Goal: Task Accomplishment & Management: Complete application form

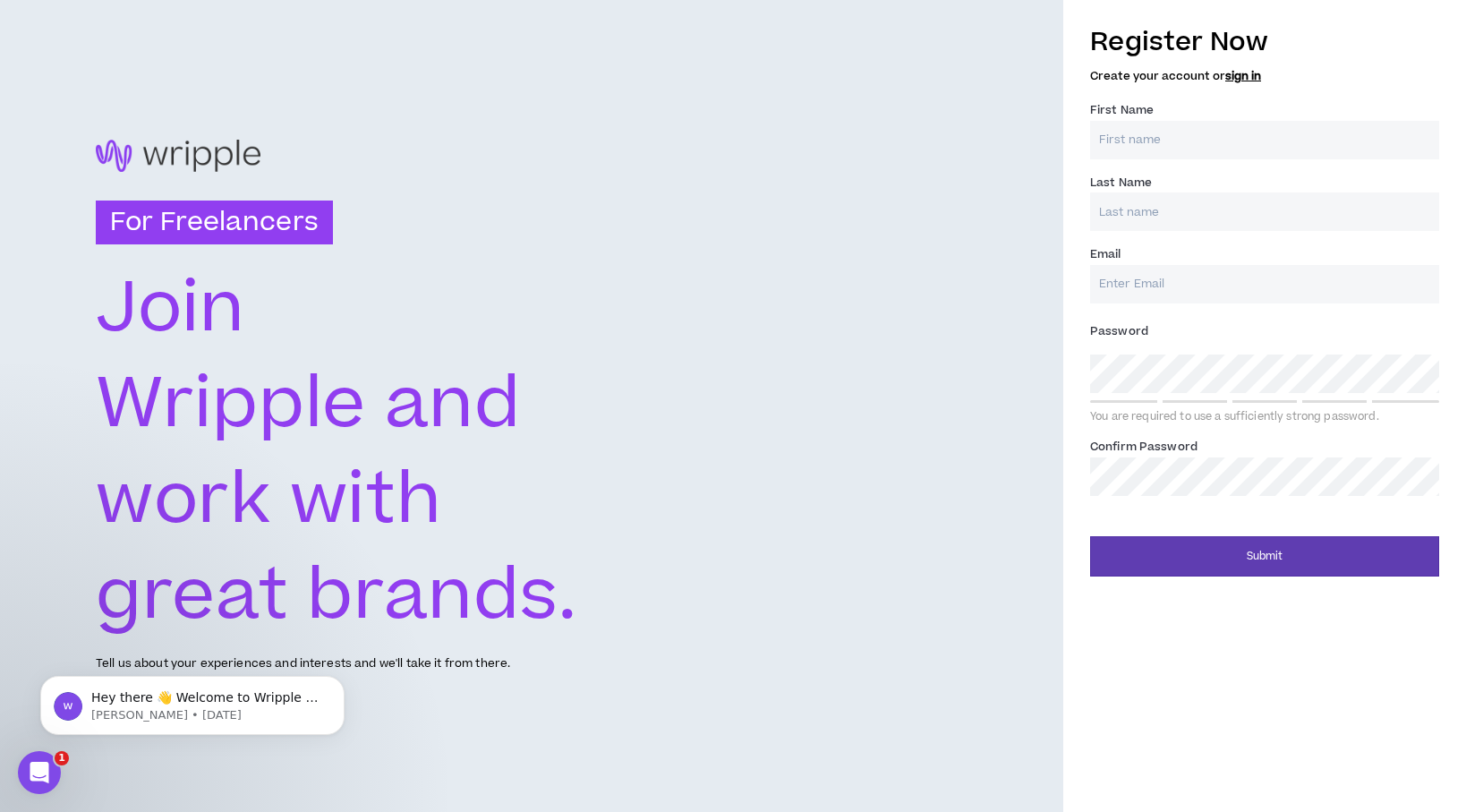
click at [1252, 140] on input "First Name *" at bounding box center [1265, 140] width 349 height 38
type input "[PERSON_NAME]"
type input "Obón"
type input "[EMAIL_ADDRESS][DOMAIN_NAME]"
type input "Obón"
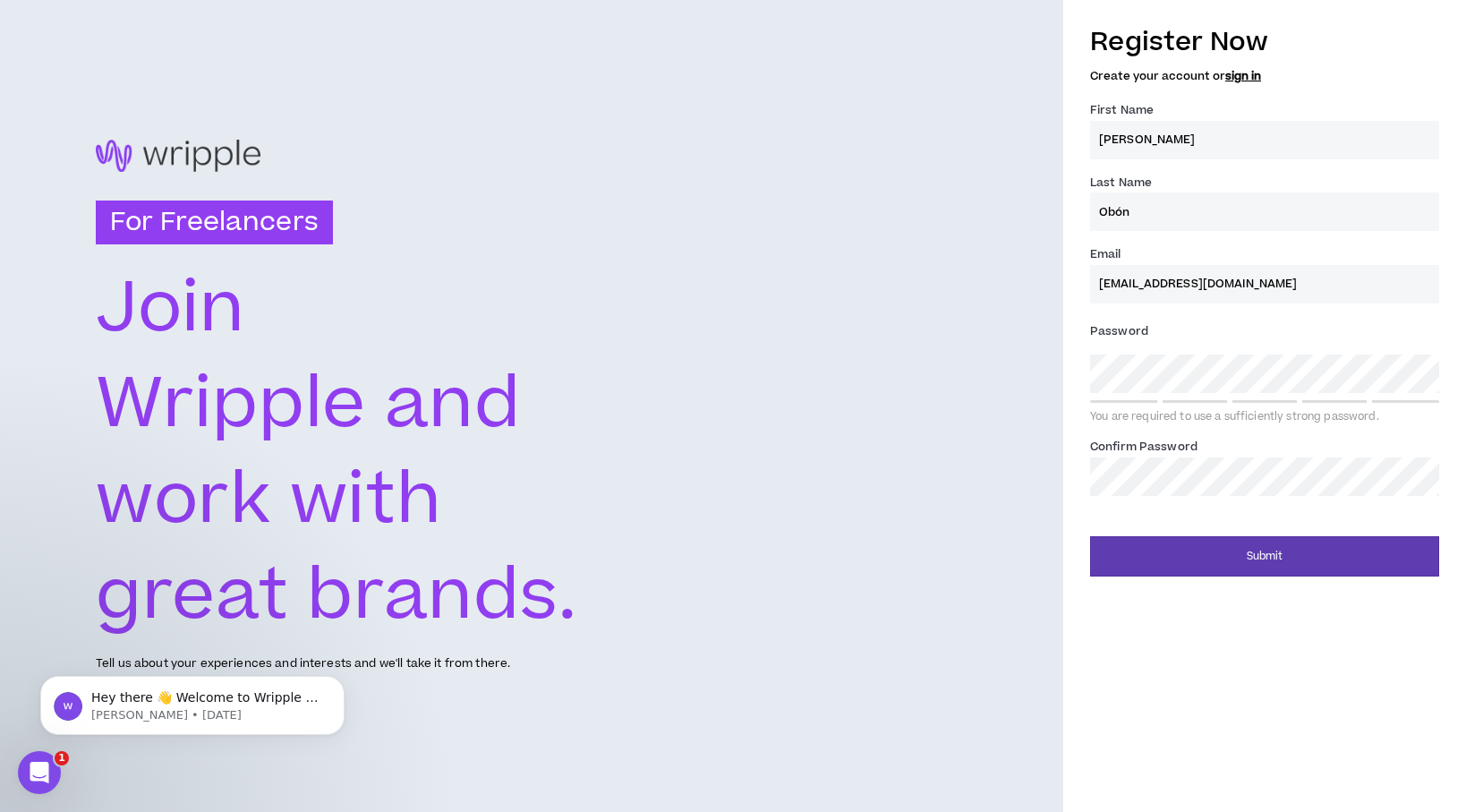
type input "[EMAIL_ADDRESS][DOMAIN_NAME]"
type input "[PERSON_NAME] [PERSON_NAME]"
click at [1064, 352] on div "Register Now Create your account or sign in First Name * [PERSON_NAME] [PERSON_…" at bounding box center [1265, 295] width 402 height 562
click at [979, 319] on div "For Freelancers [PERSON_NAME] and work with great brands. Tell us about your ex…" at bounding box center [733, 406] width 1466 height 812
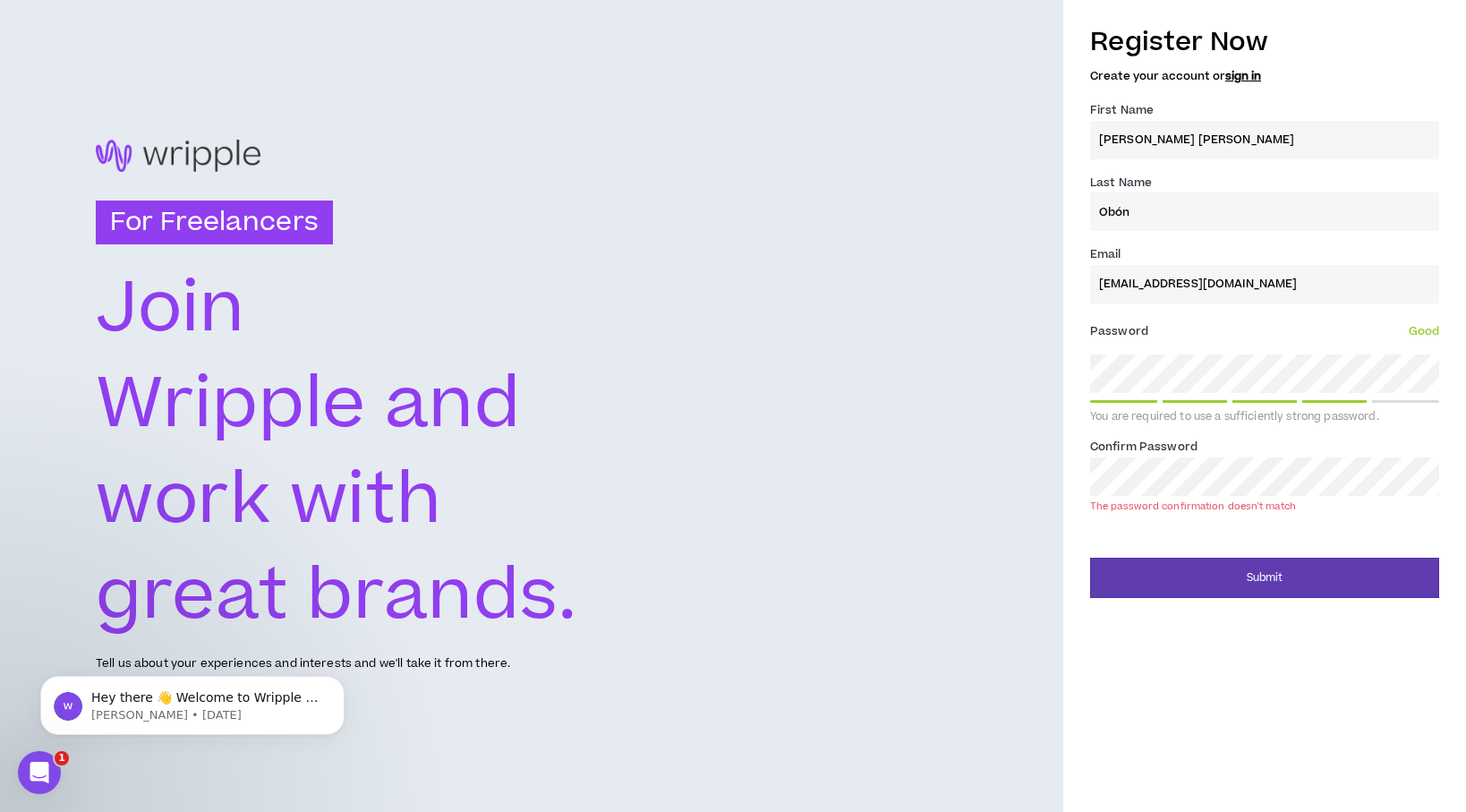
click at [1061, 461] on div "For Freelancers [PERSON_NAME] and work with great brands. Tell us about your ex…" at bounding box center [733, 406] width 1466 height 812
click at [1003, 346] on div "For Freelancers [PERSON_NAME] and work with great brands. Tell us about your ex…" at bounding box center [733, 406] width 1466 height 812
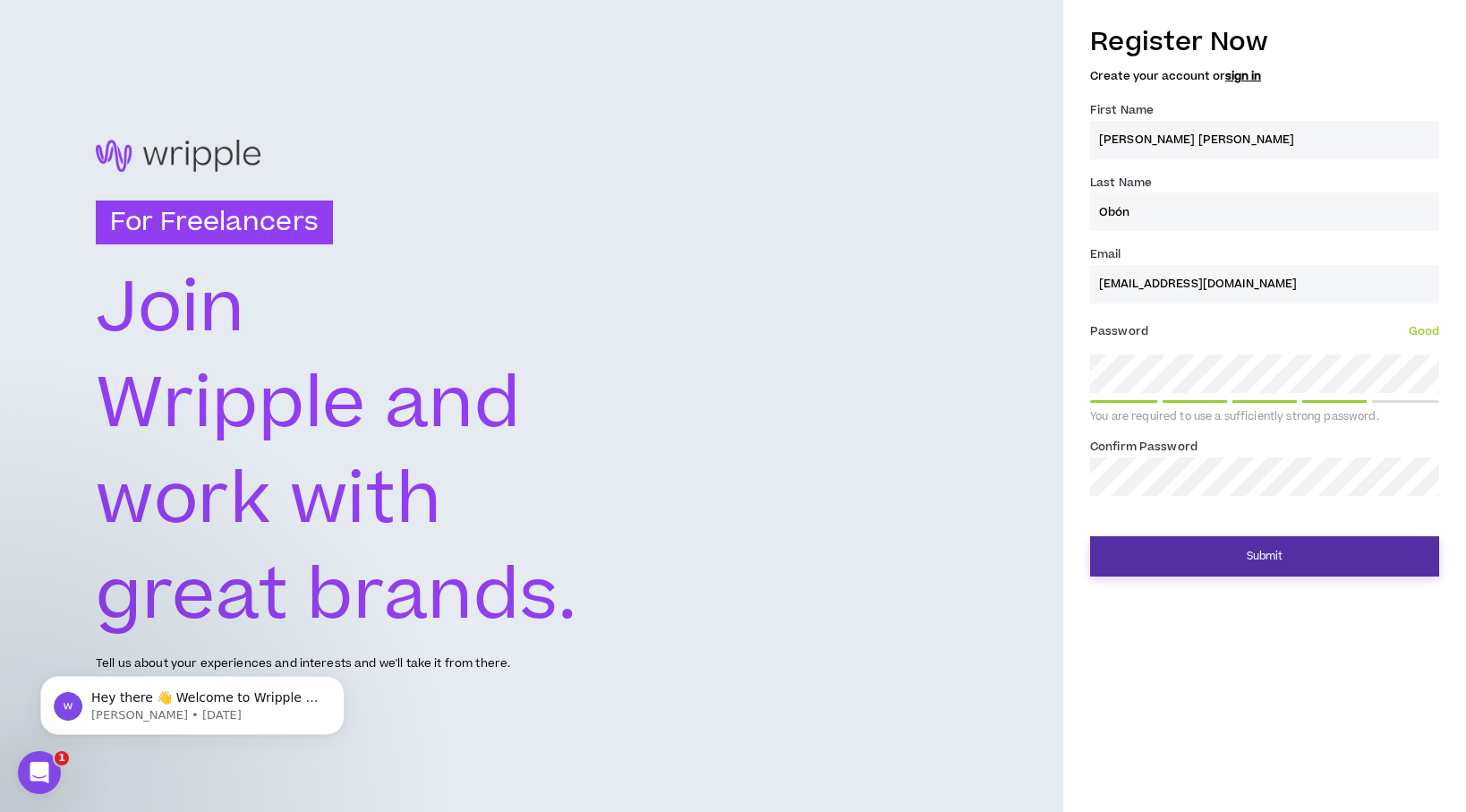
click at [1310, 549] on button "Submit" at bounding box center [1265, 556] width 349 height 40
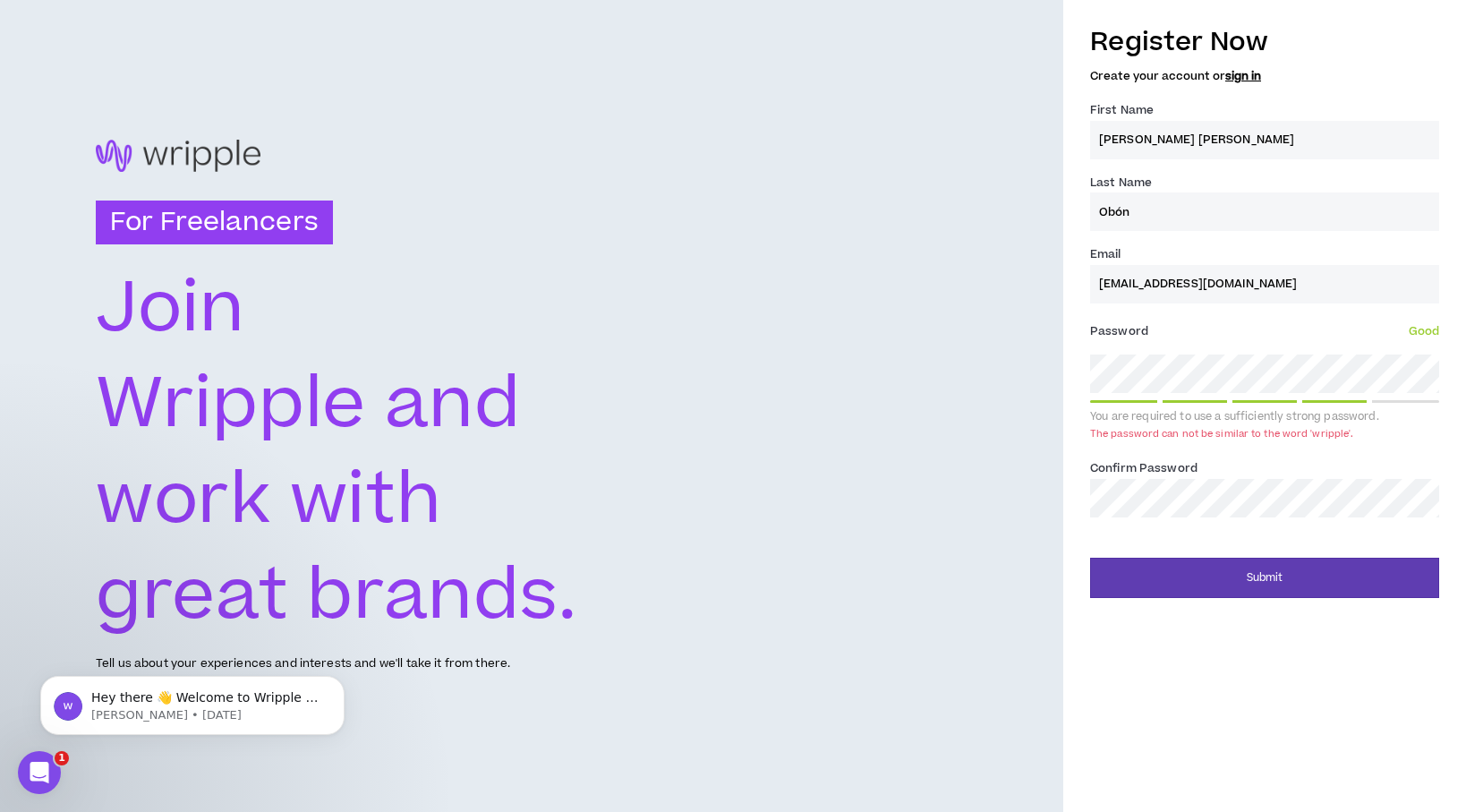
click at [1177, 354] on div "Password * Good You are required to use a sufficiently strong password. The pas…" at bounding box center [1265, 381] width 349 height 129
click at [1072, 352] on div "Register Now Create your account or sign in First Name * [PERSON_NAME] [PERSON_…" at bounding box center [1265, 306] width 402 height 583
click at [1054, 351] on div "For Freelancers [PERSON_NAME] and work with great brands. Tell us about your ex…" at bounding box center [733, 406] width 1466 height 812
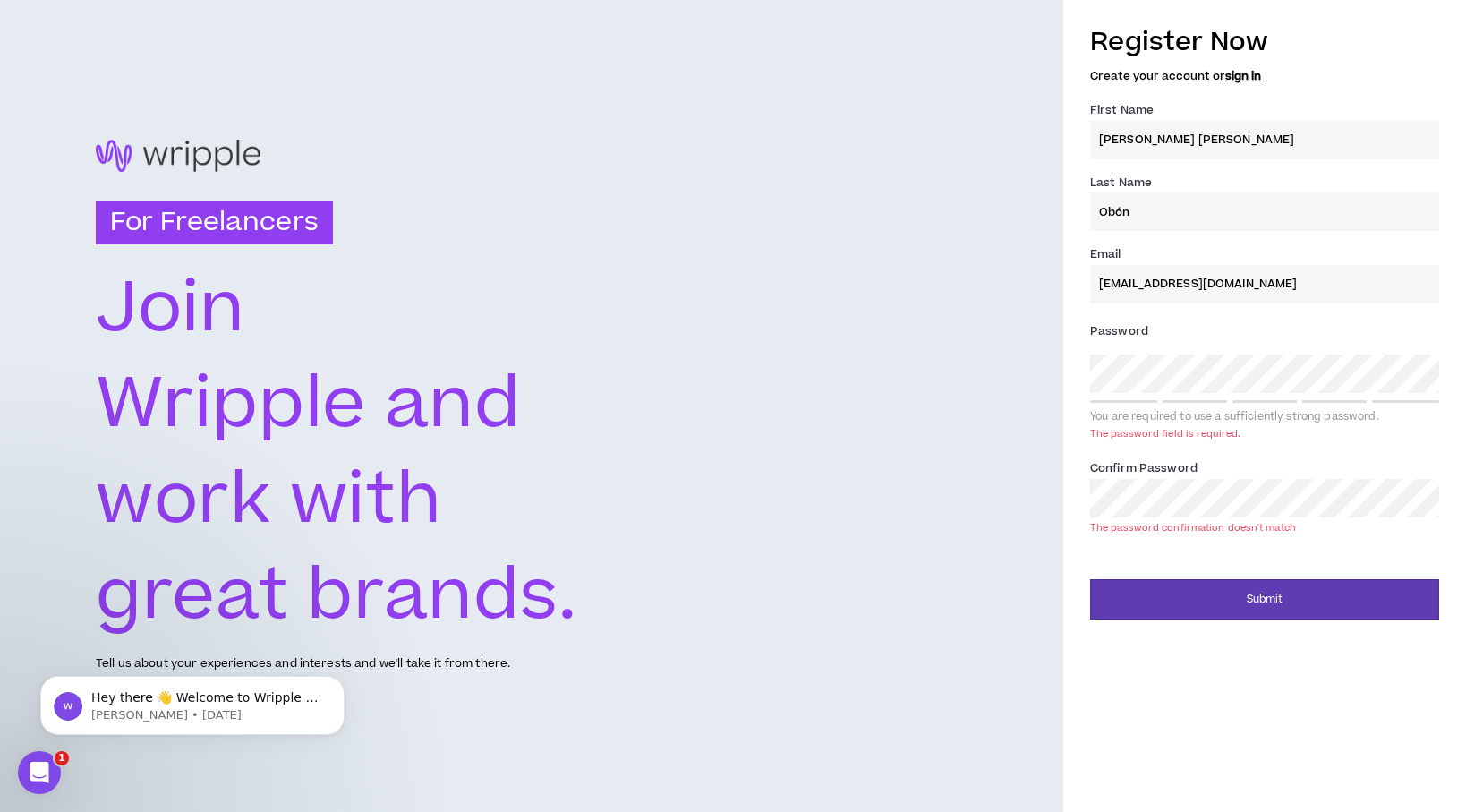
click at [957, 316] on div "For Freelancers [PERSON_NAME] and work with great brands. Tell us about your ex…" at bounding box center [531, 406] width 1064 height 812
click at [1033, 475] on div "For Freelancers [PERSON_NAME] and work with great brands. Tell us about your ex…" at bounding box center [733, 406] width 1466 height 812
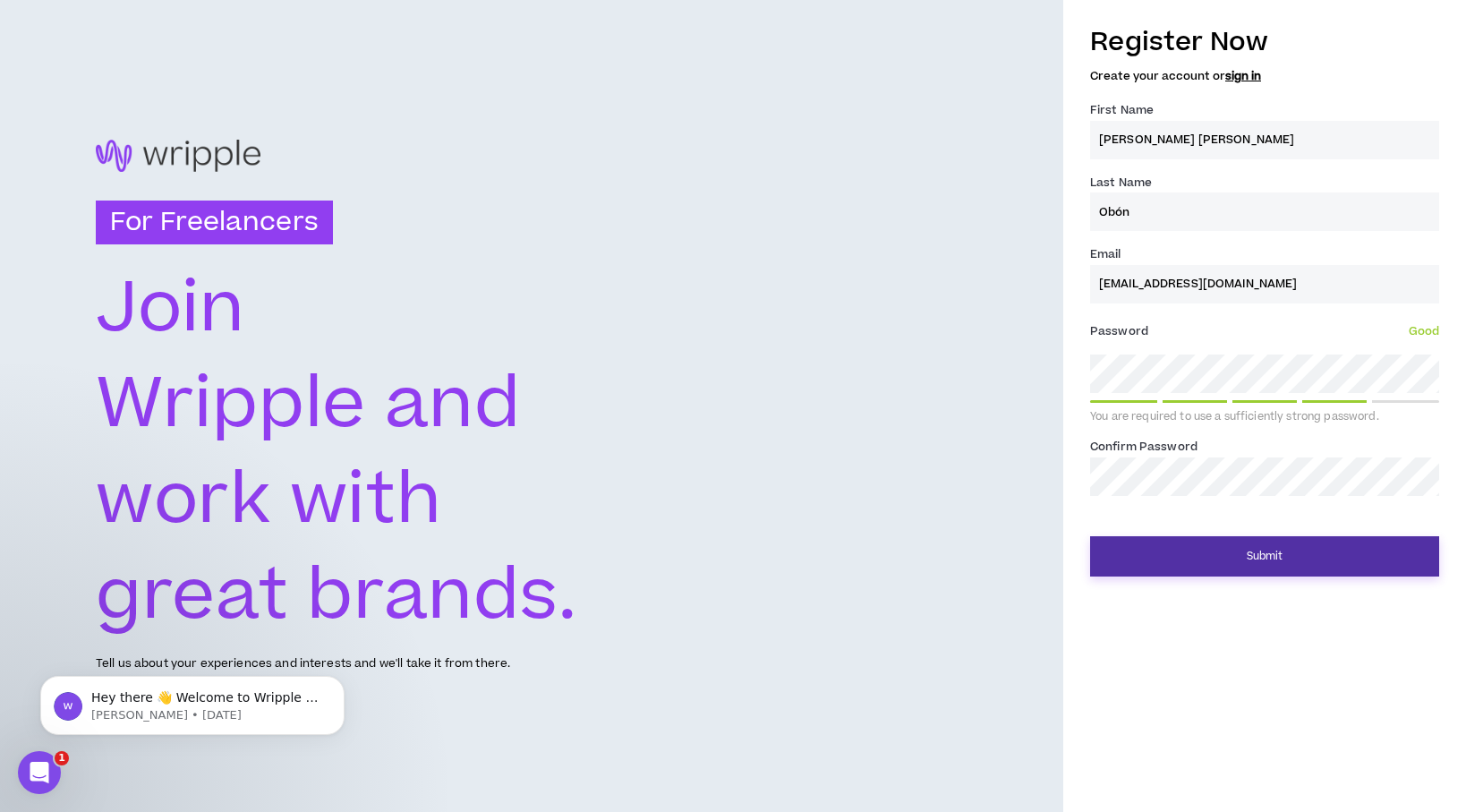
click at [1192, 555] on button "Submit" at bounding box center [1265, 556] width 349 height 40
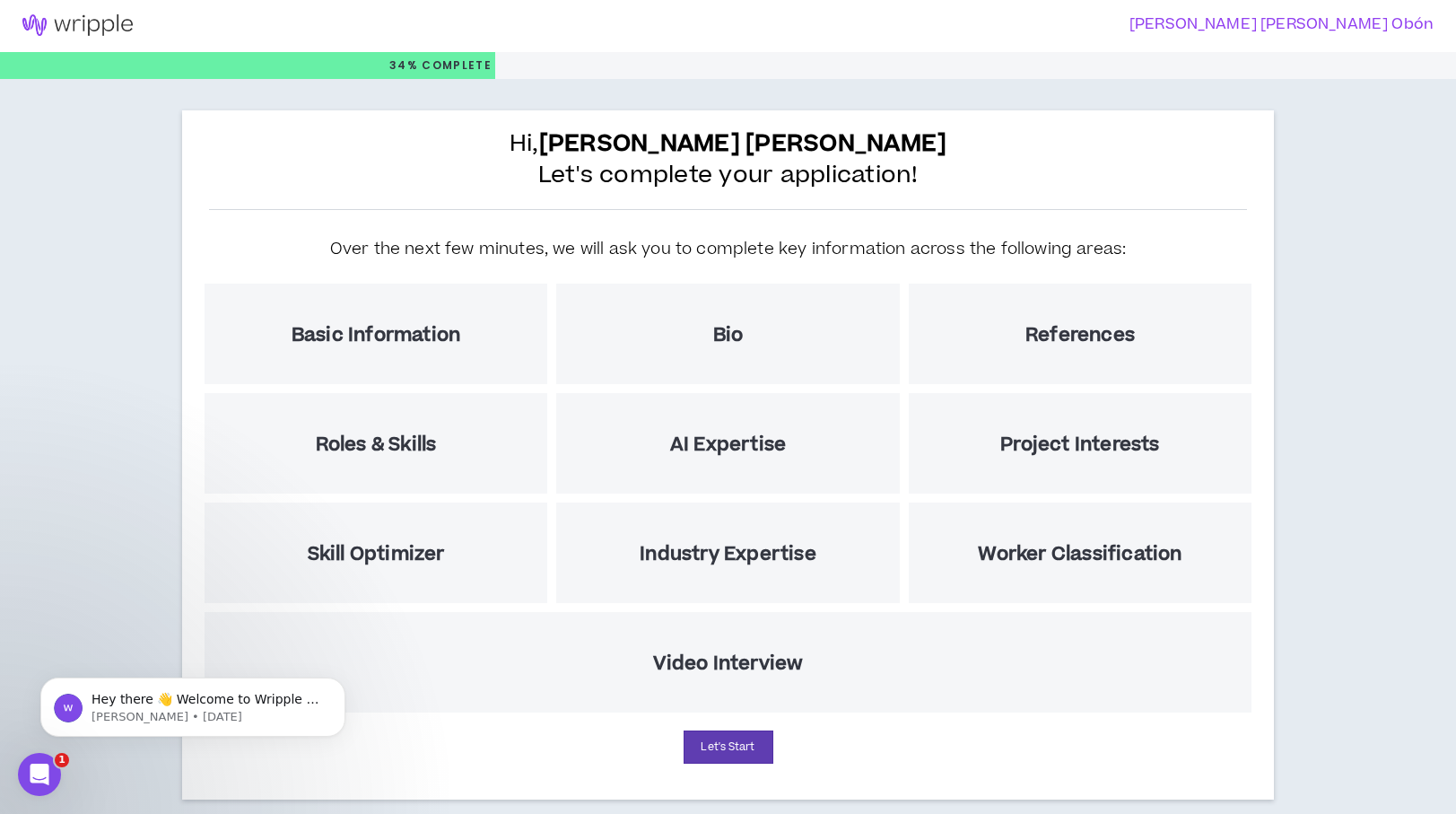
scroll to position [4, 0]
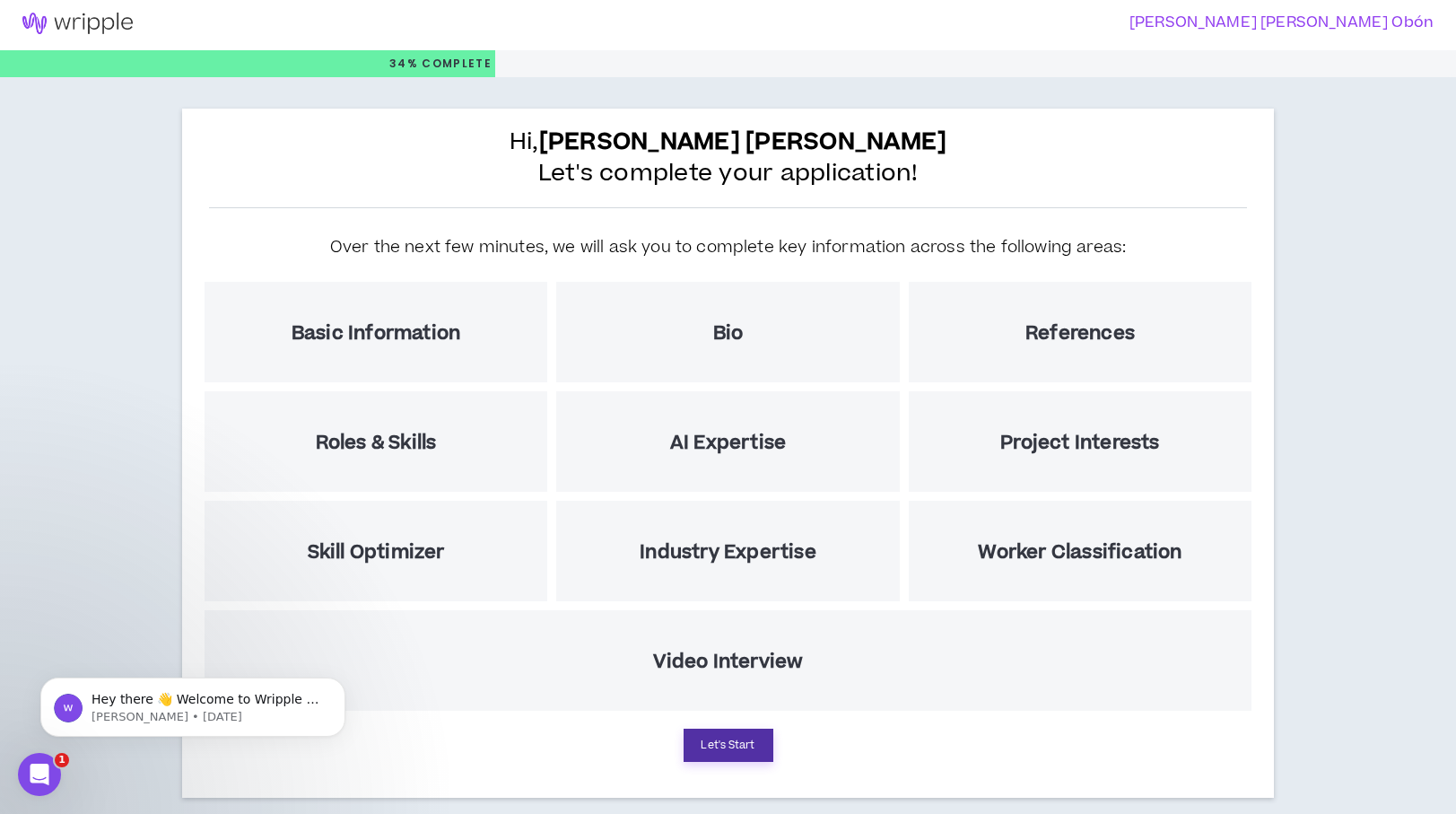
click at [762, 748] on button "Let's Start" at bounding box center [728, 745] width 90 height 33
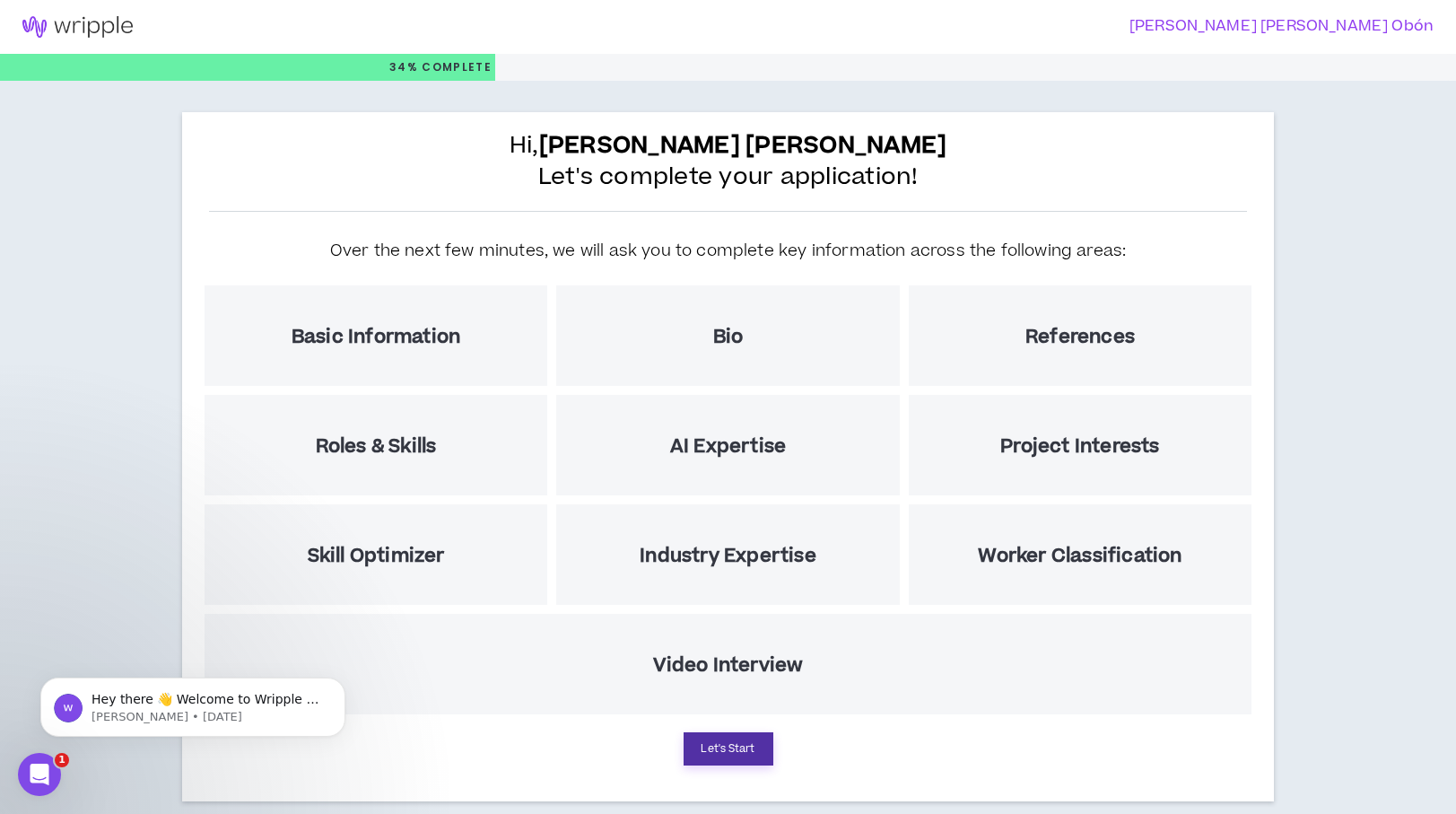
select select "US"
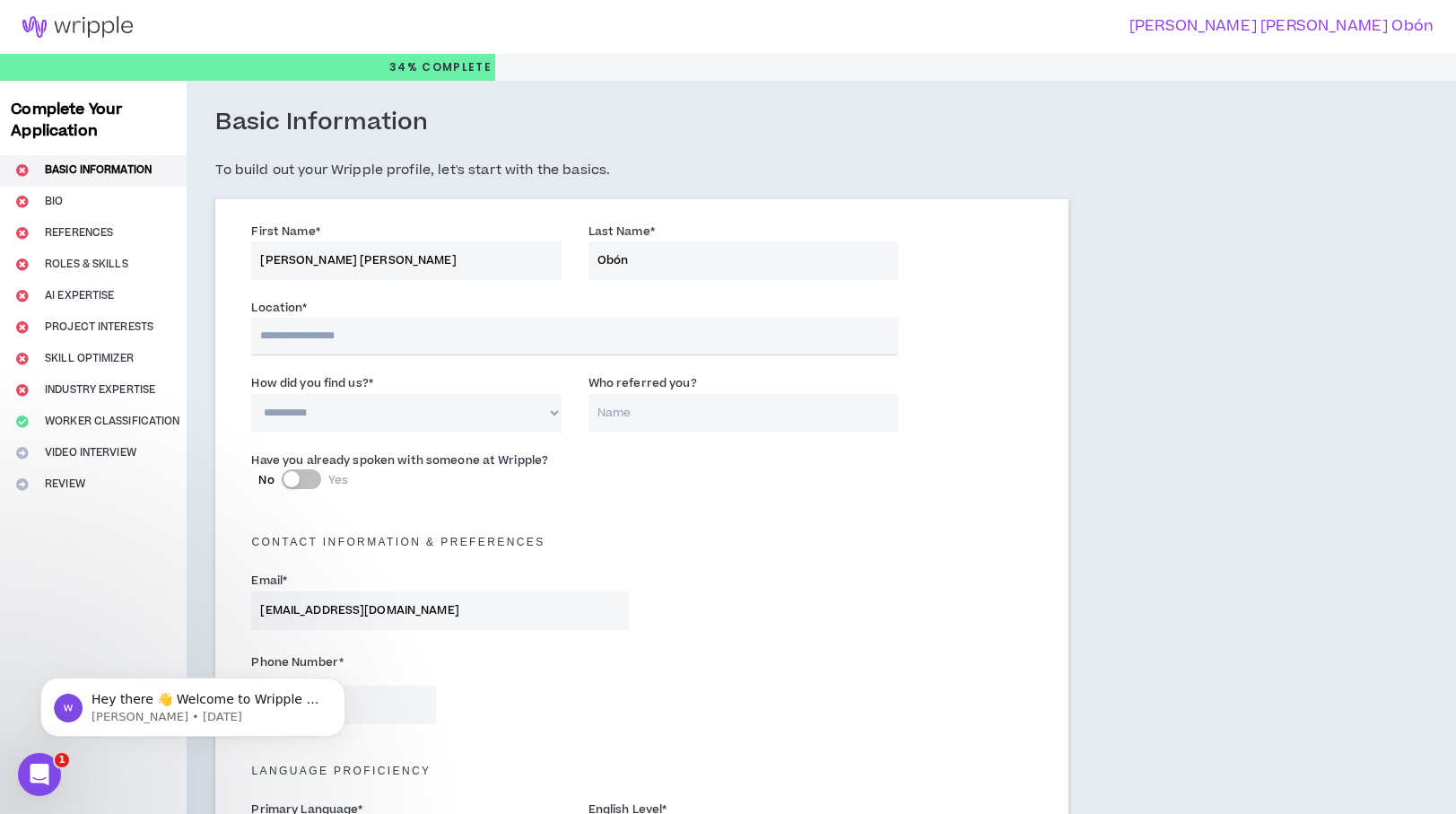
click at [387, 337] on input "text" at bounding box center [574, 336] width 646 height 38
type input "****"
select select "AR"
type input "+54"
click at [321, 338] on input "****" at bounding box center [574, 336] width 646 height 38
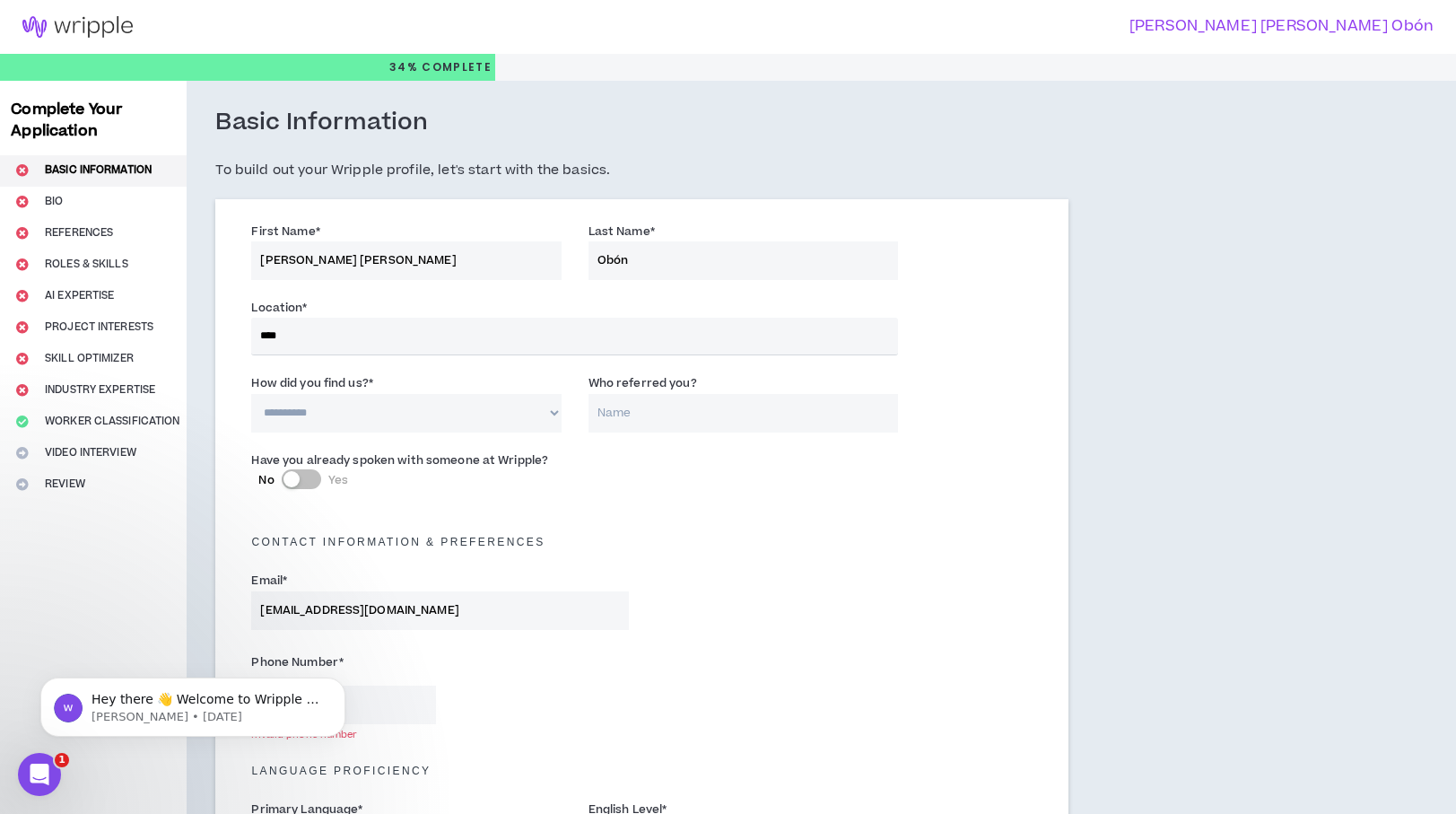
drag, startPoint x: 311, startPoint y: 339, endPoint x: 169, endPoint y: 322, distance: 143.0
type input "***"
click at [369, 412] on select "**********" at bounding box center [406, 415] width 310 height 38
select select "*"
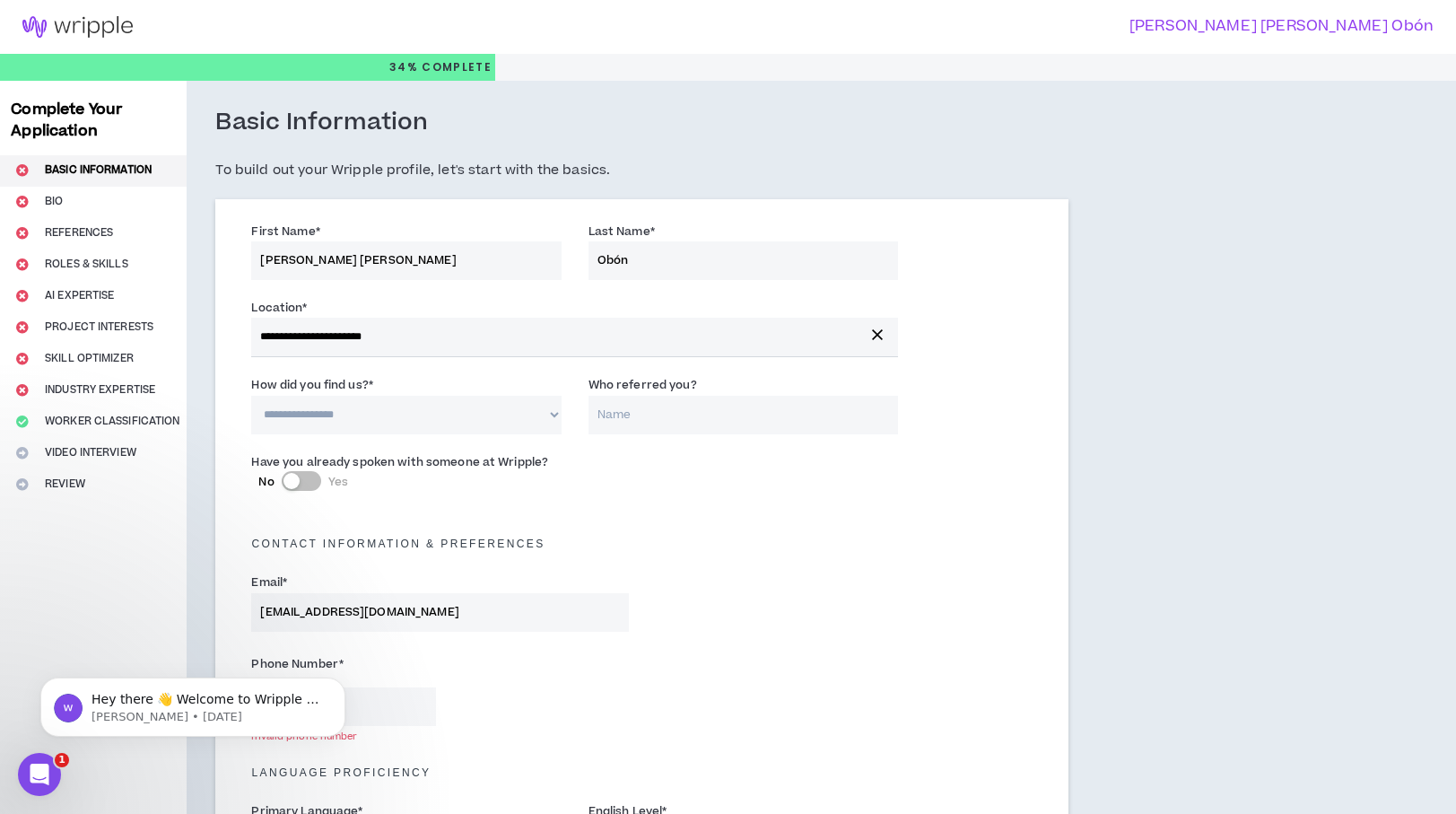
click at [251, 396] on select "**********" at bounding box center [406, 415] width 310 height 38
click at [754, 418] on input "Who referred you?" at bounding box center [743, 415] width 310 height 38
type input "Gabriella"
click at [783, 603] on div "Email * [EMAIL_ADDRESS][DOMAIN_NAME]" at bounding box center [640, 606] width 807 height 76
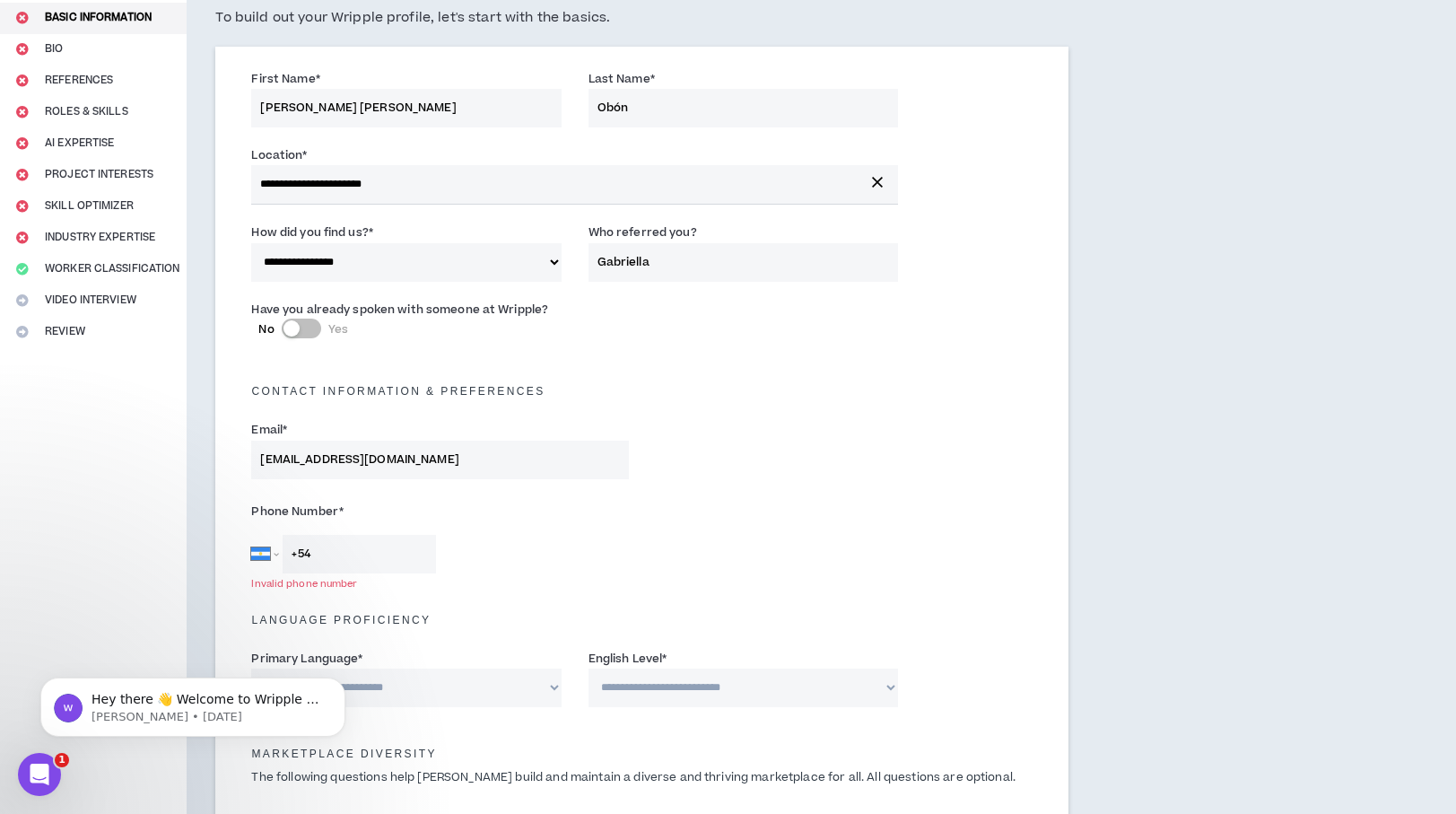
scroll to position [160, 0]
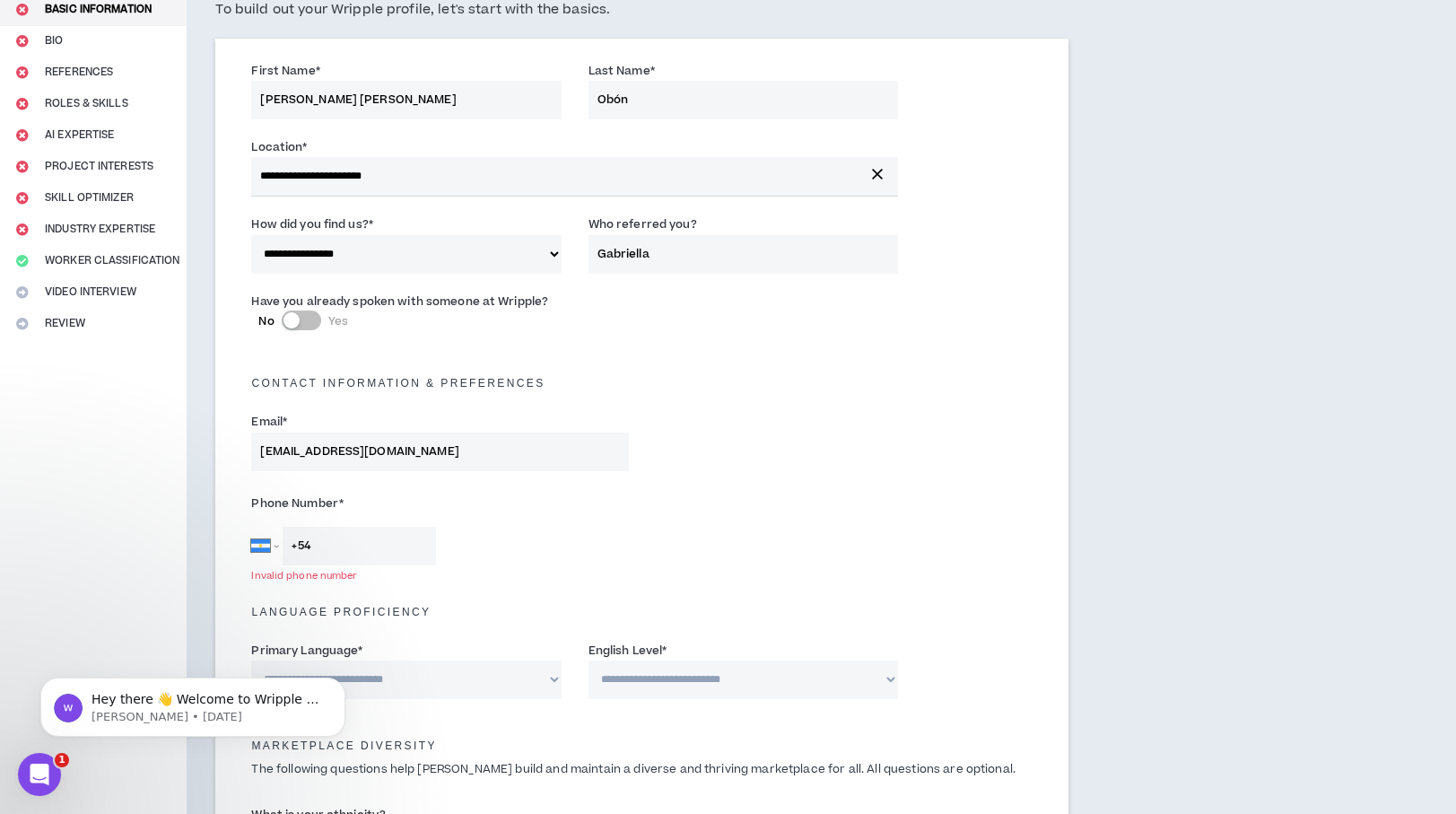
click at [318, 318] on button "No Yes" at bounding box center [301, 321] width 39 height 20
click at [691, 334] on input "Who did you speak with? *" at bounding box center [777, 331] width 242 height 38
type input "Gabriella"
click at [868, 509] on div "Phone Number * [GEOGRAPHIC_DATA] [GEOGRAPHIC_DATA] [GEOGRAPHIC_DATA] [GEOGRAPHI…" at bounding box center [640, 532] width 807 height 94
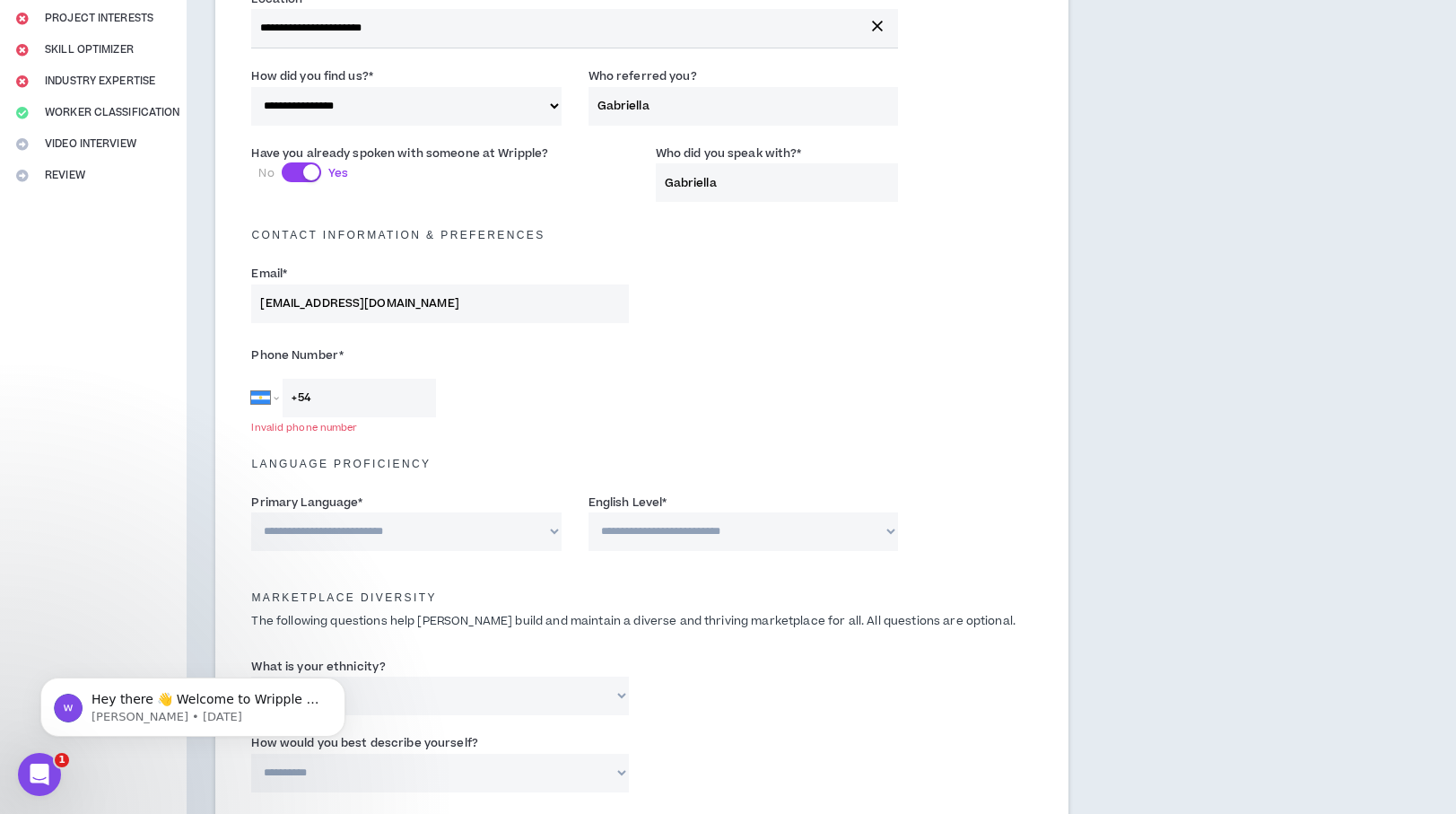
click at [553, 106] on select "**********" at bounding box center [406, 106] width 310 height 38
click at [389, 390] on input "+54" at bounding box center [358, 398] width 153 height 38
type input "[PHONE_NUMBER]"
click at [577, 408] on div "[GEOGRAPHIC_DATA] [GEOGRAPHIC_DATA] [GEOGRAPHIC_DATA] [GEOGRAPHIC_DATA] [US_STA…" at bounding box center [439, 398] width 377 height 38
click at [487, 530] on select "**********" at bounding box center [406, 532] width 310 height 38
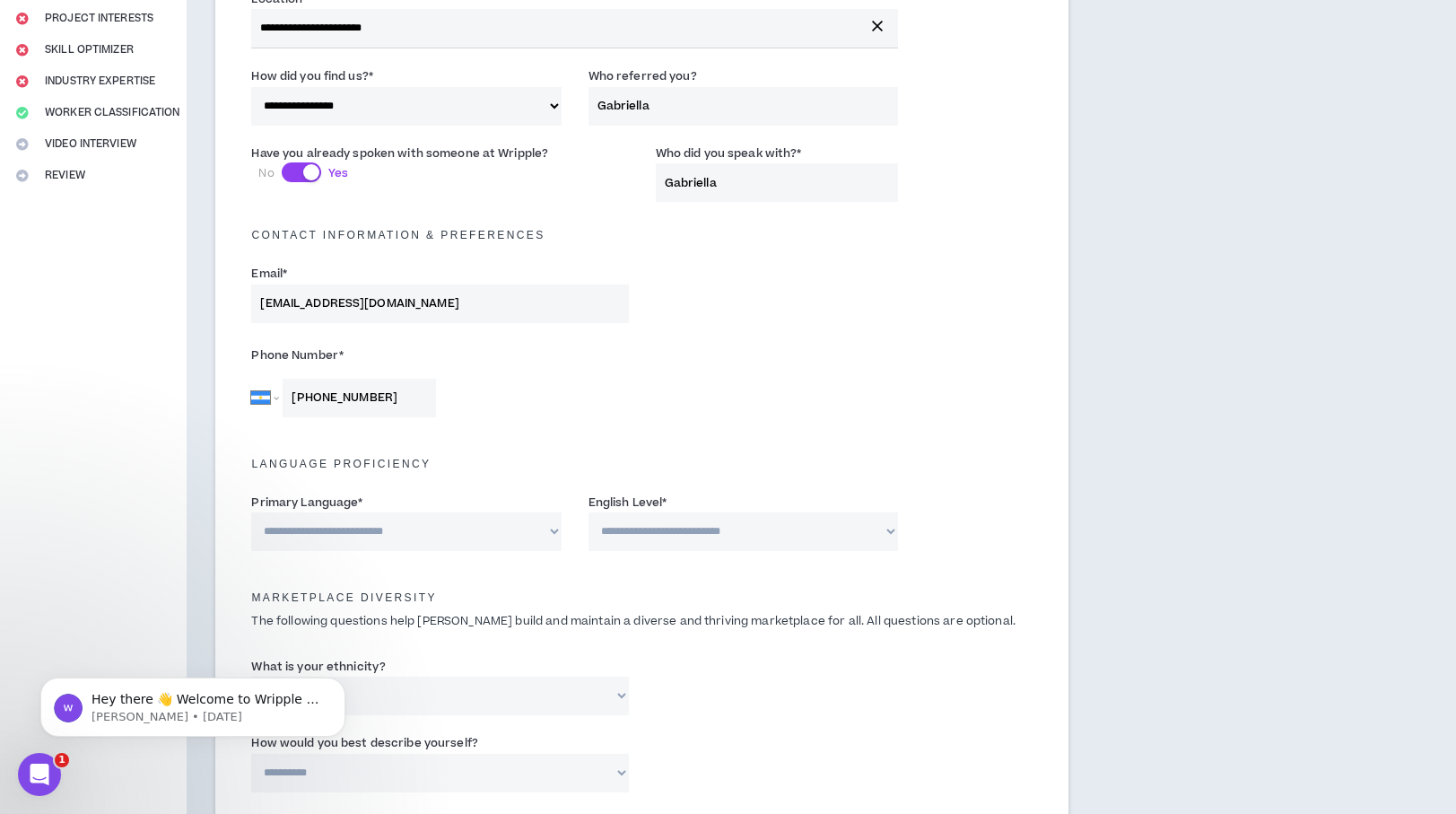
select select "*******"
click at [251, 512] on select "**********" at bounding box center [406, 532] width 310 height 38
click at [720, 534] on select "**********" at bounding box center [743, 532] width 310 height 38
select select "*"
click at [588, 512] on select "**********" at bounding box center [743, 532] width 310 height 38
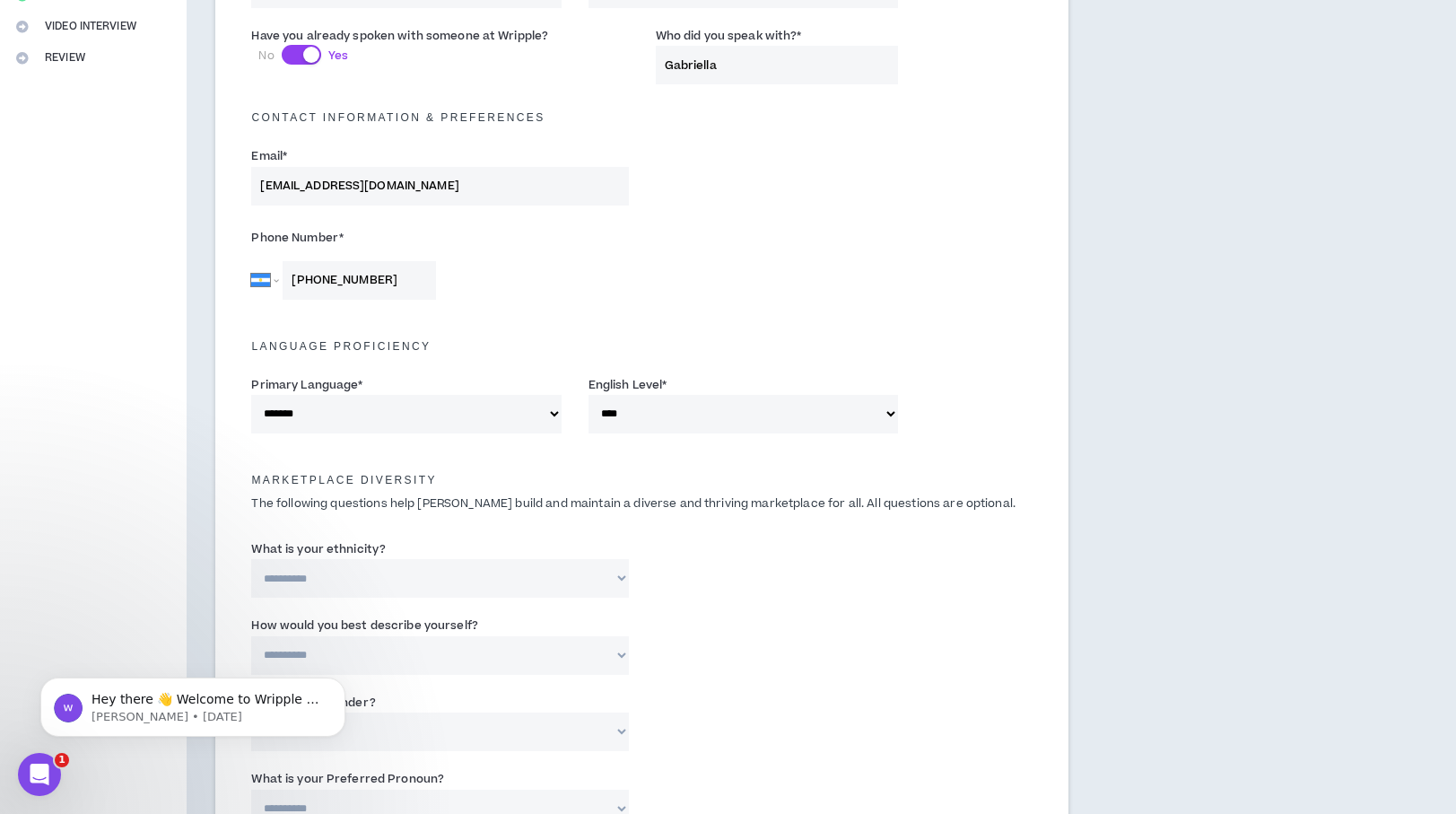
scroll to position [587, 0]
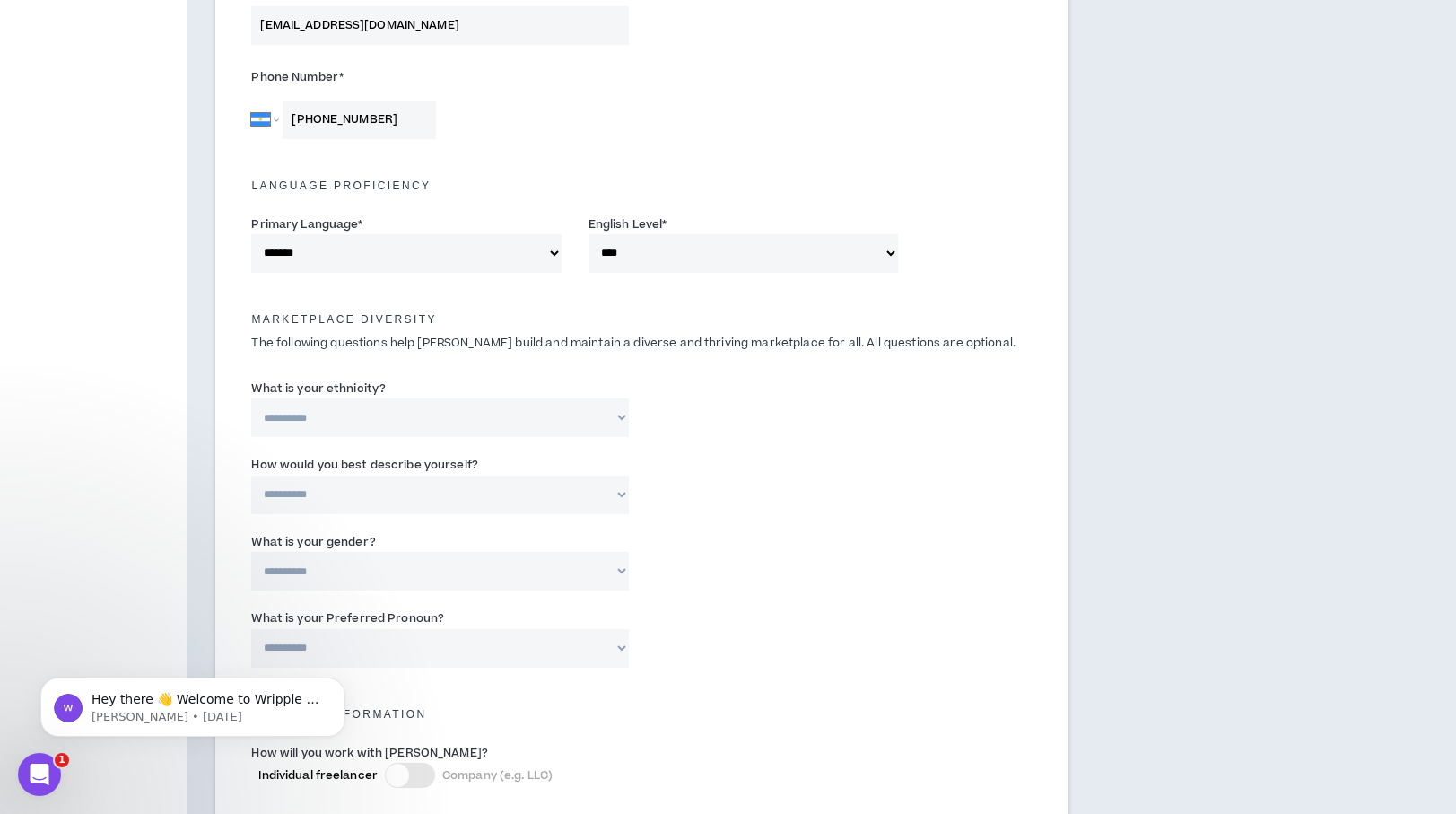
click at [566, 414] on select "**********" at bounding box center [439, 418] width 377 height 38
select select "**********"
click at [251, 399] on select "**********" at bounding box center [439, 418] width 377 height 38
click at [544, 500] on select "**********" at bounding box center [439, 495] width 377 height 38
select select "**********"
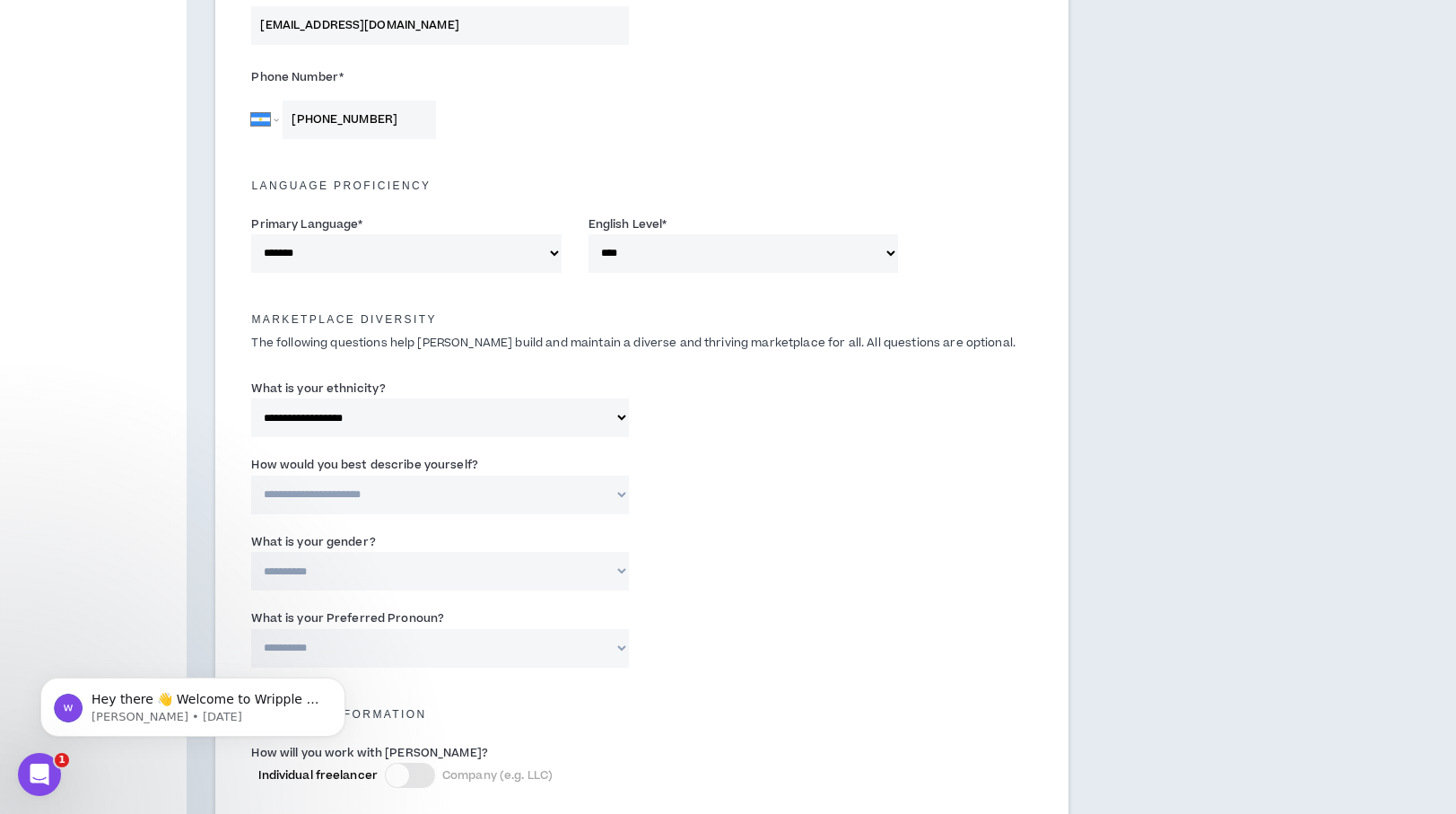
click at [251, 476] on select "**********" at bounding box center [439, 495] width 377 height 38
click at [748, 506] on input "Please specify *" at bounding box center [777, 495] width 242 height 38
type input "[DEMOGRAPHIC_DATA]"
click at [739, 581] on div "**********" at bounding box center [640, 566] width 807 height 76
click at [501, 577] on select "**********" at bounding box center [439, 571] width 377 height 38
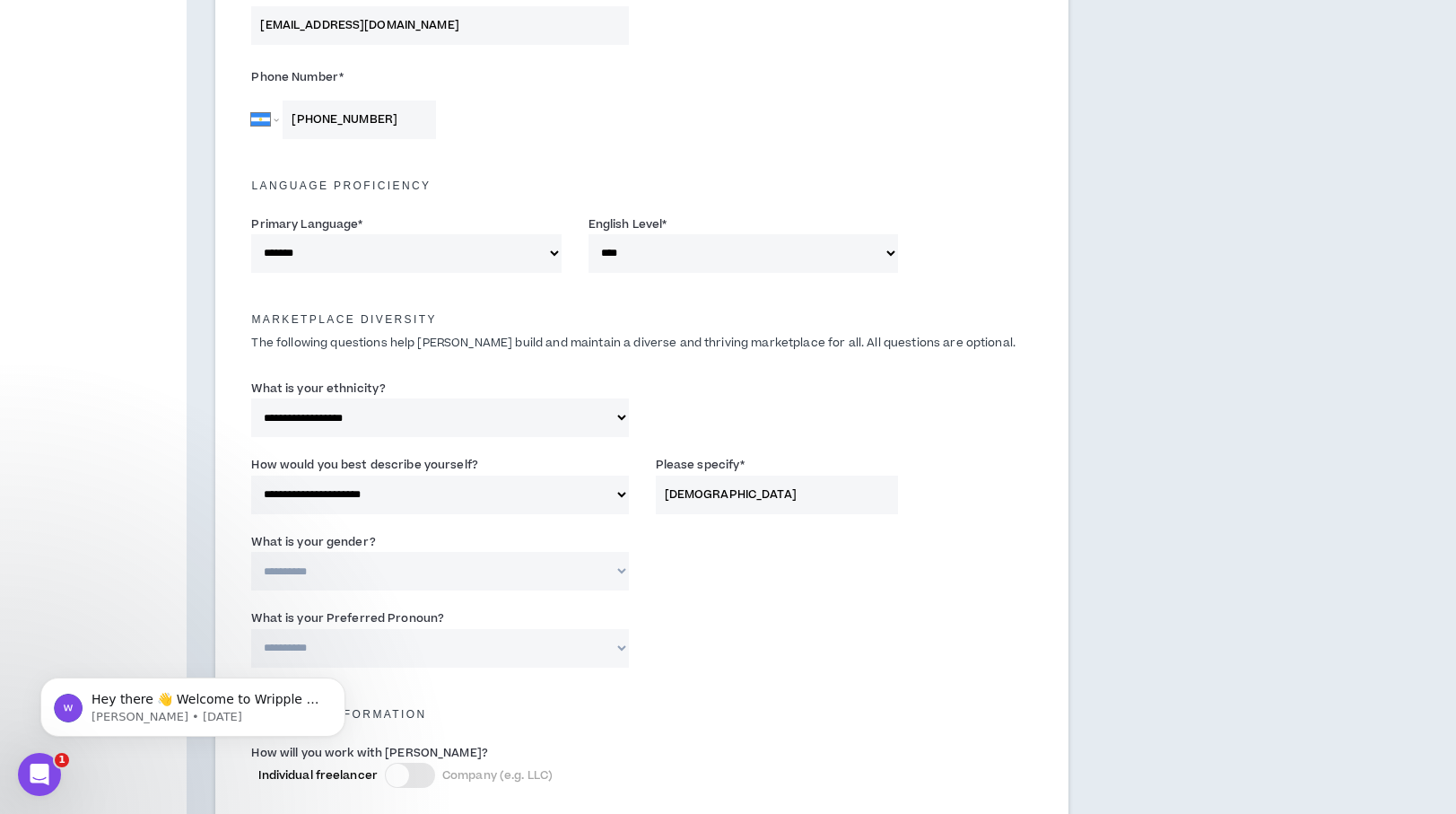
select select "*****"
click at [251, 552] on select "**********" at bounding box center [439, 571] width 377 height 38
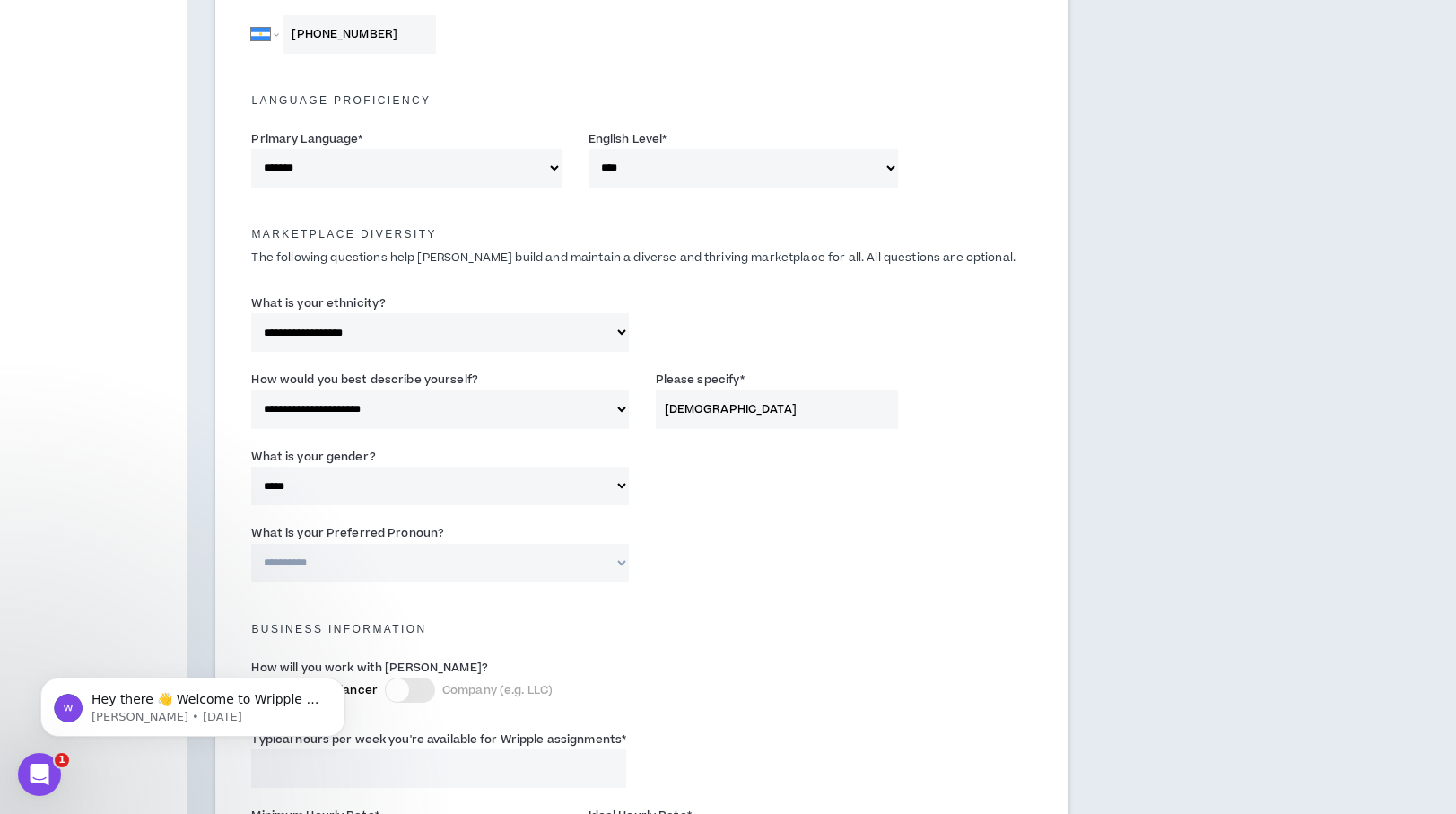
scroll to position [705, 0]
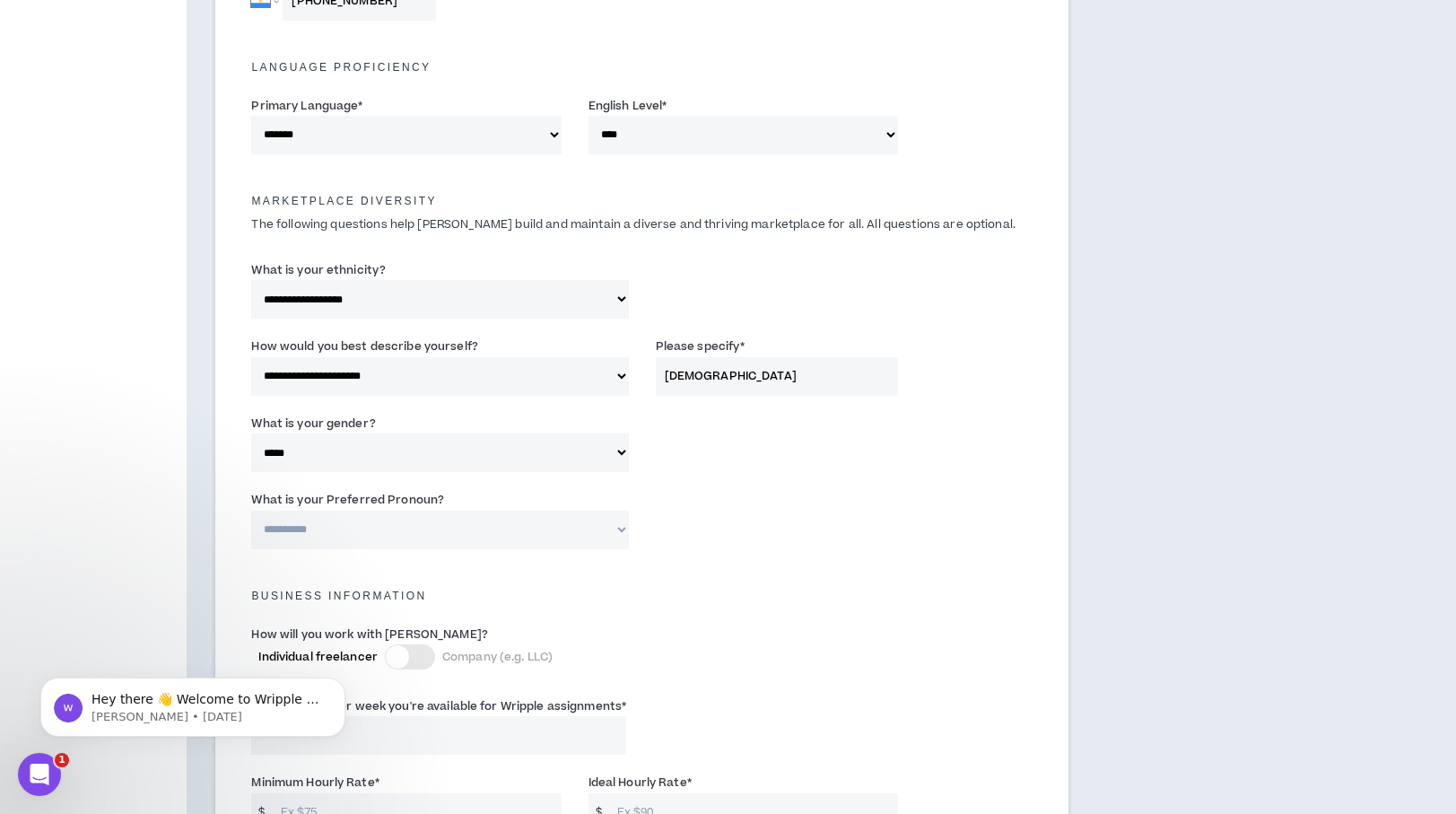
click at [513, 516] on select "**********" at bounding box center [439, 530] width 377 height 38
select select "**********"
click at [251, 511] on select "**********" at bounding box center [439, 530] width 377 height 38
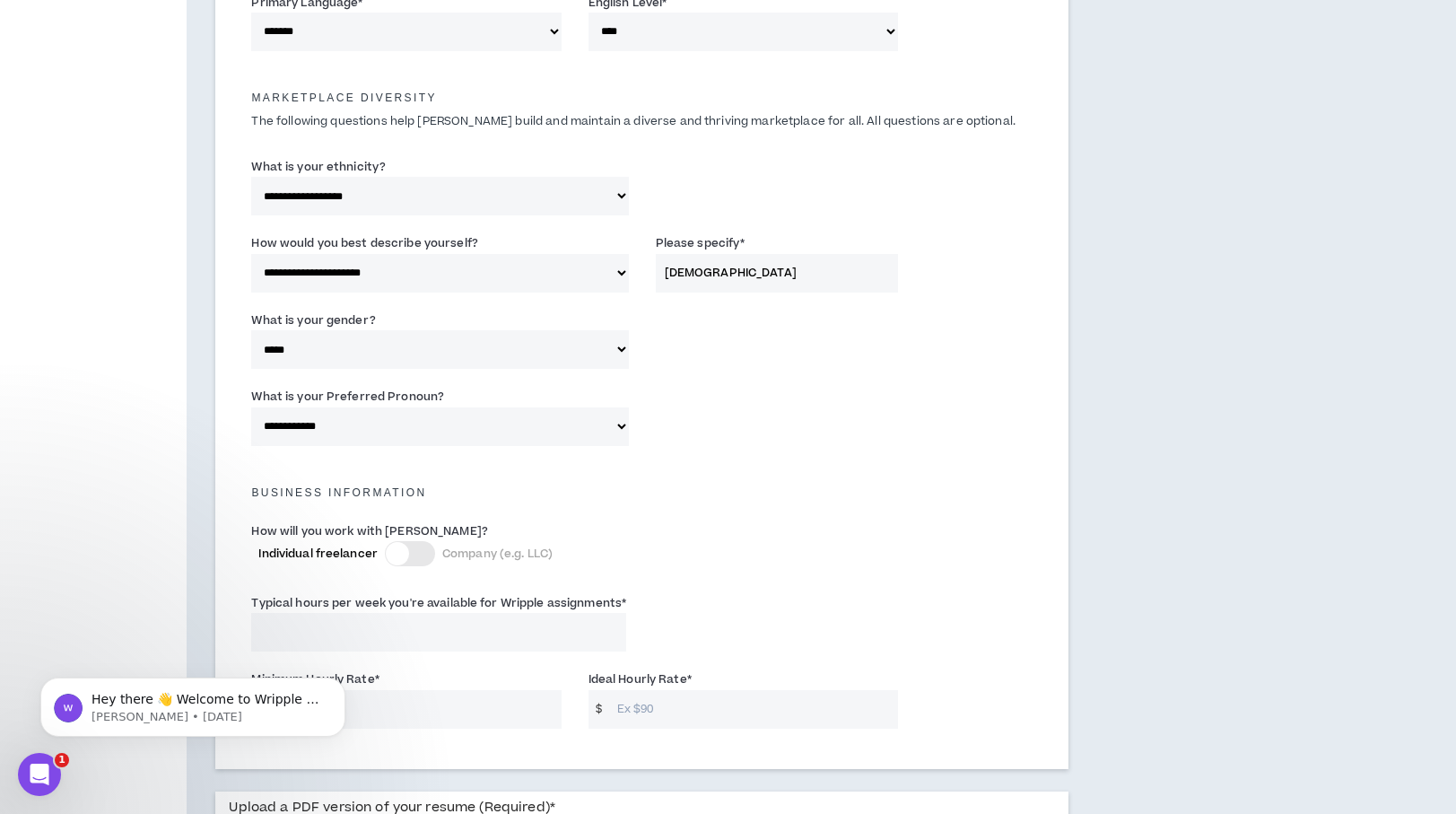
scroll to position [919, 0]
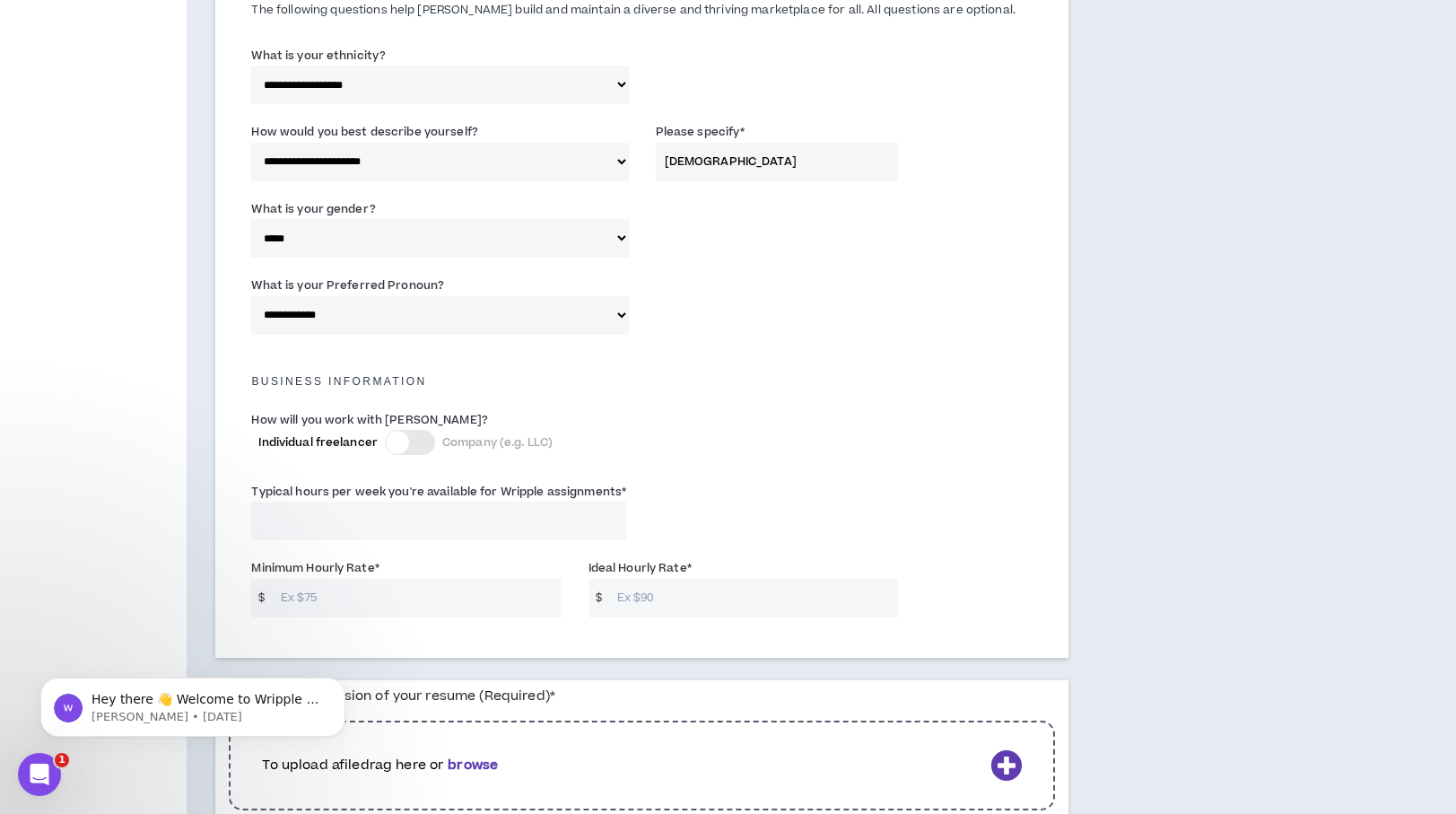
click at [427, 445] on div at bounding box center [410, 442] width 50 height 25
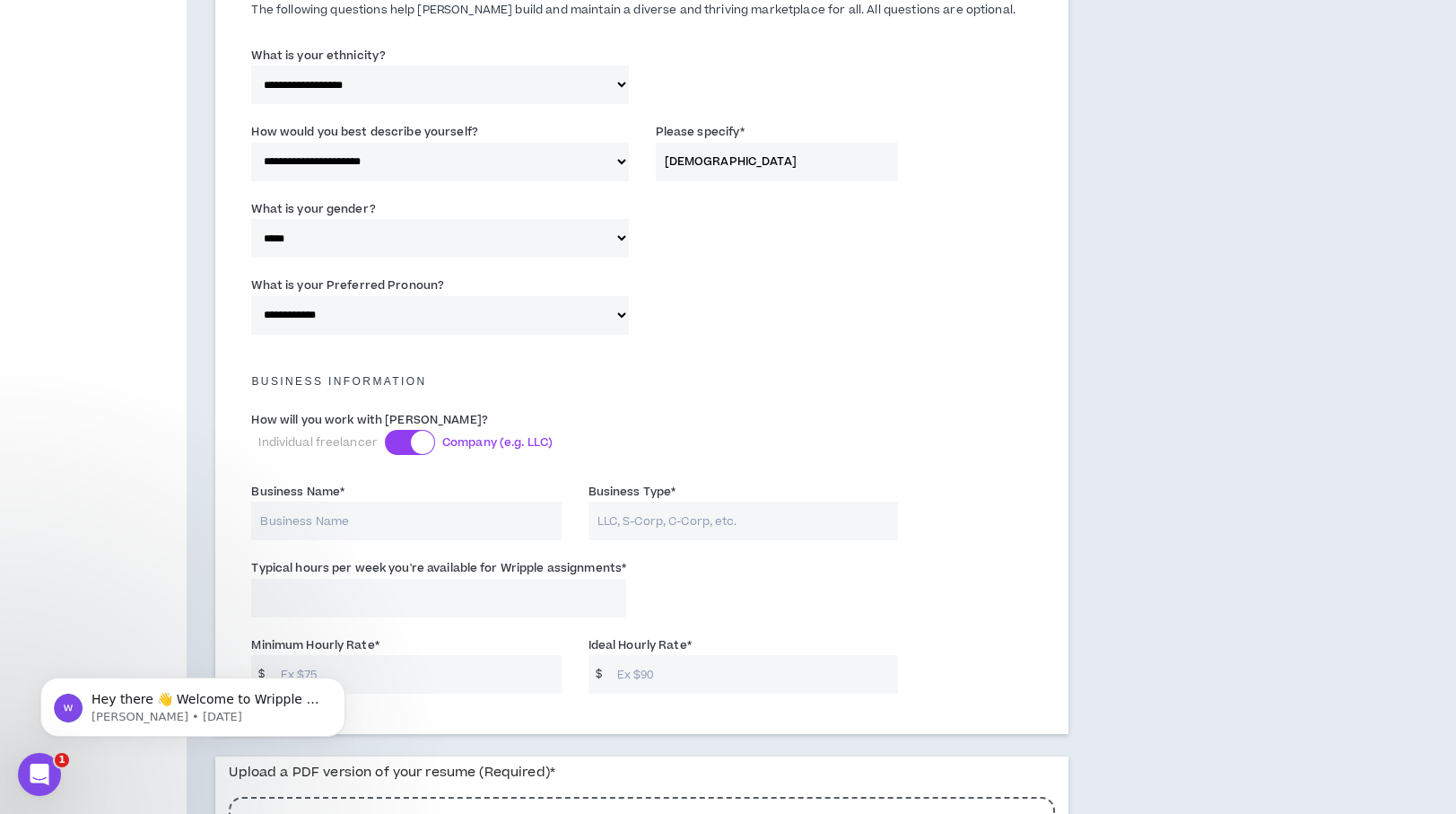
click at [397, 440] on div at bounding box center [410, 442] width 50 height 25
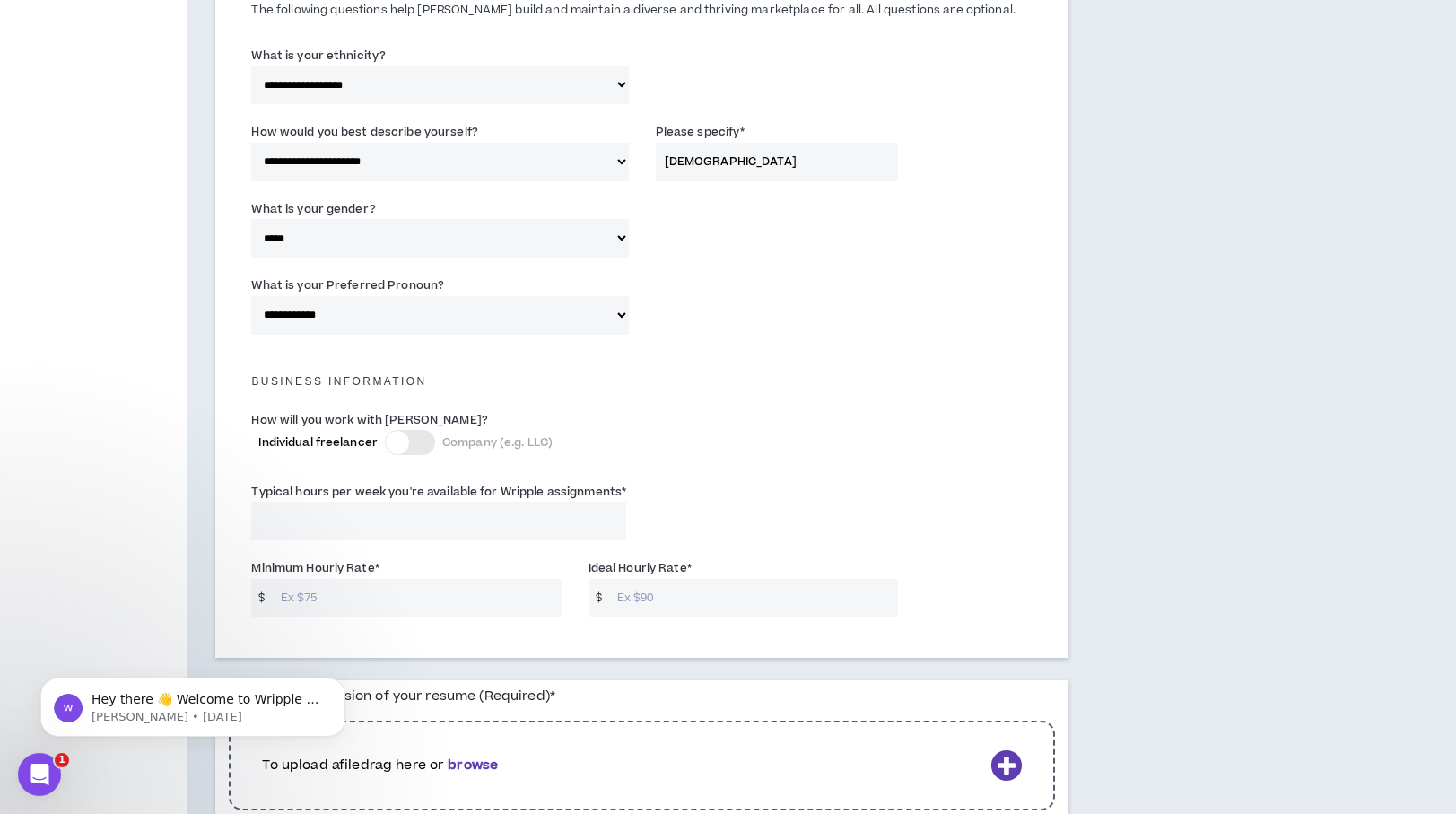
click at [515, 527] on input "Typical hours per week you're available for Wripple assignments *" at bounding box center [438, 521] width 375 height 38
type input "40"
click at [467, 603] on input "Minimum Hourly Rate *" at bounding box center [417, 598] width 290 height 38
type input "30"
click at [681, 600] on input "Ideal Hourly Rate *" at bounding box center [753, 598] width 290 height 38
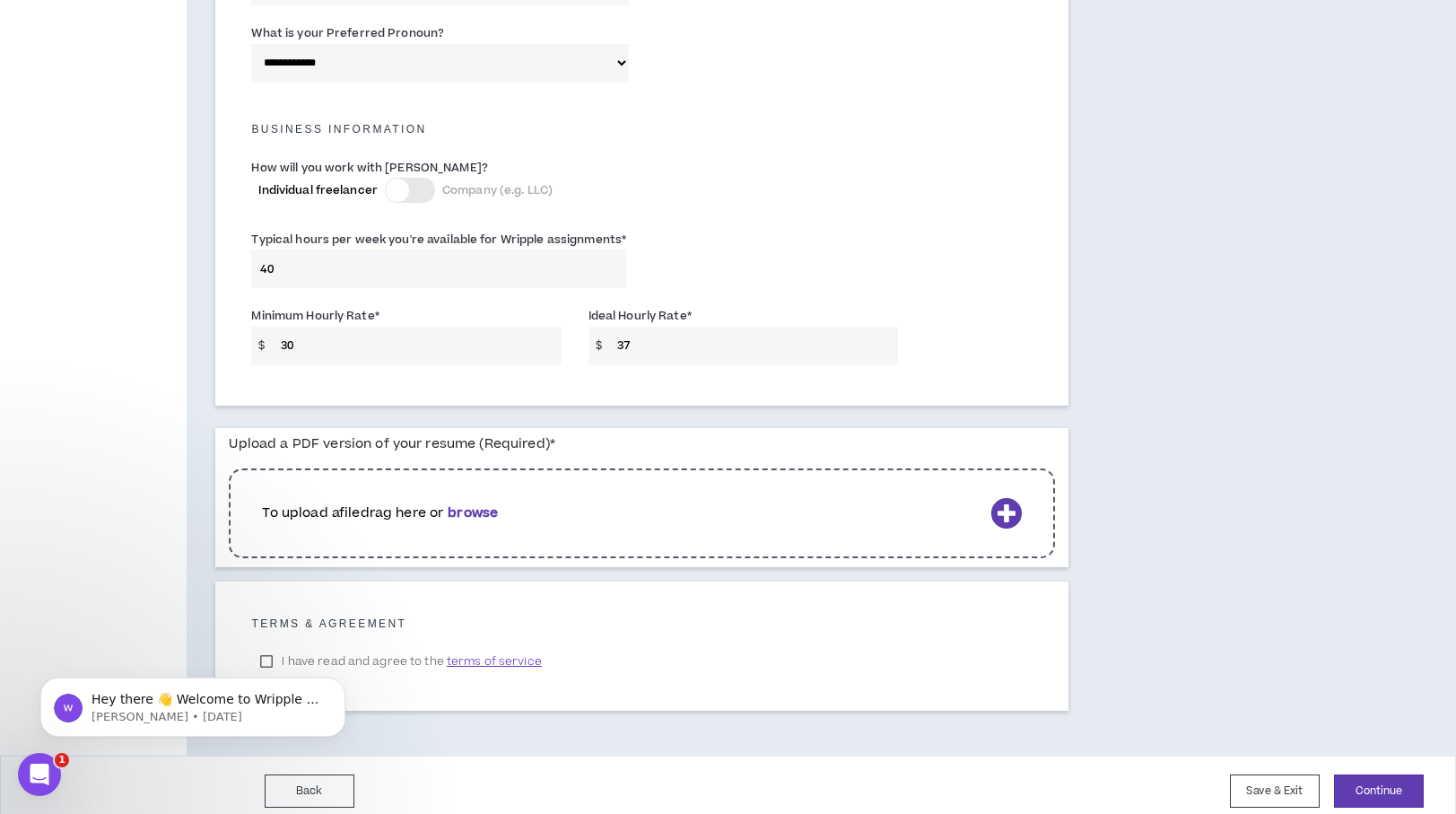
scroll to position [1173, 0]
type input "37"
click at [498, 513] on b "browse" at bounding box center [472, 511] width 50 height 19
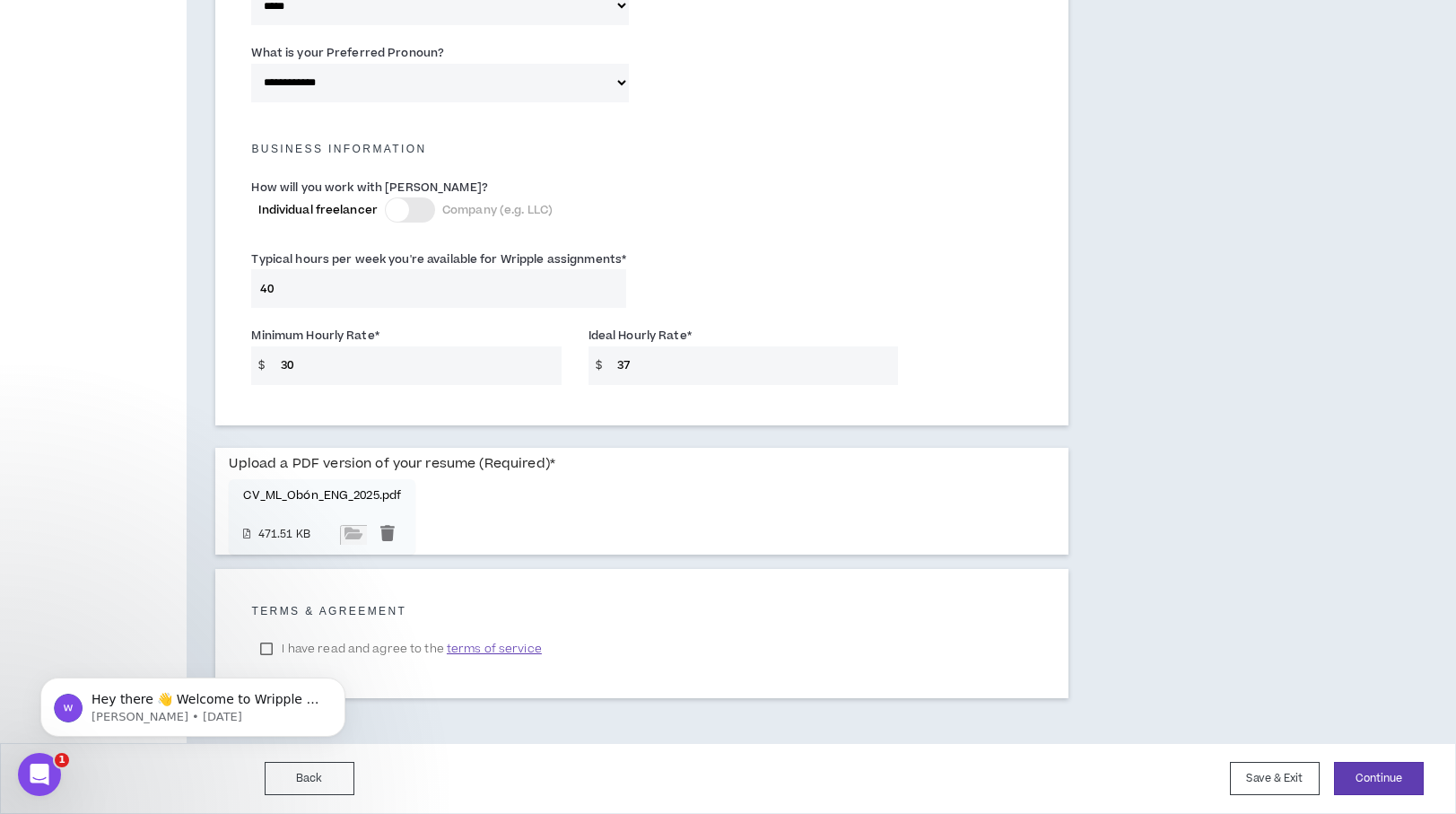
click at [260, 651] on body "Hey there 👋 Welcome to Wripple 🙌 Take a look around! If you have any questions,…" at bounding box center [193, 702] width 345 height 111
click at [269, 648] on body "Hey there 👋 Welcome to Wripple 🙌 Take a look around! If you have any questions,…" at bounding box center [193, 702] width 345 height 111
click at [271, 645] on html "Hey there 👋 Welcome to Wripple 🙌 Take a look around! If you have any questions,…" at bounding box center [193, 702] width 359 height 126
click at [274, 644] on html "Hey there 👋 Welcome to Wripple 🙌 Take a look around! If you have any questions,…" at bounding box center [193, 702] width 359 height 126
click at [572, 645] on div "I have read and agree to the terms of service" at bounding box center [641, 648] width 781 height 27
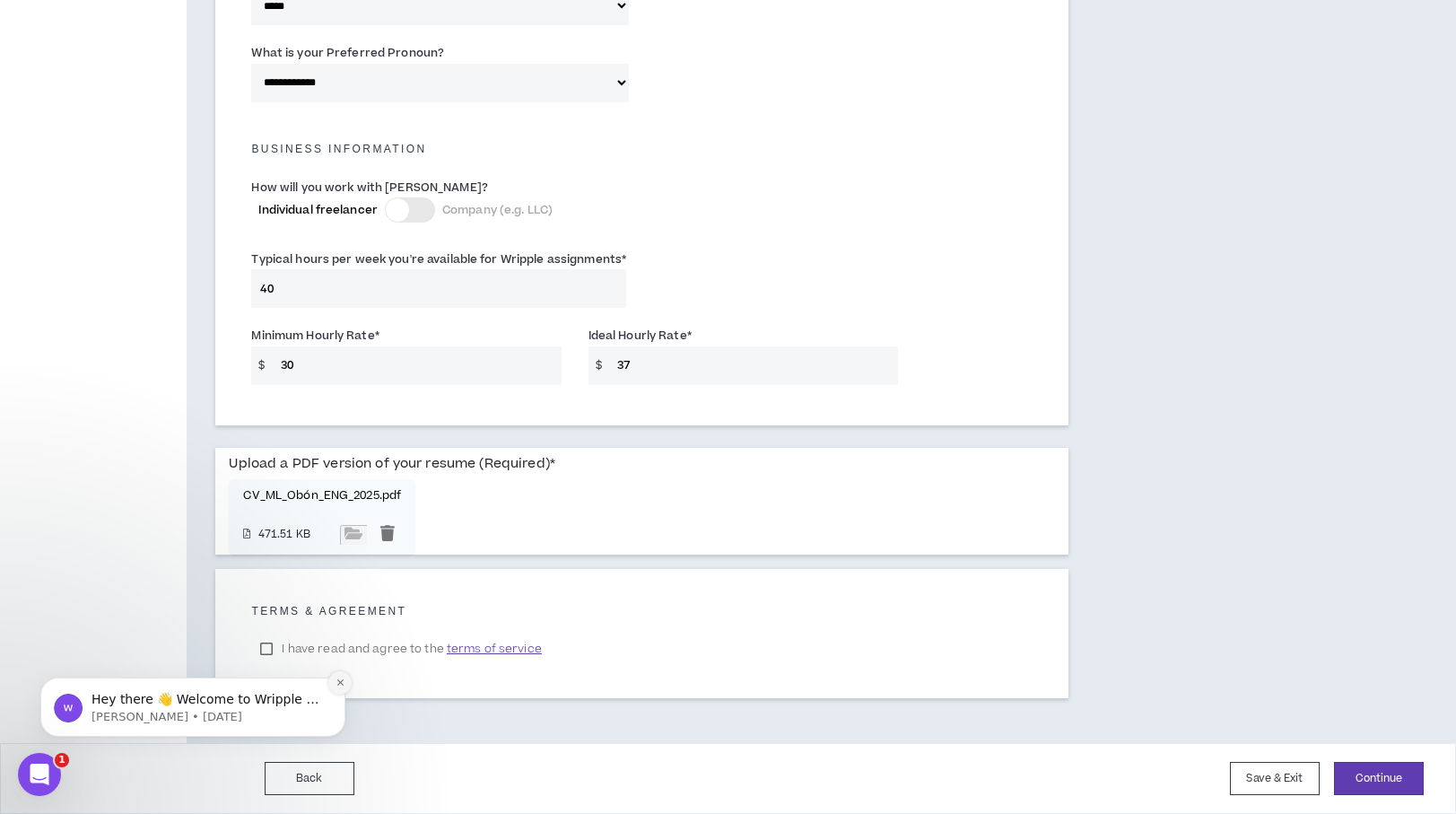
click at [337, 681] on icon "Dismiss notification" at bounding box center [339, 682] width 6 height 6
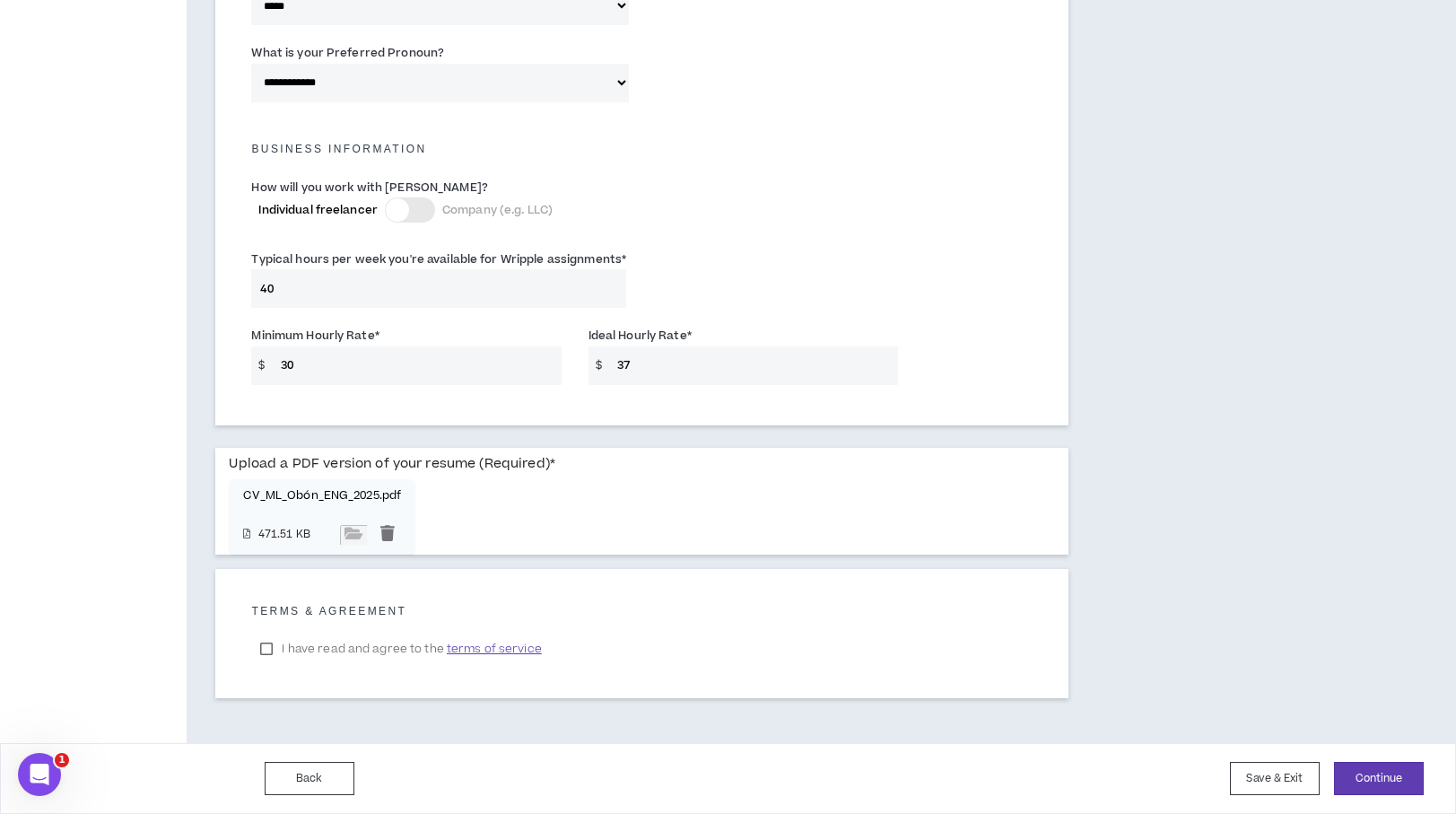
click at [270, 644] on label "I have read and agree to the terms of service" at bounding box center [400, 648] width 299 height 27
click at [505, 644] on span "terms of service" at bounding box center [494, 649] width 95 height 18
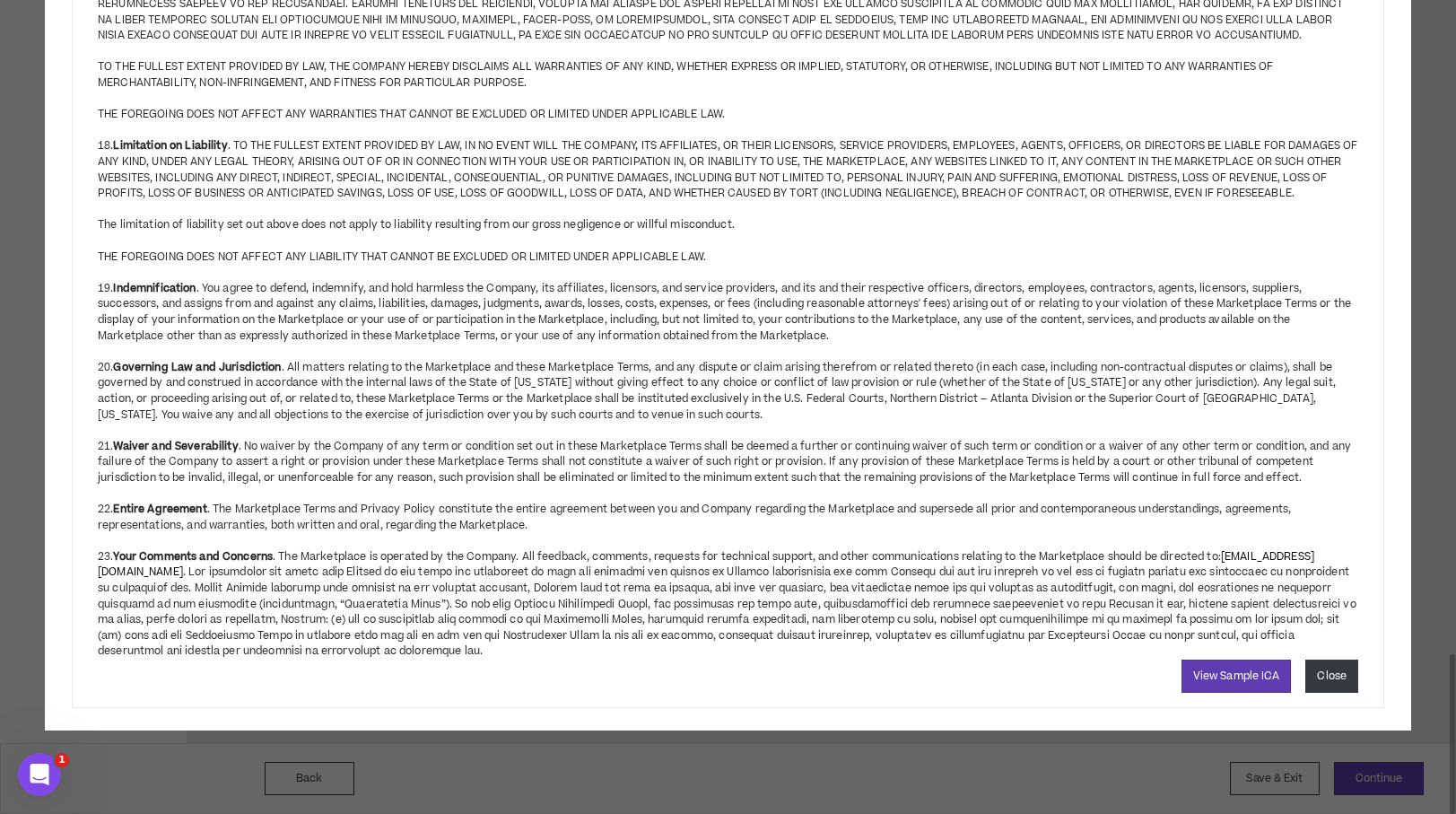
click at [1334, 693] on button "Close" at bounding box center [1331, 676] width 53 height 33
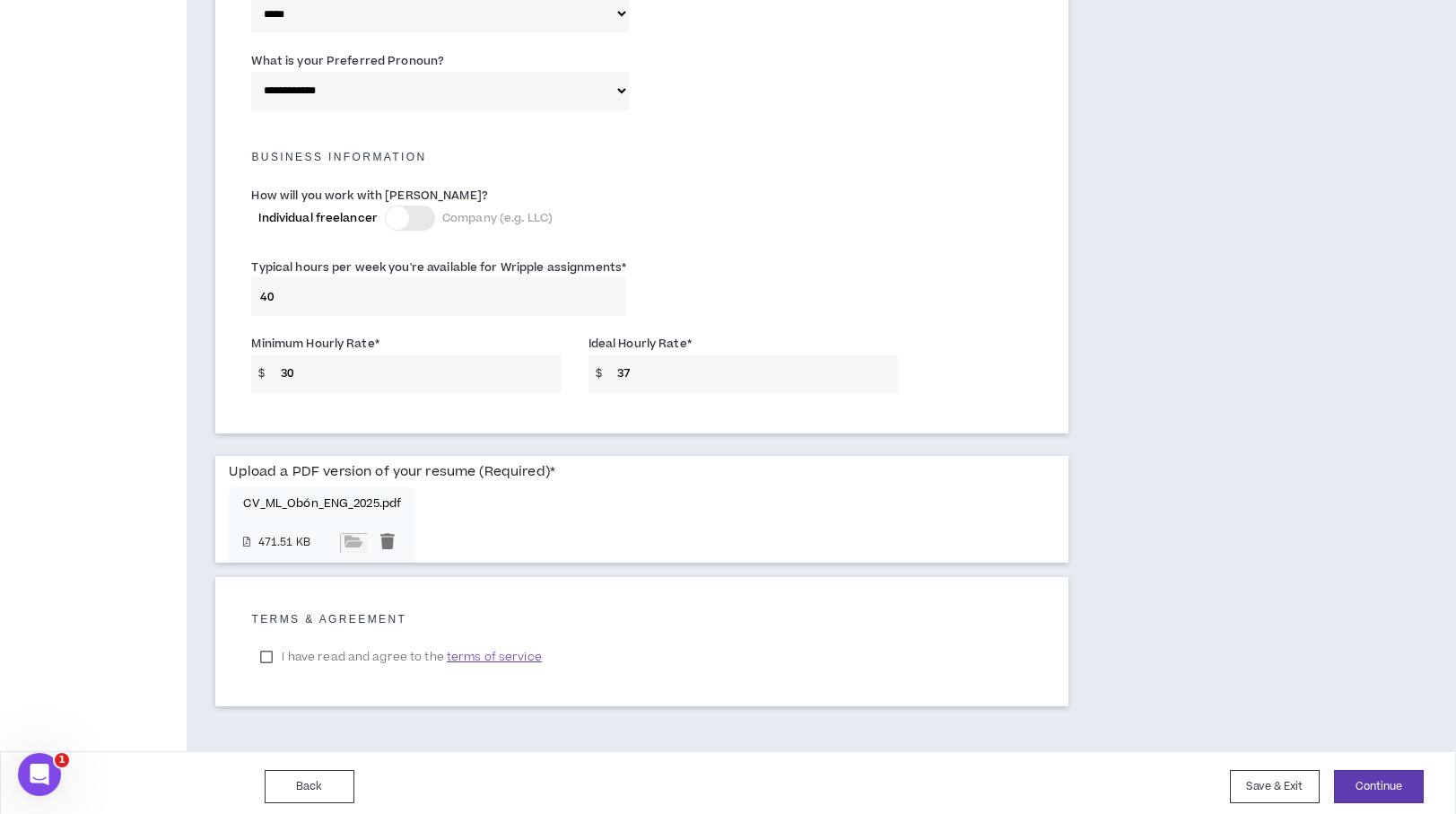
scroll to position [1139, 0]
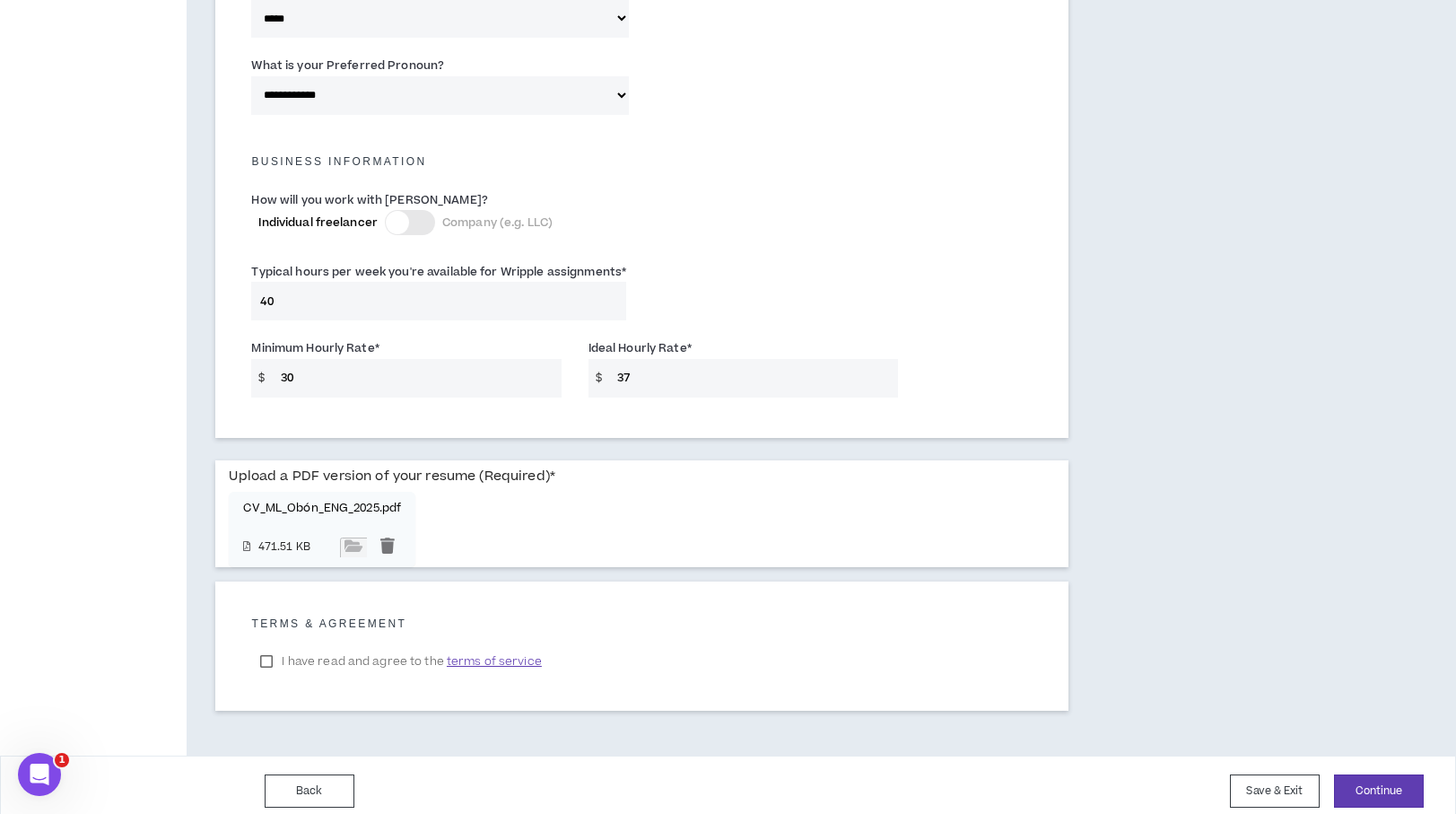
click at [330, 382] on input "30" at bounding box center [417, 379] width 290 height 38
type input "30"
click at [606, 519] on div "Upload a PDF version of your resume (Required) * CV_ML_Obón_ENG_2025.pdf 471.5…" at bounding box center [641, 513] width 826 height 106
click at [706, 562] on div "Upload a PDF version of your resume (Required) * CV_ML_Obón_ENG_2025.pdf 471.5…" at bounding box center [641, 513] width 826 height 106
click at [621, 377] on input "37" at bounding box center [753, 379] width 290 height 38
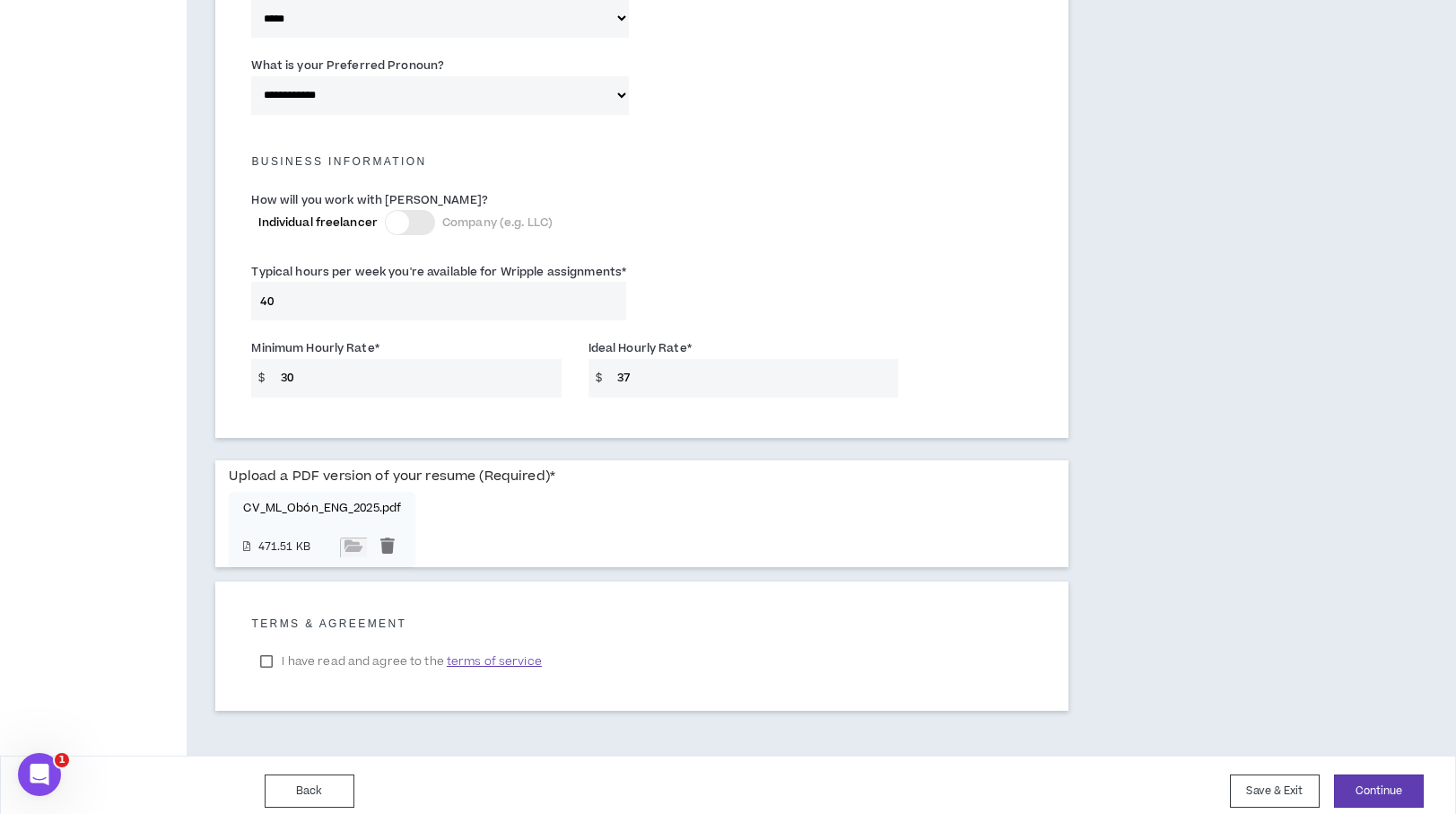
drag, startPoint x: 640, startPoint y: 378, endPoint x: 553, endPoint y: 368, distance: 87.6
click at [553, 368] on div "Minimum Hourly Rate * $ 30 Ideal Hourly Rate * $ 37" at bounding box center [640, 371] width 807 height 76
type input "40"
click at [619, 465] on div "Upload a PDF version of your resume (Required) * CV_ML_Obón_ENG_2025.pdf 471.5…" at bounding box center [641, 513] width 826 height 106
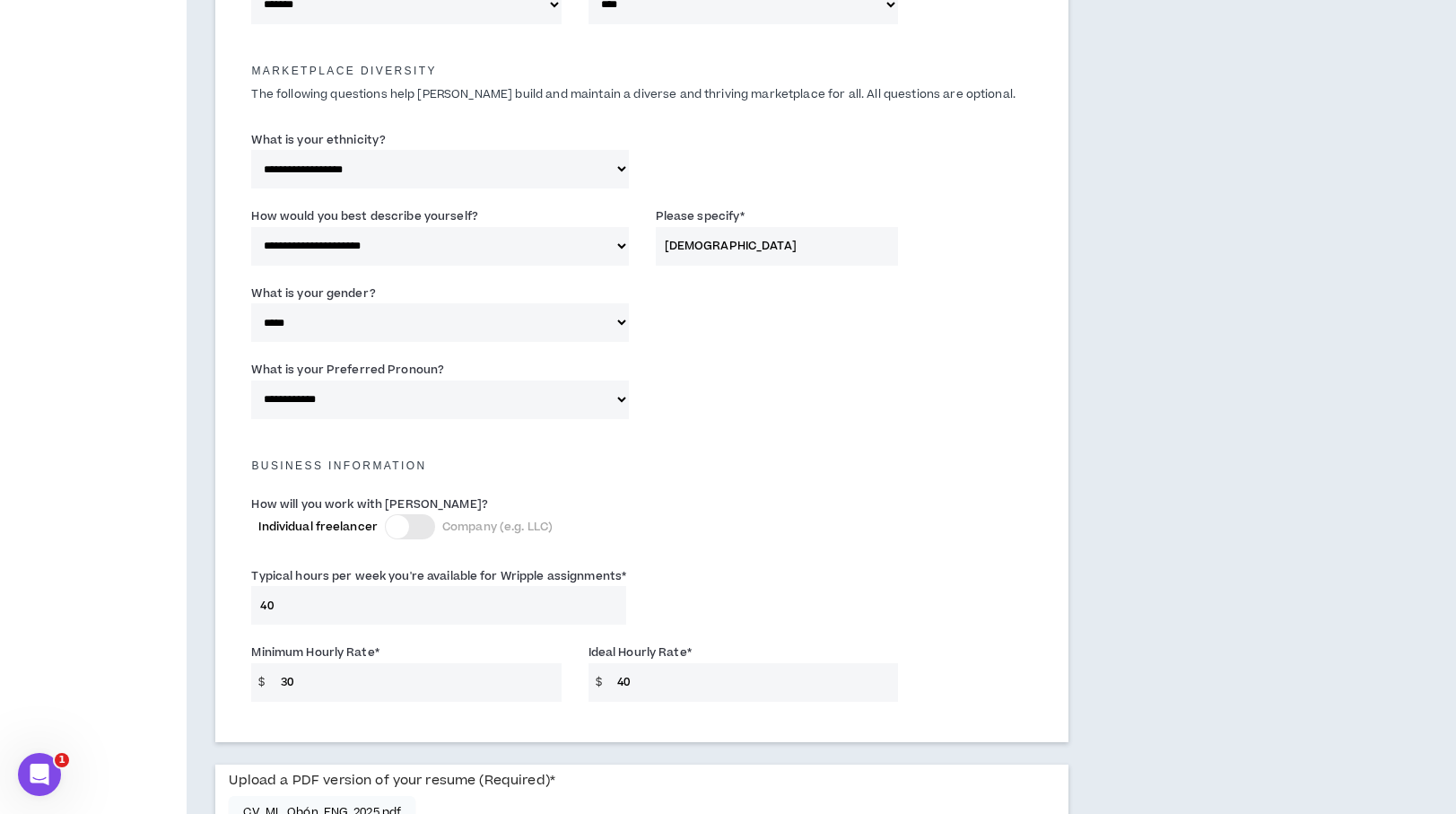
scroll to position [1152, 0]
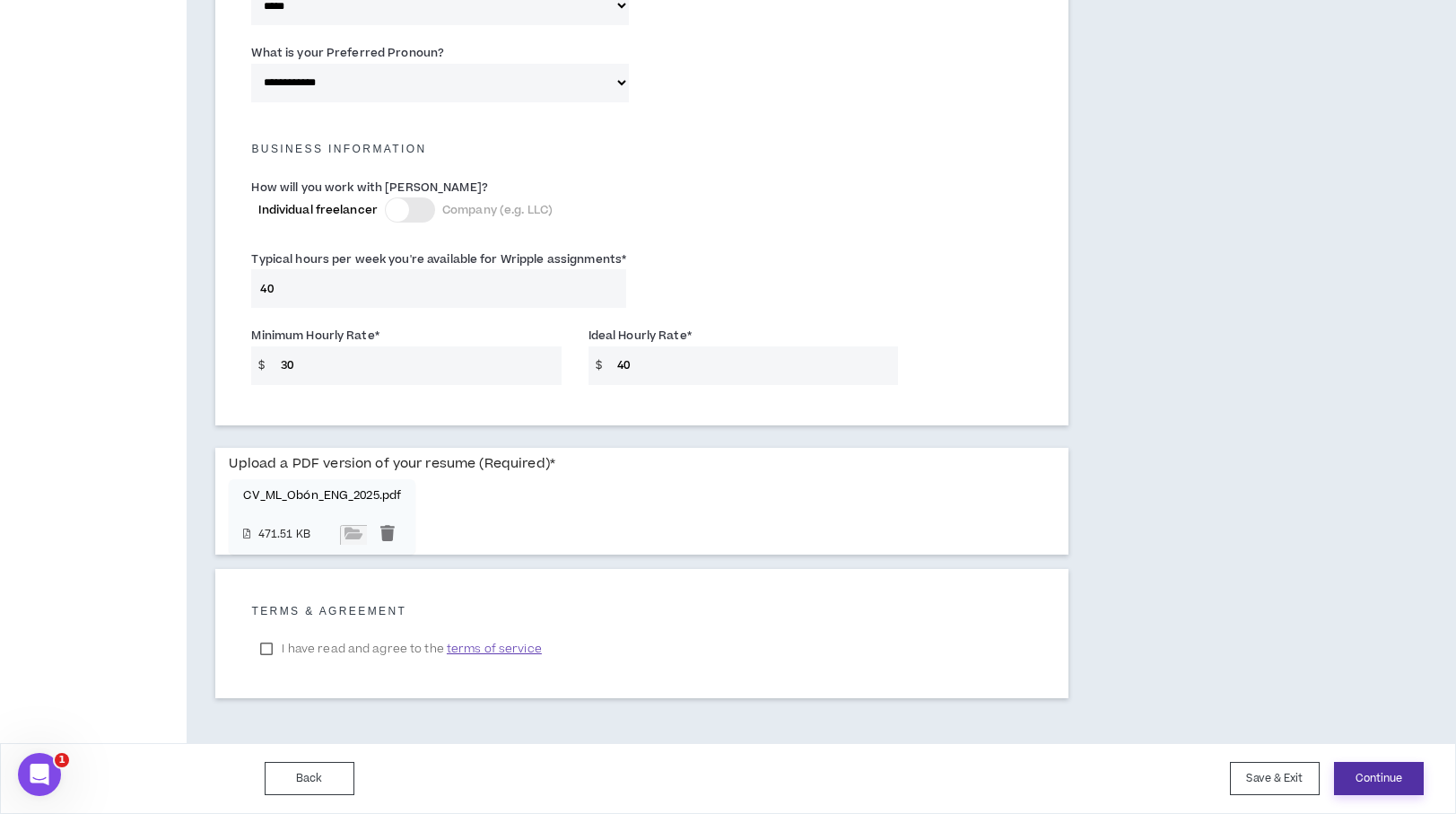
click at [1389, 777] on button "Continue" at bounding box center [1379, 778] width 90 height 33
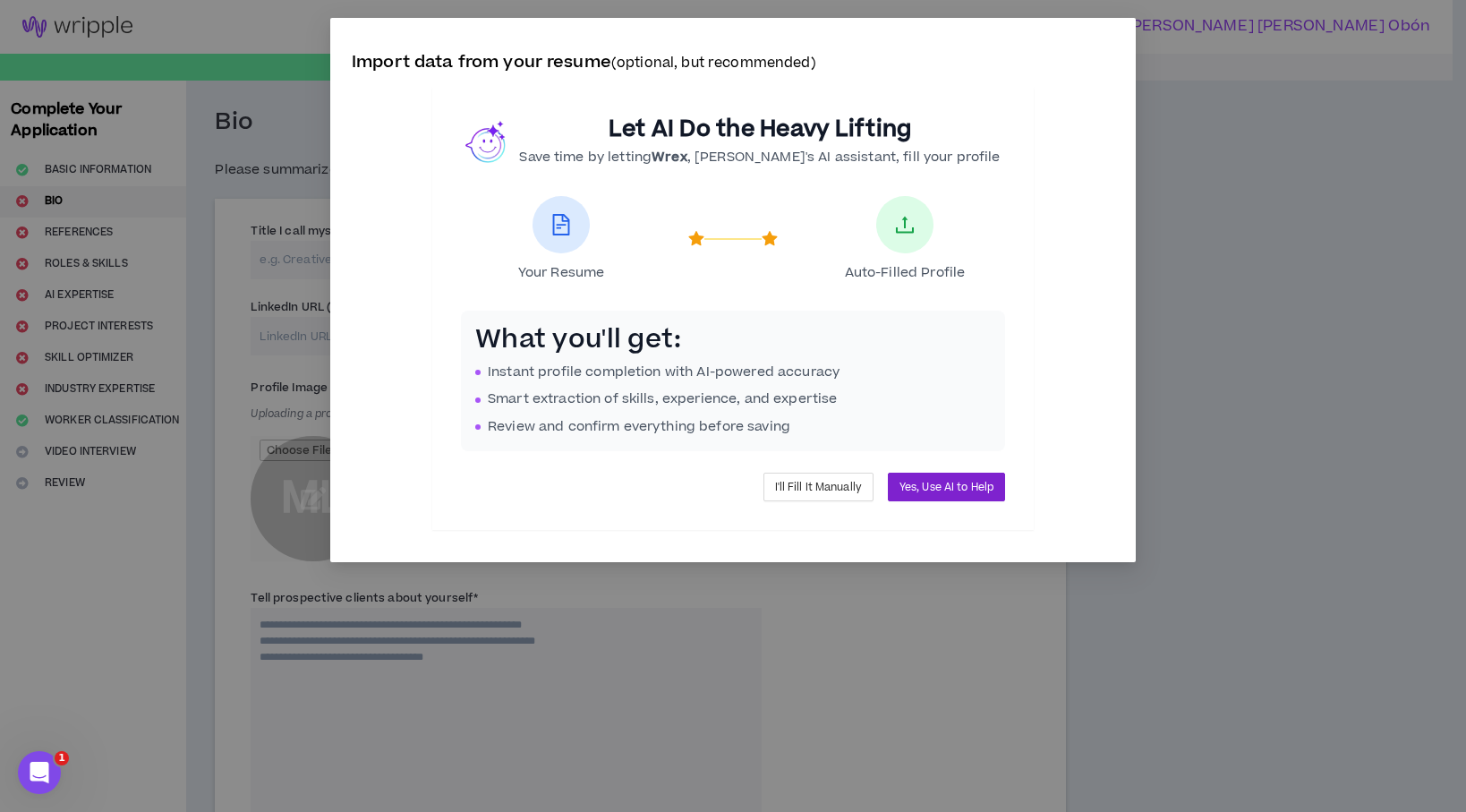
click at [968, 483] on span "Yes, Use AI to Help" at bounding box center [947, 487] width 94 height 17
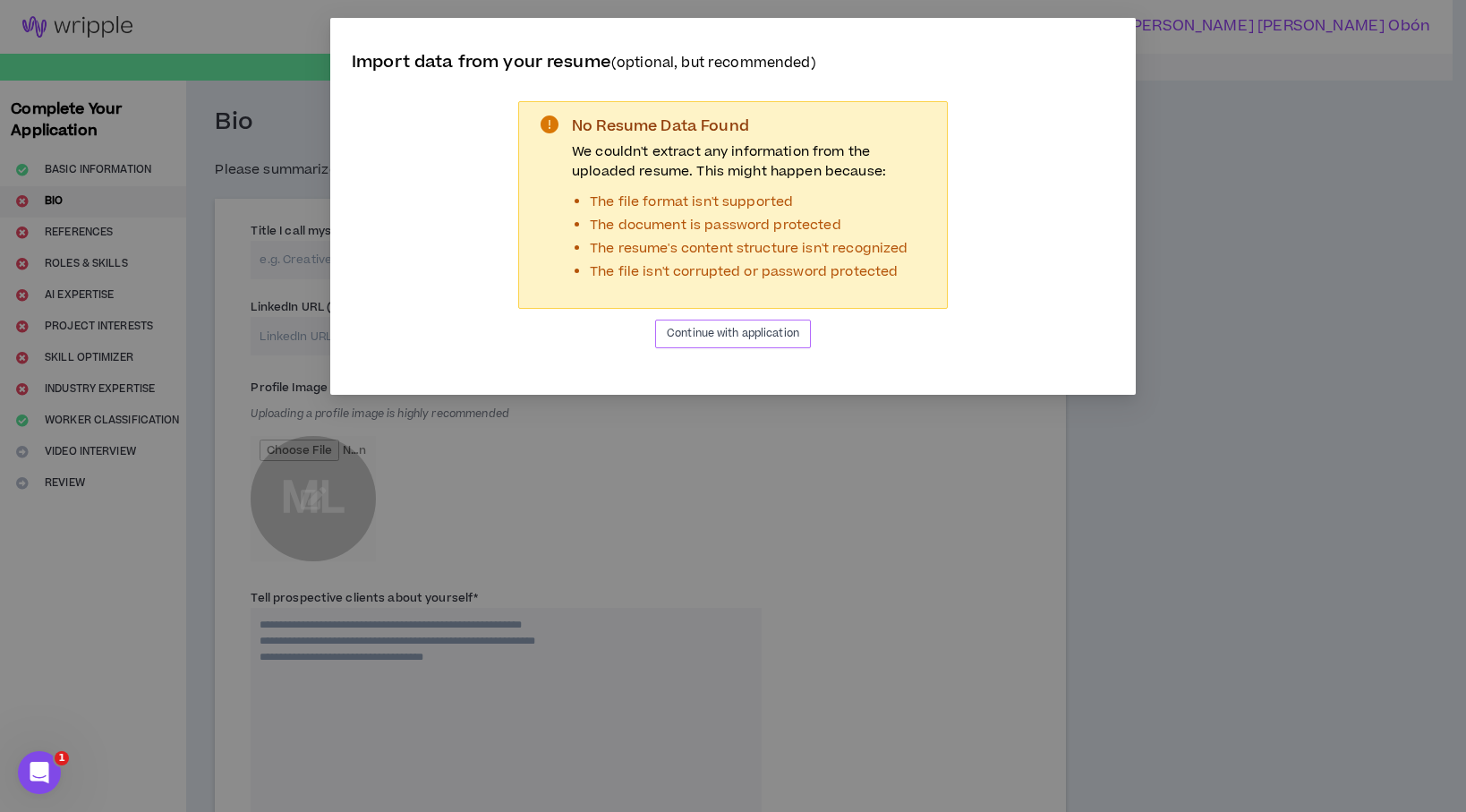
click at [789, 341] on span "Continue with application" at bounding box center [733, 333] width 133 height 17
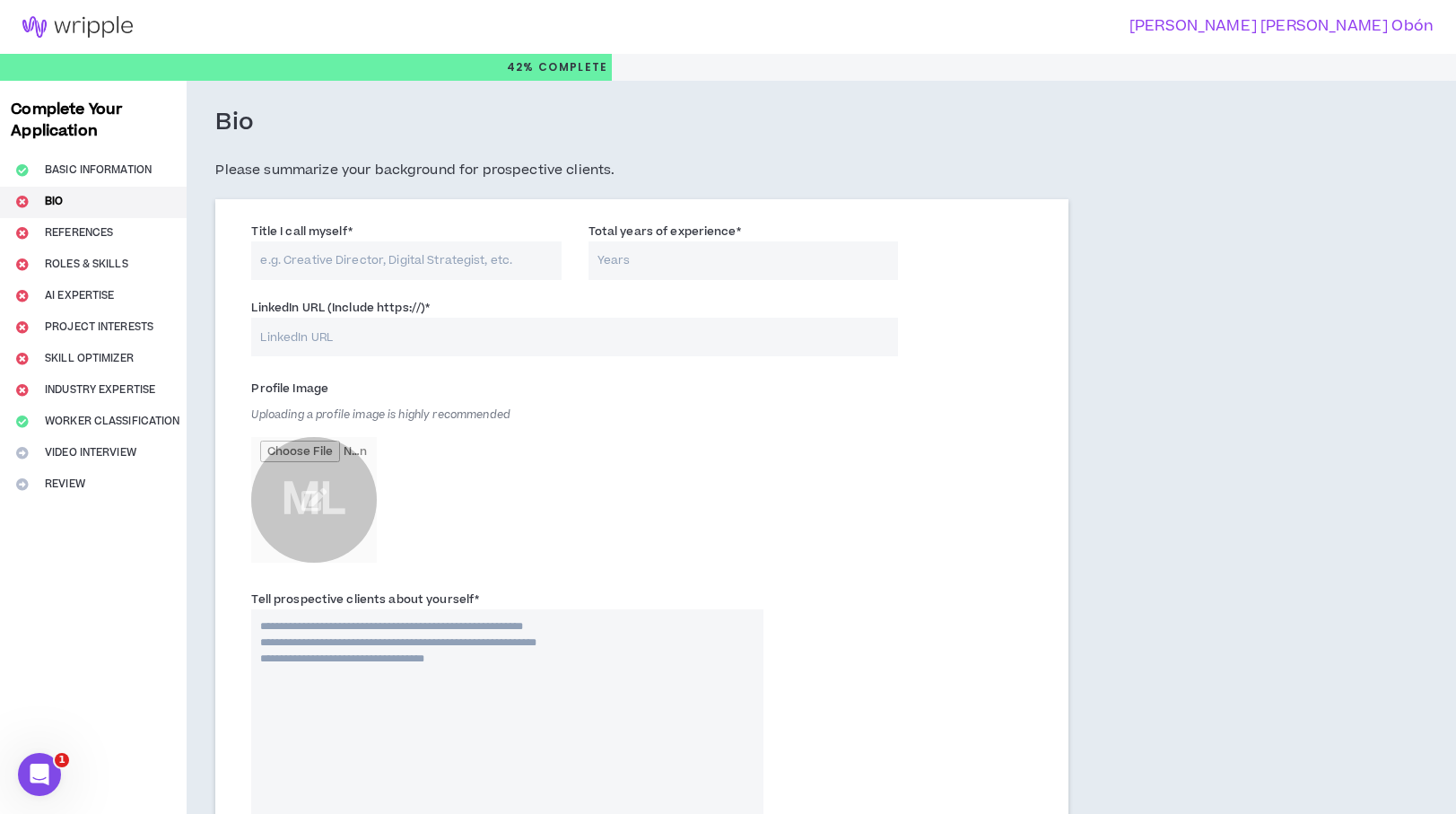
click at [339, 268] on input "Title I call myself *" at bounding box center [406, 260] width 310 height 38
type input "S"
drag, startPoint x: 445, startPoint y: 260, endPoint x: 508, endPoint y: 261, distance: 63.0
click at [508, 261] on input "Graphic Designer & Art Director (Sr)" at bounding box center [406, 260] width 310 height 38
click at [262, 262] on input "Graphic Designer & Art Director" at bounding box center [406, 260] width 310 height 38
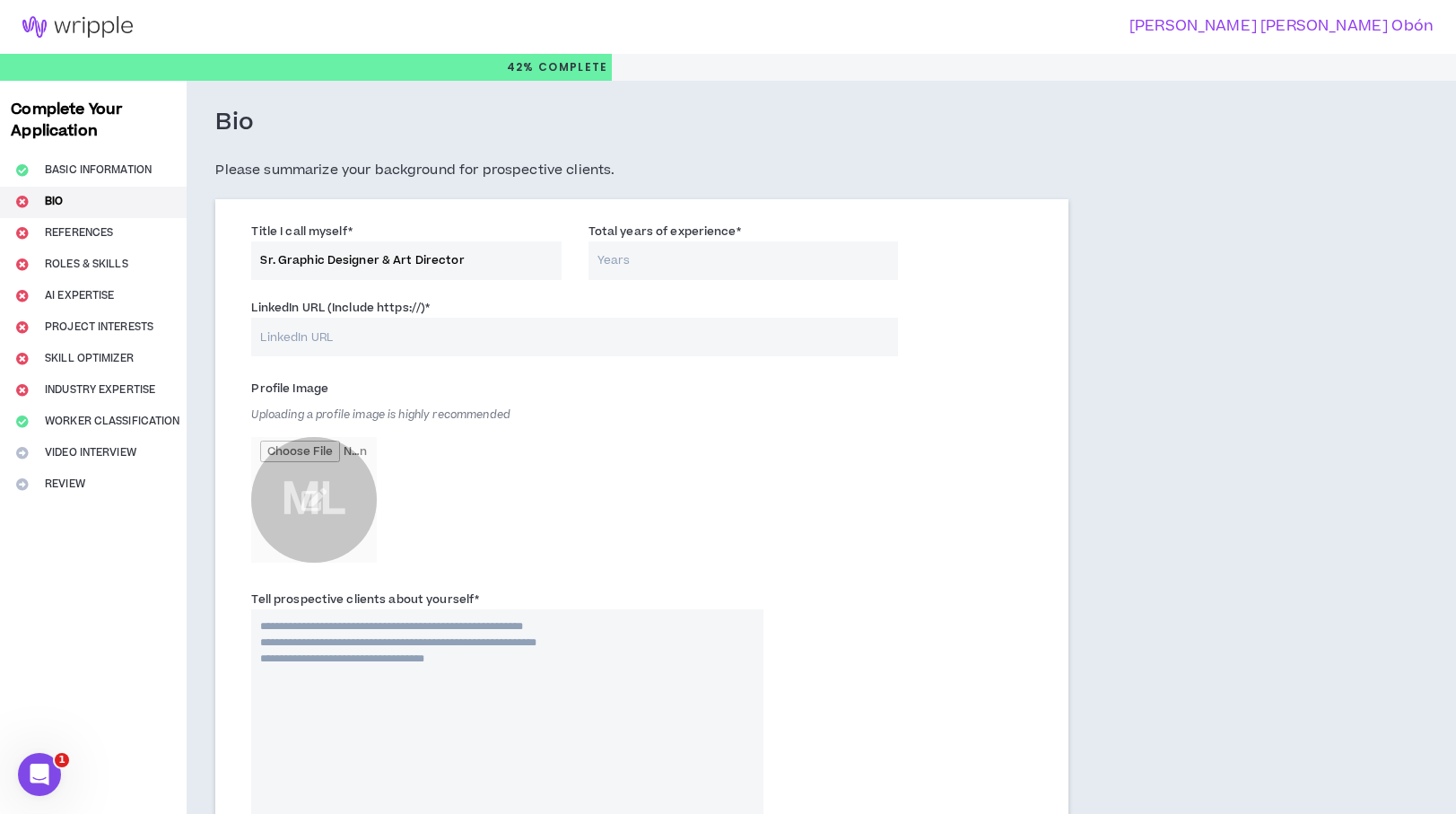
type input "Sr. Graphic Designer & Art Director"
click at [663, 269] on input "Total years of experience *" at bounding box center [743, 260] width 310 height 38
type input "12"
click at [527, 318] on input "LinkedIn URL (Include https://) *" at bounding box center [574, 337] width 646 height 38
paste input "[URL][DOMAIN_NAME][PERSON_NAME]"
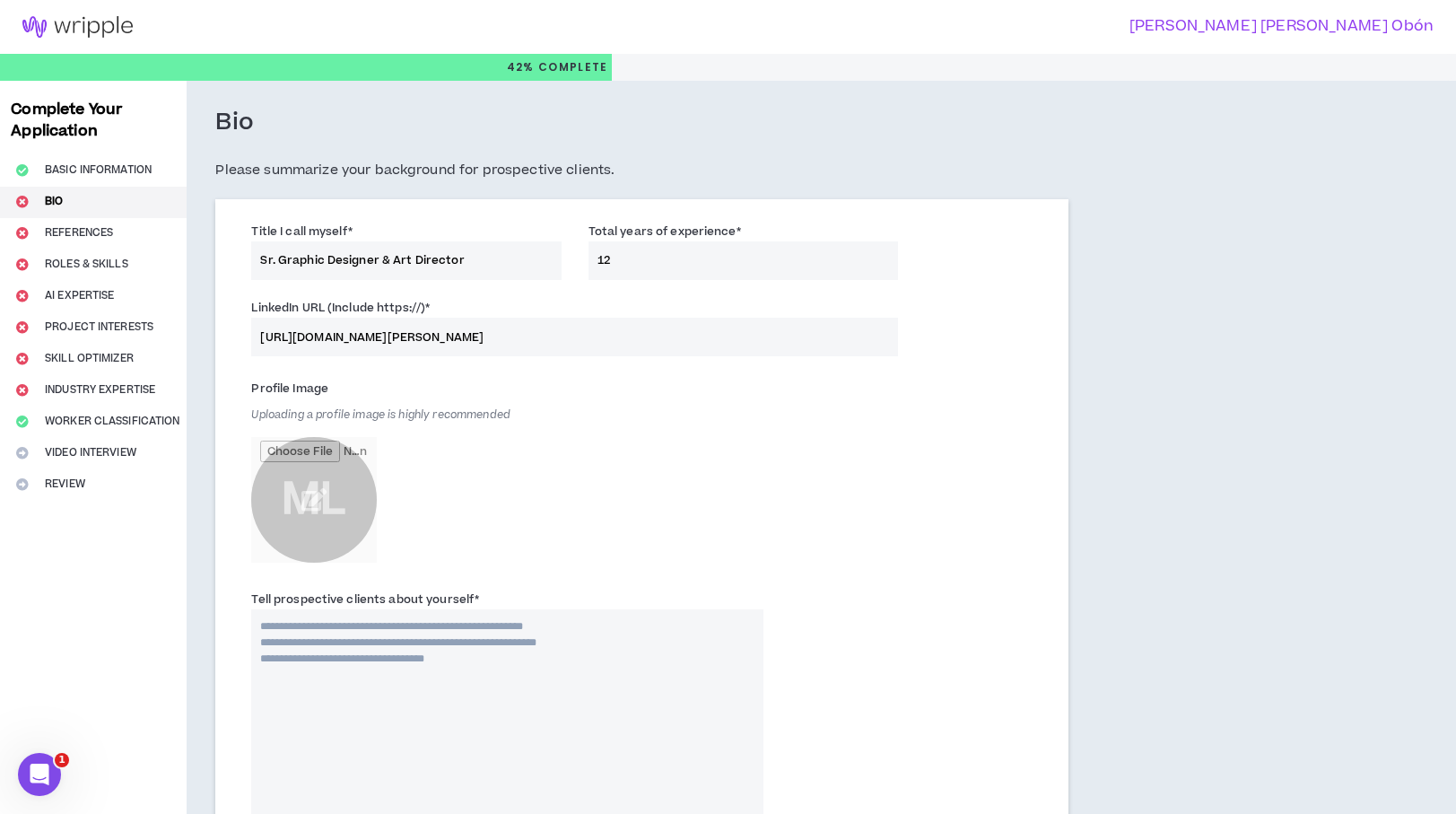
type input "[URL][DOMAIN_NAME][PERSON_NAME]"
click at [586, 474] on div "Profile Image Uploading a profile image is highly recommended ML" at bounding box center [507, 472] width 511 height 197
click at [333, 482] on input "file" at bounding box center [313, 500] width 126 height 126
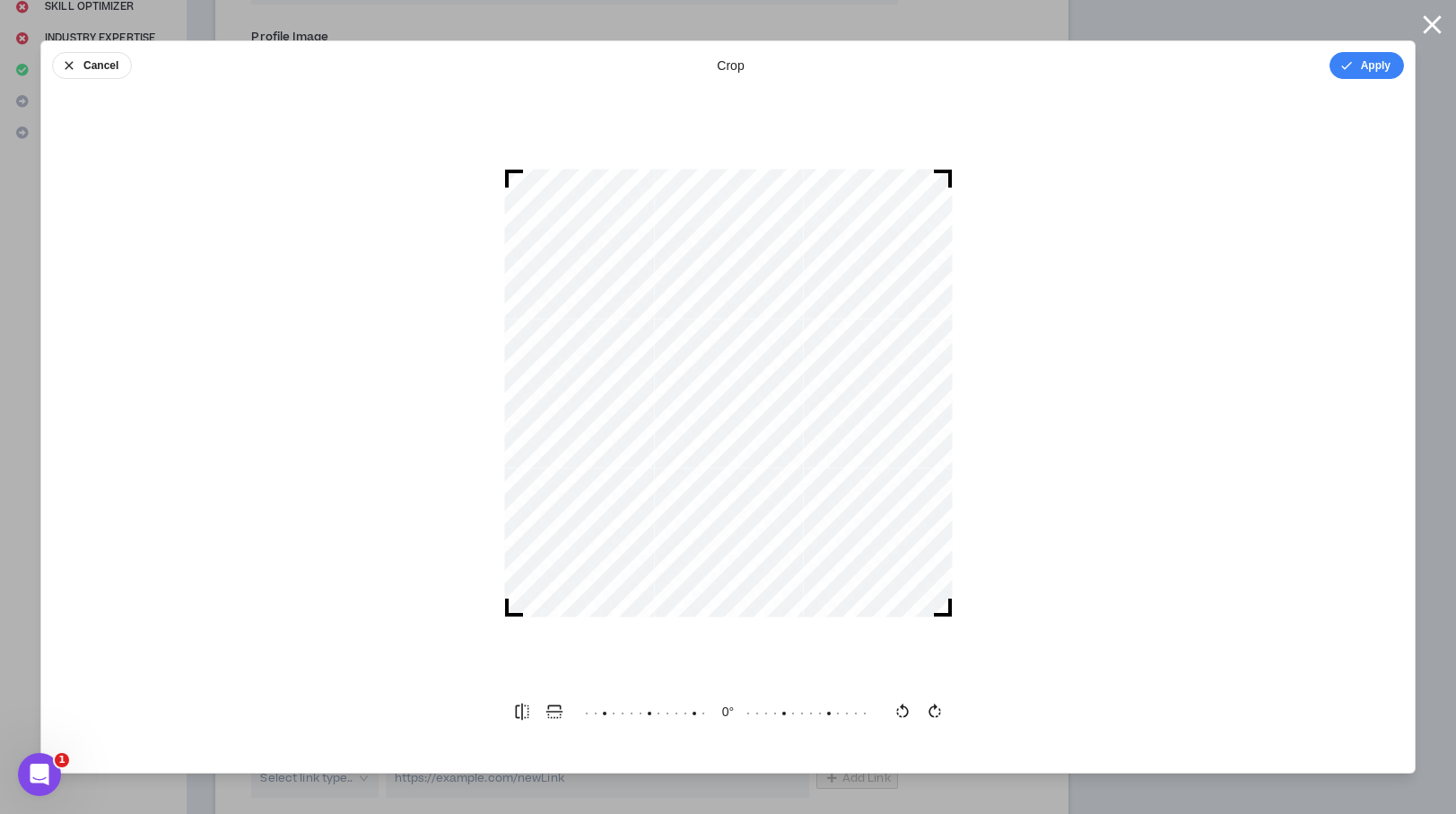
drag, startPoint x: 859, startPoint y: 614, endPoint x: 899, endPoint y: 628, distance: 42.4
click at [899, 628] on div at bounding box center [728, 392] width 1374 height 570
drag, startPoint x: 943, startPoint y: 610, endPoint x: 958, endPoint y: 634, distance: 28.3
click at [958, 634] on div at bounding box center [728, 392] width 1374 height 570
click at [1381, 72] on button "Apply" at bounding box center [1366, 65] width 74 height 27
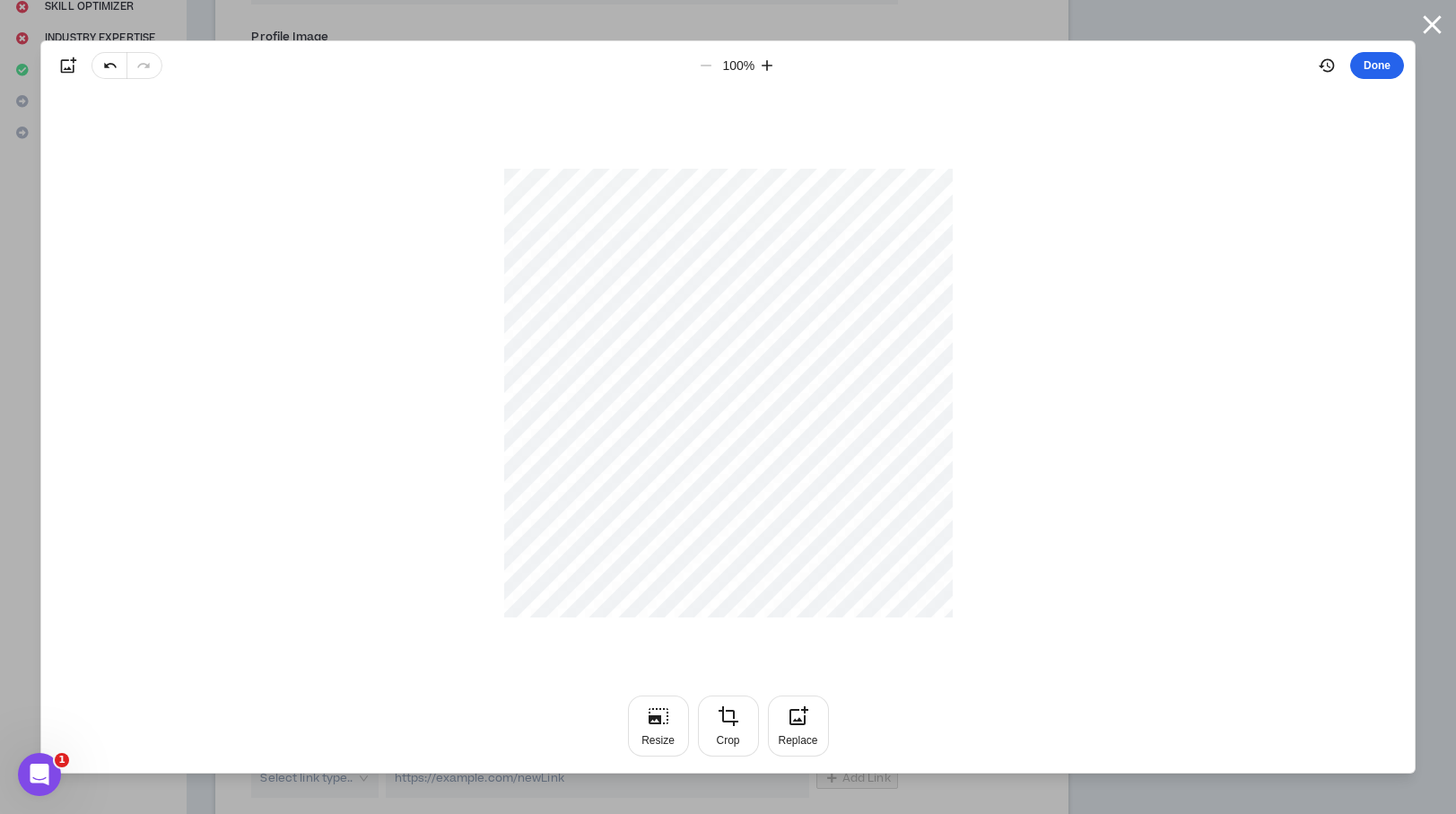
click at [1386, 67] on button "Done" at bounding box center [1376, 65] width 54 height 27
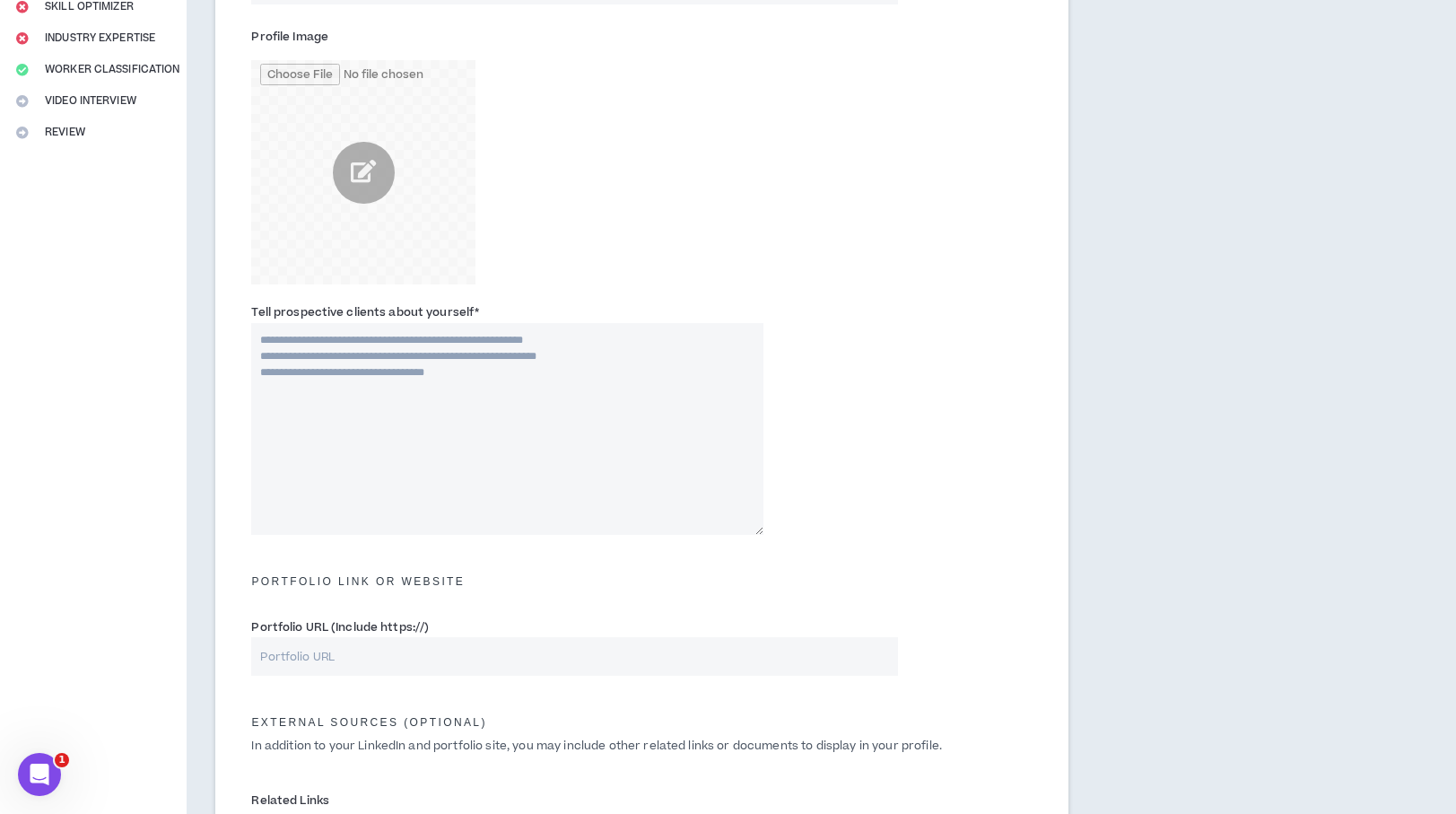
click at [625, 395] on textarea "Tell prospective clients about yourself *" at bounding box center [507, 428] width 511 height 212
paste textarea "**********"
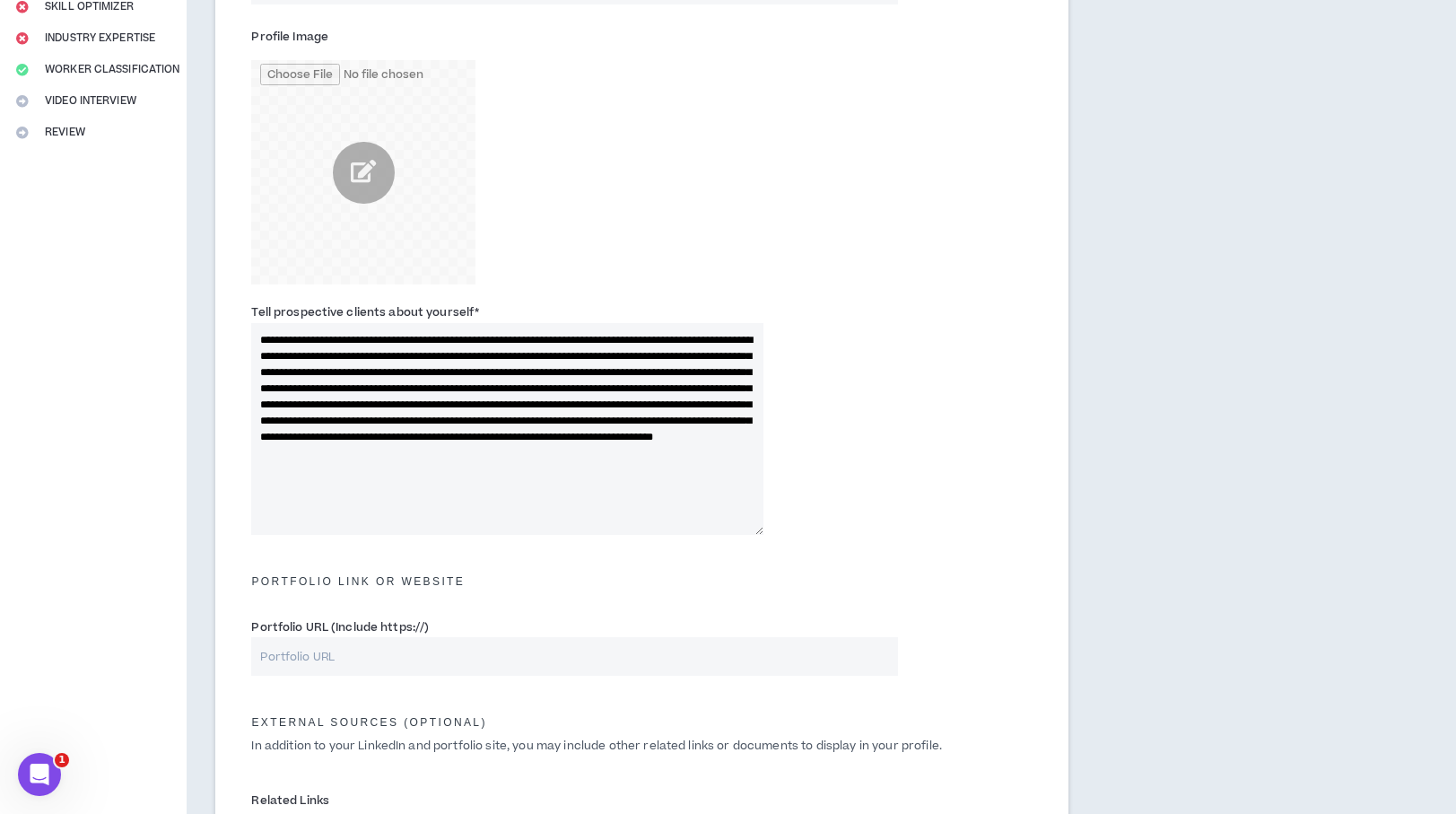
click at [905, 445] on div "**********" at bounding box center [640, 423] width 807 height 249
click at [456, 370] on textarea "**********" at bounding box center [507, 428] width 511 height 212
click at [555, 436] on textarea "**********" at bounding box center [507, 428] width 511 height 212
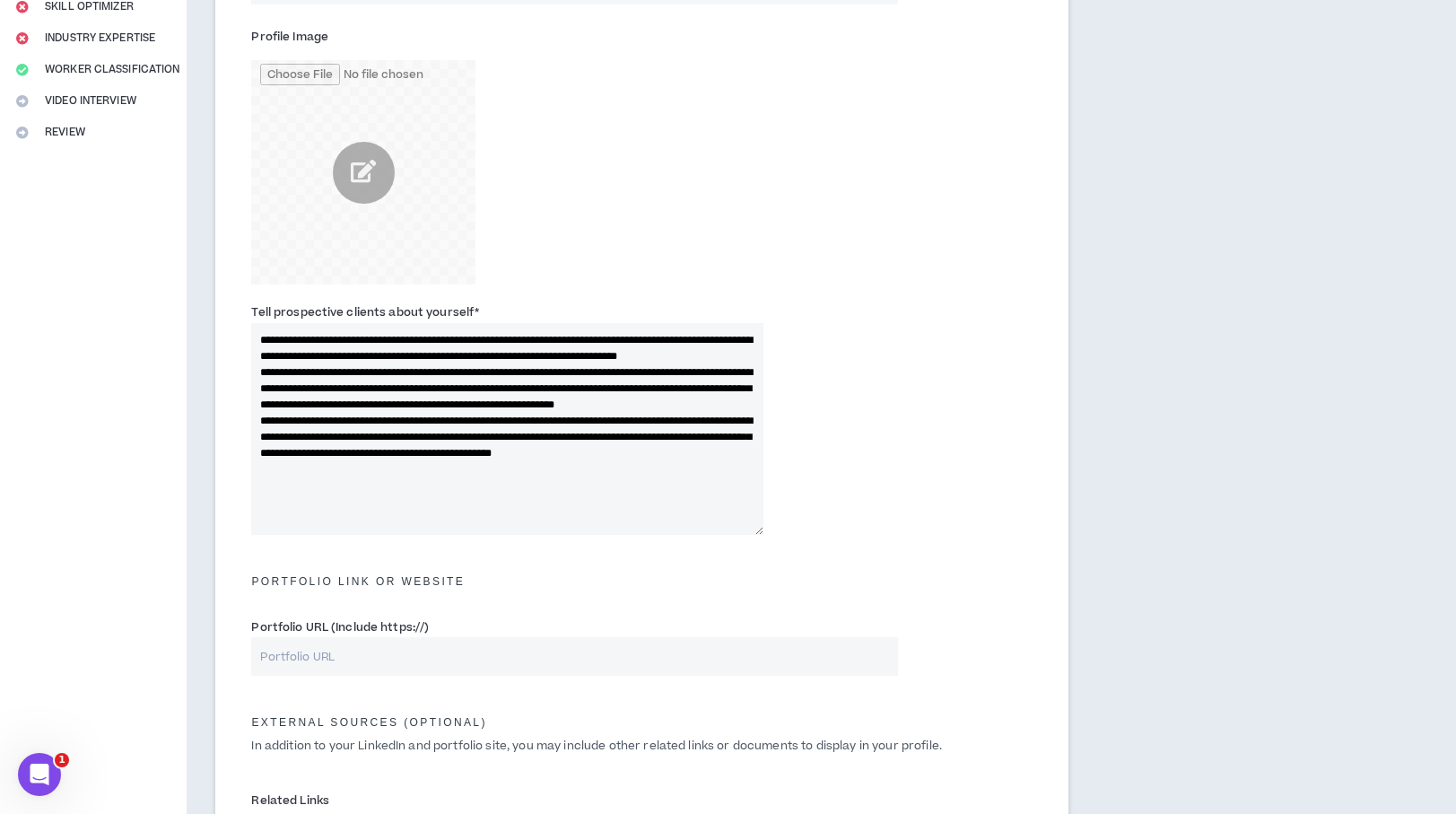
click at [726, 469] on textarea "**********" at bounding box center [507, 428] width 511 height 212
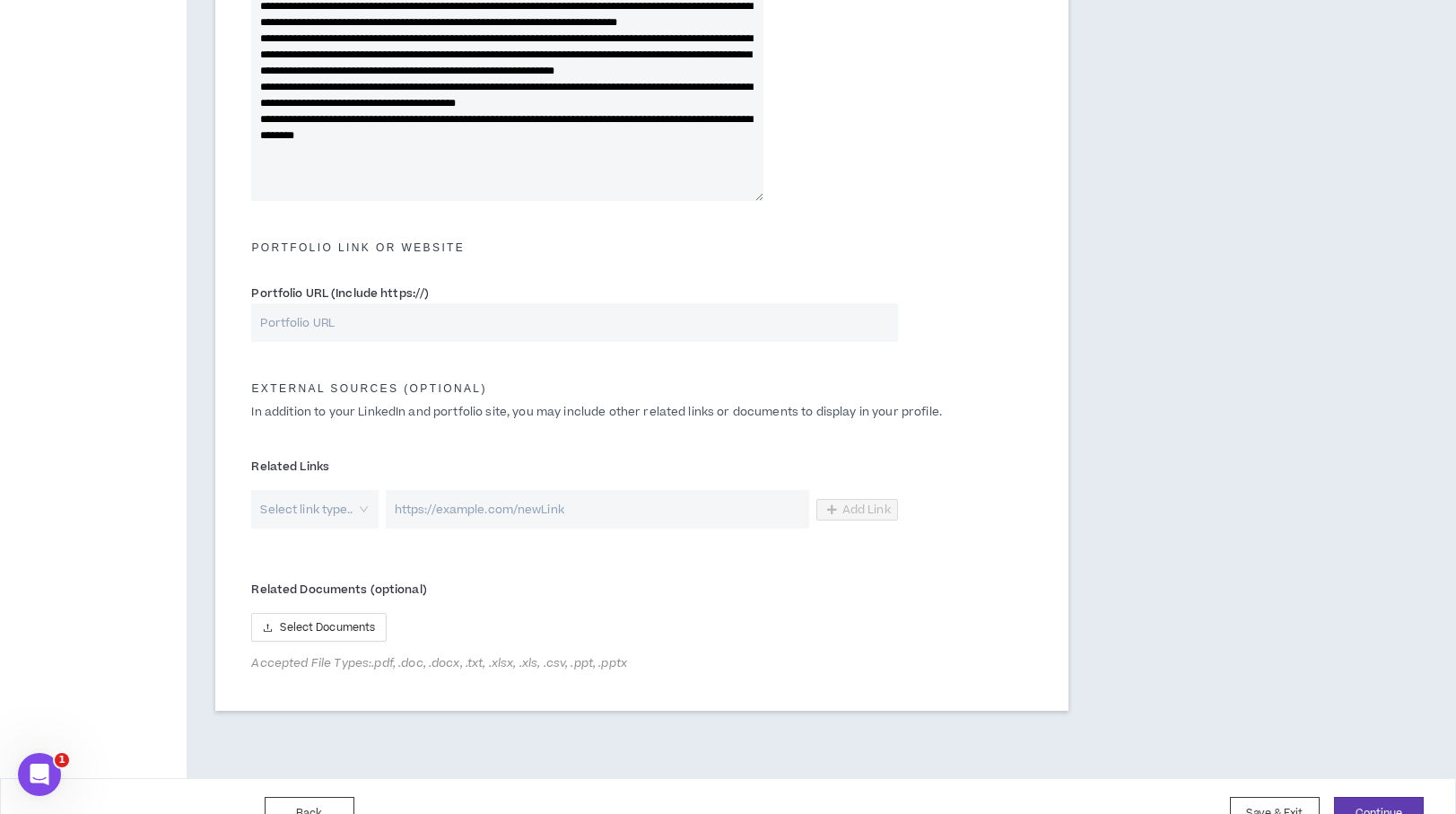
scroll to position [688, 0]
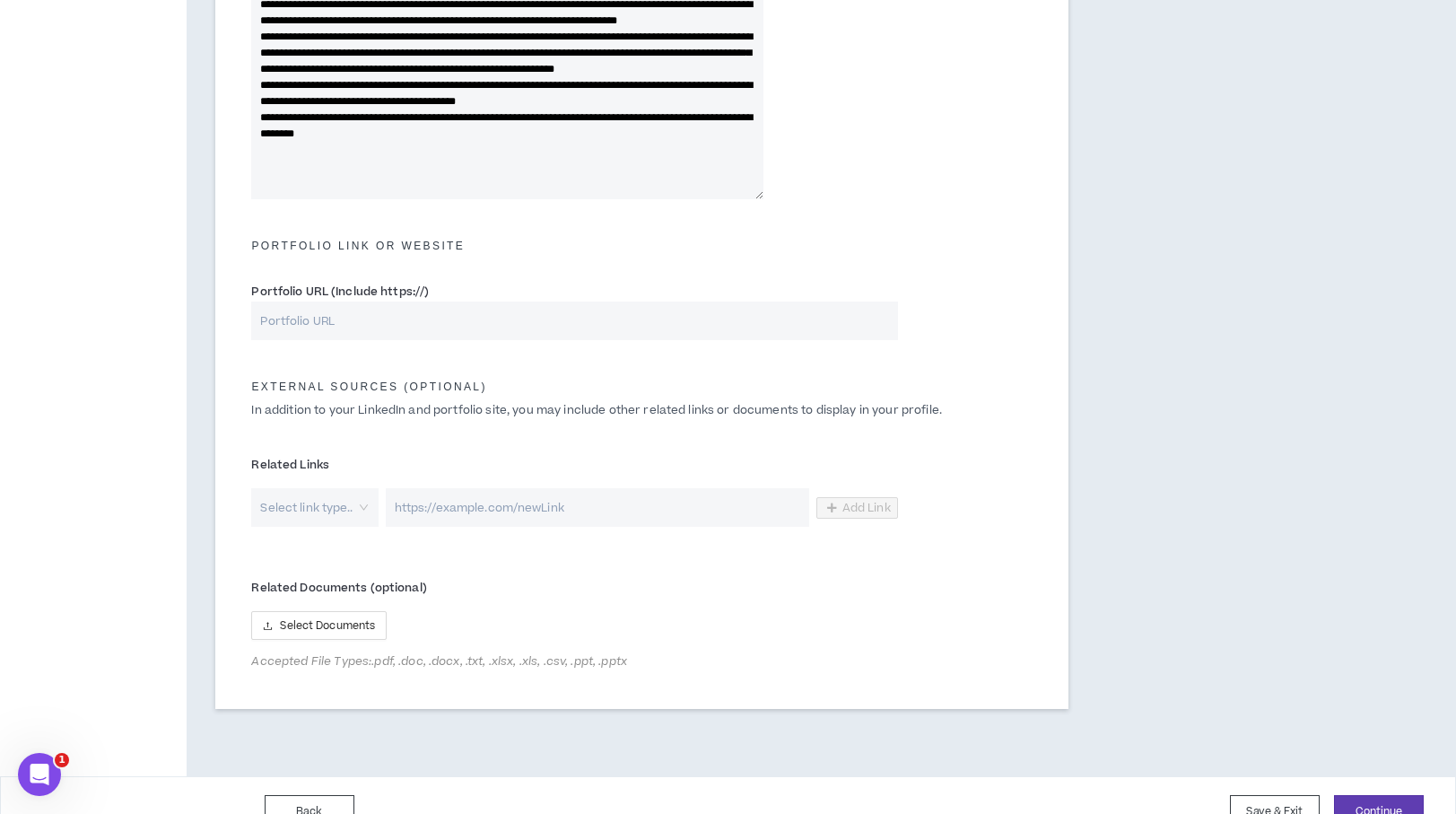
type textarea "**********"
click at [392, 323] on input "Portfolio URL (Include https://)" at bounding box center [574, 321] width 646 height 38
paste input "[URL][DOMAIN_NAME]"
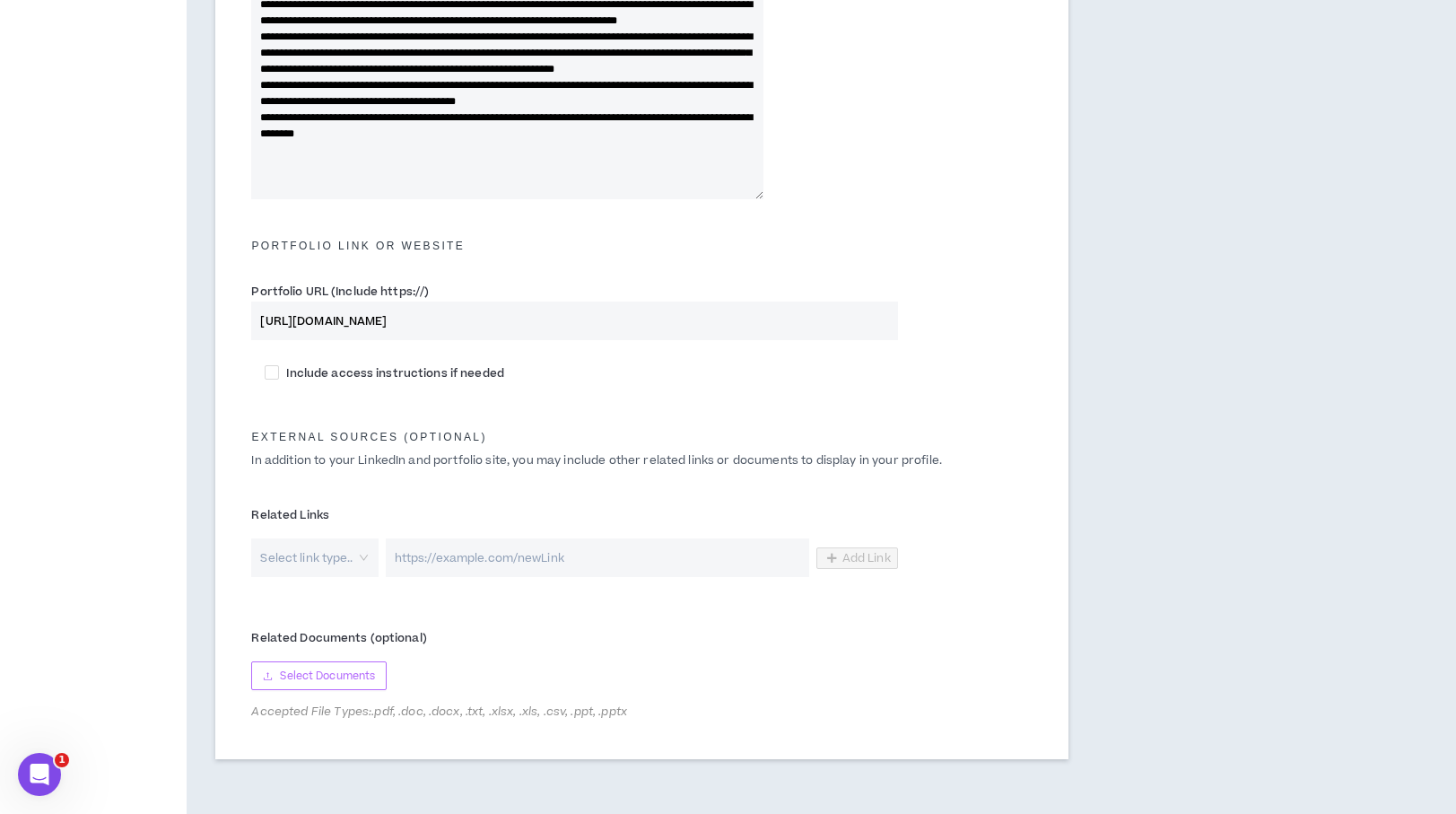
type input "[URL][DOMAIN_NAME]"
click at [362, 675] on span "Select Documents" at bounding box center [327, 676] width 95 height 17
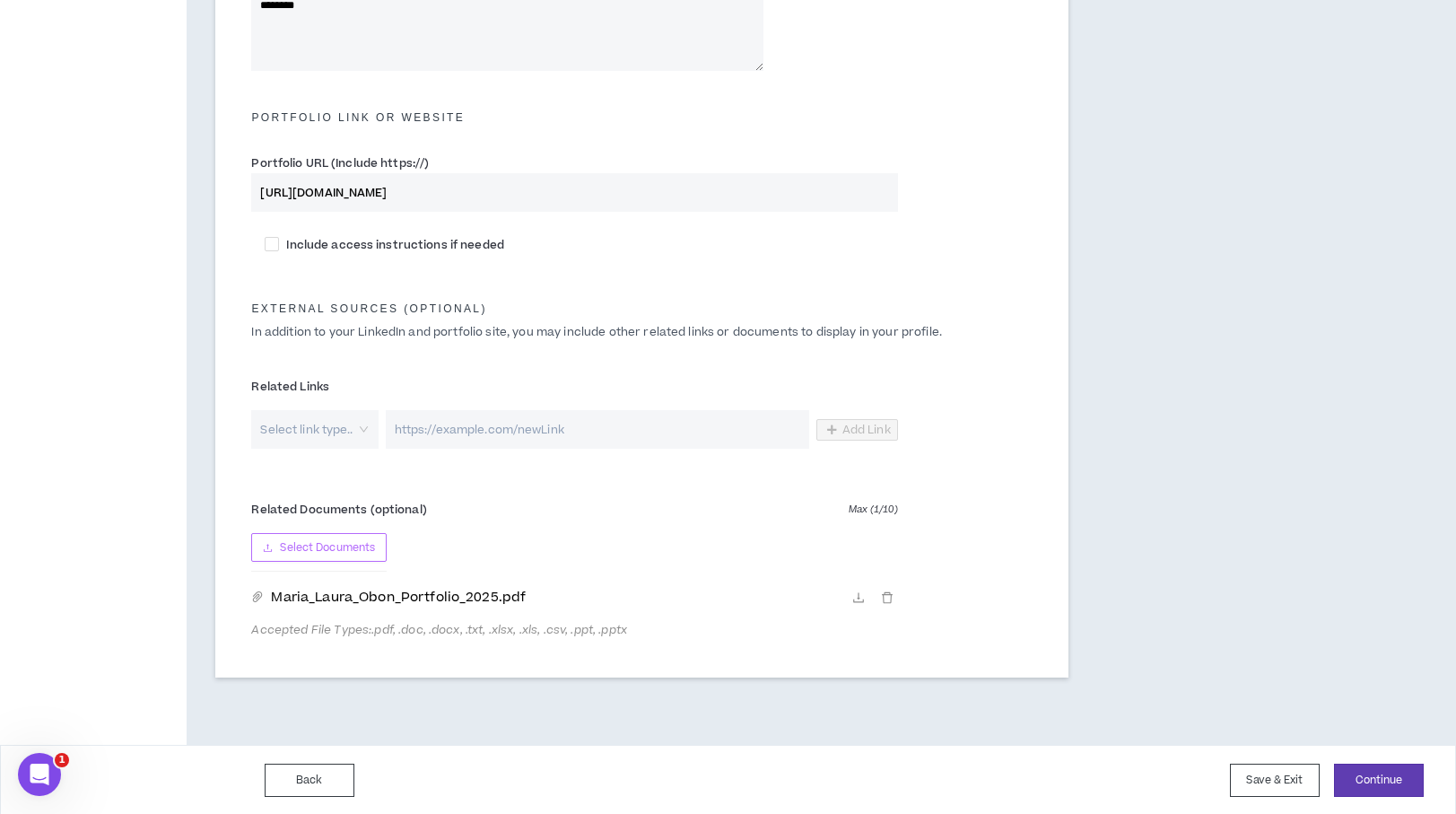
scroll to position [818, 0]
click at [1363, 771] on button "Continue" at bounding box center [1379, 778] width 90 height 33
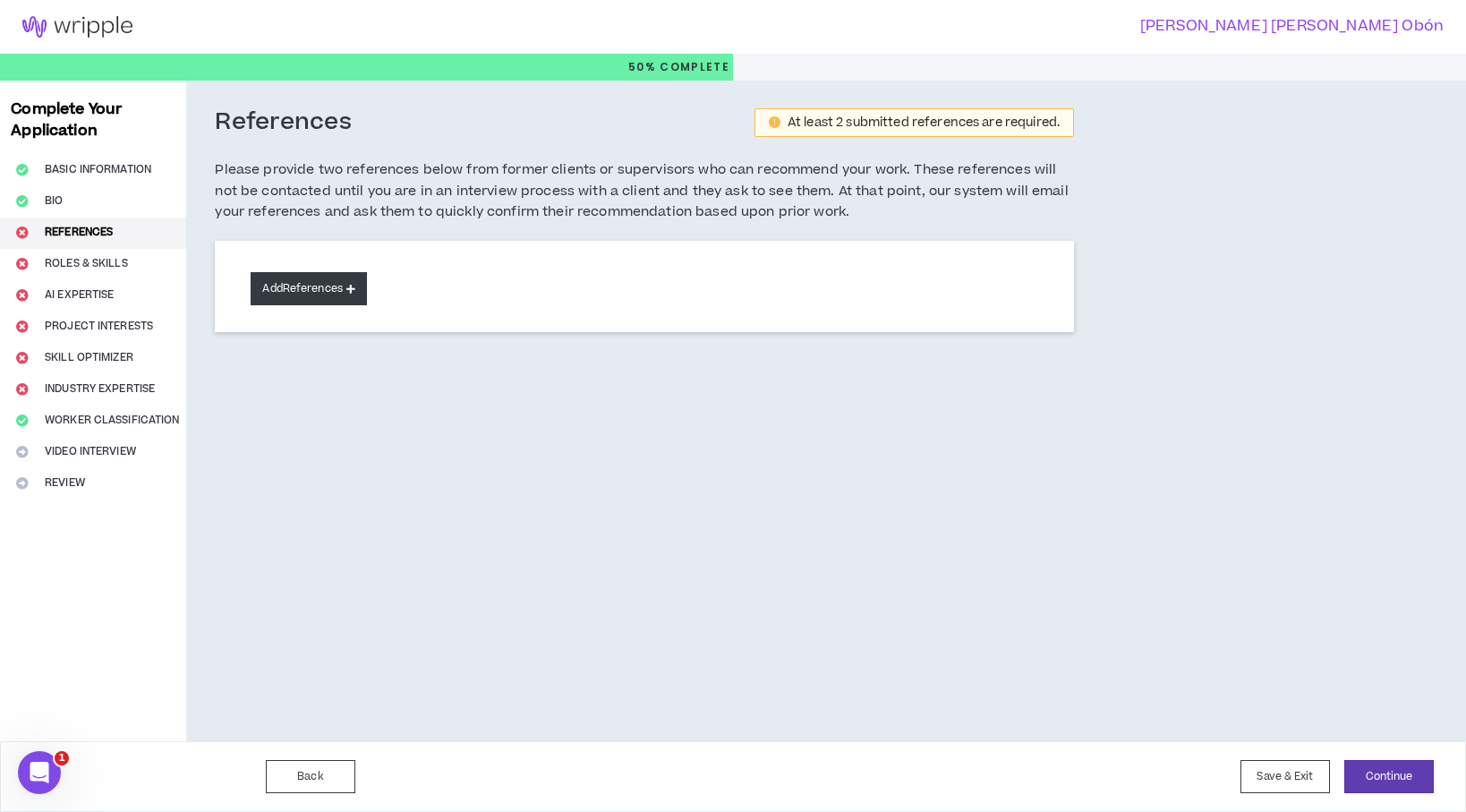
click at [274, 293] on button "Add References" at bounding box center [308, 289] width 116 height 33
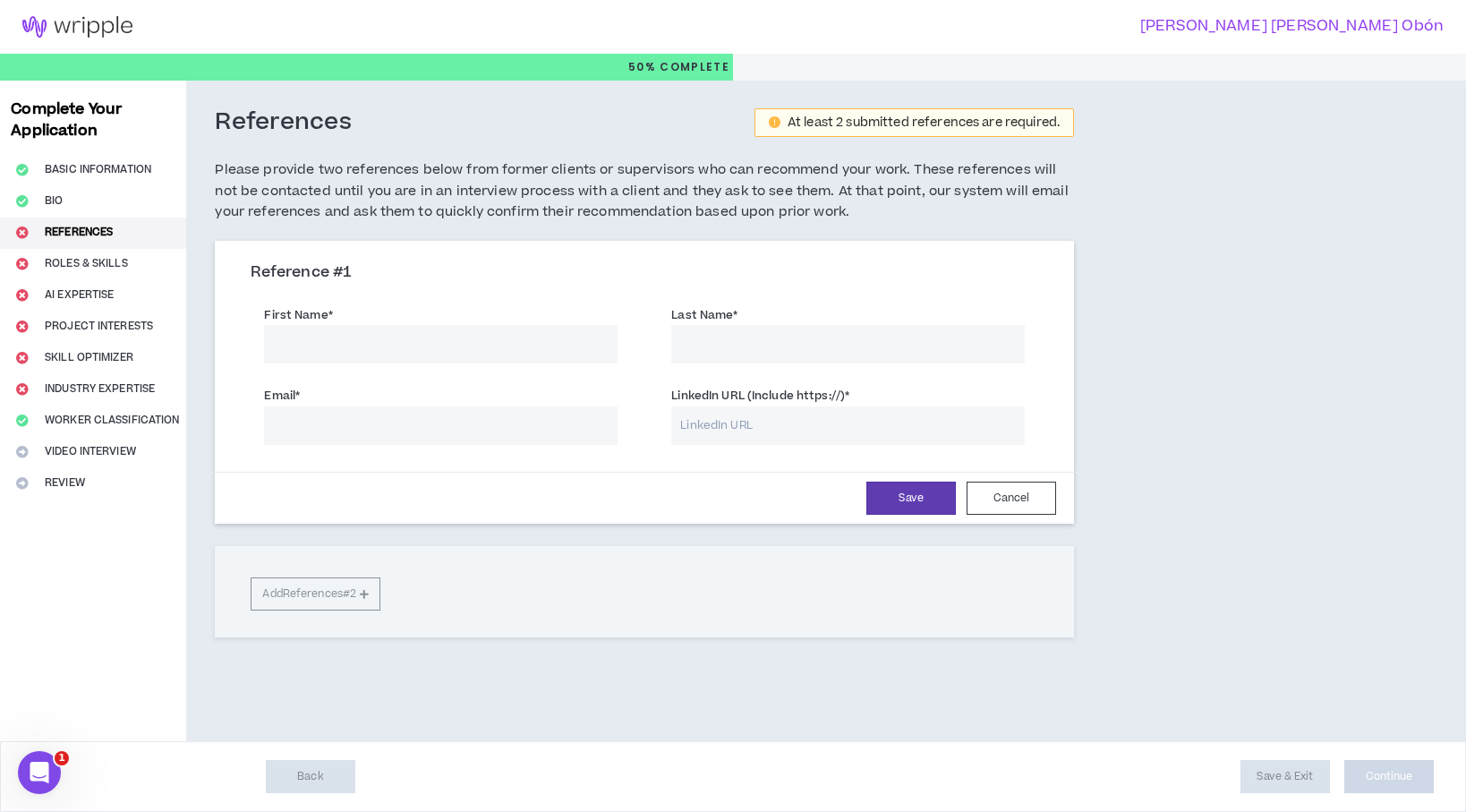
click at [284, 358] on input "First Name *" at bounding box center [441, 344] width 354 height 38
type input "[PERSON_NAME]"
click at [717, 333] on input "Last Name *" at bounding box center [848, 344] width 354 height 38
type input "[PERSON_NAME]"
click at [731, 425] on input "LinkedIn URL (Include https://) *" at bounding box center [848, 425] width 354 height 38
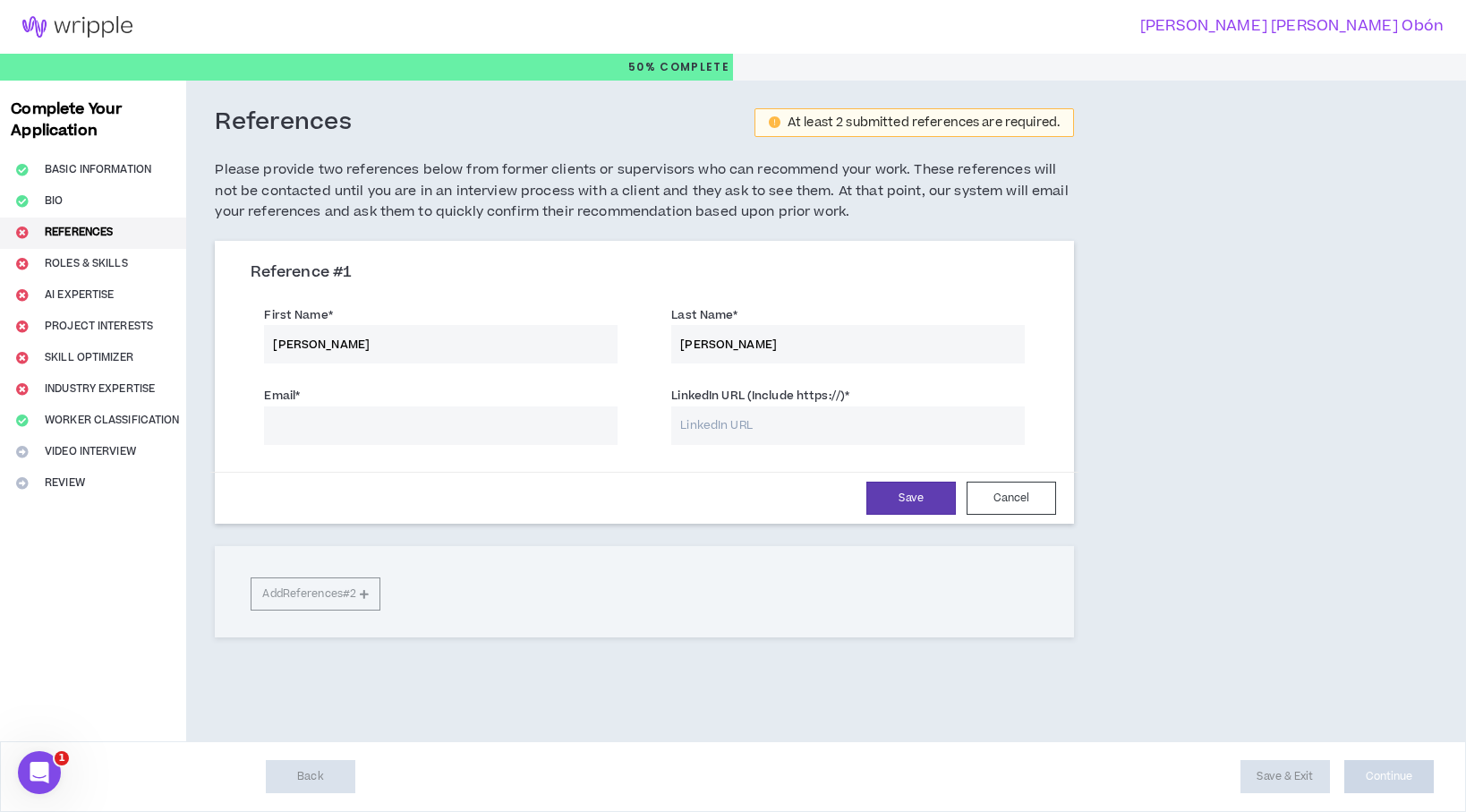
paste input "[URL][DOMAIN_NAME]"
type input "[URL][DOMAIN_NAME]"
click at [391, 420] on input "Email *" at bounding box center [441, 425] width 354 height 38
paste input "[EMAIL_ADDRESS][DOMAIN_NAME]"
type input "[EMAIL_ADDRESS][DOMAIN_NAME]"
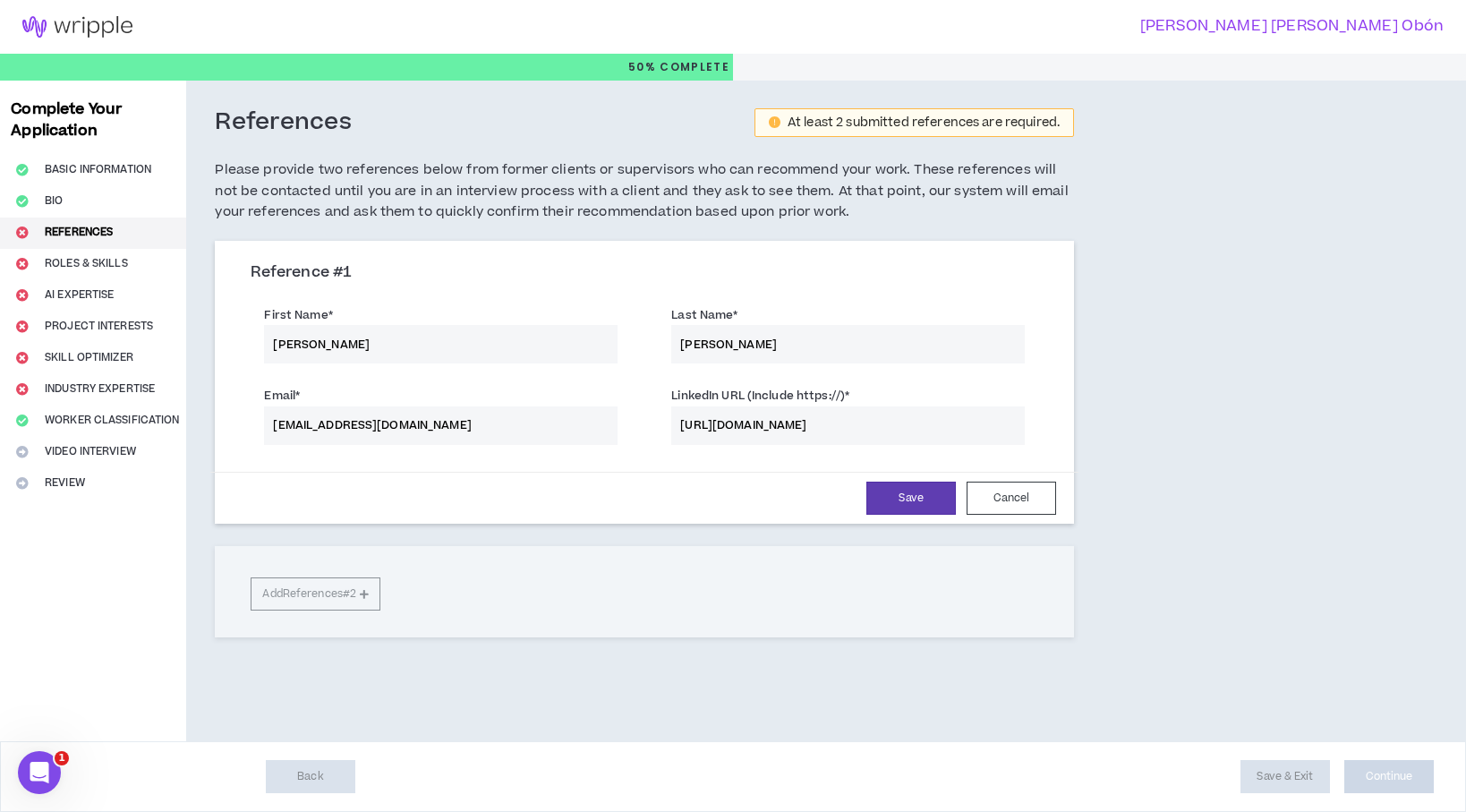
click at [537, 532] on div "Reference # 1 First Name * [PERSON_NAME] Last Name * [PERSON_NAME] Email * [EMA…" at bounding box center [645, 438] width 860 height 396
click at [933, 503] on button "Save" at bounding box center [911, 498] width 90 height 33
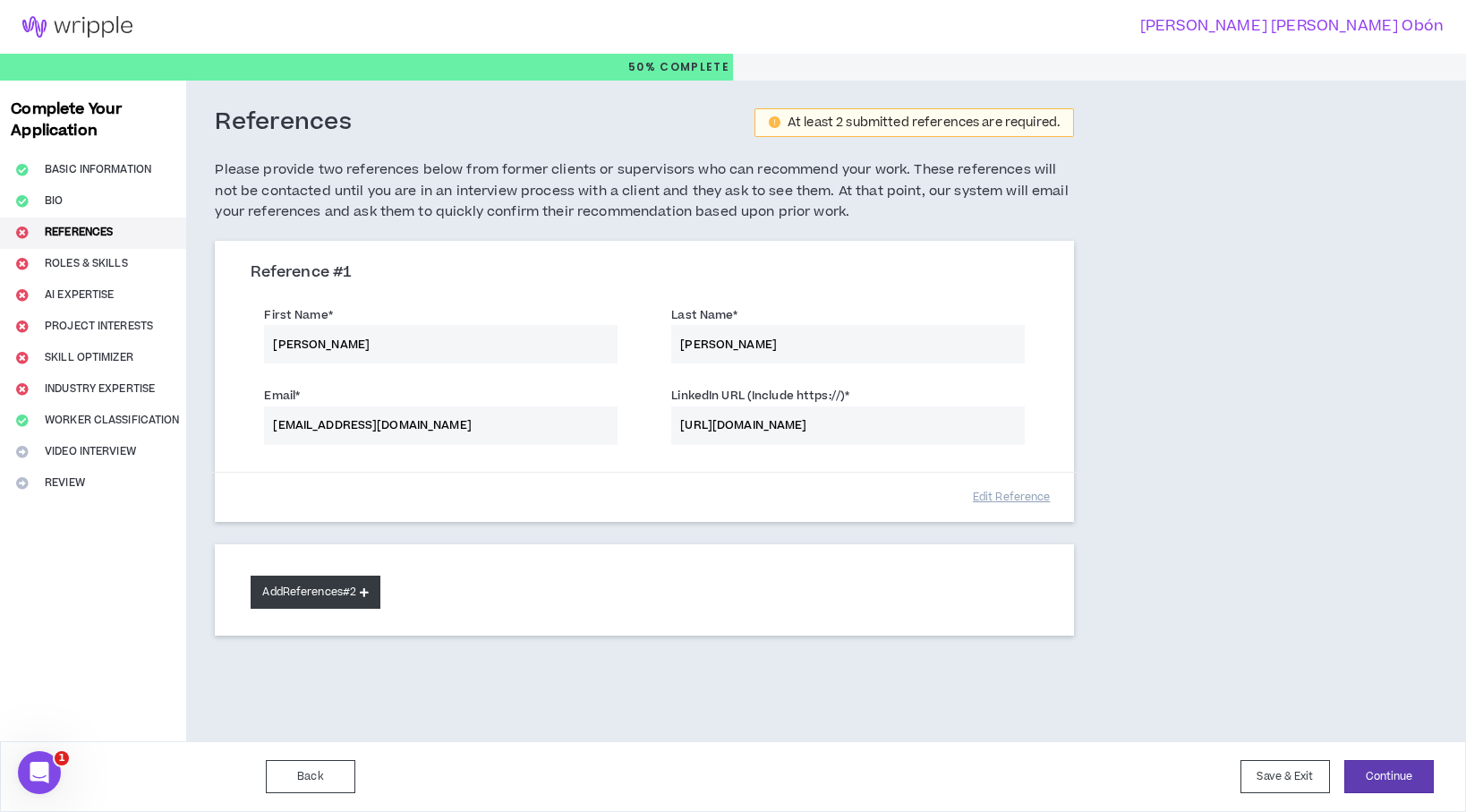
click at [332, 588] on button "Add References #2" at bounding box center [316, 592] width 130 height 33
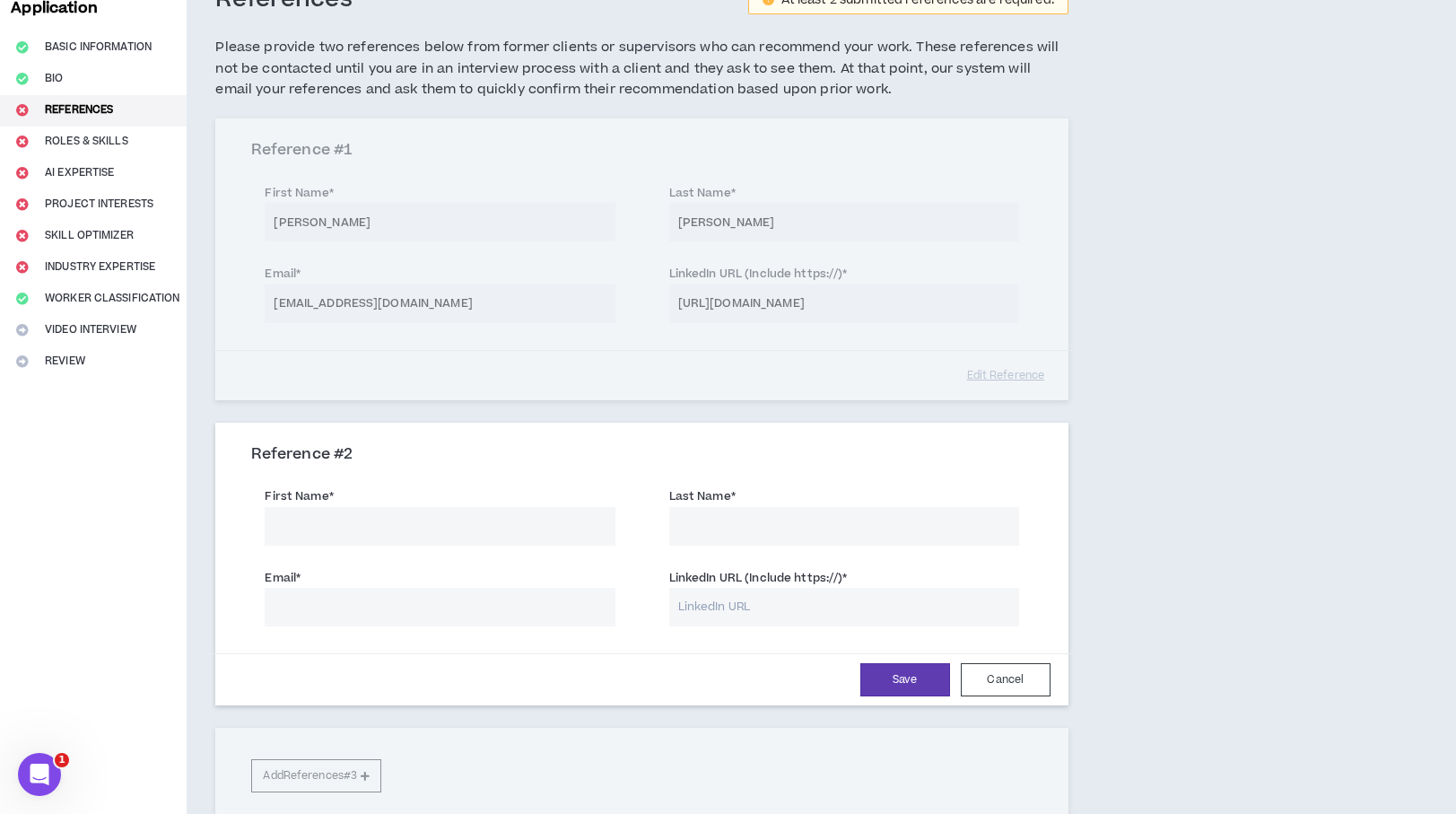
scroll to position [144, 0]
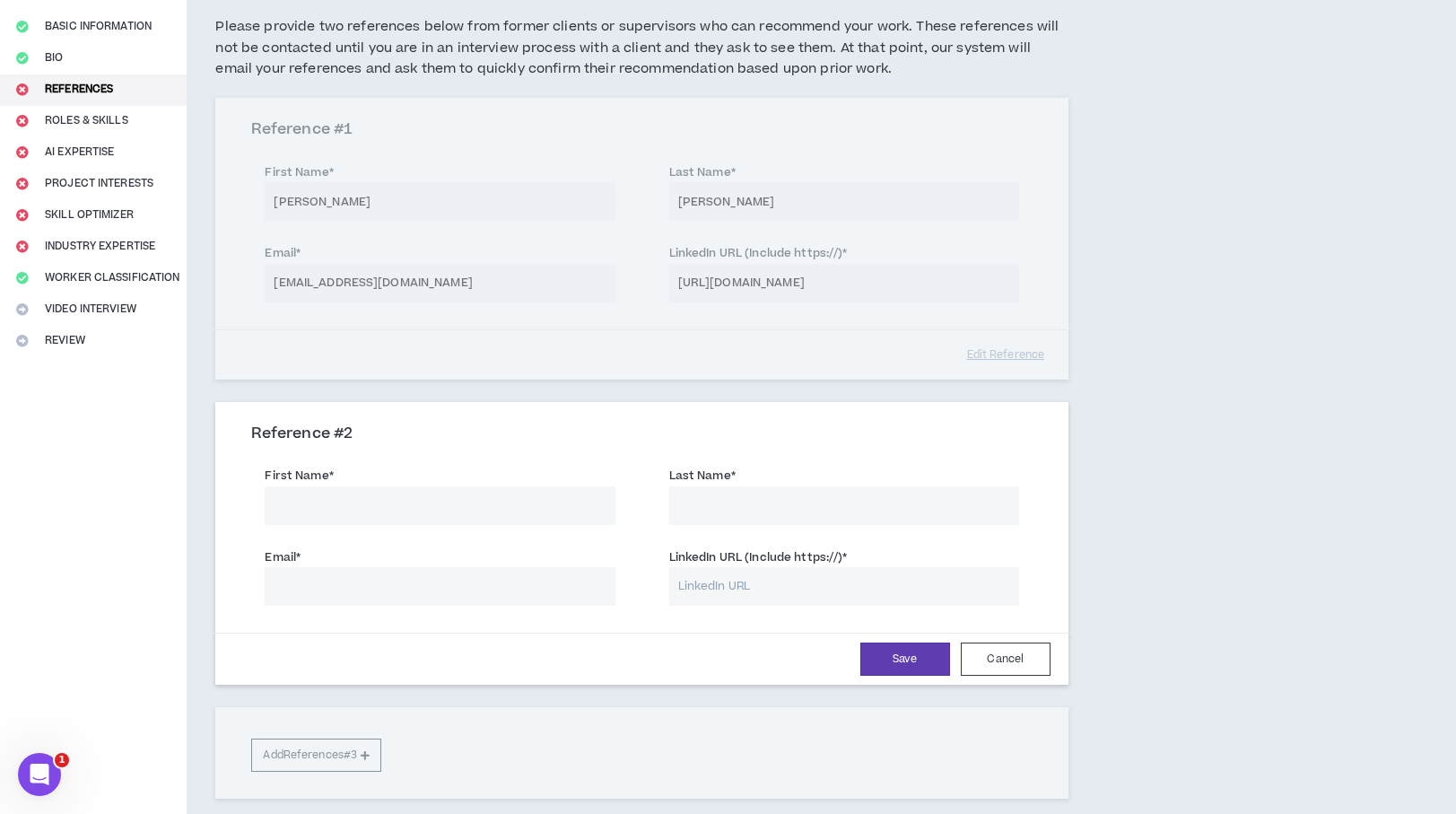
click at [760, 502] on input "Last Name *" at bounding box center [844, 506] width 350 height 38
click at [691, 588] on input "LinkedIn URL (Include https://) *" at bounding box center [844, 587] width 350 height 38
paste input "[URL][DOMAIN_NAME][PERSON_NAME]"
type input "[URL][DOMAIN_NAME][PERSON_NAME]"
click at [417, 487] on input "First Name *" at bounding box center [440, 506] width 350 height 38
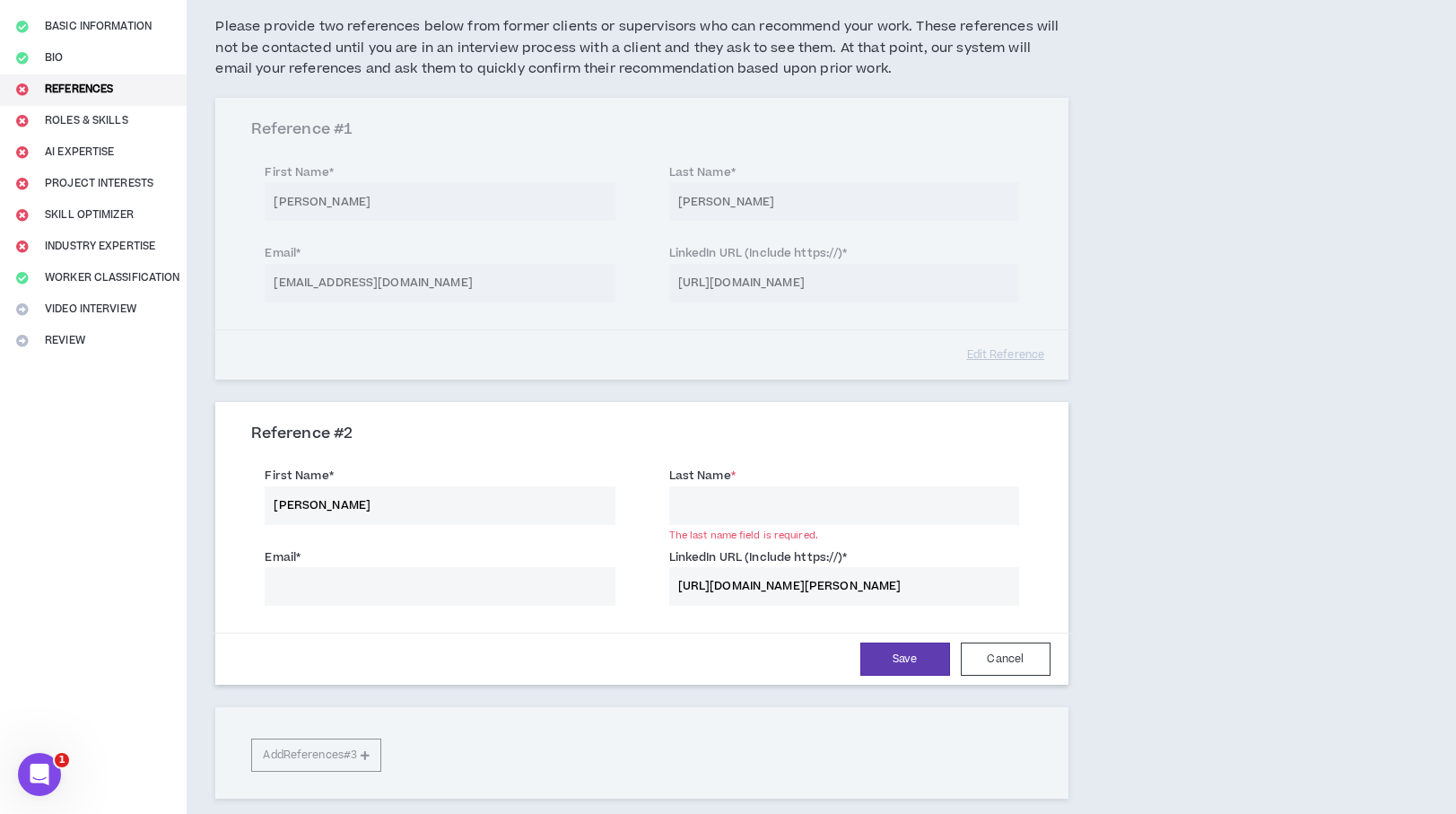
type input "[PERSON_NAME]"
click at [822, 516] on input "Last Name *" at bounding box center [844, 506] width 350 height 38
type input "[PERSON_NAME]"
click at [403, 588] on input "Email *" at bounding box center [440, 587] width 350 height 38
paste input "[EMAIL_ADDRESS][DOMAIN_NAME]"
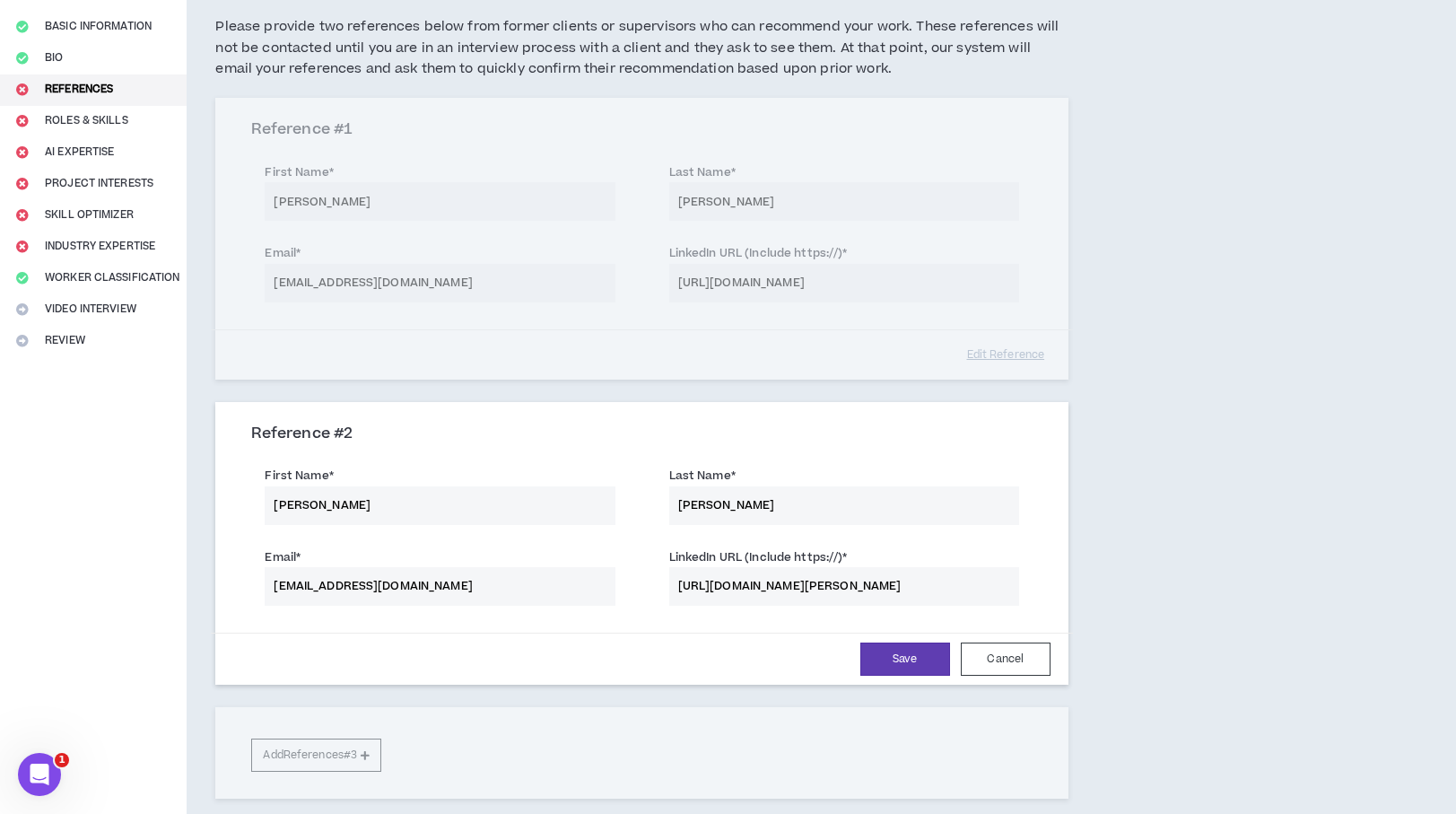
type input "[EMAIL_ADDRESS][DOMAIN_NAME]"
click at [615, 695] on div "Reference # 1 First Name * [PERSON_NAME] Last Name * [PERSON_NAME] Email * [EMA…" at bounding box center [641, 448] width 852 height 700
drag, startPoint x: 984, startPoint y: 585, endPoint x: 618, endPoint y: 585, distance: 366.0
click at [618, 585] on div "Email * [EMAIL_ADDRESS][DOMAIN_NAME] LinkedIn URL (Include https://) * [URL][DO…" at bounding box center [640, 578] width 807 height 81
click at [1006, 592] on input "[URL][DOMAIN_NAME][PERSON_NAME]" at bounding box center [844, 587] width 350 height 38
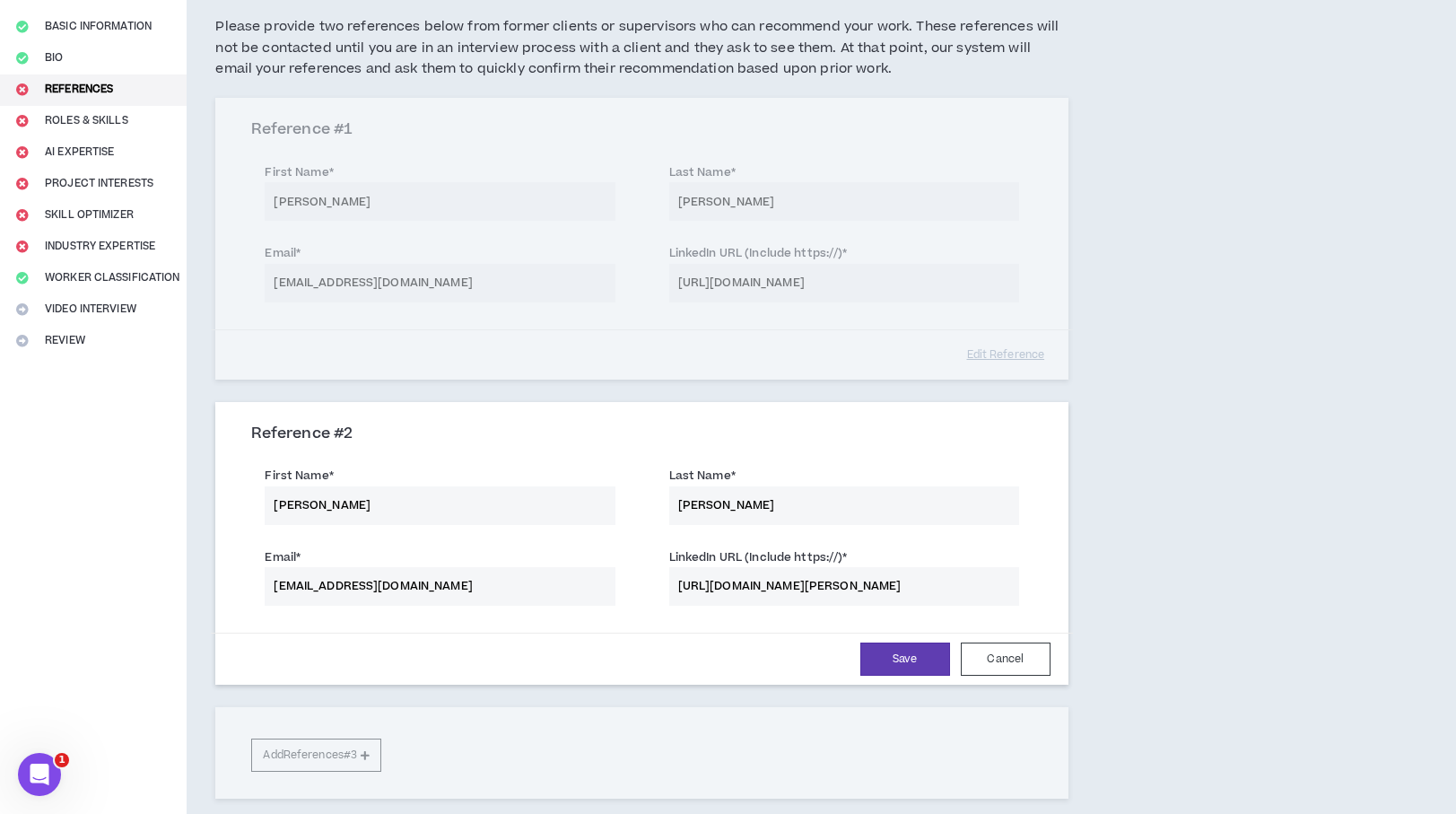
drag, startPoint x: 993, startPoint y: 597, endPoint x: 656, endPoint y: 593, distance: 337.0
click at [656, 593] on div "LinkedIn URL (Include https://) * [URL][DOMAIN_NAME][PERSON_NAME]" at bounding box center [844, 577] width 377 height 59
drag, startPoint x: 921, startPoint y: 587, endPoint x: 1045, endPoint y: 602, distance: 124.9
click at [1045, 602] on div "Reference # 2 First Name * [PERSON_NAME] Last Name * [PERSON_NAME] * [PERSON_NA…" at bounding box center [641, 544] width 852 height 278
type input "[URL][DOMAIN_NAME][PERSON_NAME]"
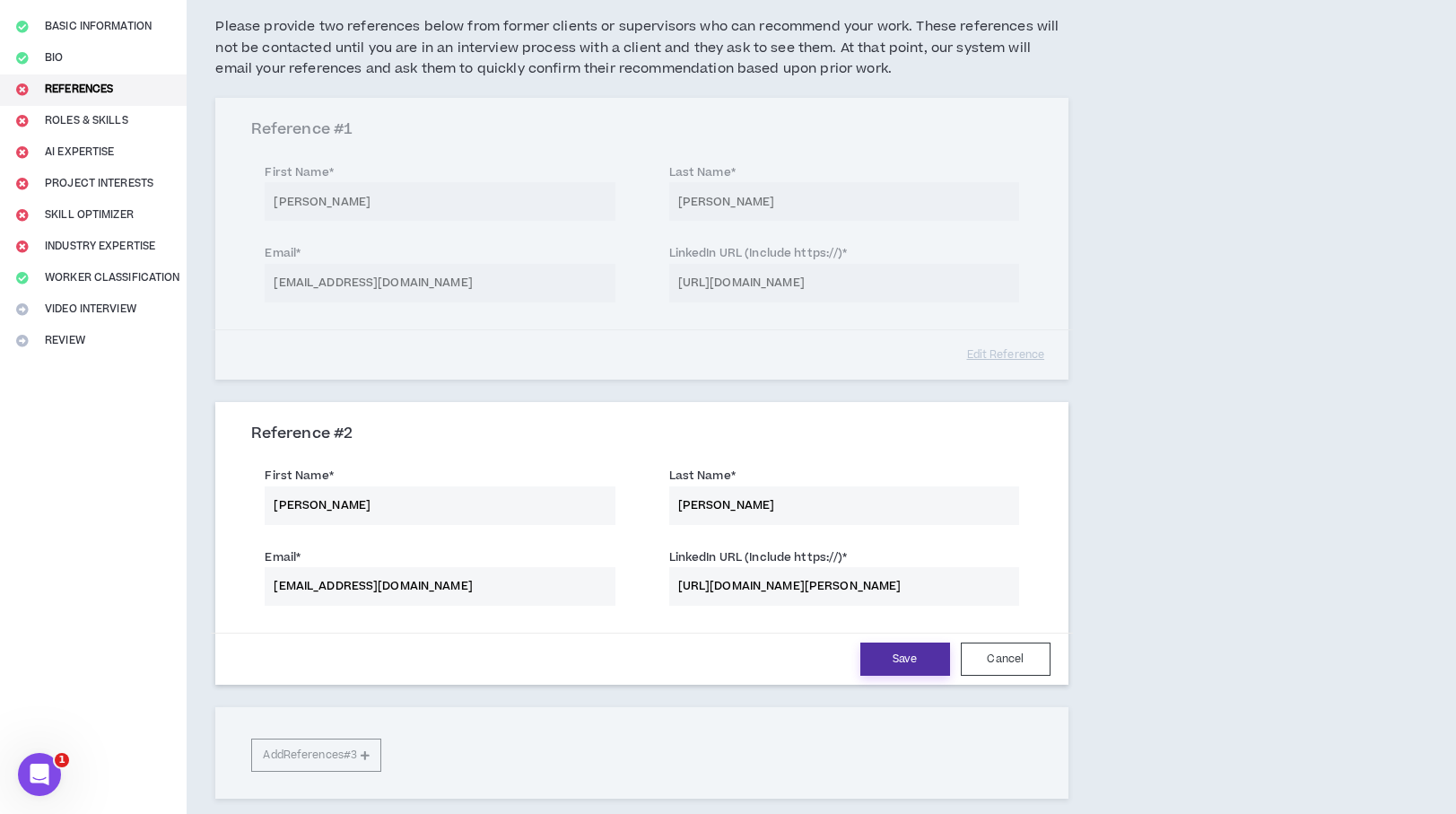
click at [911, 665] on button "Save" at bounding box center [905, 659] width 90 height 33
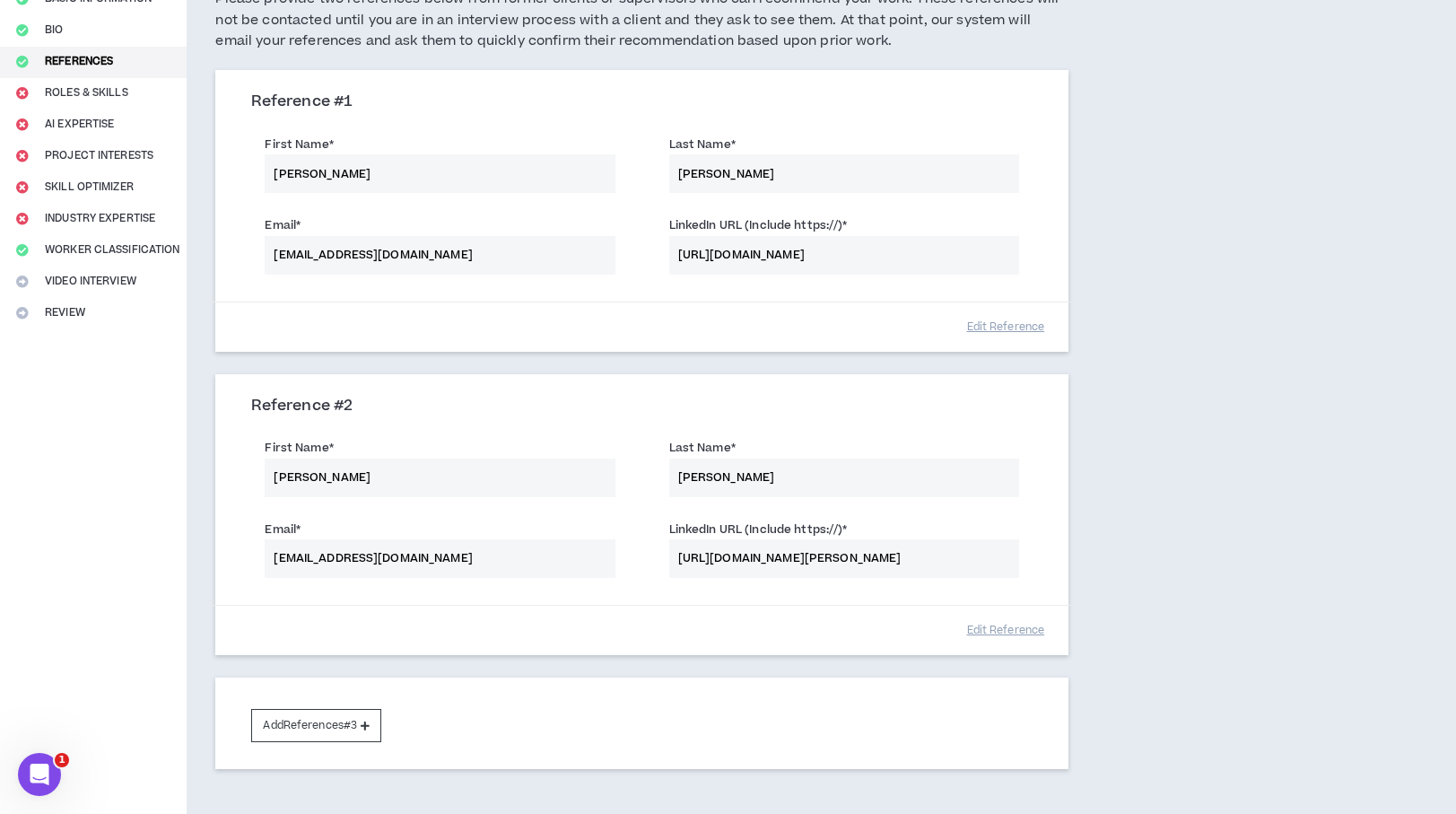
scroll to position [286, 0]
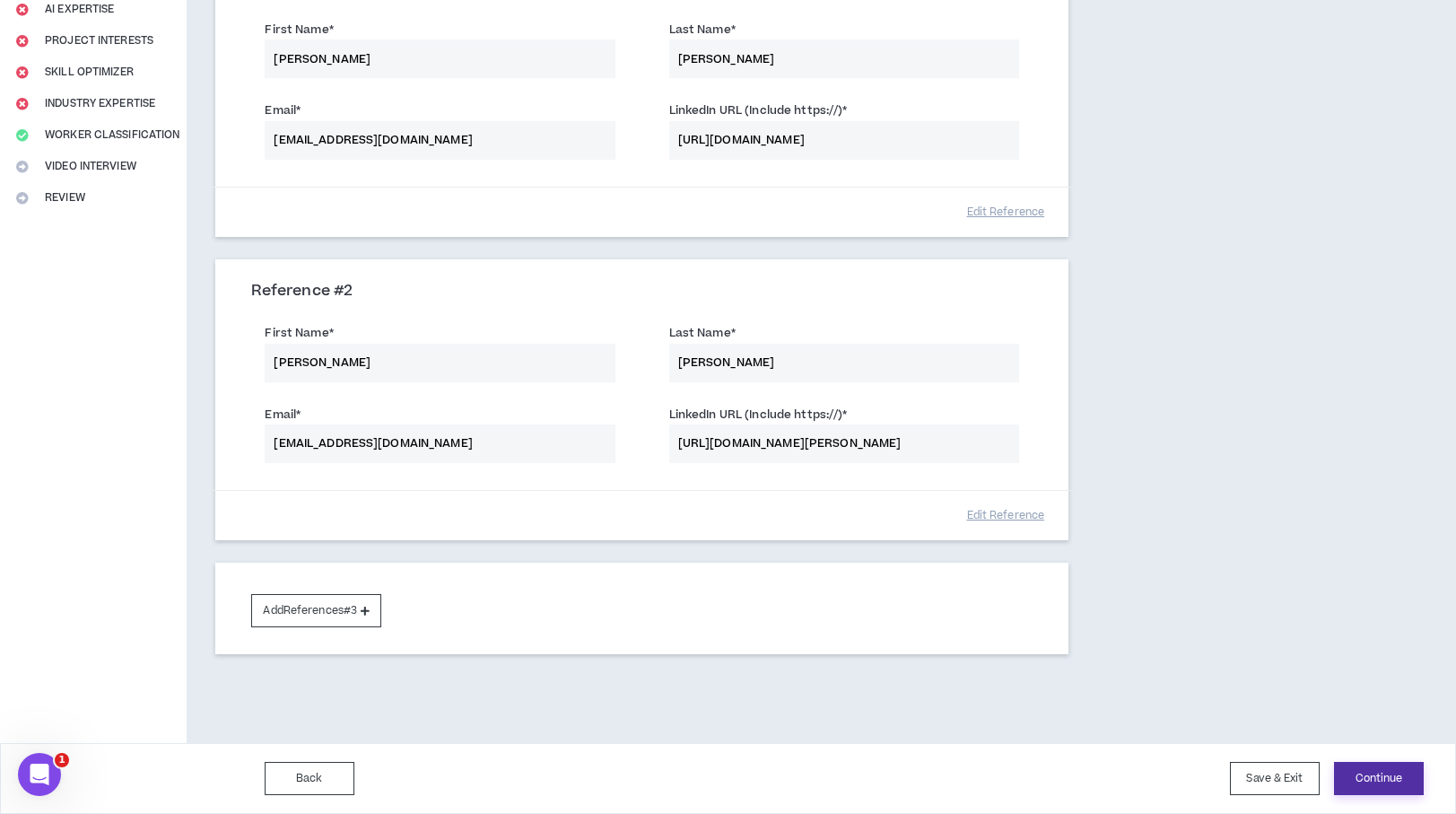
click at [1373, 782] on button "Continue" at bounding box center [1379, 778] width 90 height 33
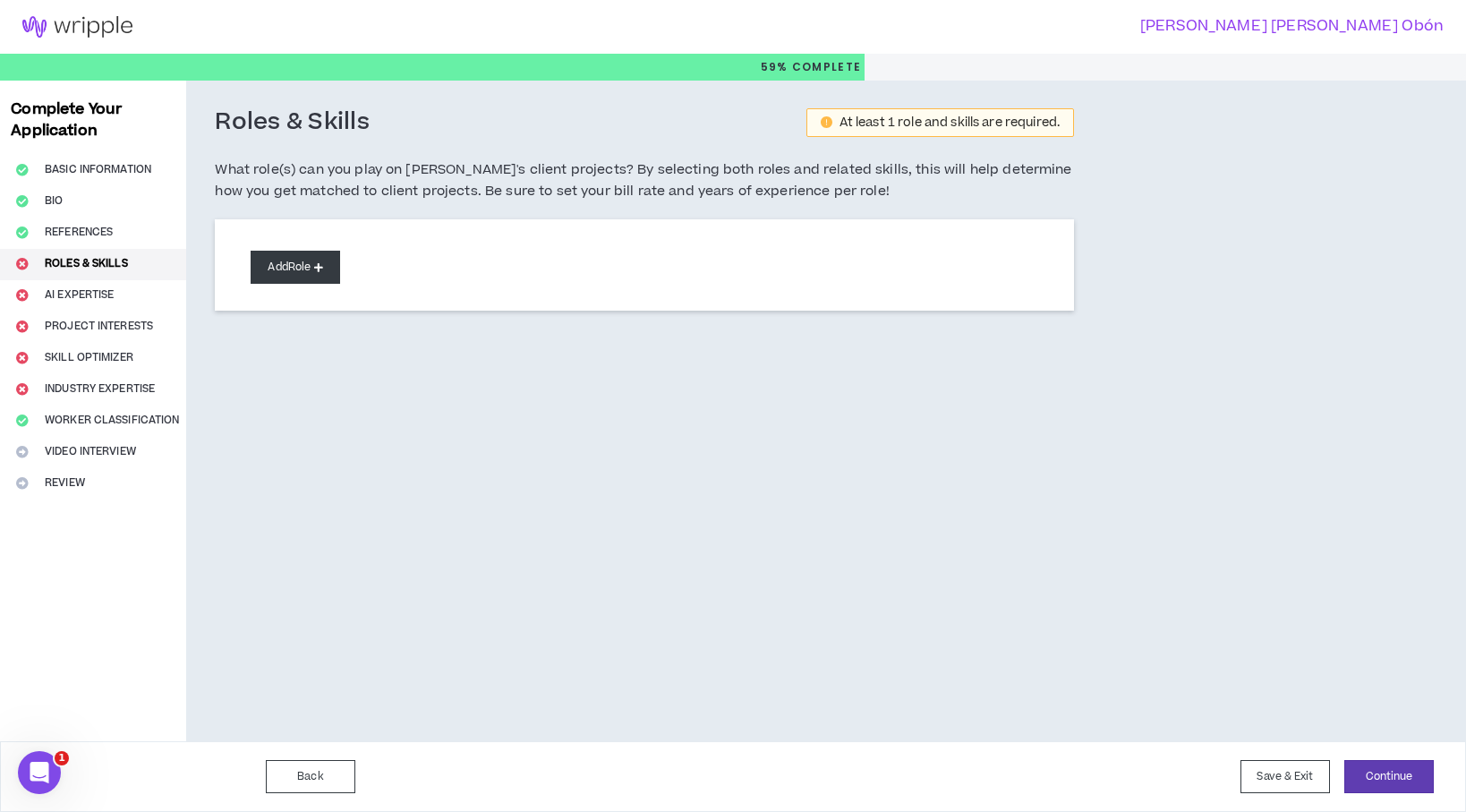
click at [323, 270] on icon at bounding box center [319, 267] width 9 height 10
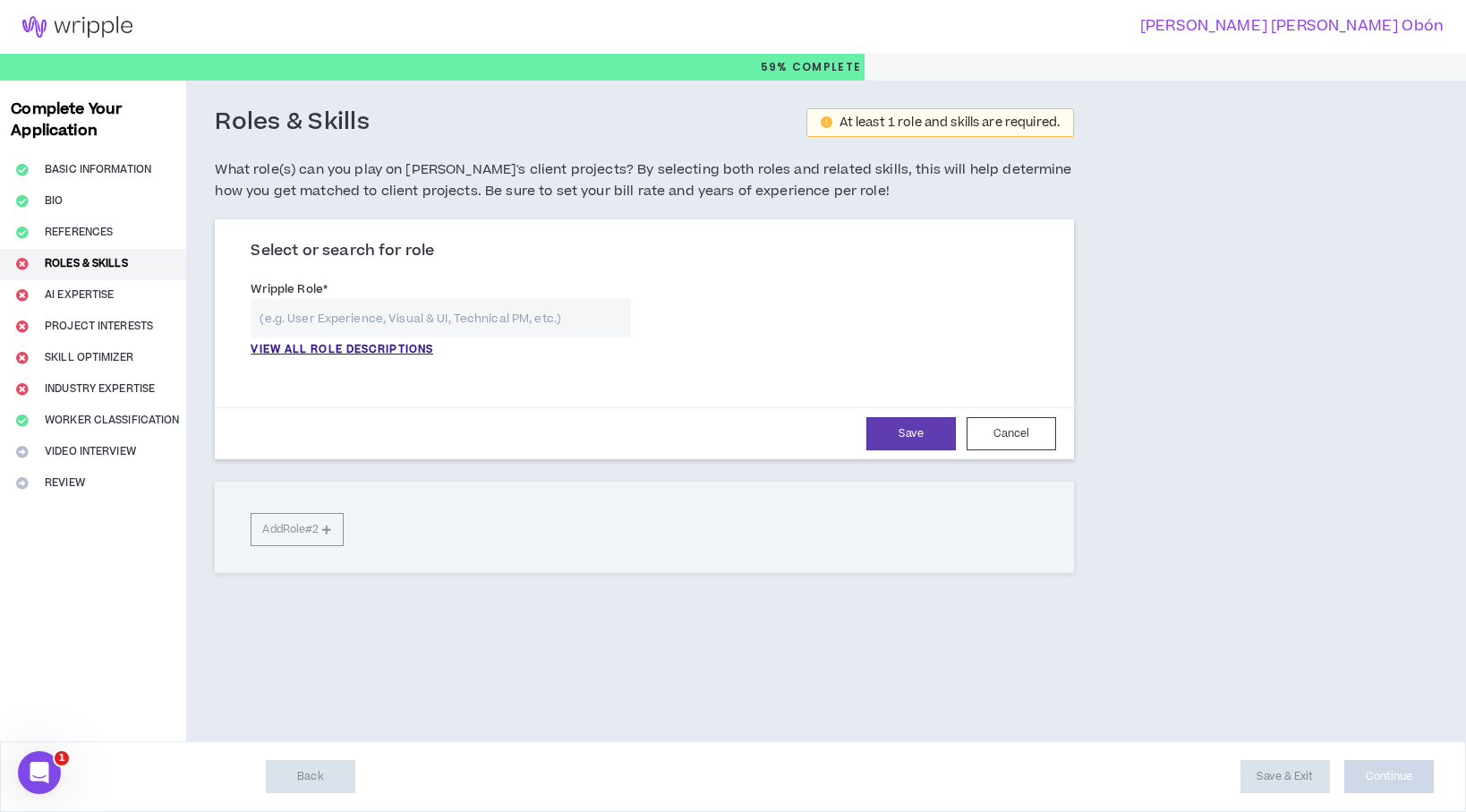
click at [371, 322] on input "text" at bounding box center [441, 318] width 380 height 38
click at [365, 350] on p "VIEW ALL ROLE DESCRIPTIONS" at bounding box center [342, 350] width 183 height 16
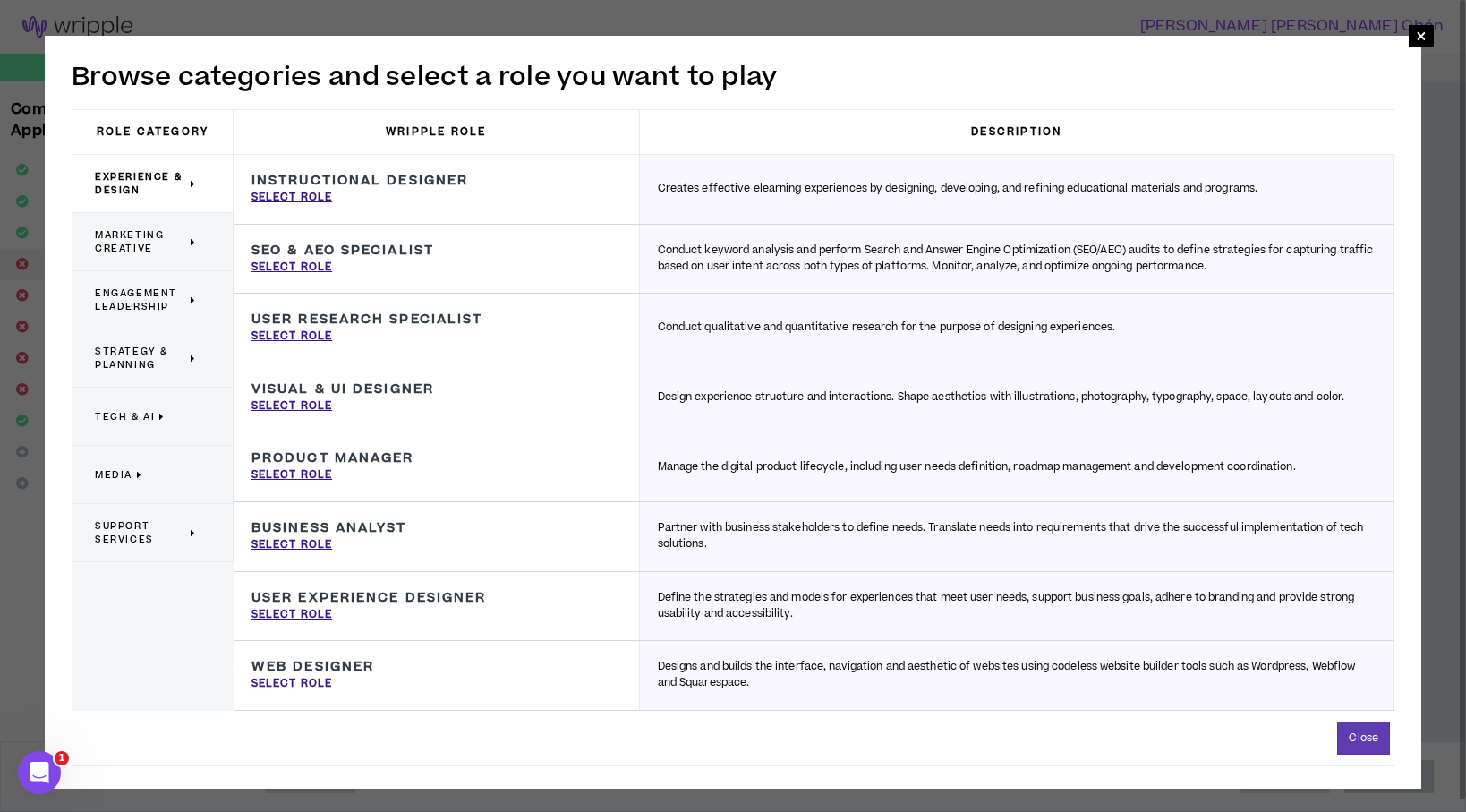
click at [128, 234] on span "Marketing Creative" at bounding box center [141, 241] width 91 height 27
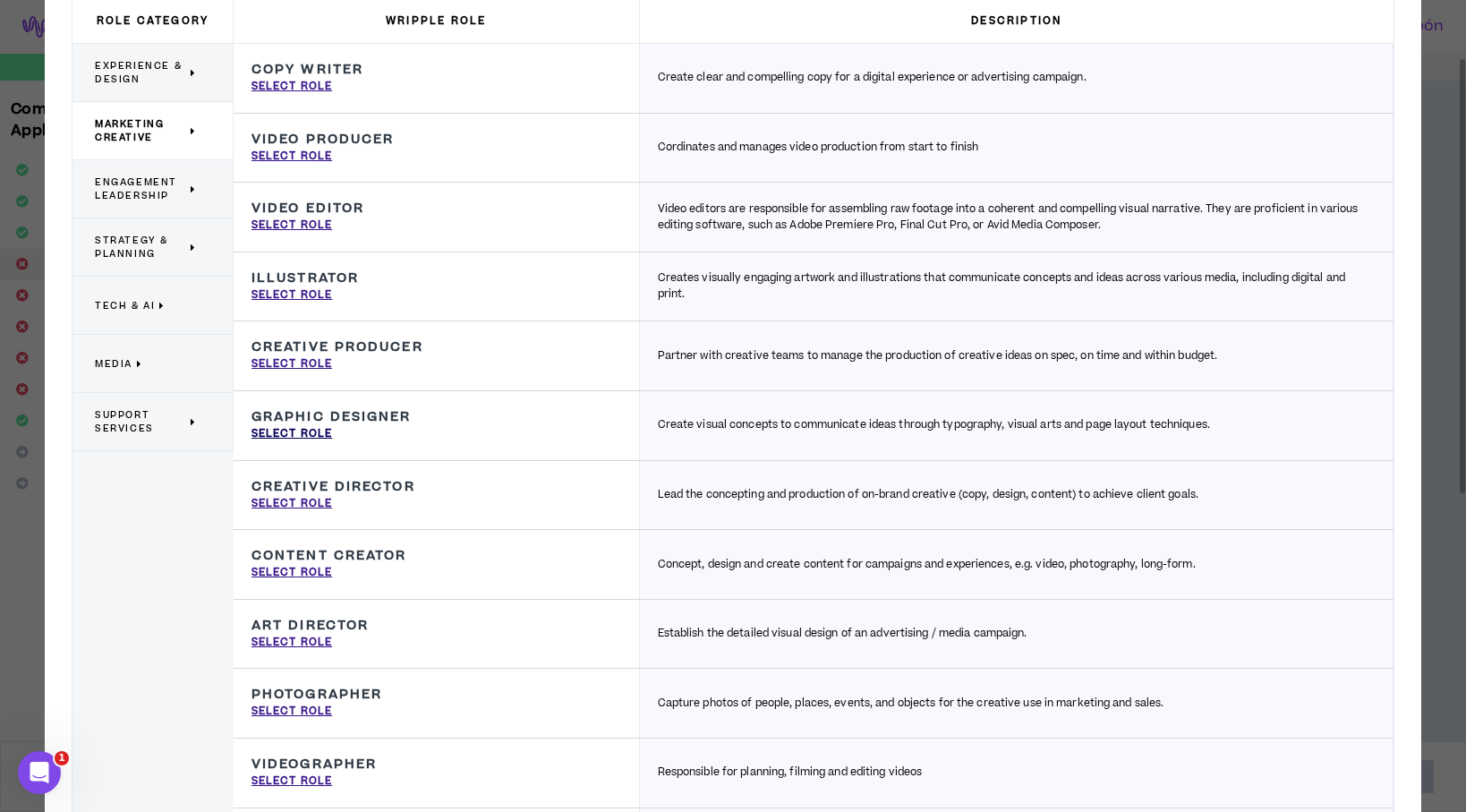
click at [310, 442] on p "Select Role" at bounding box center [292, 434] width 80 height 16
type input "Graphic Designer"
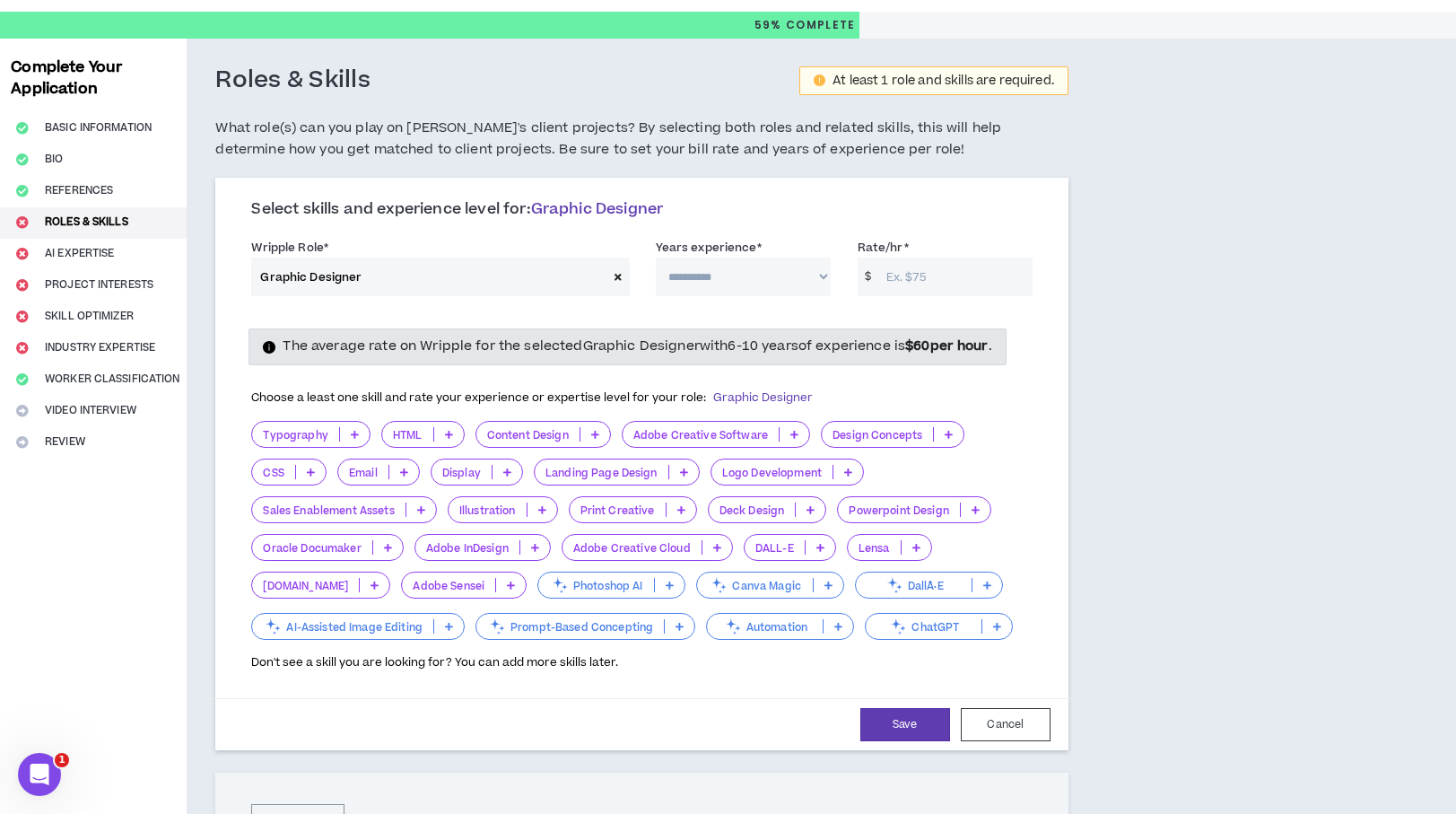
scroll to position [99, 0]
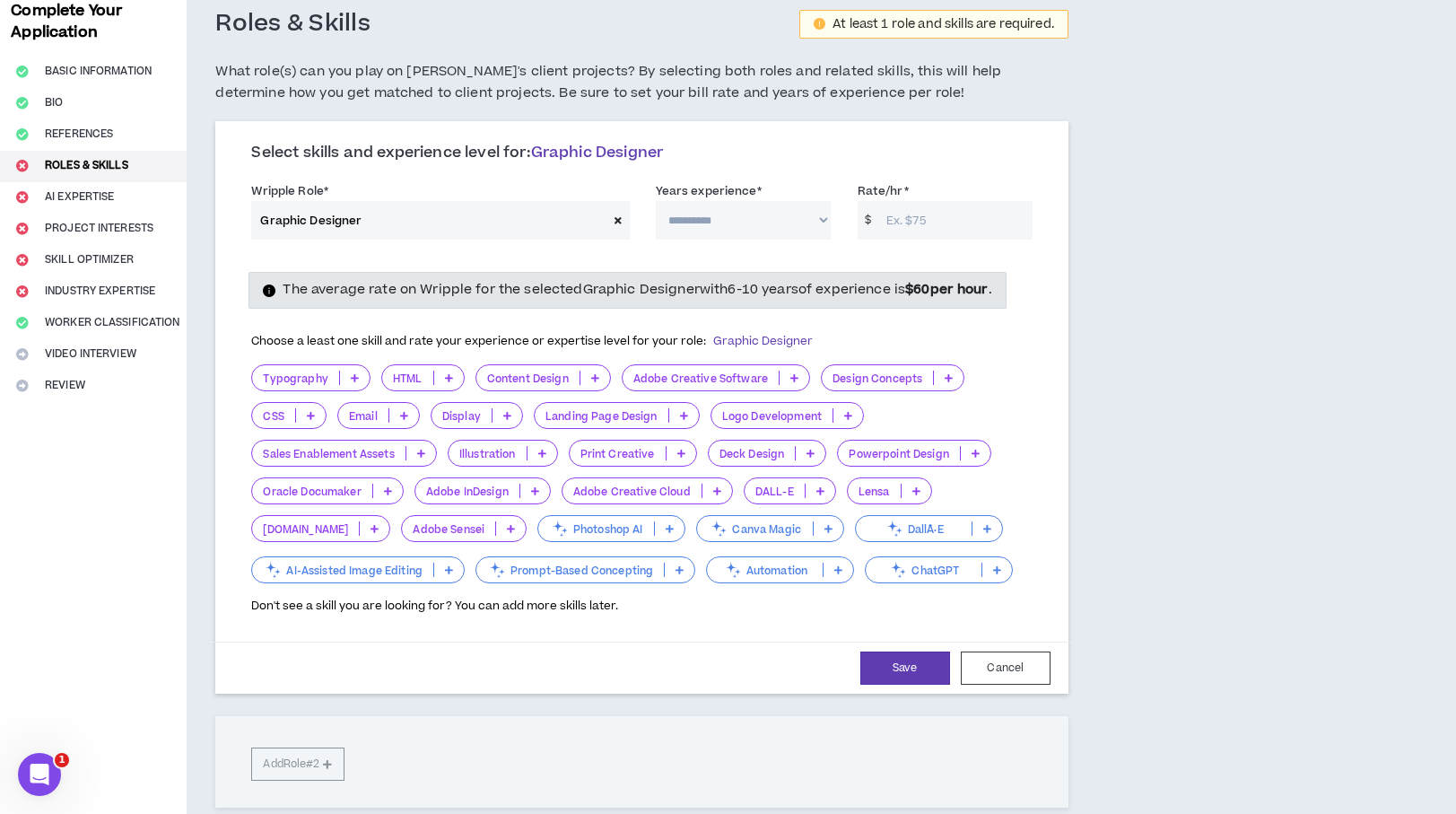
click at [682, 453] on icon at bounding box center [681, 453] width 8 height 9
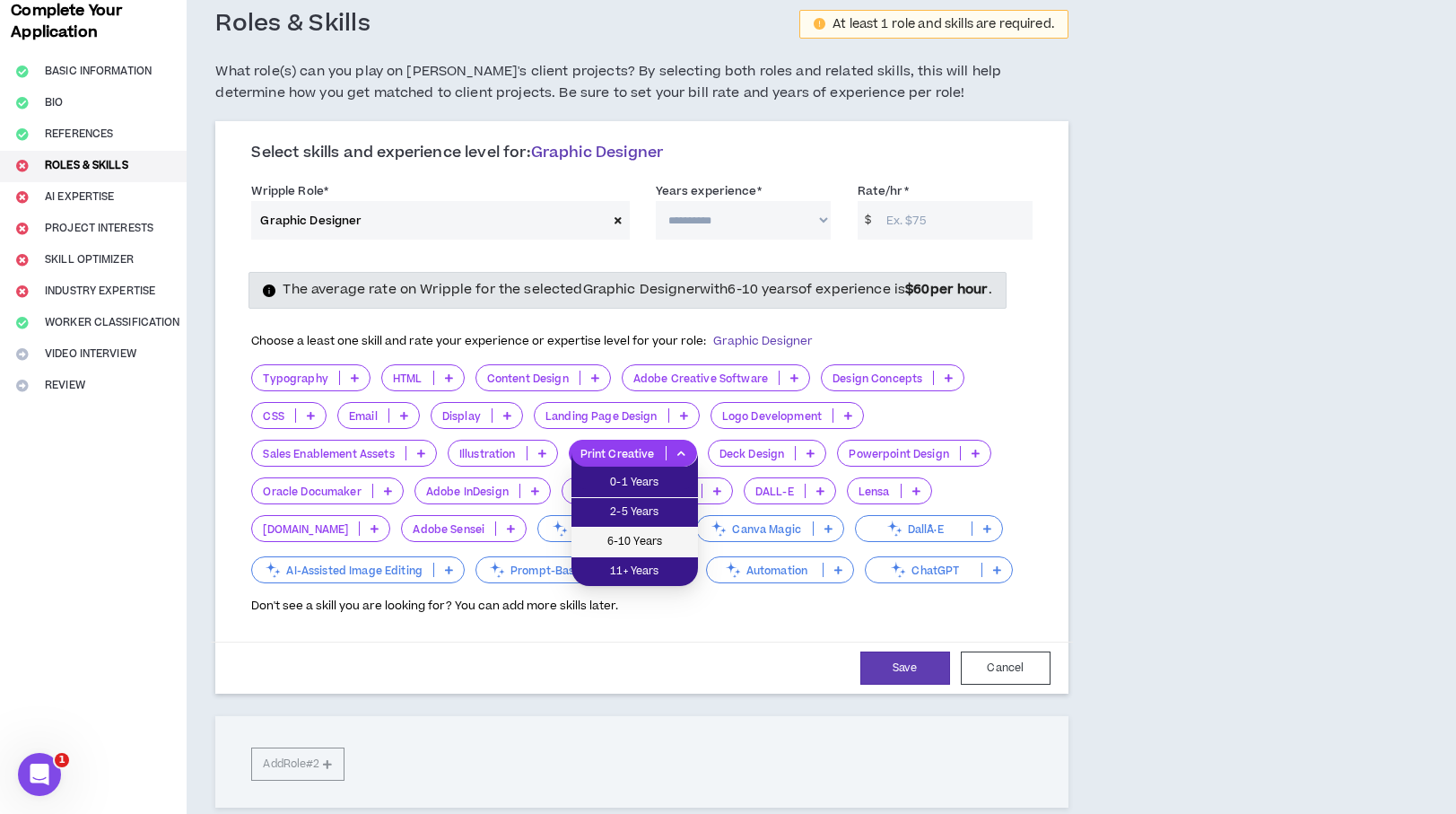
click at [673, 542] on span "6-10 Years" at bounding box center [634, 542] width 105 height 20
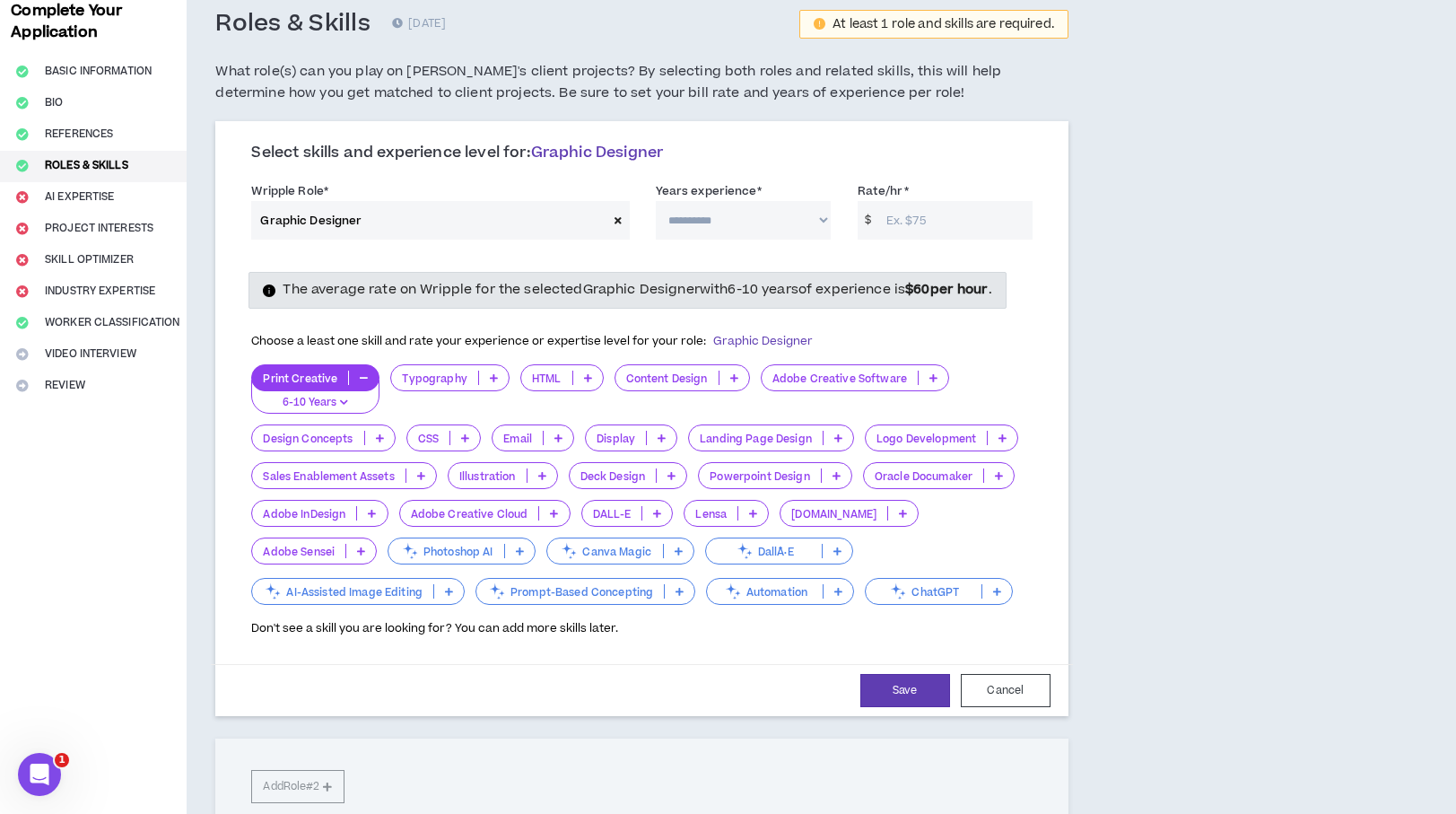
click at [840, 471] on icon at bounding box center [836, 476] width 8 height 9
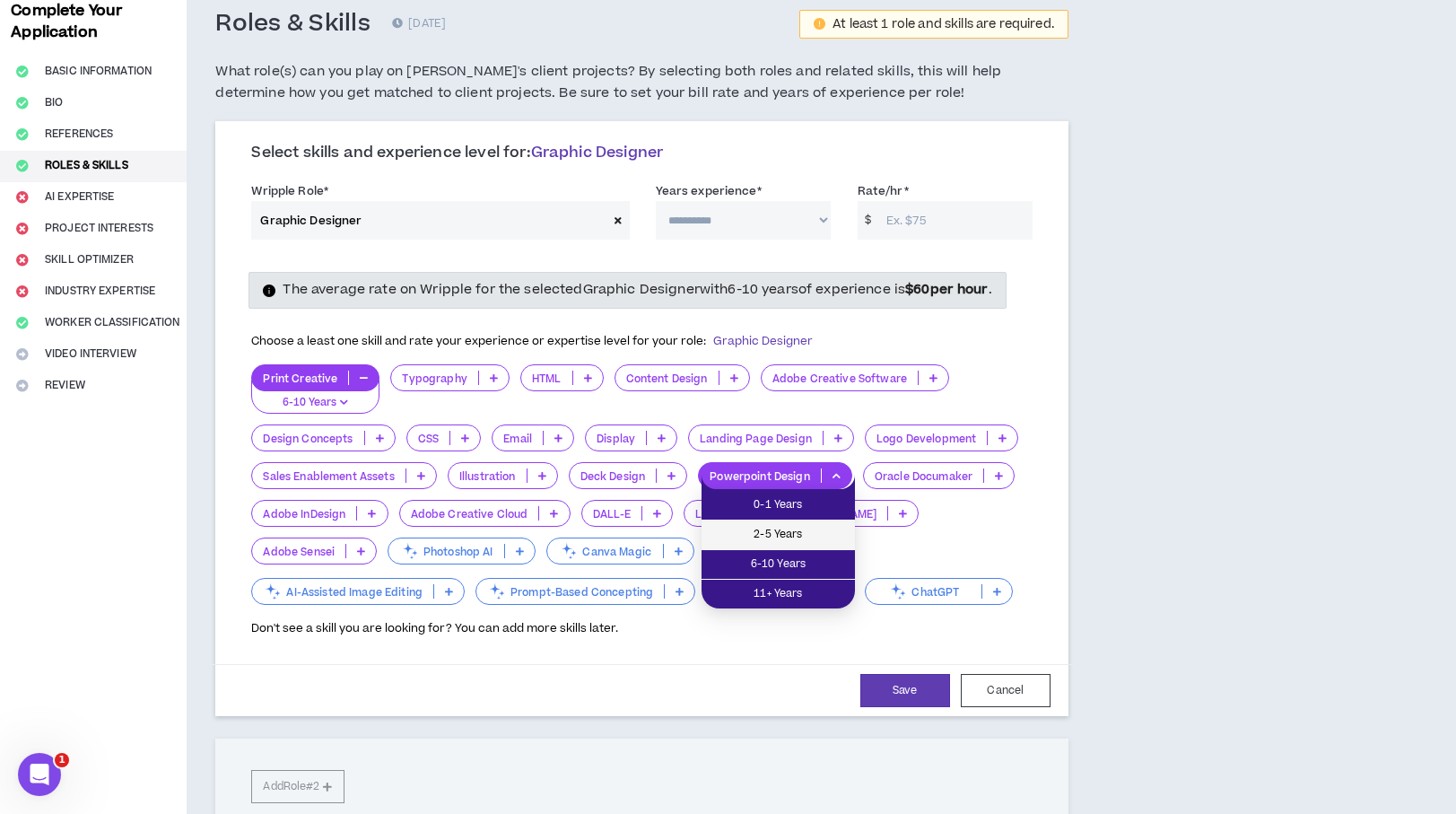
click at [825, 537] on span "2-5 Years" at bounding box center [778, 535] width 132 height 20
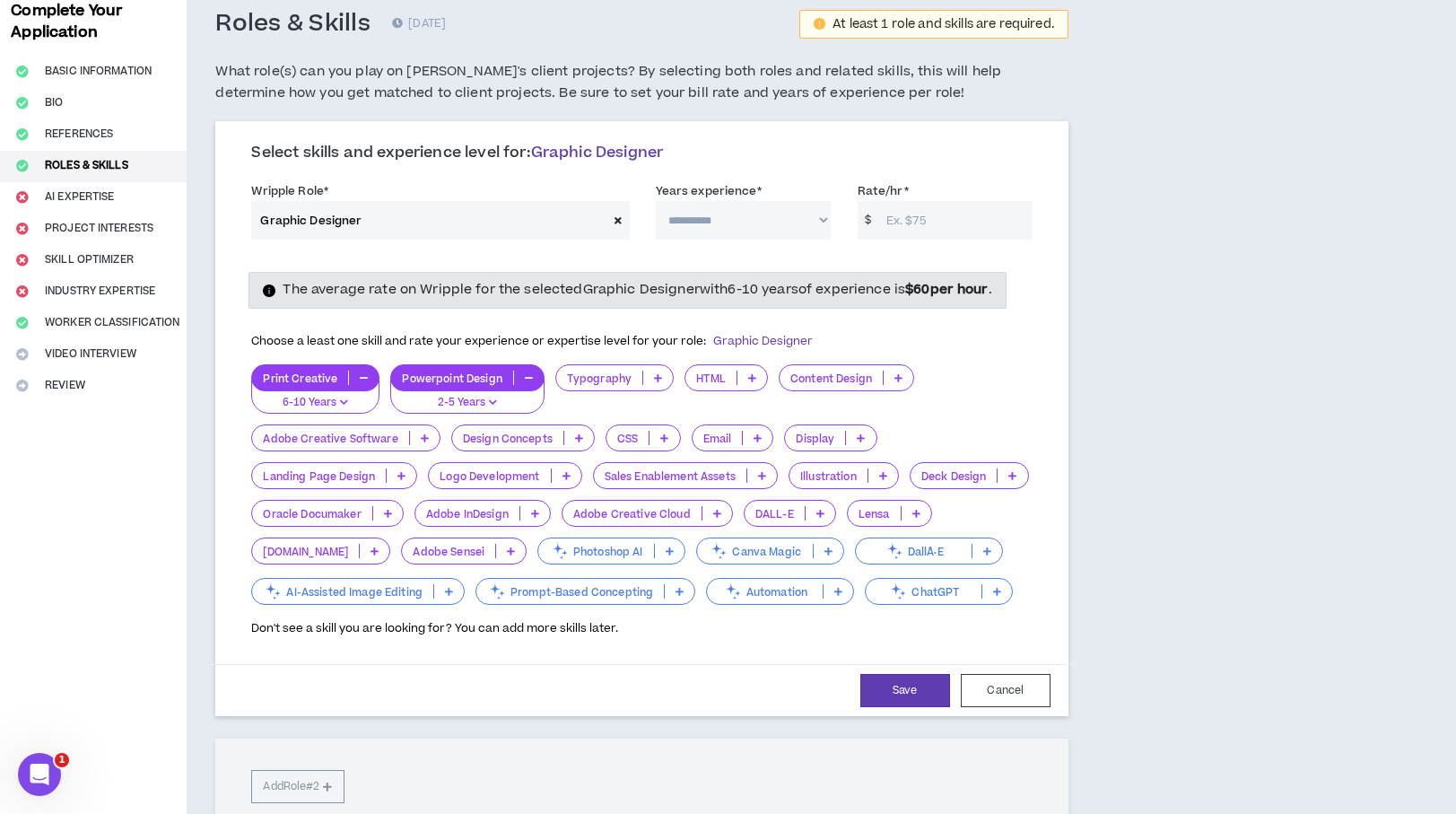
click at [1009, 475] on p at bounding box center [1012, 476] width 29 height 15
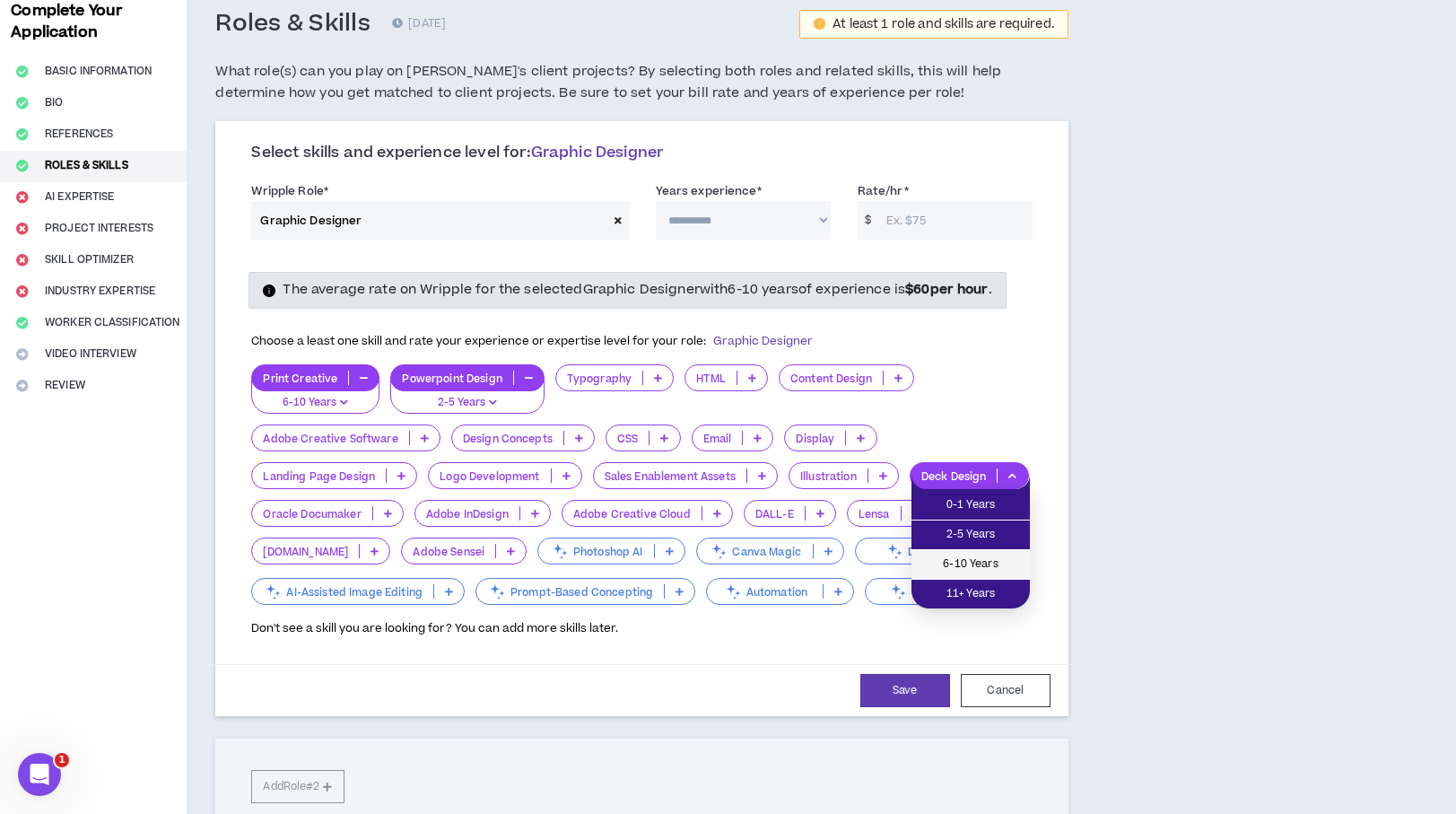
click at [991, 560] on span "6-10 Years" at bounding box center [970, 565] width 97 height 20
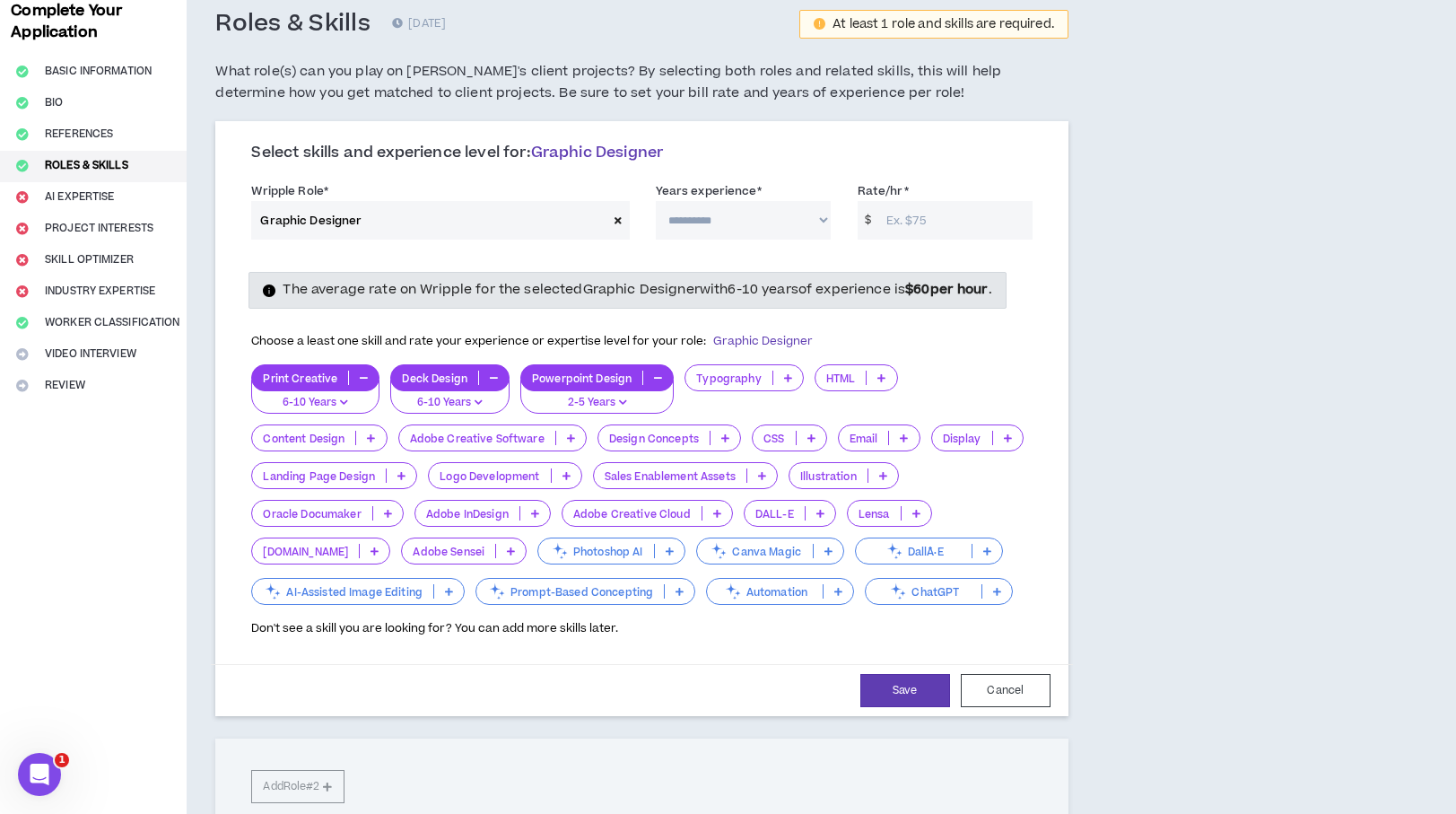
click at [368, 434] on icon at bounding box center [370, 438] width 8 height 9
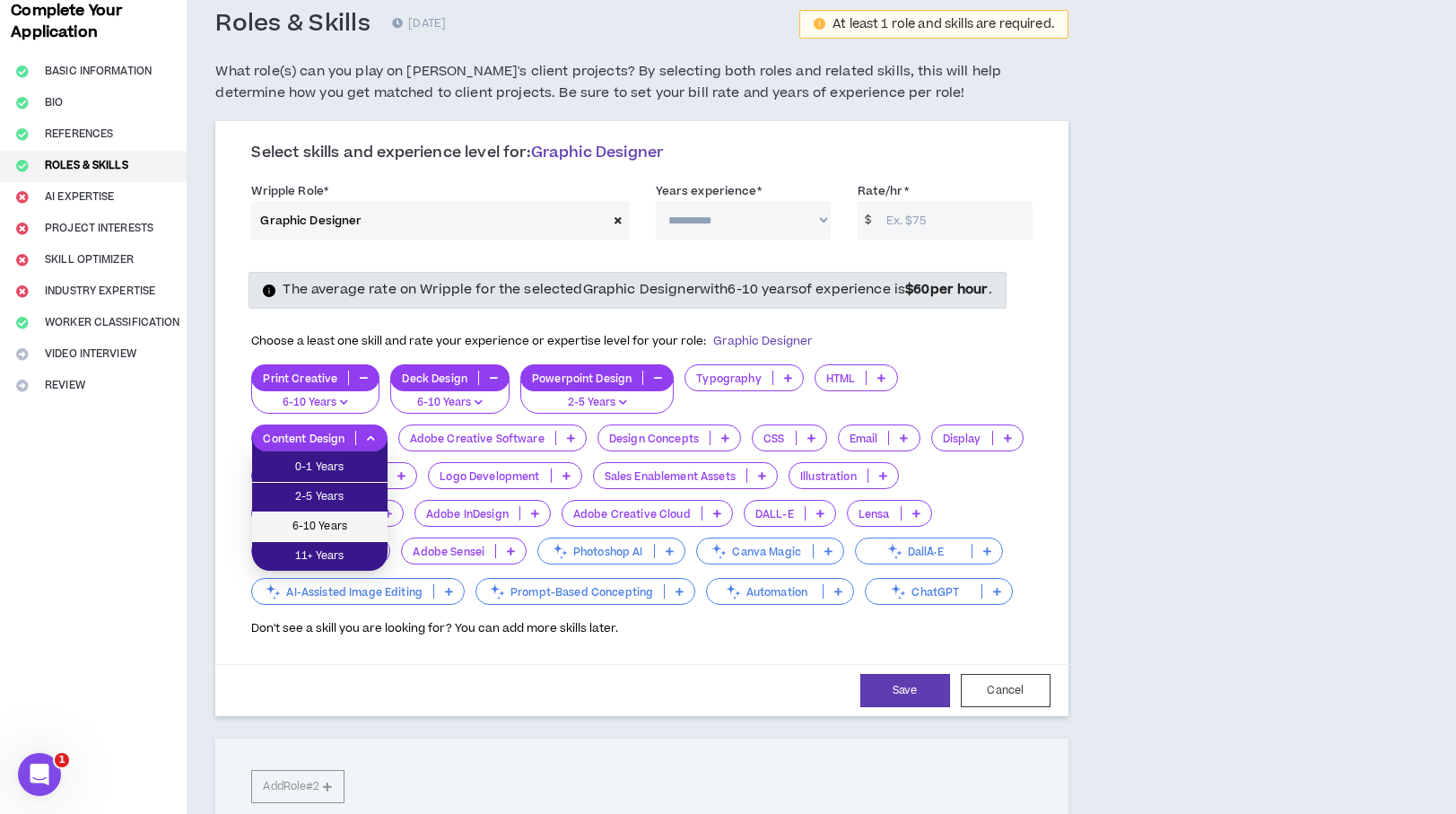
click at [353, 514] on li "6-10 Years" at bounding box center [320, 527] width 136 height 29
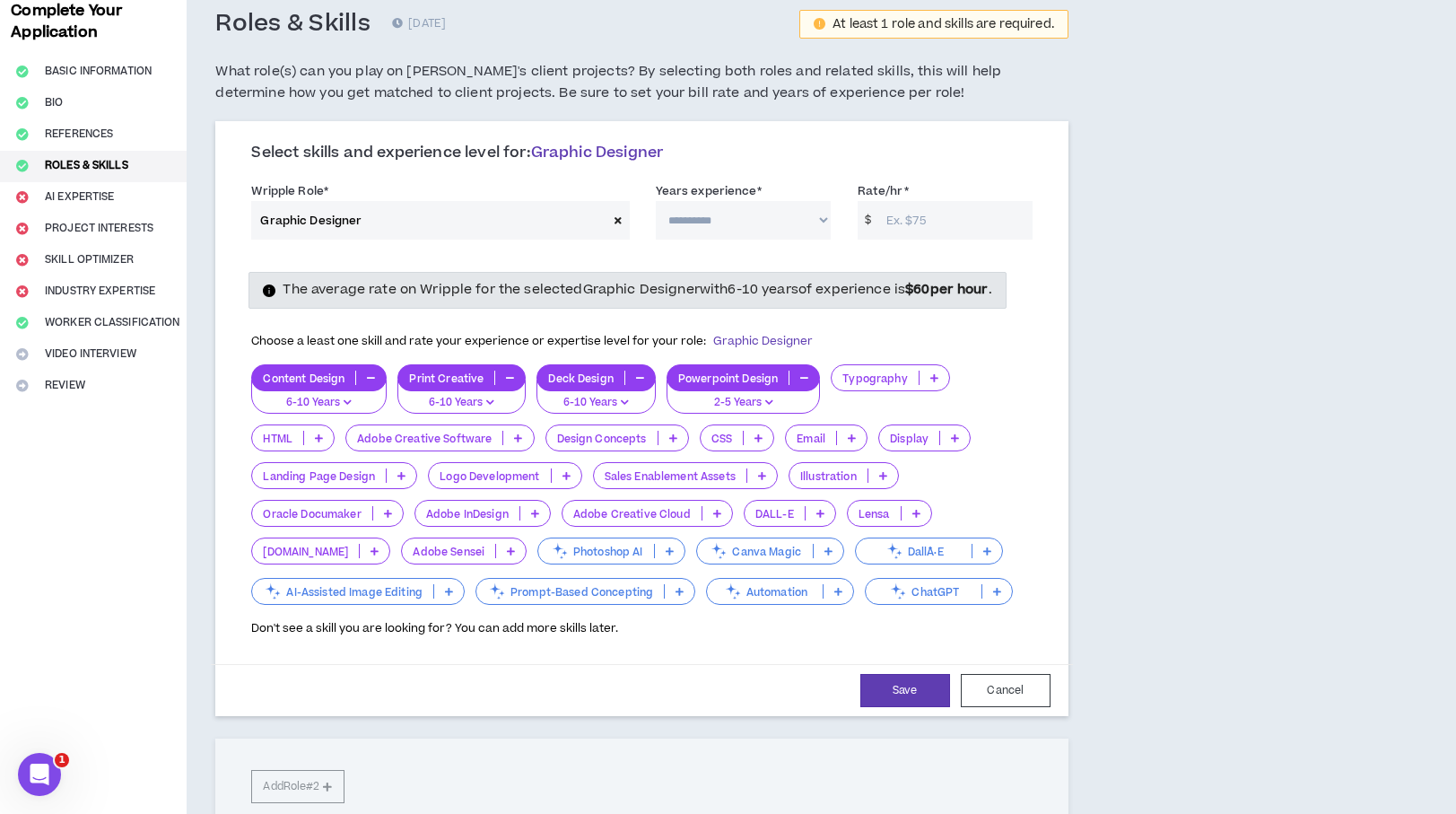
click at [681, 435] on p at bounding box center [673, 438] width 29 height 15
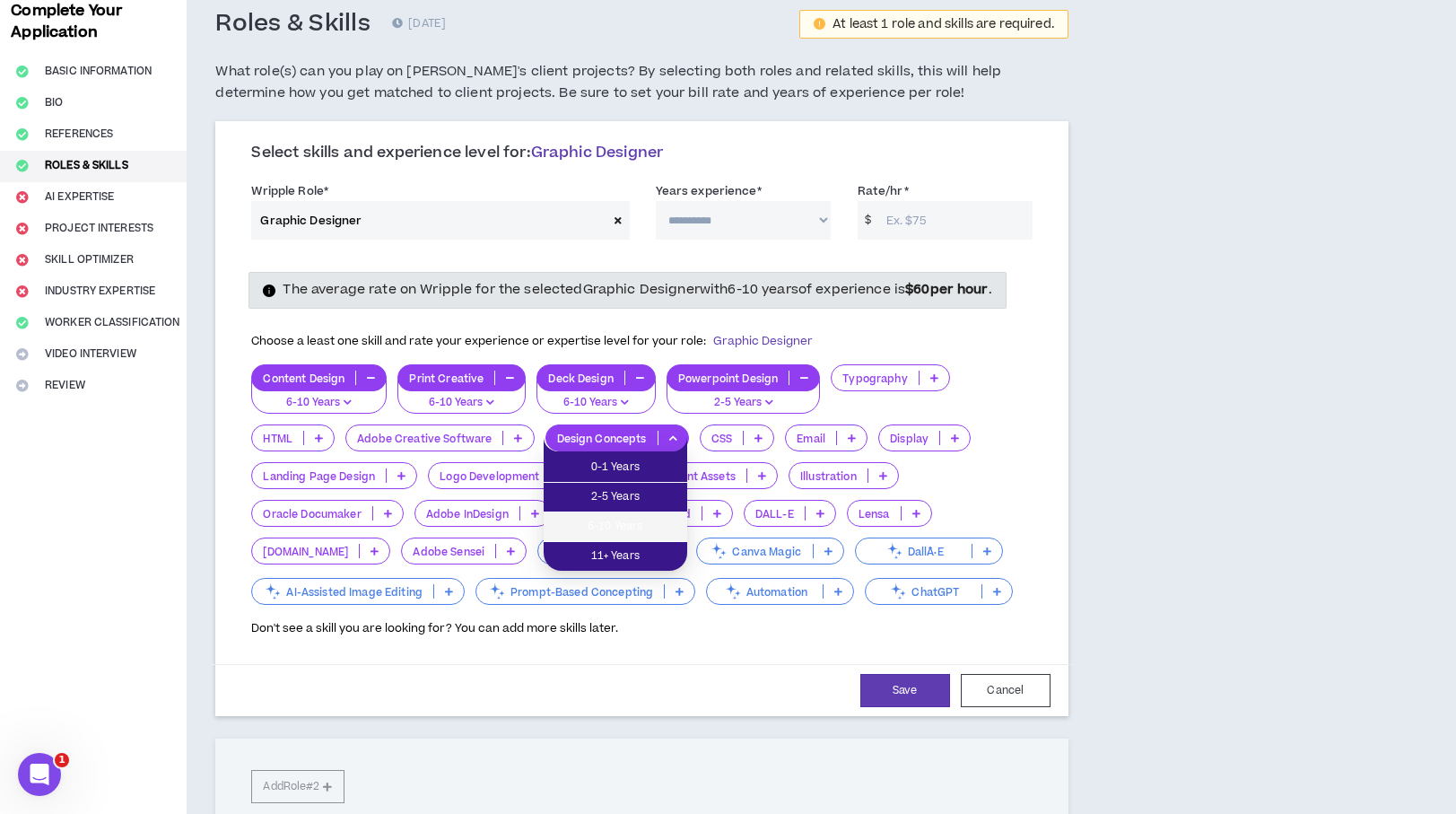
click at [649, 517] on span "6-10 Years" at bounding box center [615, 527] width 122 height 20
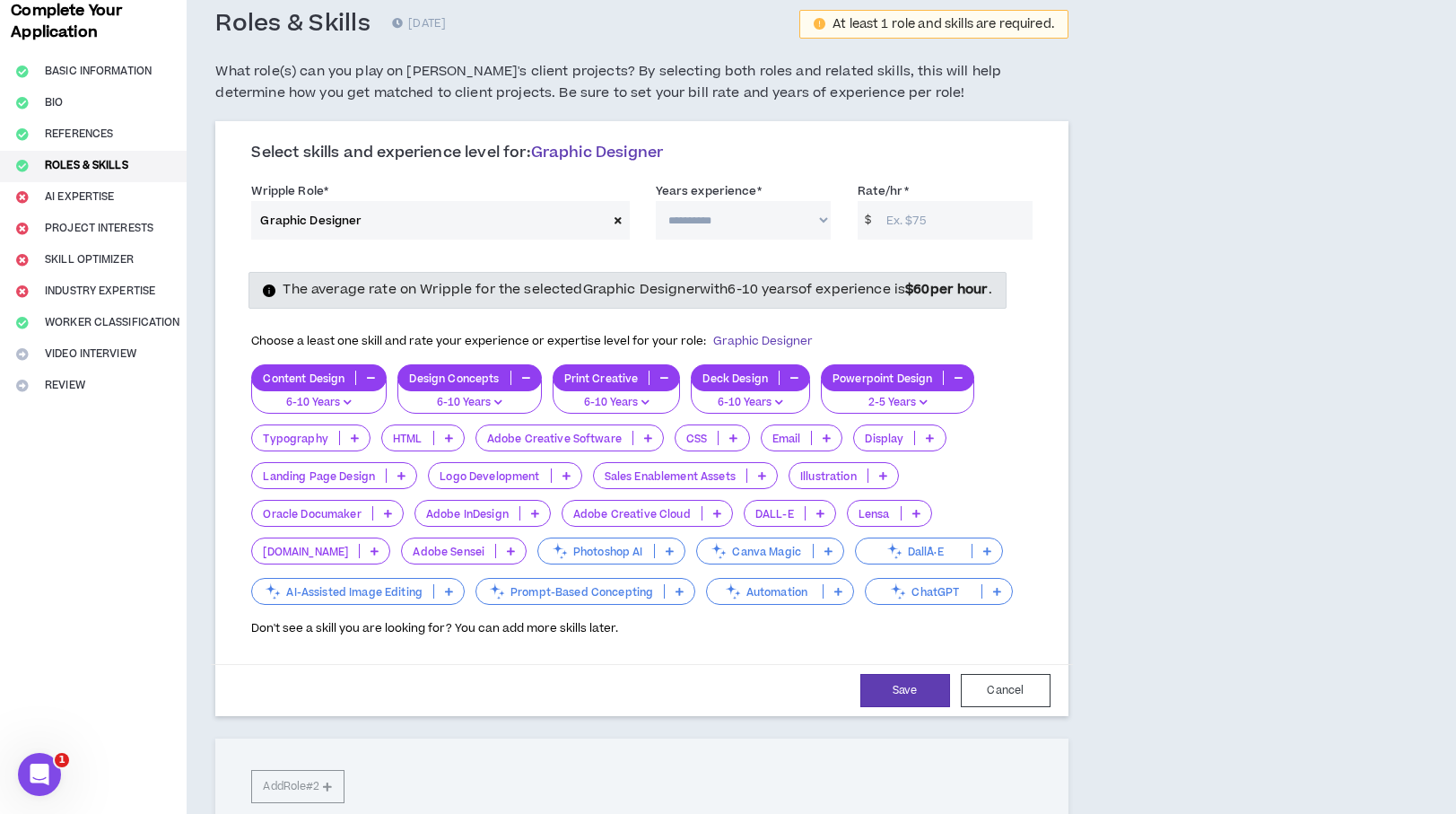
click at [658, 434] on p at bounding box center [648, 438] width 29 height 15
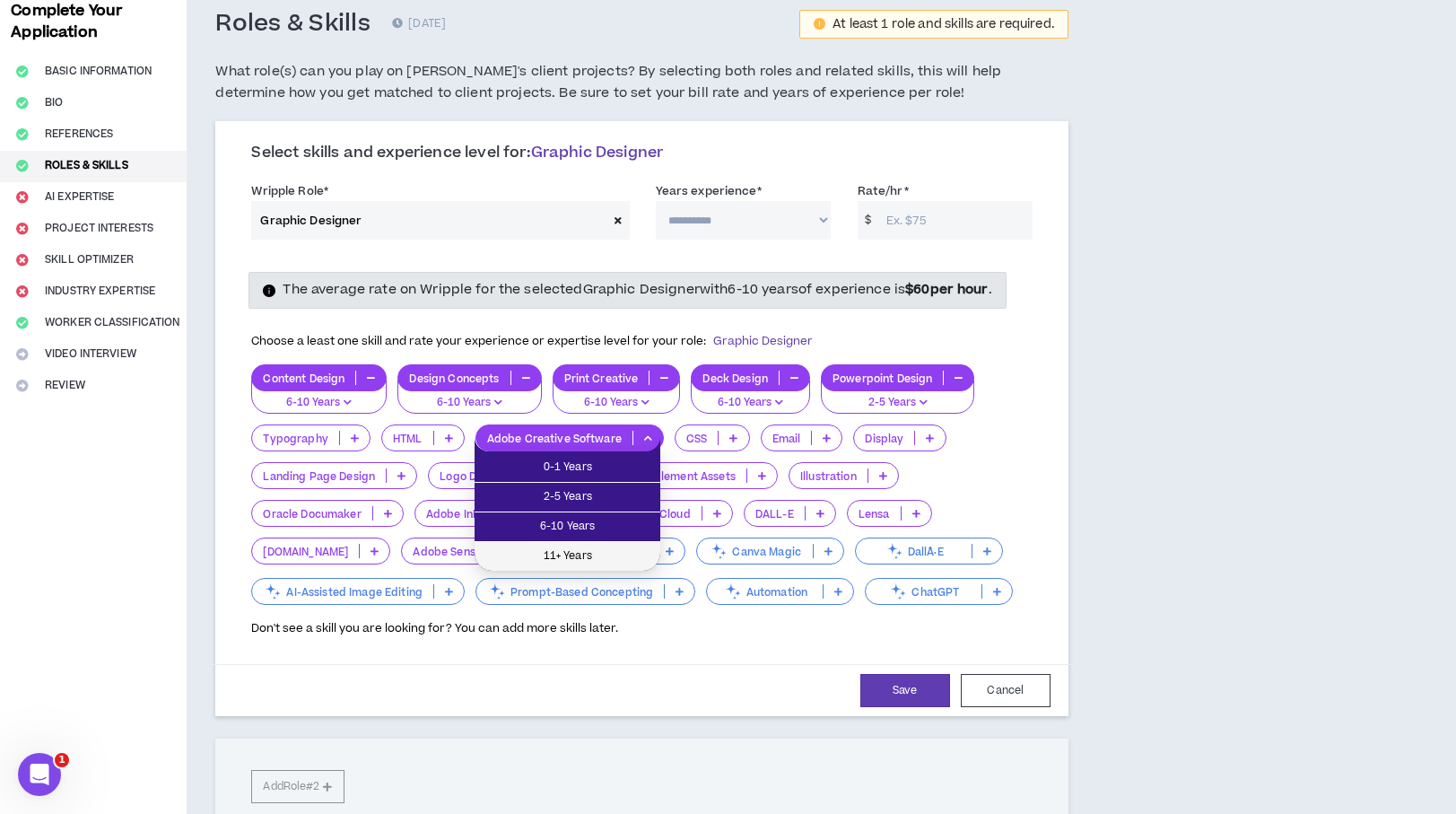
click at [608, 546] on span "11+ Years" at bounding box center [567, 556] width 164 height 20
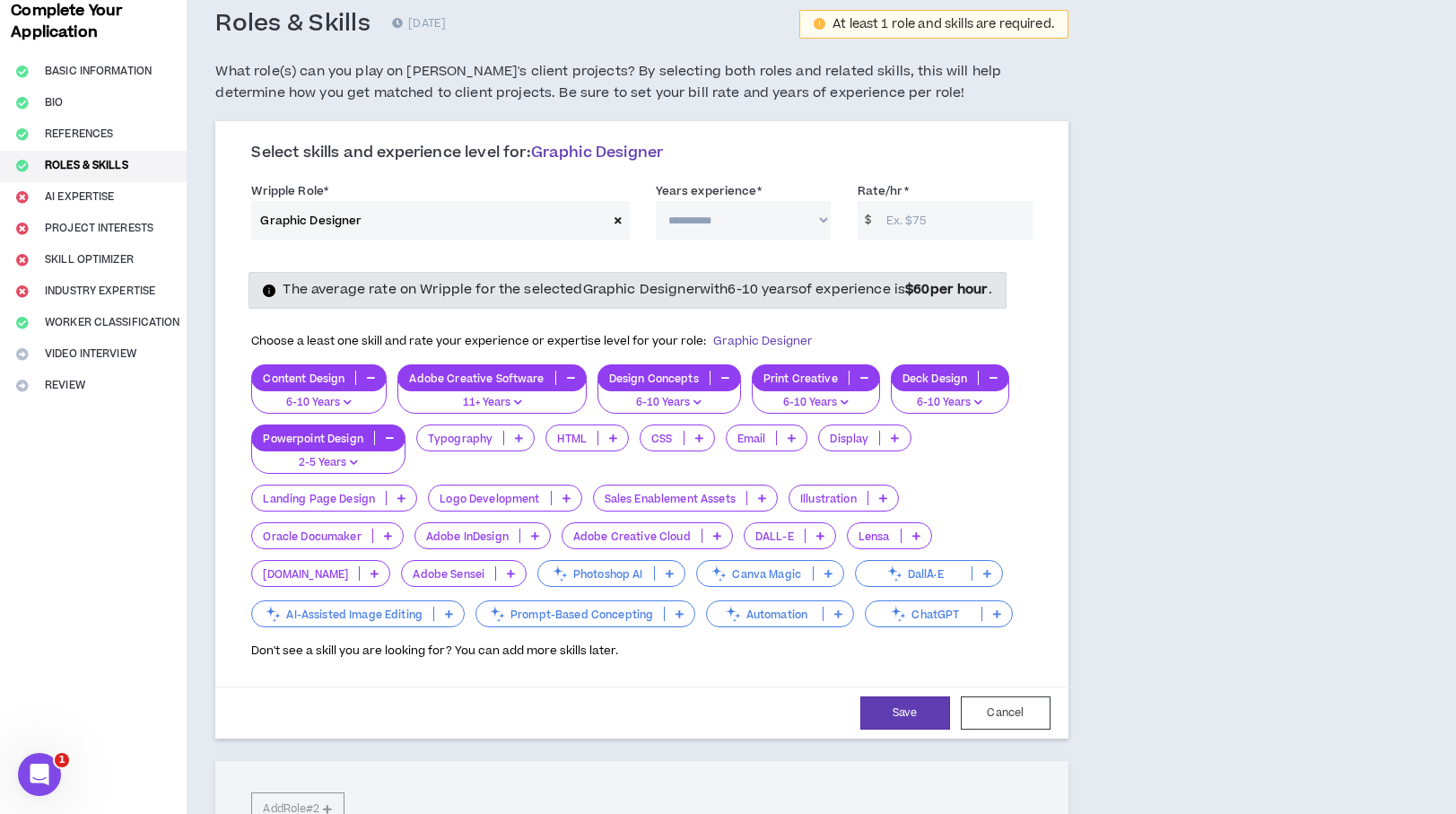
click at [506, 437] on p at bounding box center [519, 438] width 29 height 15
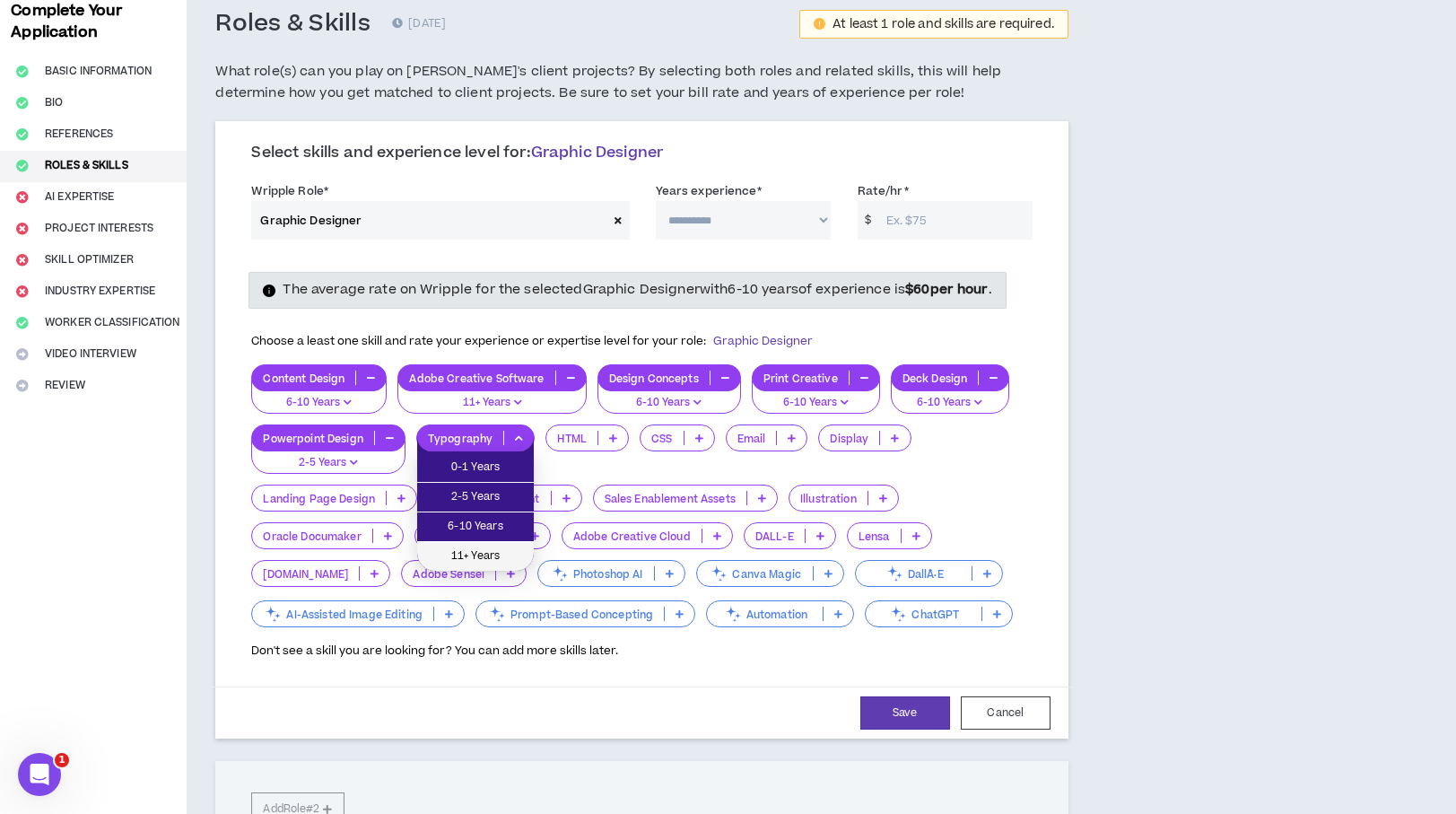
click at [506, 551] on span "11+ Years" at bounding box center [476, 556] width 95 height 20
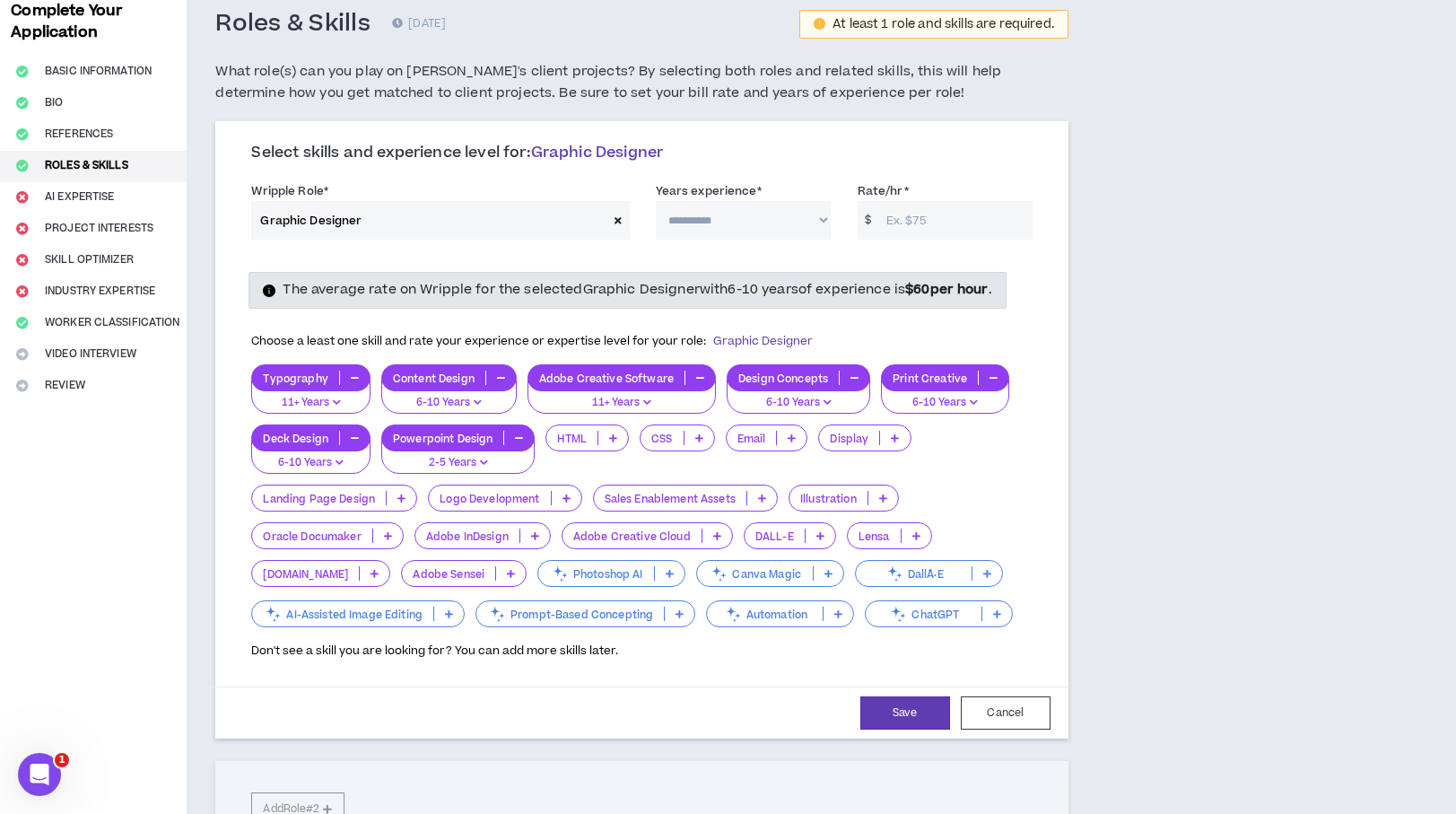
click at [881, 490] on p at bounding box center [882, 498] width 29 height 15
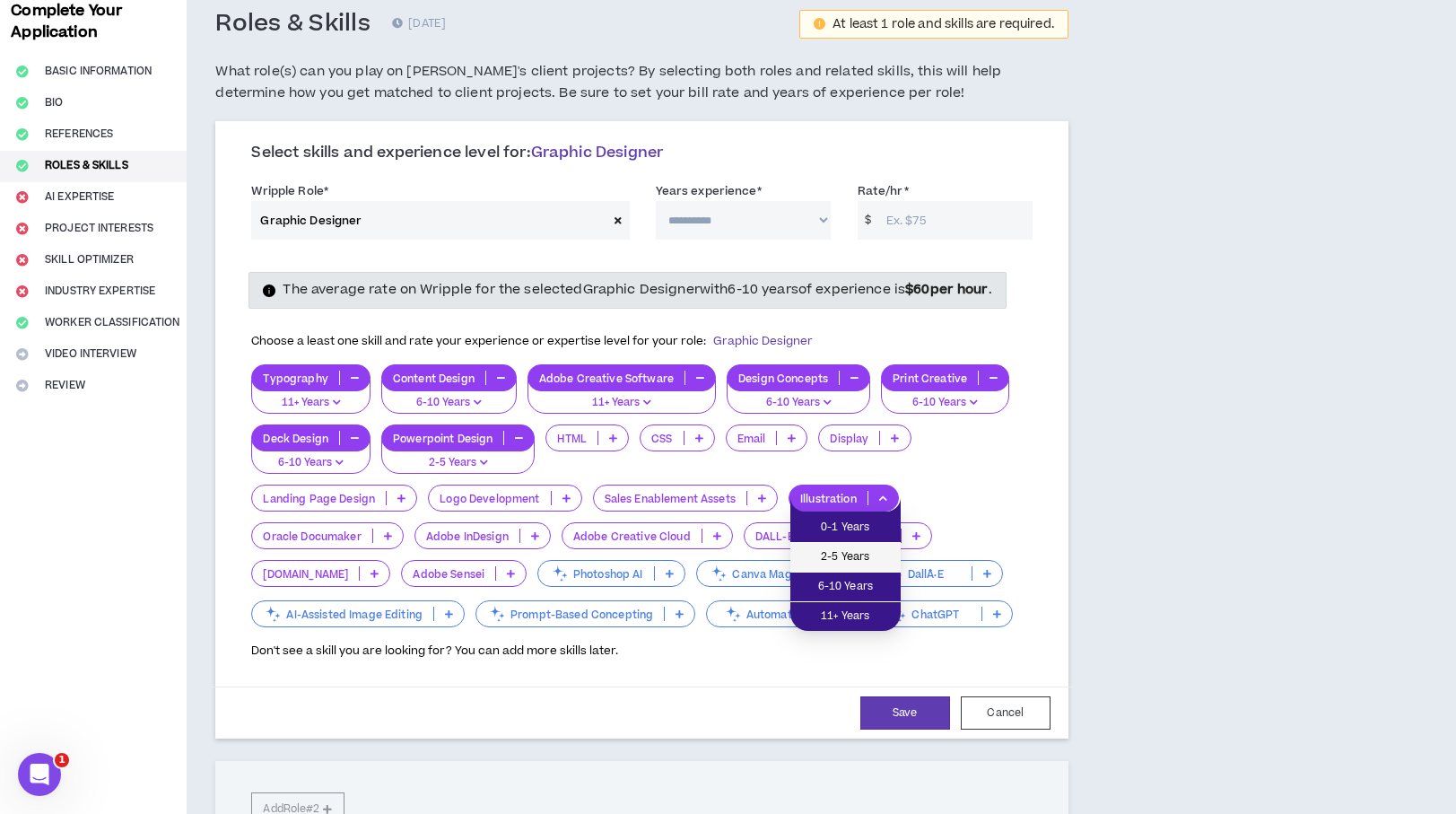
click at [873, 563] on span "2-5 Years" at bounding box center [845, 557] width 89 height 20
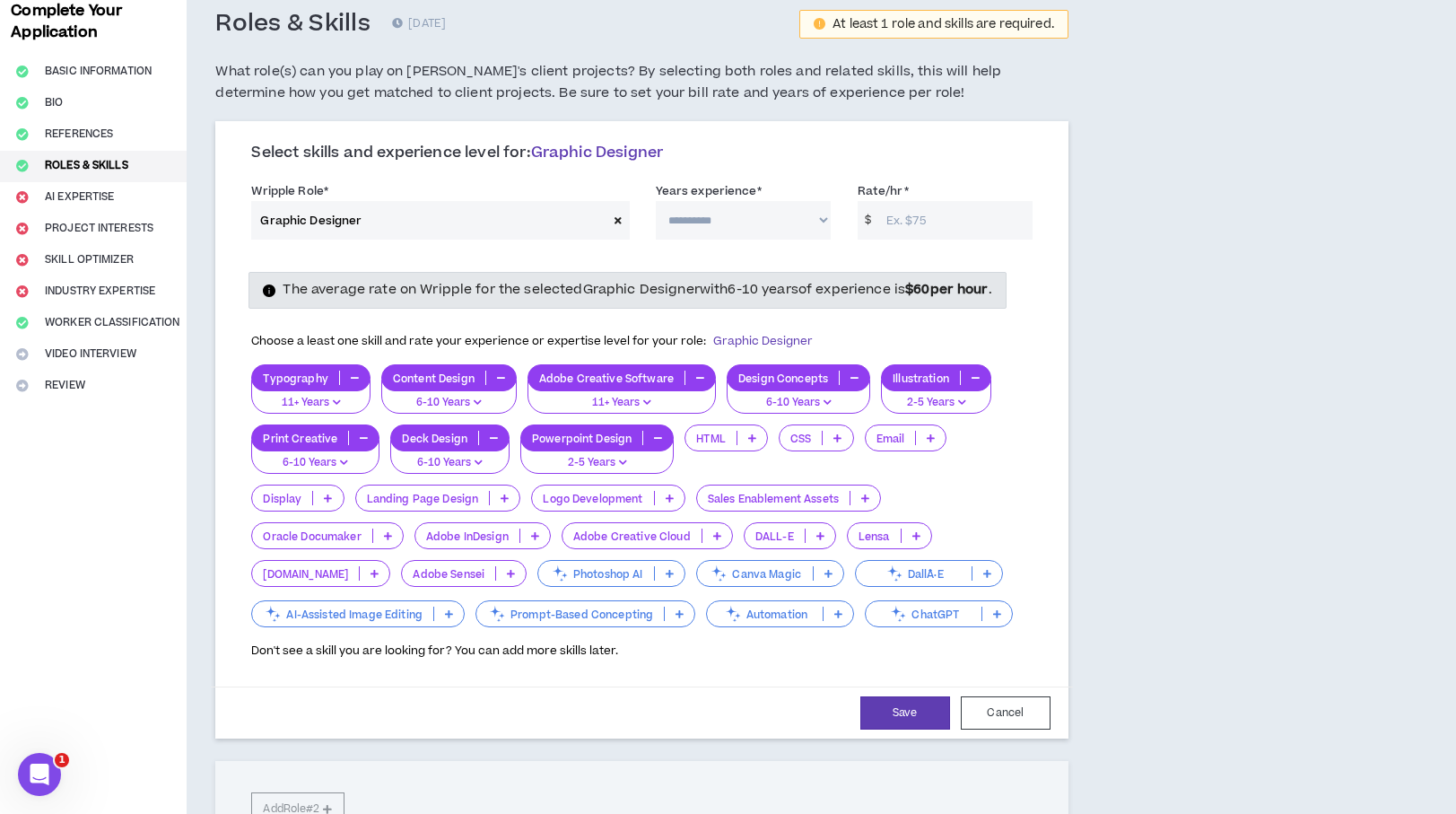
click at [542, 531] on p at bounding box center [535, 536] width 29 height 15
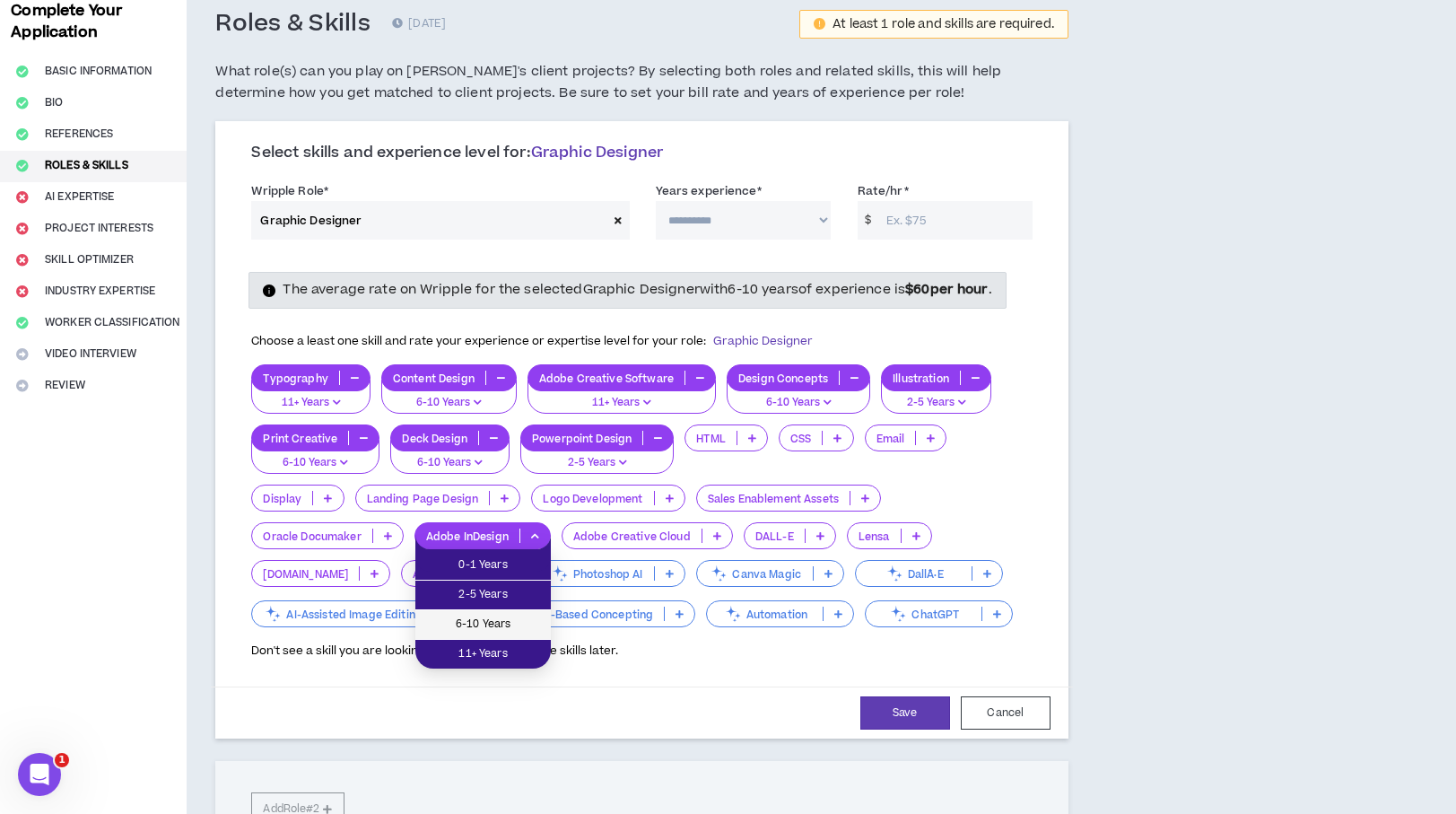
click at [522, 626] on span "6-10 Years" at bounding box center [483, 624] width 114 height 20
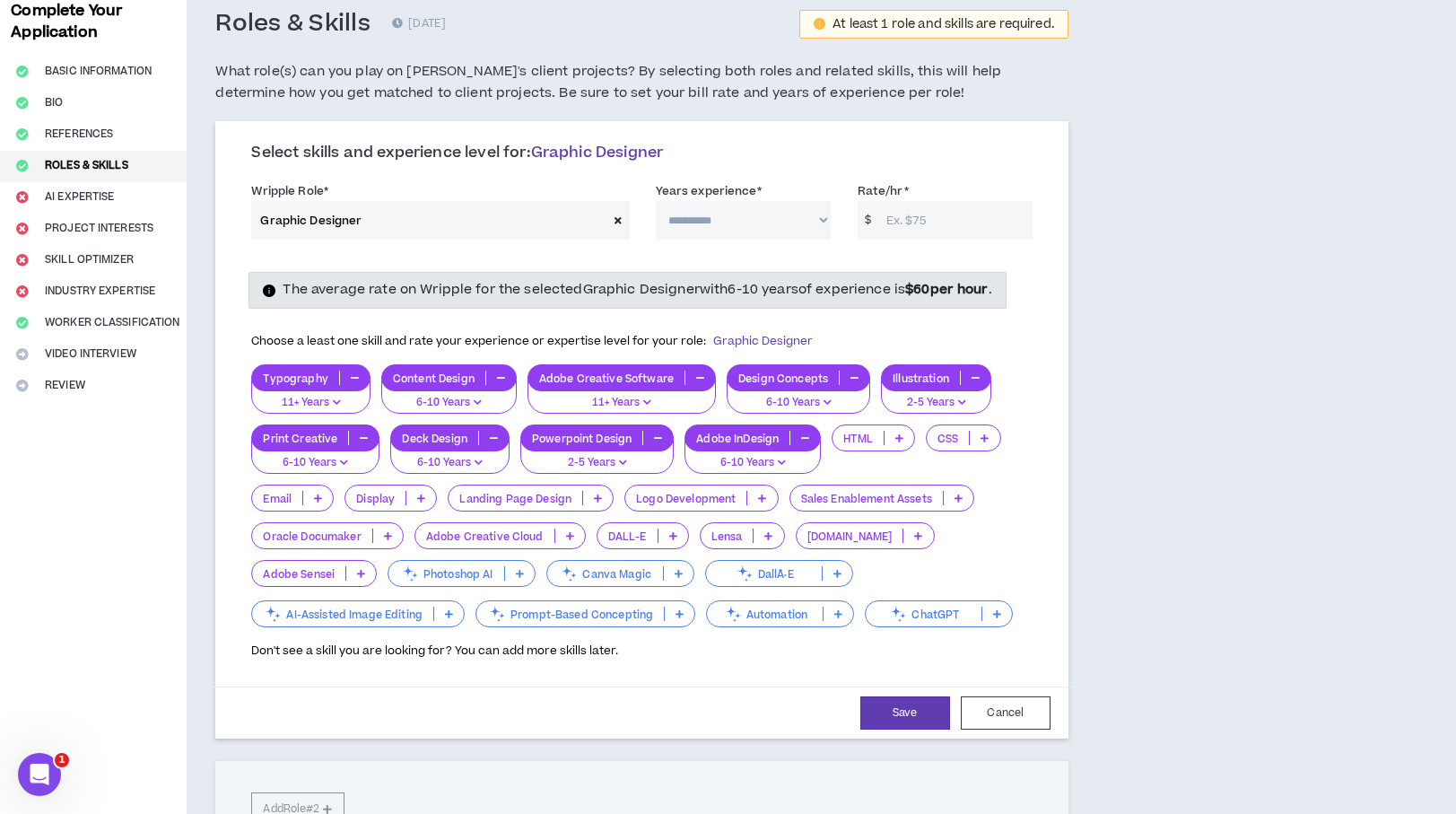
click at [572, 537] on icon at bounding box center [570, 535] width 8 height 9
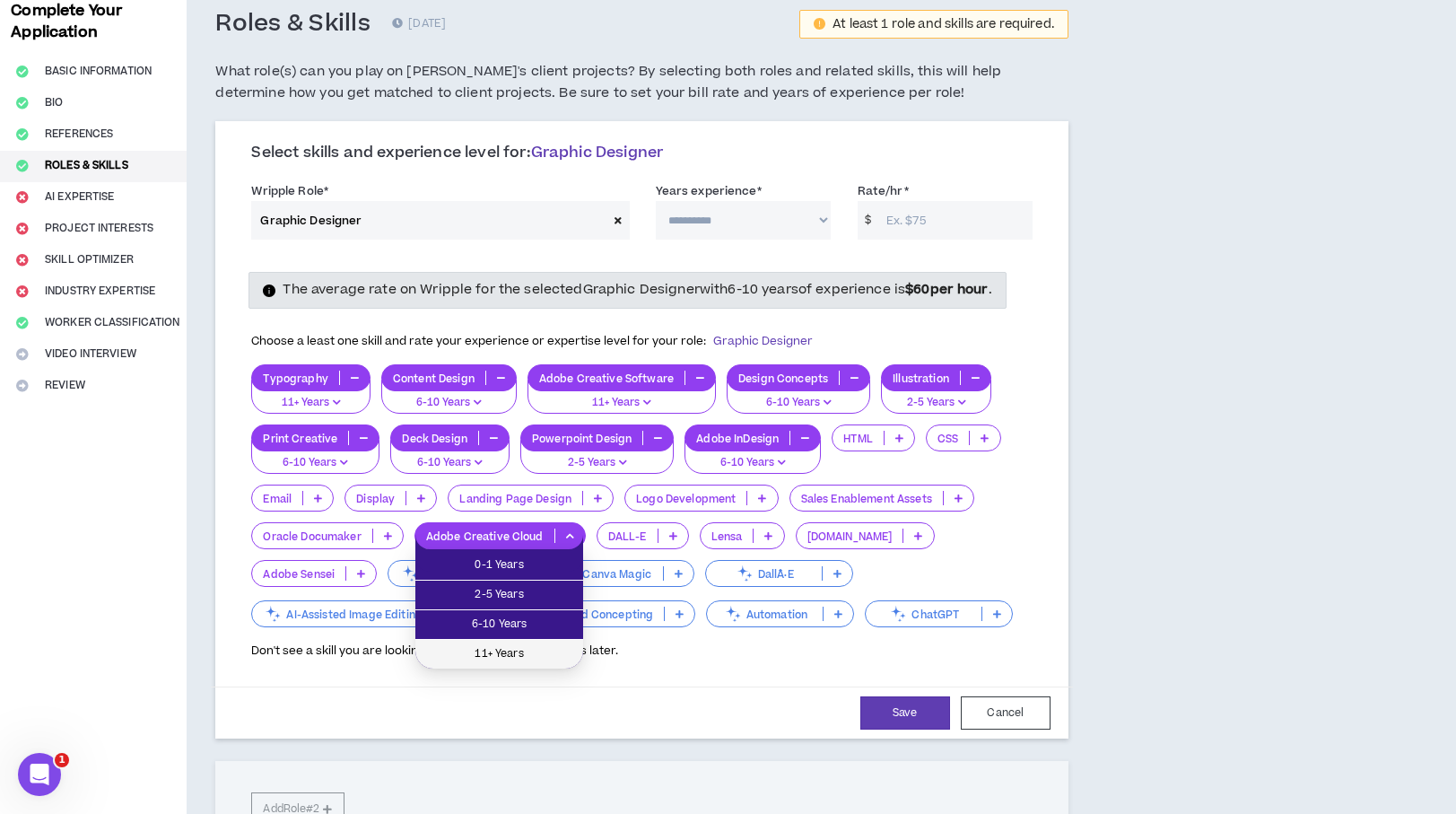
click at [540, 649] on span "11+ Years" at bounding box center [499, 654] width 147 height 20
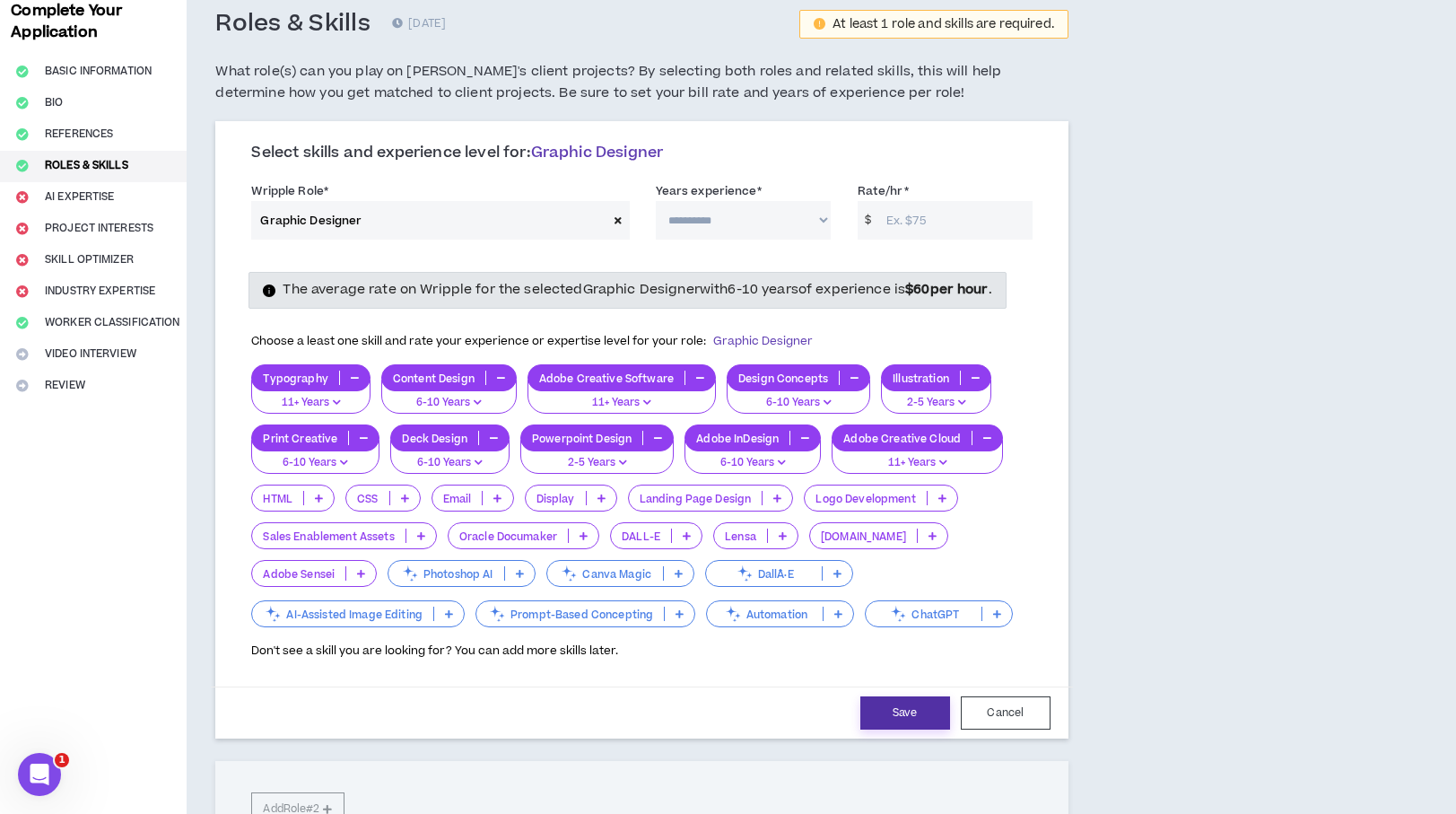
click at [911, 706] on button "Save" at bounding box center [905, 713] width 90 height 33
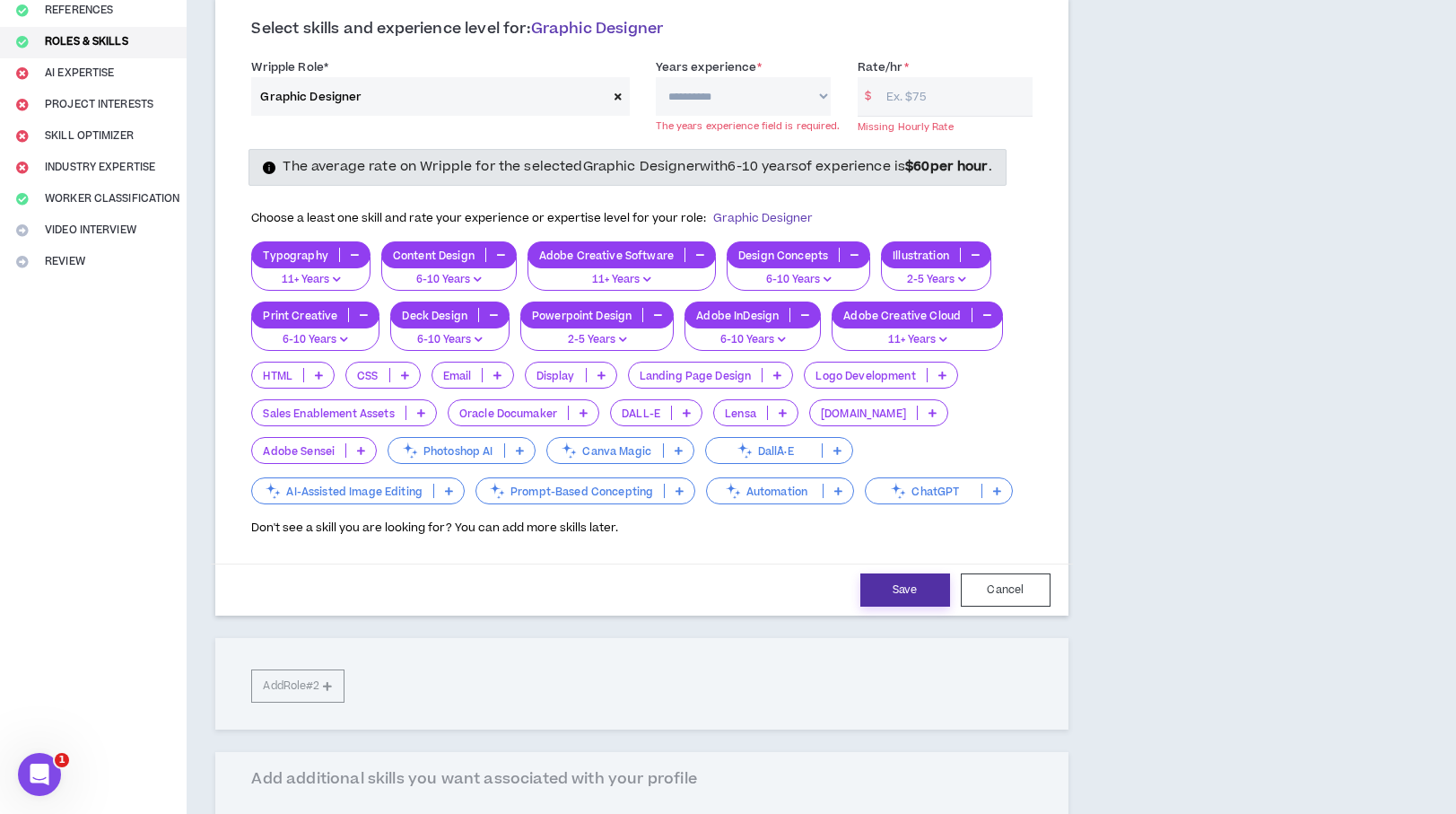
scroll to position [0, 0]
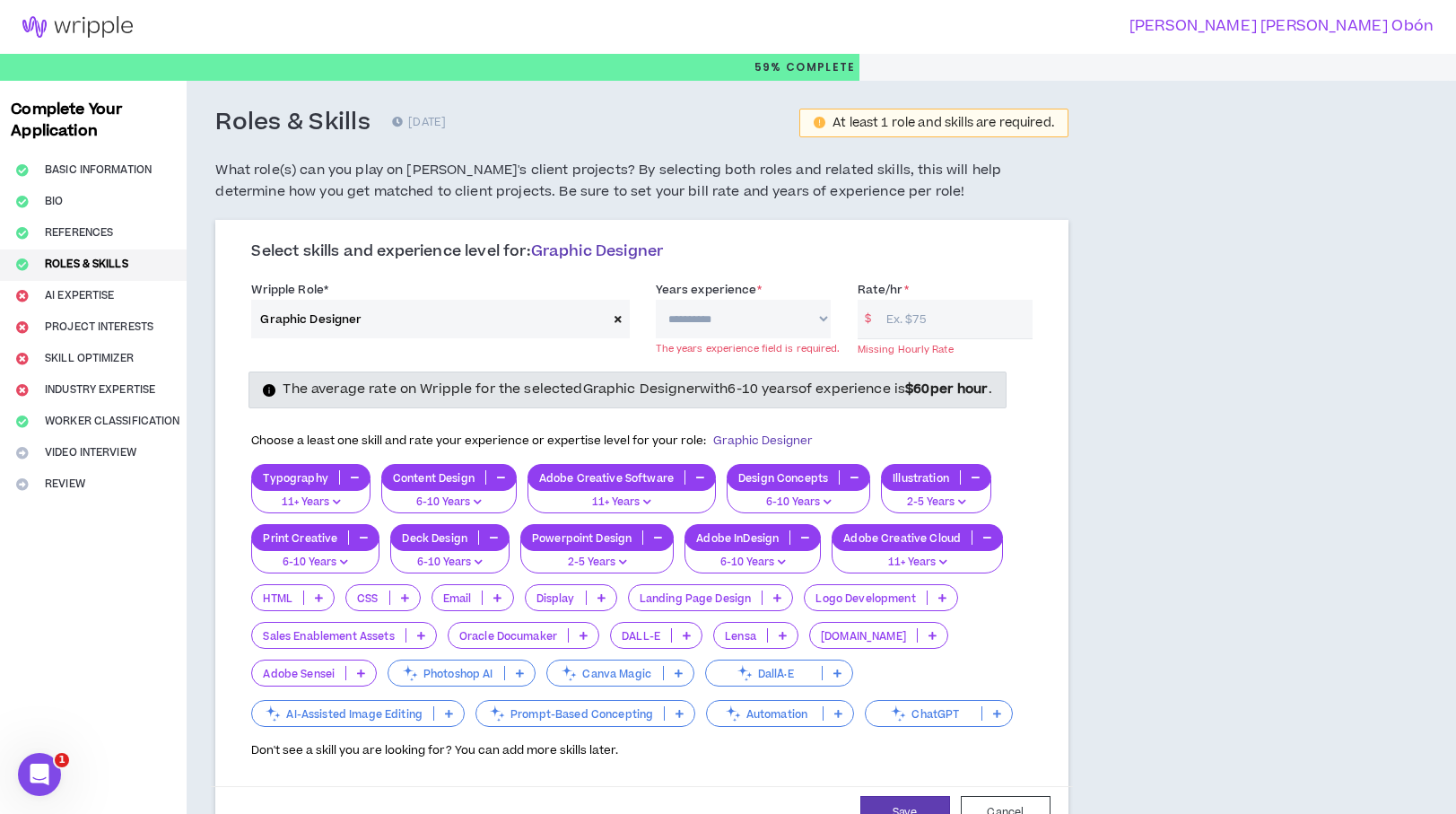
click at [798, 333] on select "**********" at bounding box center [743, 319] width 175 height 38
select select "***"
click at [656, 300] on select "**********" at bounding box center [743, 319] width 175 height 38
click at [915, 329] on input "Rate/hr *" at bounding box center [954, 319] width 155 height 38
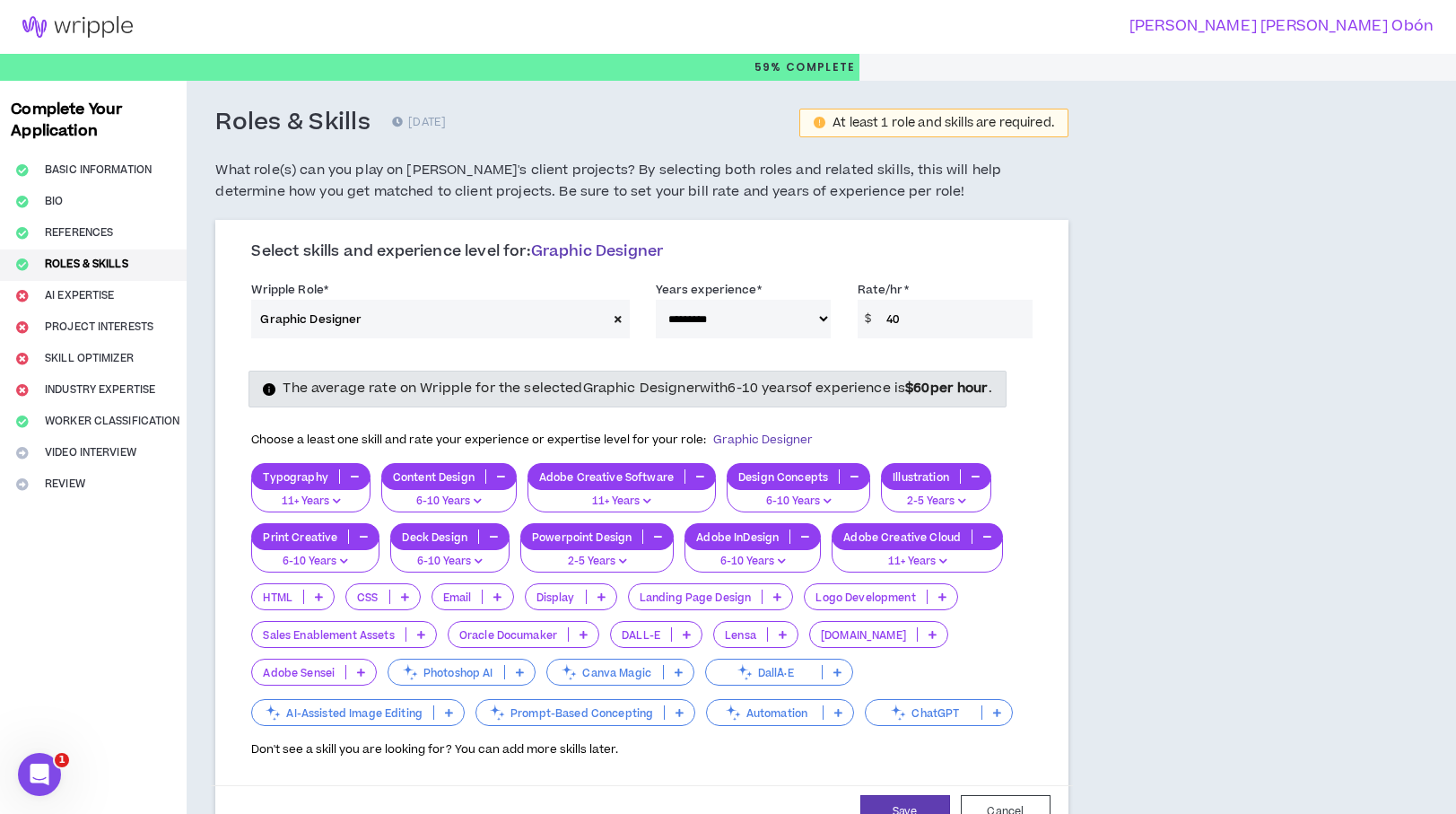
click at [895, 318] on input "40" at bounding box center [954, 319] width 155 height 38
click at [920, 320] on input "40" at bounding box center [954, 319] width 155 height 38
drag, startPoint x: 908, startPoint y: 320, endPoint x: 843, endPoint y: 318, distance: 65.0
click at [844, 318] on div "Rate/hr * $ 40" at bounding box center [945, 309] width 202 height 59
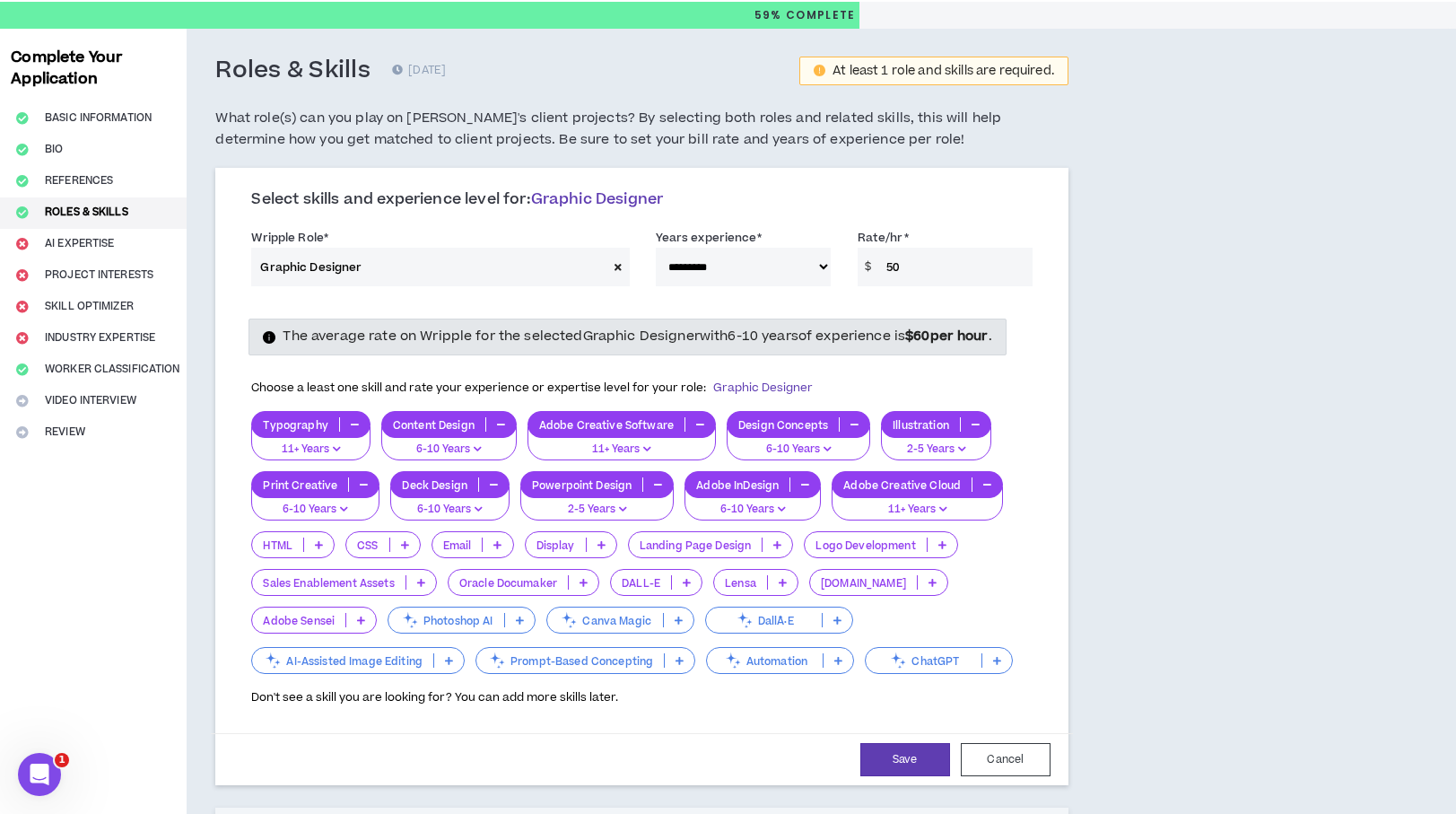
scroll to position [155, 0]
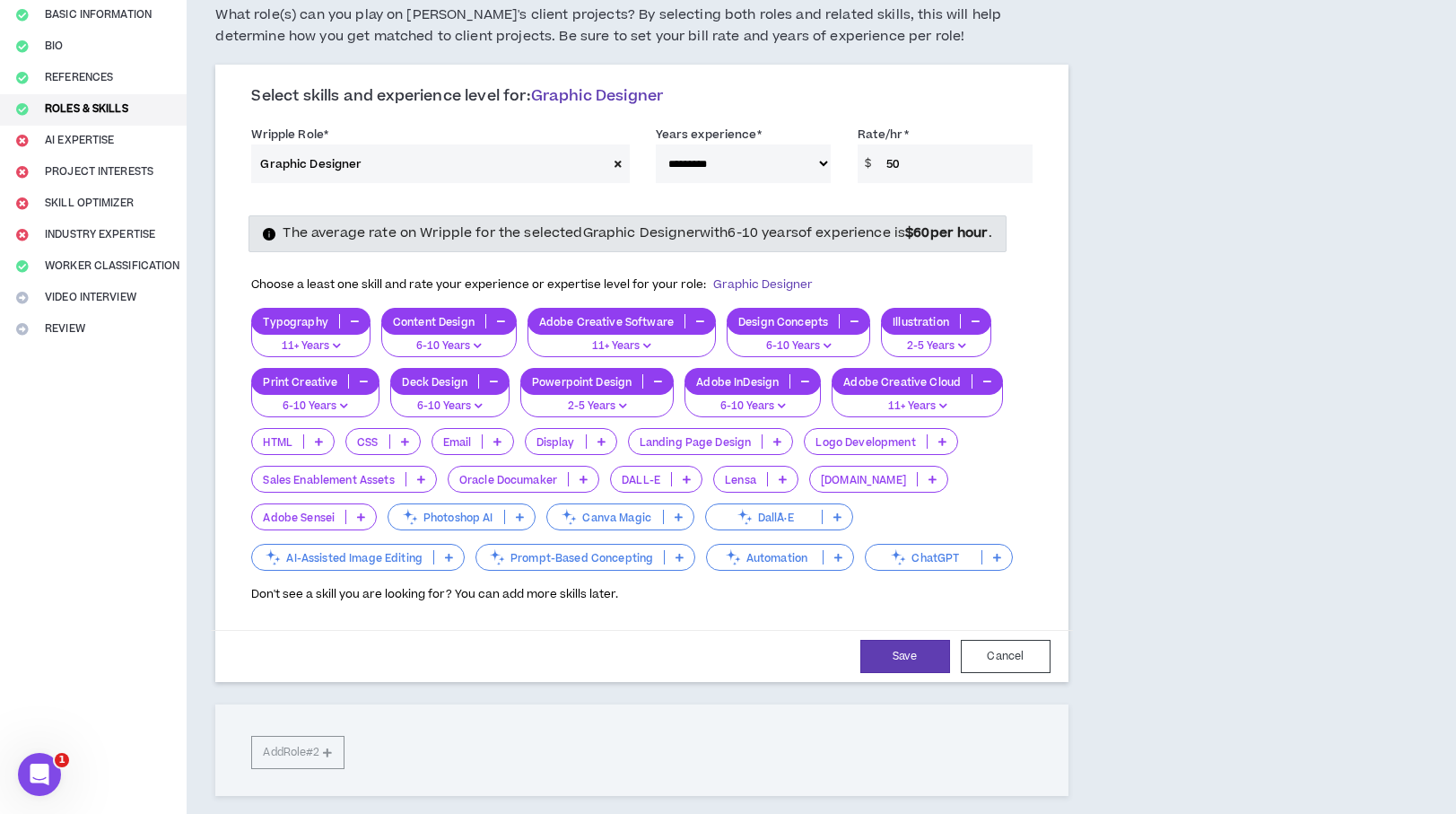
drag, startPoint x: 925, startPoint y: 163, endPoint x: 817, endPoint y: 148, distance: 109.0
click at [817, 148] on div "**********" at bounding box center [640, 158] width 807 height 76
type input "40"
click at [922, 646] on button "Save" at bounding box center [905, 656] width 90 height 33
select select "***"
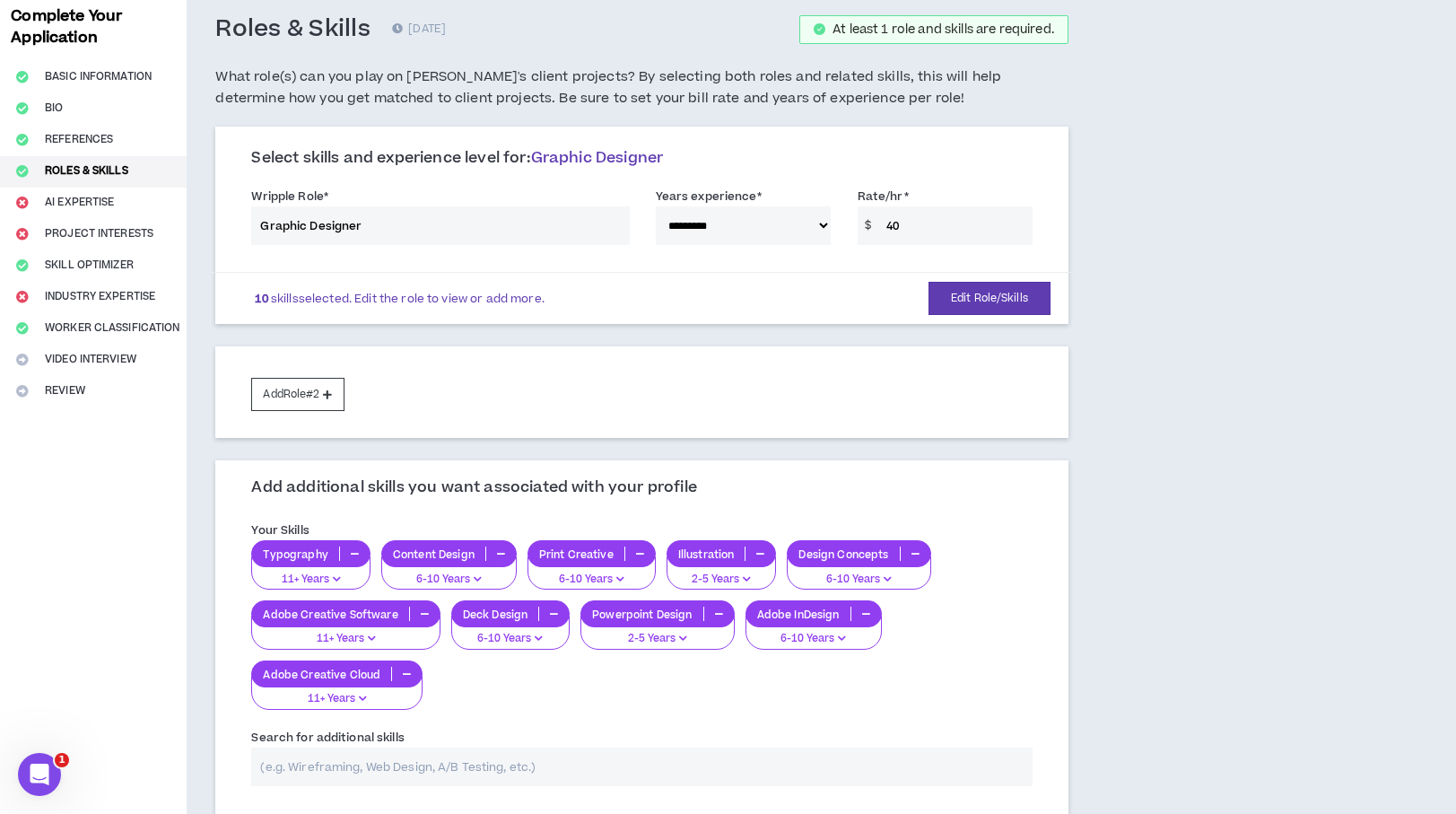
scroll to position [82, 0]
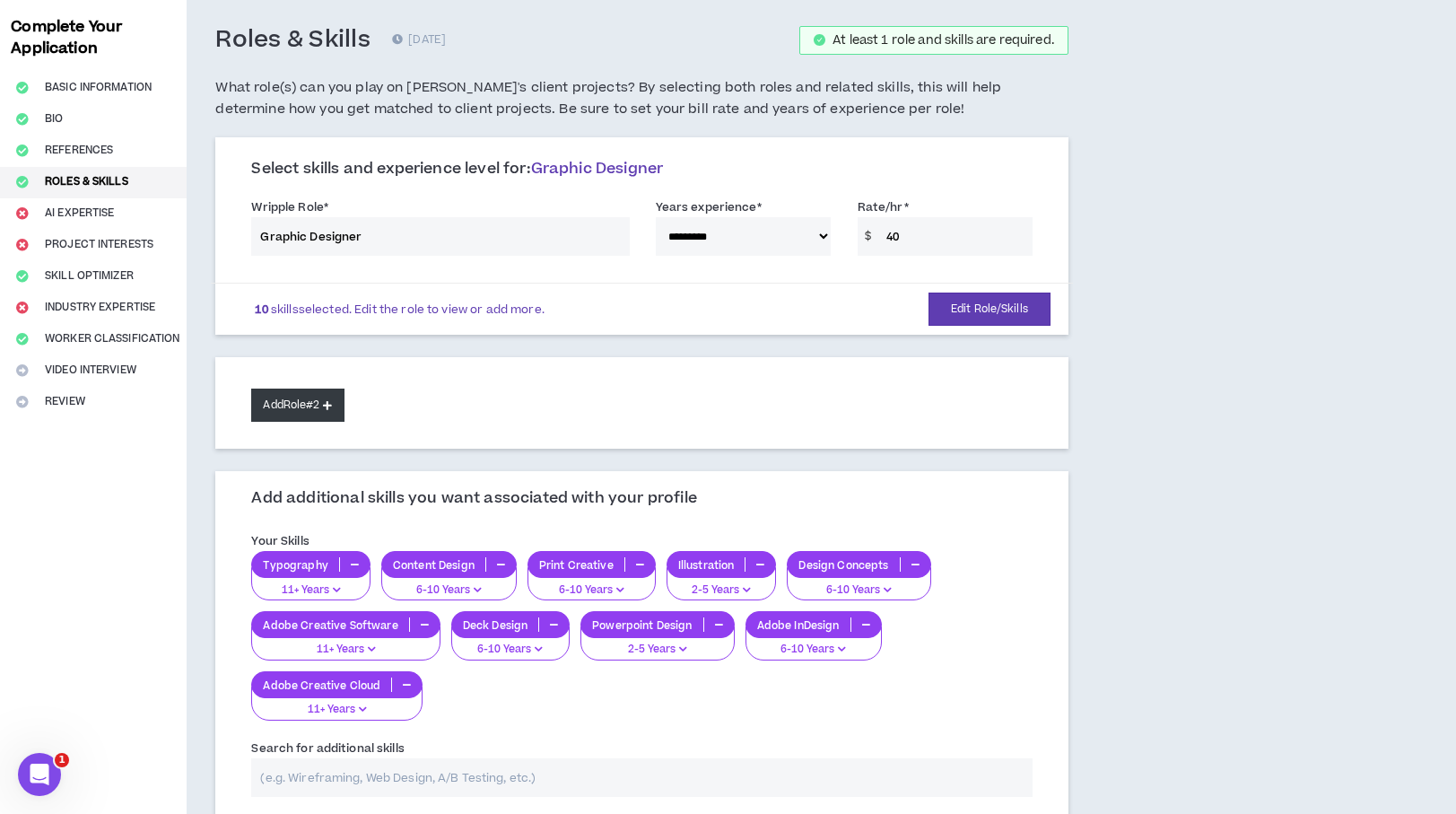
click at [306, 407] on button "Add Role #2" at bounding box center [297, 405] width 93 height 33
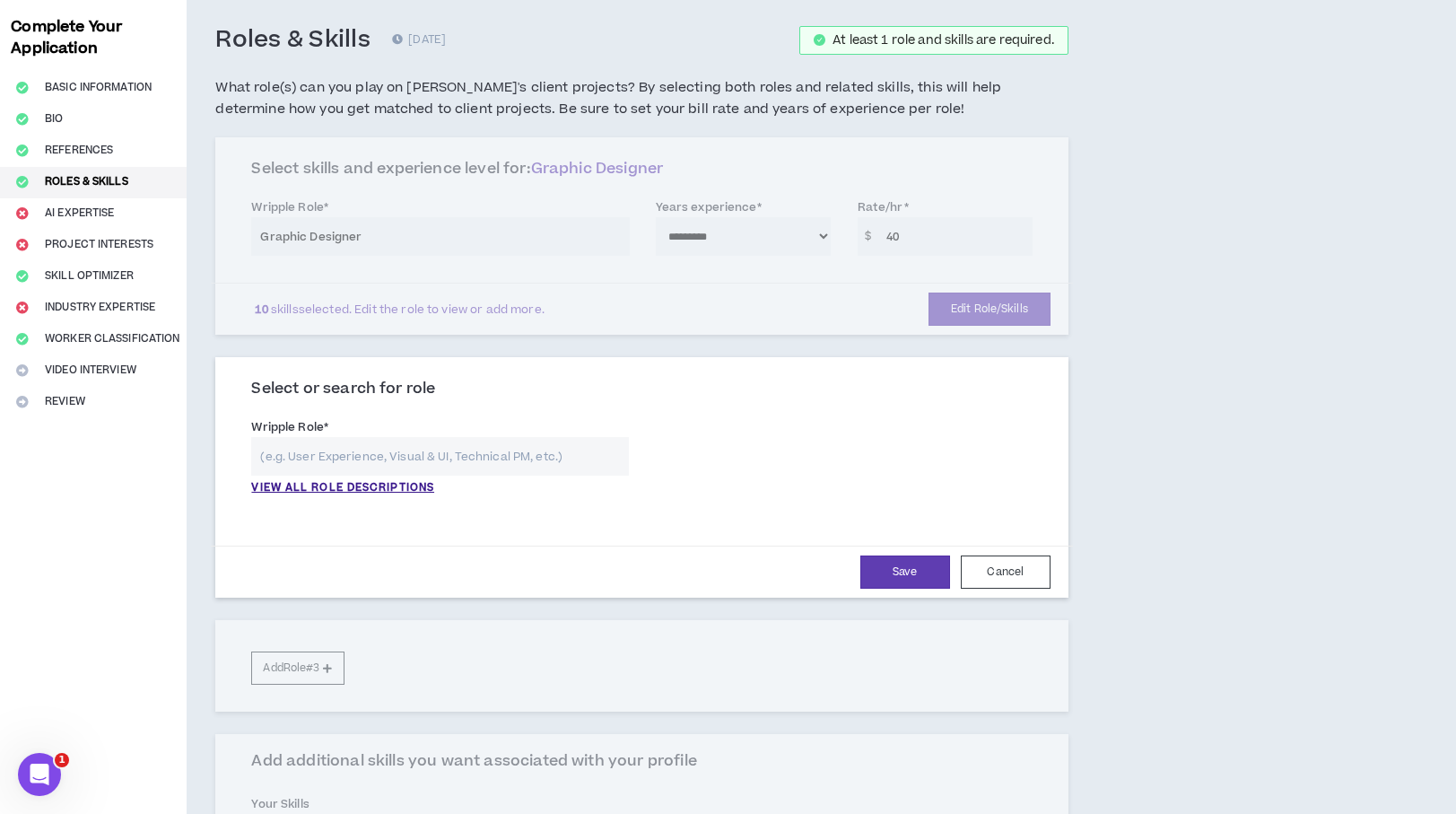
click at [363, 456] on input "text" at bounding box center [439, 456] width 377 height 38
click at [348, 485] on p "VIEW ALL ROLE DESCRIPTIONS" at bounding box center [343, 489] width 183 height 16
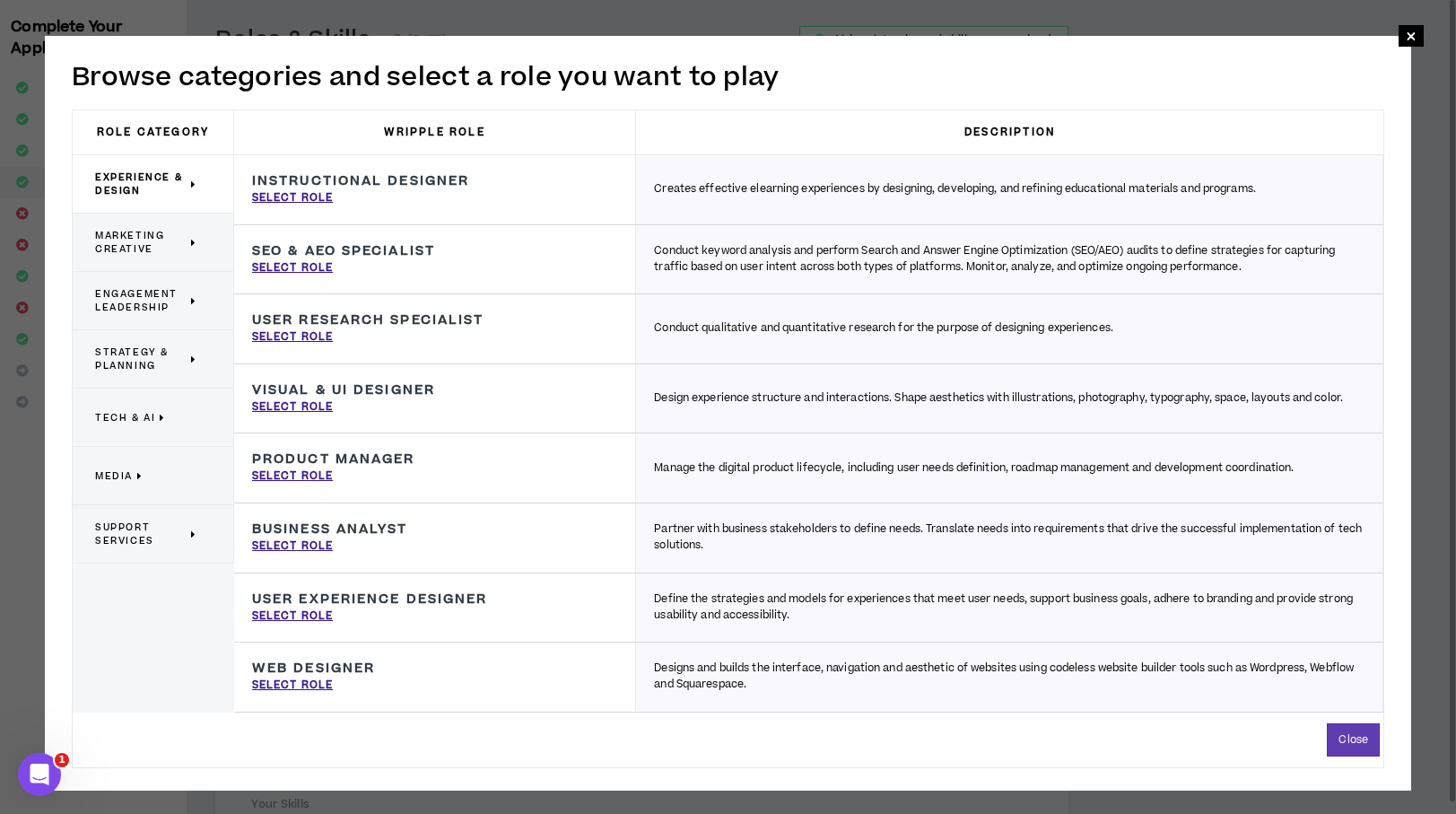
click at [139, 233] on span "Marketing Creative" at bounding box center [141, 242] width 92 height 27
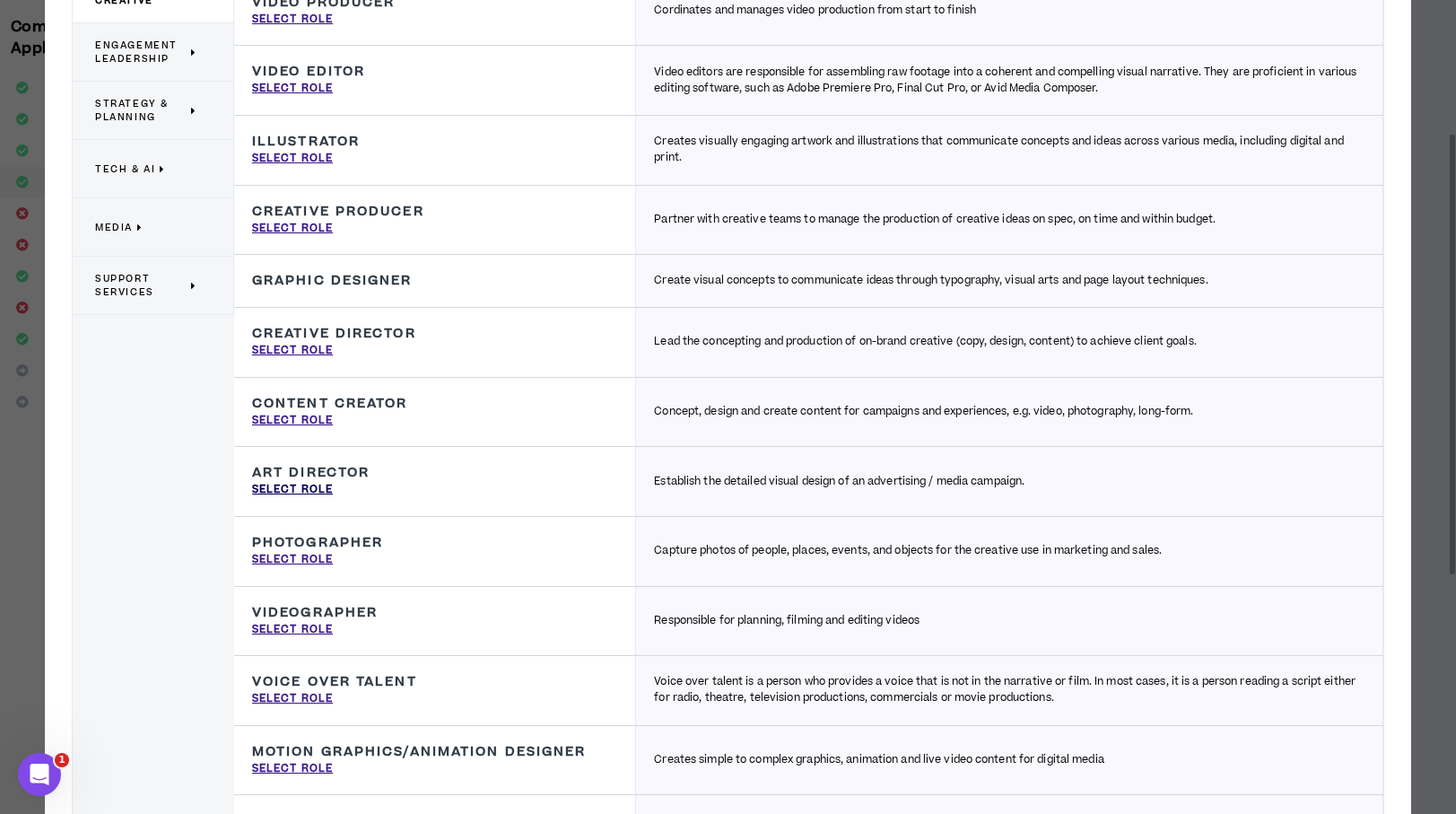
click at [308, 490] on p "Select Role" at bounding box center [292, 490] width 81 height 16
type input "Art Director"
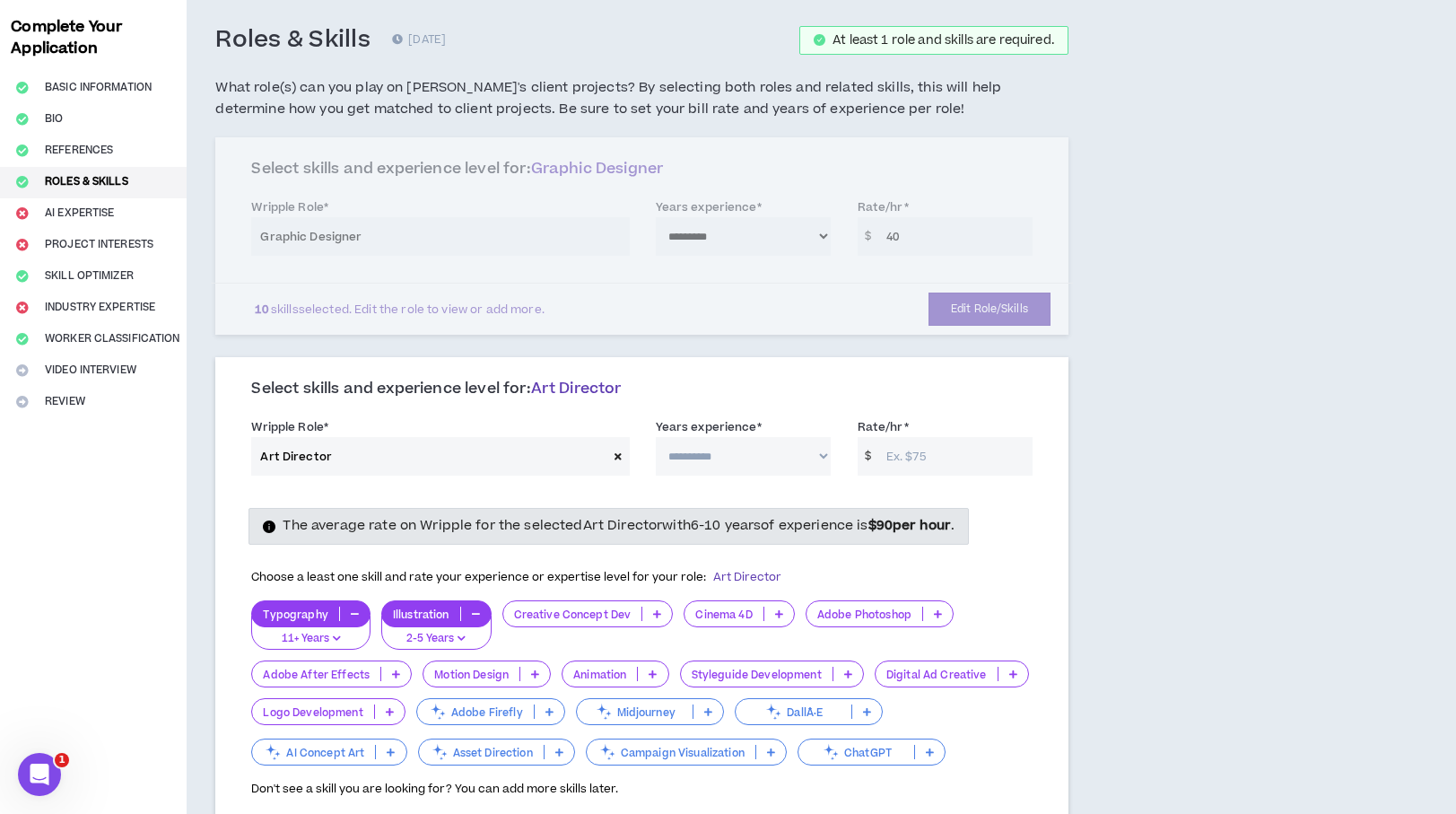
click at [809, 449] on select "**********" at bounding box center [743, 456] width 175 height 38
click at [656, 437] on select "**********" at bounding box center [743, 456] width 175 height 38
click at [811, 456] on select "**********" at bounding box center [743, 456] width 175 height 38
select select "**"
click at [656, 437] on select "**********" at bounding box center [743, 456] width 175 height 38
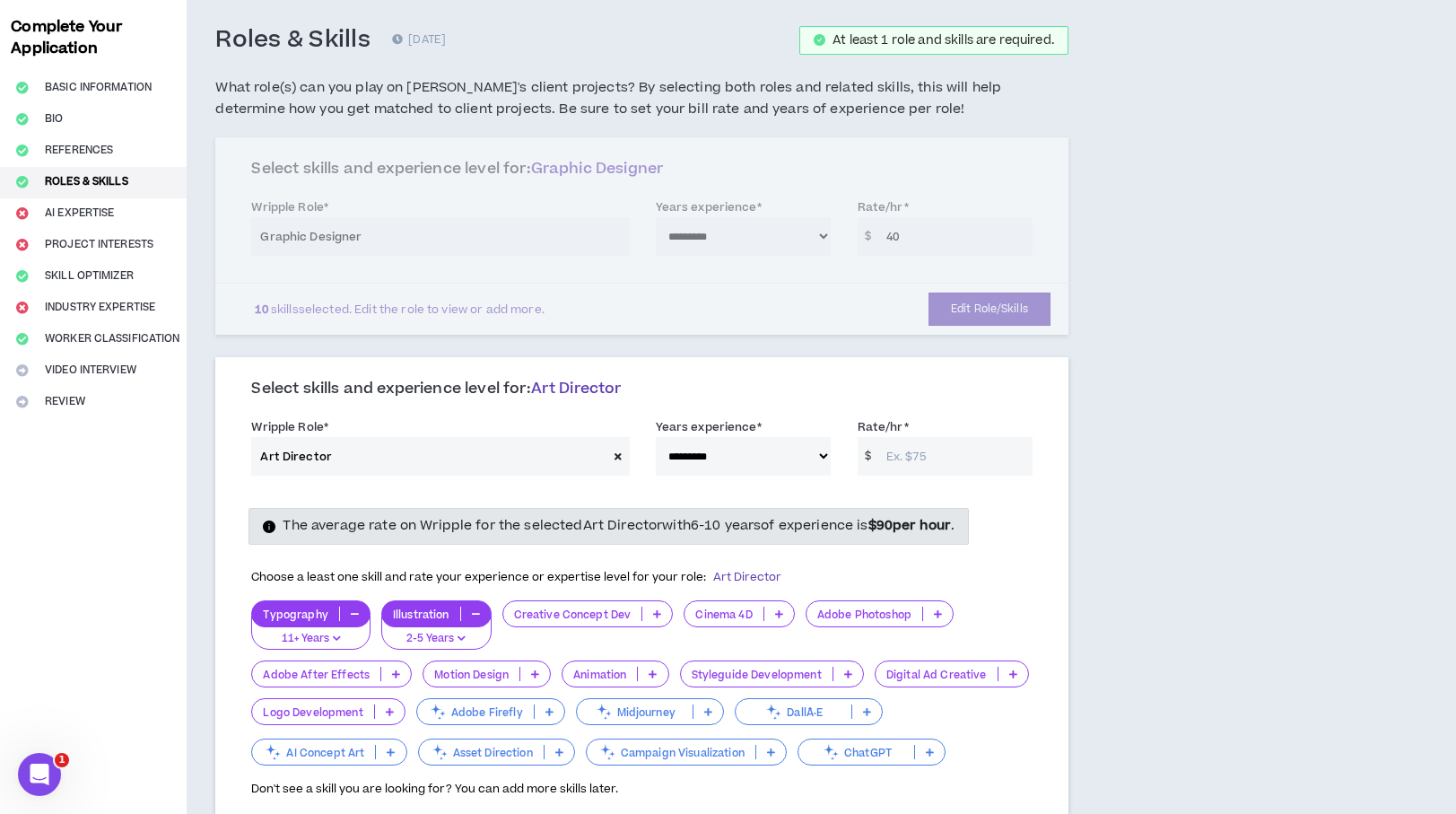
click at [986, 572] on div "Choose a least one skill and rate your experience or expertise level for your r…" at bounding box center [641, 578] width 781 height 38
click at [930, 468] on input "Rate/hr *" at bounding box center [954, 456] width 155 height 38
click at [744, 451] on select "**********" at bounding box center [743, 456] width 175 height 38
click at [1017, 458] on input "Rate/hr *" at bounding box center [954, 456] width 155 height 38
click at [608, 453] on span at bounding box center [618, 456] width 21 height 38
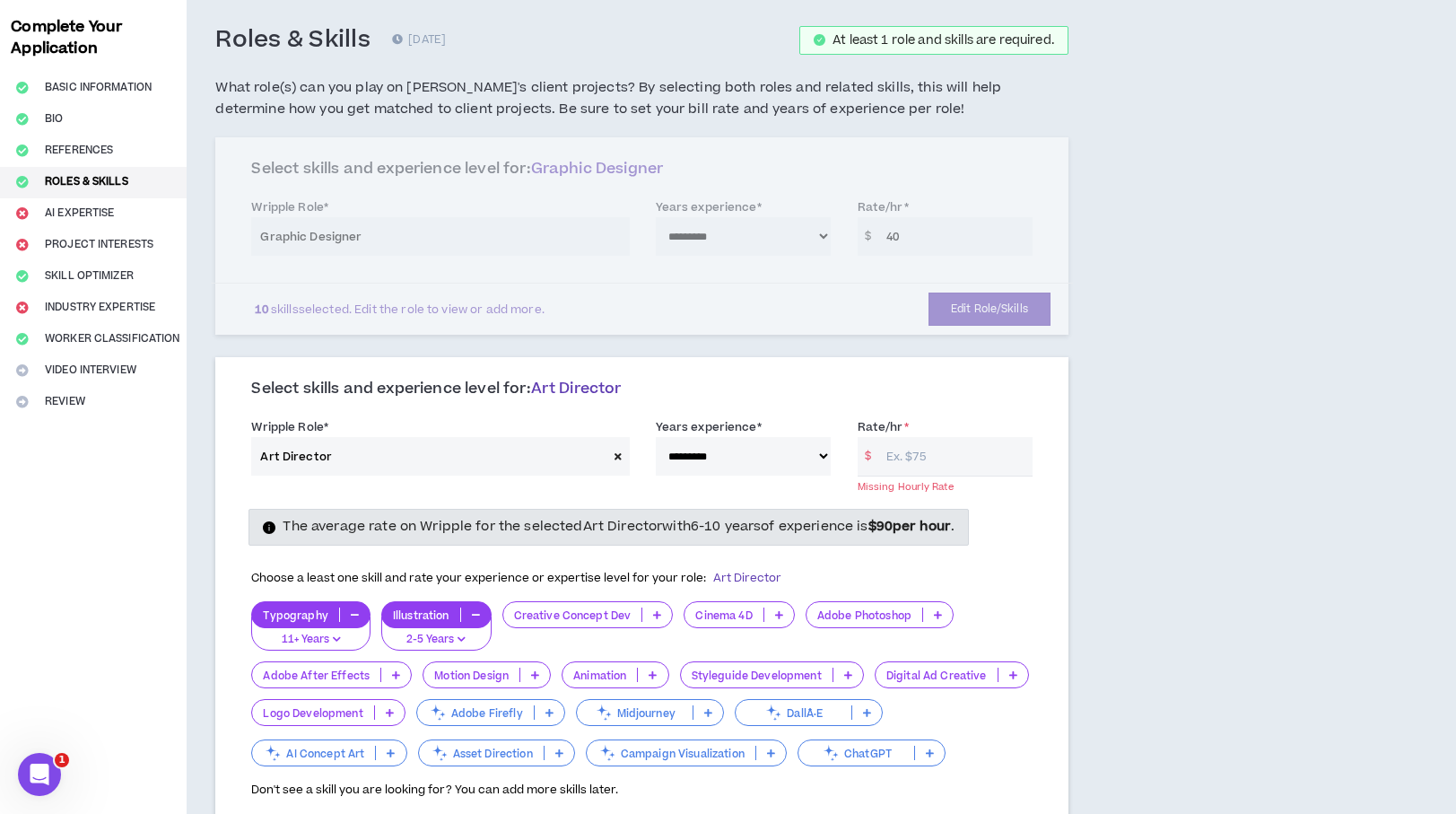
select select
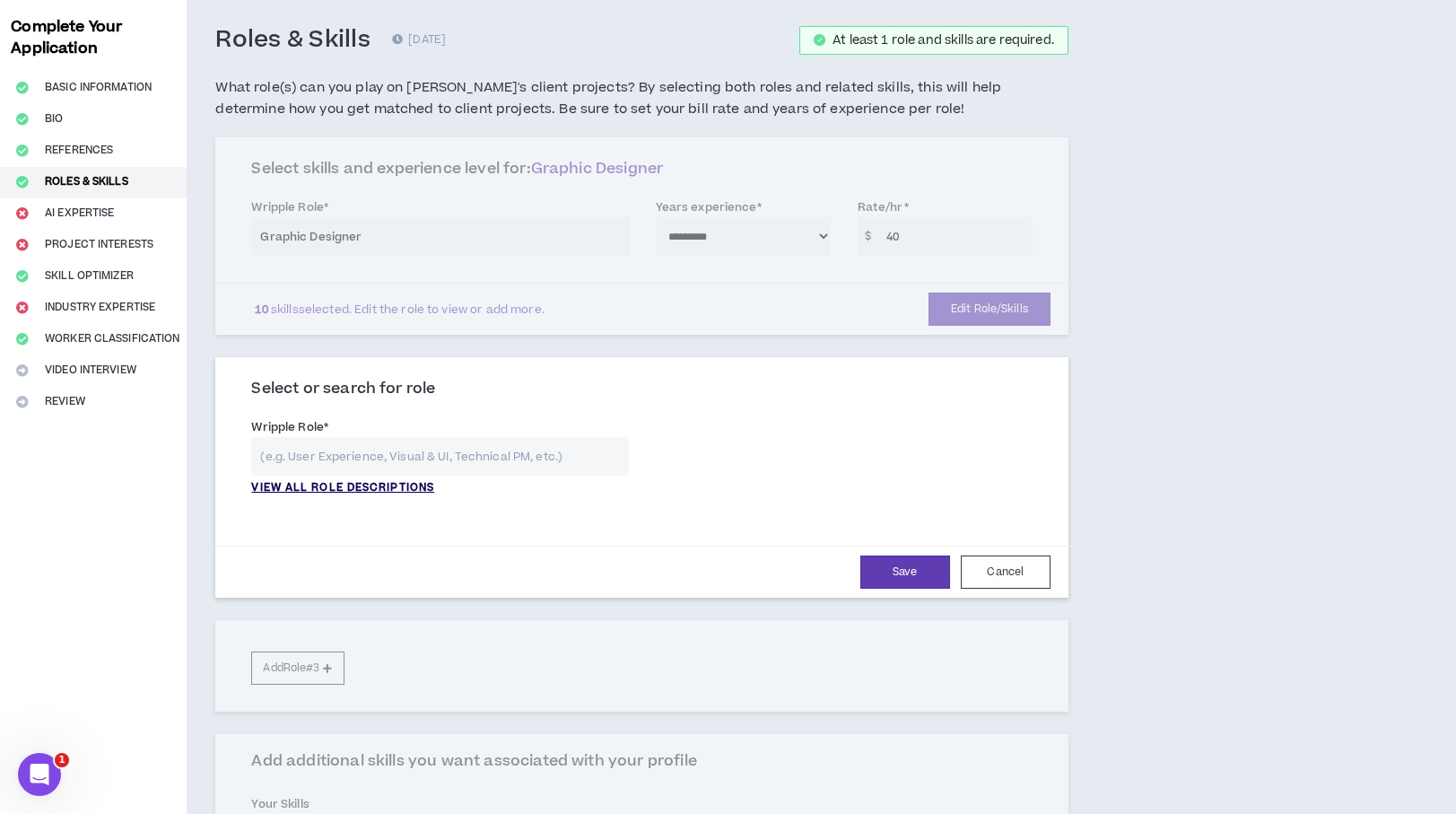
click at [301, 487] on p "VIEW ALL ROLE DESCRIPTIONS" at bounding box center [343, 489] width 183 height 16
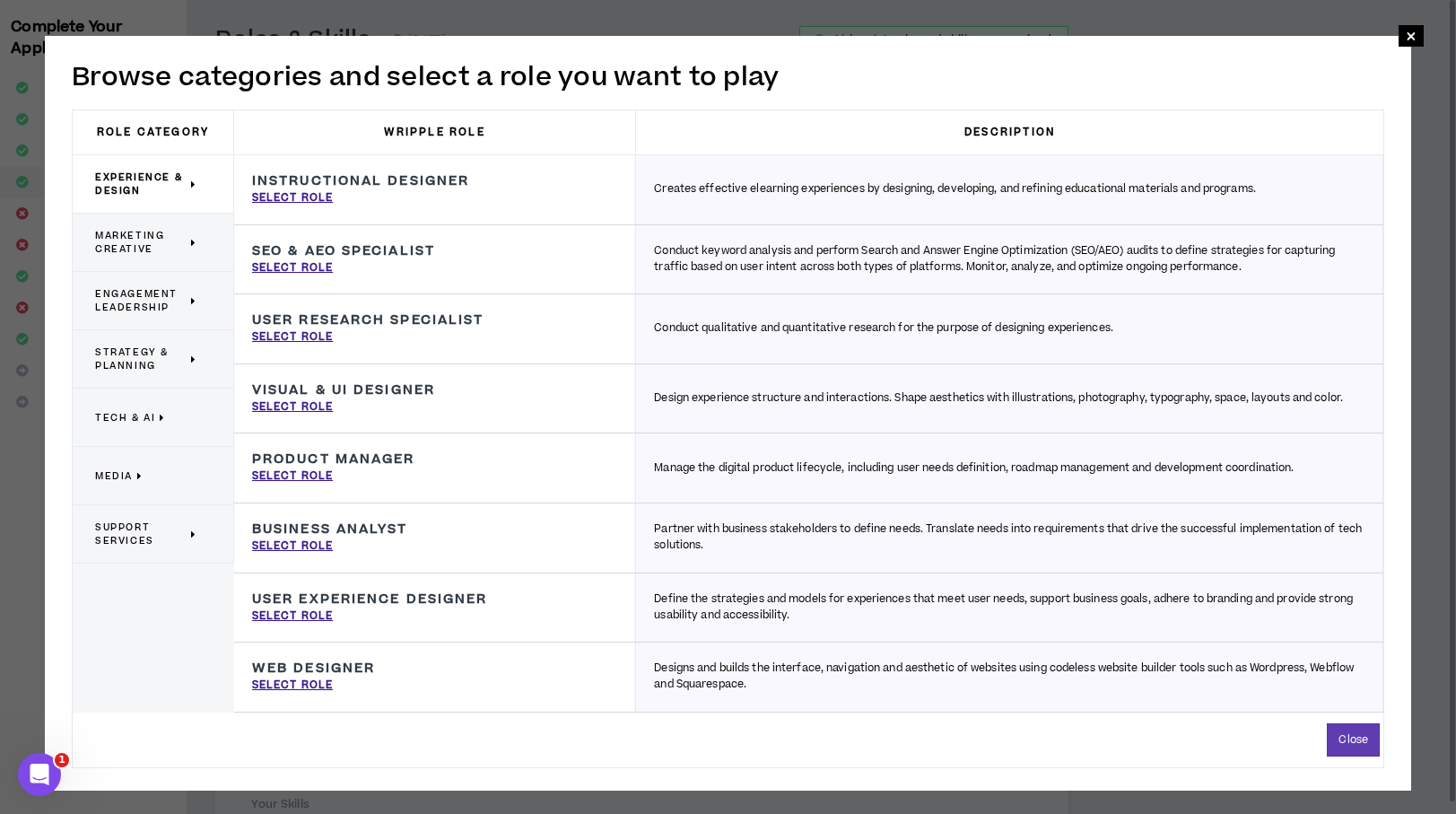
click at [149, 237] on span "Marketing Creative" at bounding box center [141, 242] width 92 height 27
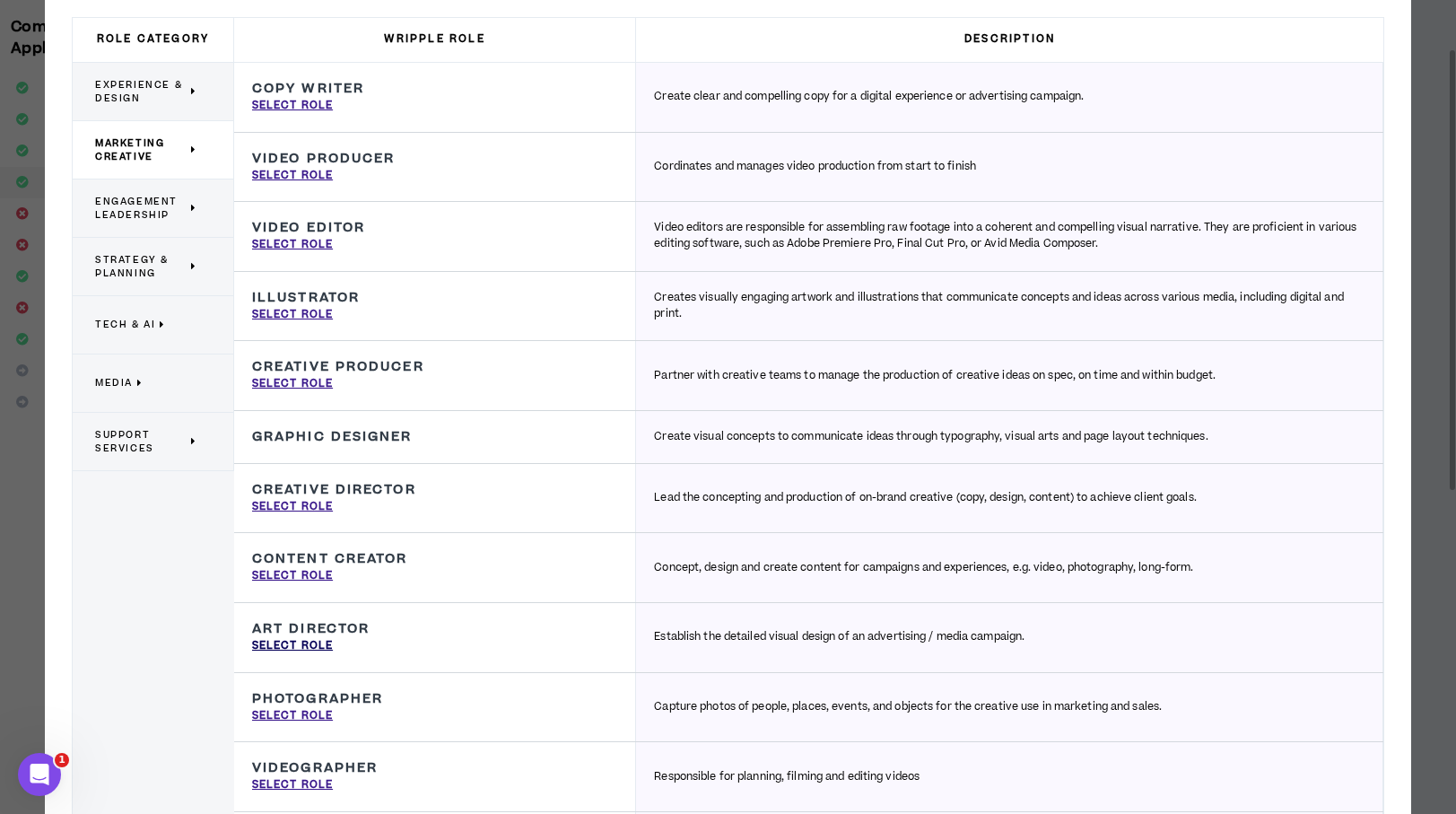
click at [314, 648] on p "Select Role" at bounding box center [292, 646] width 81 height 16
type input "Art Director"
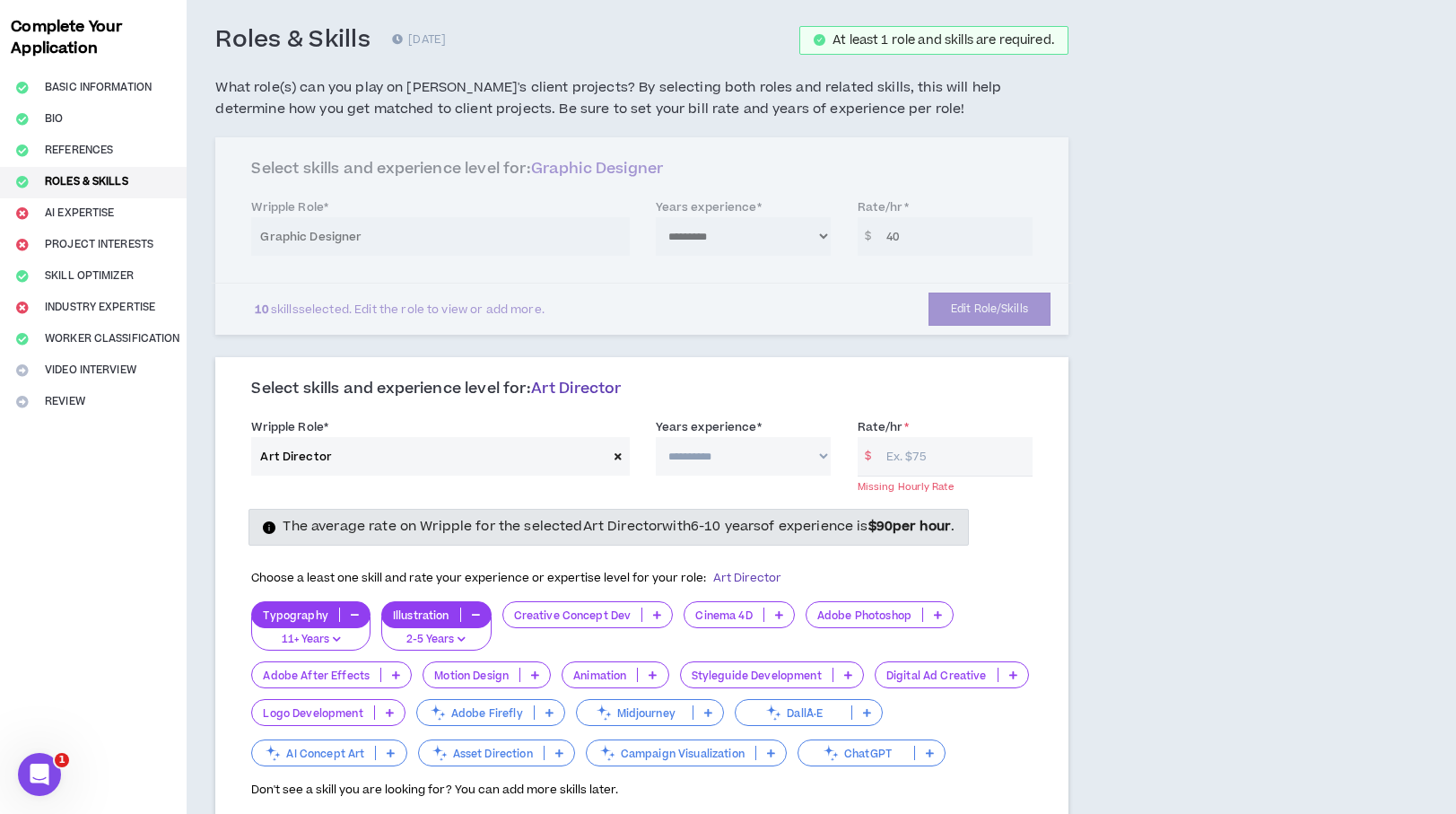
click at [803, 459] on select "**********" at bounding box center [743, 456] width 175 height 38
select select "**"
click at [656, 437] on select "**********" at bounding box center [743, 456] width 175 height 38
click at [981, 464] on input "Rate/hr *" at bounding box center [954, 456] width 155 height 38
type input "40"
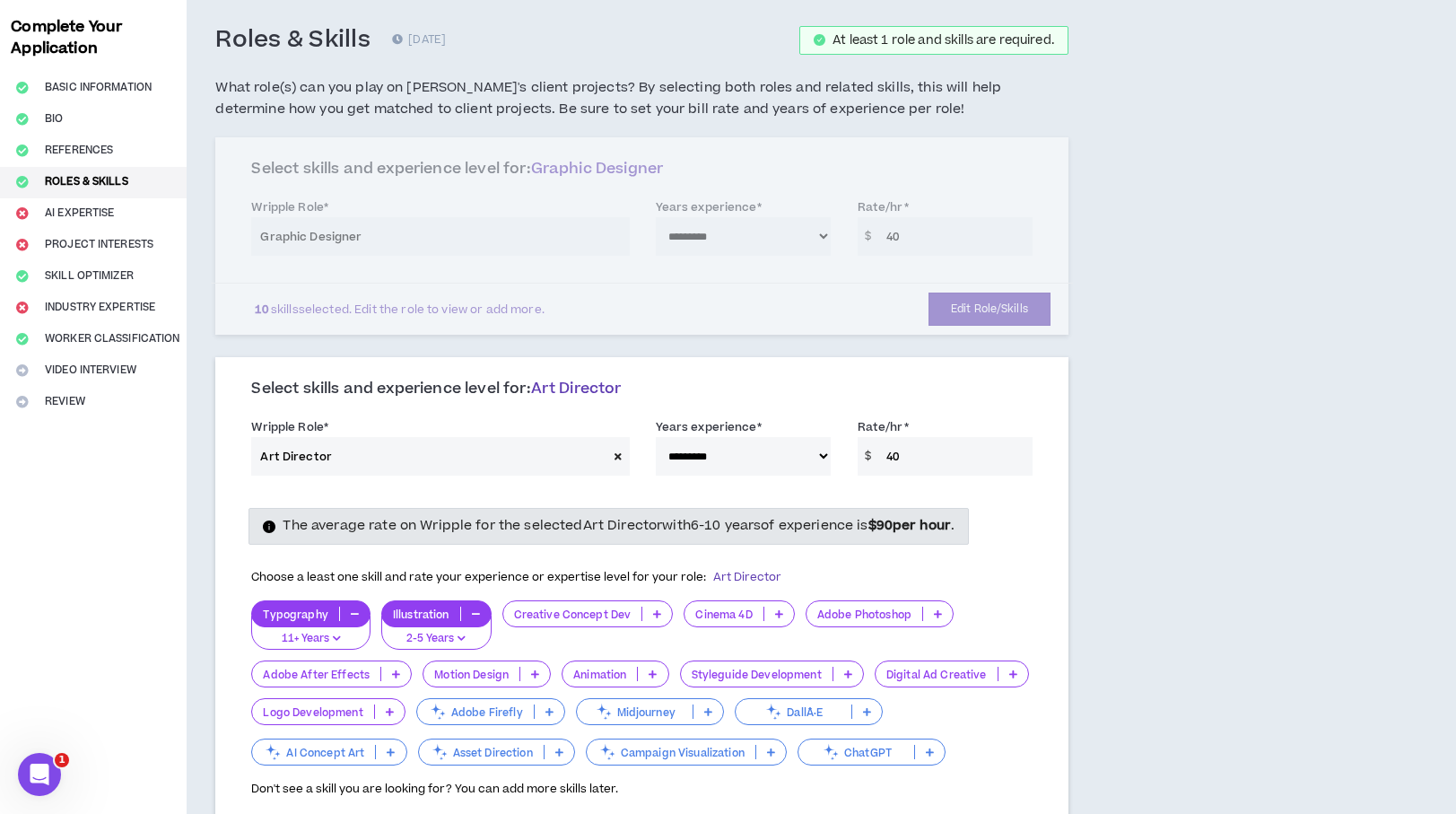
click at [1308, 359] on div "**********" at bounding box center [728, 746] width 1456 height 1497
click at [999, 561] on div "Choose a least one skill and rate your experience or expertise level for your r…" at bounding box center [641, 578] width 781 height 38
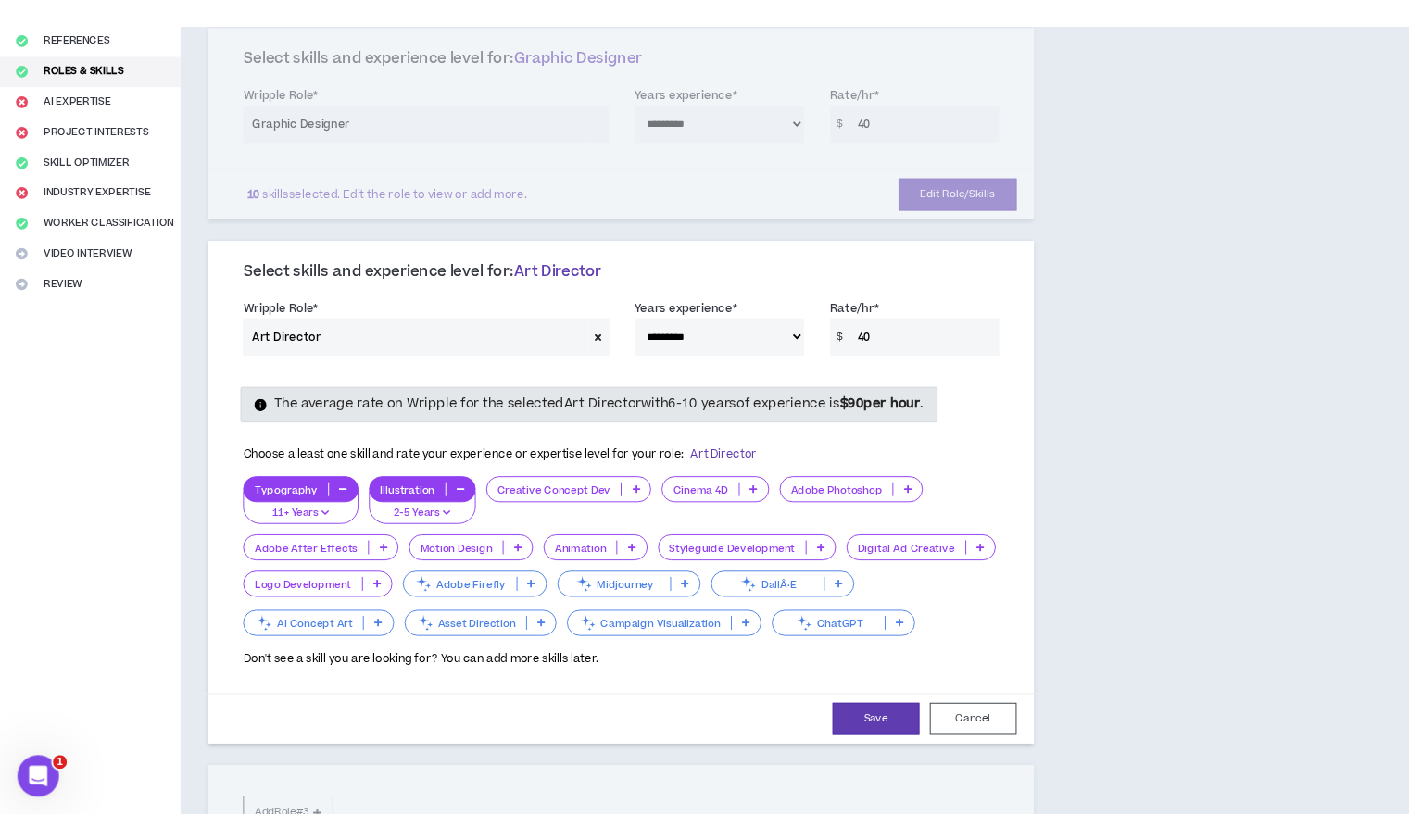
scroll to position [229, 0]
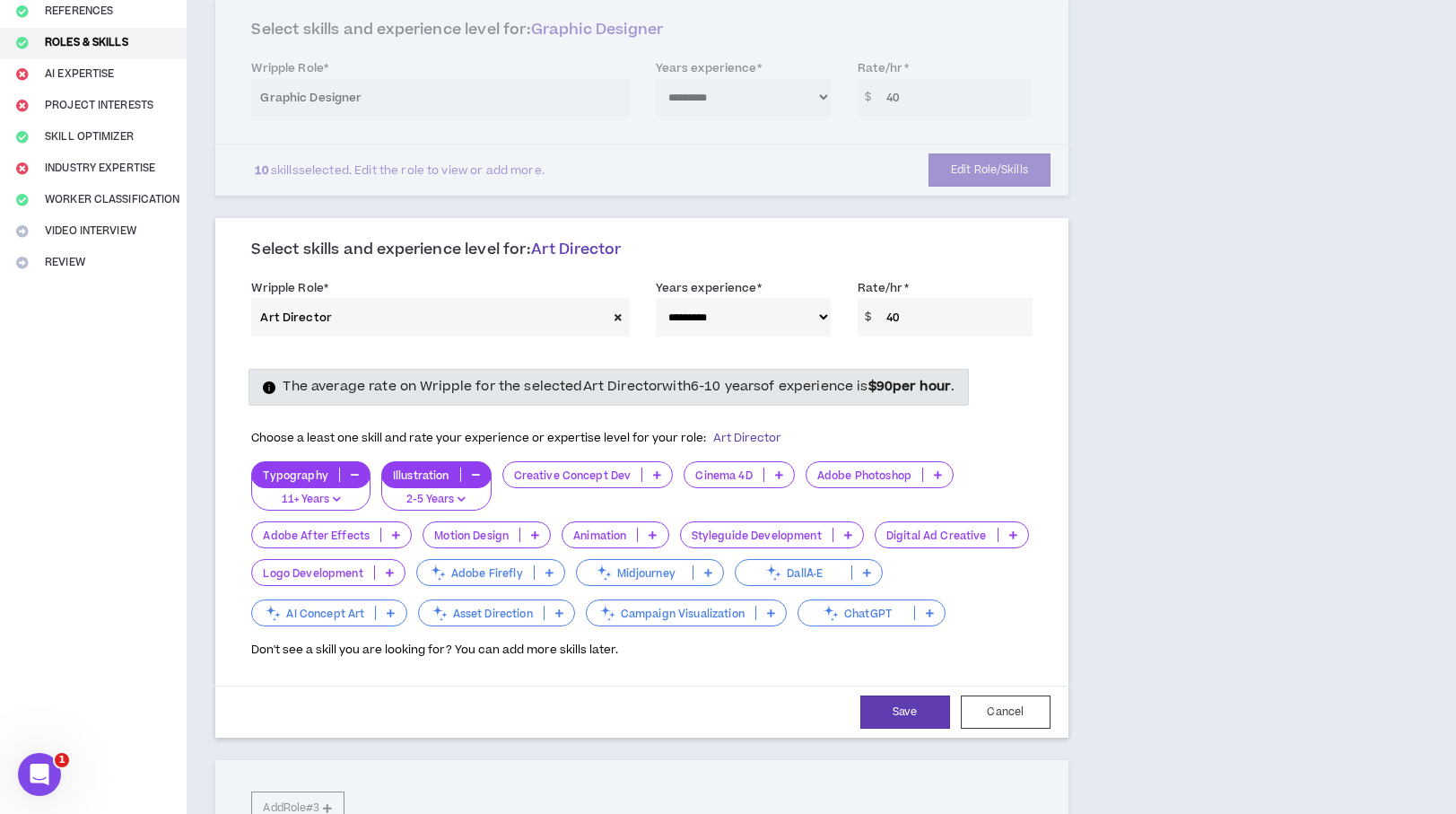
click at [814, 318] on select "**********" at bounding box center [743, 317] width 175 height 38
select select "**"
click at [656, 298] on select "**********" at bounding box center [743, 317] width 175 height 38
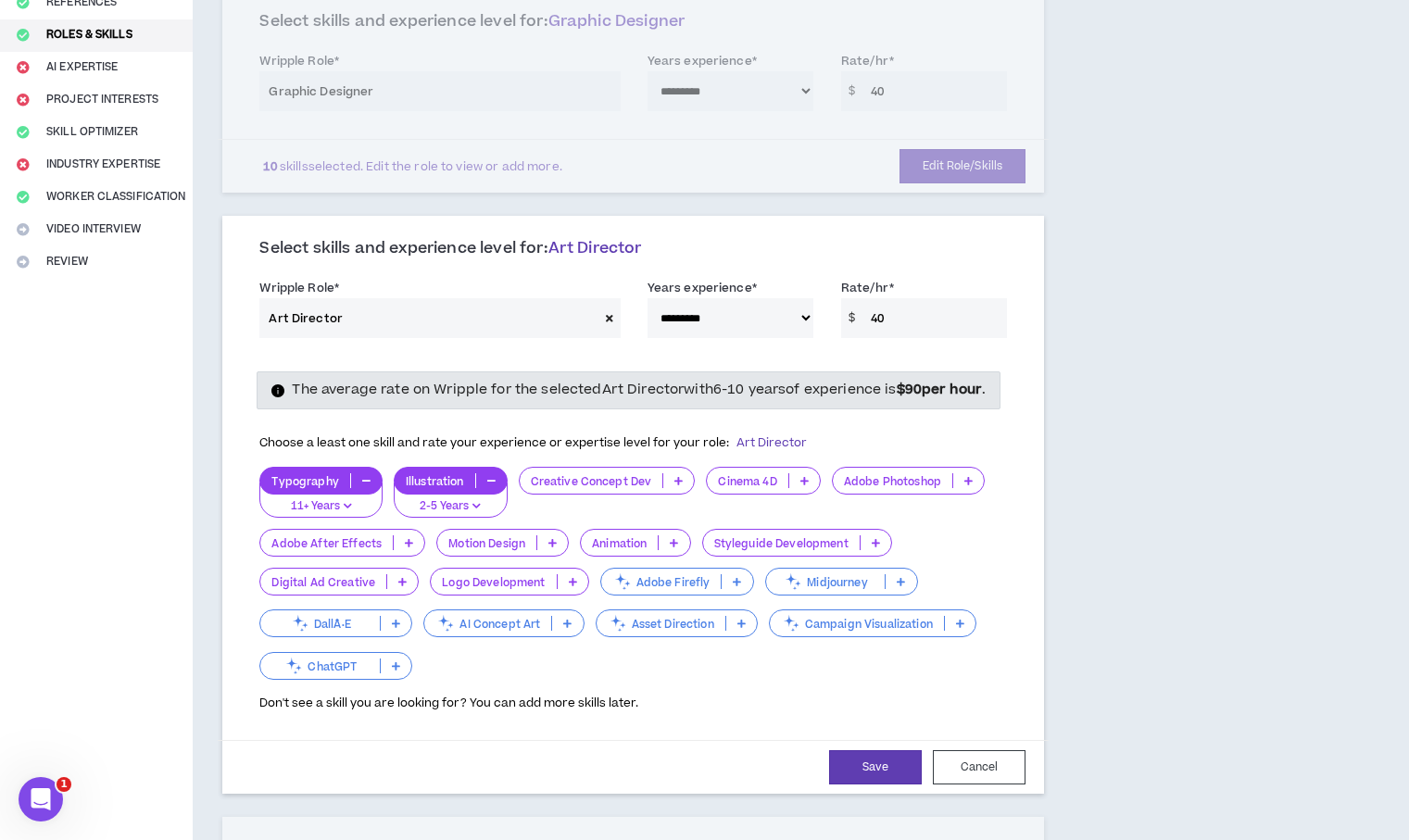
scroll to position [251, 0]
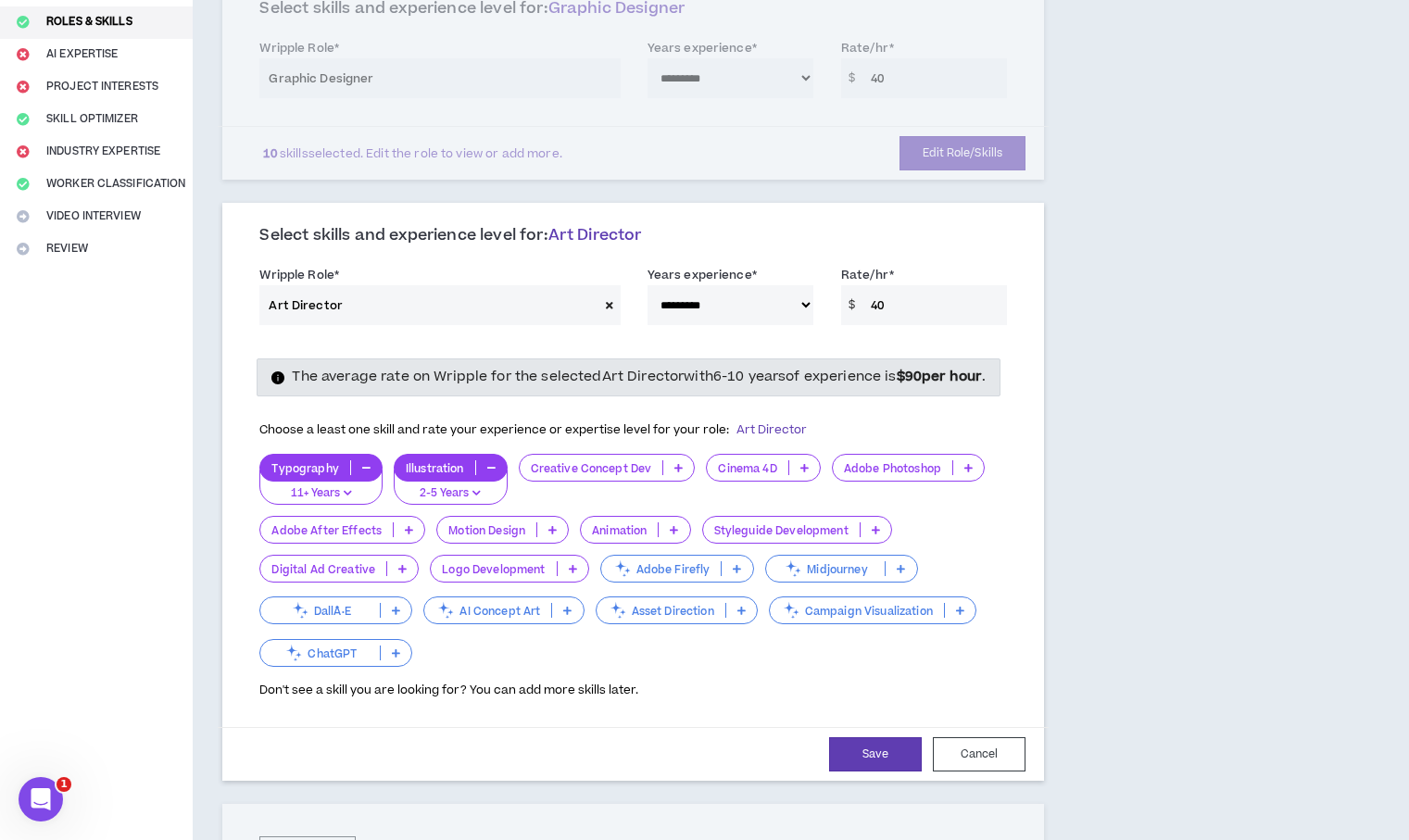
click at [675, 472] on icon at bounding box center [678, 467] width 9 height 9
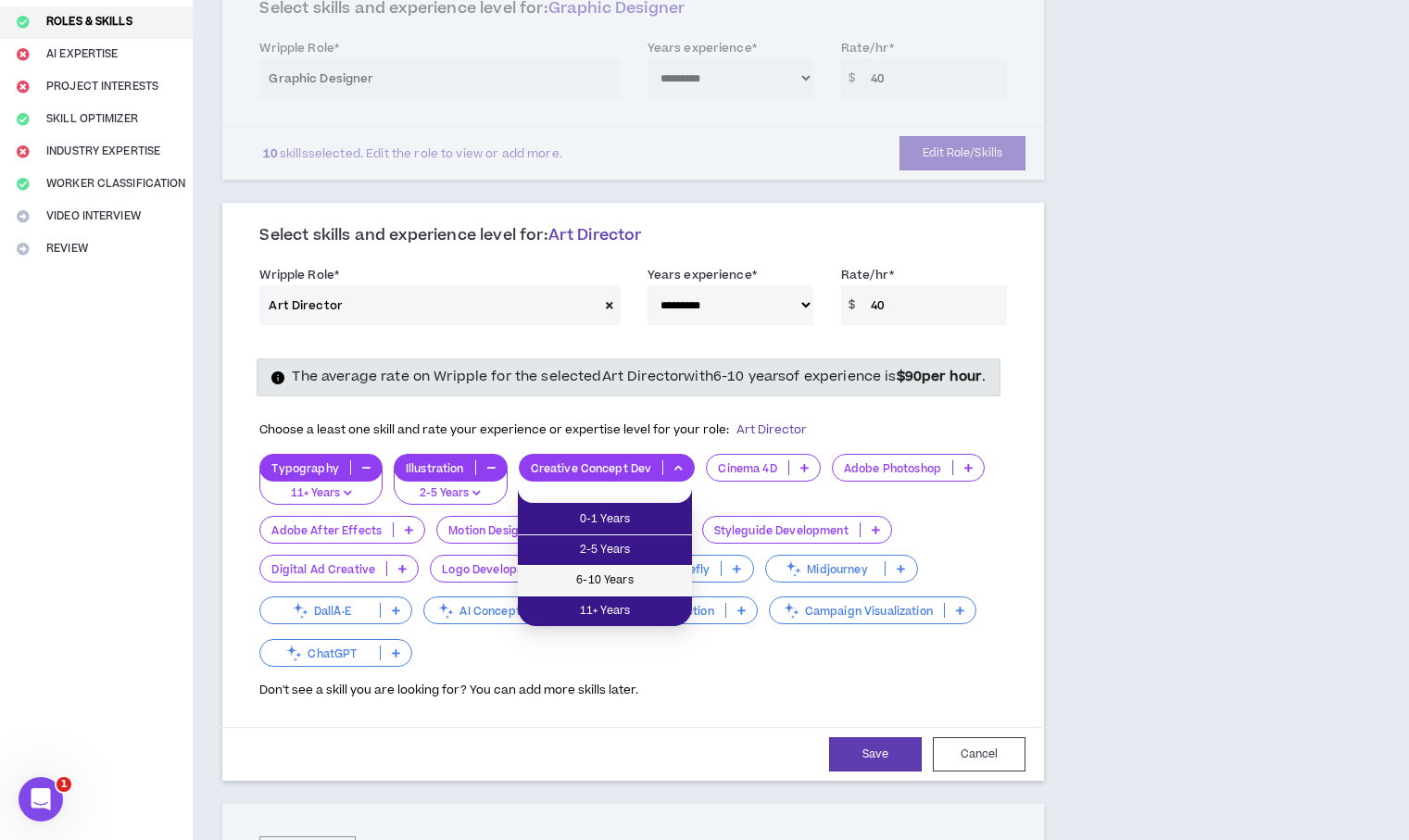
click at [646, 575] on span "6-10 Years" at bounding box center [605, 581] width 152 height 21
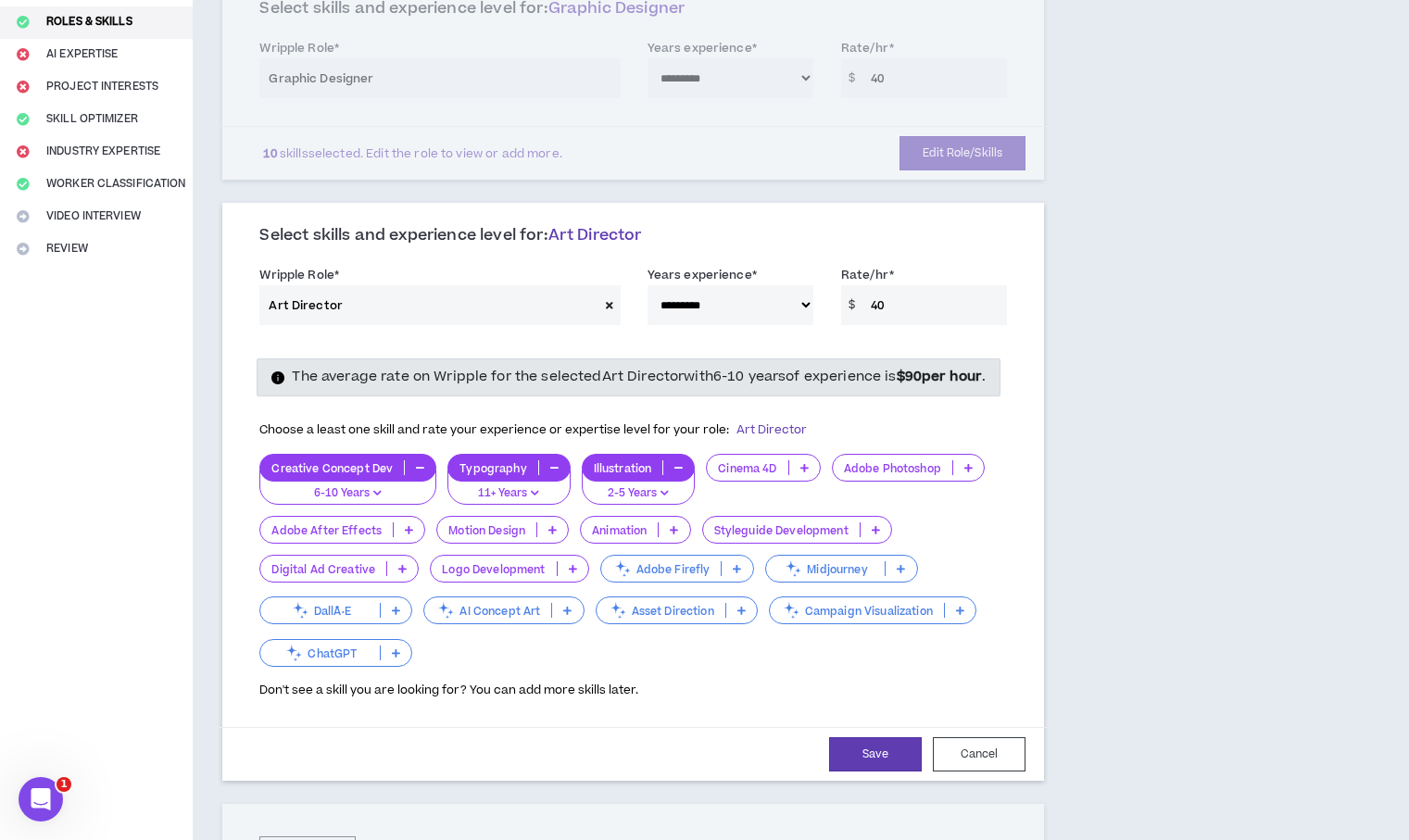
click at [407, 576] on p at bounding box center [402, 569] width 30 height 15
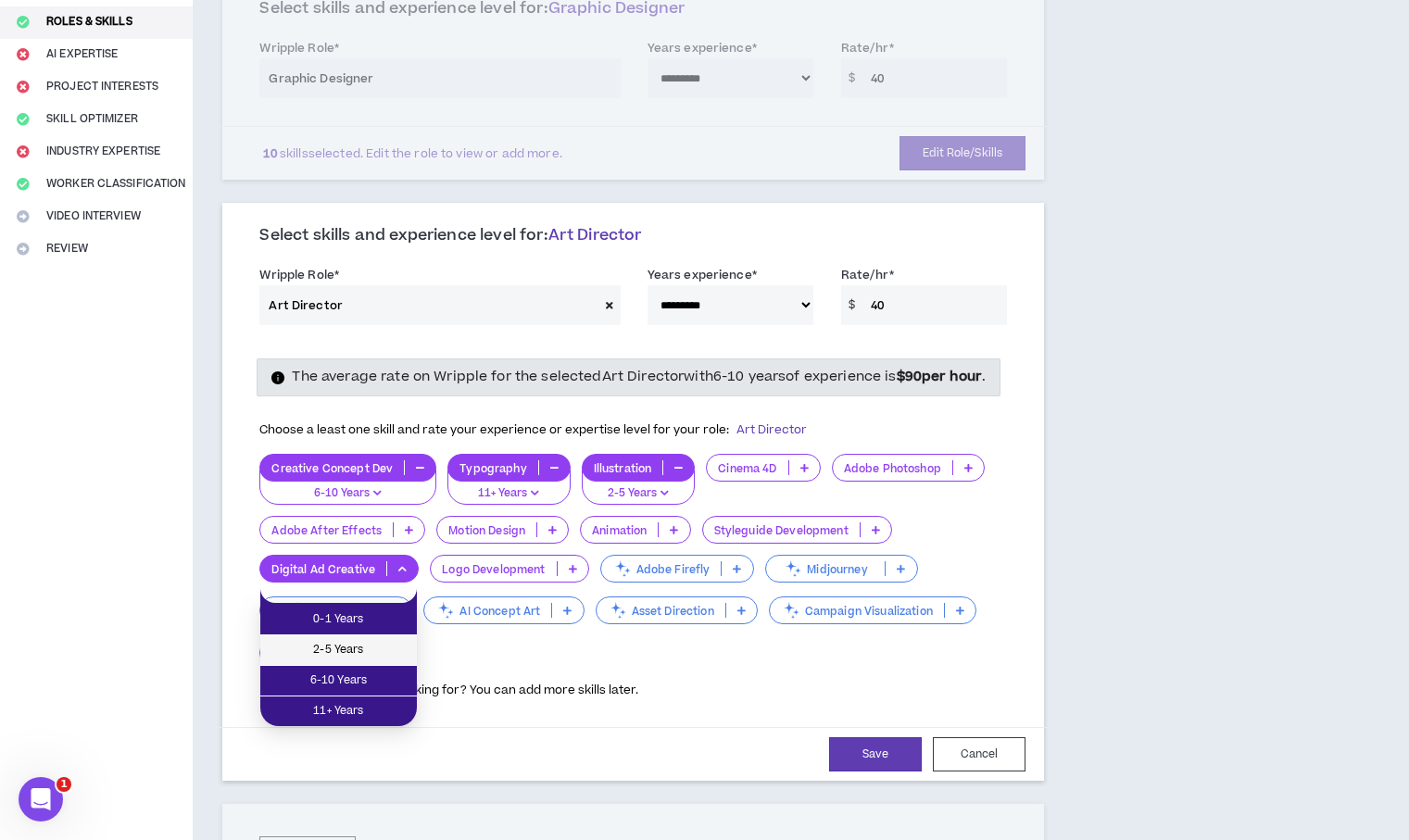
click at [387, 651] on span "2-5 Years" at bounding box center [339, 650] width 134 height 21
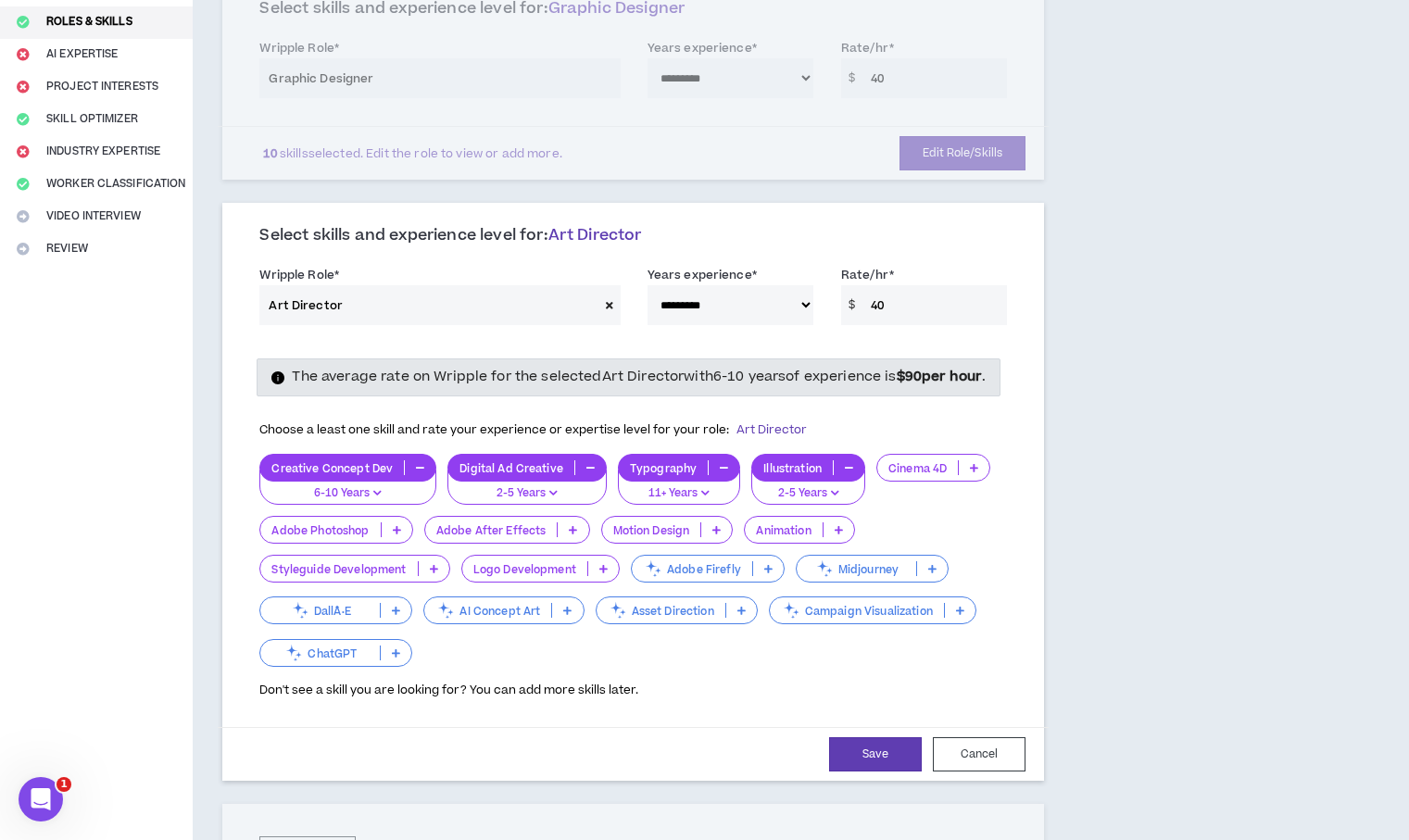
click at [739, 615] on icon at bounding box center [741, 610] width 9 height 9
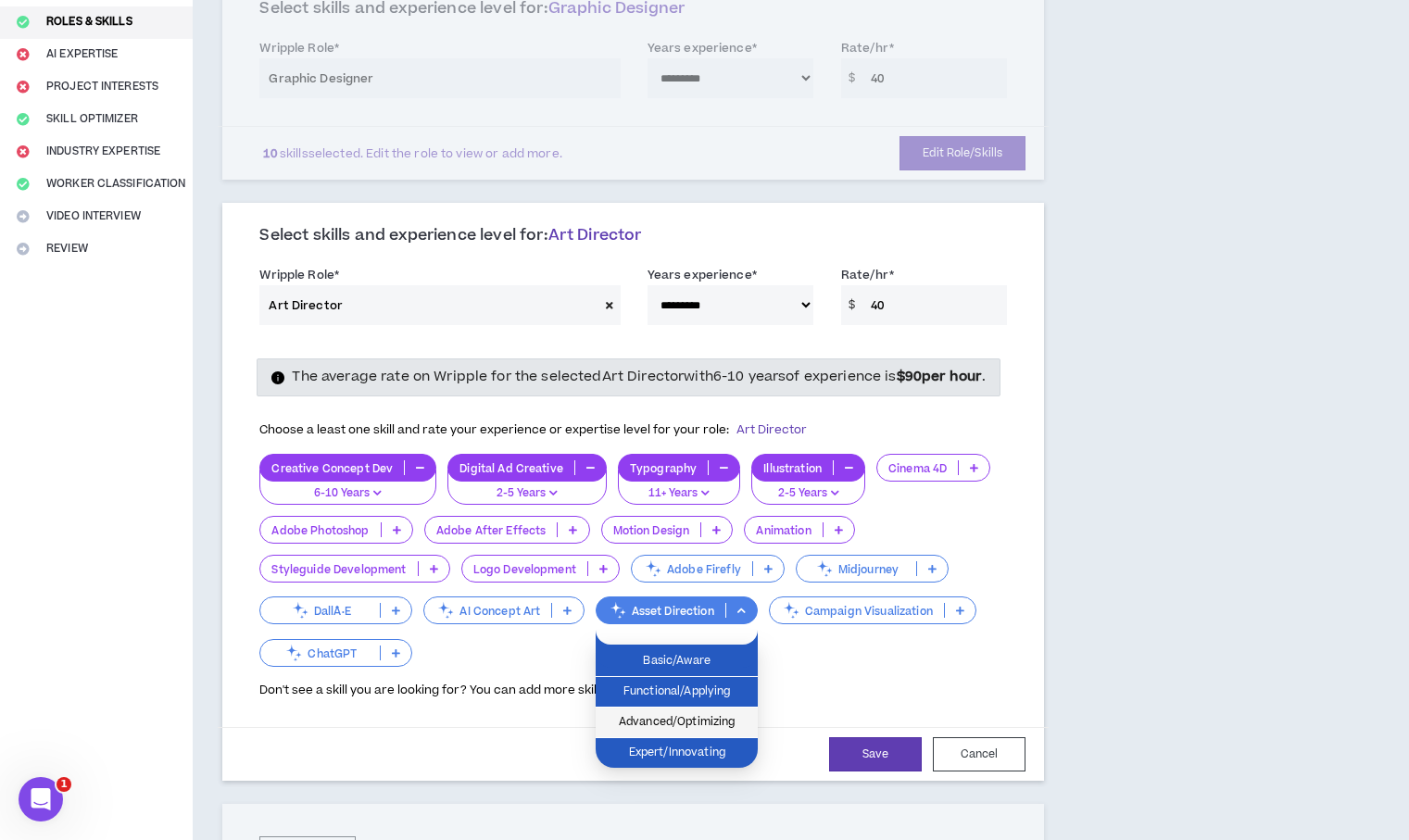
click at [734, 722] on span "Advanced/Optimizing" at bounding box center [677, 723] width 140 height 21
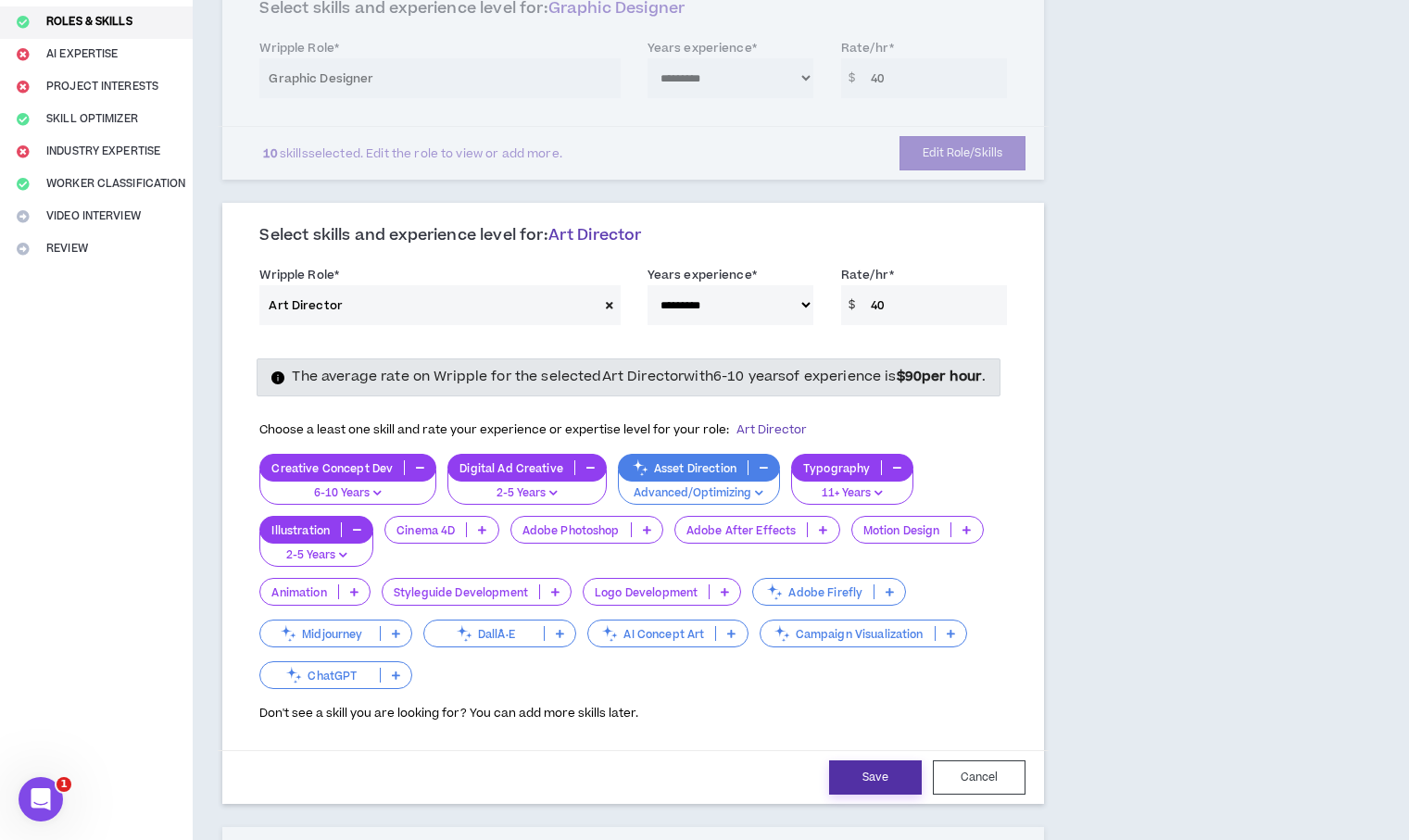
click at [884, 795] on button "Save" at bounding box center [875, 778] width 93 height 34
select select "**"
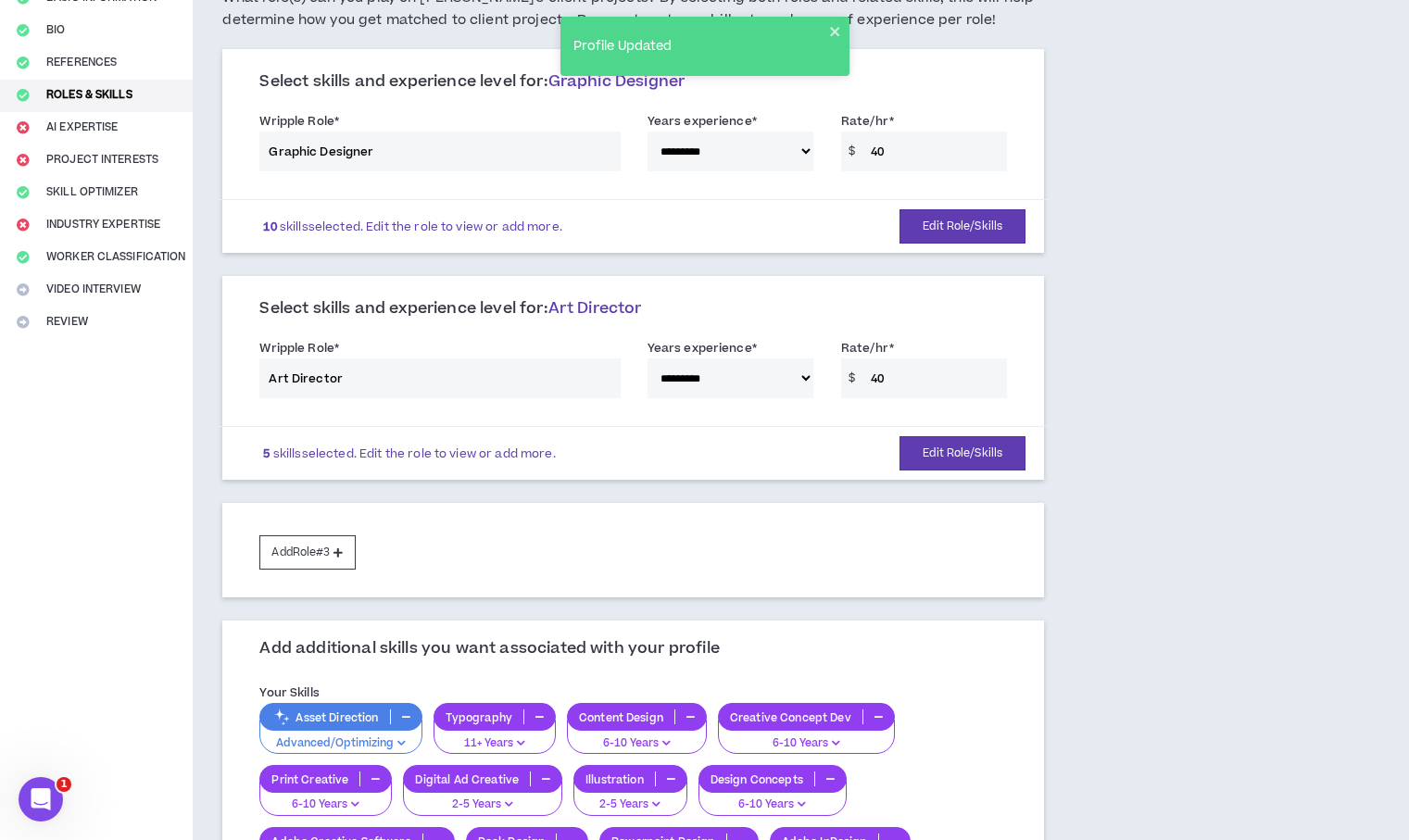
scroll to position [0, 0]
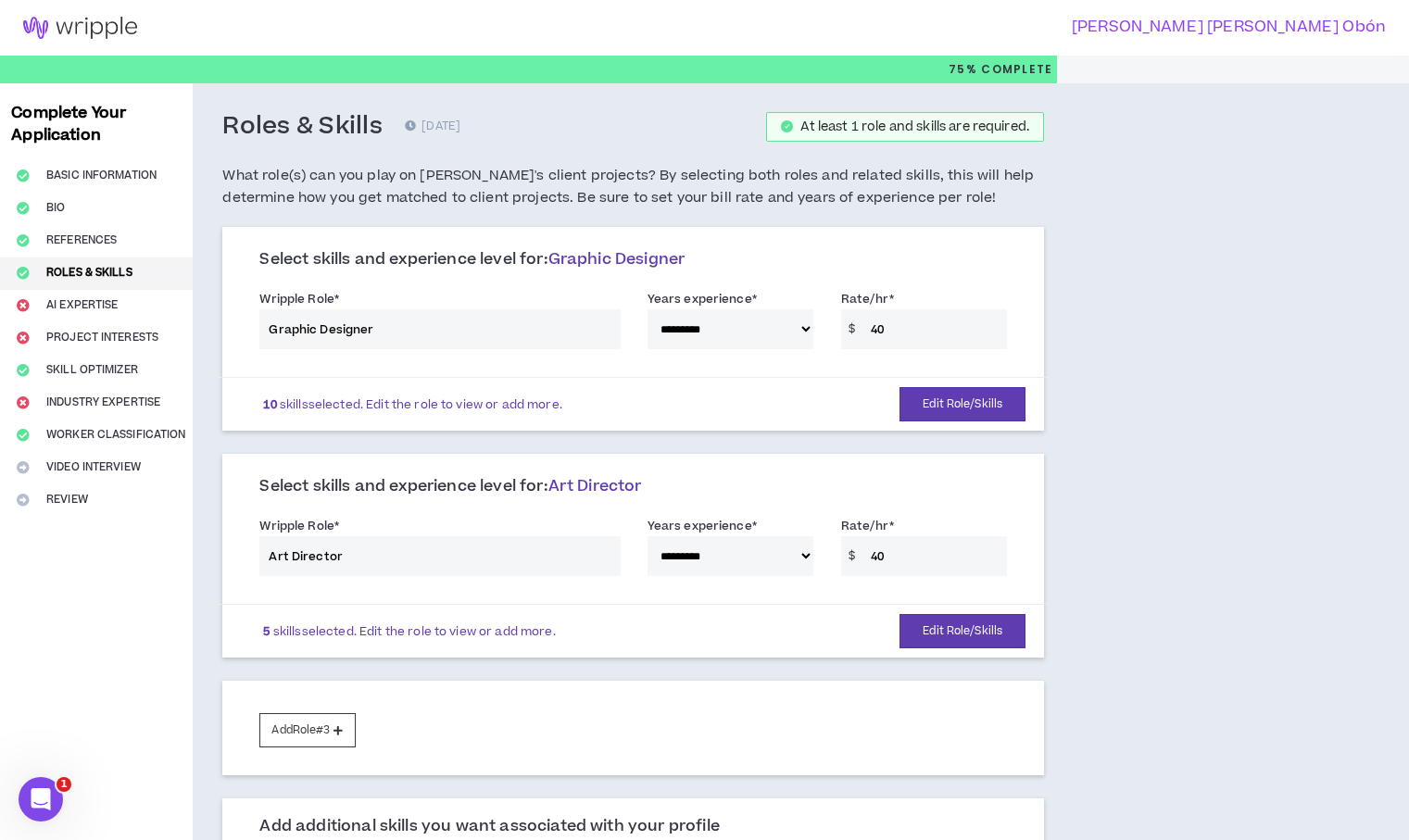
click at [907, 318] on div "**********" at bounding box center [632, 323] width 775 height 79
drag, startPoint x: 879, startPoint y: 325, endPoint x: 872, endPoint y: 334, distance: 11.4
click at [872, 334] on div "**********" at bounding box center [632, 323] width 775 height 79
click at [999, 415] on button "Edit Role/Skills" at bounding box center [961, 404] width 126 height 34
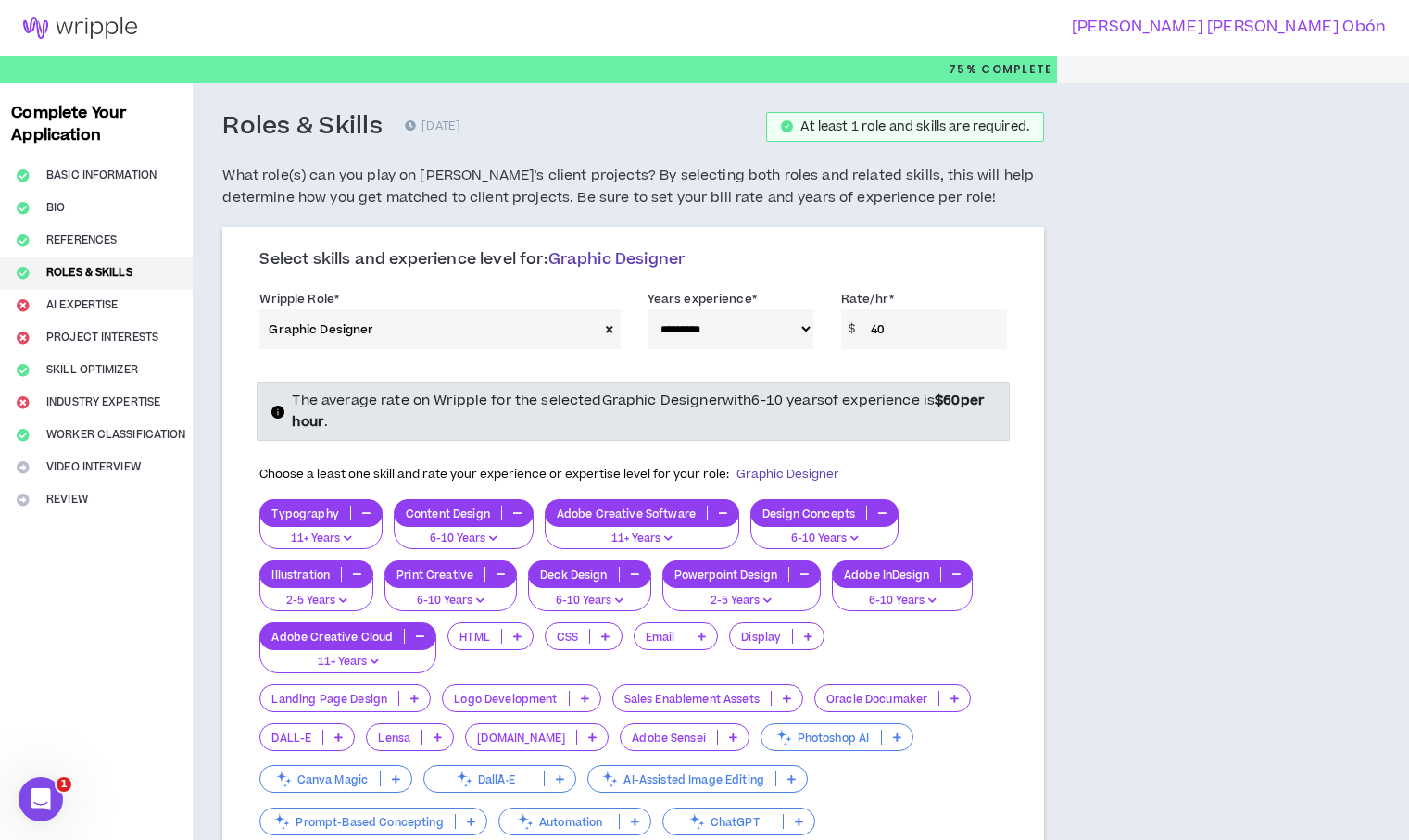
drag, startPoint x: 902, startPoint y: 335, endPoint x: 862, endPoint y: 328, distance: 40.6
click at [862, 328] on input "40" at bounding box center [934, 329] width 146 height 40
type input "50"
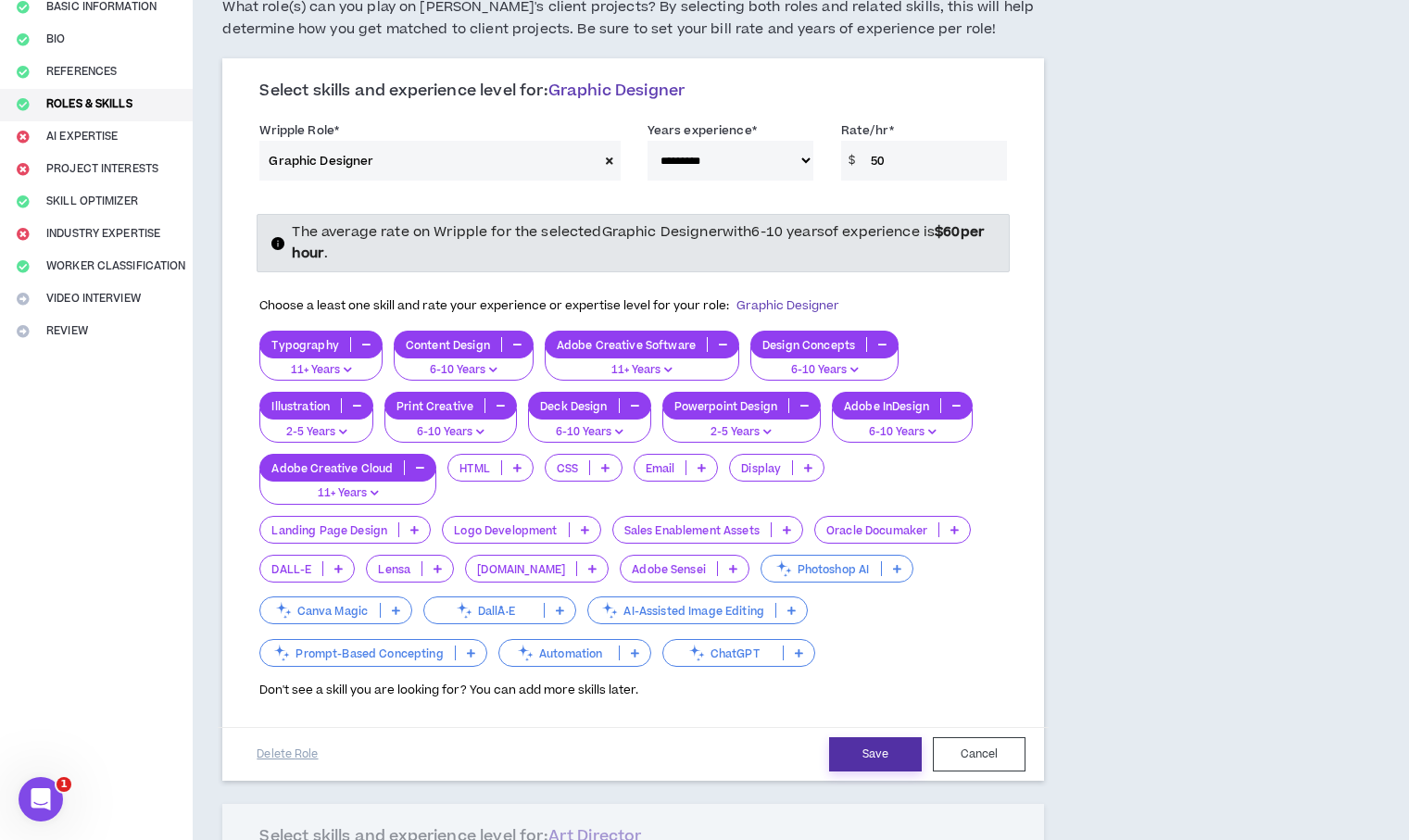
click at [881, 761] on button "Save" at bounding box center [875, 754] width 93 height 34
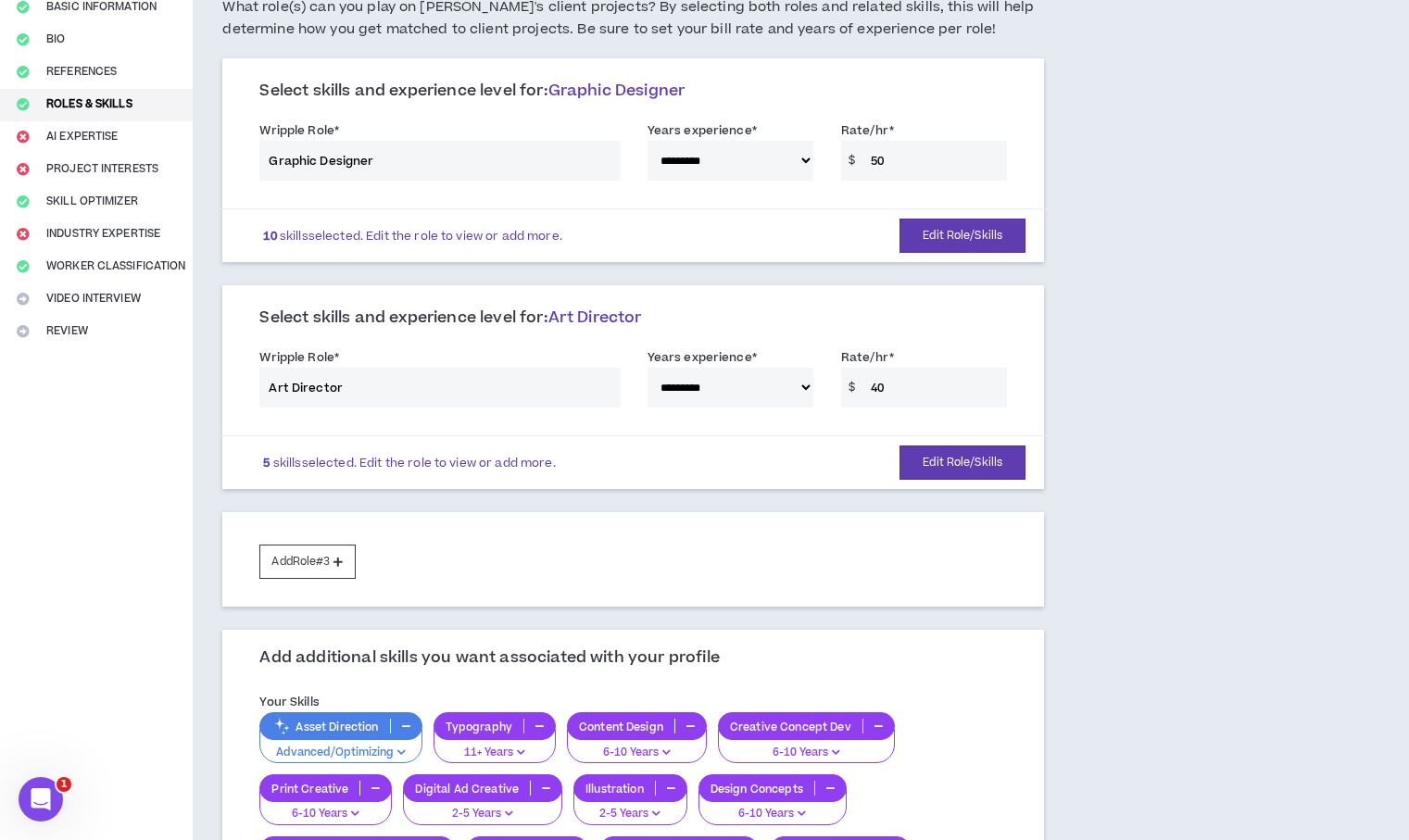
click at [893, 386] on div "**********" at bounding box center [632, 381] width 775 height 79
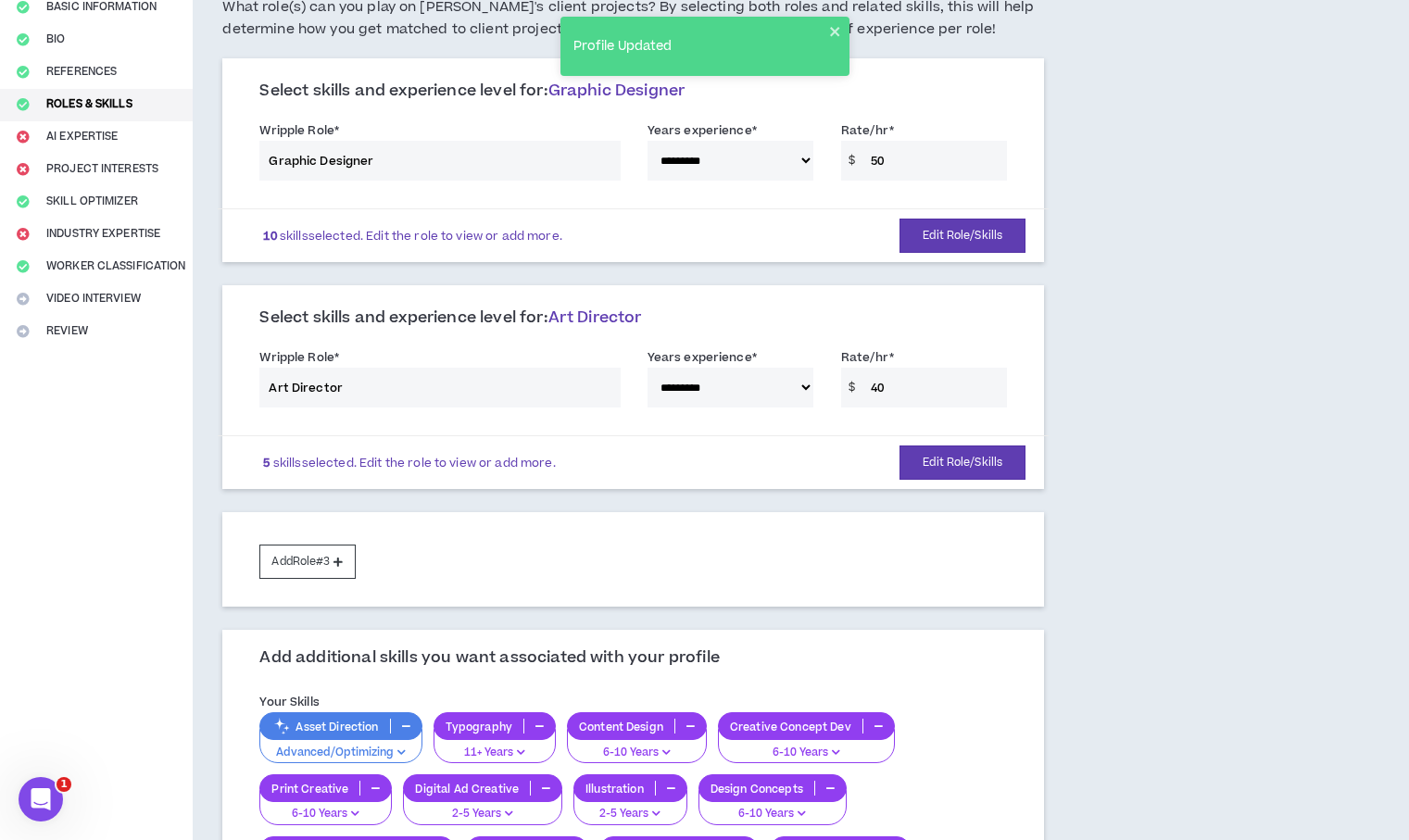
click at [864, 389] on div "**********" at bounding box center [632, 381] width 775 height 79
drag, startPoint x: 886, startPoint y: 388, endPoint x: 874, endPoint y: 388, distance: 12.0
click at [874, 388] on div "**********" at bounding box center [632, 381] width 775 height 79
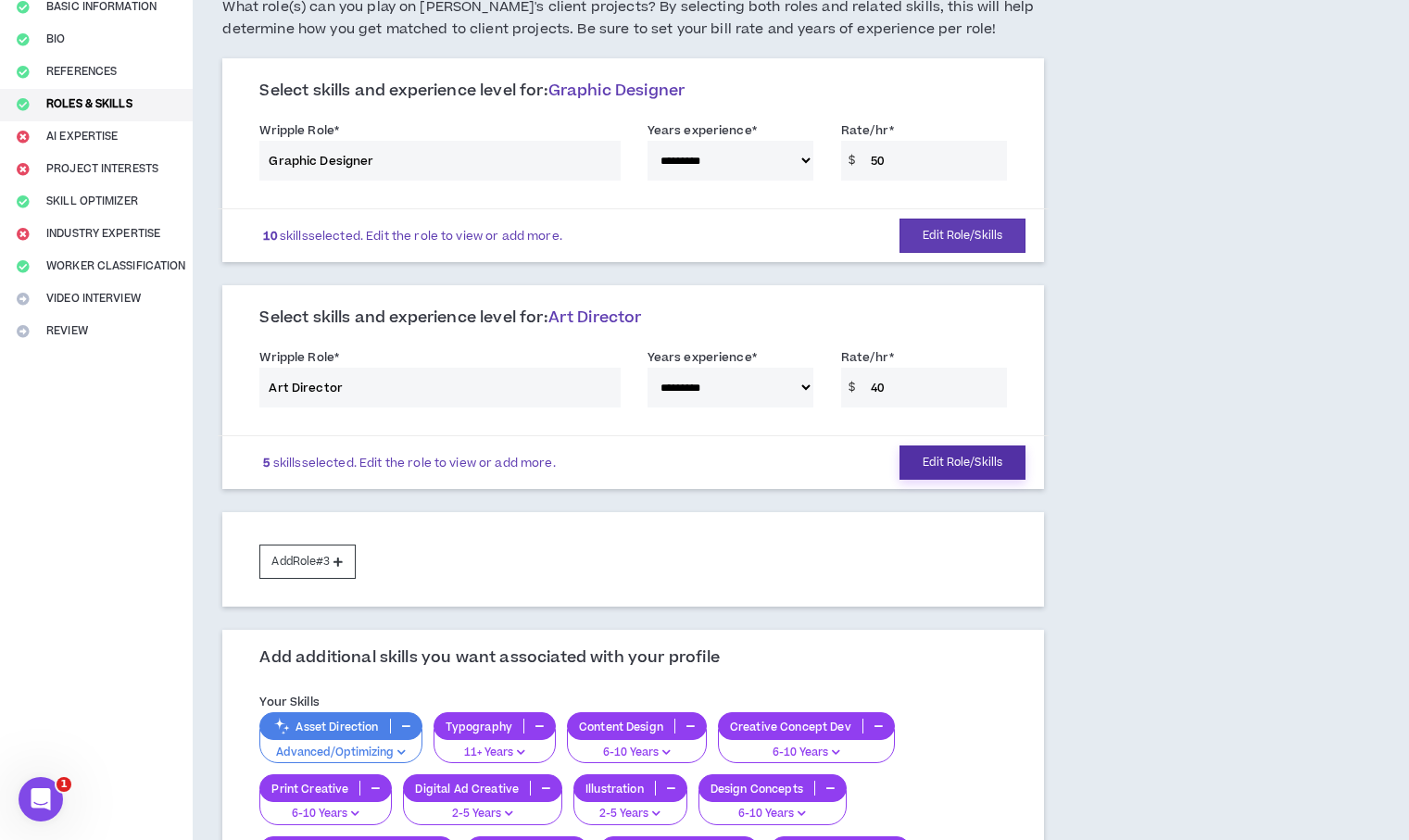
click at [961, 465] on button "Edit Role/Skills" at bounding box center [961, 463] width 126 height 34
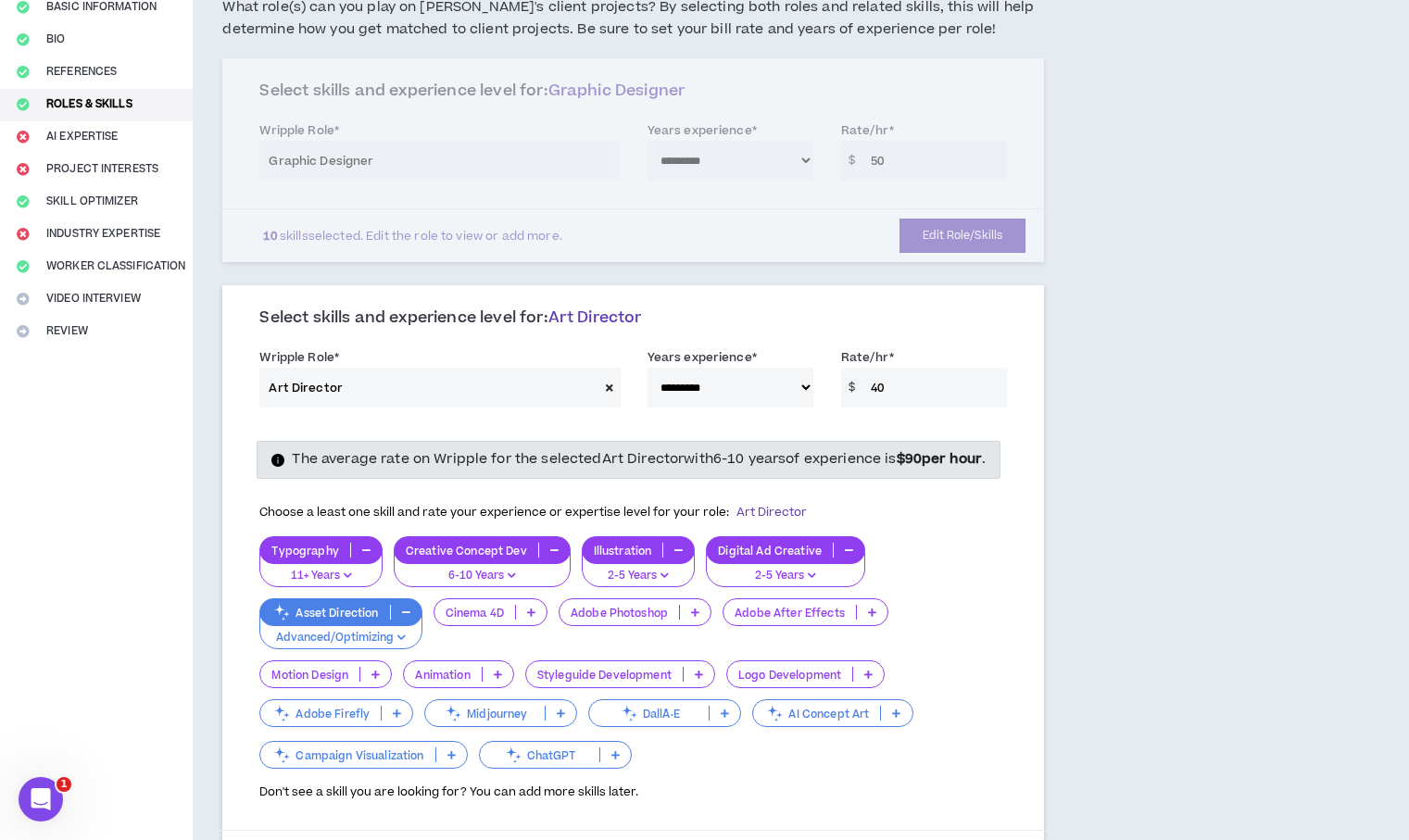
drag, startPoint x: 872, startPoint y: 388, endPoint x: 924, endPoint y: 396, distance: 52.6
click at [924, 396] on input "40" at bounding box center [934, 388] width 146 height 40
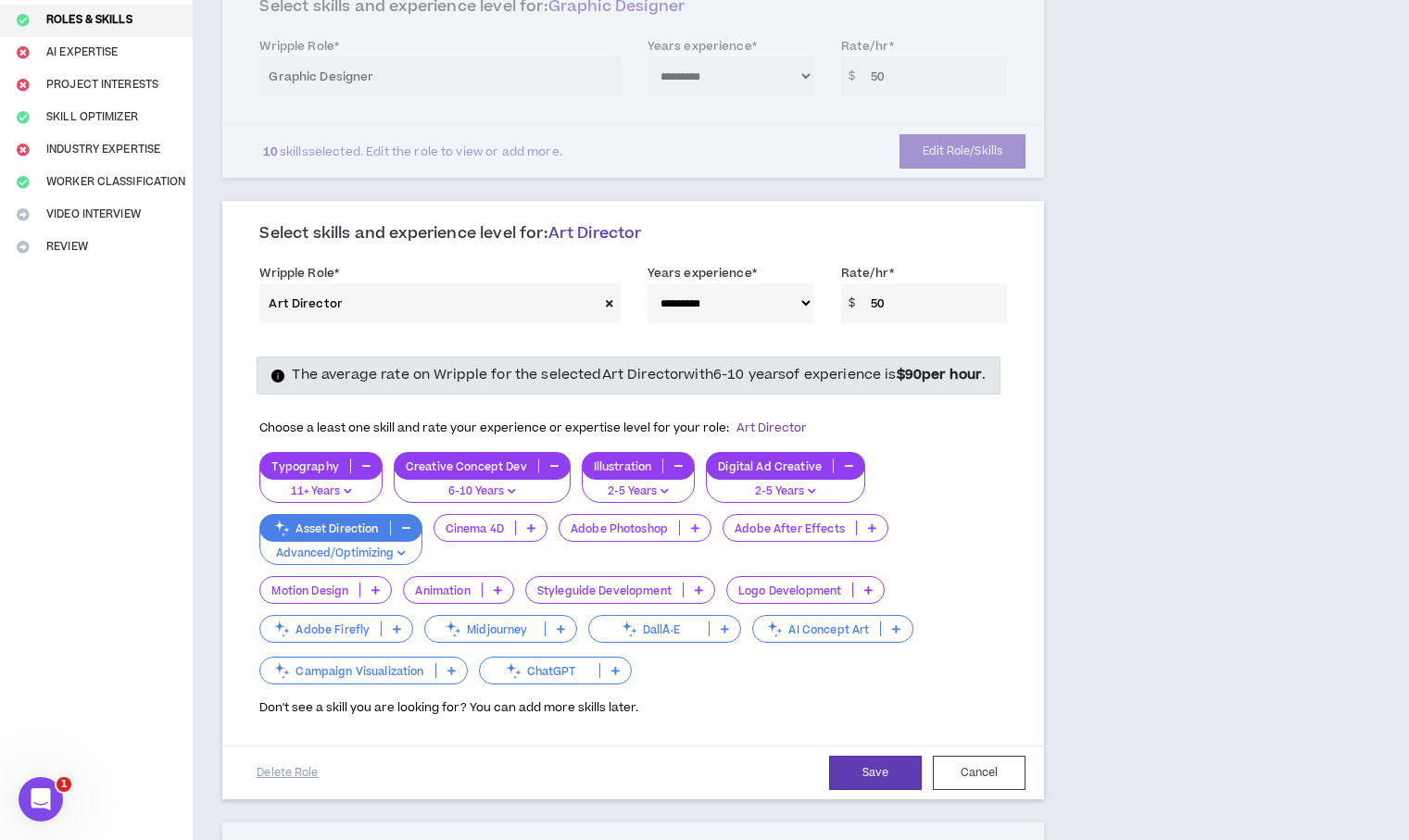
scroll to position [550, 0]
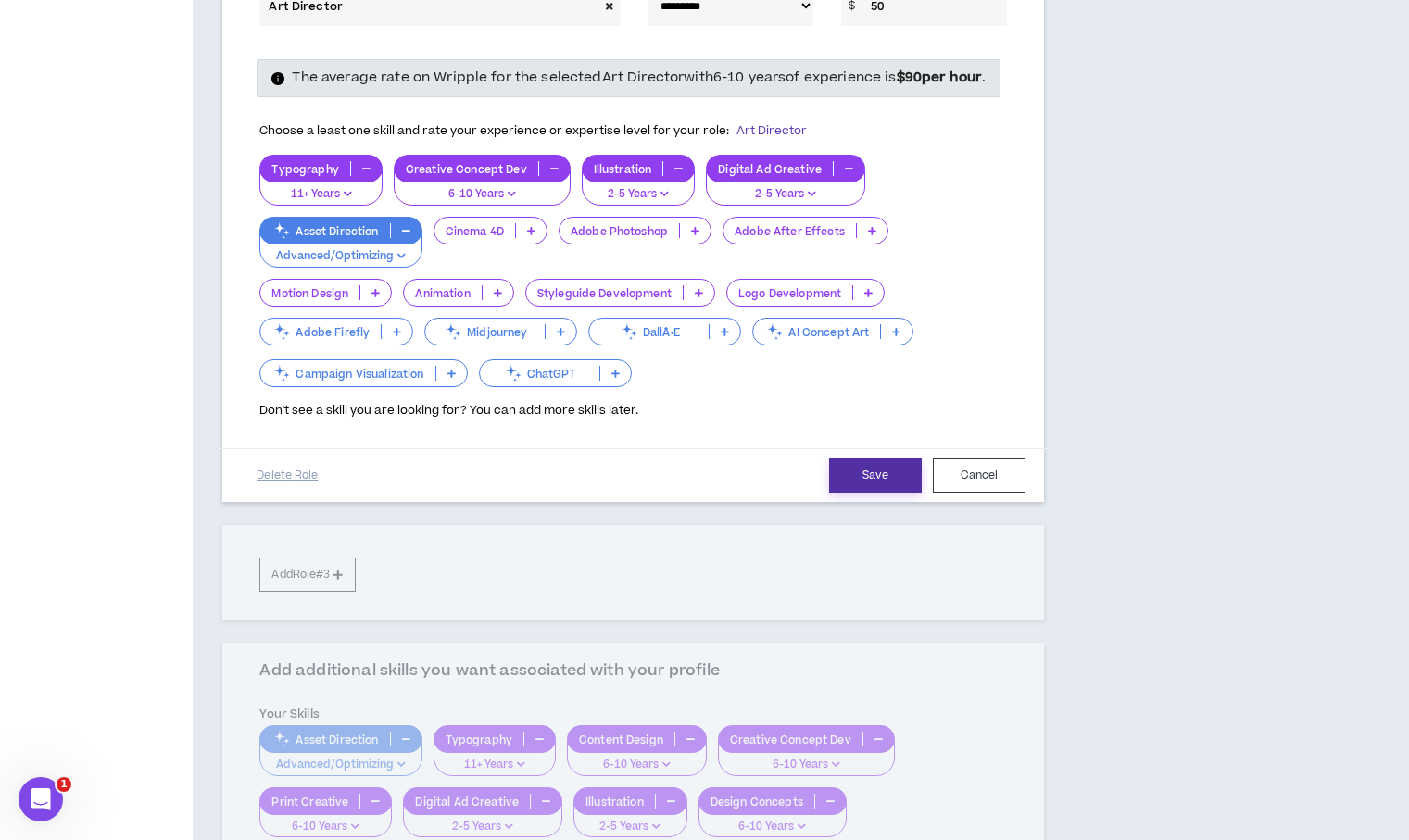
type input "50"
click at [879, 493] on button "Save" at bounding box center [875, 476] width 93 height 34
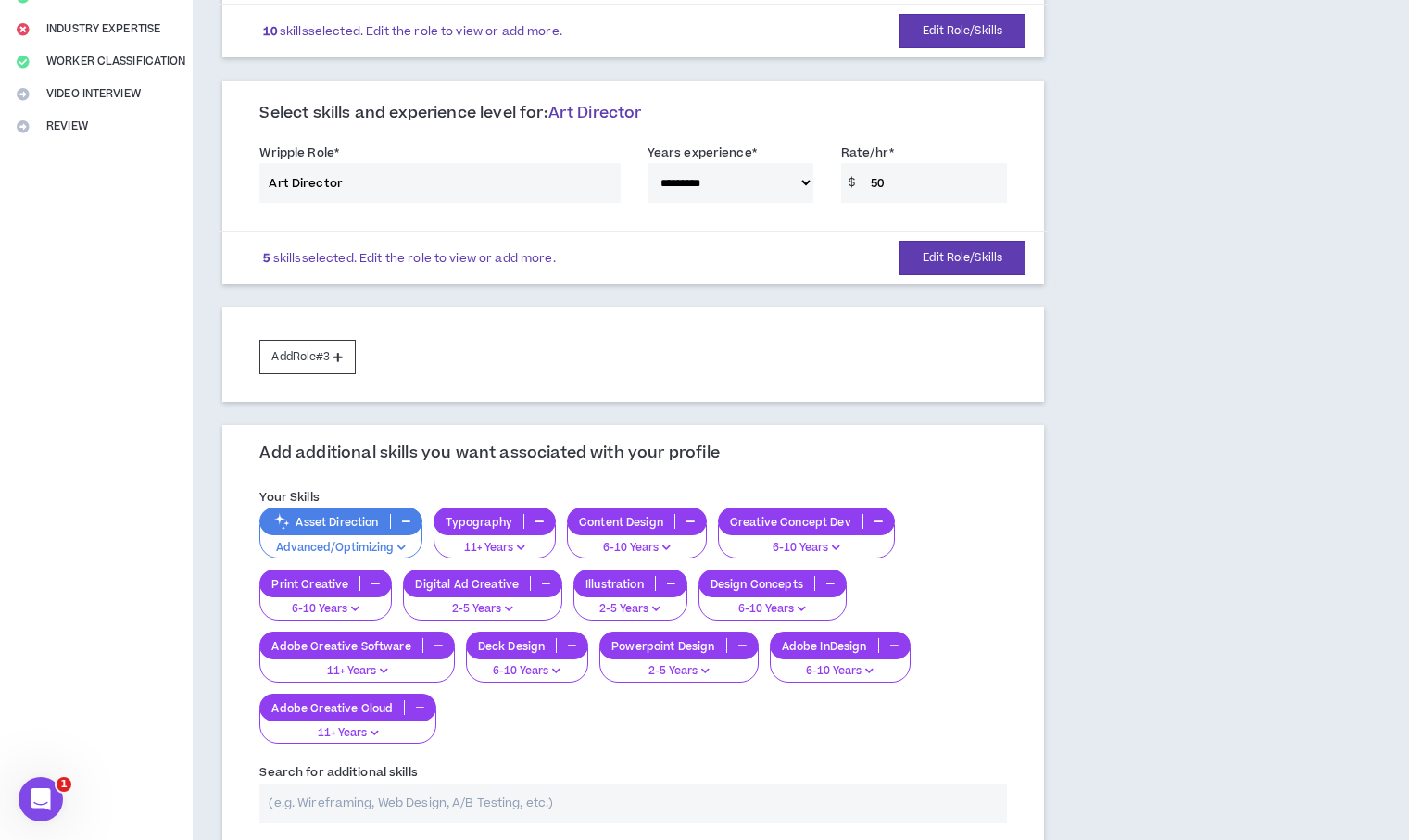
scroll to position [590, 0]
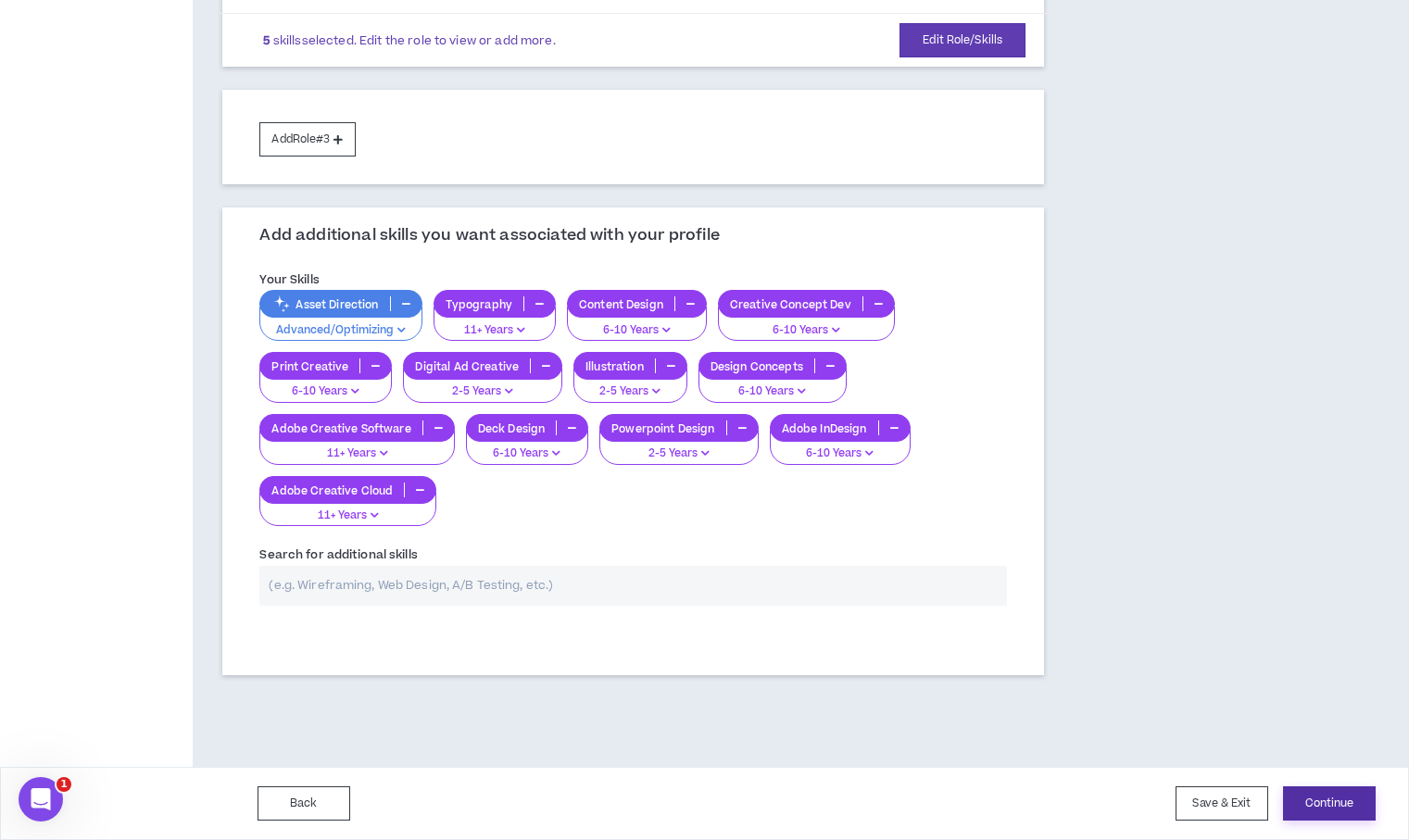
click at [1354, 807] on button "Continue" at bounding box center [1330, 803] width 93 height 34
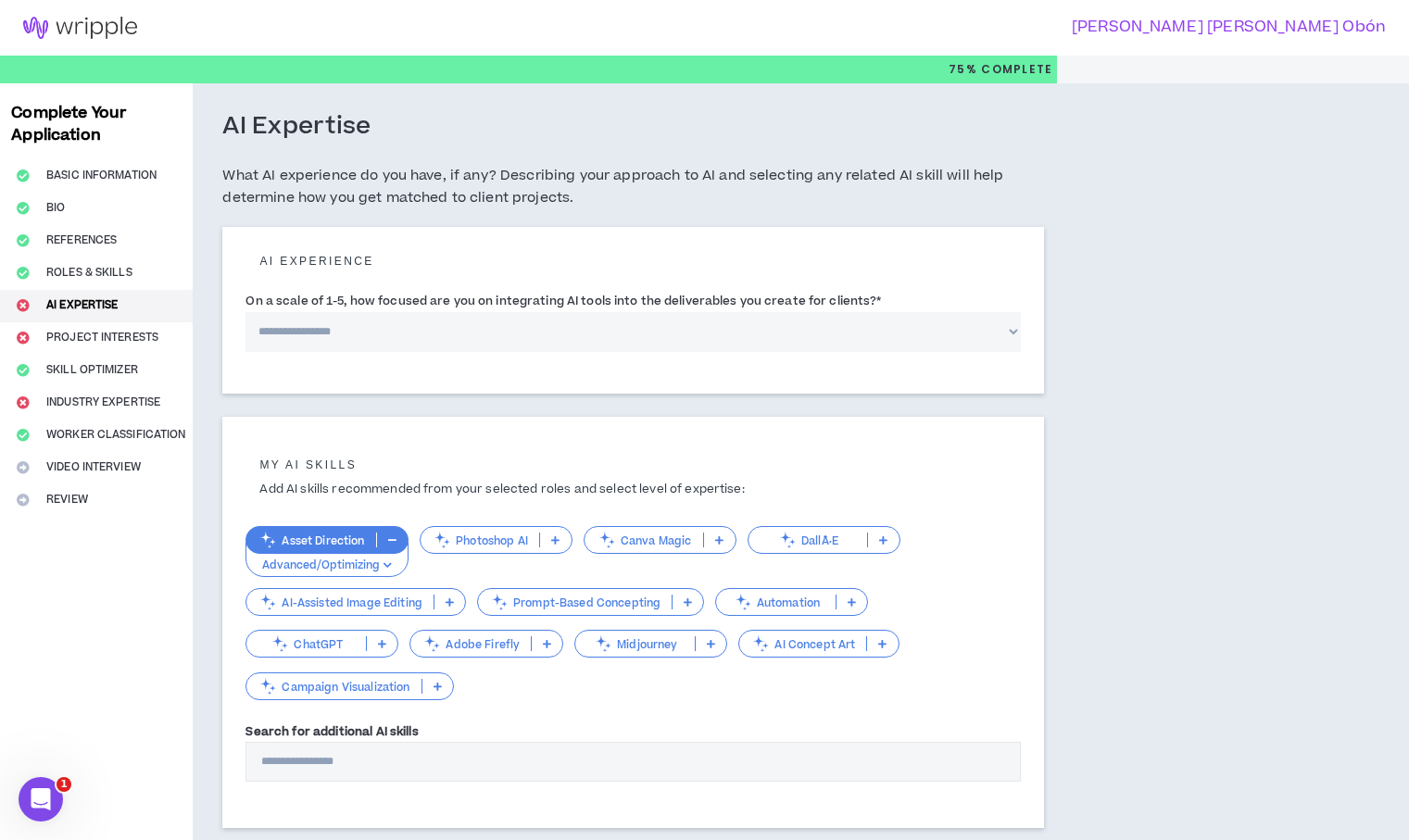
click at [537, 329] on select "**********" at bounding box center [632, 332] width 775 height 40
select select "*"
click at [245, 312] on select "**********" at bounding box center [632, 332] width 775 height 40
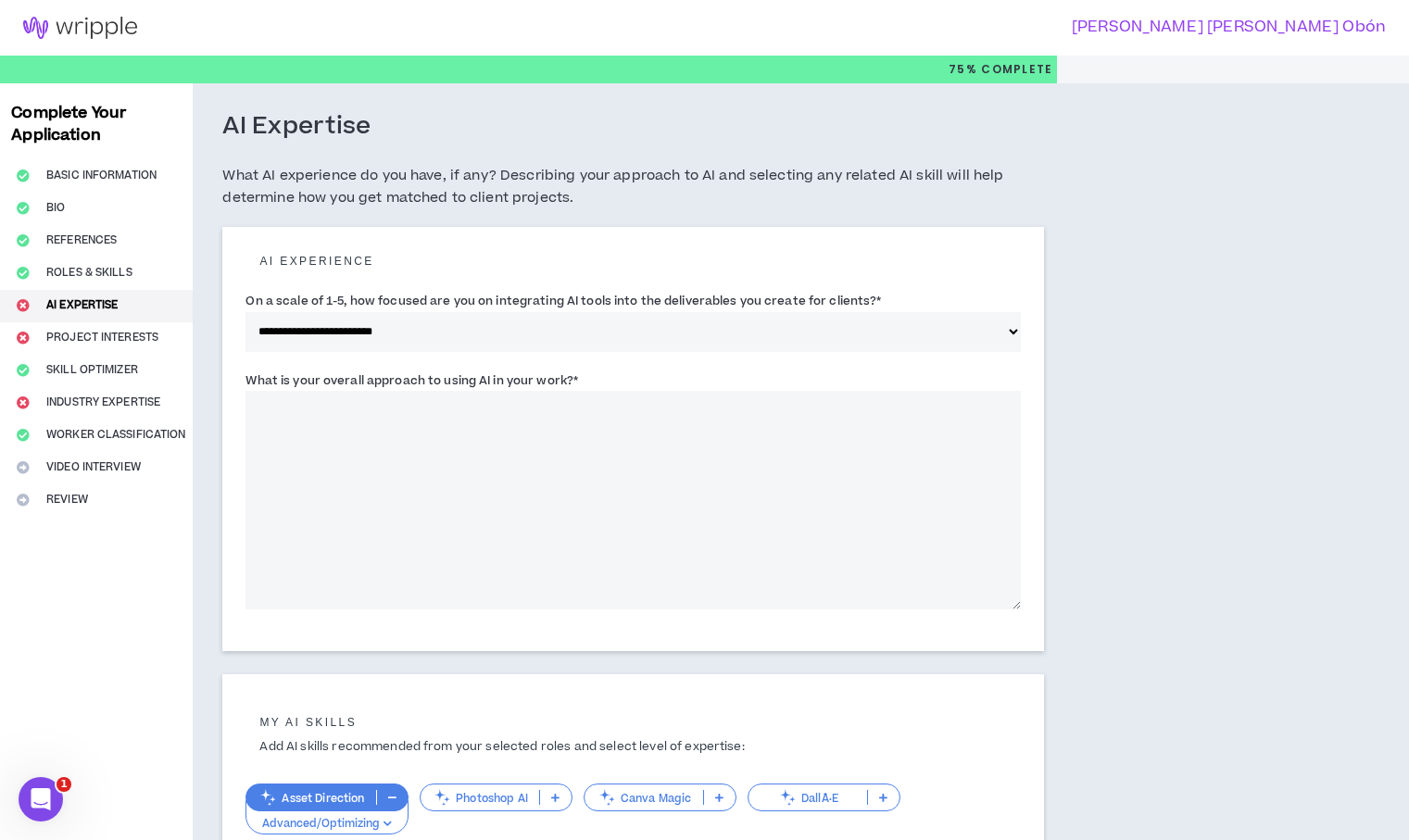
click at [480, 413] on textarea "What is your overall approach to using AI in your work? *" at bounding box center [632, 499] width 775 height 219
click at [537, 409] on textarea "**********" at bounding box center [632, 499] width 775 height 219
click at [538, 410] on textarea "**********" at bounding box center [632, 499] width 775 height 219
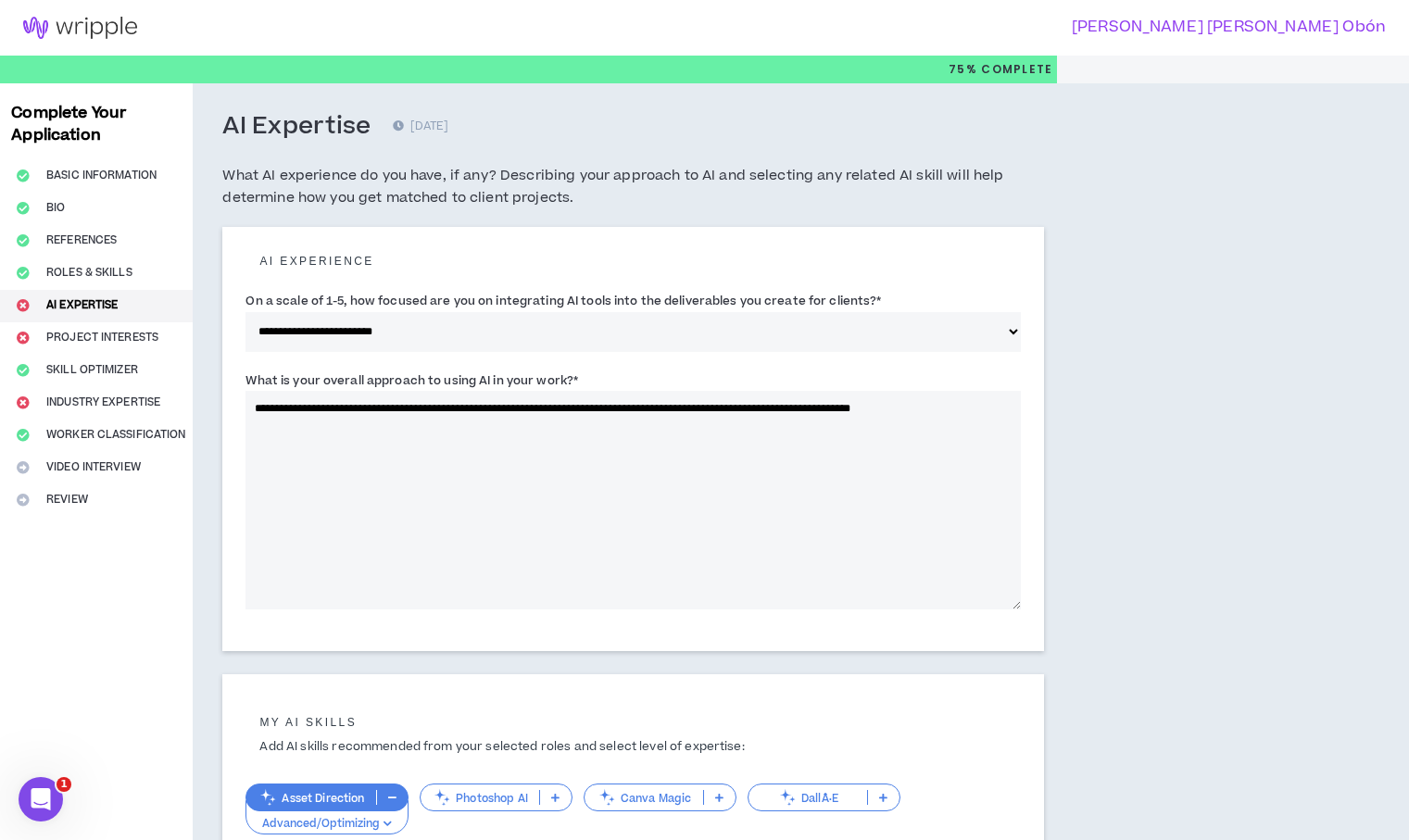
click at [559, 410] on textarea "**********" at bounding box center [632, 499] width 775 height 219
click at [316, 429] on textarea "**********" at bounding box center [632, 499] width 775 height 219
drag, startPoint x: 537, startPoint y: 329, endPoint x: 999, endPoint y: 408, distance: 468.7
click at [999, 408] on textarea "**********" at bounding box center [632, 499] width 775 height 219
click at [343, 428] on textarea "**********" at bounding box center [632, 499] width 775 height 219
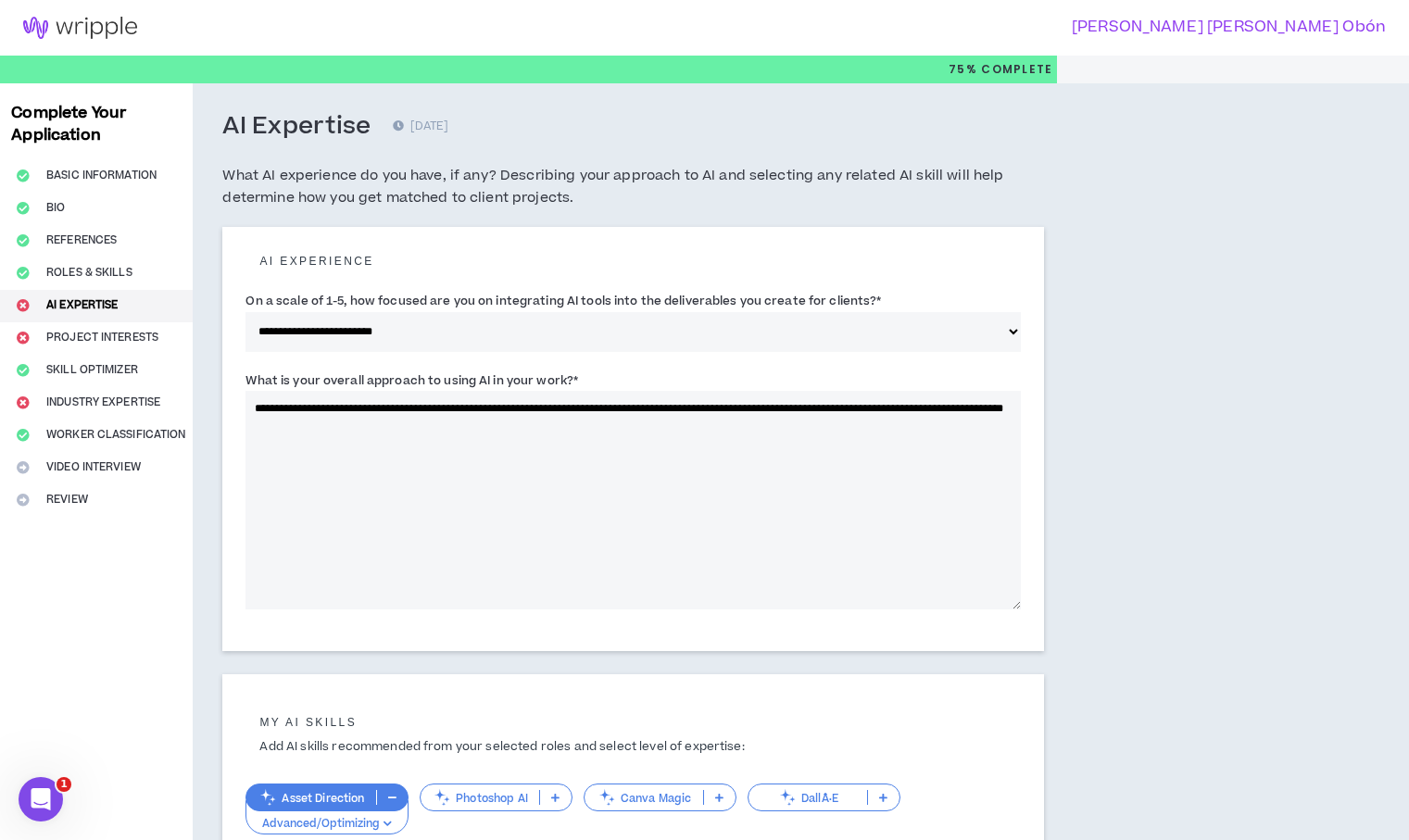
scroll to position [378, 0]
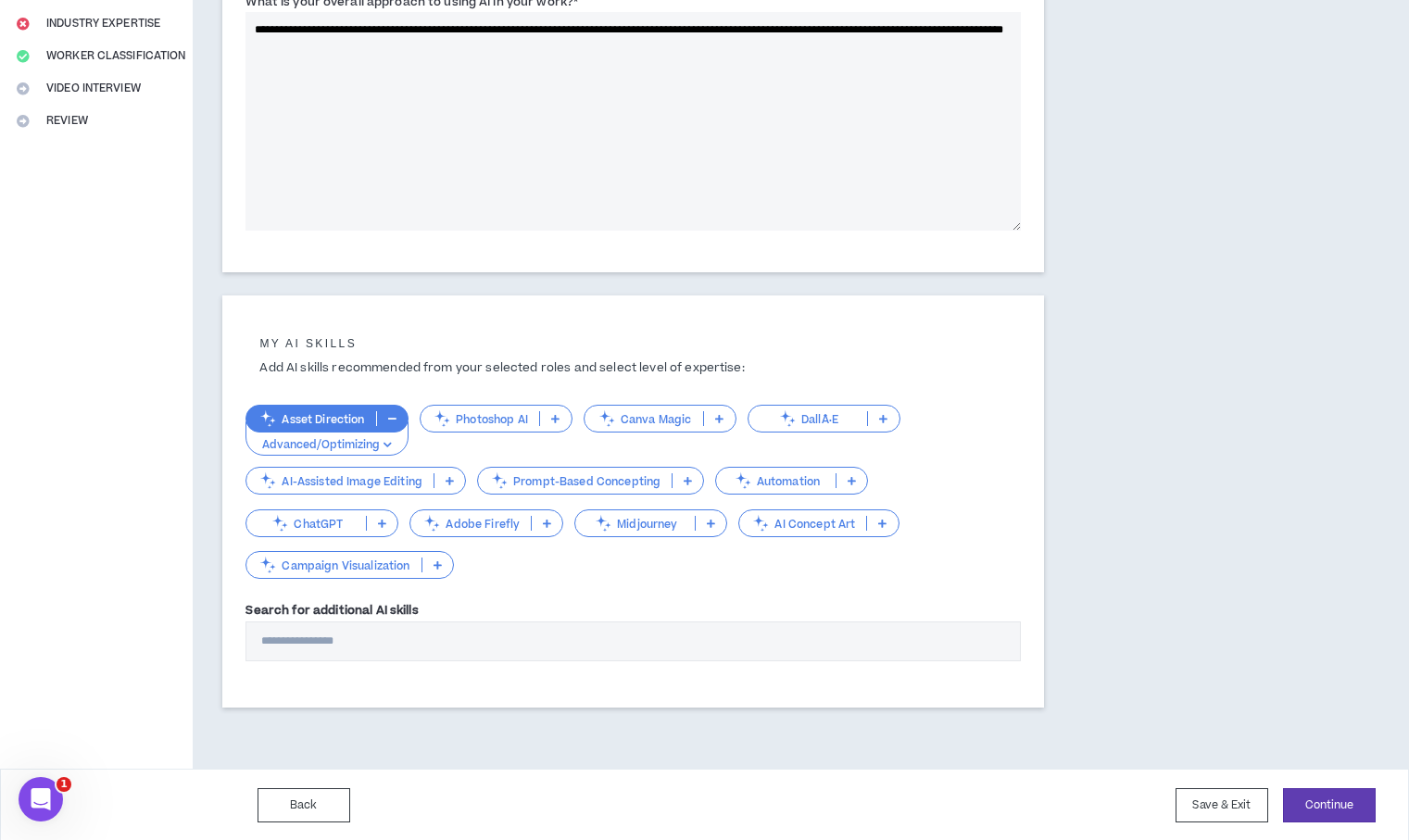
type textarea "**********"
click at [561, 417] on p at bounding box center [555, 419] width 30 height 15
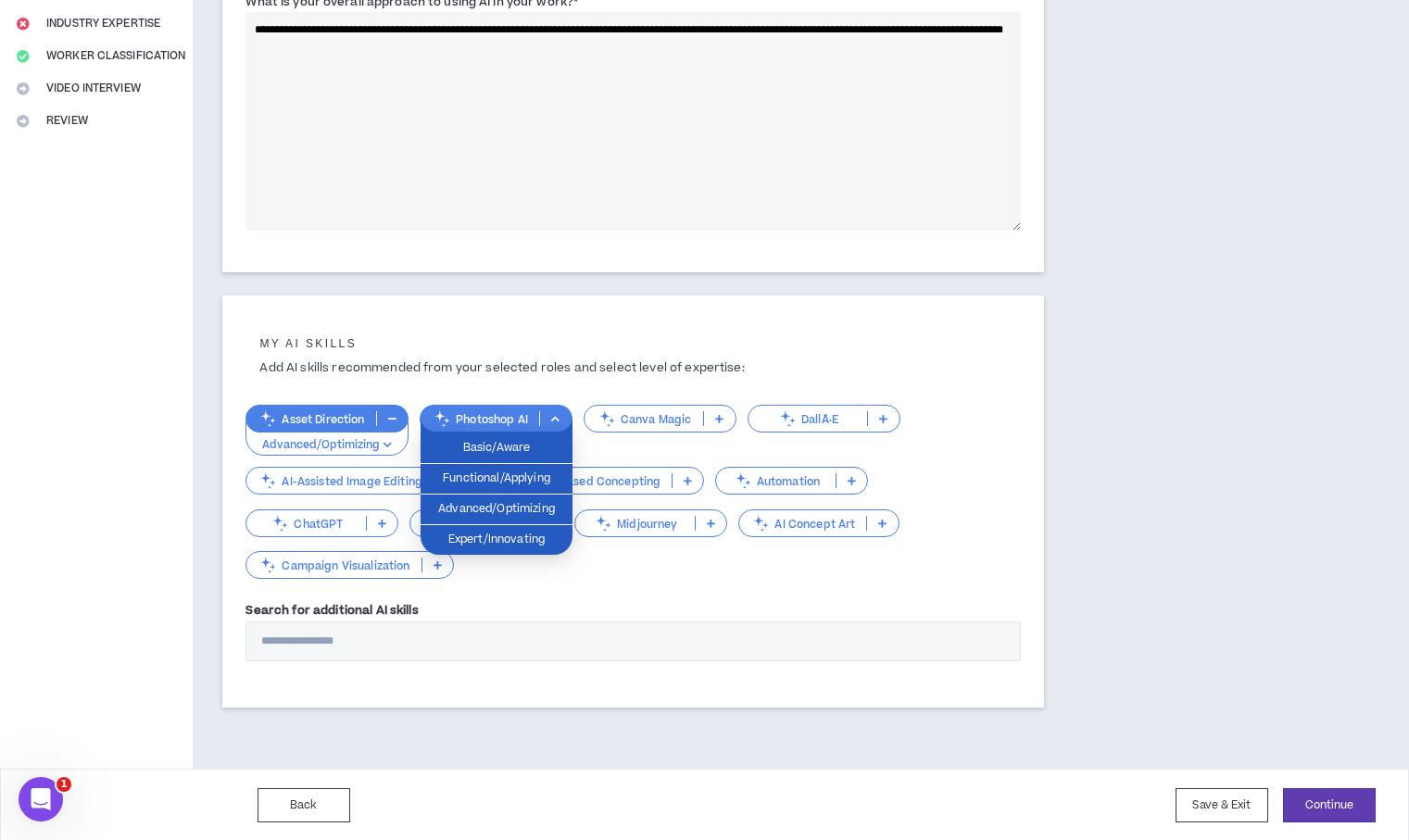
click at [536, 509] on span "Advanced/Optimizing" at bounding box center [496, 510] width 130 height 21
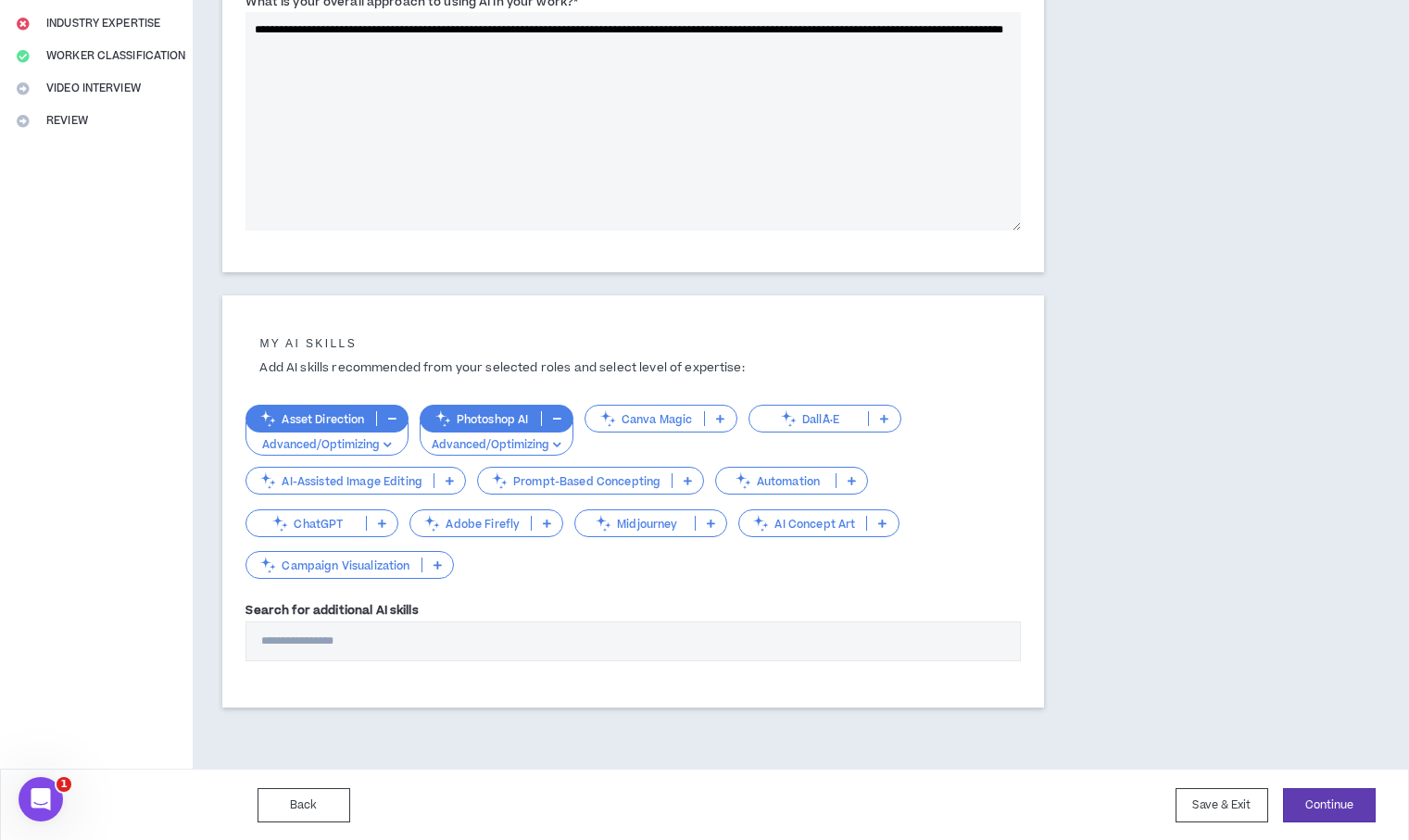
drag, startPoint x: 999, startPoint y: 408, endPoint x: 446, endPoint y: 476, distance: 557.2
click at [446, 476] on icon at bounding box center [449, 481] width 9 height 9
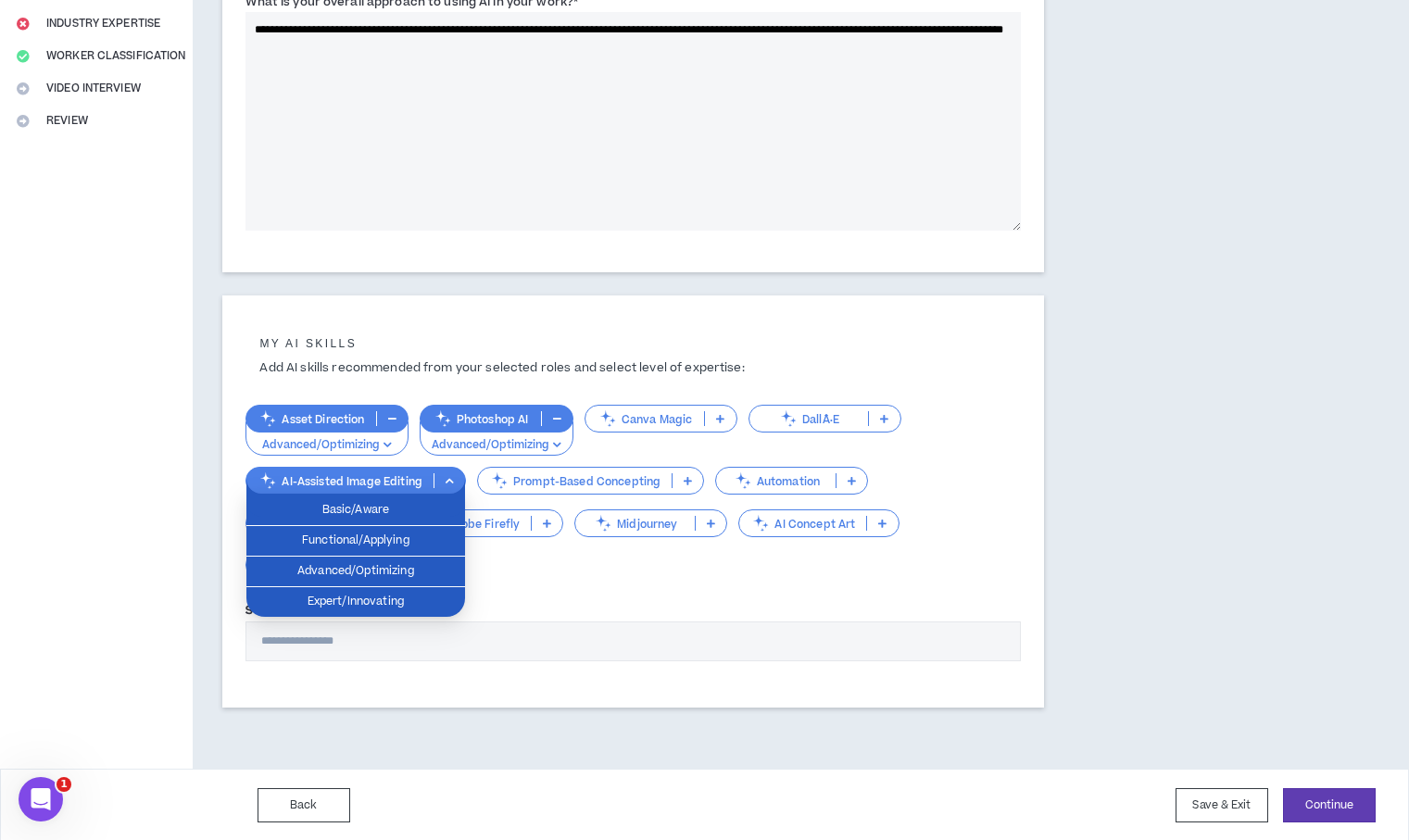
click at [396, 544] on span "Functional/Applying" at bounding box center [356, 541] width 197 height 21
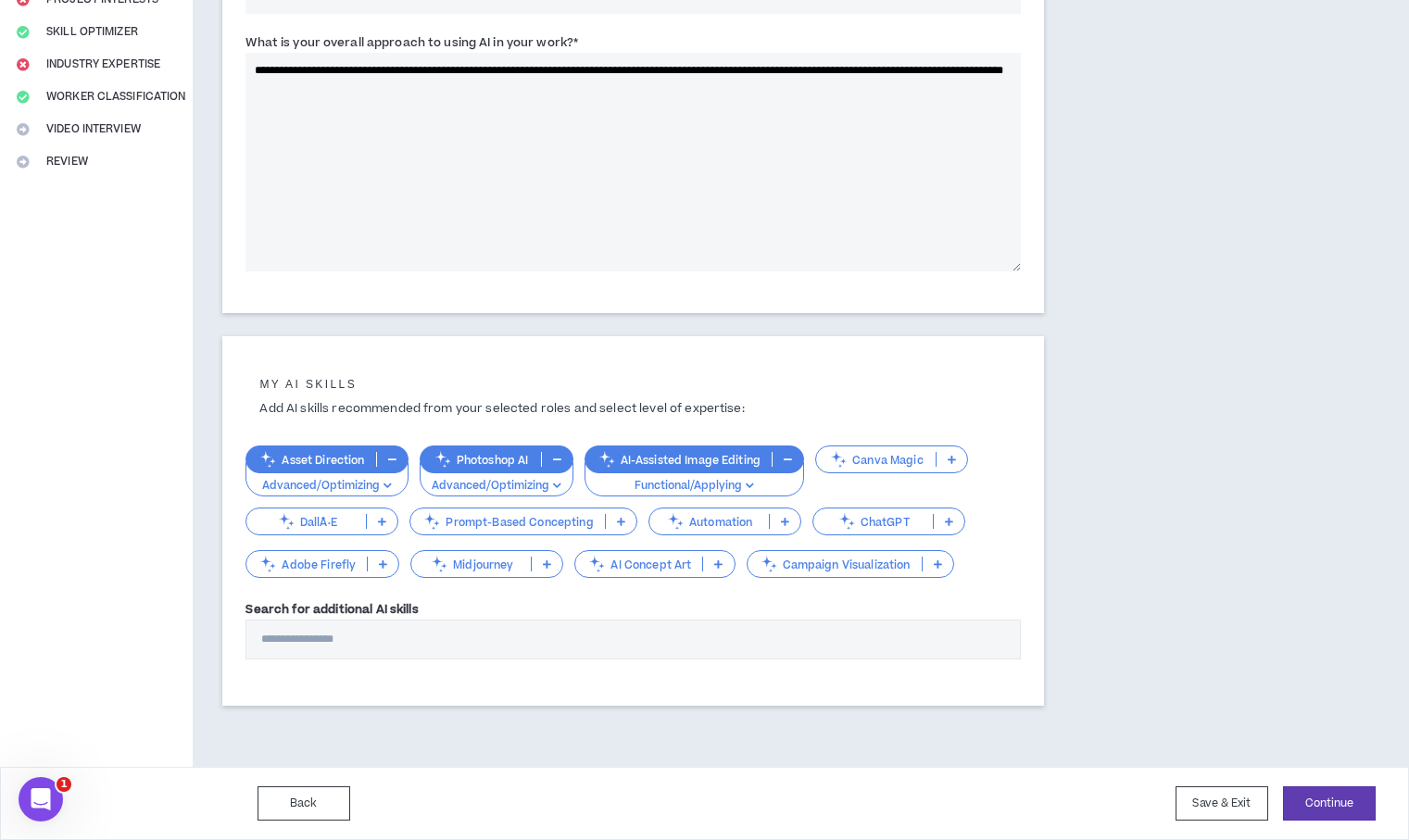
scroll to position [337, 0]
drag, startPoint x: 446, startPoint y: 476, endPoint x: 941, endPoint y: 519, distance: 496.9
click at [941, 519] on p at bounding box center [949, 522] width 30 height 15
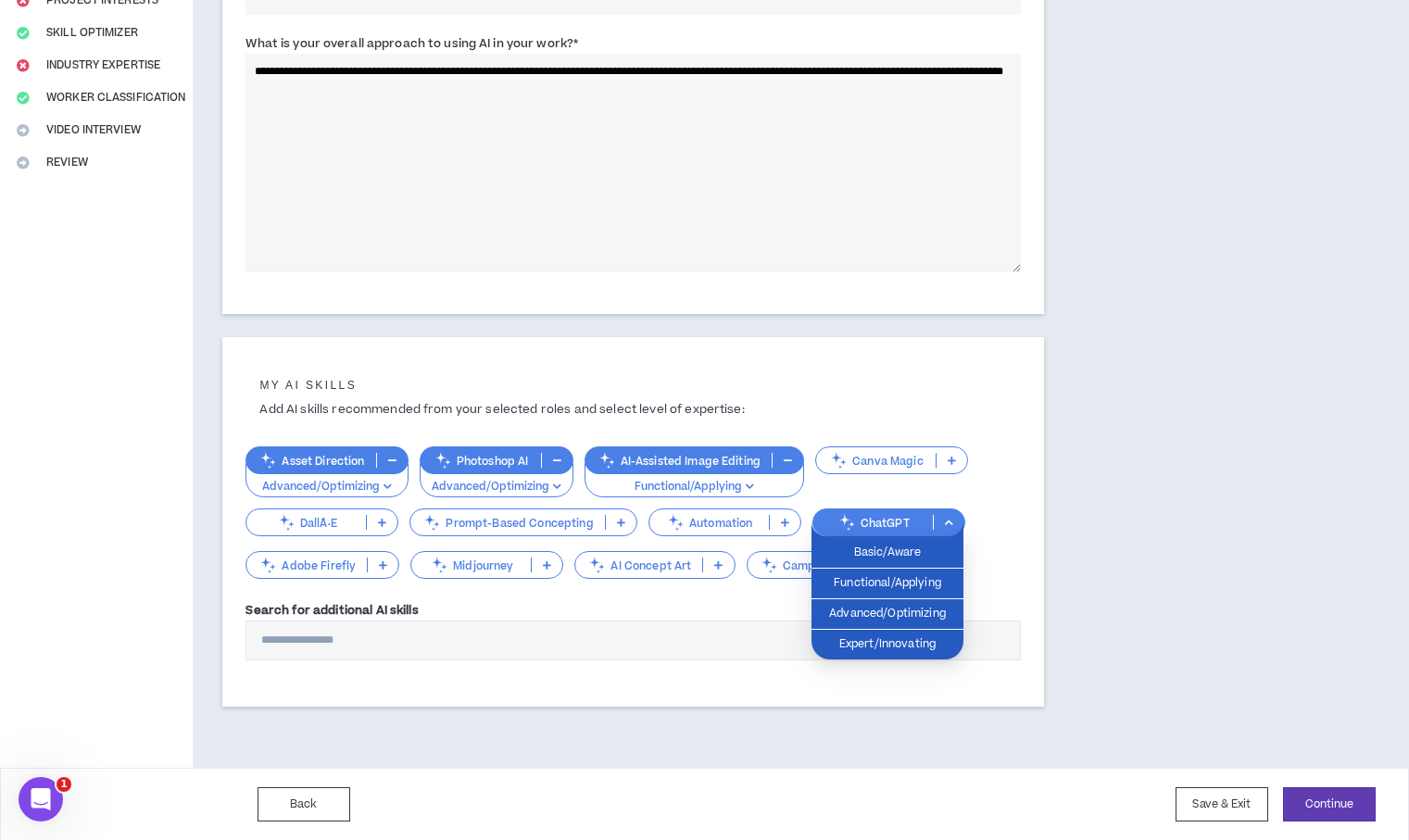
click at [917, 584] on span "Functional/Applying" at bounding box center [887, 584] width 130 height 21
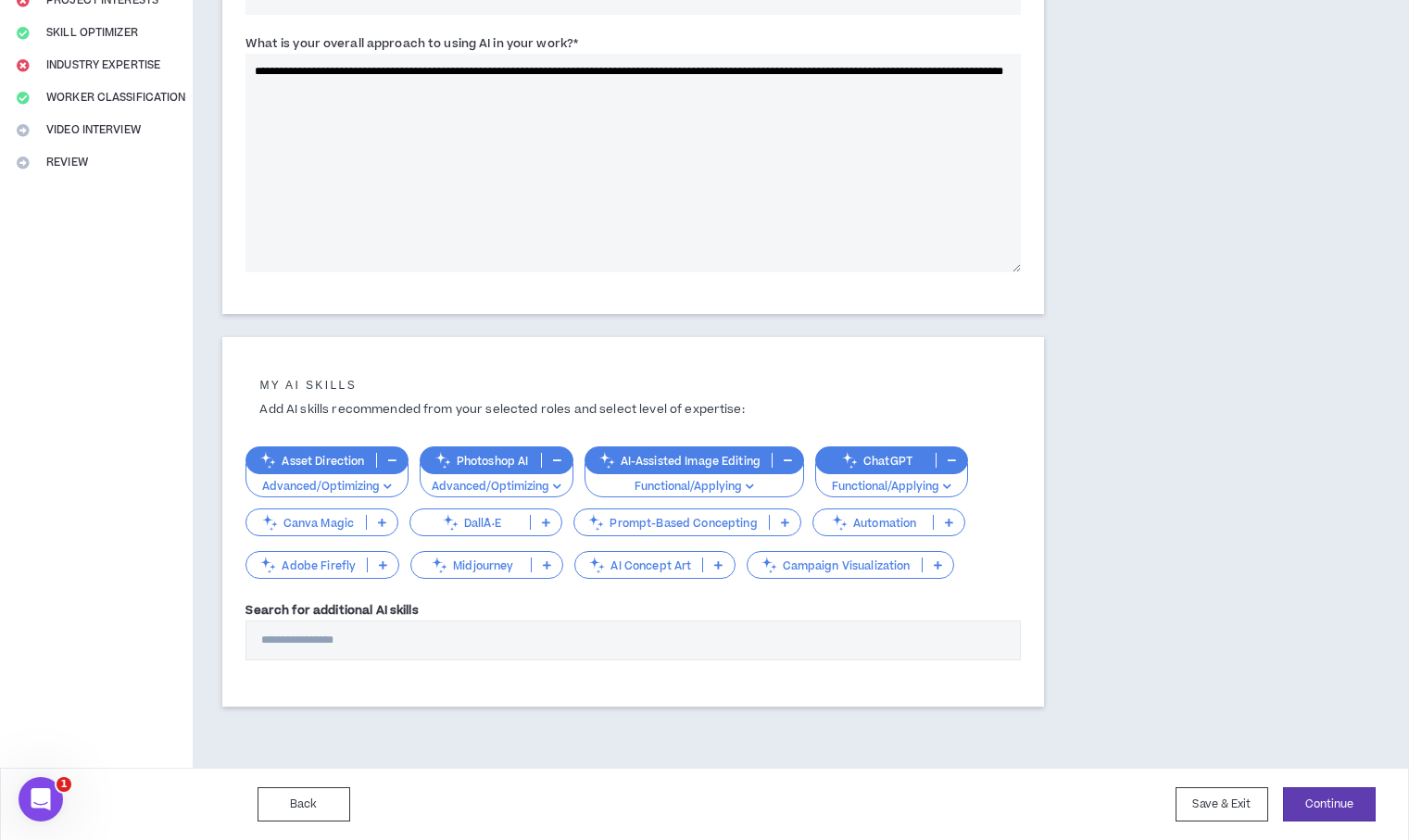
drag, startPoint x: 941, startPoint y: 519, endPoint x: 394, endPoint y: 484, distance: 548.1
click at [394, 484] on p "Advanced/Optimizing" at bounding box center [326, 487] width 138 height 17
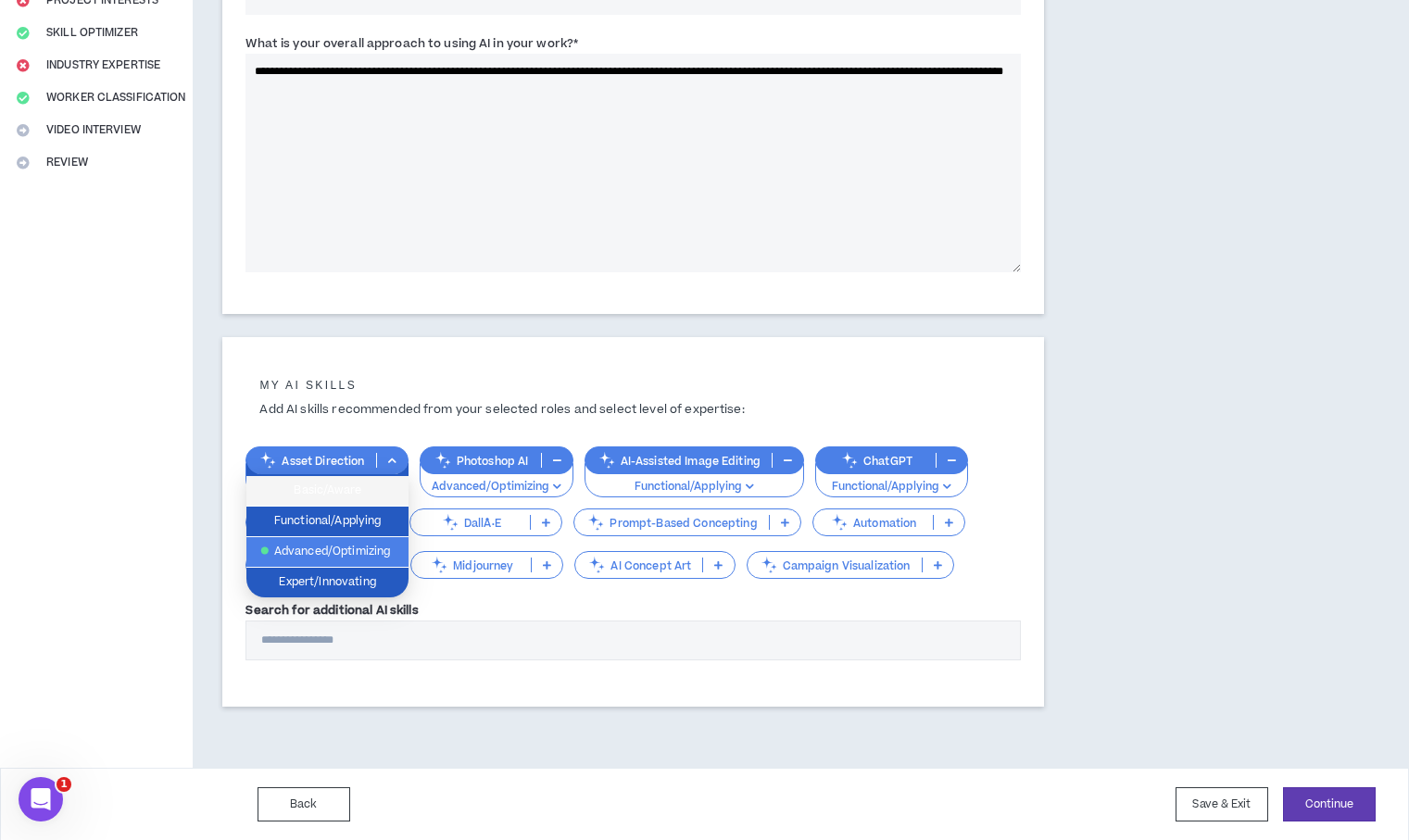
click at [361, 522] on span "Functional/Applying" at bounding box center [327, 521] width 140 height 21
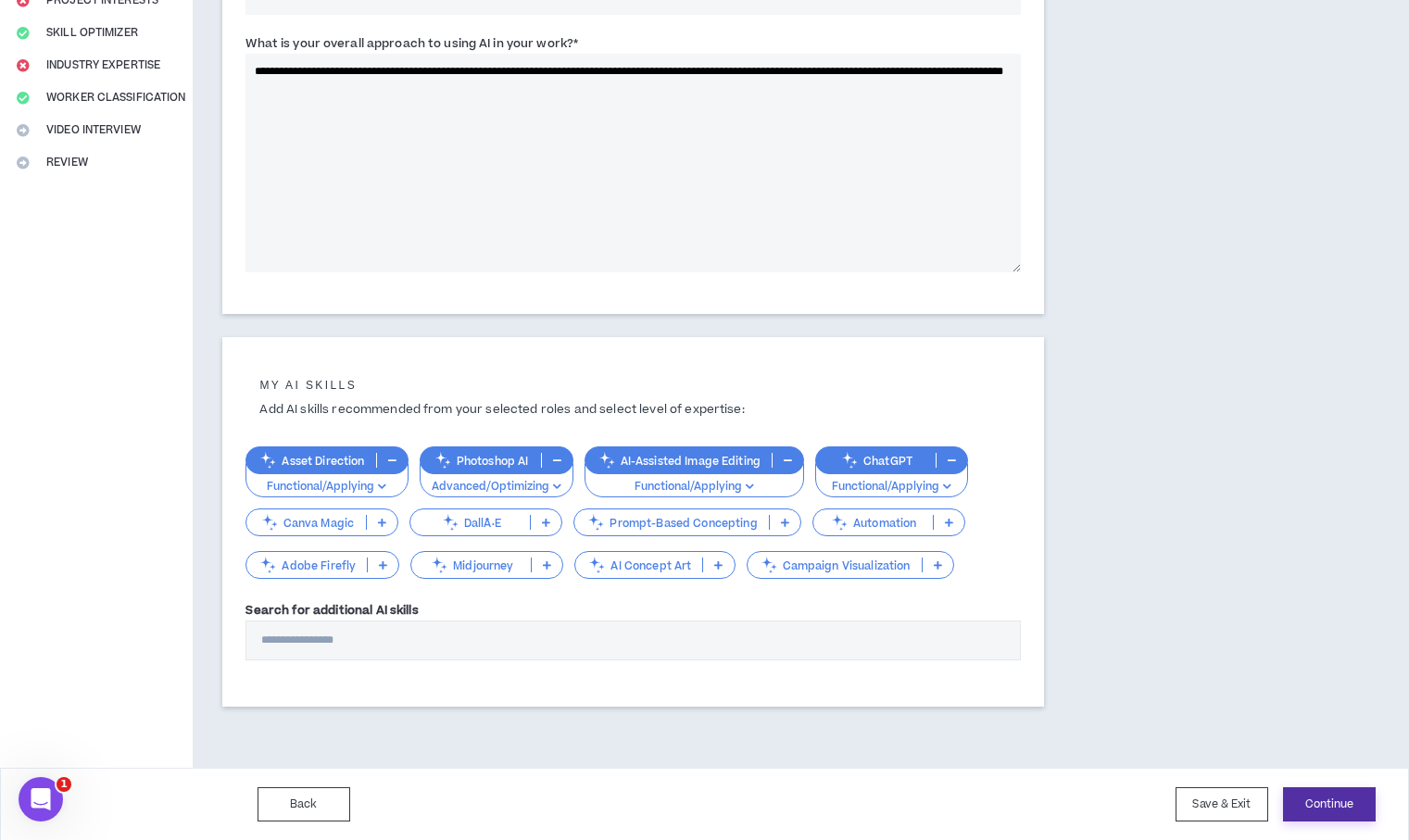
drag, startPoint x: 394, startPoint y: 484, endPoint x: 1317, endPoint y: 795, distance: 974.0
click at [1317, 795] on button "Continue" at bounding box center [1330, 804] width 93 height 34
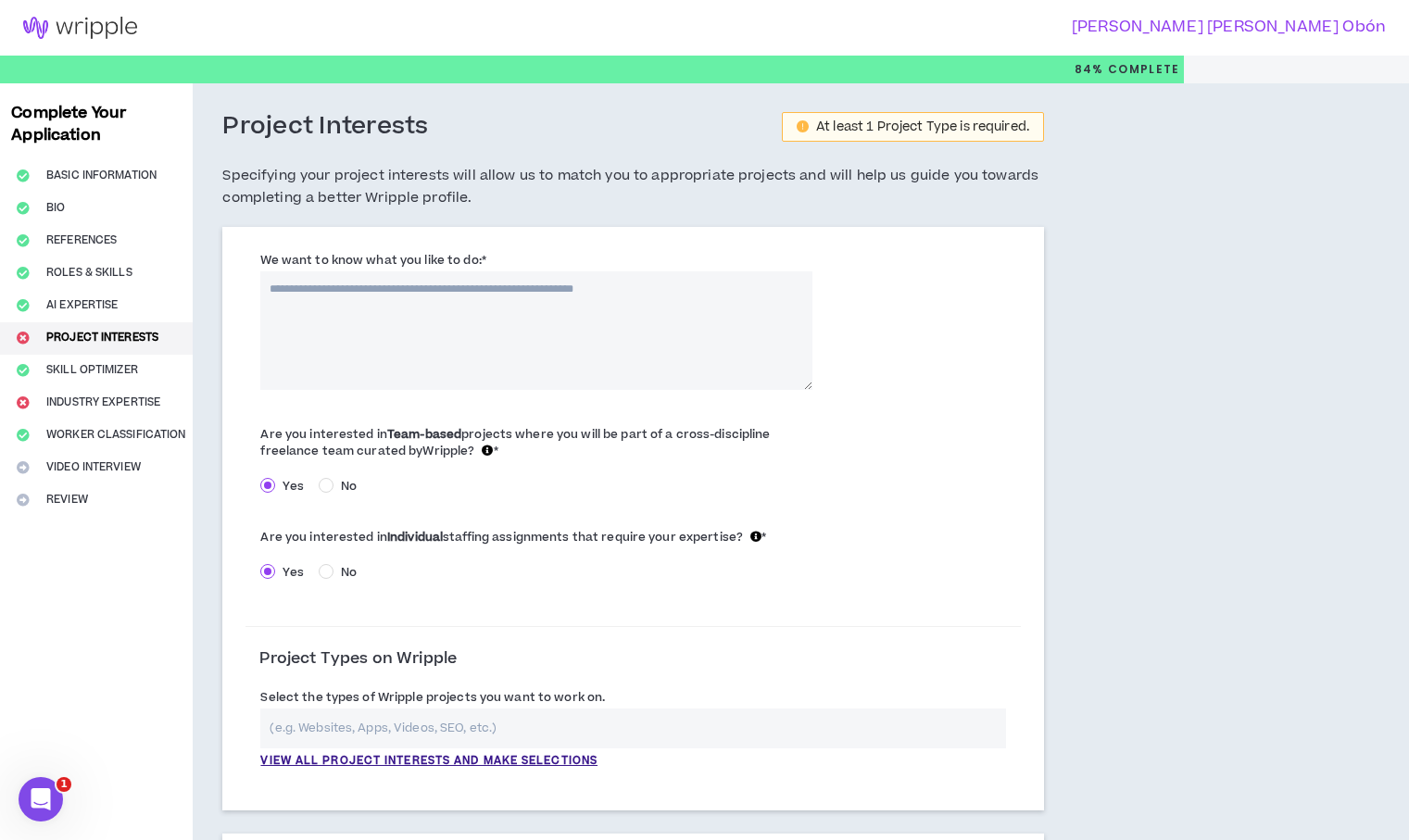
click at [643, 313] on textarea "We want to know what you like to do: *" at bounding box center [536, 330] width 551 height 118
paste textarea "**********"
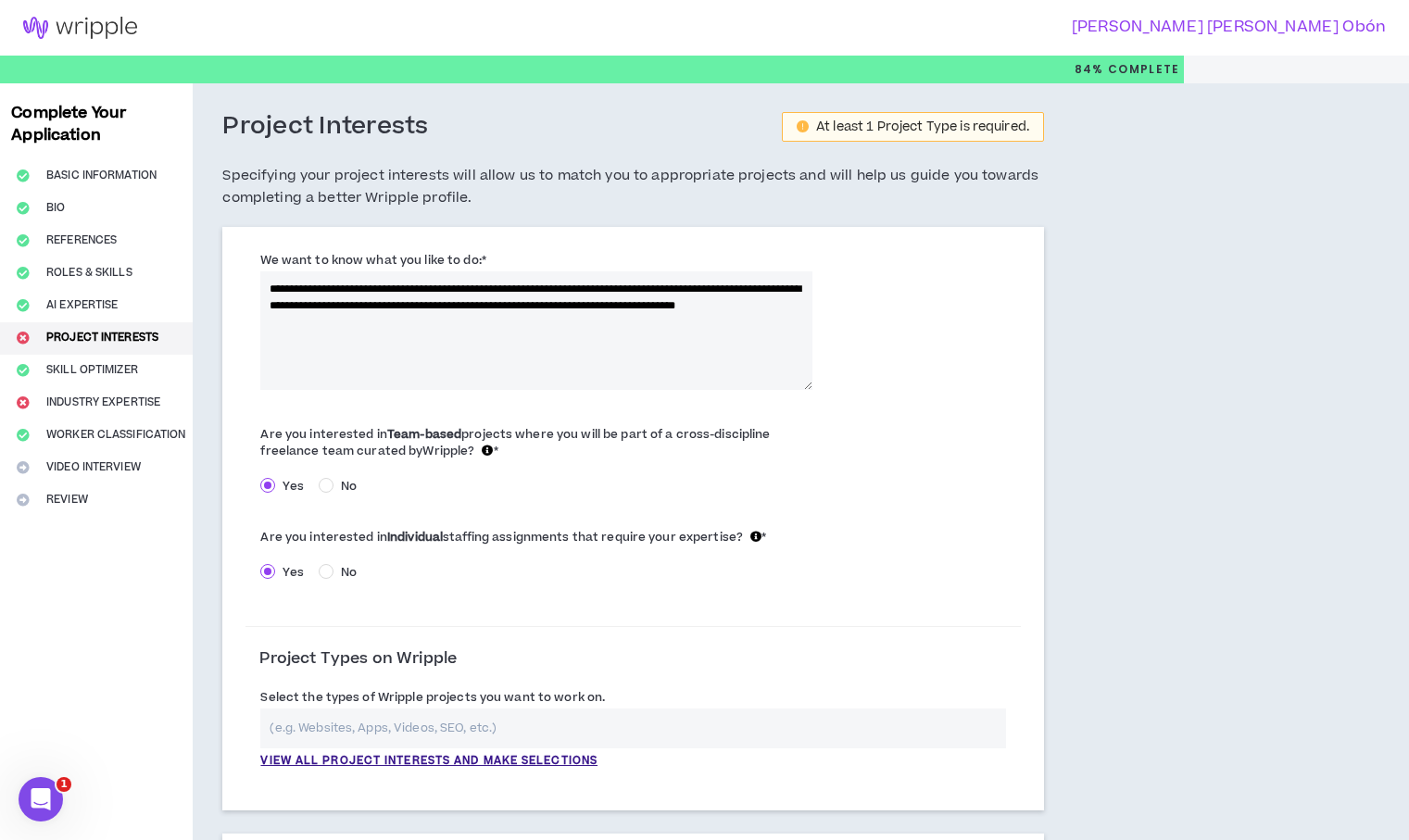
drag, startPoint x: 274, startPoint y: 286, endPoint x: 260, endPoint y: 287, distance: 14.0
click at [260, 287] on textarea "**********" at bounding box center [536, 330] width 551 height 118
drag, startPoint x: 457, startPoint y: 289, endPoint x: 414, endPoint y: 289, distance: 43.0
click at [414, 289] on textarea "**********" at bounding box center [536, 330] width 551 height 118
click at [310, 290] on textarea "**********" at bounding box center [536, 330] width 551 height 118
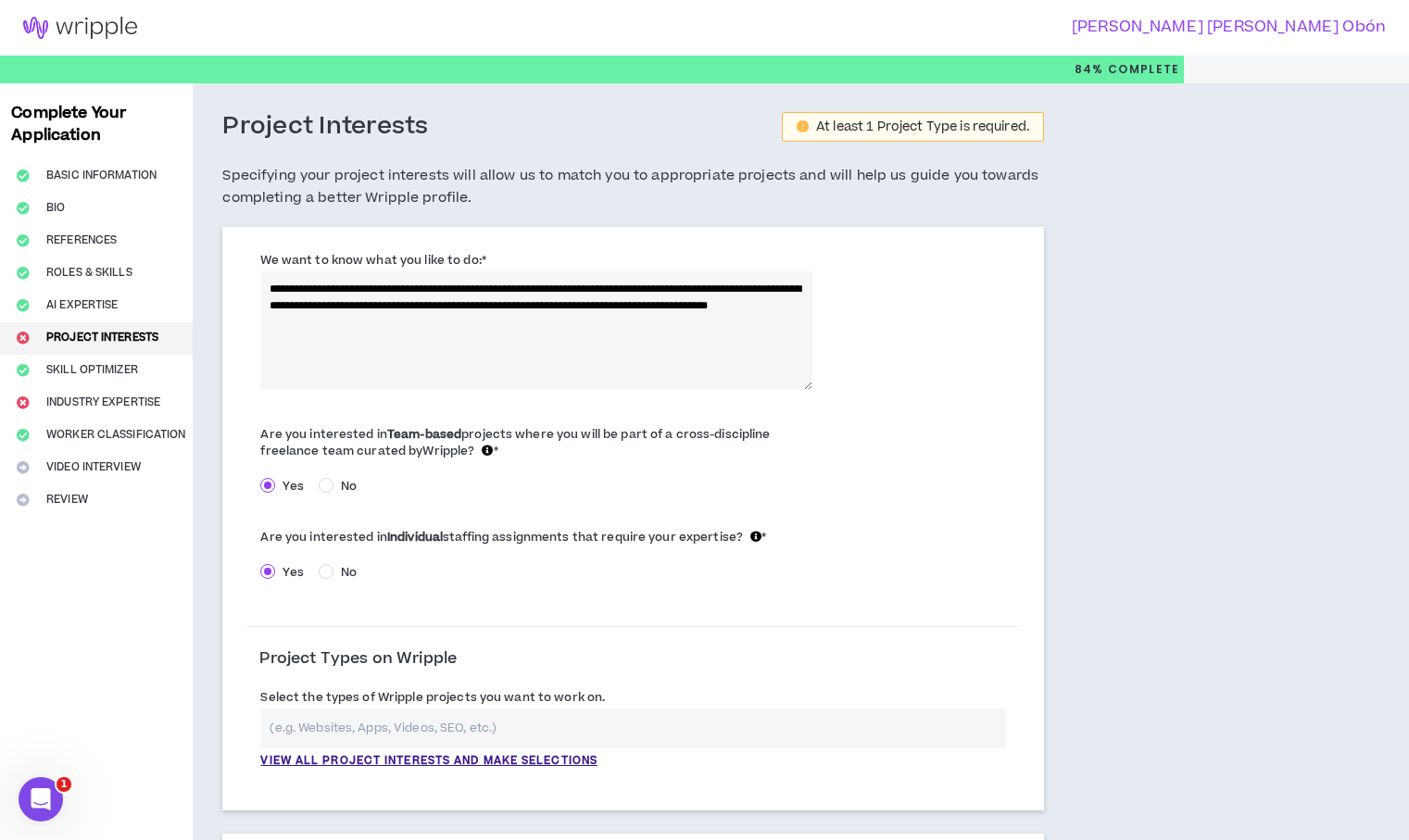
click at [507, 321] on textarea "**********" at bounding box center [536, 330] width 551 height 118
drag, startPoint x: 758, startPoint y: 289, endPoint x: 796, endPoint y: 288, distance: 38.0
click at [796, 288] on textarea "**********" at bounding box center [536, 330] width 551 height 118
click at [311, 305] on textarea "**********" at bounding box center [536, 330] width 551 height 118
type textarea "**********"
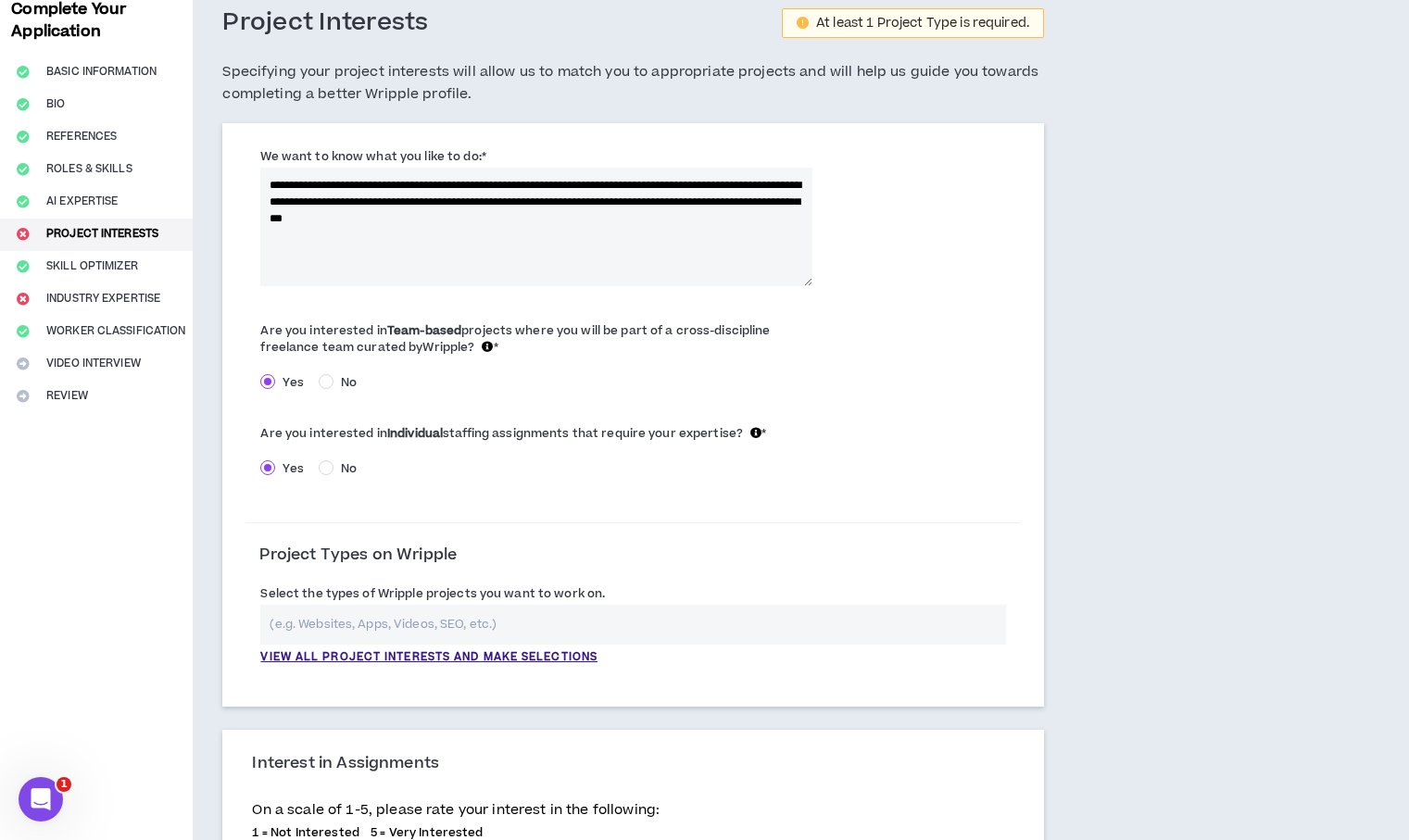
scroll to position [113, 0]
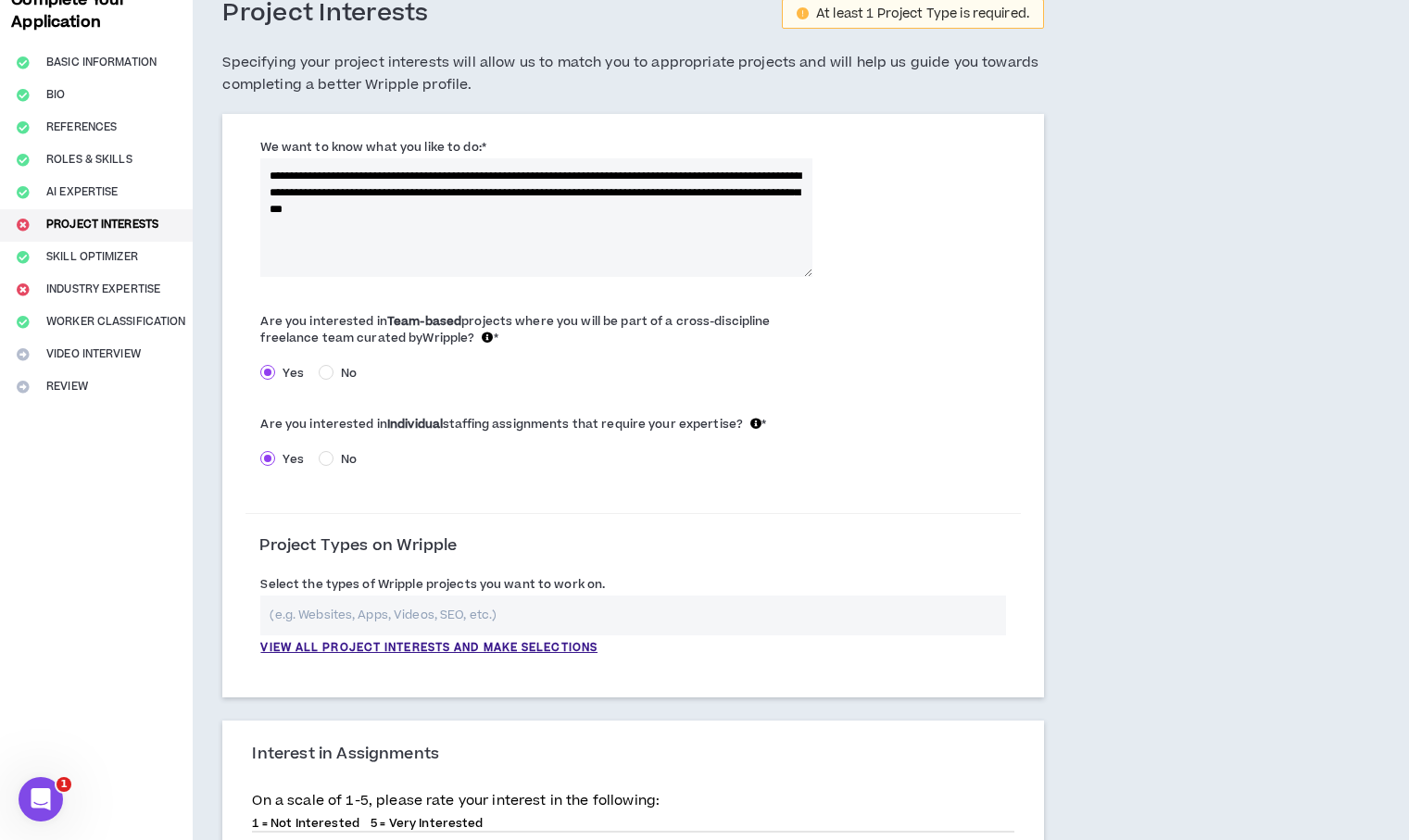
click at [592, 620] on input "text" at bounding box center [633, 615] width 746 height 40
click at [549, 645] on p "View all project interests and make selections" at bounding box center [429, 648] width 337 height 17
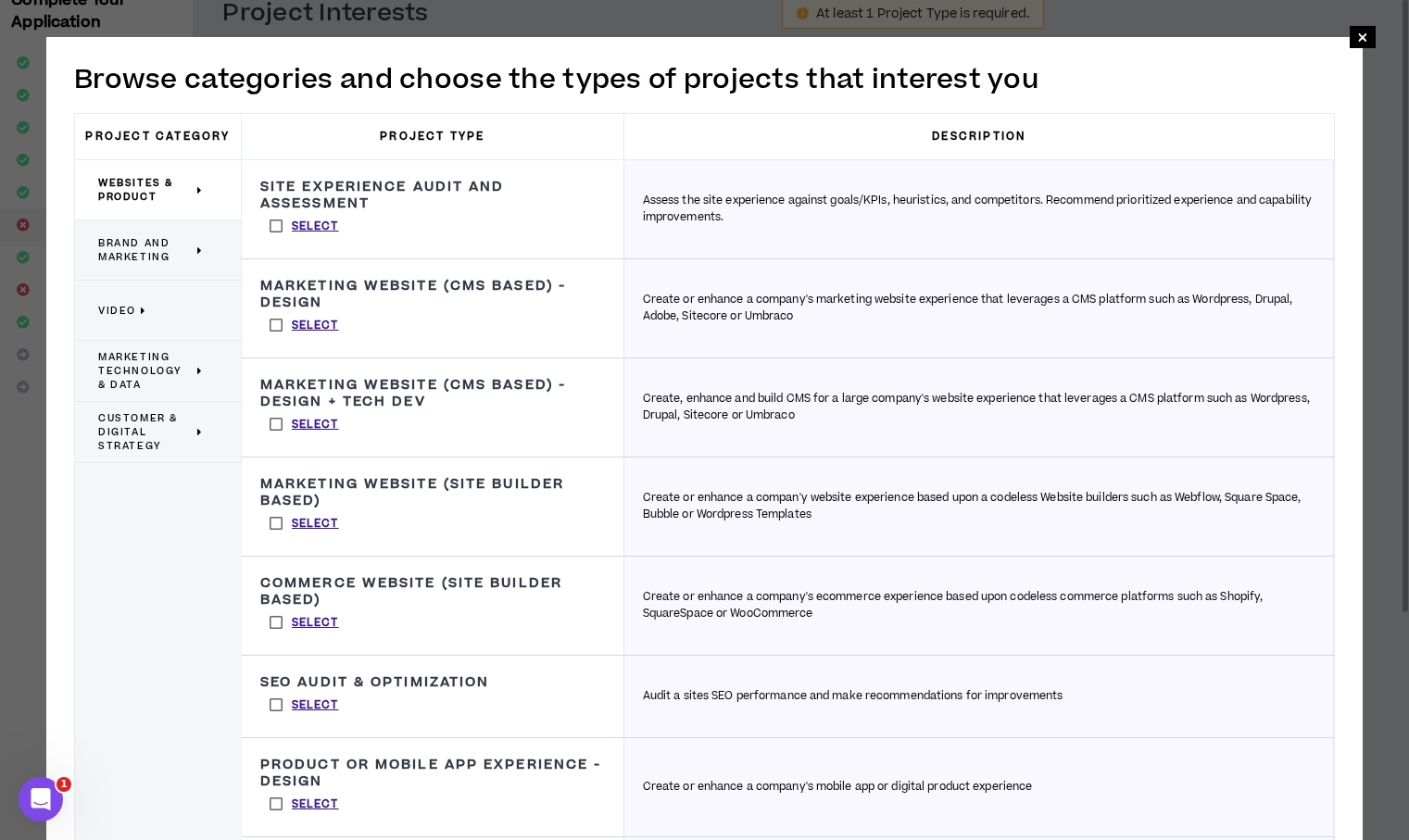
click at [136, 245] on span "Brand and Marketing" at bounding box center [146, 250] width 95 height 27
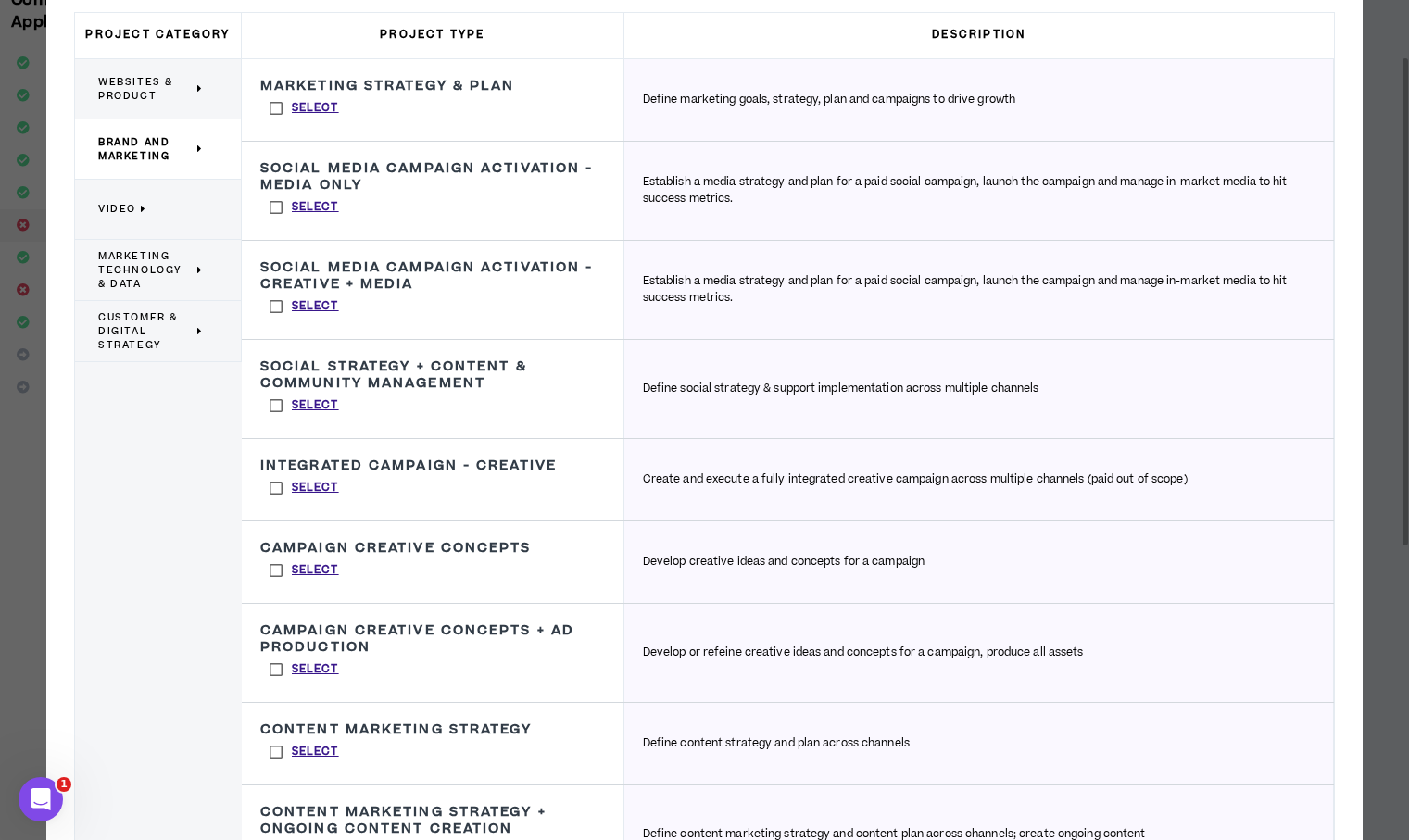
click at [274, 485] on label "Select" at bounding box center [304, 487] width 88 height 27
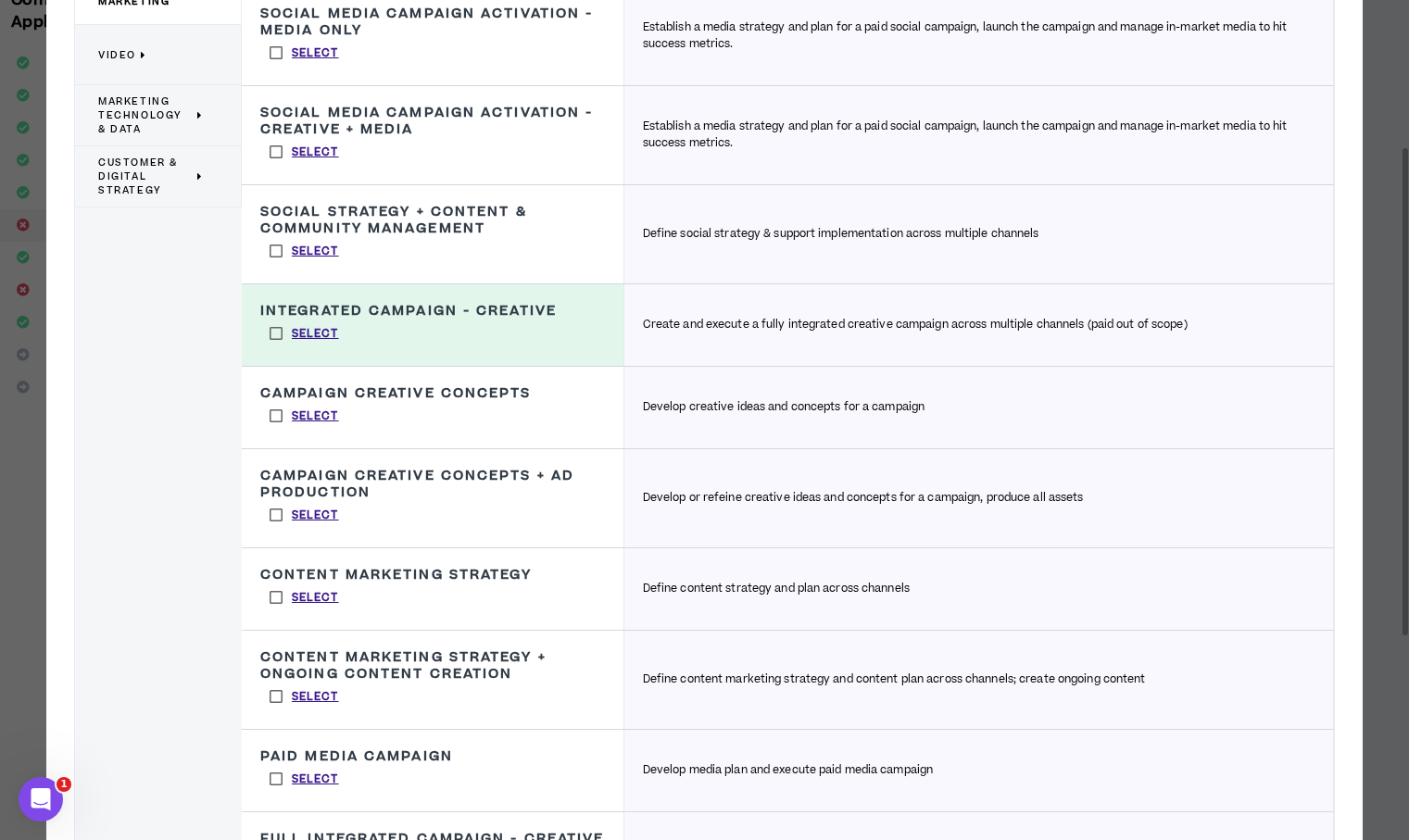
click at [279, 415] on label "Select" at bounding box center [304, 415] width 88 height 27
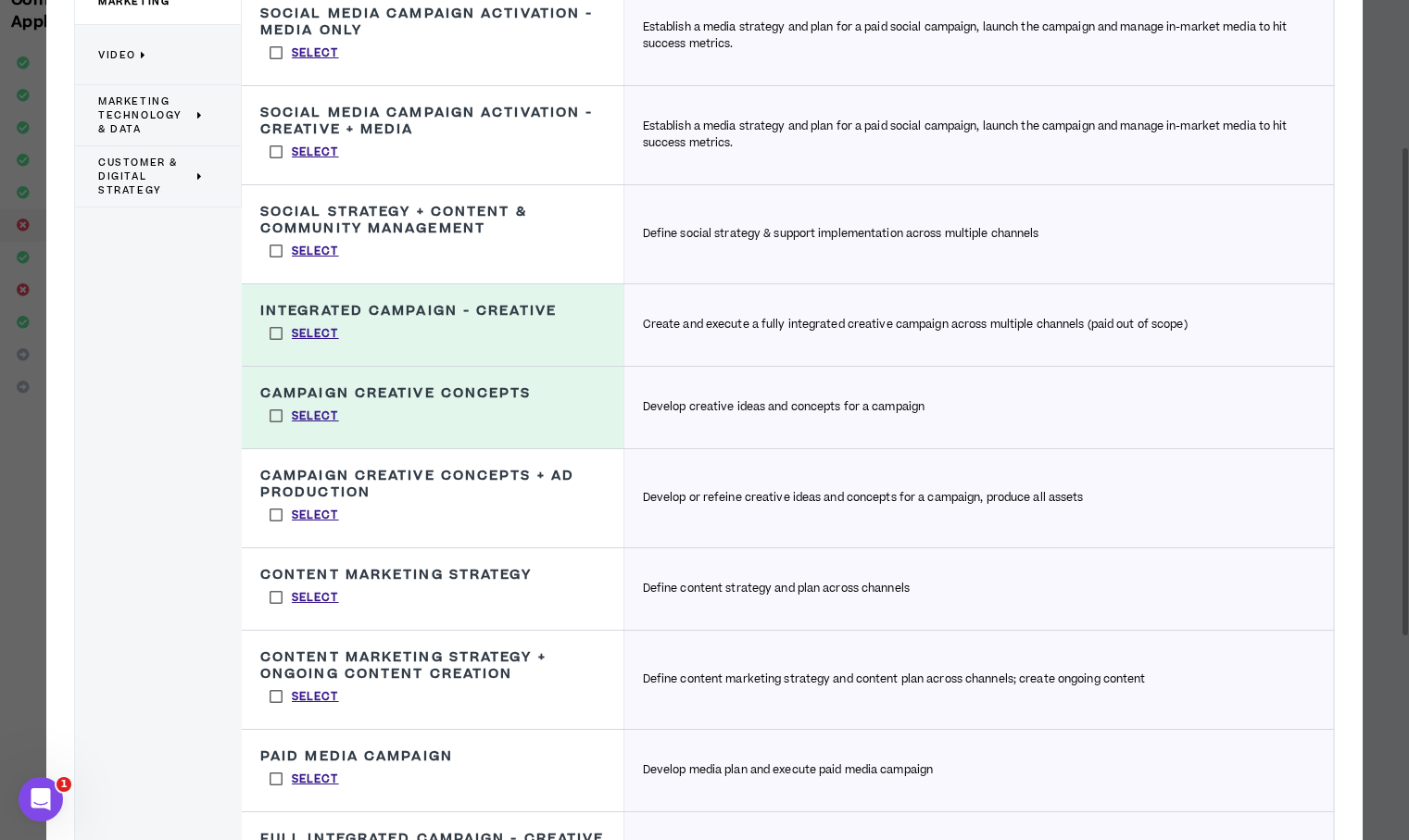
click at [270, 513] on label "Select" at bounding box center [304, 515] width 88 height 27
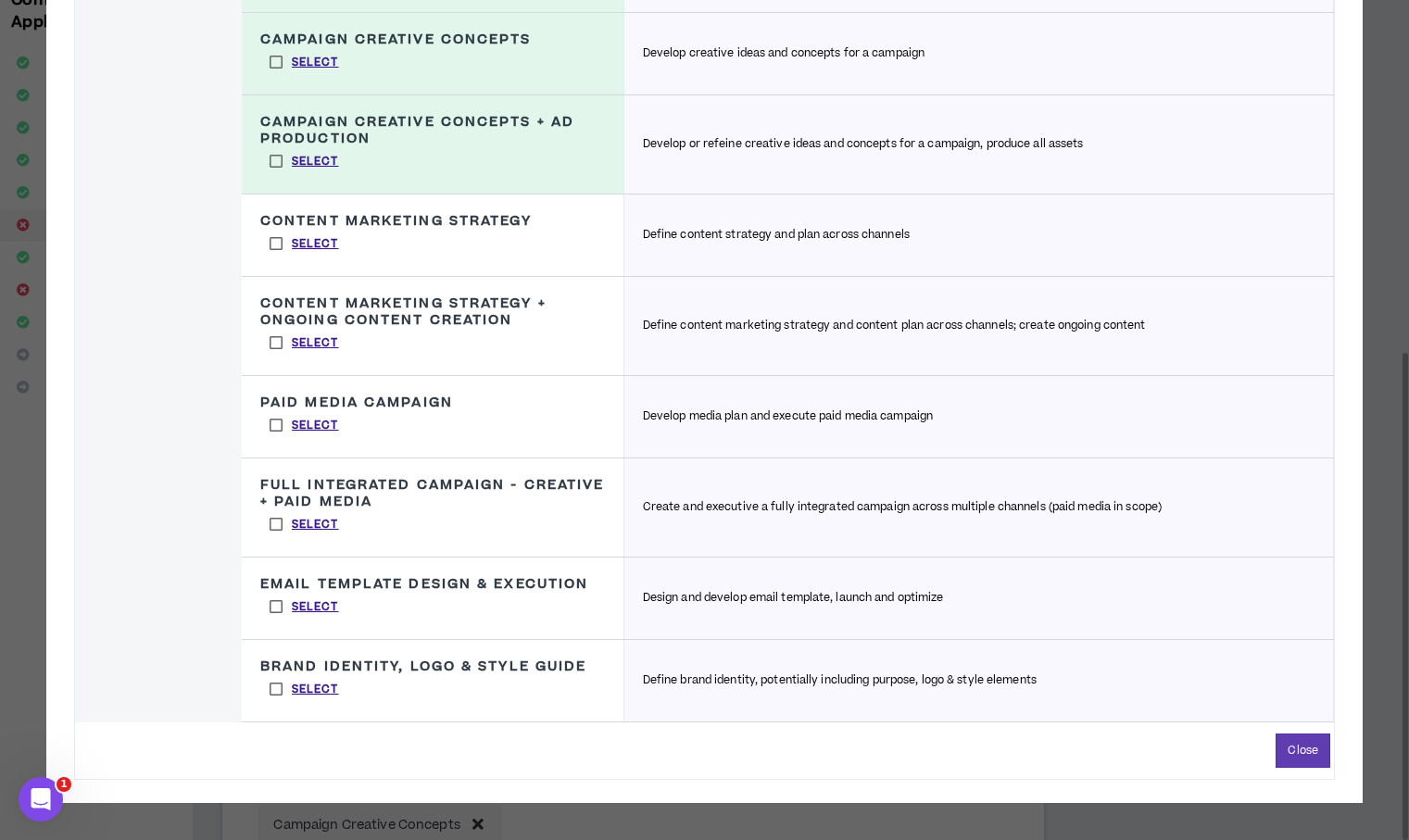
click at [275, 690] on label "Select" at bounding box center [304, 689] width 88 height 27
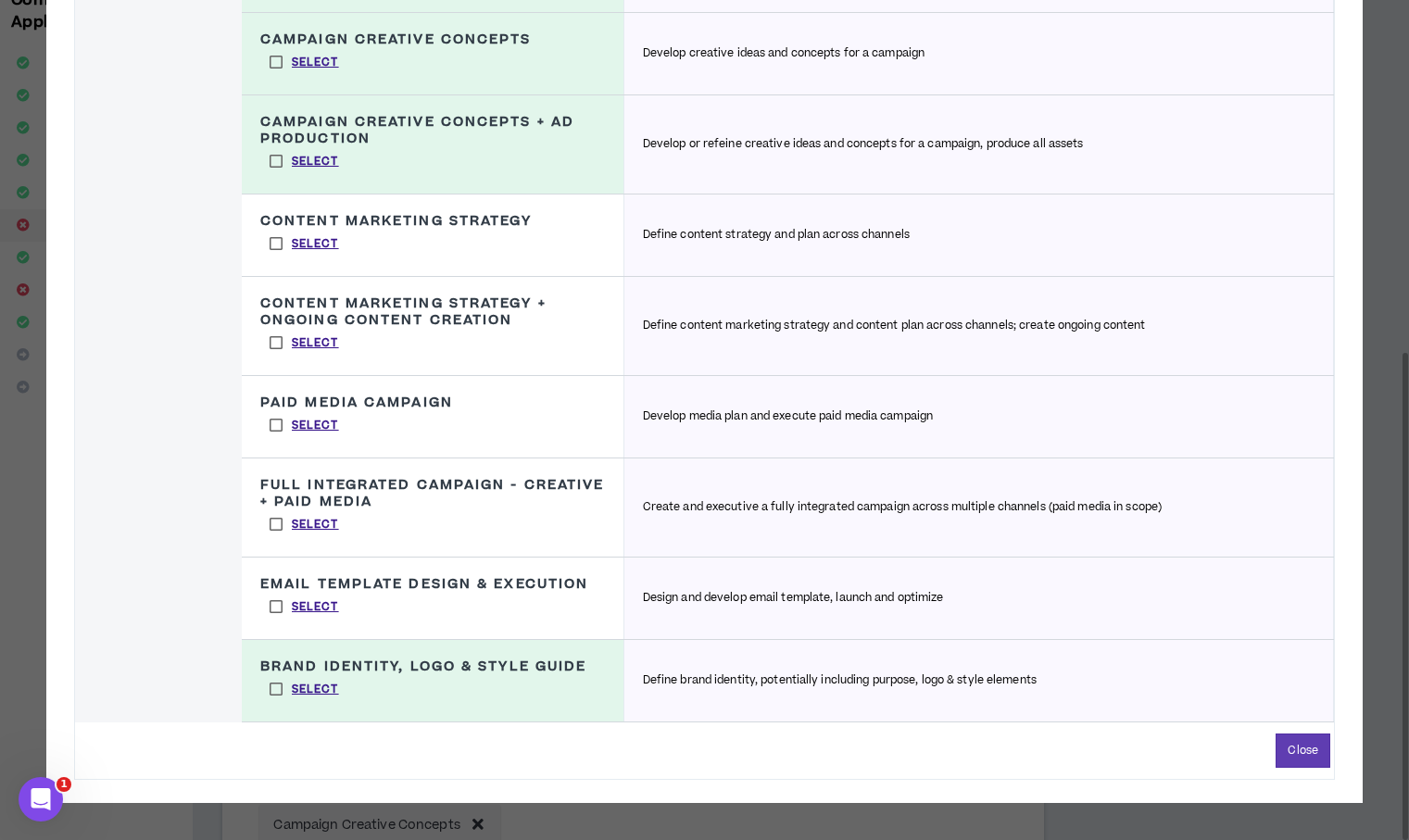
click at [275, 523] on label "Select" at bounding box center [304, 523] width 88 height 27
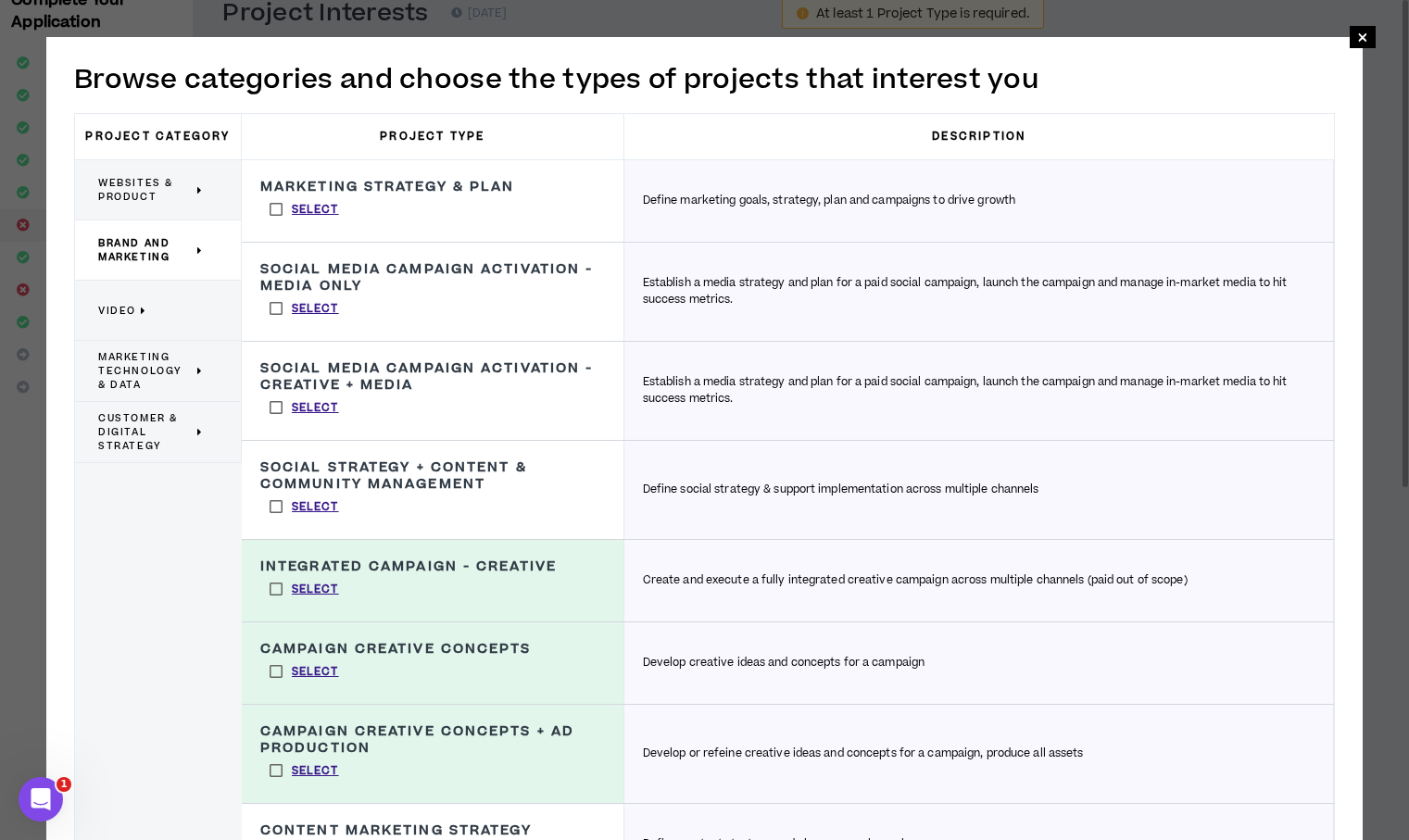
click at [153, 378] on span "Marketing Technology & Data" at bounding box center [146, 371] width 95 height 42
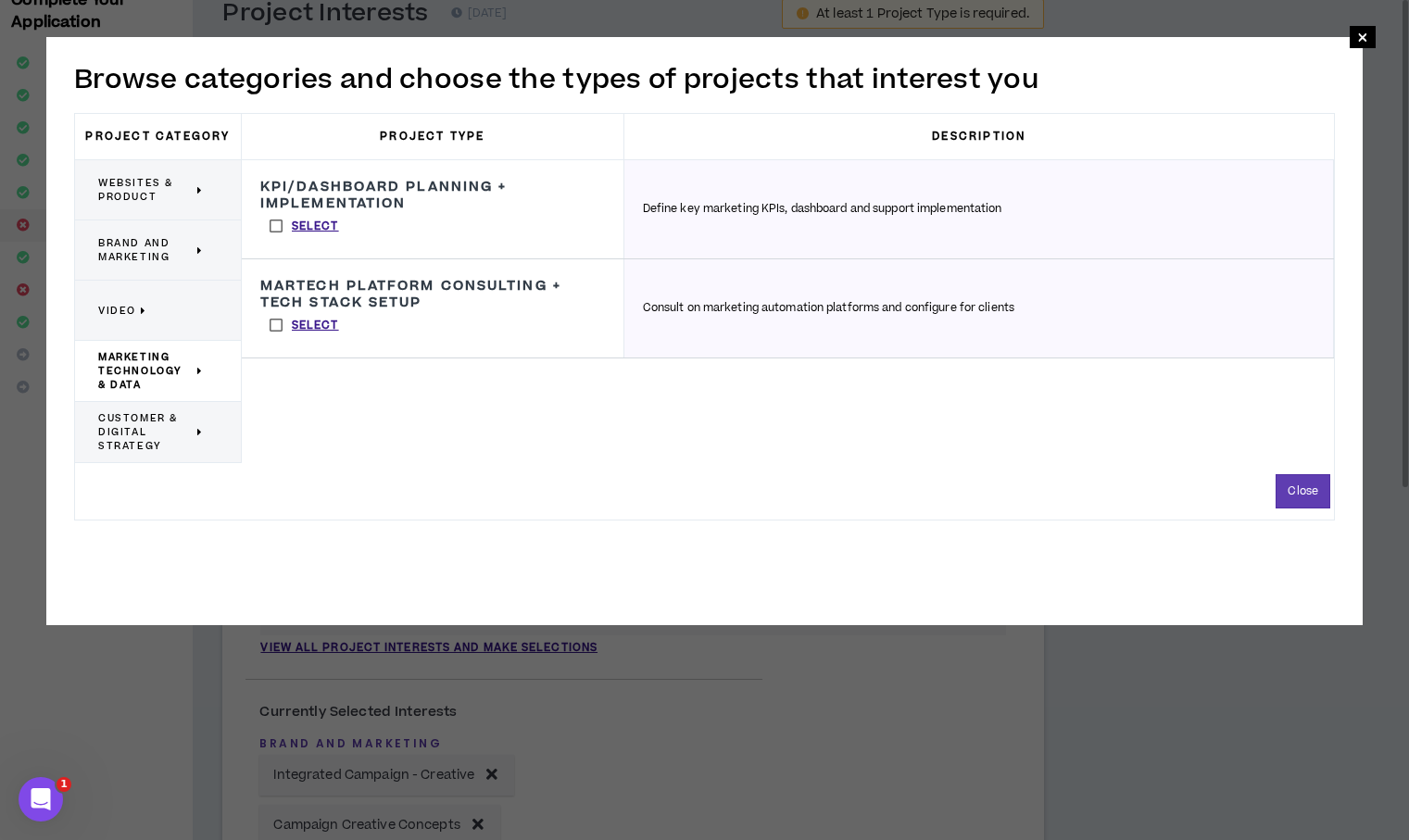
click at [156, 444] on span "Customer & Digital Strategy" at bounding box center [146, 432] width 95 height 42
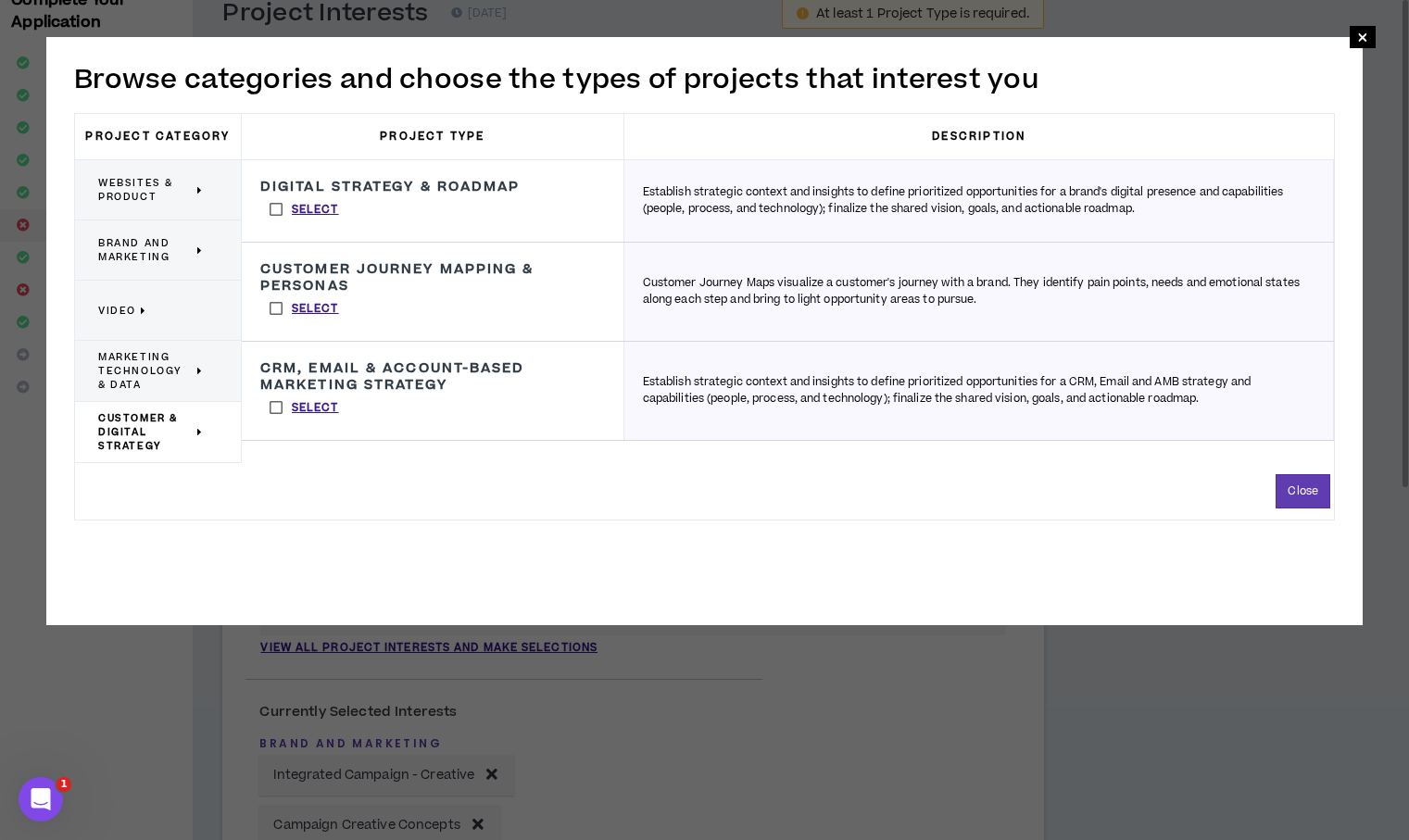
click at [150, 236] on span "Brand and Marketing" at bounding box center [146, 250] width 95 height 27
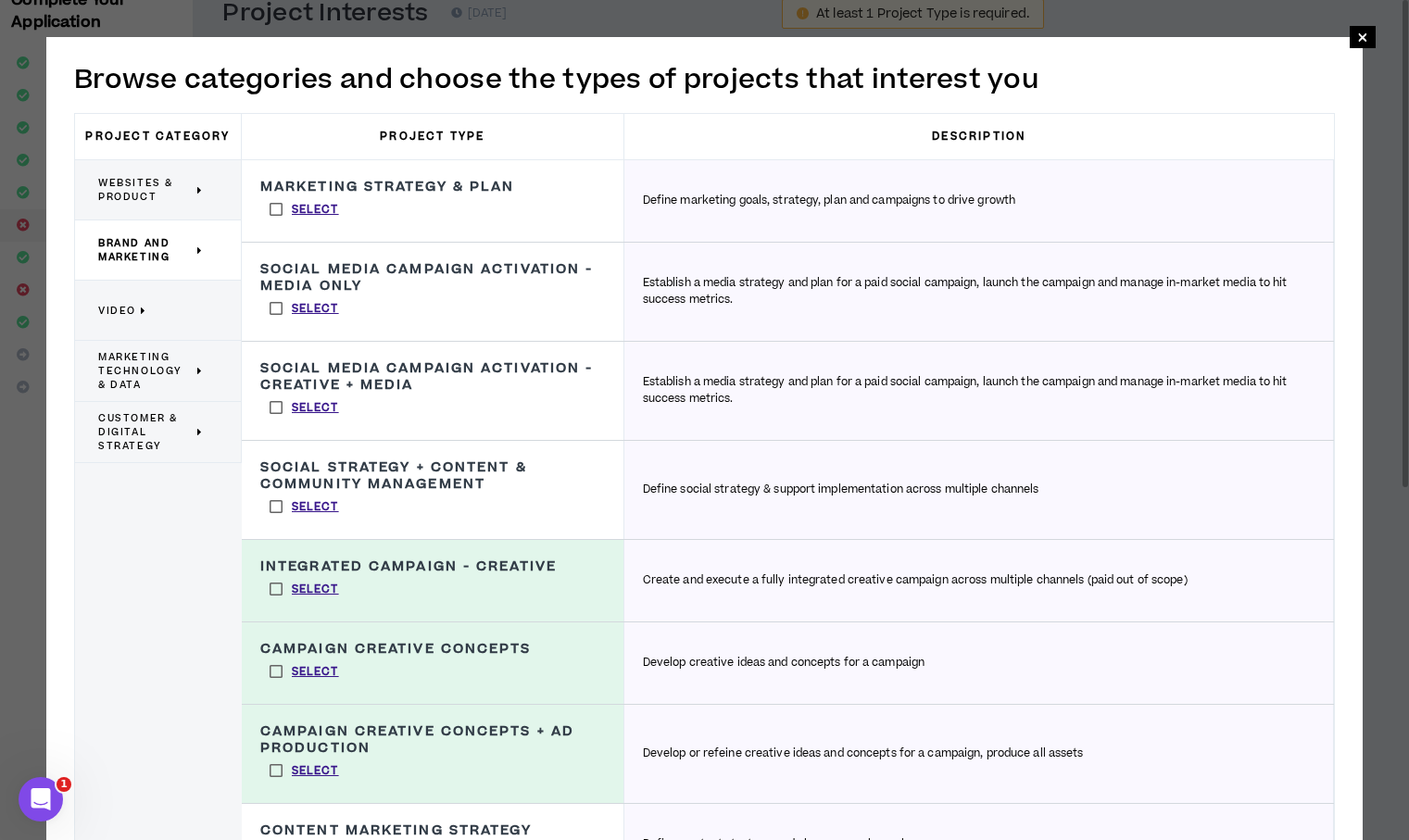
click at [148, 198] on span "Websites & Product" at bounding box center [146, 189] width 95 height 27
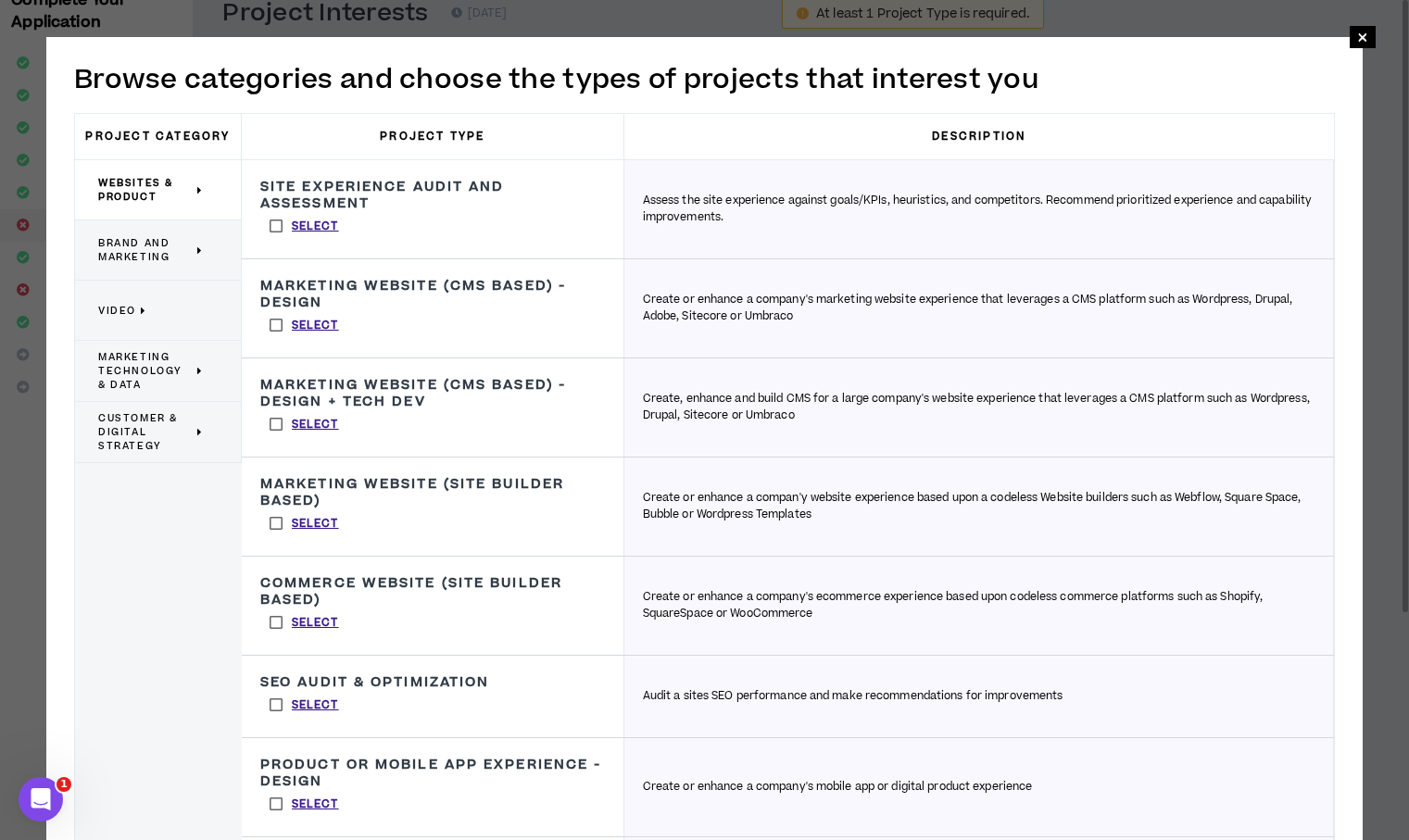
click at [138, 245] on span "Brand and Marketing" at bounding box center [146, 250] width 95 height 27
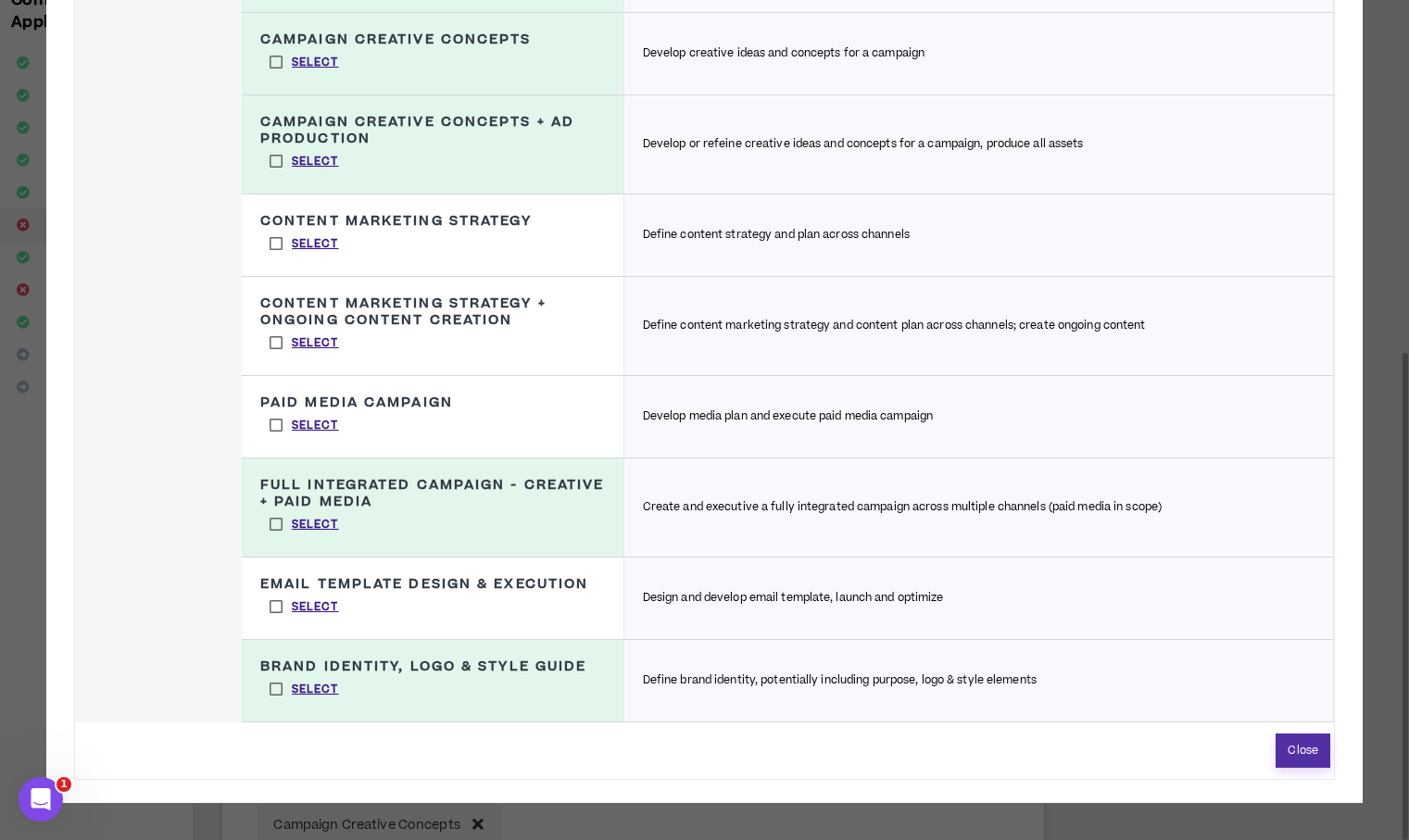
click at [1304, 759] on button "Close" at bounding box center [1303, 750] width 55 height 34
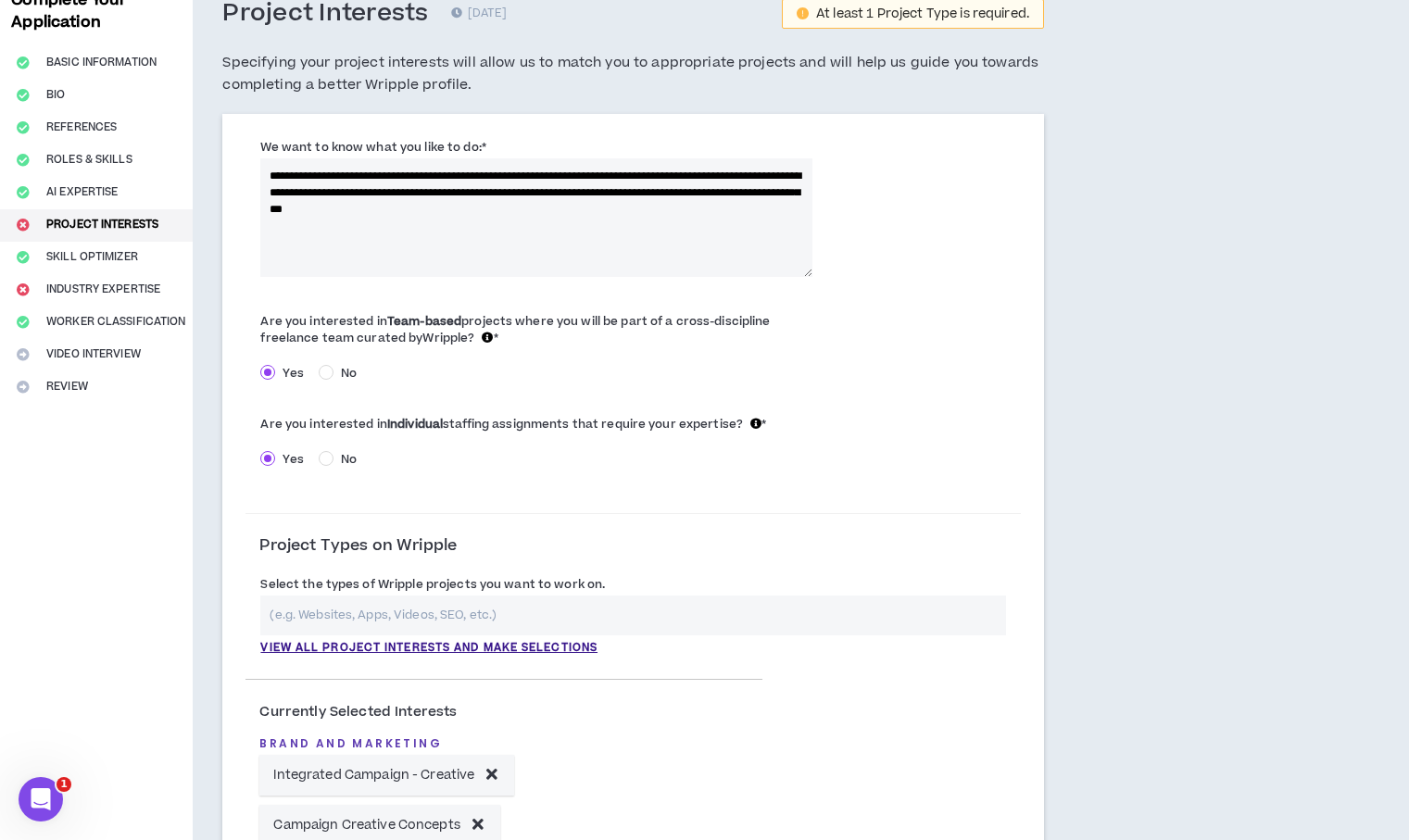
click at [560, 605] on input "text" at bounding box center [633, 615] width 746 height 40
click at [521, 645] on p "View all project interests and make selections" at bounding box center [429, 648] width 337 height 17
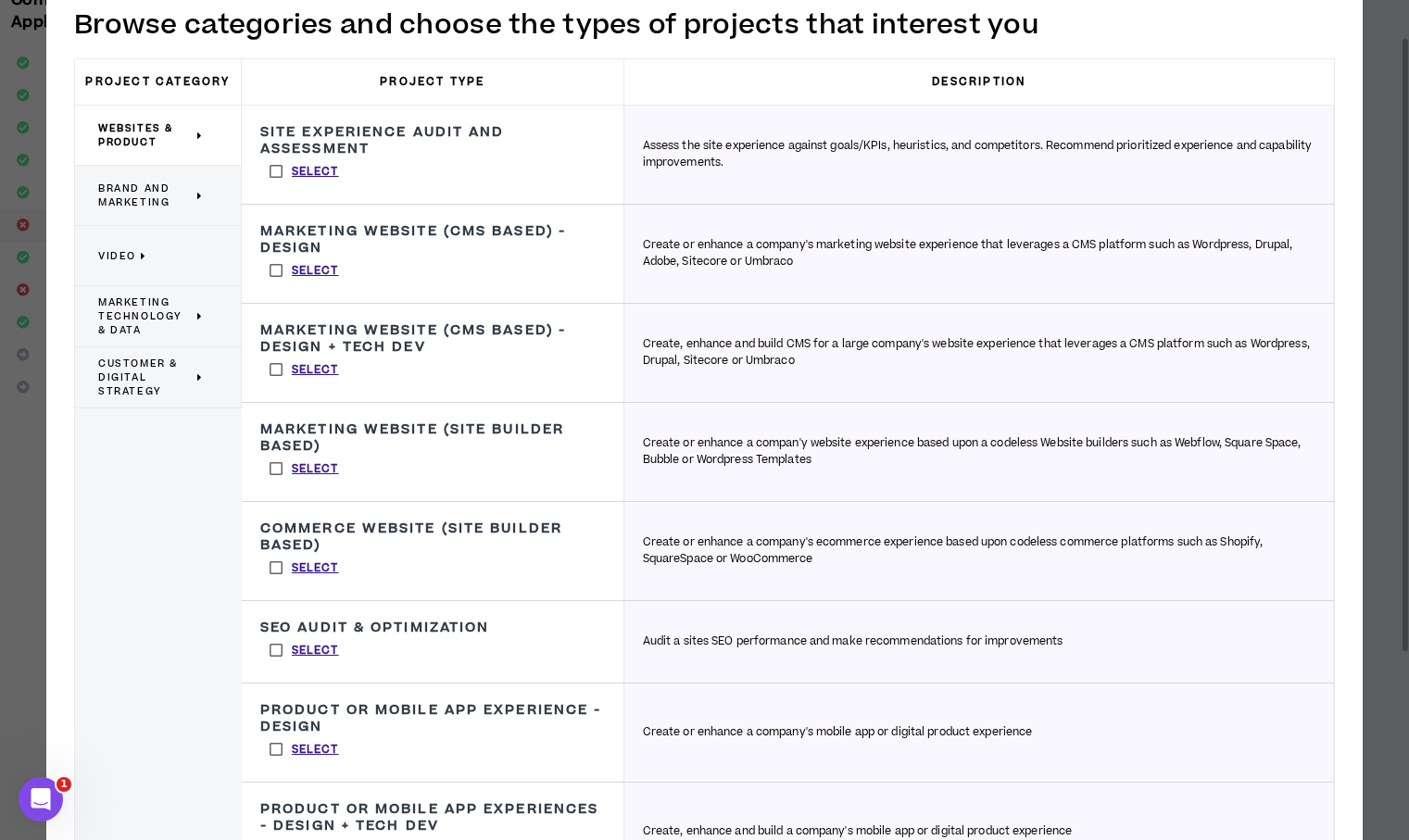
click at [169, 197] on span "Brand and Marketing" at bounding box center [146, 195] width 95 height 27
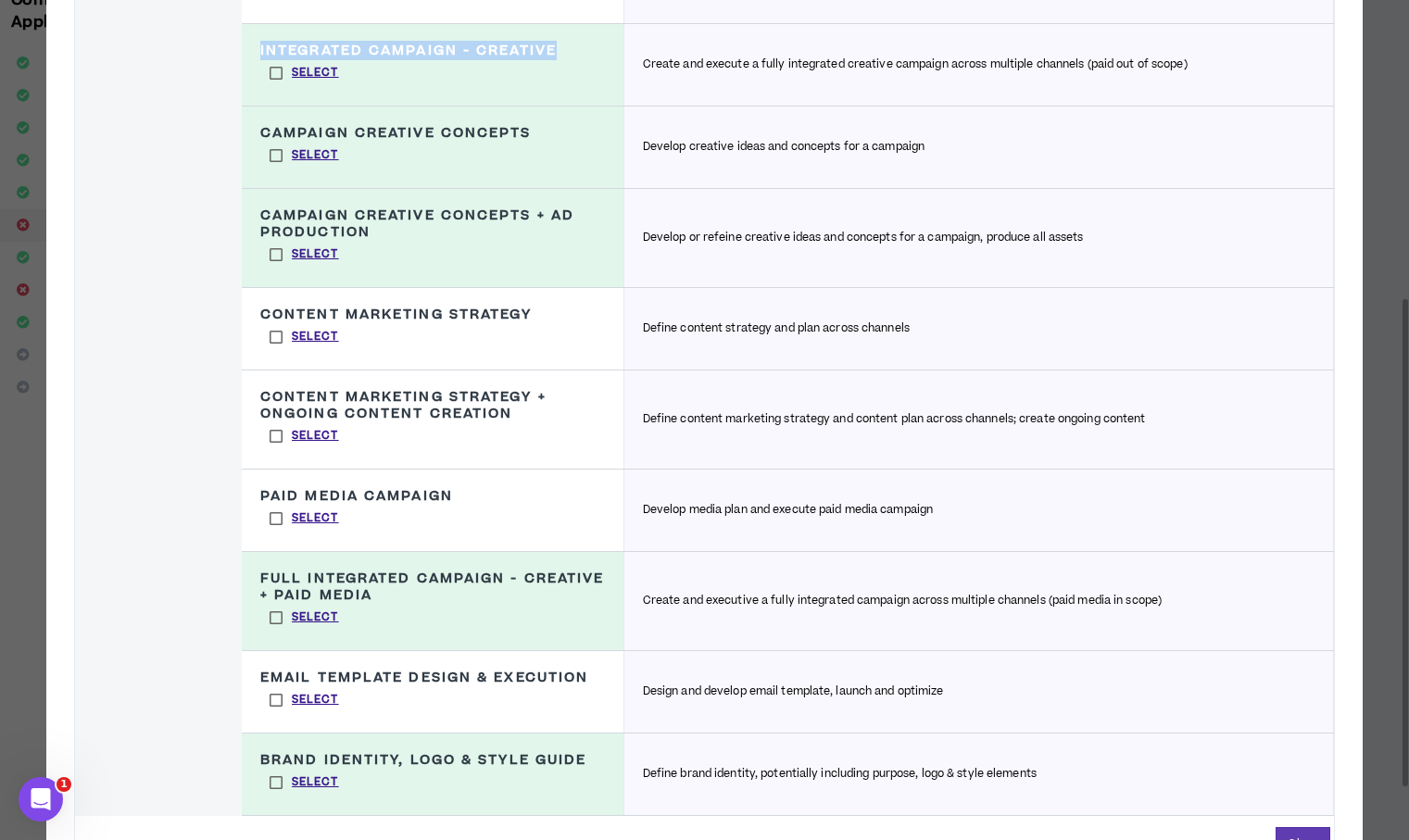
drag, startPoint x: 557, startPoint y: 49, endPoint x: 287, endPoint y: 36, distance: 270.3
click at [287, 36] on div "Integrated Campaign - Creative Create and execute a fully integrated creative c…" at bounding box center [432, 64] width 382 height 81
copy h3 "Integrated Campaign - Creative"
click at [534, 129] on div "Campaign Creative Concepts Develop creative ideas and concepts for a campaign S…" at bounding box center [432, 148] width 382 height 81
drag, startPoint x: 532, startPoint y: 132, endPoint x: 252, endPoint y: 132, distance: 280.0
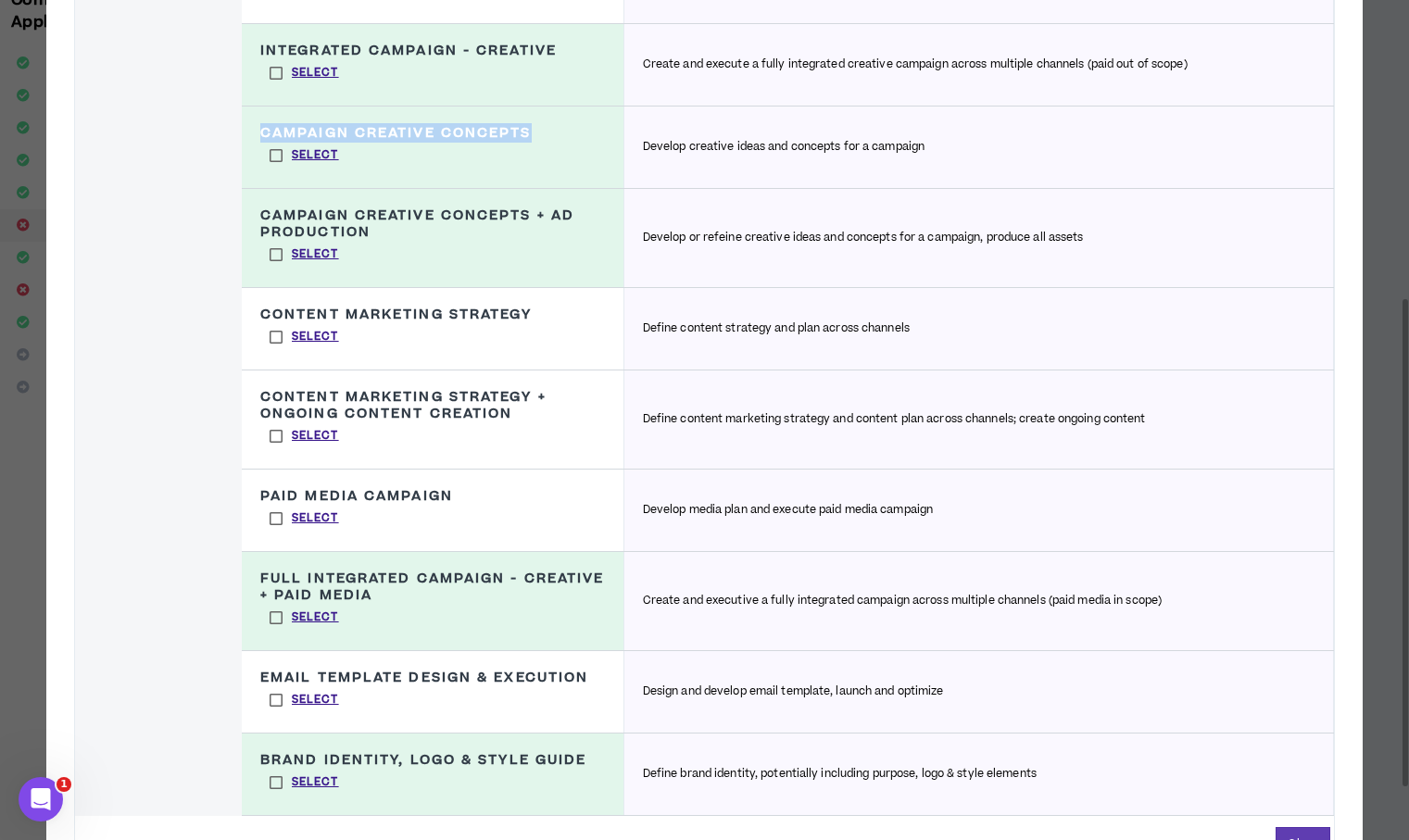
click at [252, 132] on div "Campaign Creative Concepts Develop creative ideas and concepts for a campaign S…" at bounding box center [432, 148] width 382 height 81
copy h3 "Campaign Creative Concepts"
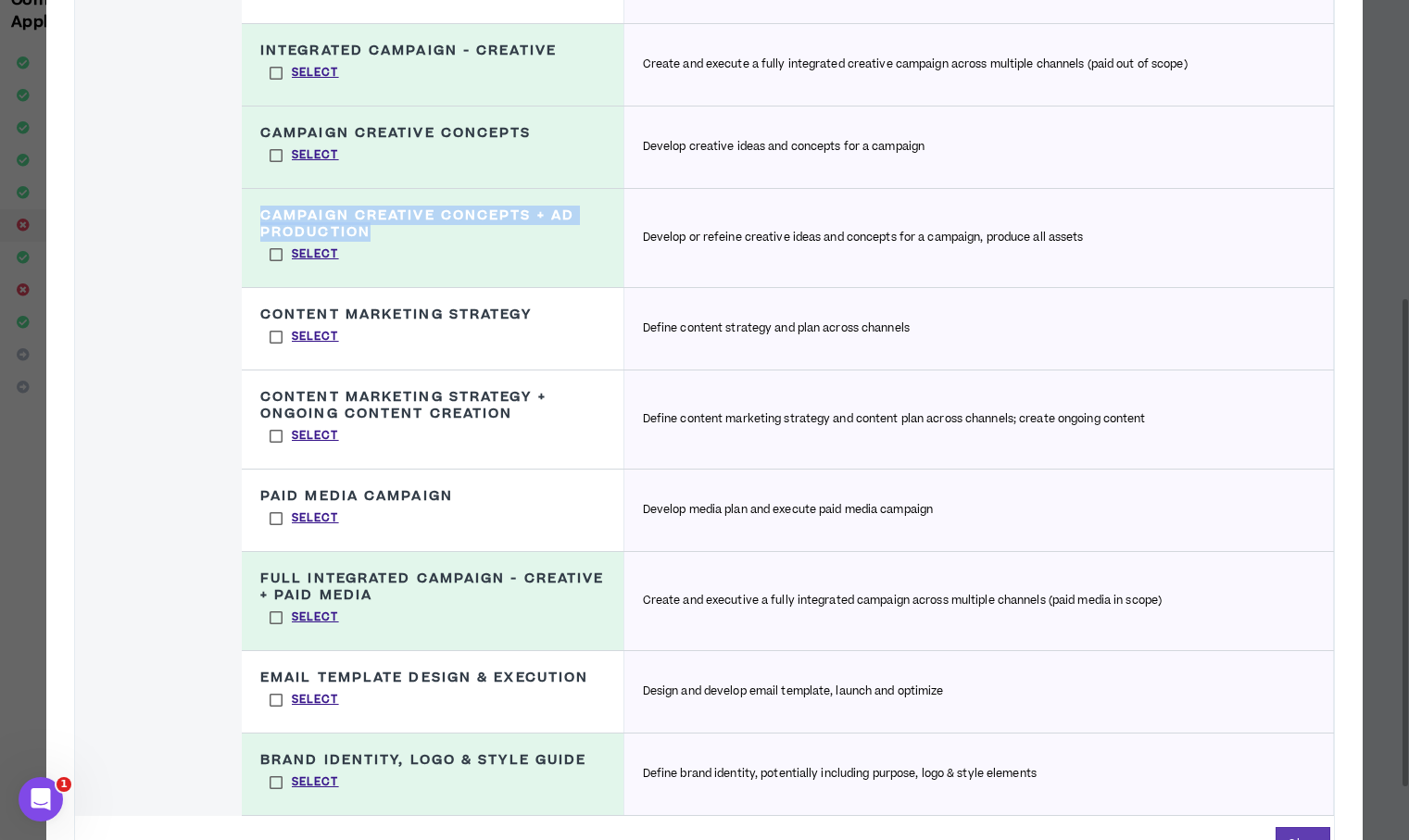
drag, startPoint x: 372, startPoint y: 233, endPoint x: 262, endPoint y: 215, distance: 111.5
click at [262, 215] on h3 "Campaign Creative Concepts + Ad Production" at bounding box center [432, 223] width 344 height 33
copy h3 "Campaign Creative Concepts + Ad Production"
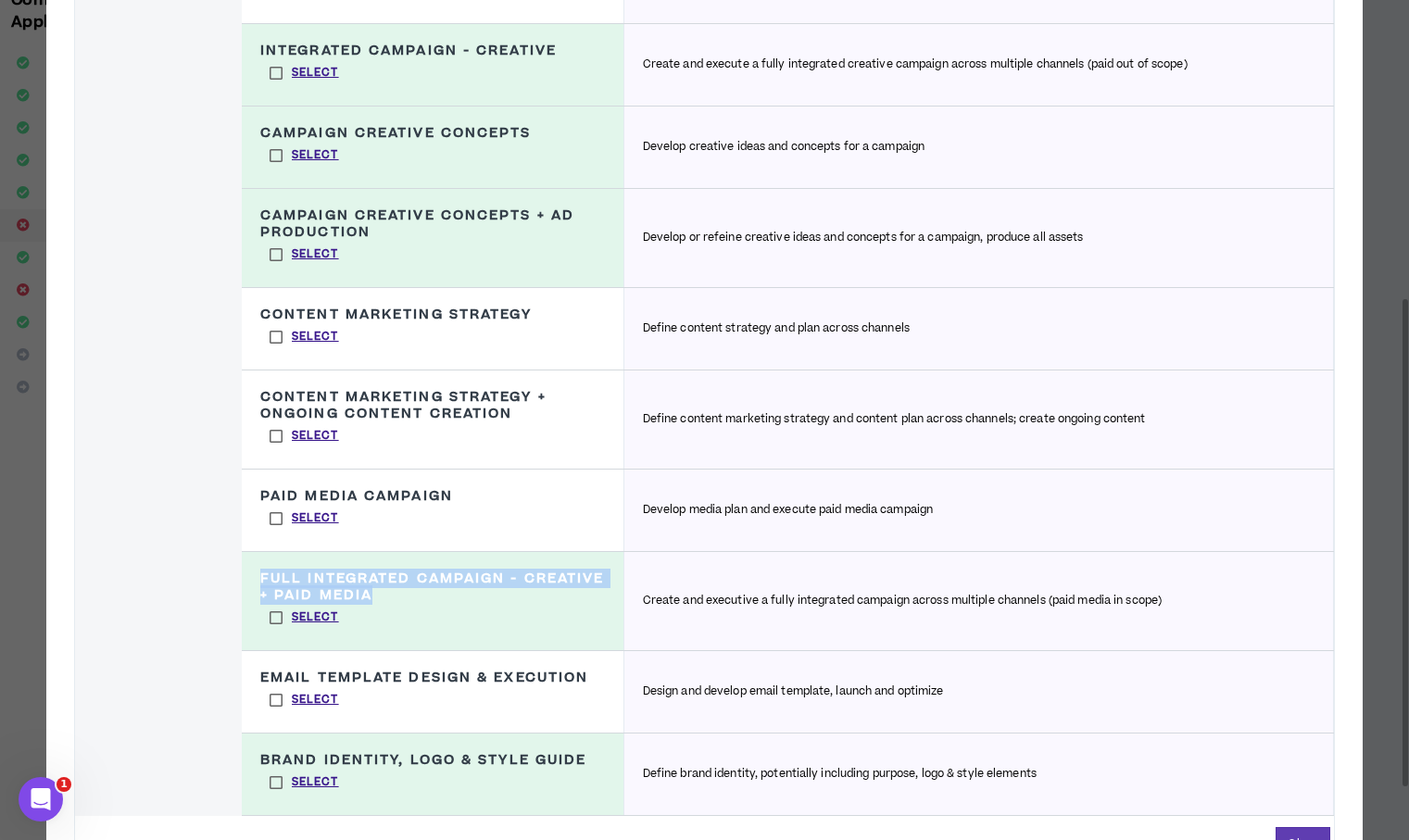
drag, startPoint x: 503, startPoint y: 592, endPoint x: 265, endPoint y: 574, distance: 238.7
click at [265, 574] on h3 "Full Integrated Campaign - Creative + Paid Media" at bounding box center [432, 586] width 344 height 33
copy h3 "Full Integrated Campaign - Creative + Paid Media"
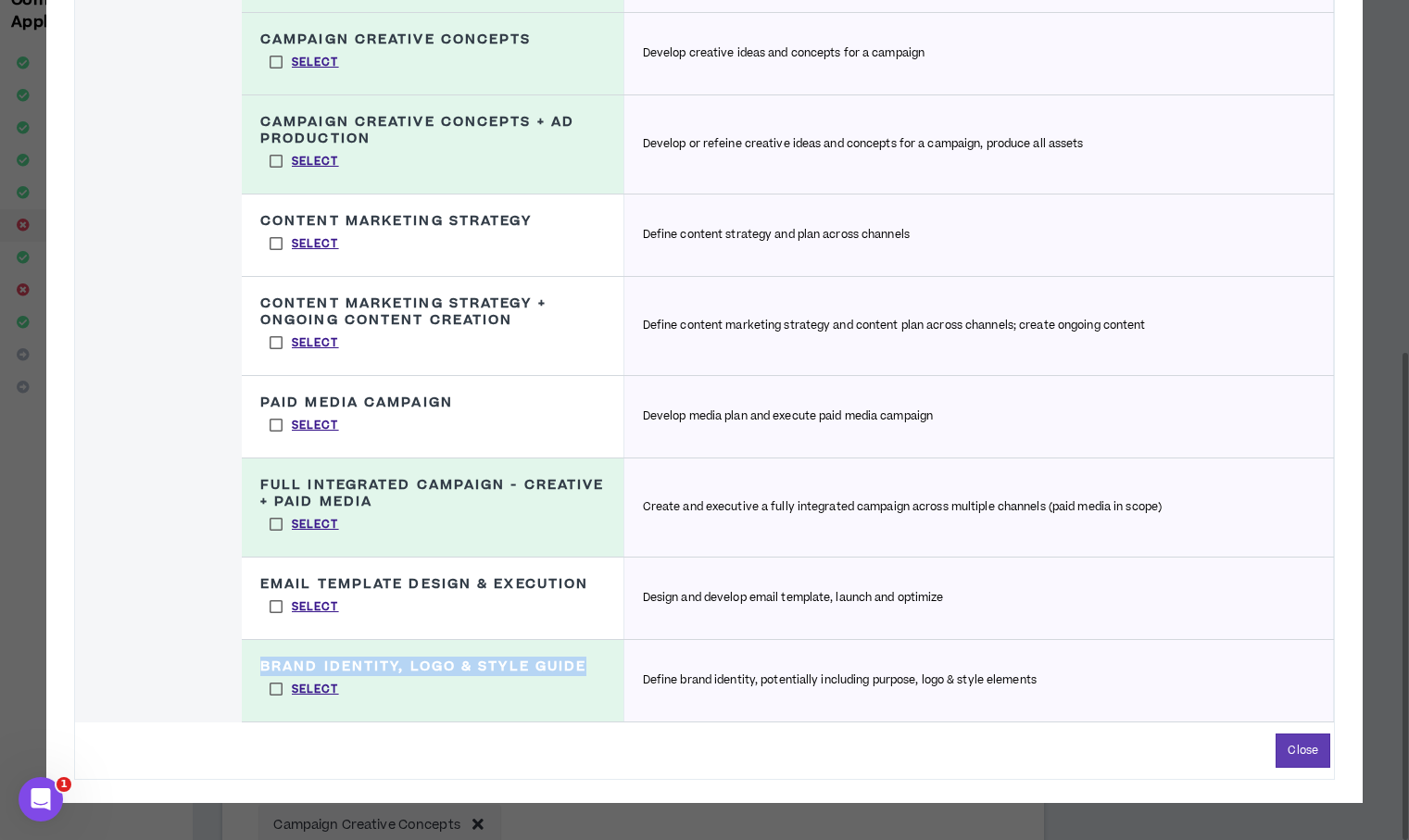
drag, startPoint x: 603, startPoint y: 665, endPoint x: 255, endPoint y: 663, distance: 348.0
click at [255, 663] on div "Brand Identity, Logo & Style Guide Define brand identity, potentially including…" at bounding box center [432, 680] width 382 height 81
copy h3 "Brand Identity, Logo & Style Guide"
click at [1302, 747] on button "Close" at bounding box center [1303, 750] width 55 height 34
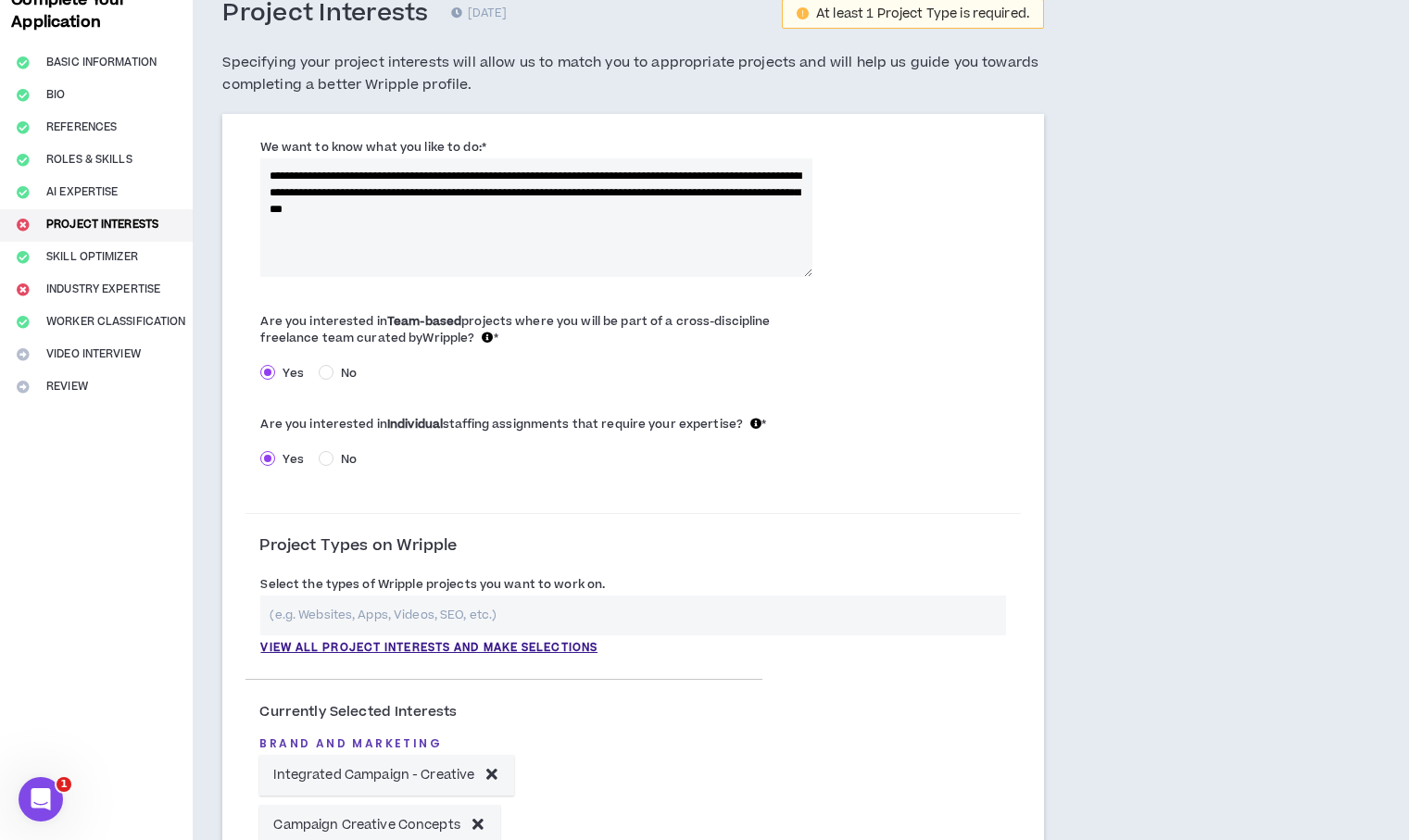
click at [421, 615] on input "text" at bounding box center [633, 615] width 746 height 40
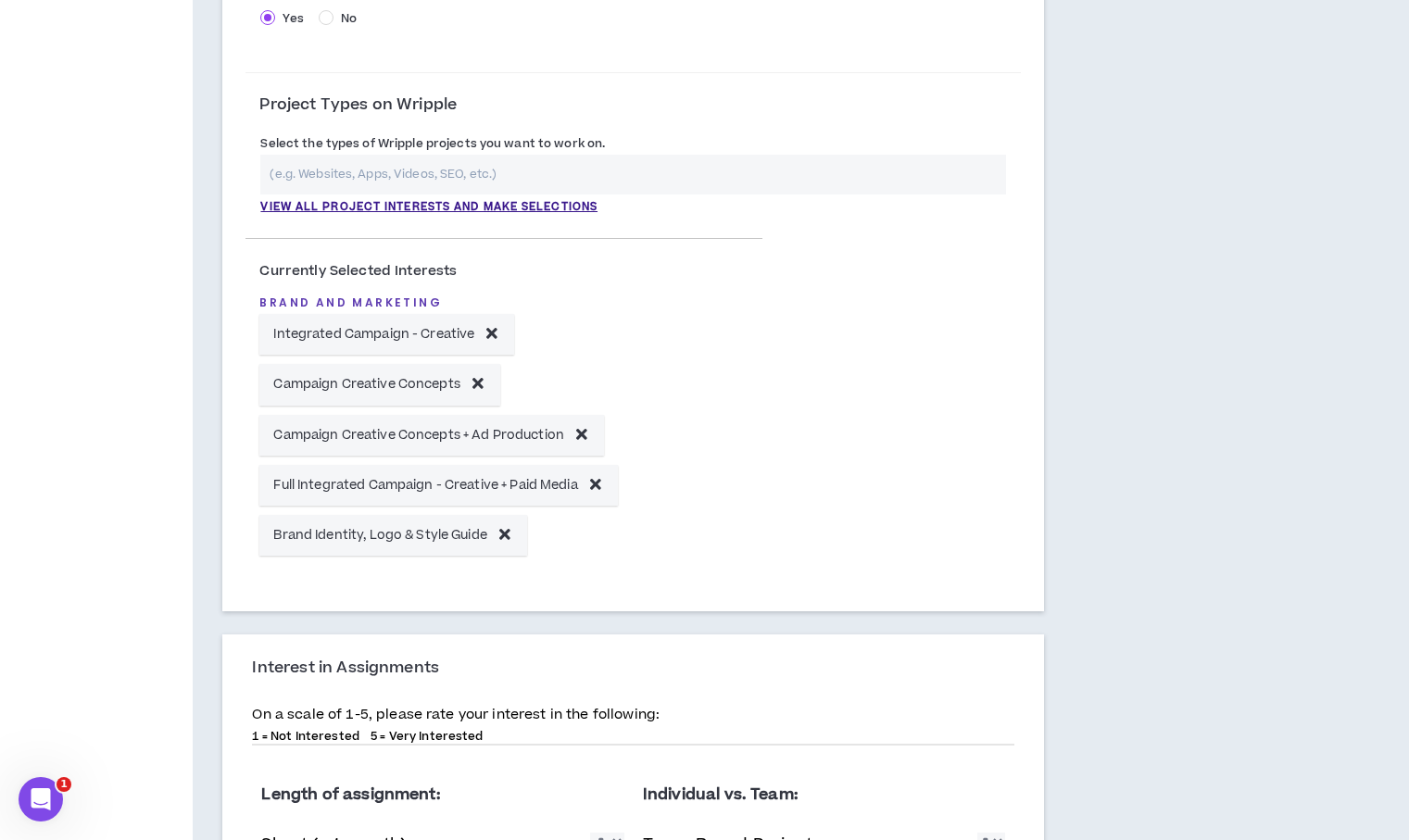
scroll to position [557, 0]
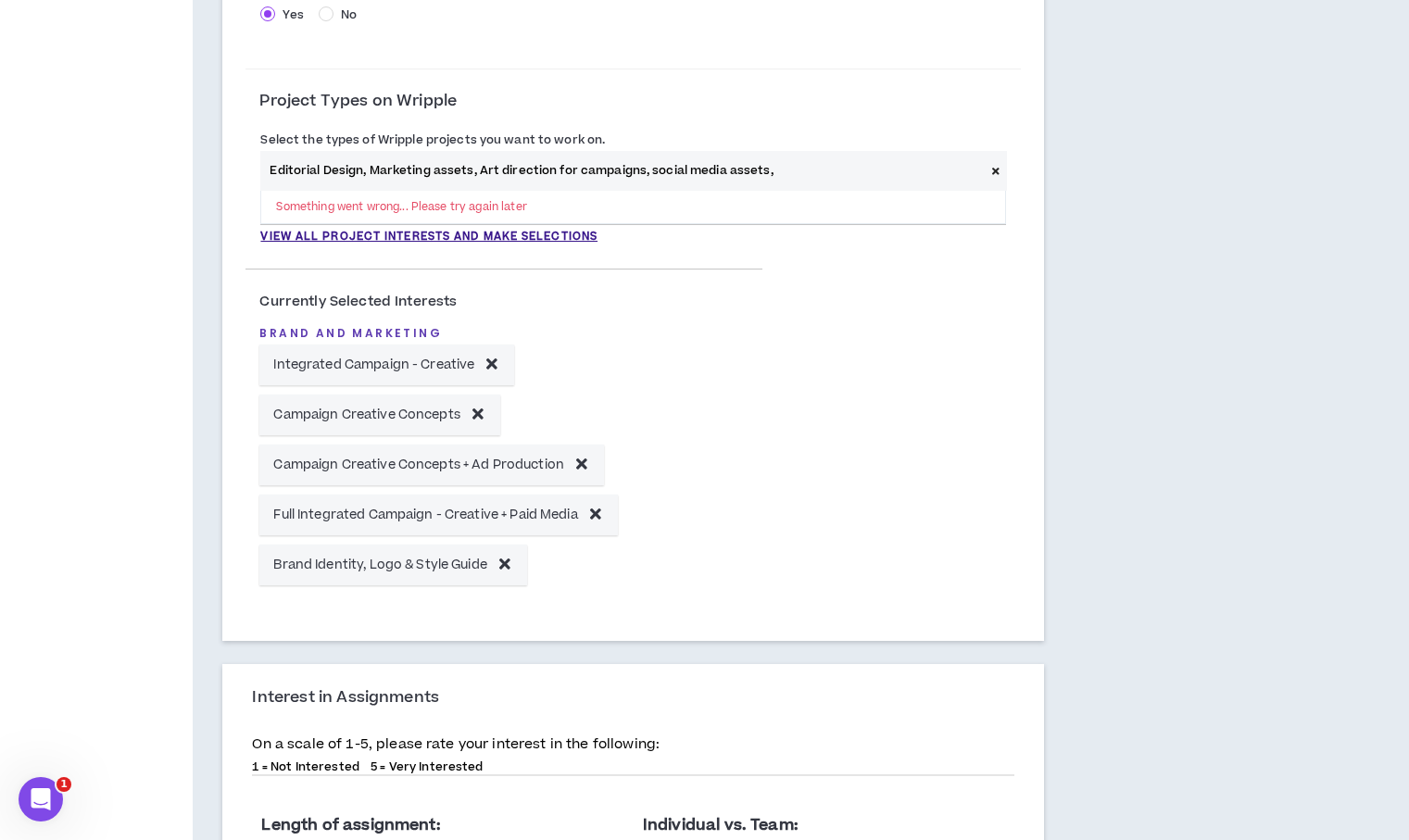
click at [810, 308] on div "Currently Selected Interests Brand and Marketing Integrated Campaign - Creative…" at bounding box center [632, 436] width 775 height 354
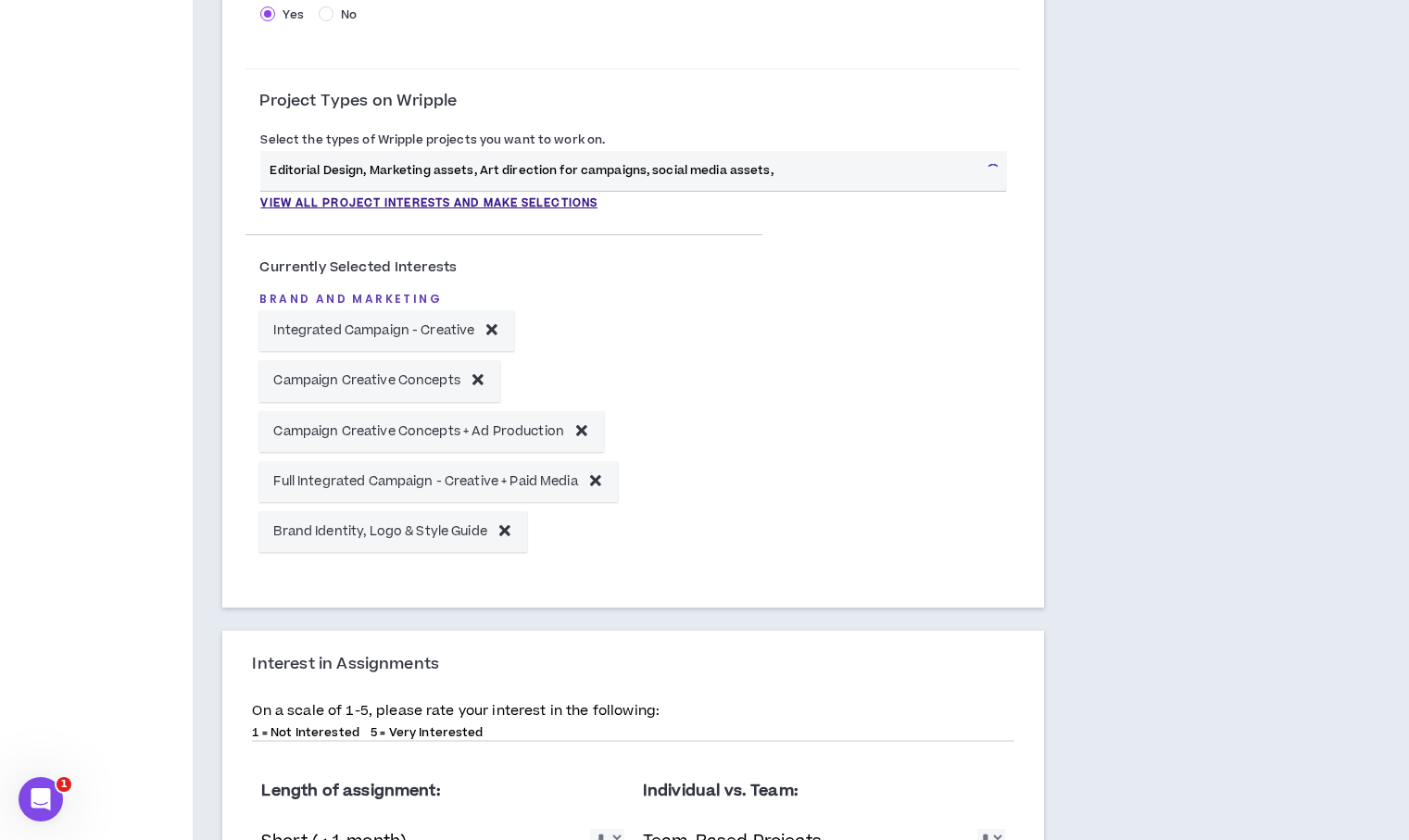
drag, startPoint x: 787, startPoint y: 168, endPoint x: 38, endPoint y: 160, distance: 749.0
click at [38, 160] on div "**********" at bounding box center [704, 415] width 1409 height 1778
type input "Design"
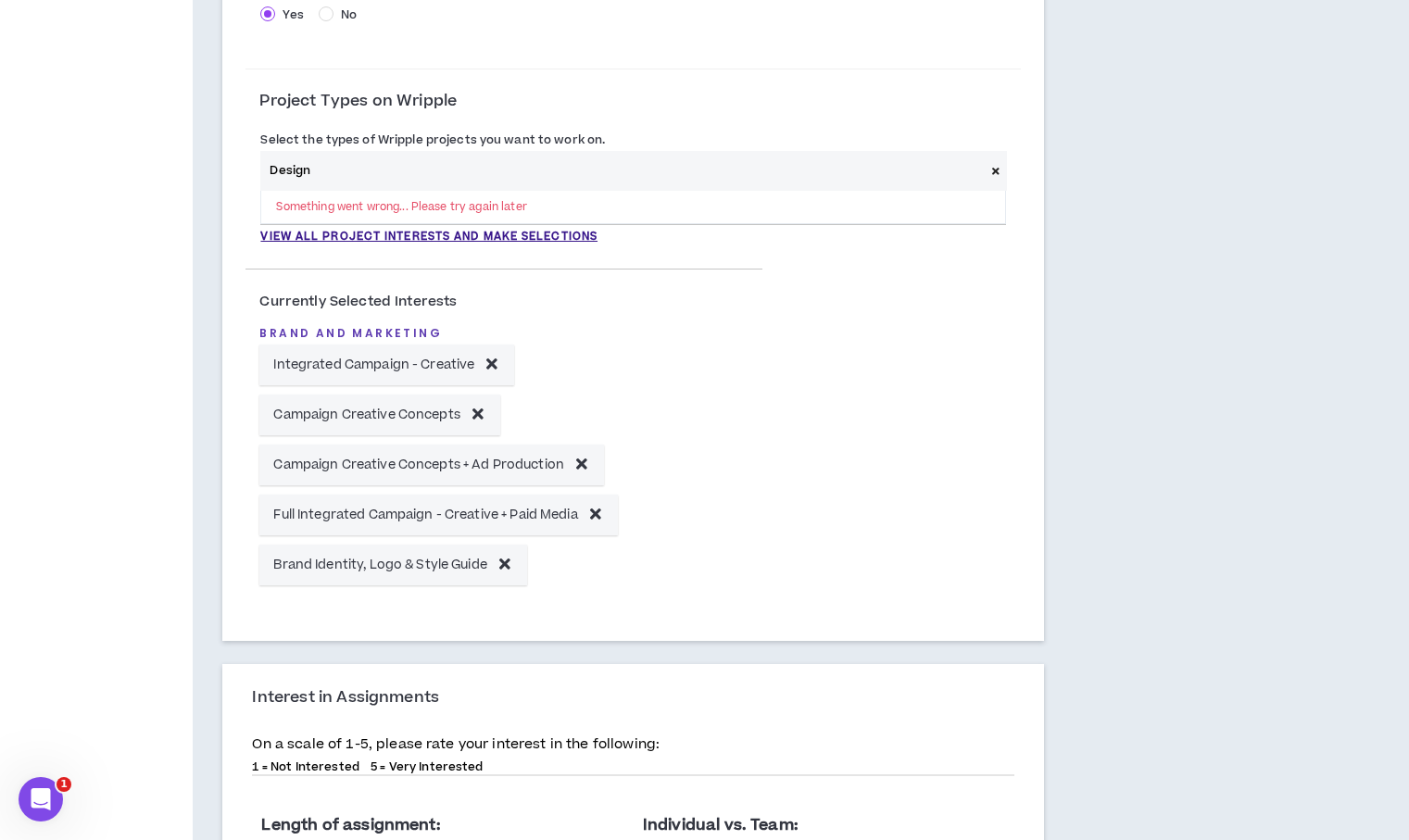
drag, startPoint x: 331, startPoint y: 166, endPoint x: 181, endPoint y: 151, distance: 150.7
click at [167, 153] on div "**********" at bounding box center [704, 432] width 1409 height 1812
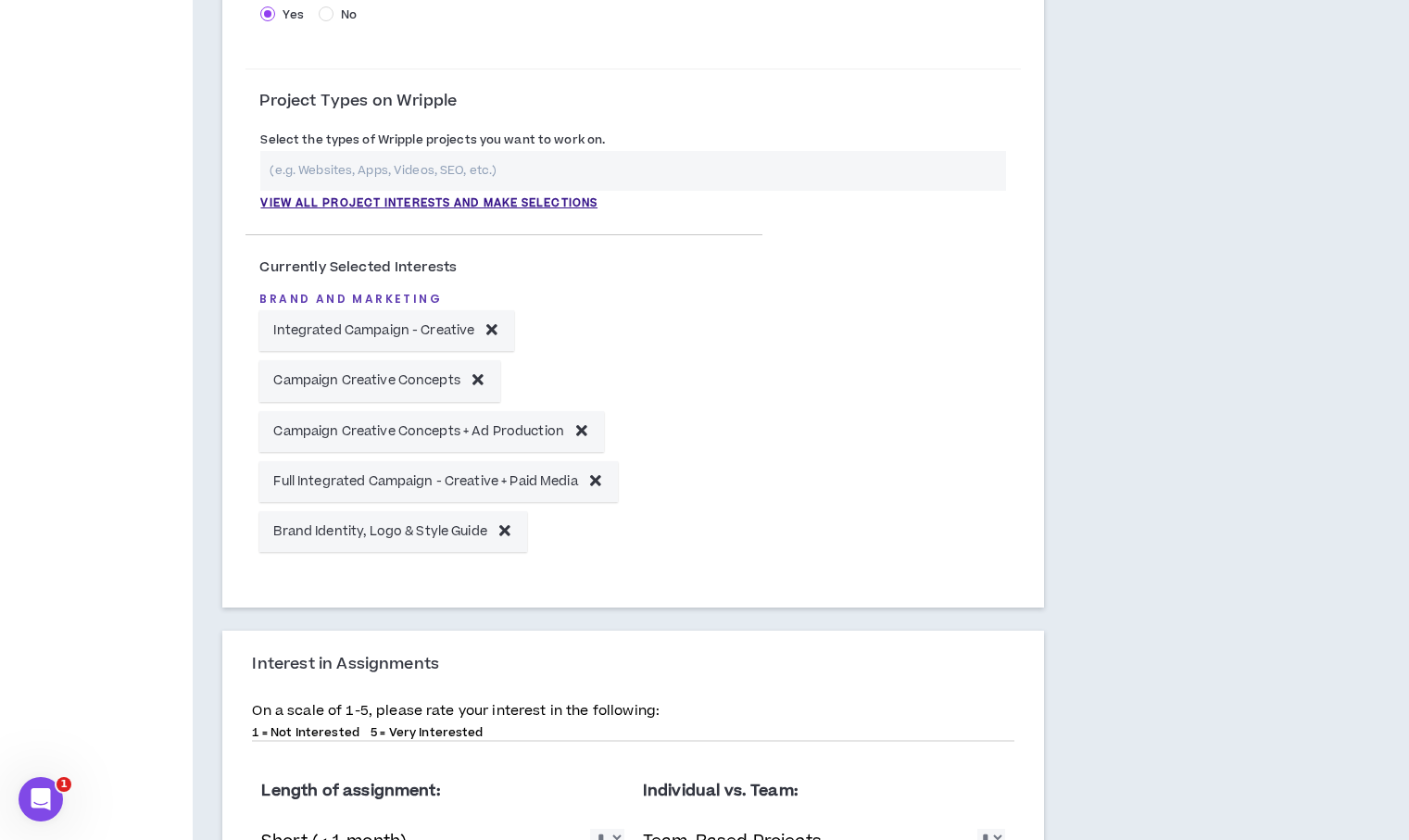
click at [719, 358] on div "Brand and Marketing Integrated Campaign - Creative Campaign Creative Concepts C…" at bounding box center [503, 416] width 489 height 279
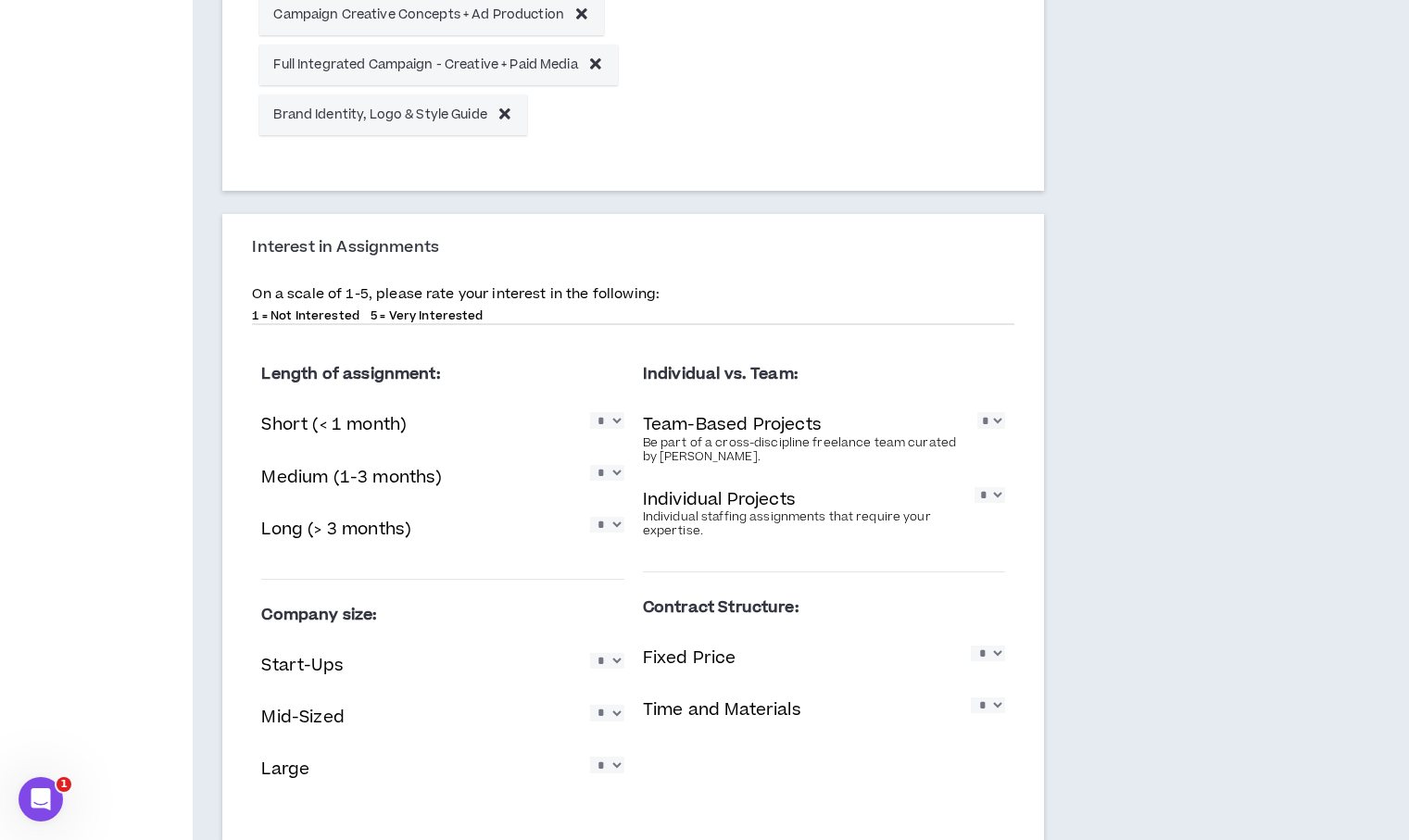
scroll to position [1069, 0]
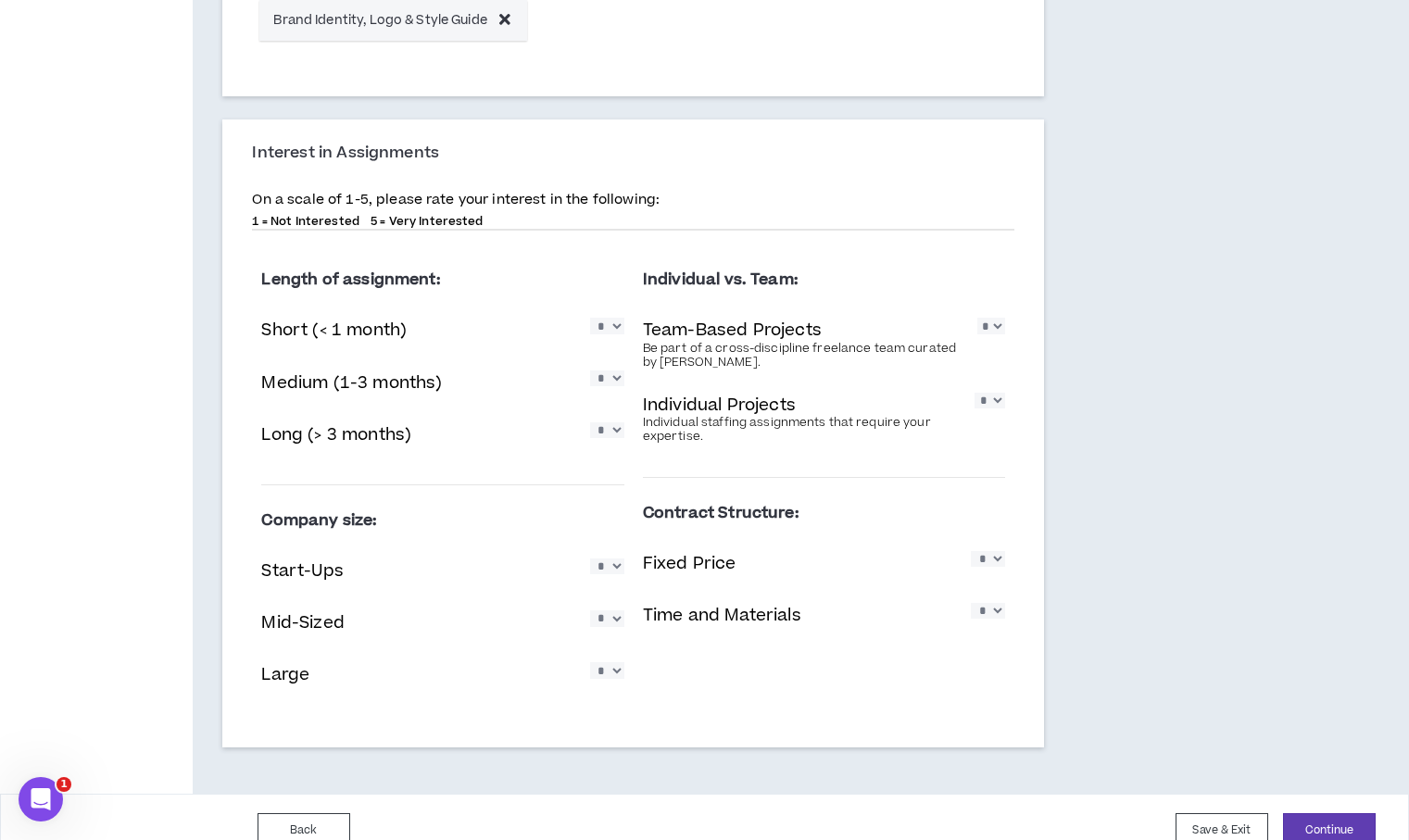
click at [609, 331] on select "* * * * *" at bounding box center [608, 325] width 34 height 16
select select "*"
click at [590, 318] on select "* * * * *" at bounding box center [608, 325] width 34 height 16
click at [598, 375] on select "* * * * *" at bounding box center [608, 378] width 34 height 16
select select "*"
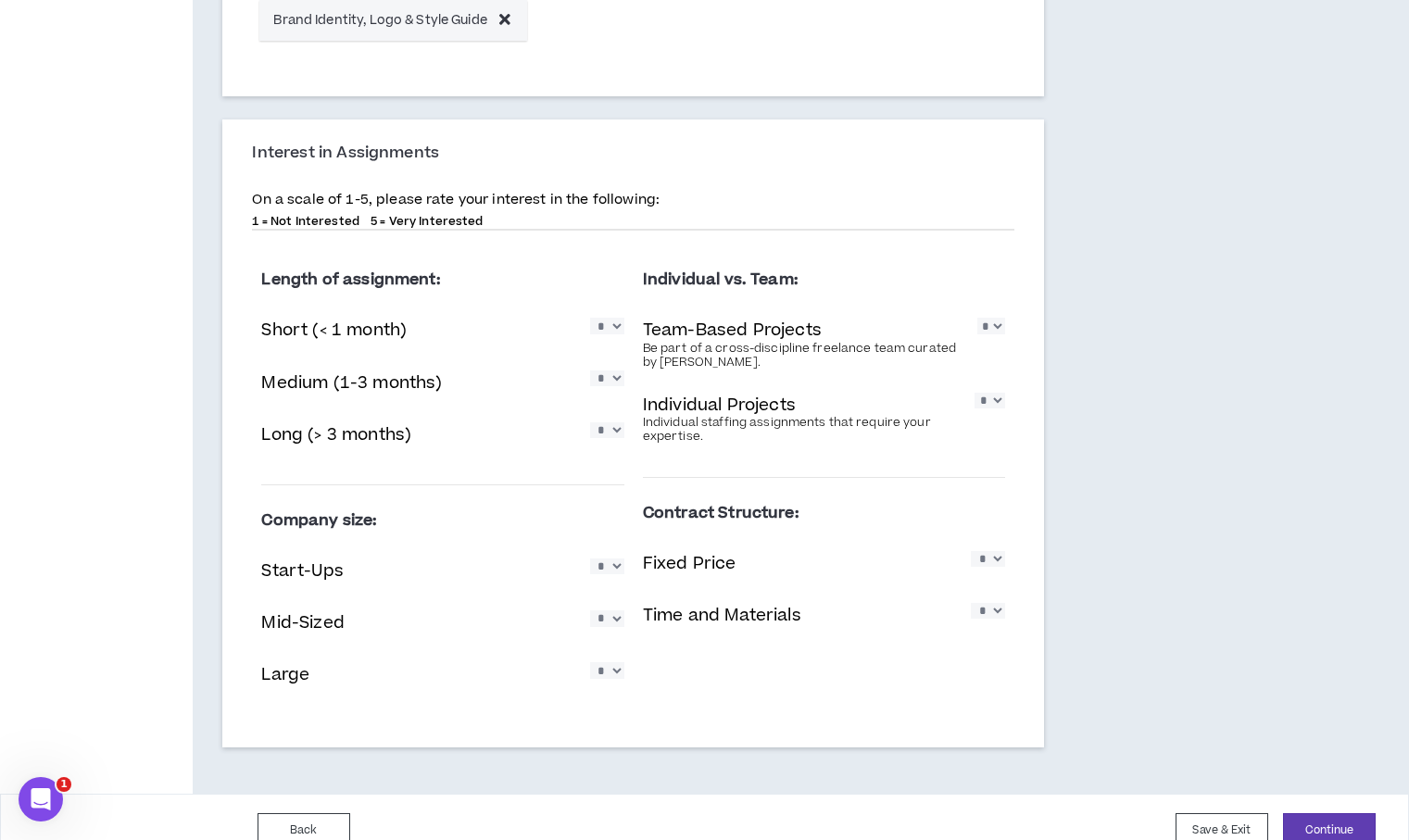
click at [590, 371] on select "* * * * *" at bounding box center [608, 378] width 34 height 16
click at [602, 434] on select "* * * * *" at bounding box center [608, 429] width 34 height 16
select select "*"
click at [590, 422] on select "* * * * *" at bounding box center [608, 429] width 34 height 16
click at [617, 572] on select "* * * * *" at bounding box center [608, 566] width 34 height 16
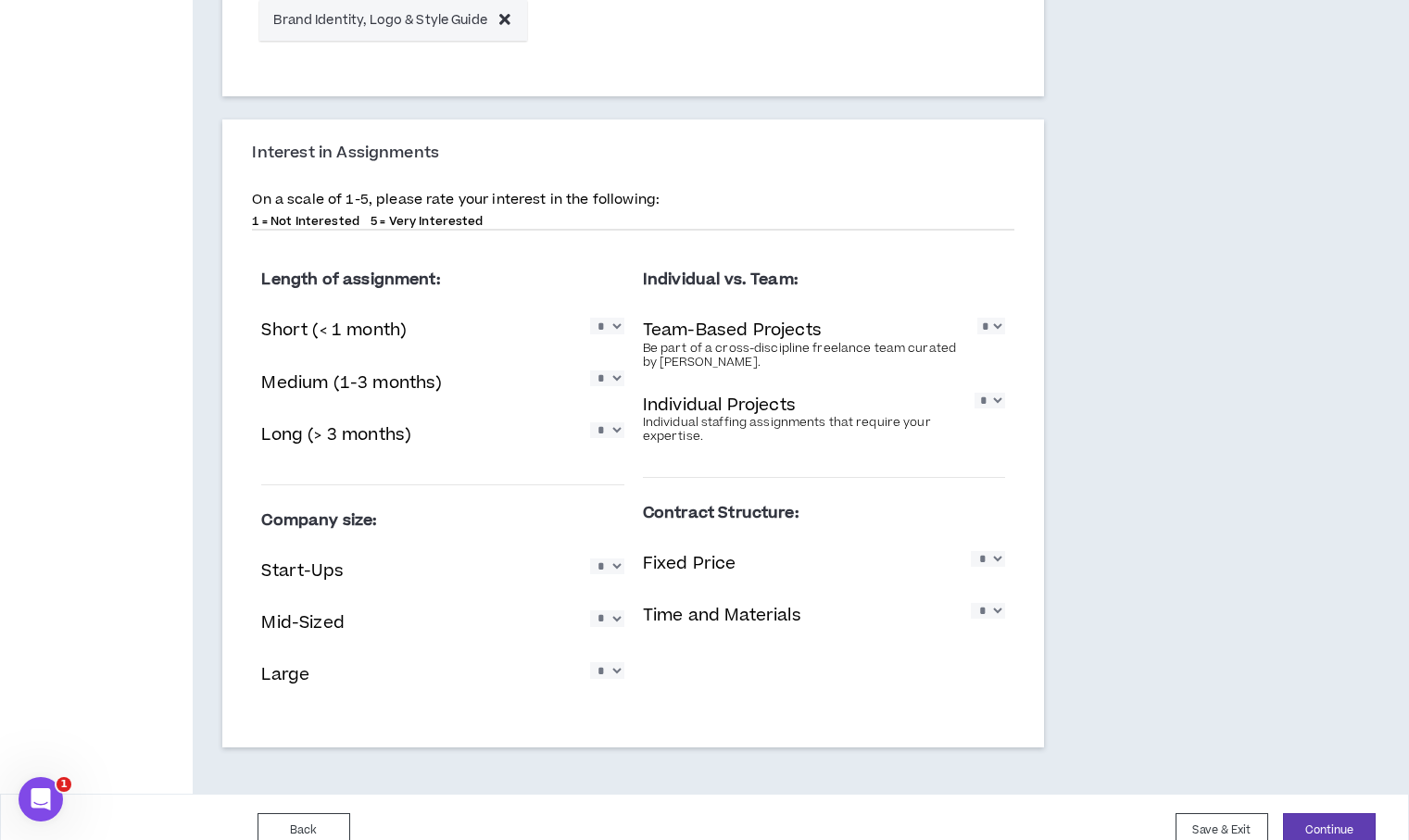
select select "*"
click at [590, 558] on select "* * * * *" at bounding box center [608, 566] width 34 height 16
click at [608, 621] on select "* * * * *" at bounding box center [608, 618] width 34 height 16
select select "*"
click at [590, 610] on select "* * * * *" at bounding box center [608, 618] width 34 height 16
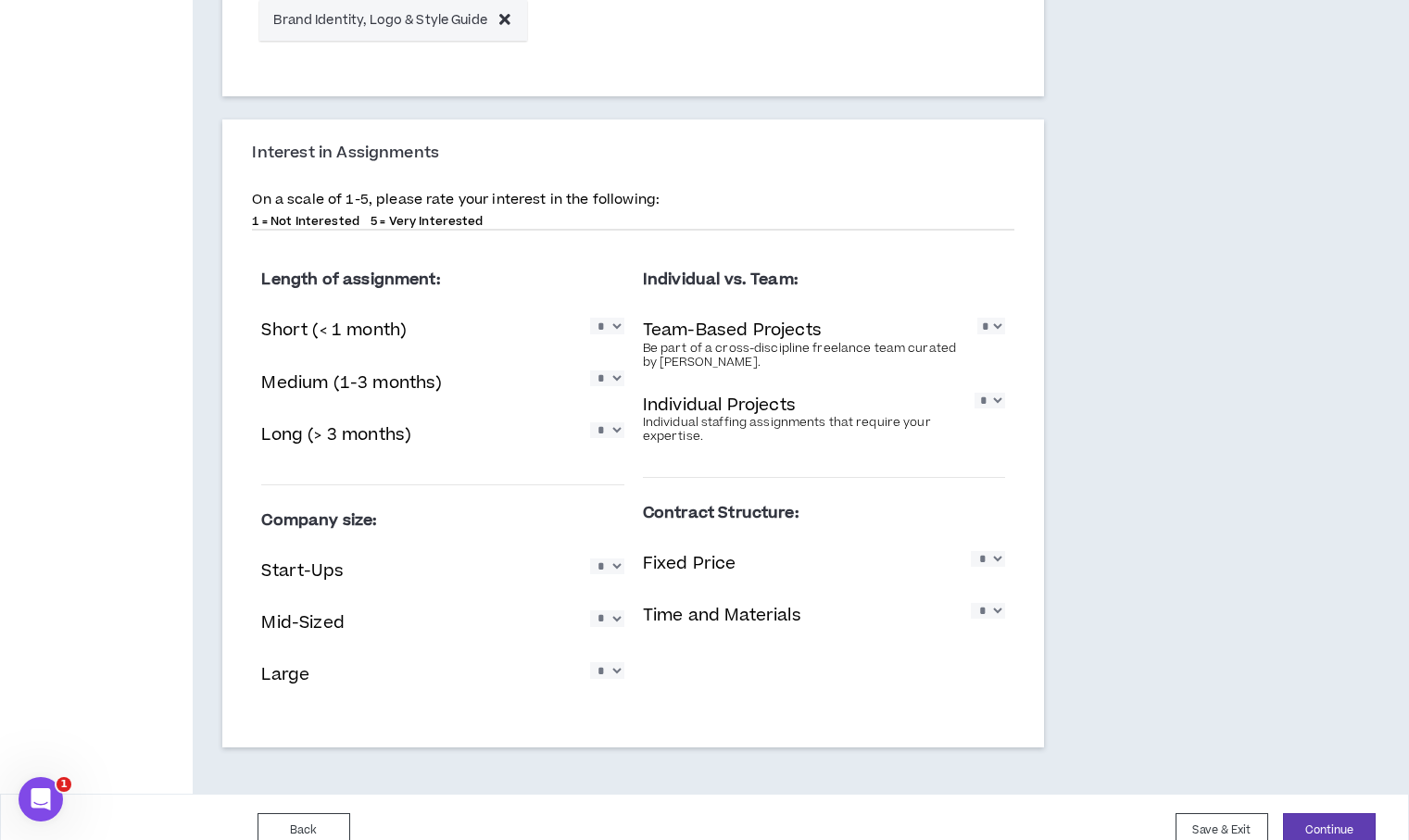
click at [604, 670] on select "* * * * *" at bounding box center [608, 670] width 34 height 16
select select "*"
click at [590, 663] on select "* * * * *" at bounding box center [608, 670] width 34 height 16
click at [988, 329] on select "* * * * *" at bounding box center [991, 325] width 27 height 16
select select "*"
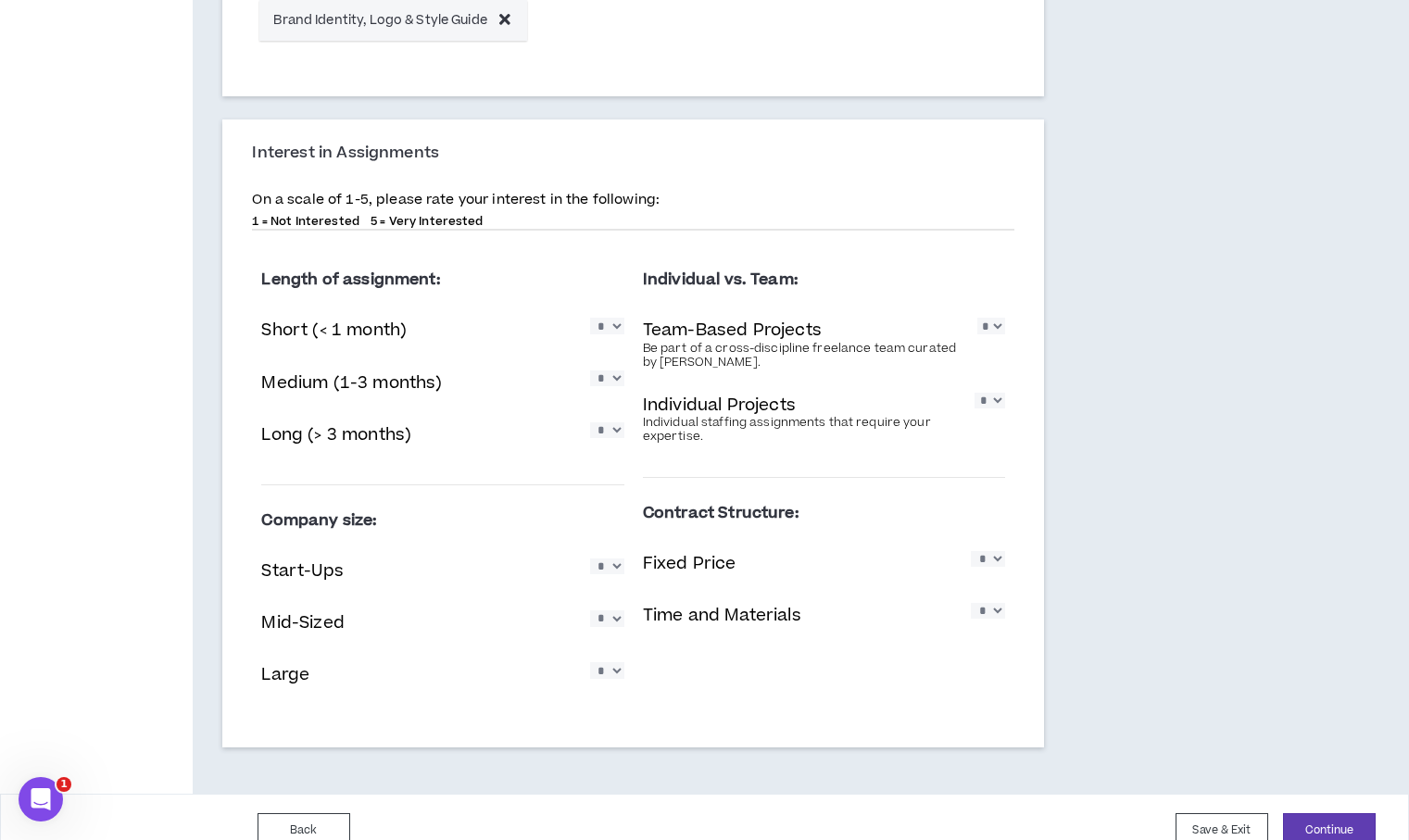
click at [977, 318] on select "* * * * *" at bounding box center [991, 325] width 27 height 16
click at [985, 409] on select "* * * * *" at bounding box center [990, 400] width 30 height 16
select select "*"
click at [975, 393] on select "* * * * *" at bounding box center [990, 400] width 30 height 16
click at [995, 559] on select "* * * * *" at bounding box center [988, 558] width 34 height 16
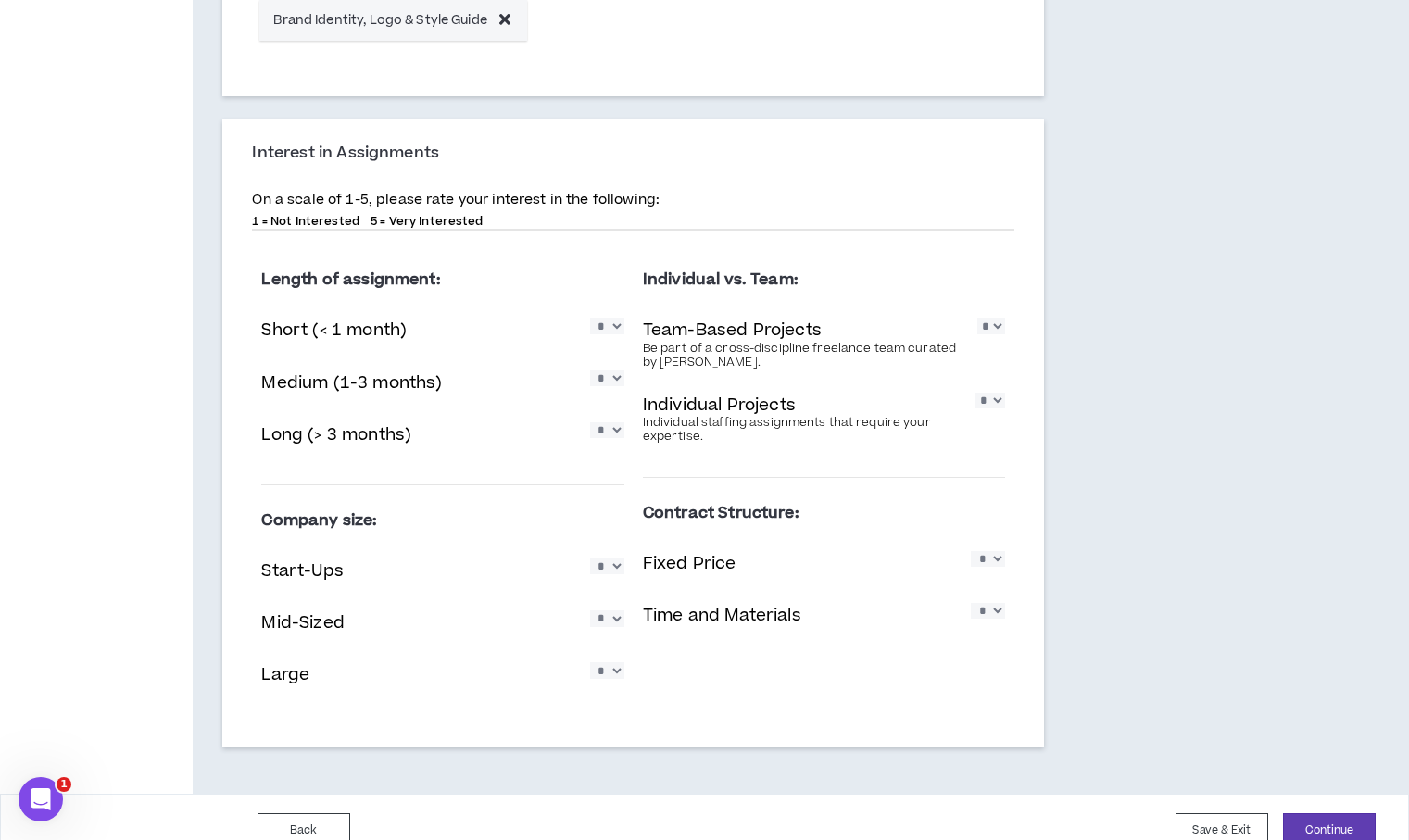
select select "*"
click at [971, 551] on select "* * * * *" at bounding box center [988, 558] width 34 height 16
click at [992, 612] on select "* * * * *" at bounding box center [988, 610] width 34 height 16
select select "*"
click at [971, 603] on select "* * * * *" at bounding box center [988, 610] width 34 height 16
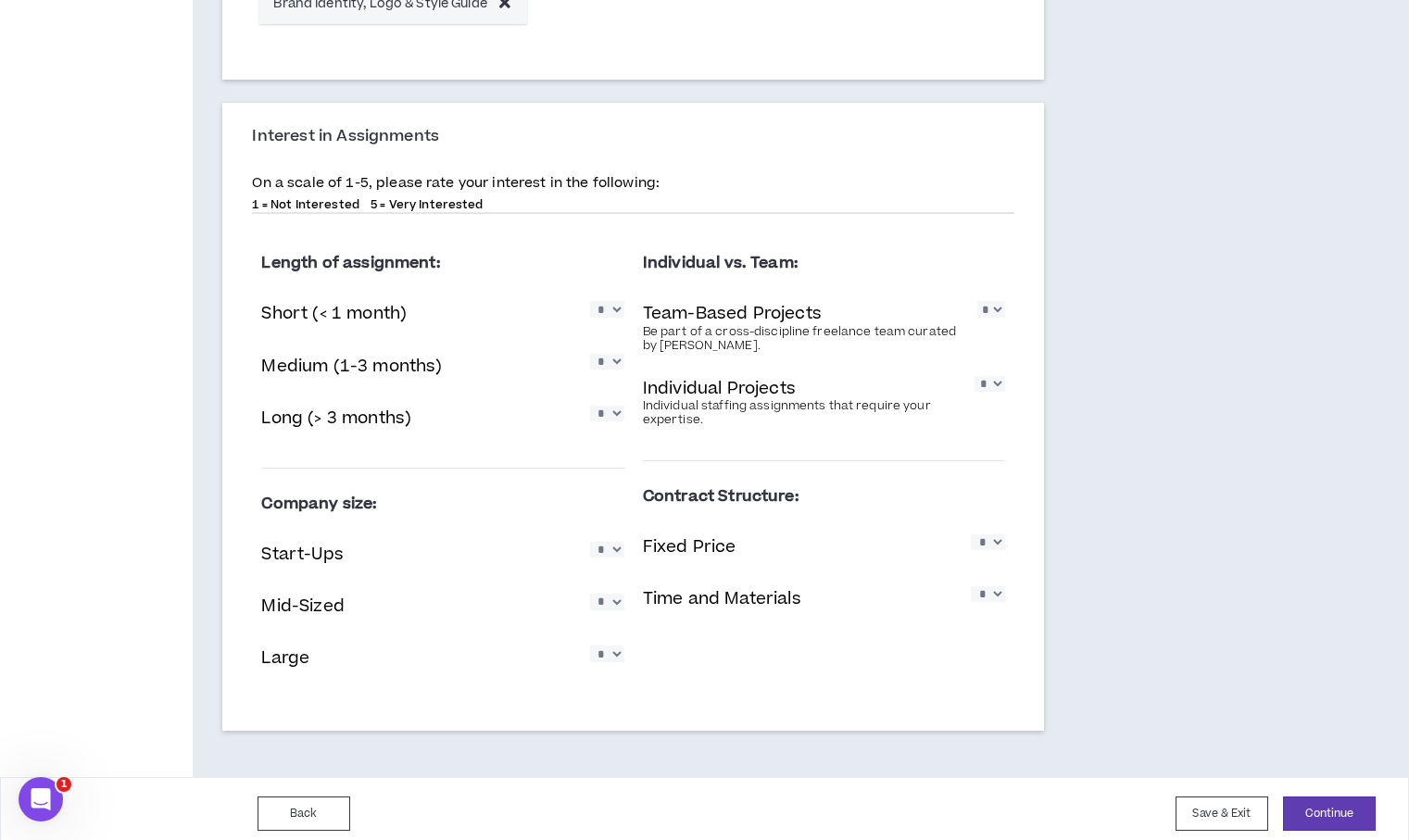
scroll to position [1096, 0]
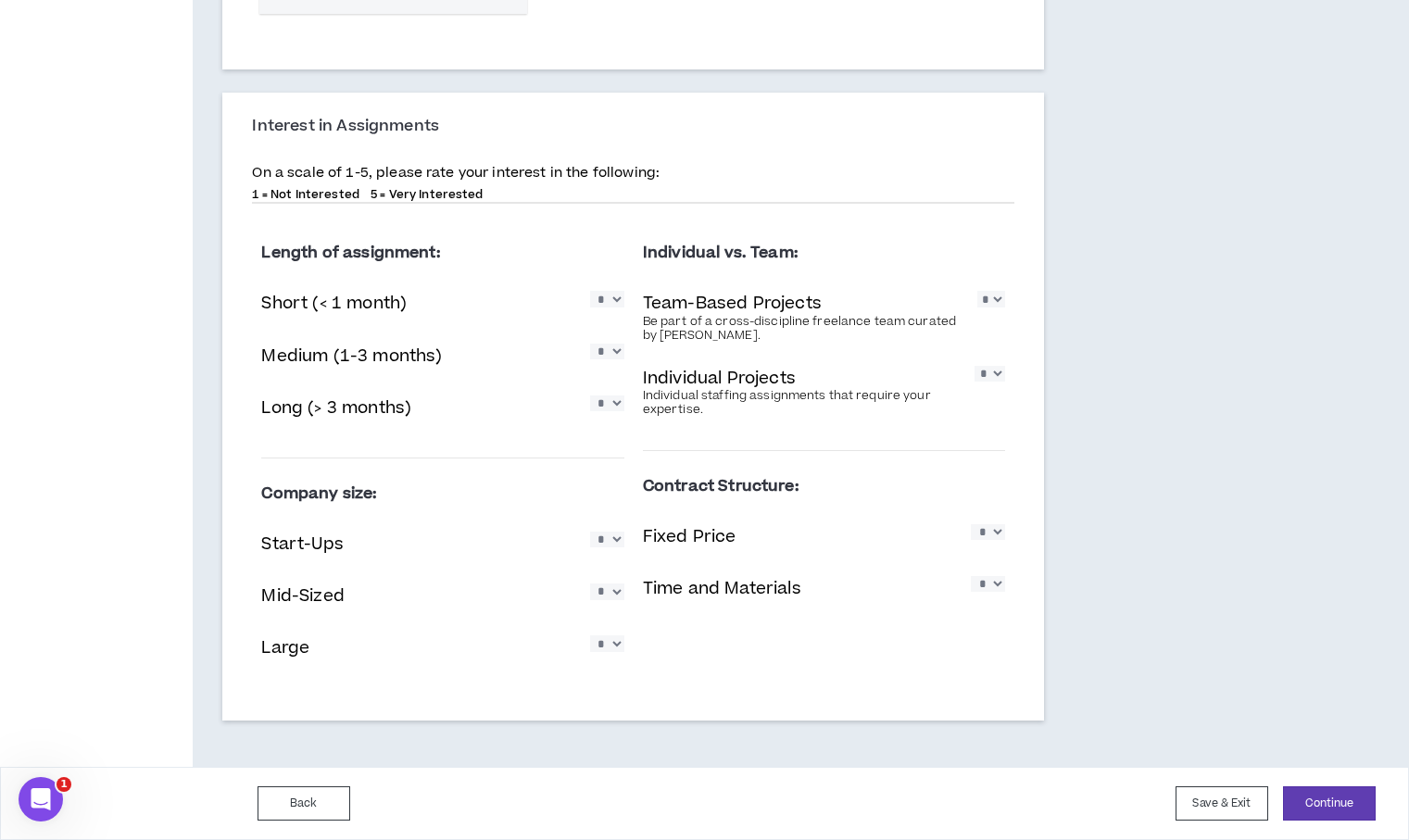
click at [608, 298] on select "* * * * *" at bounding box center [608, 298] width 34 height 16
select select "*"
click at [590, 290] on select "* * * * *" at bounding box center [608, 298] width 34 height 16
click at [1314, 796] on button "Continue" at bounding box center [1330, 803] width 93 height 34
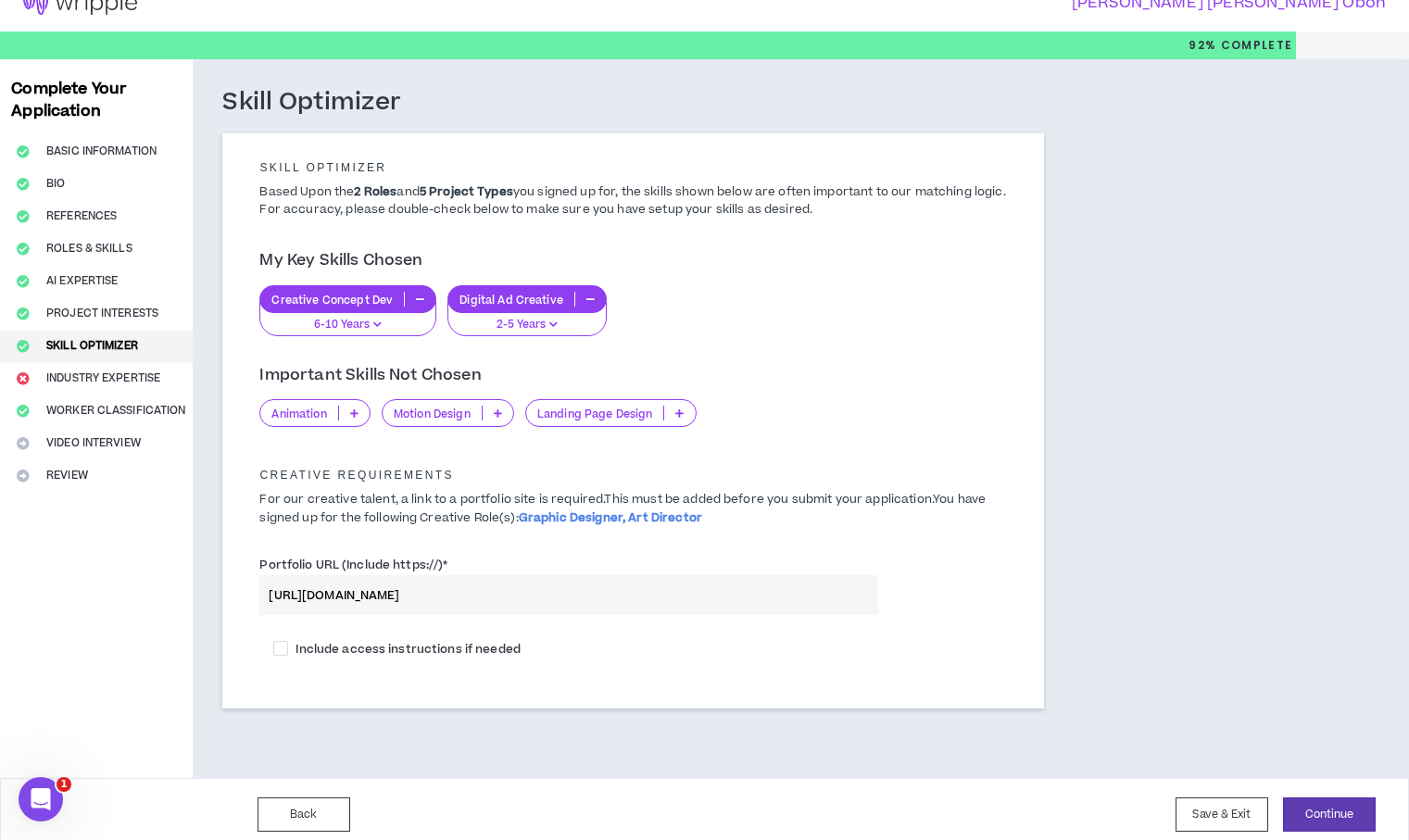
scroll to position [28, 0]
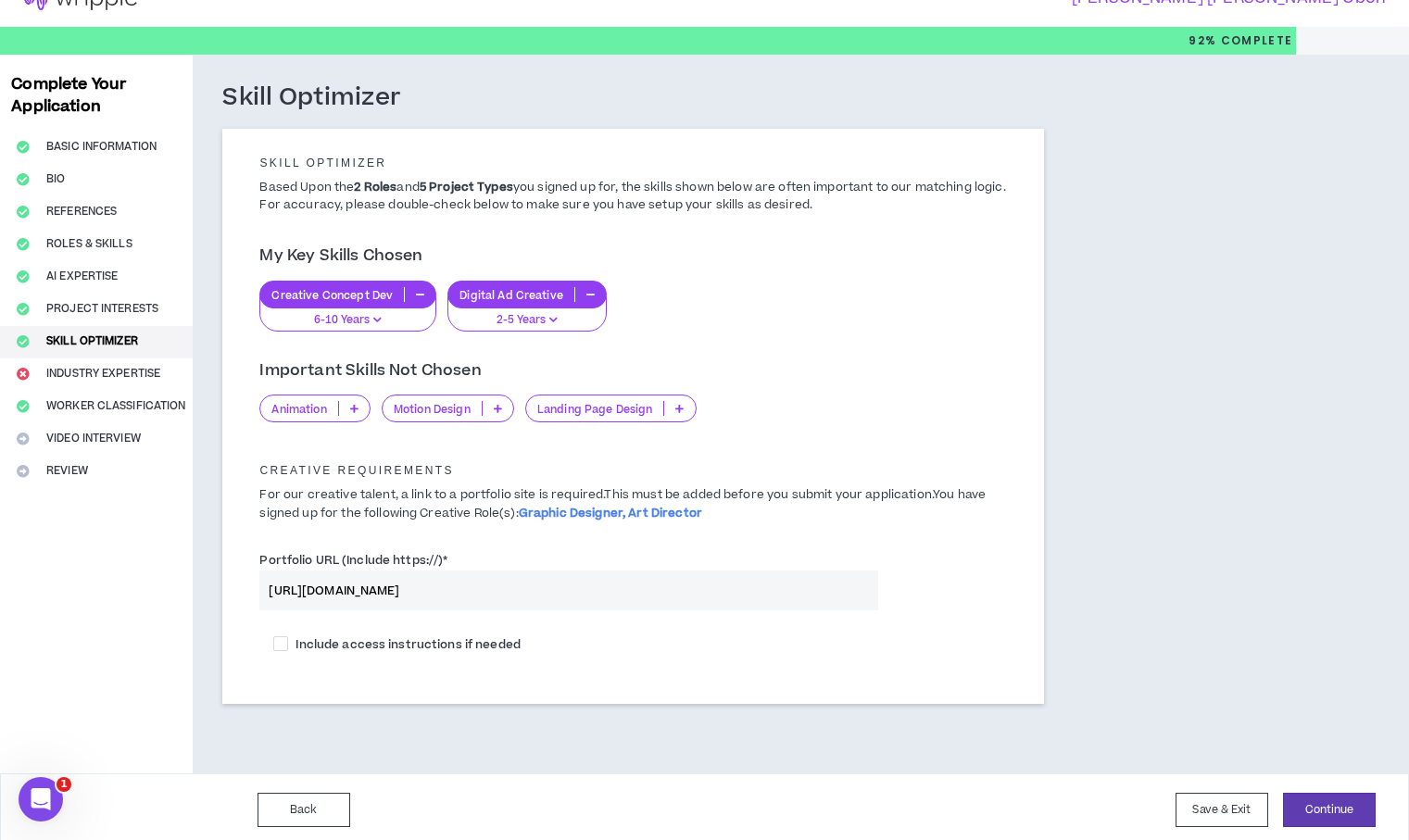
click at [572, 353] on div "Important Skills Not Chosen Animation Motion Design Landing Page Design" at bounding box center [632, 386] width 775 height 73
click at [682, 409] on icon at bounding box center [679, 409] width 9 height 9
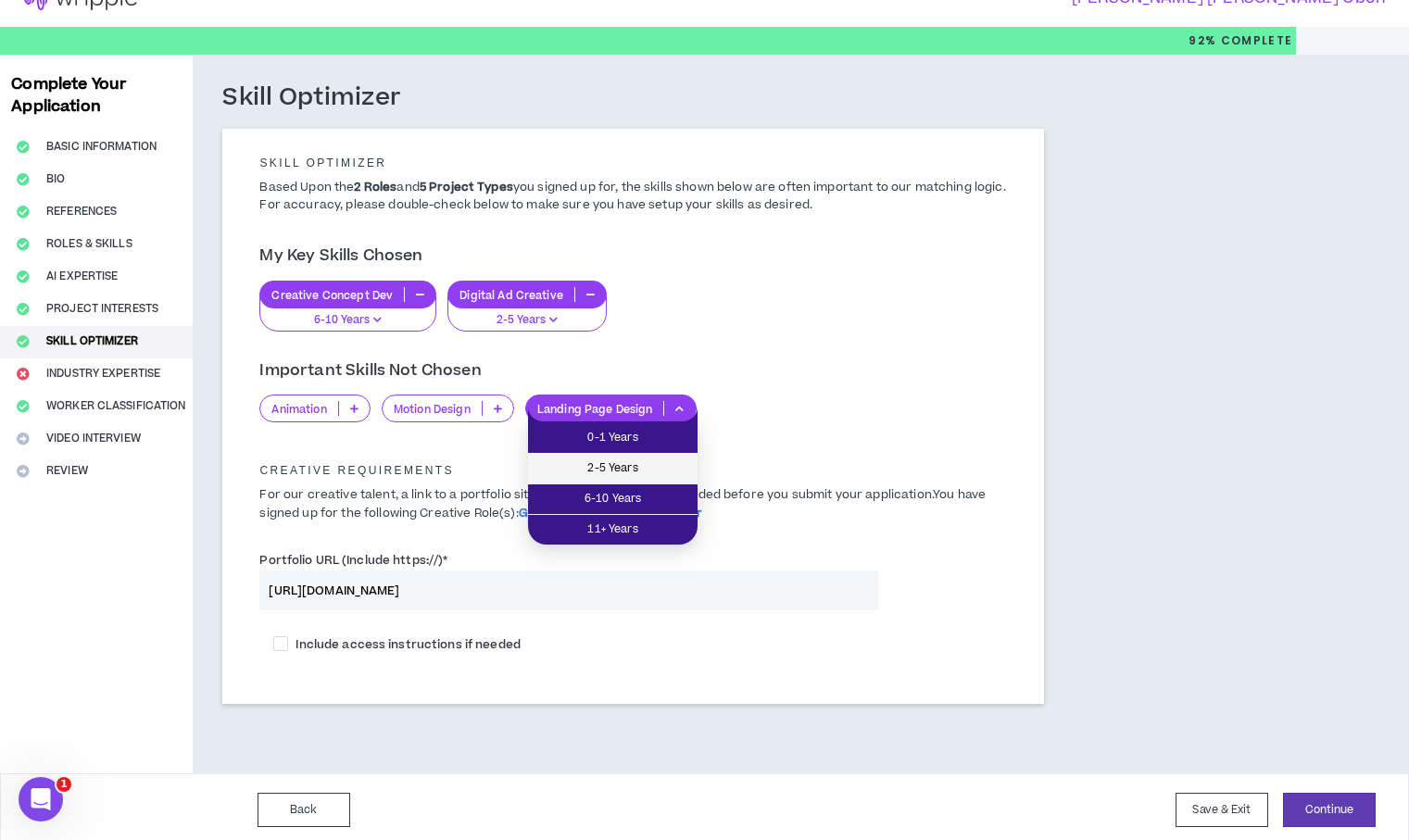
click at [676, 471] on span "2-5 Years" at bounding box center [613, 469] width 148 height 21
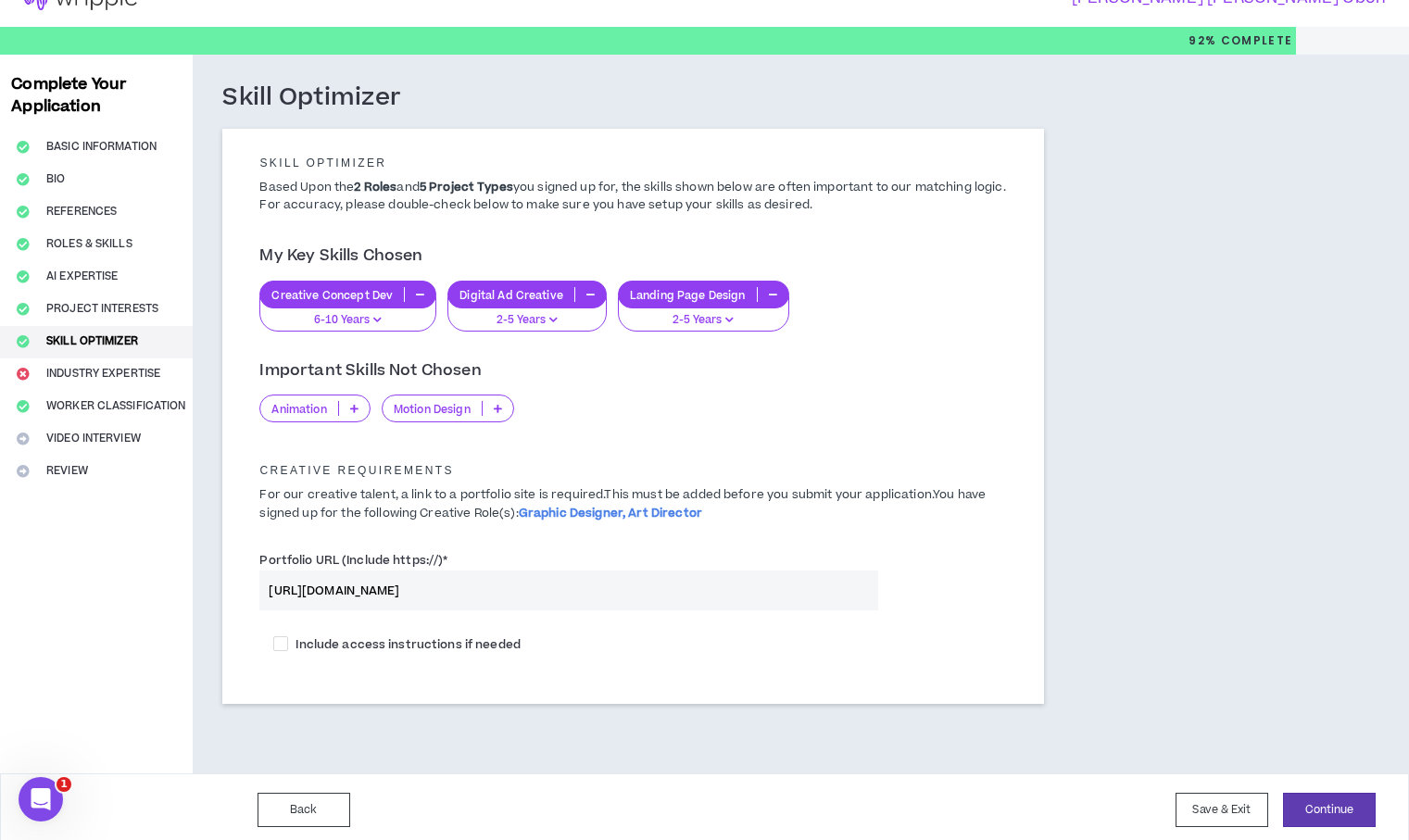
click at [348, 414] on p at bounding box center [354, 409] width 30 height 15
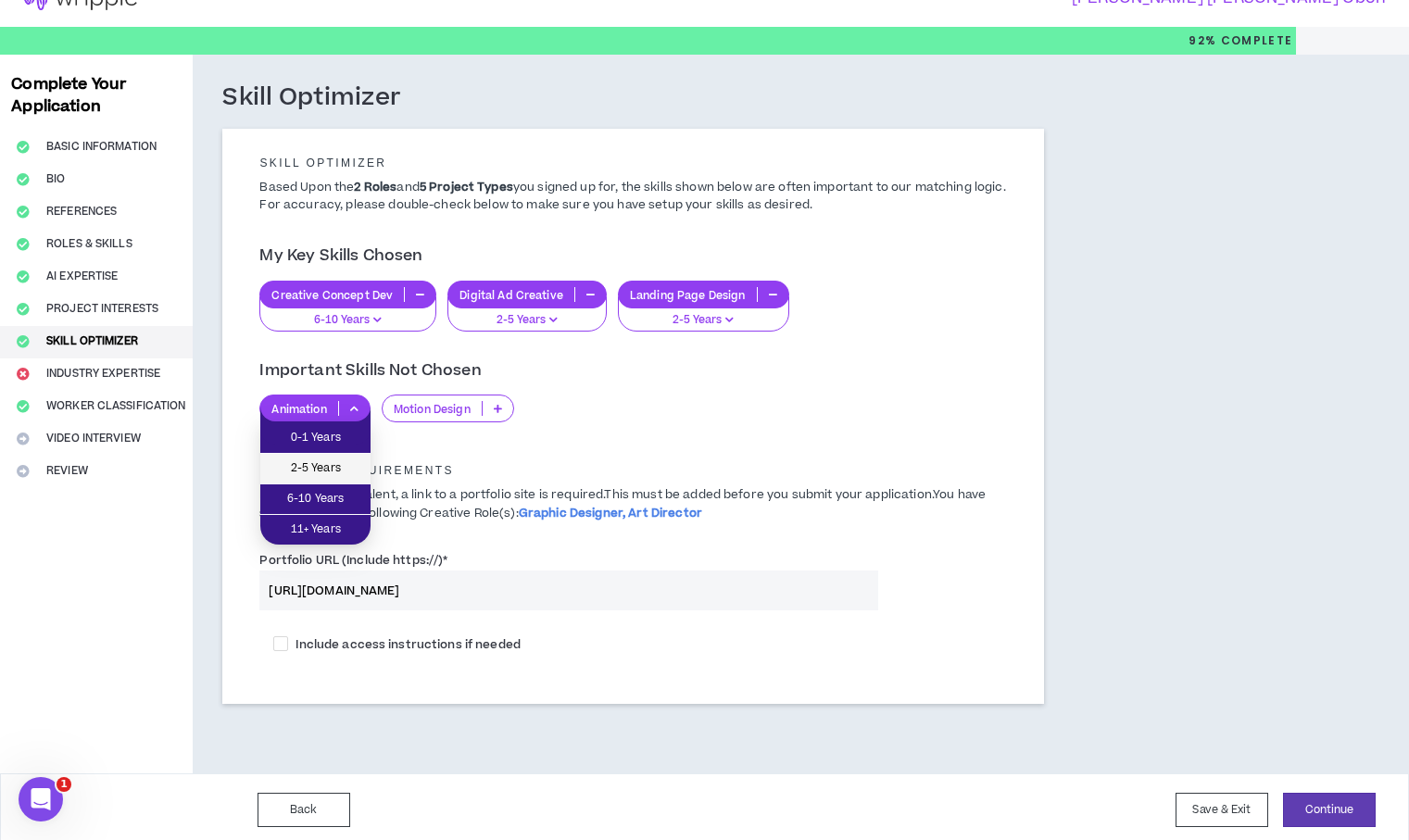
click at [340, 465] on span "2-5 Years" at bounding box center [315, 469] width 88 height 21
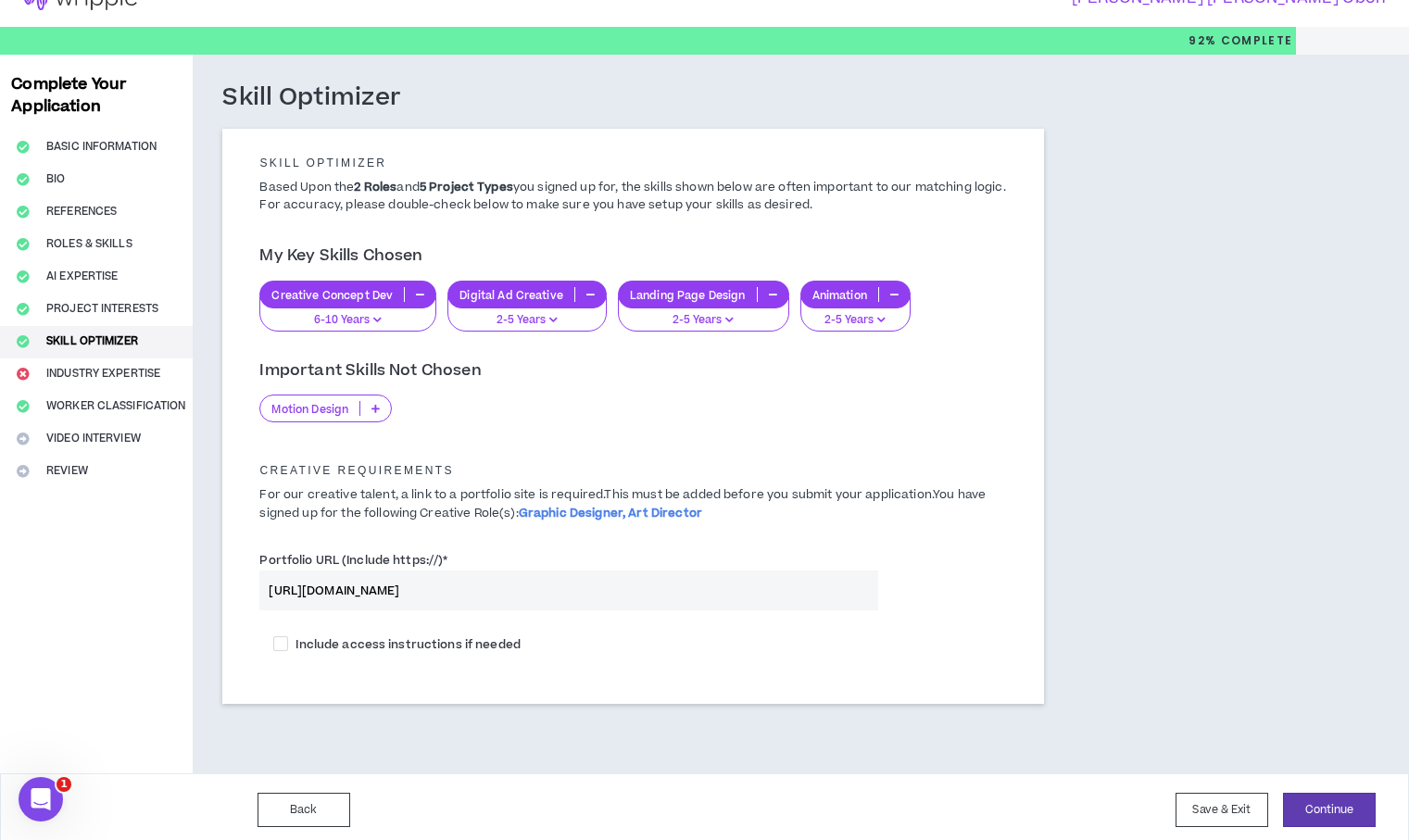
click at [378, 407] on icon at bounding box center [376, 409] width 9 height 9
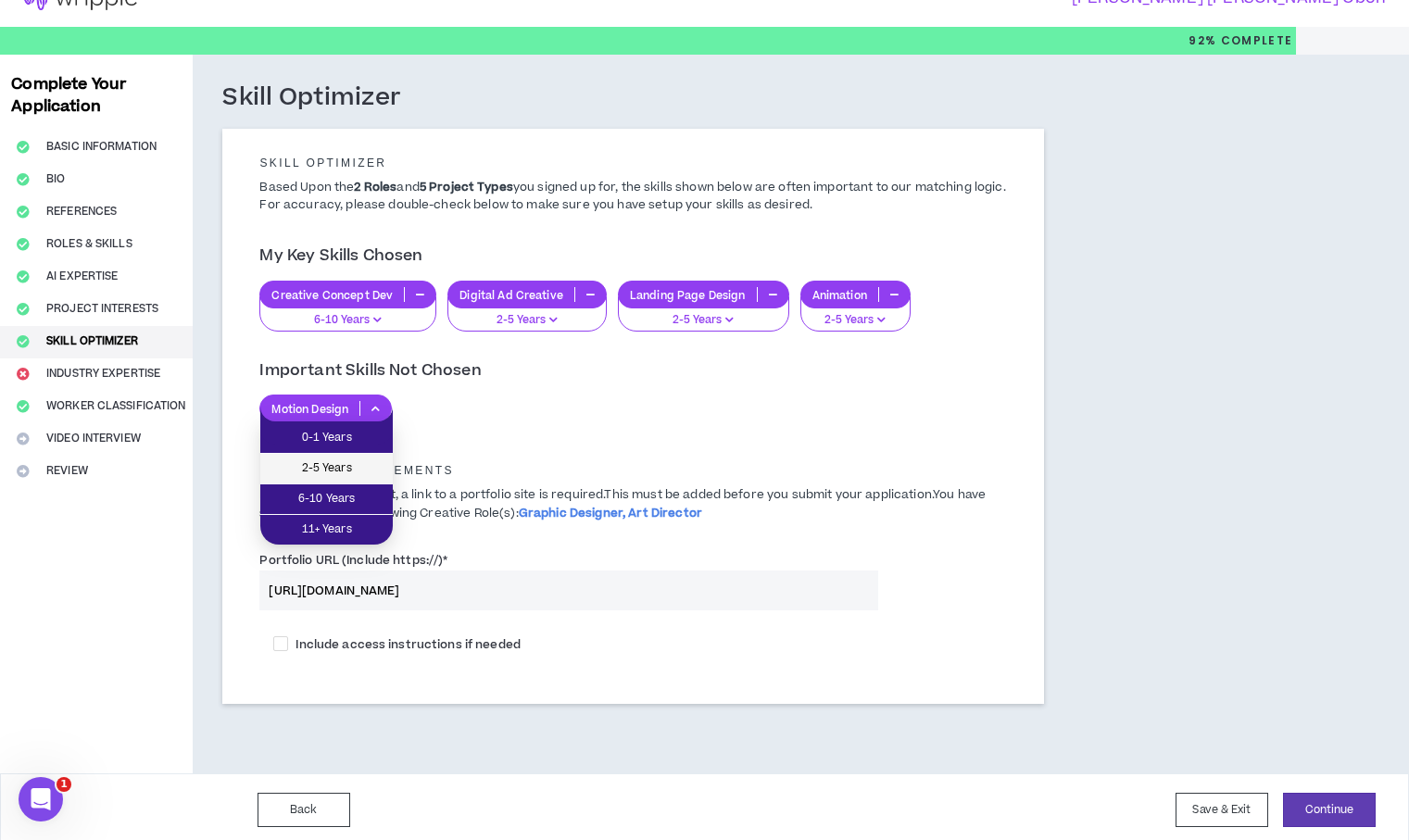
click at [367, 459] on span "2-5 Years" at bounding box center [326, 469] width 110 height 21
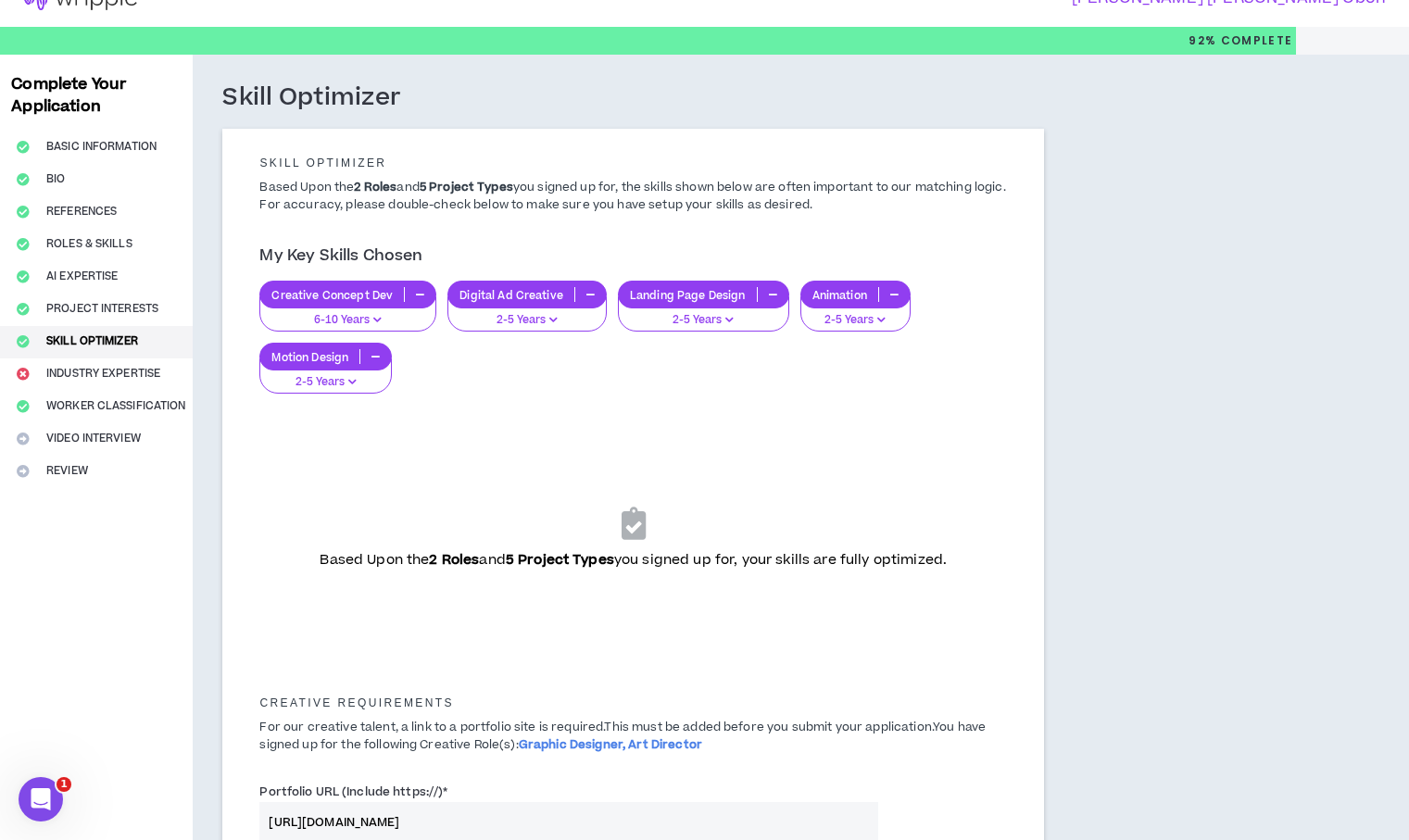
click at [355, 376] on icon "button" at bounding box center [352, 381] width 9 height 9
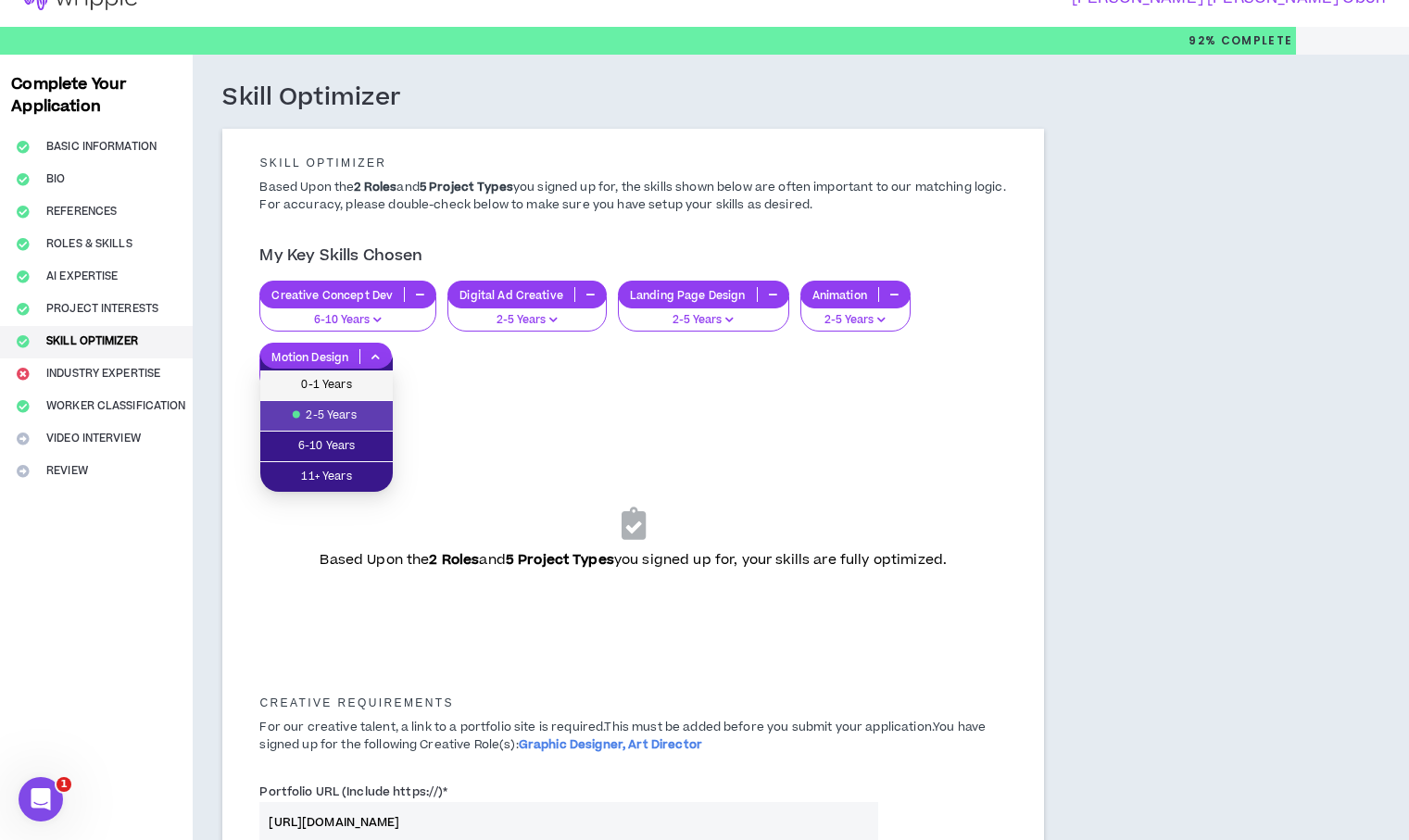
click at [354, 384] on span "0-1 Years" at bounding box center [326, 385] width 110 height 21
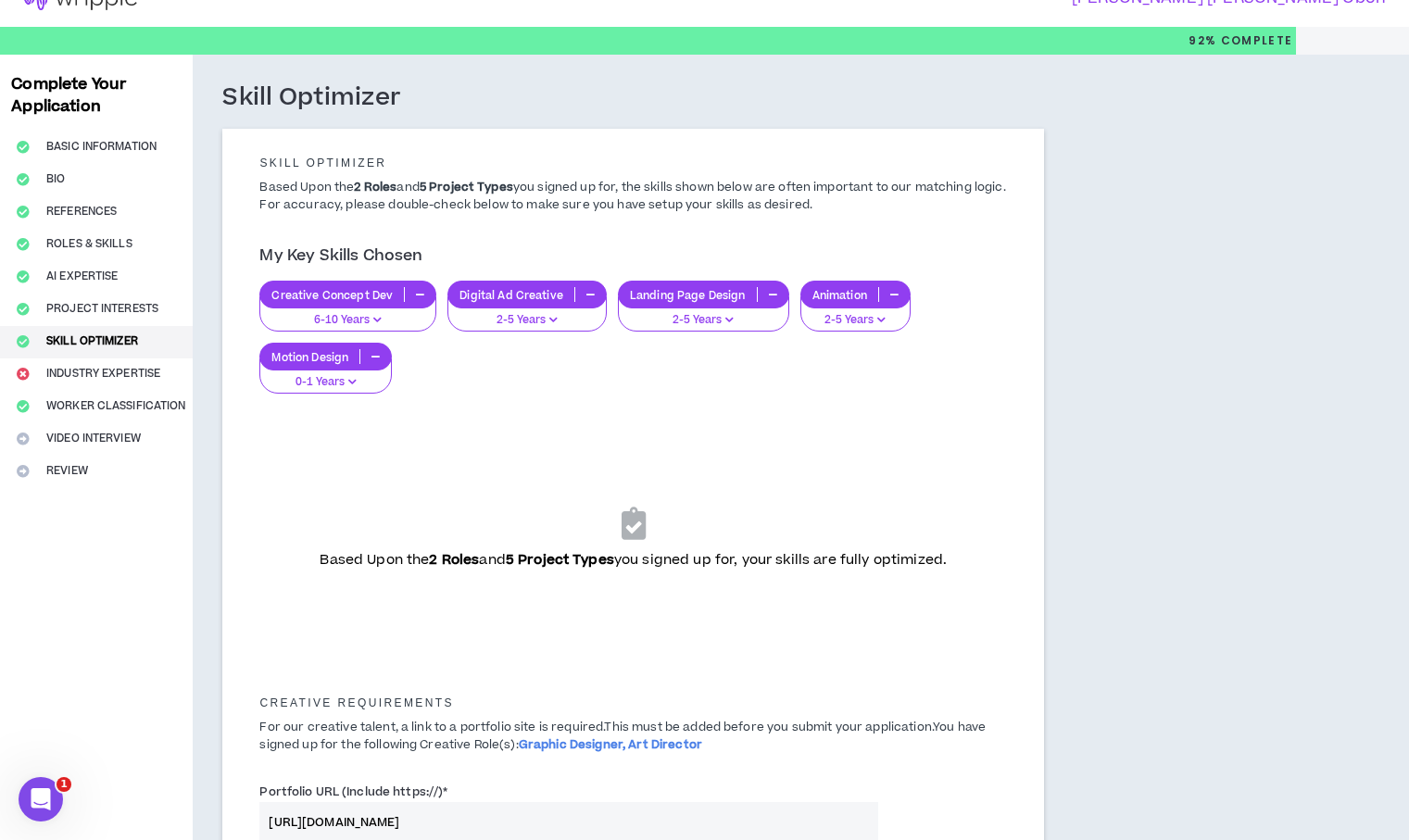
click at [890, 295] on icon "button" at bounding box center [894, 294] width 9 height 9
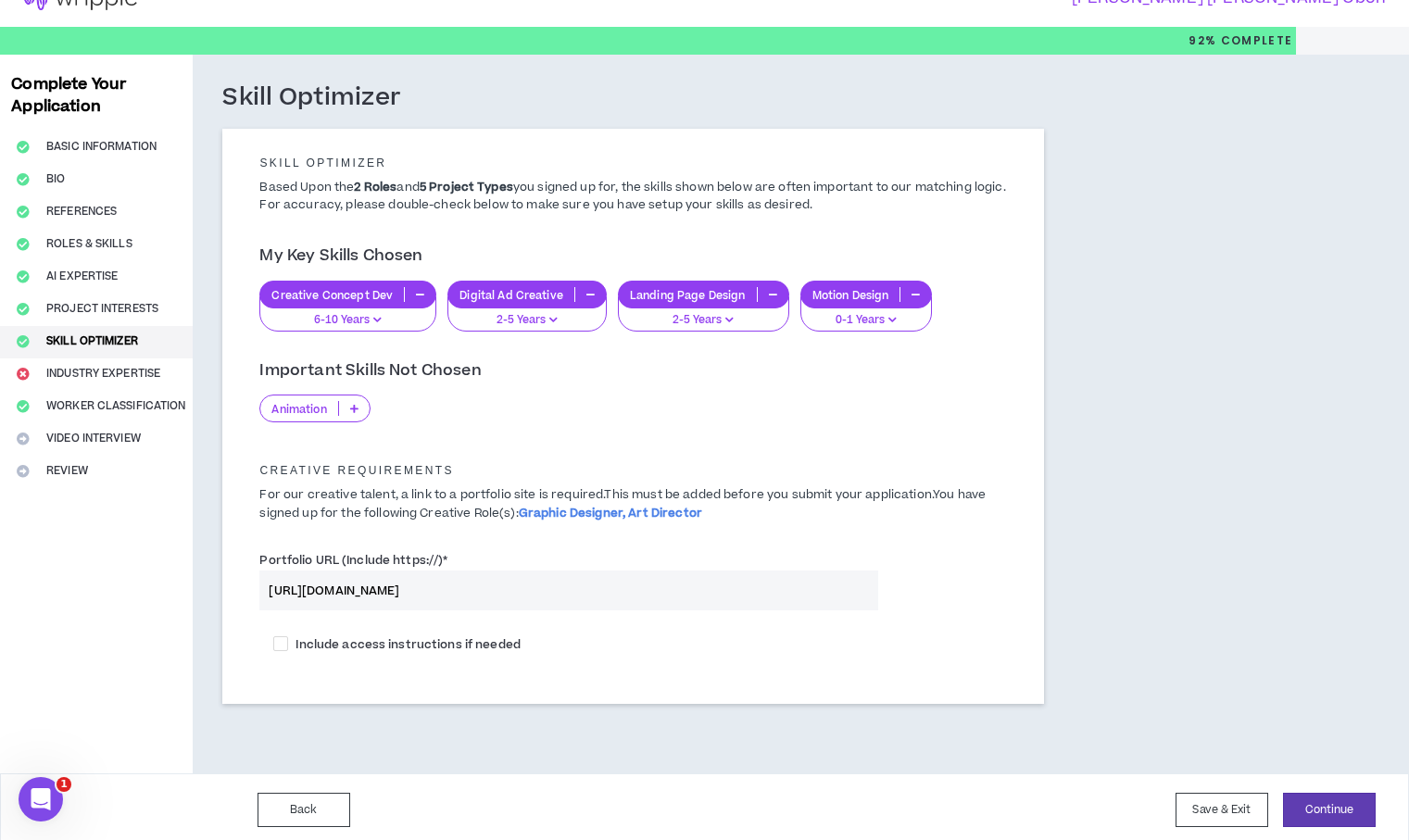
click at [363, 410] on p at bounding box center [354, 409] width 30 height 15
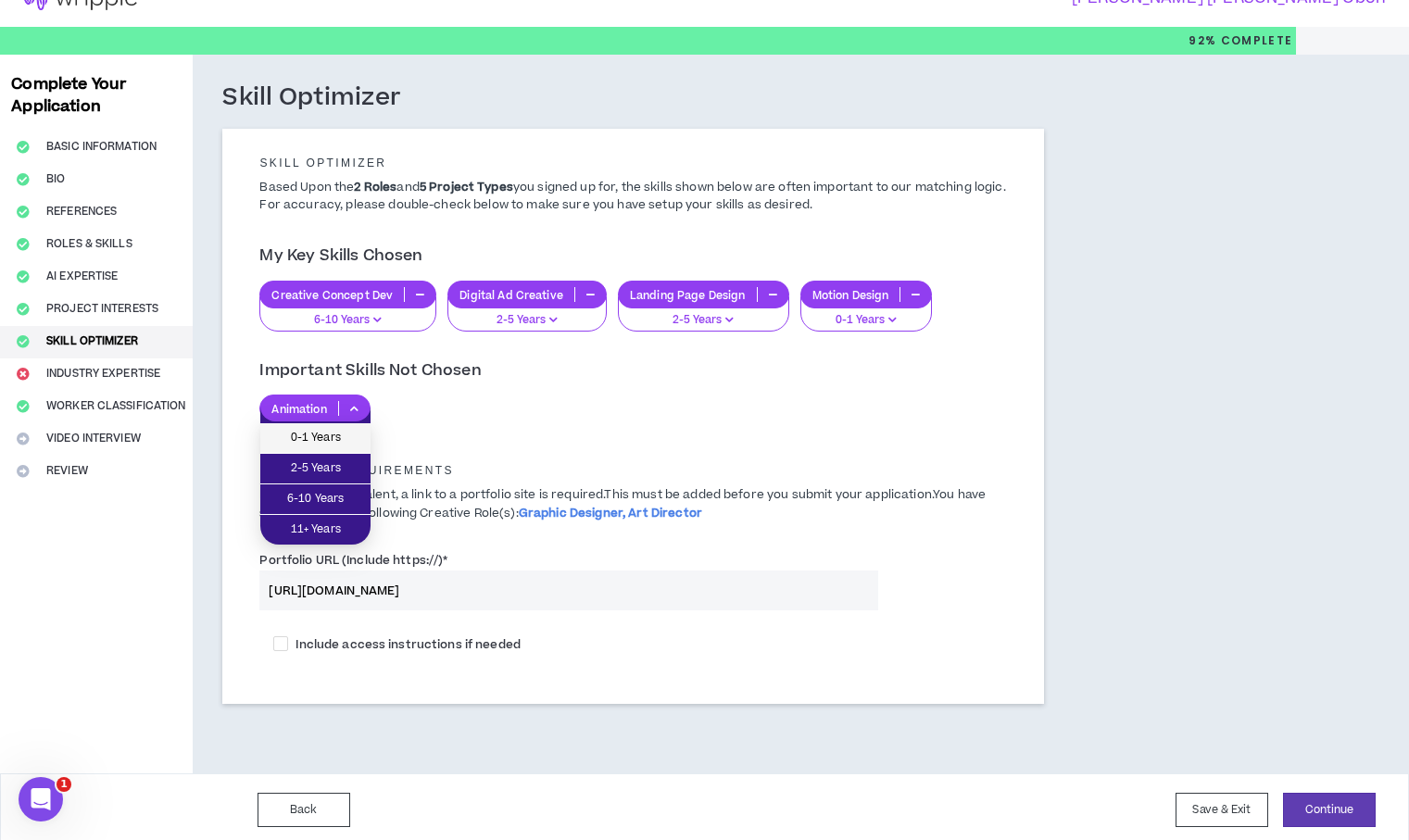
click at [326, 436] on span "0-1 Years" at bounding box center [315, 438] width 88 height 21
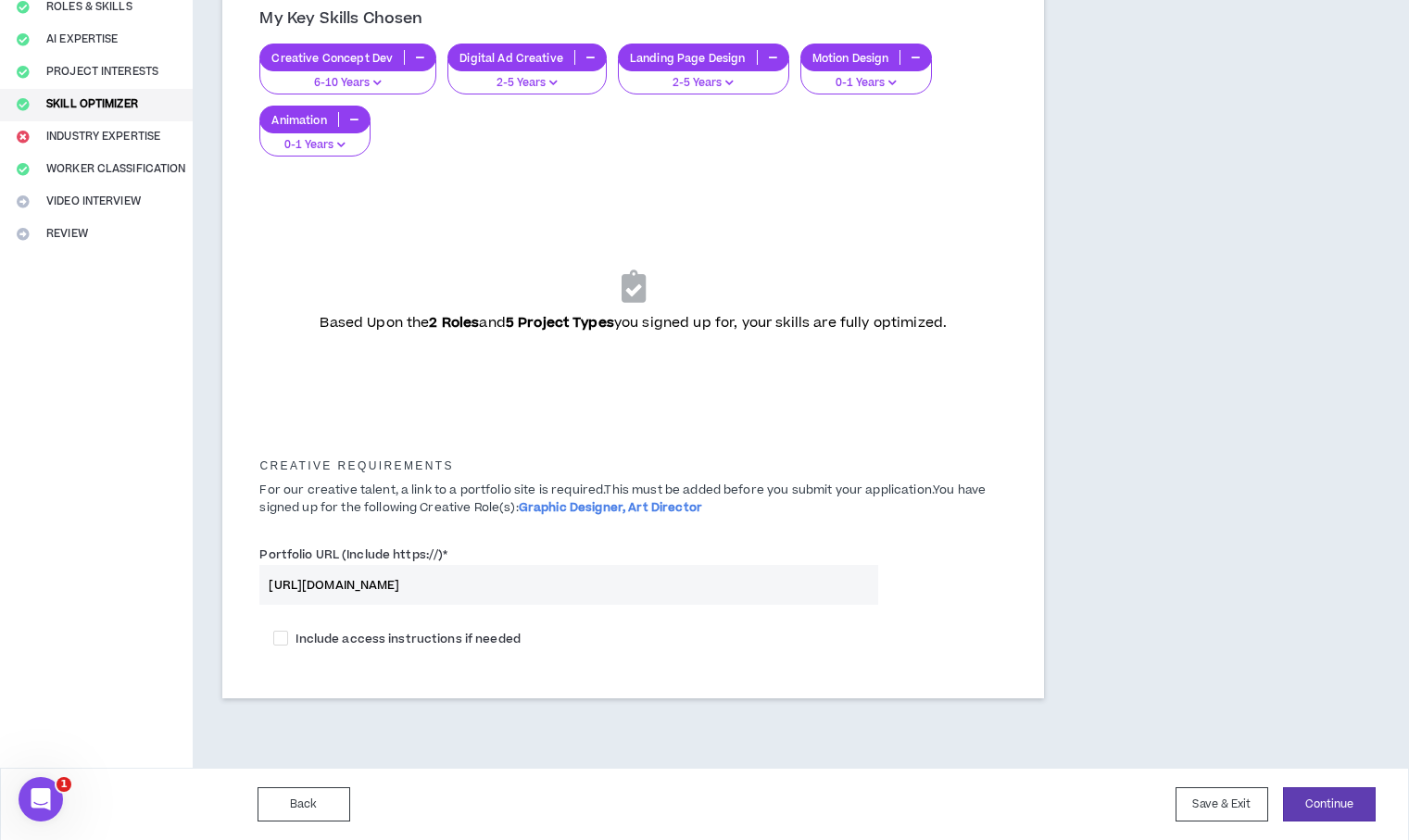
scroll to position [268, 0]
click at [1343, 814] on button "Continue" at bounding box center [1330, 803] width 93 height 34
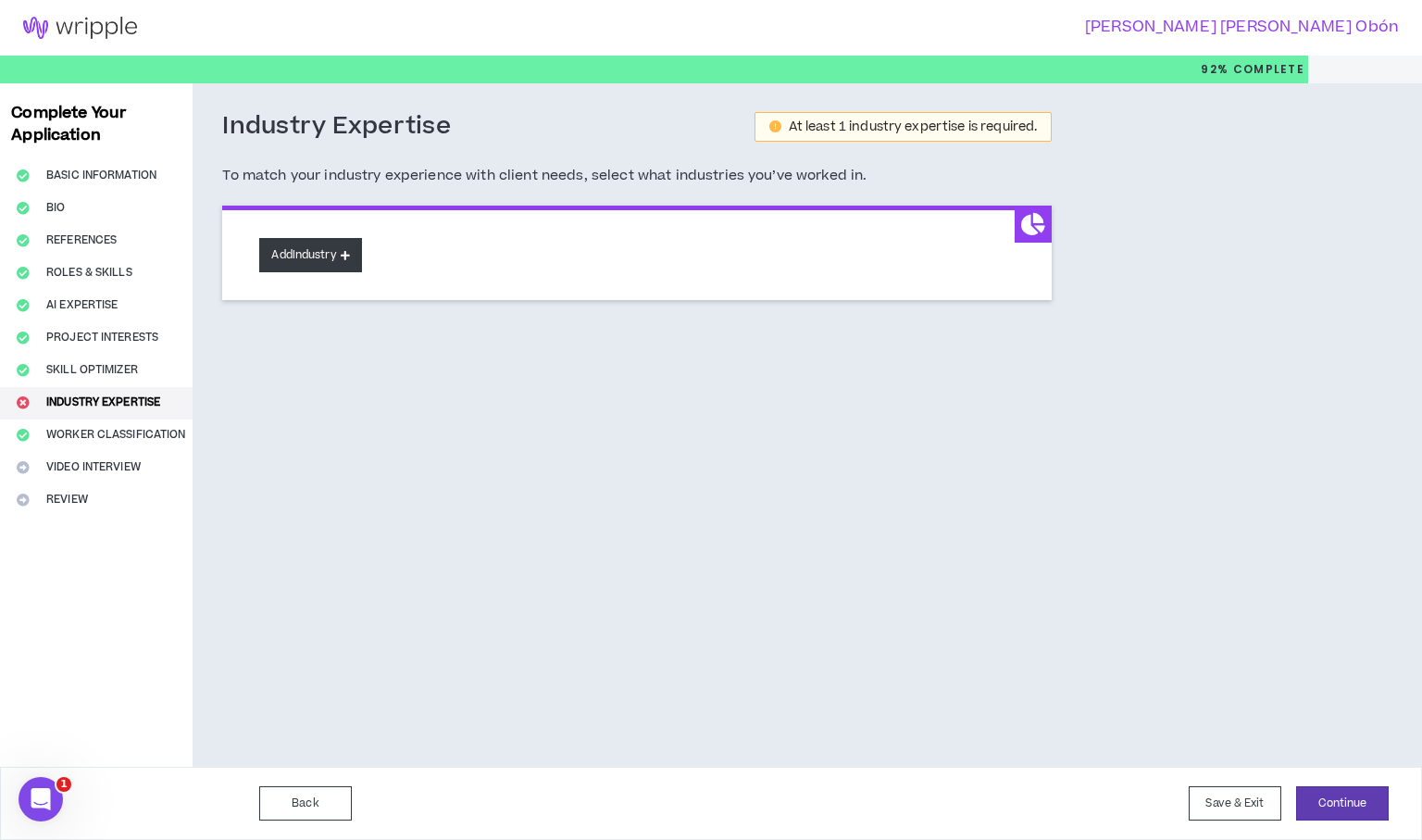
click at [350, 253] on icon at bounding box center [345, 254] width 9 height 10
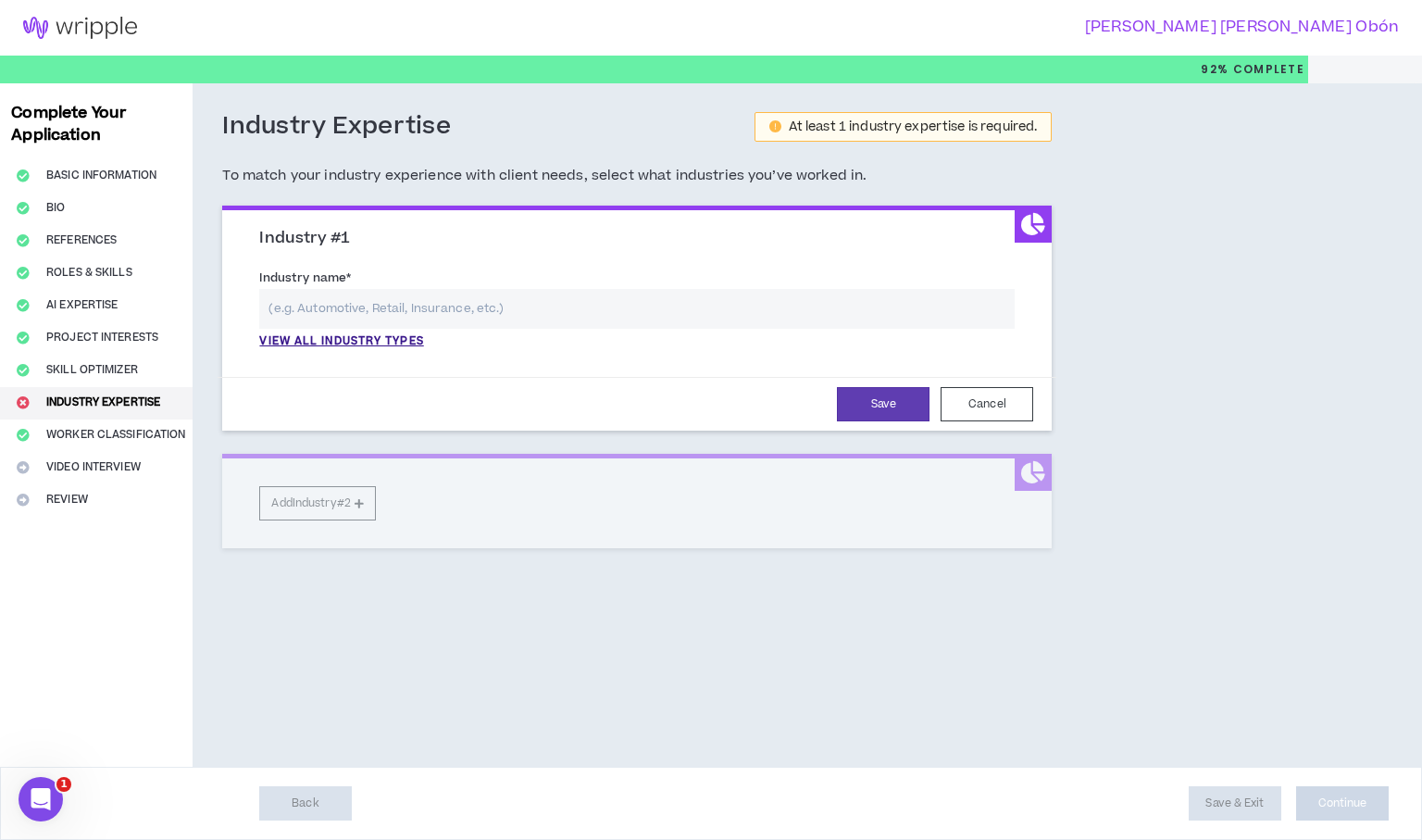
click at [344, 307] on input "text" at bounding box center [637, 308] width 756 height 40
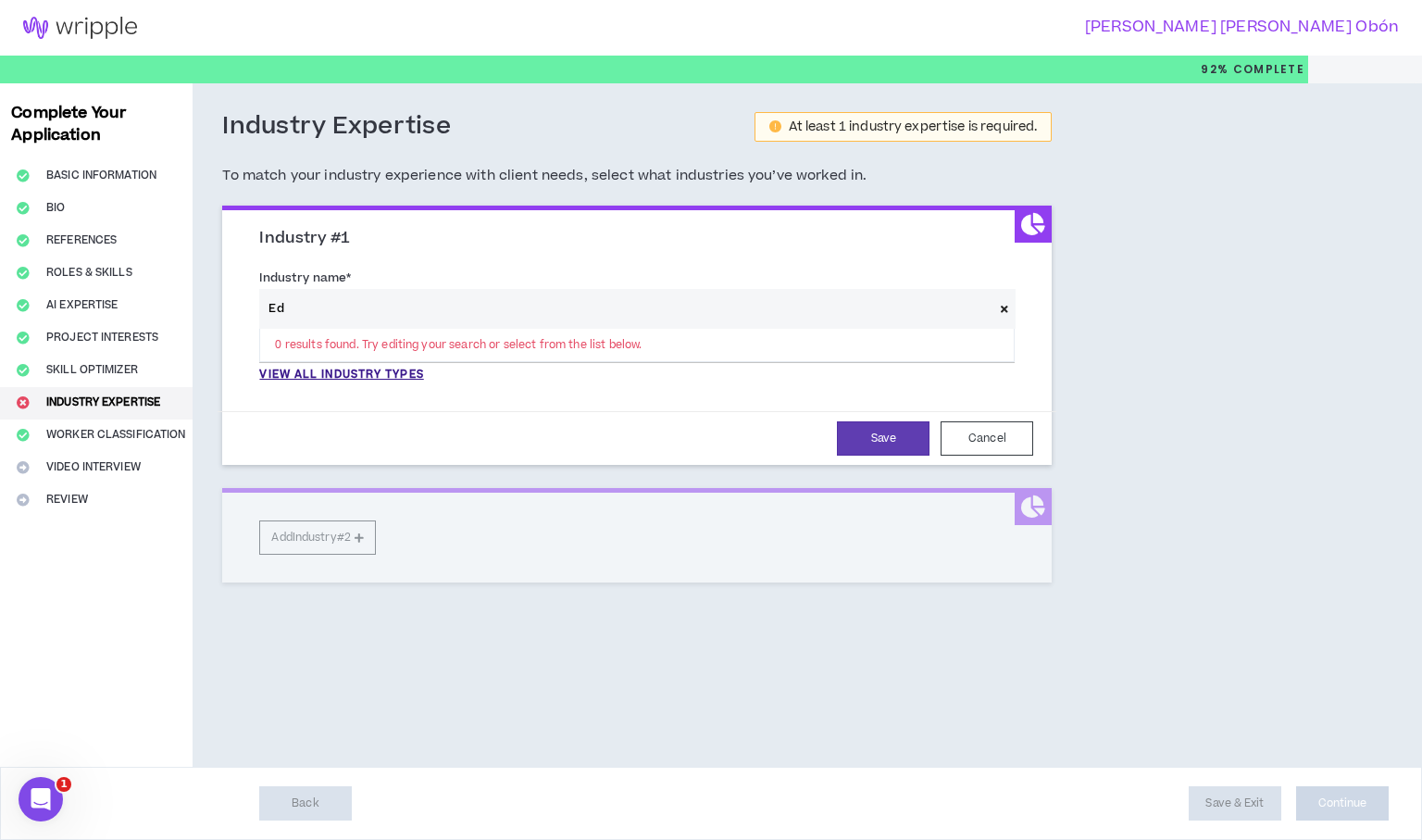
type input "E"
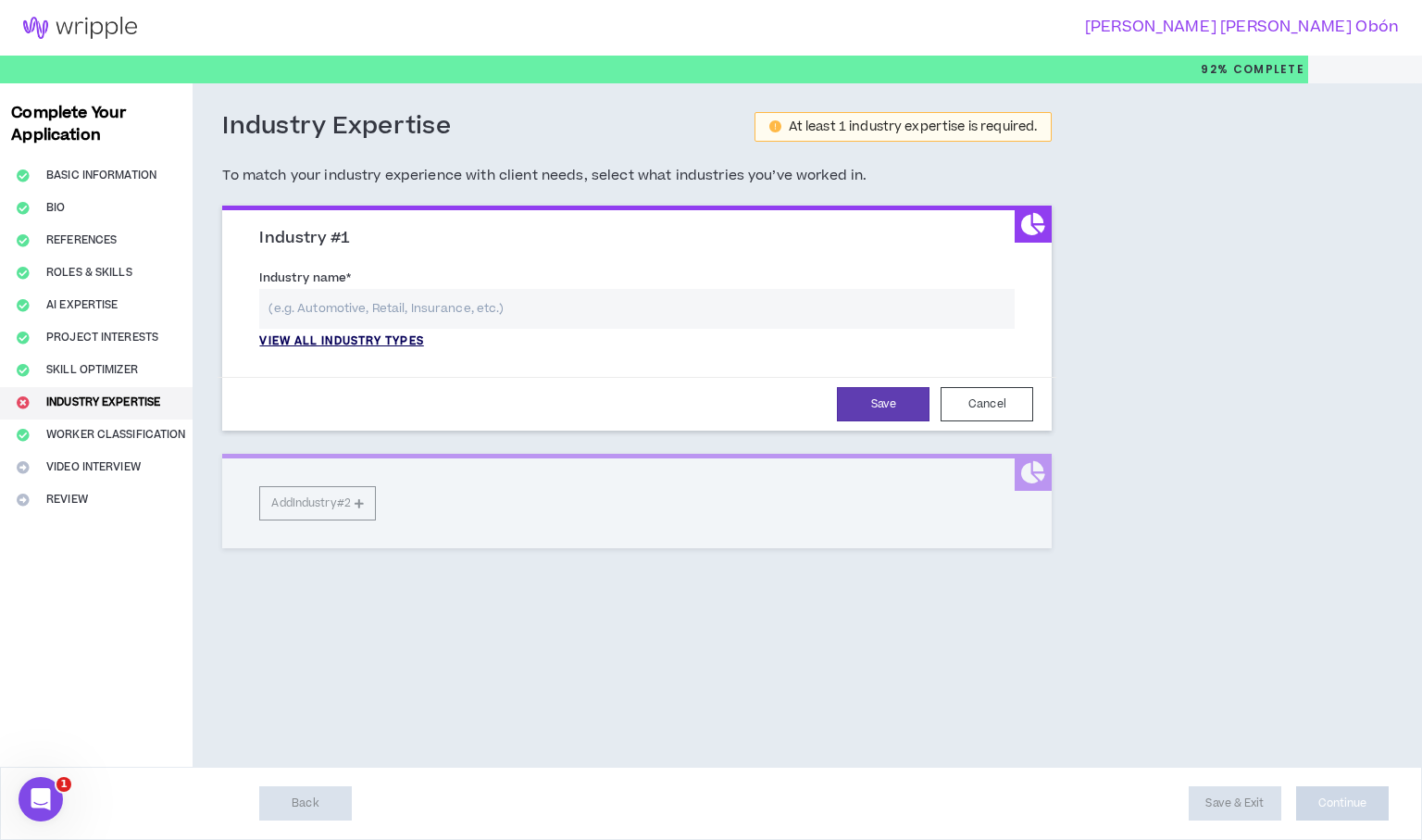
click at [328, 348] on p "View all industry types" at bounding box center [341, 341] width 164 height 17
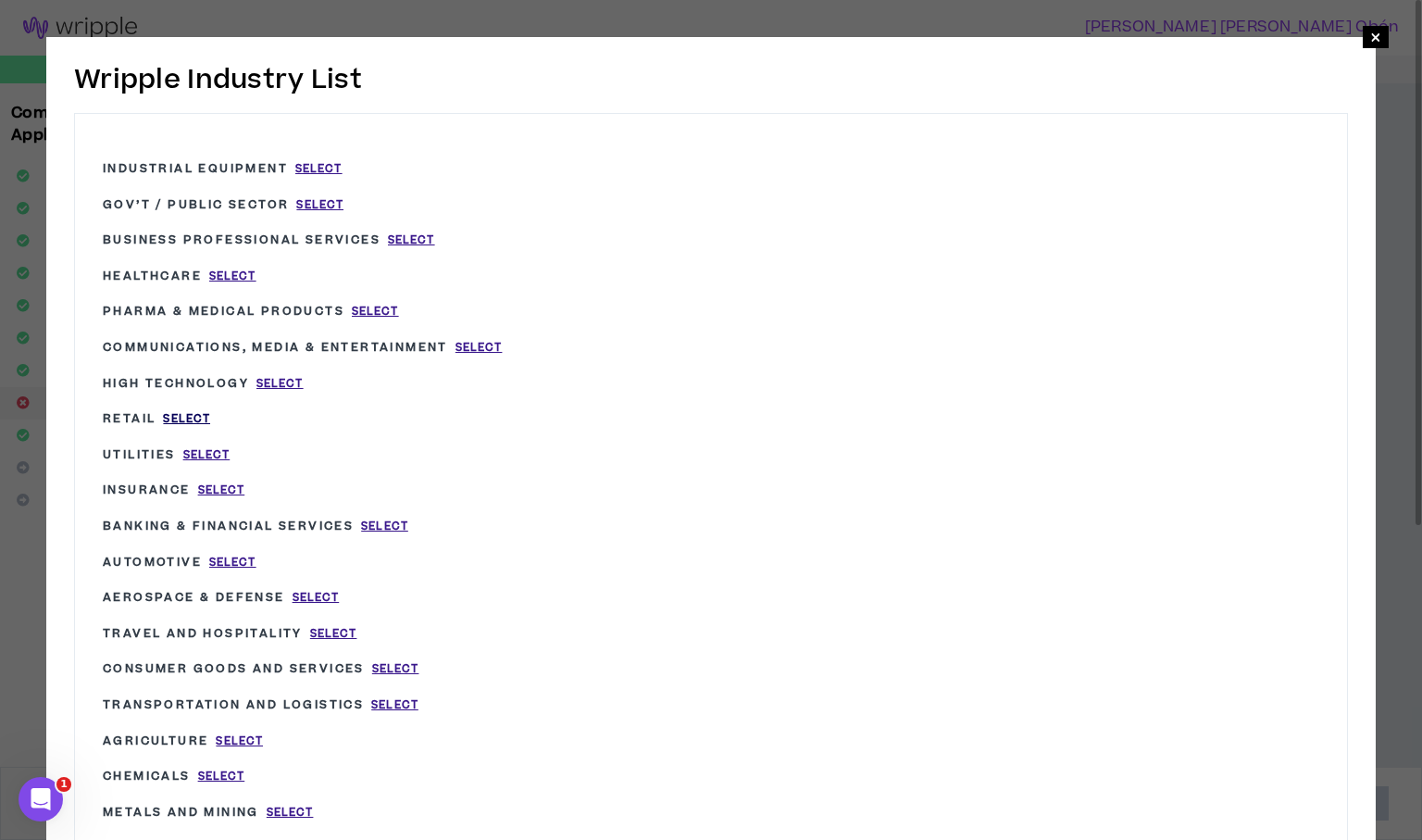
click at [197, 413] on span "Select" at bounding box center [186, 419] width 47 height 16
type input "Retail"
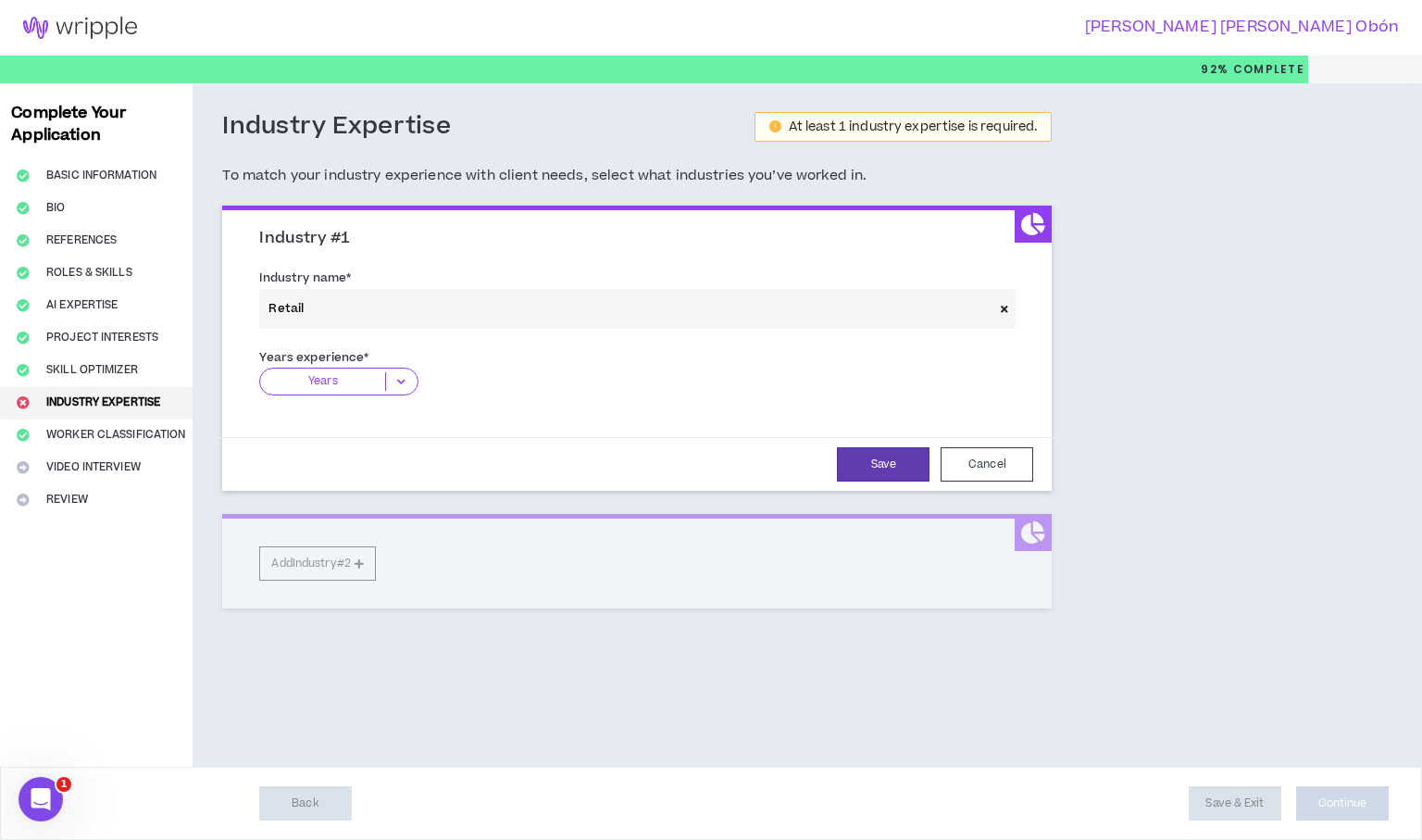
click at [407, 386] on icon at bounding box center [401, 381] width 30 height 19
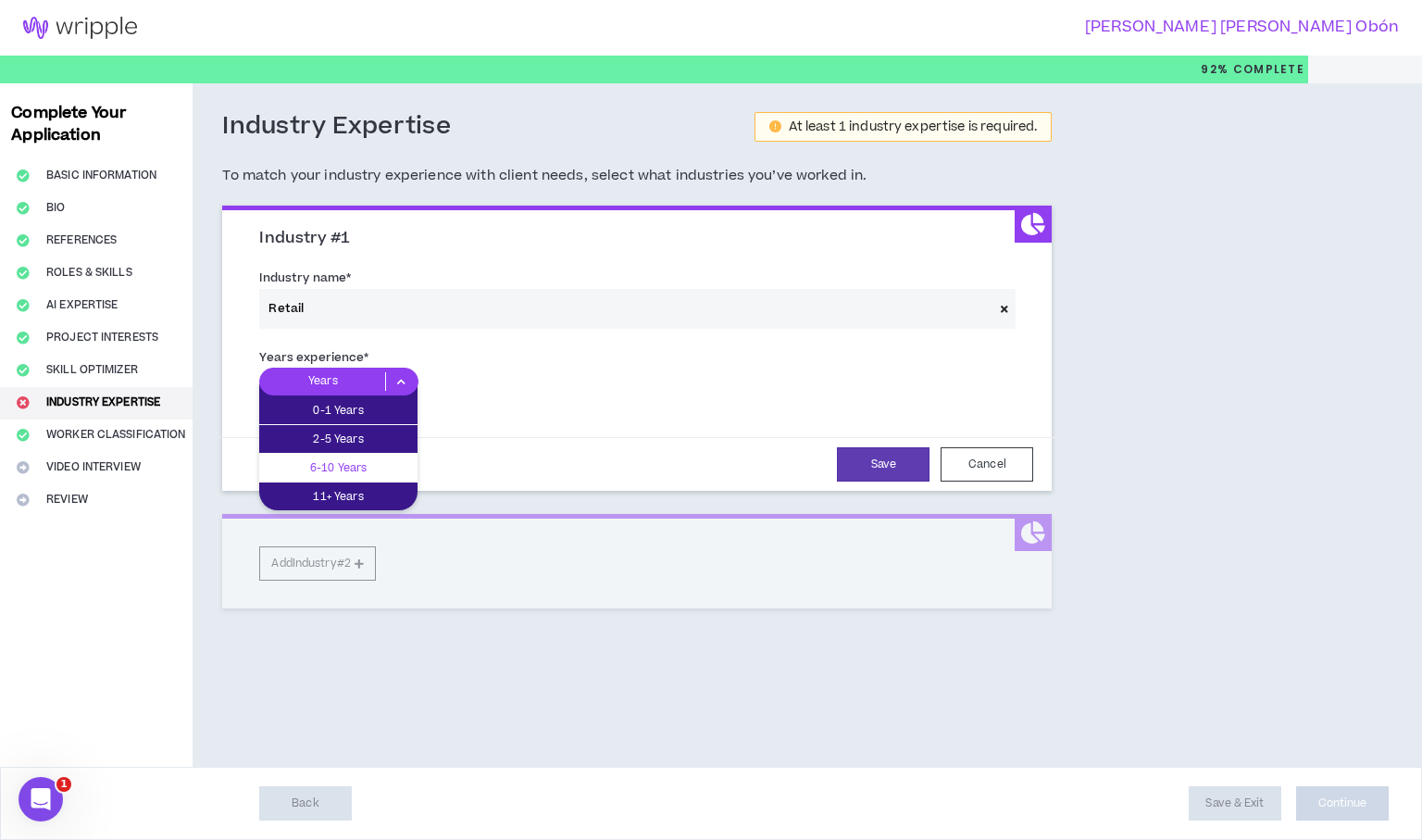
click at [380, 470] on p "6-10 Years" at bounding box center [338, 468] width 158 height 21
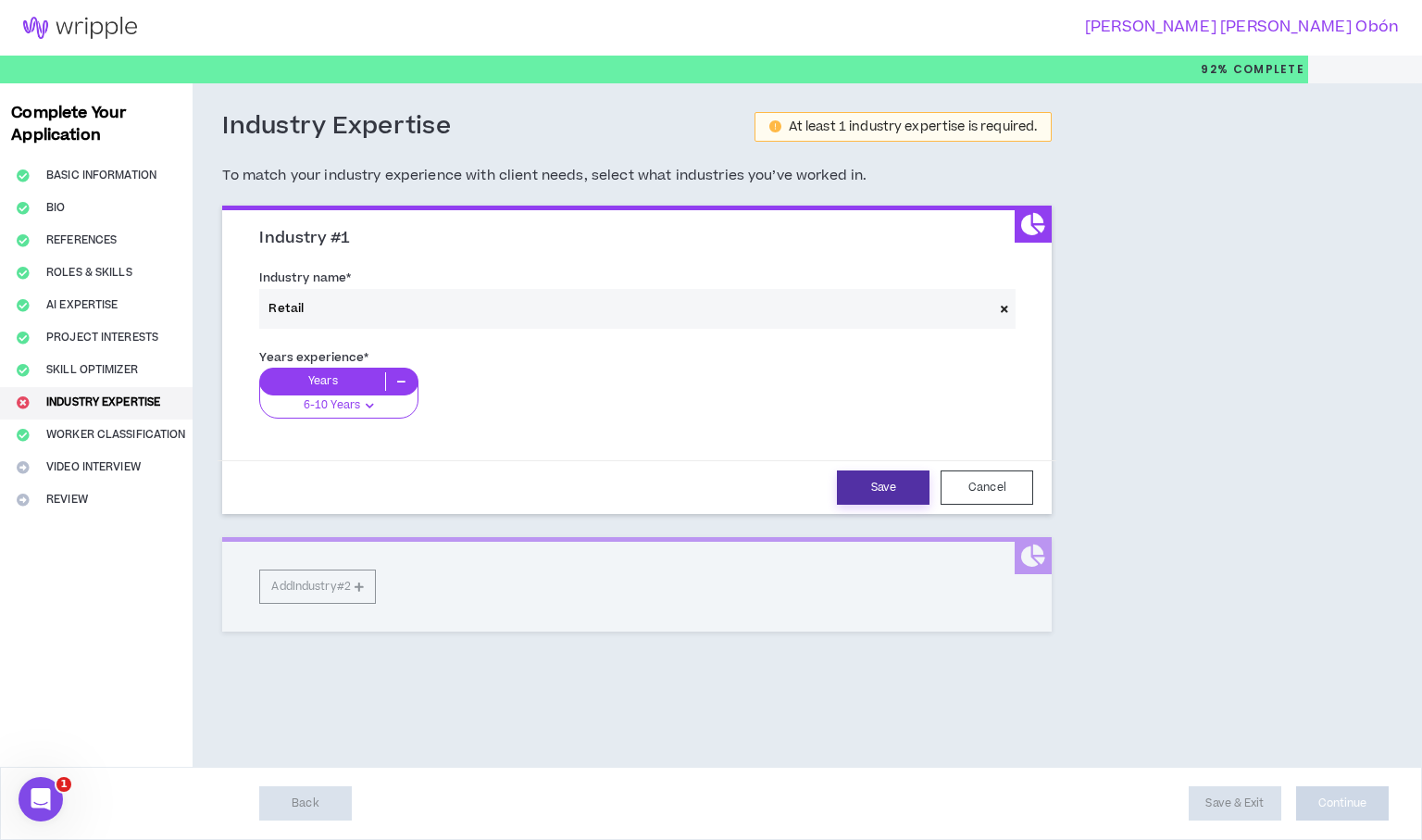
click at [896, 492] on button "Save" at bounding box center [884, 487] width 93 height 34
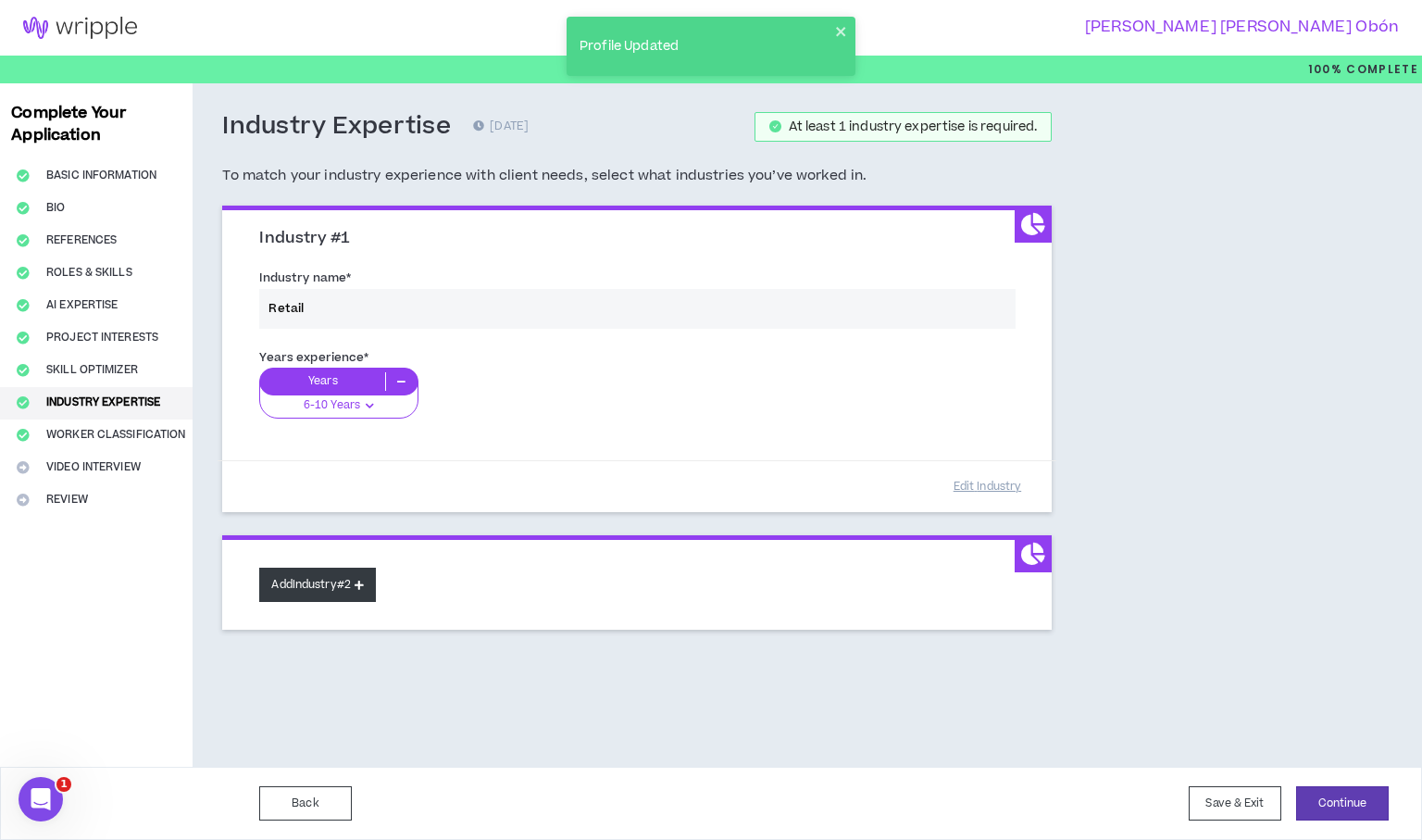
click at [328, 590] on button "Add Industry #2" at bounding box center [317, 585] width 116 height 34
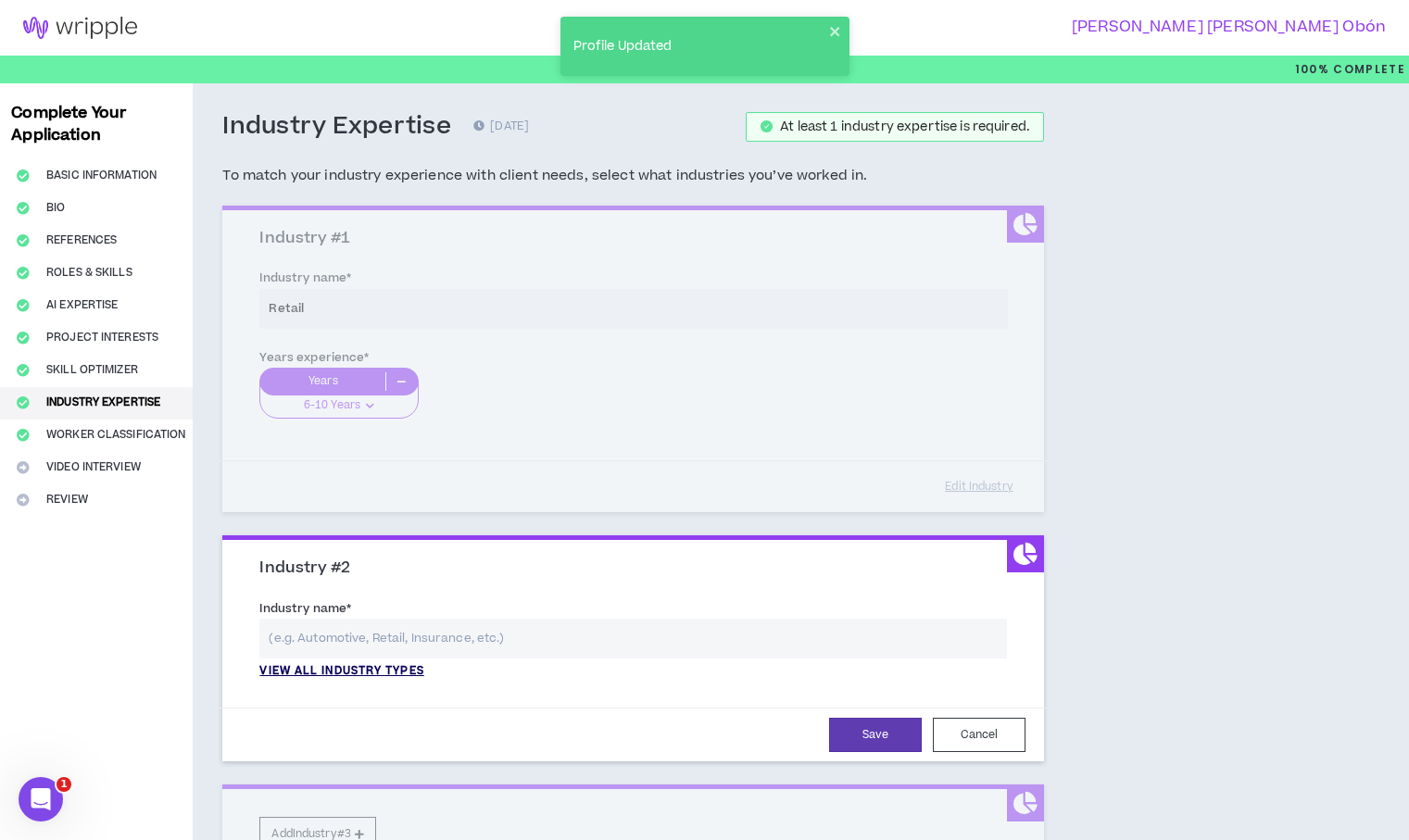
click at [365, 670] on p "View all industry types" at bounding box center [341, 672] width 164 height 17
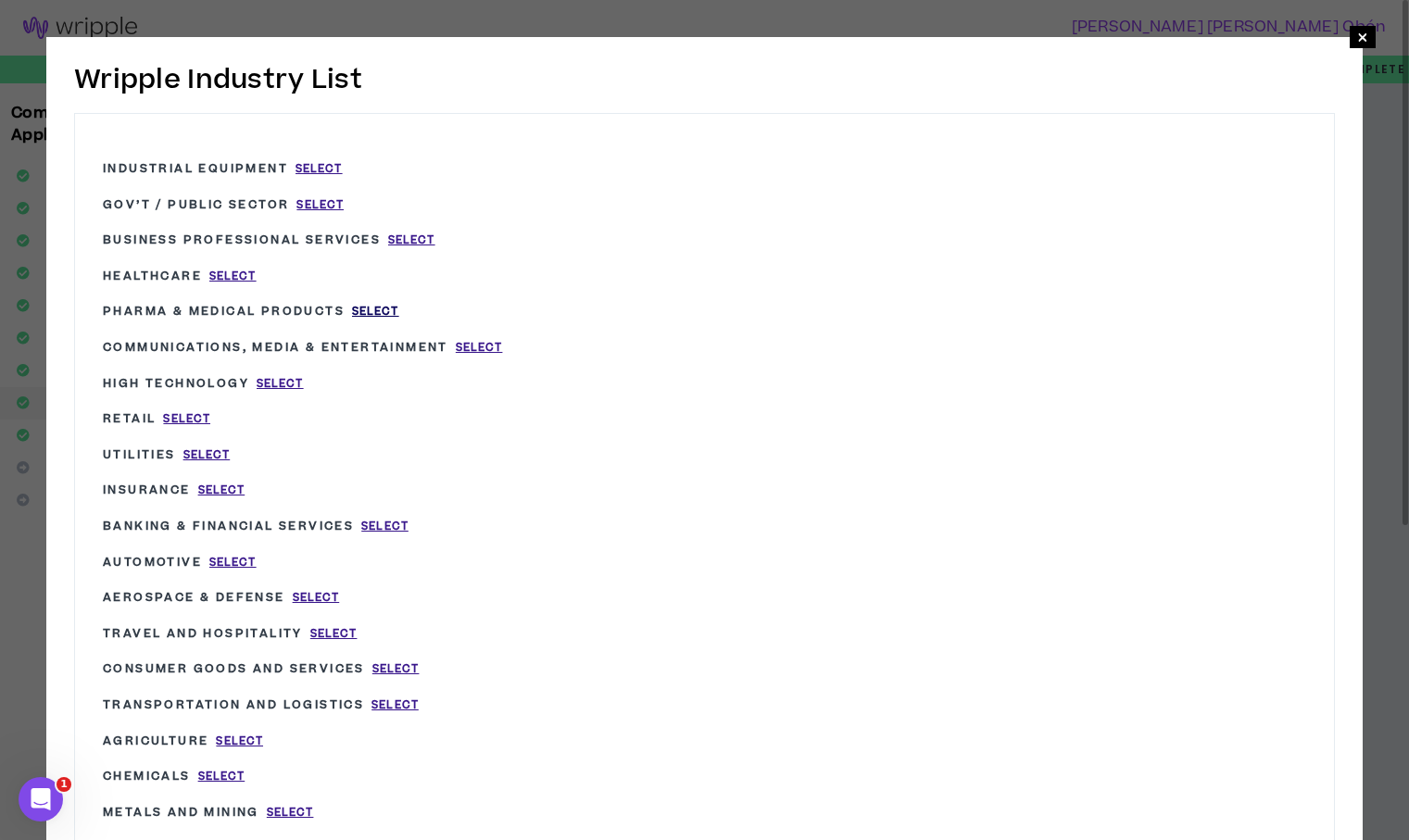
click at [386, 307] on span "Select" at bounding box center [376, 311] width 47 height 16
type input "Pharma & Medical Products"
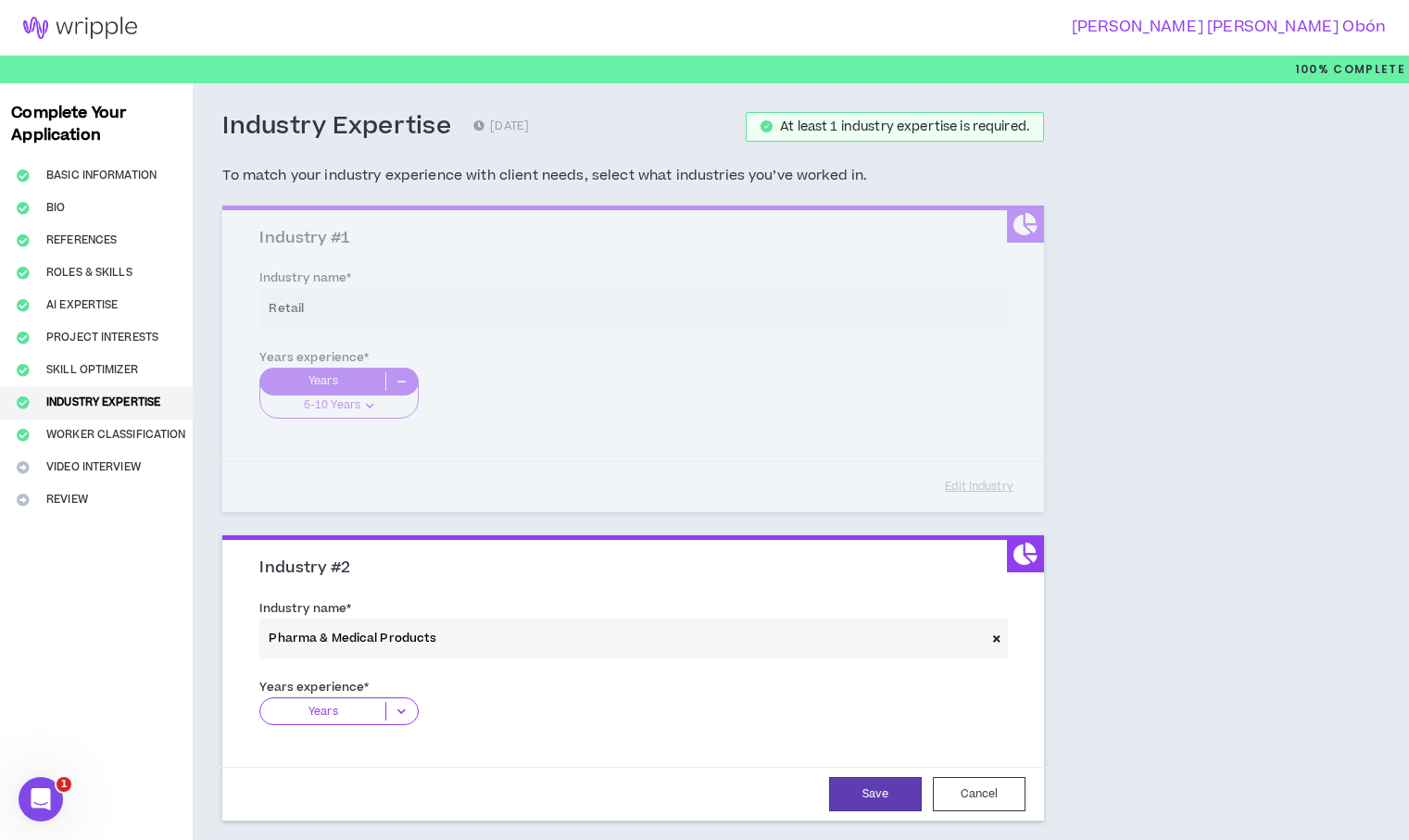
click at [401, 712] on icon at bounding box center [401, 711] width 30 height 19
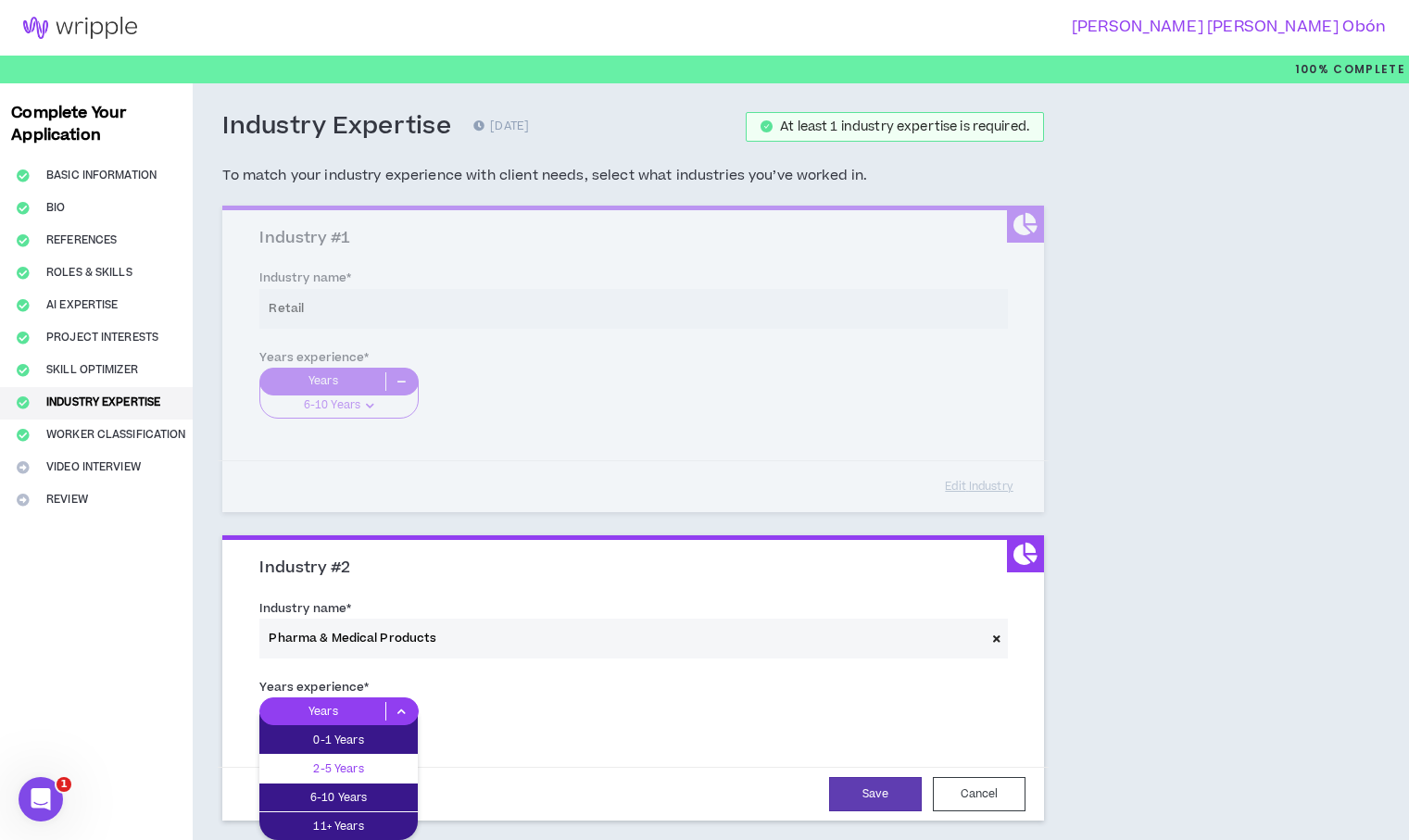
click at [398, 772] on p "2-5 Years" at bounding box center [338, 769] width 158 height 21
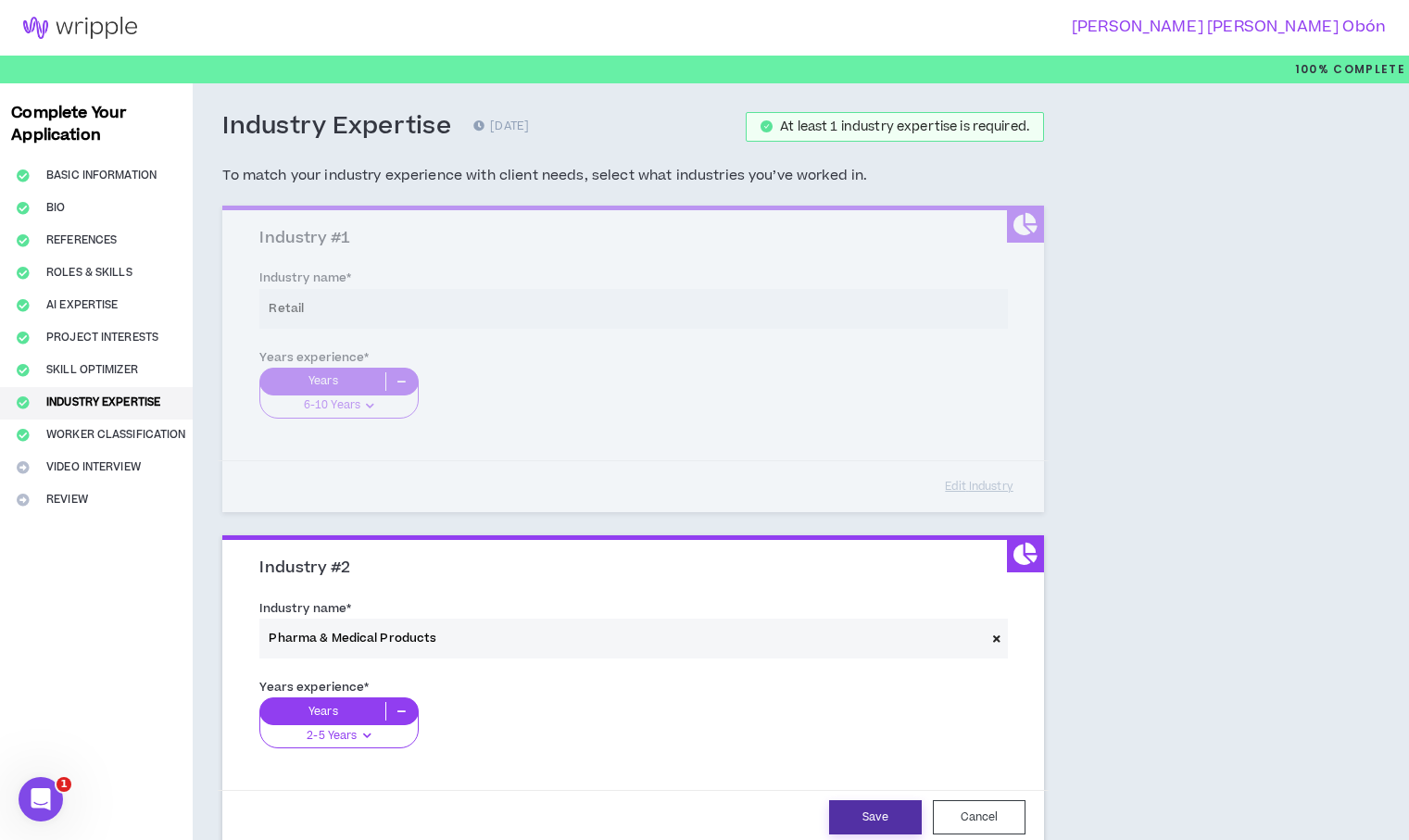
click at [870, 812] on button "Save" at bounding box center [875, 817] width 93 height 34
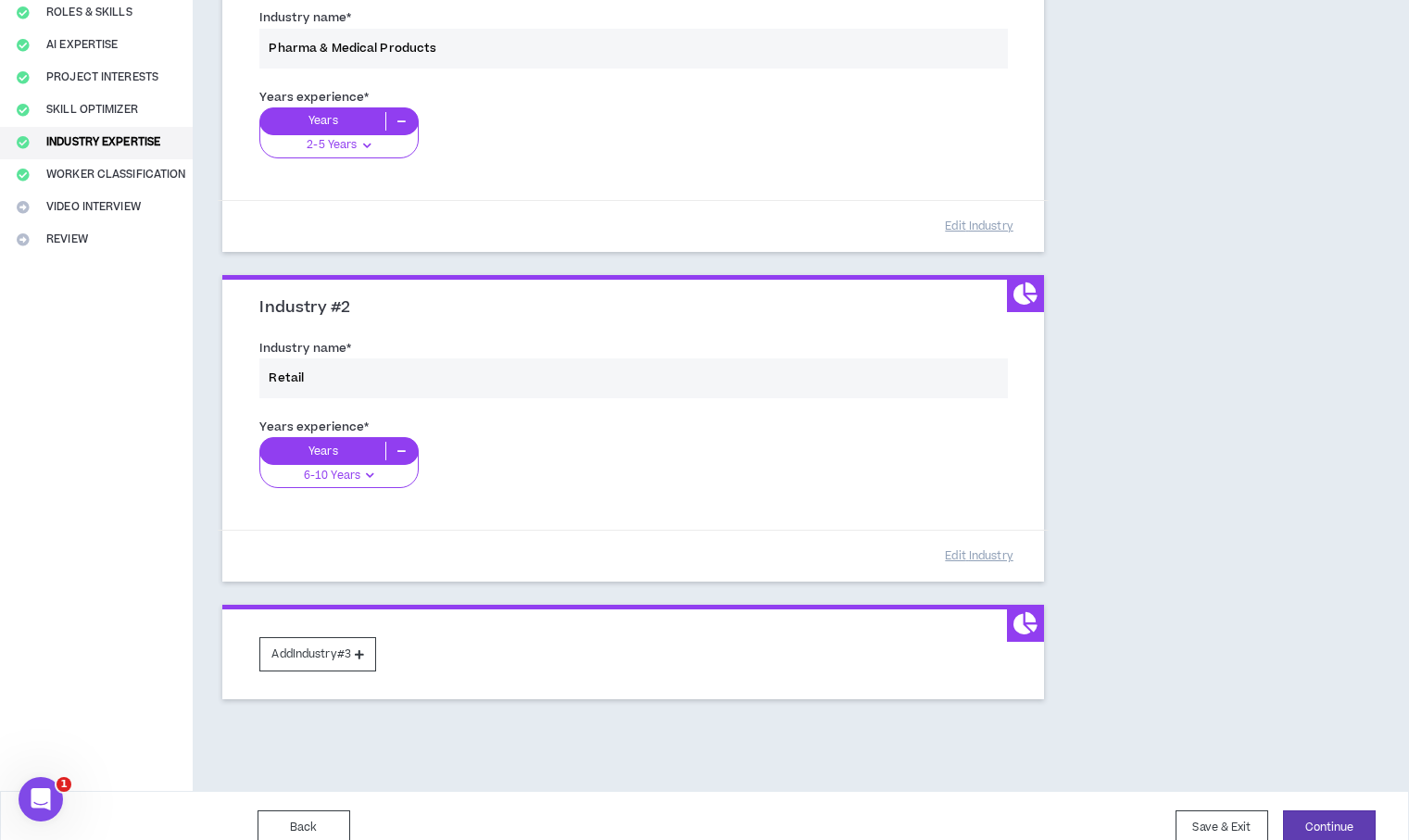
scroll to position [252, 0]
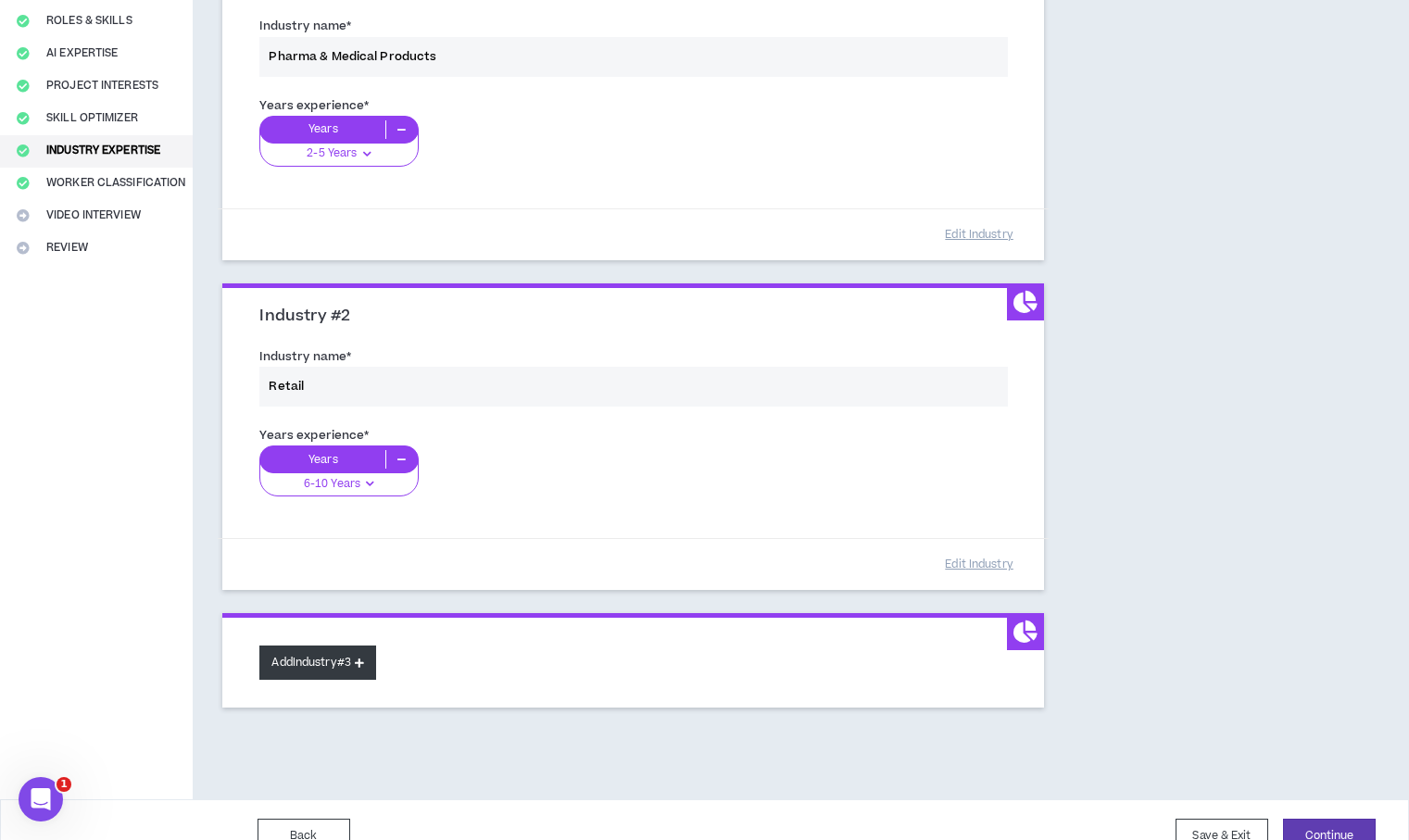
click at [330, 664] on button "Add Industry #3" at bounding box center [317, 662] width 116 height 34
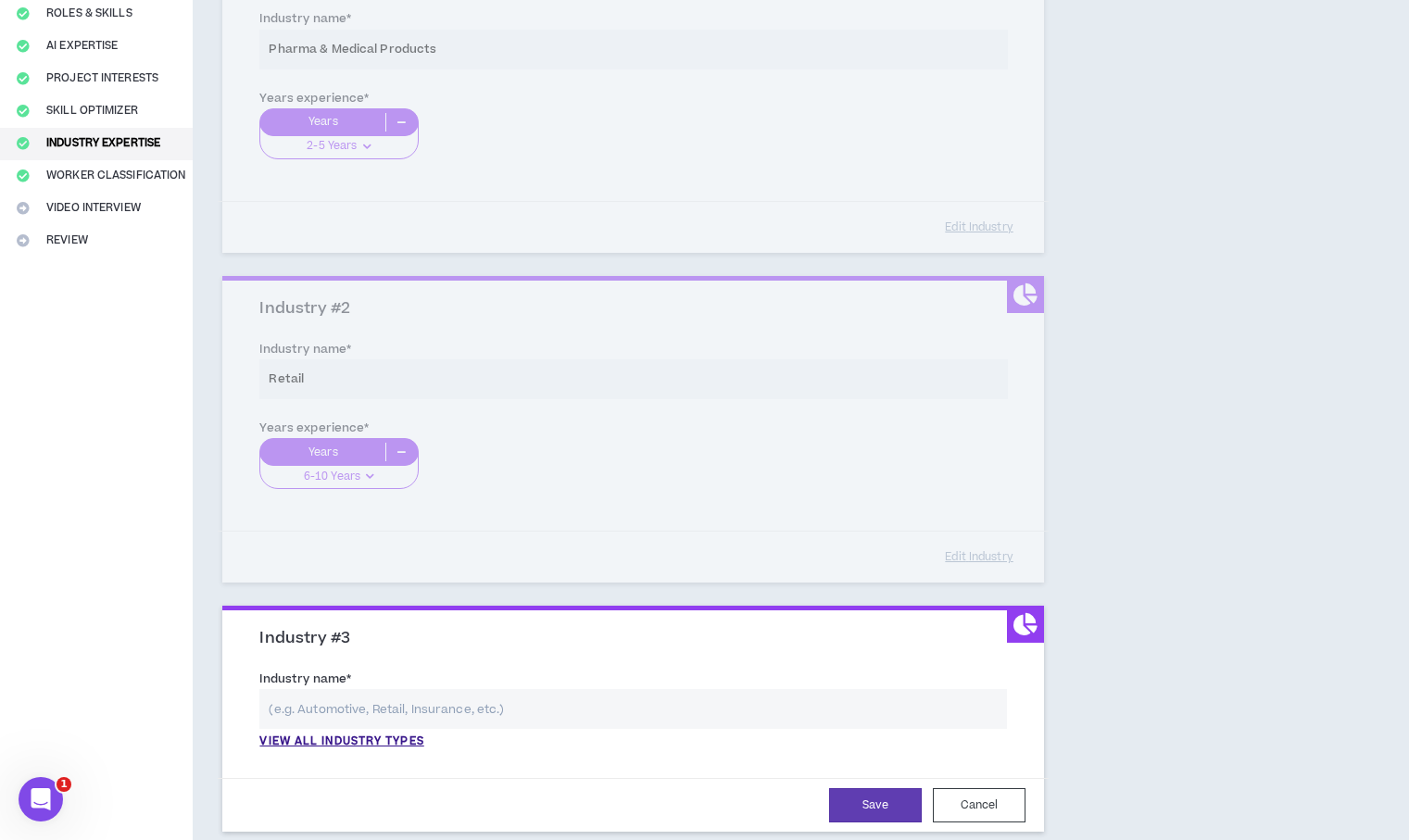
scroll to position [433, 0]
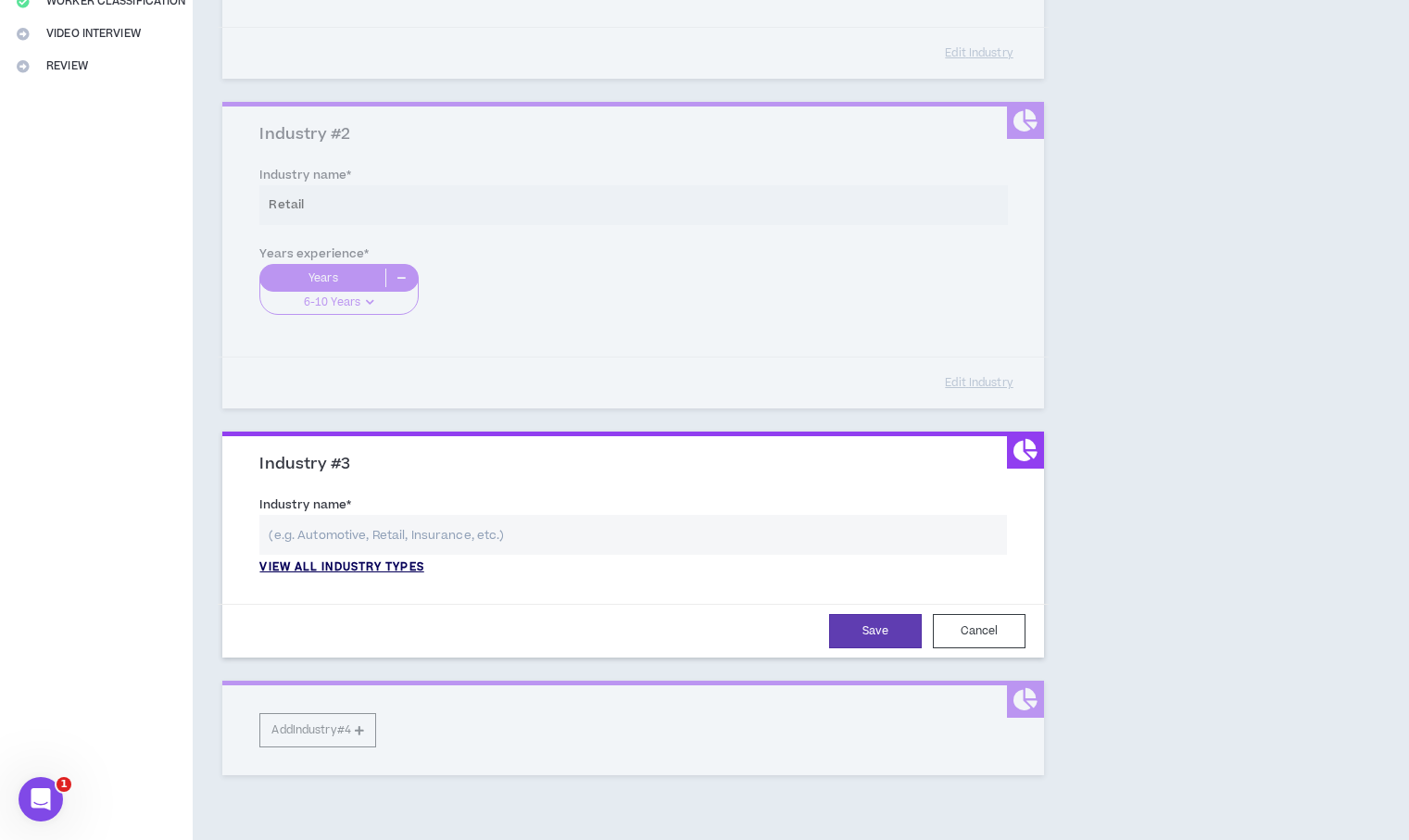
click at [381, 567] on p "View all industry types" at bounding box center [341, 568] width 164 height 17
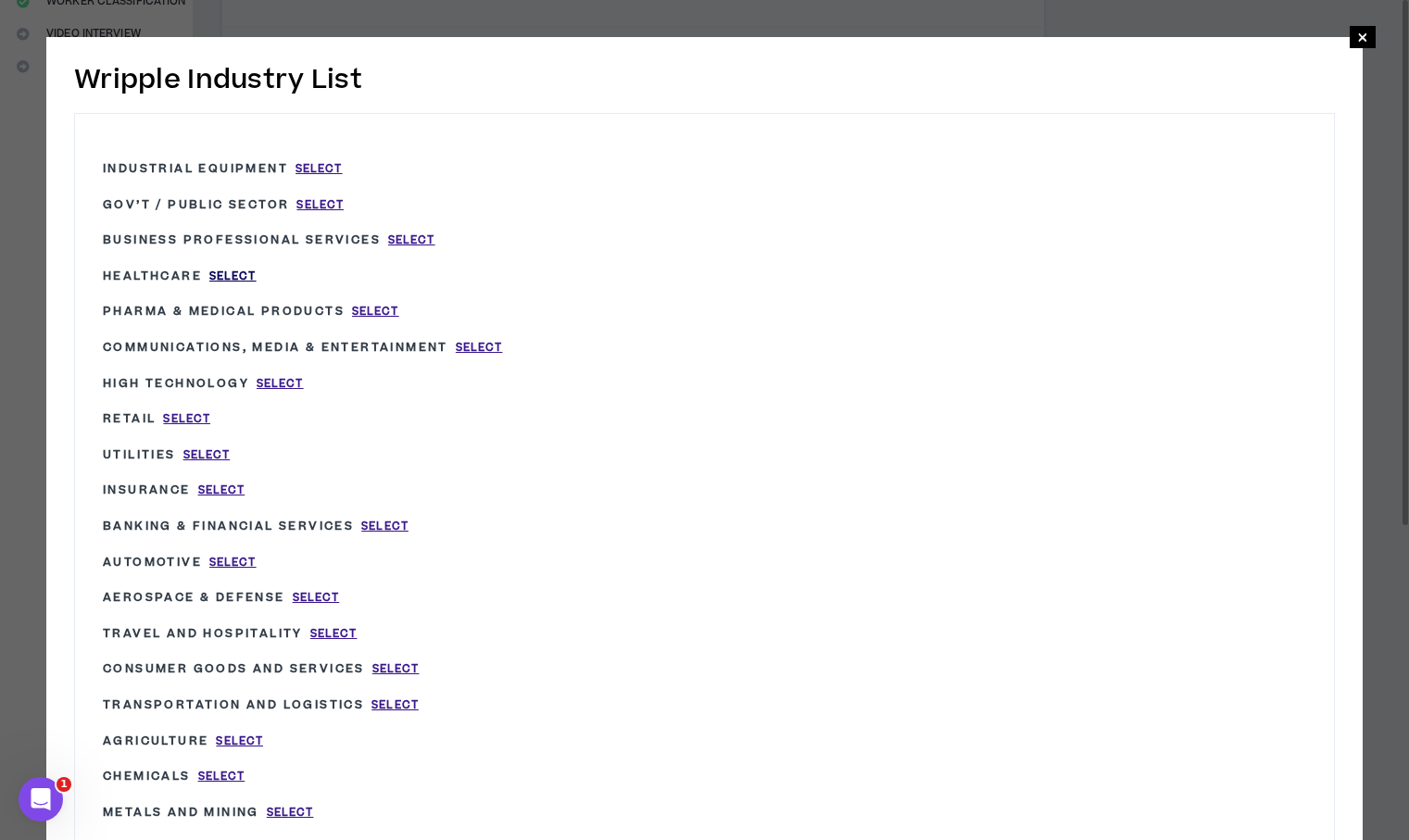
click at [219, 273] on span "Select" at bounding box center [233, 276] width 47 height 16
type input "Healthcare"
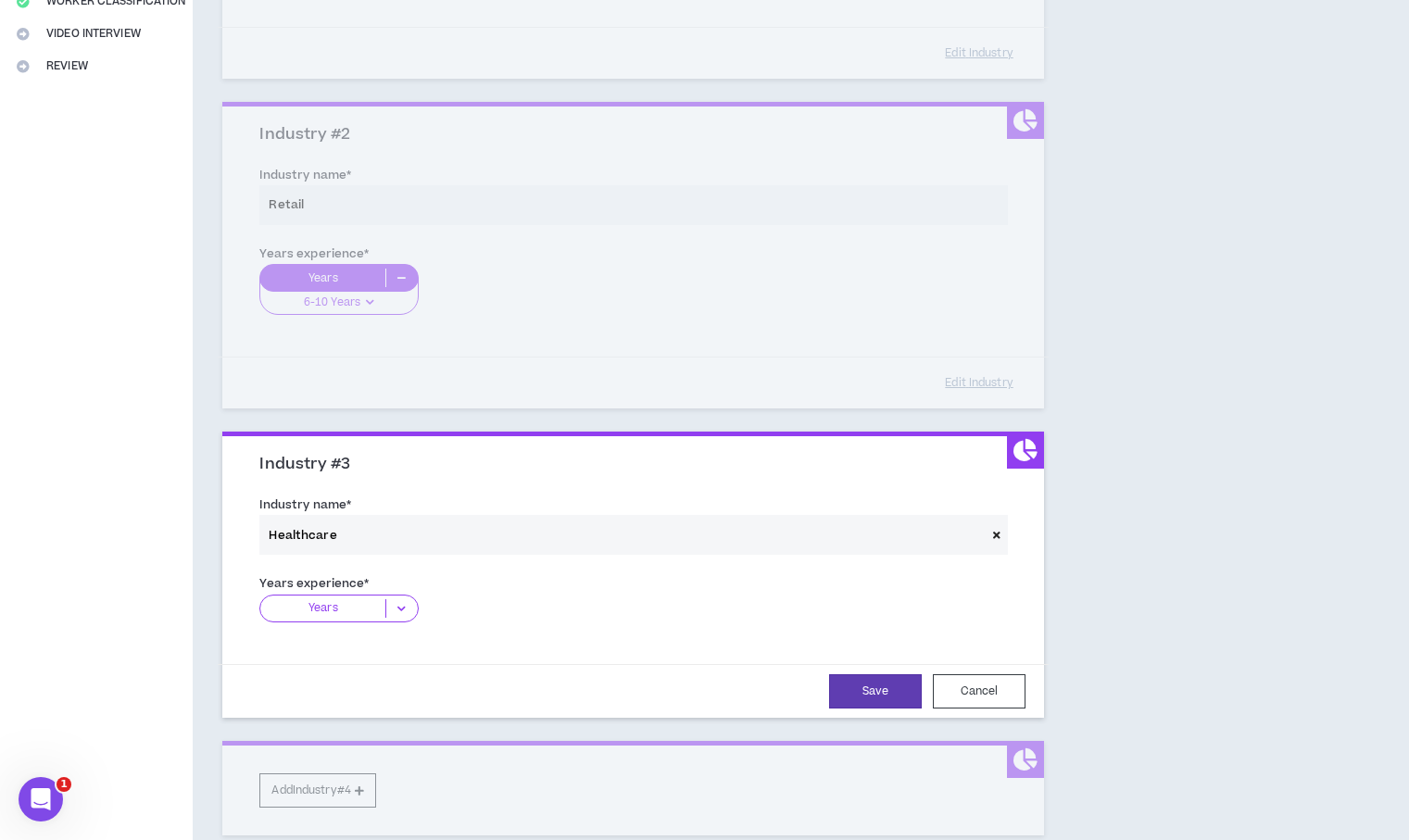
click at [391, 604] on icon at bounding box center [401, 608] width 30 height 19
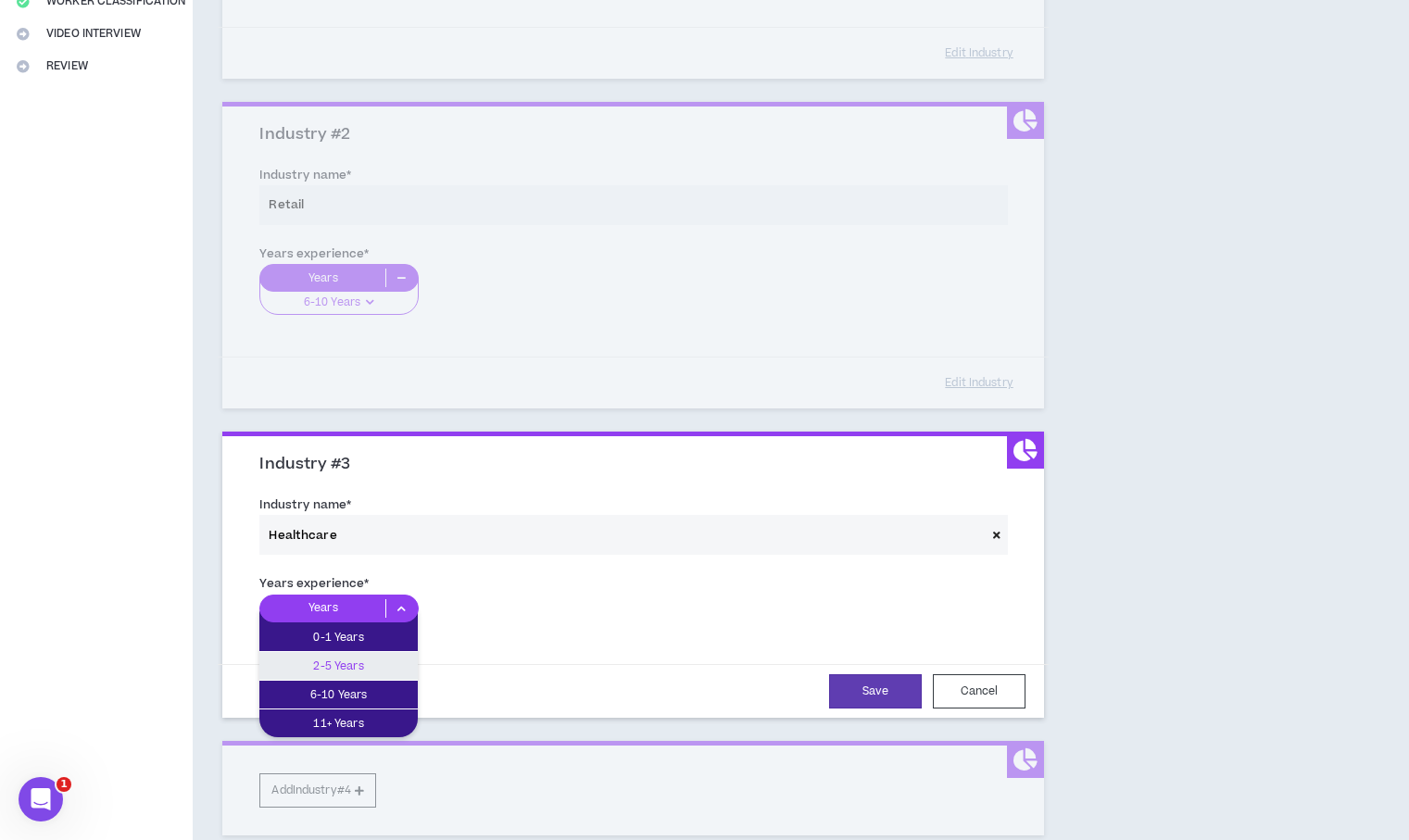
click at [390, 664] on p "2-5 Years" at bounding box center [338, 666] width 158 height 21
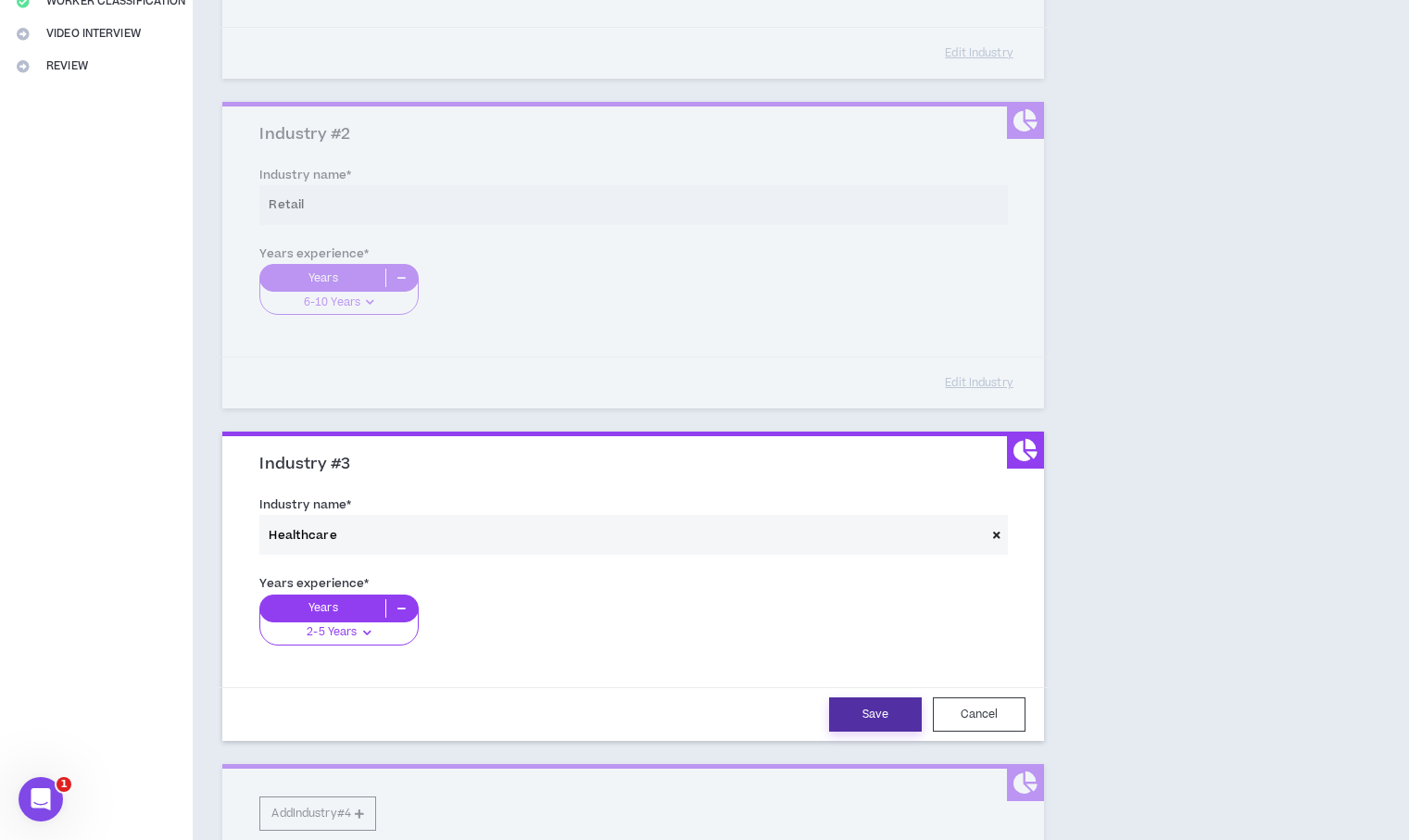
click at [876, 722] on button "Save" at bounding box center [875, 714] width 93 height 34
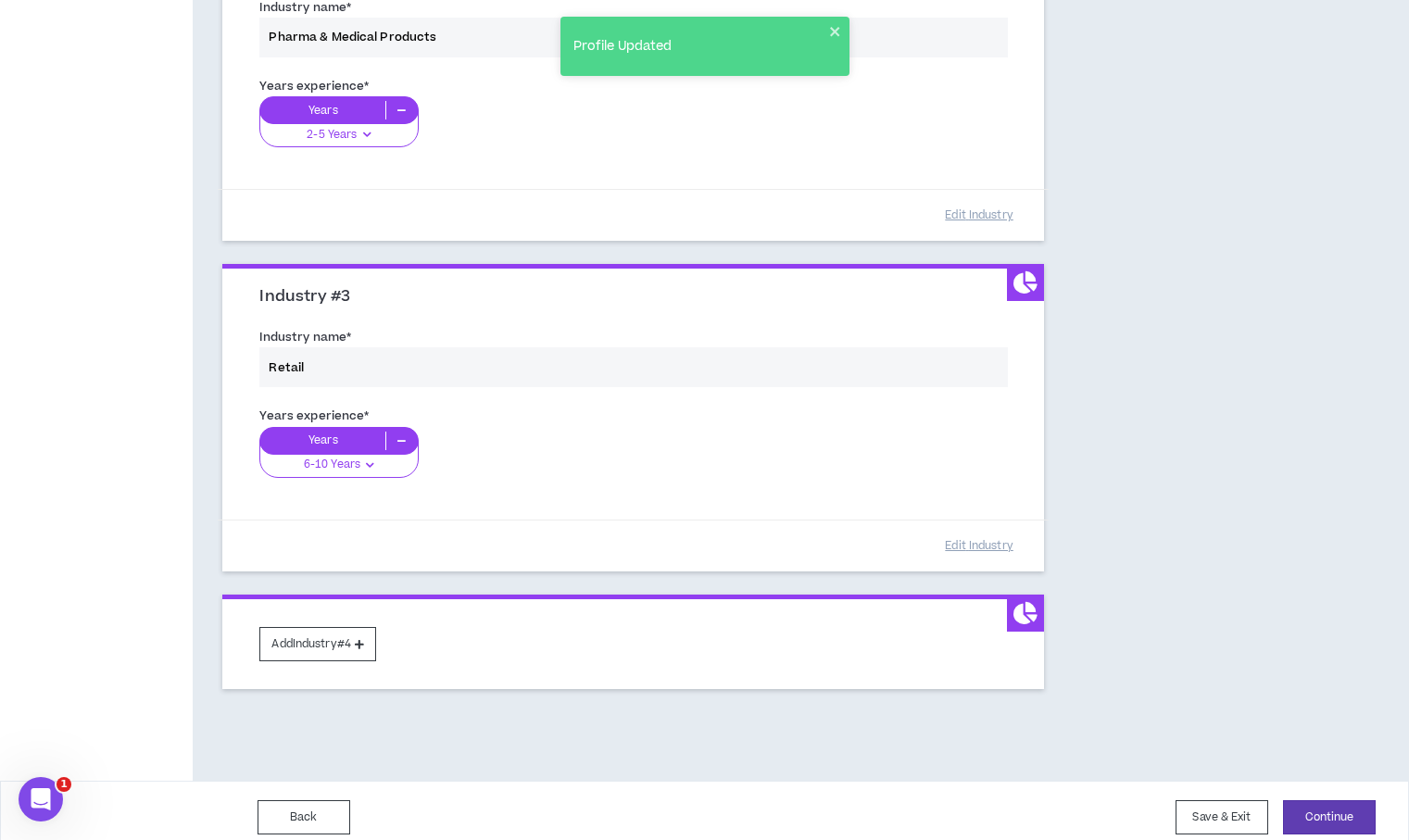
scroll to position [614, 0]
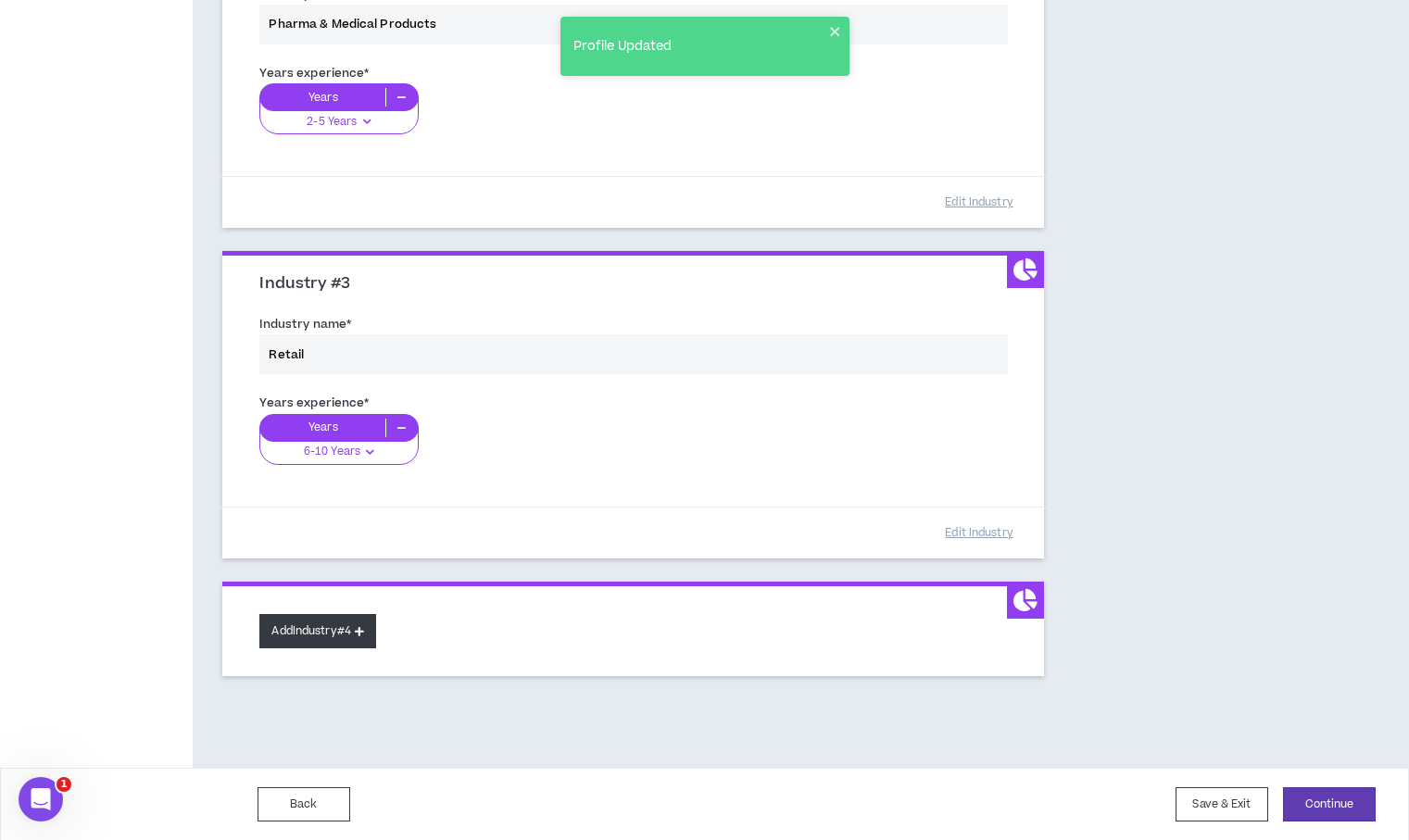
click at [320, 628] on button "Add Industry #4" at bounding box center [317, 631] width 116 height 34
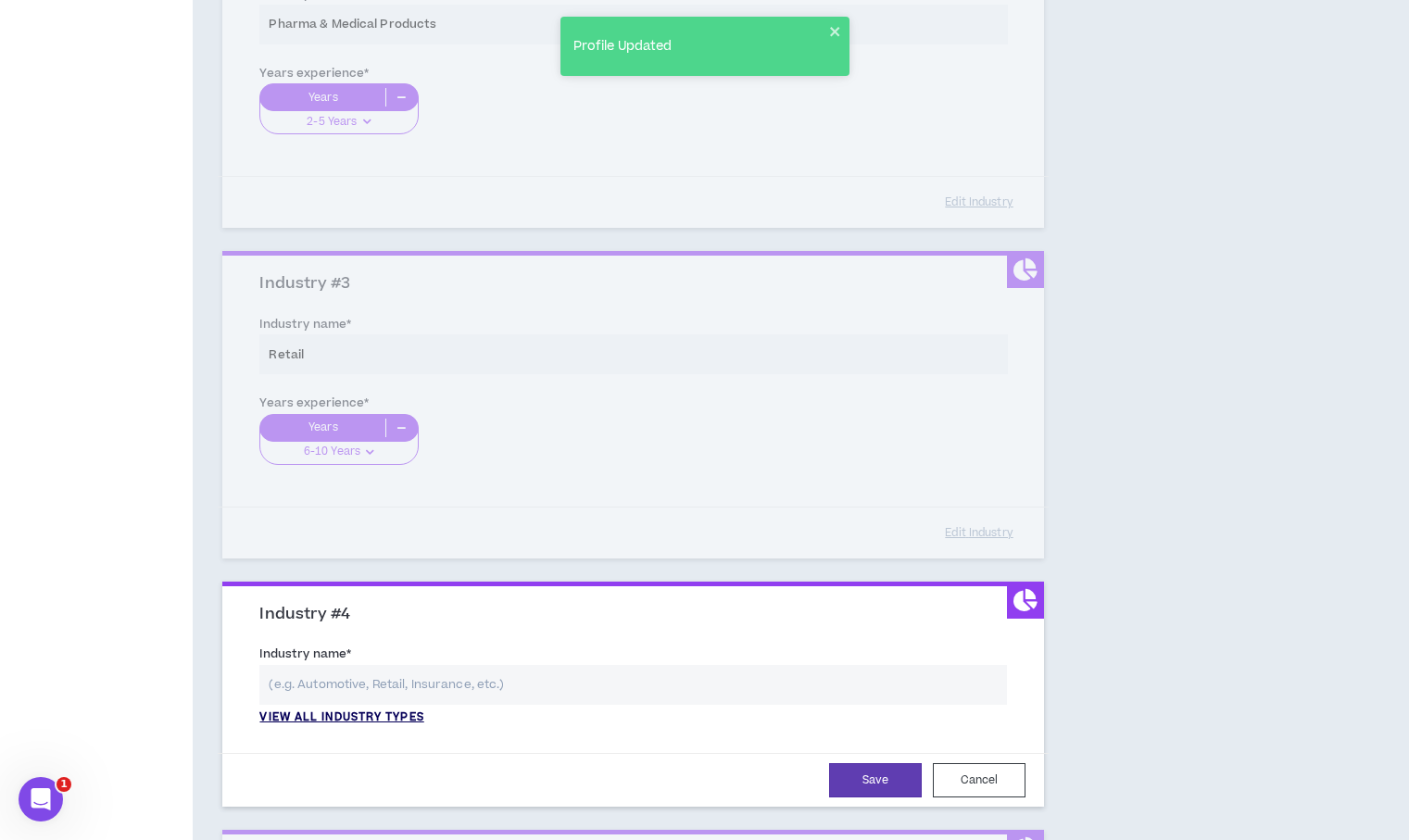
click at [342, 714] on p "View all industry types" at bounding box center [341, 718] width 164 height 17
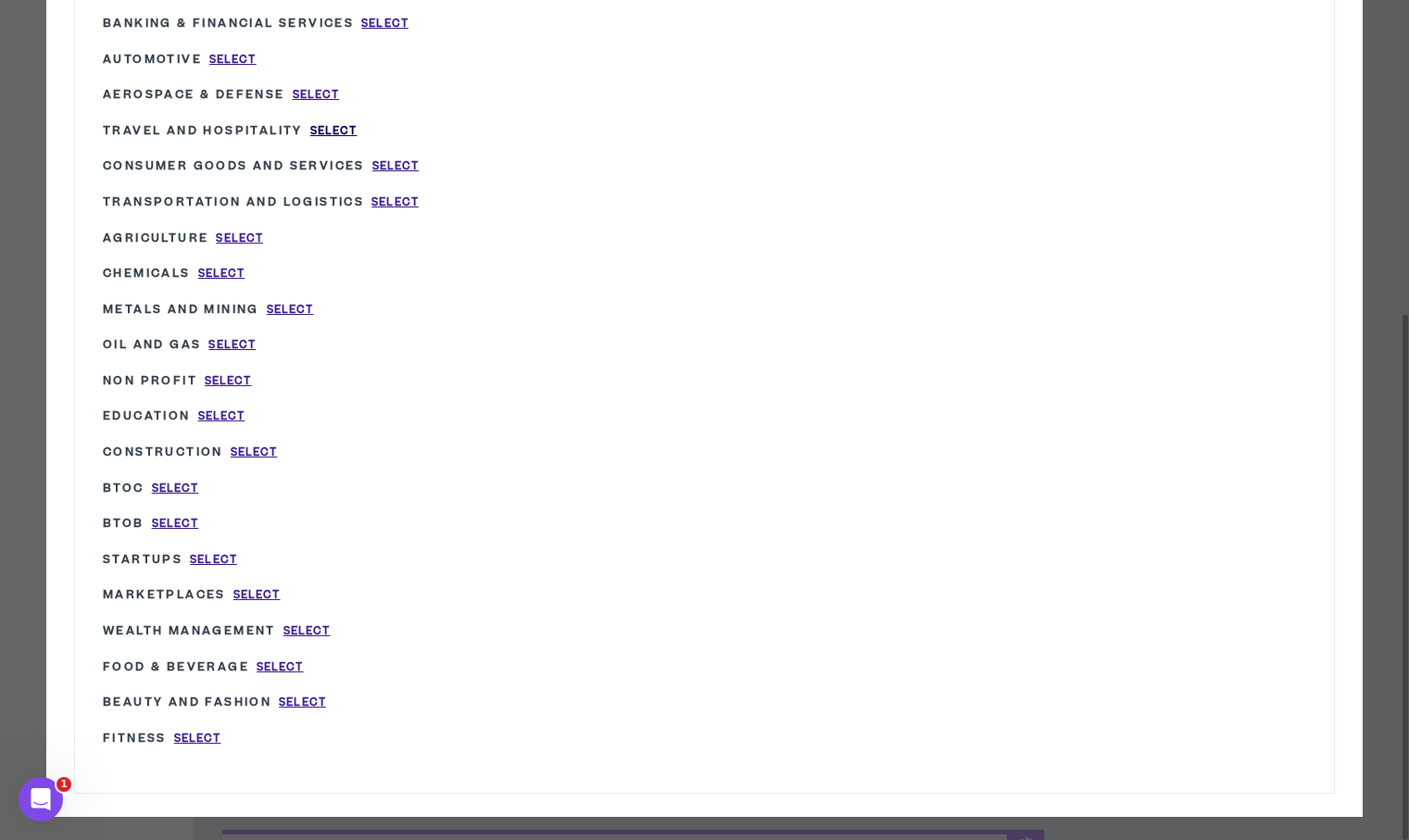
click at [333, 123] on span "Select" at bounding box center [334, 131] width 47 height 16
type input "Travel and Hospitality"
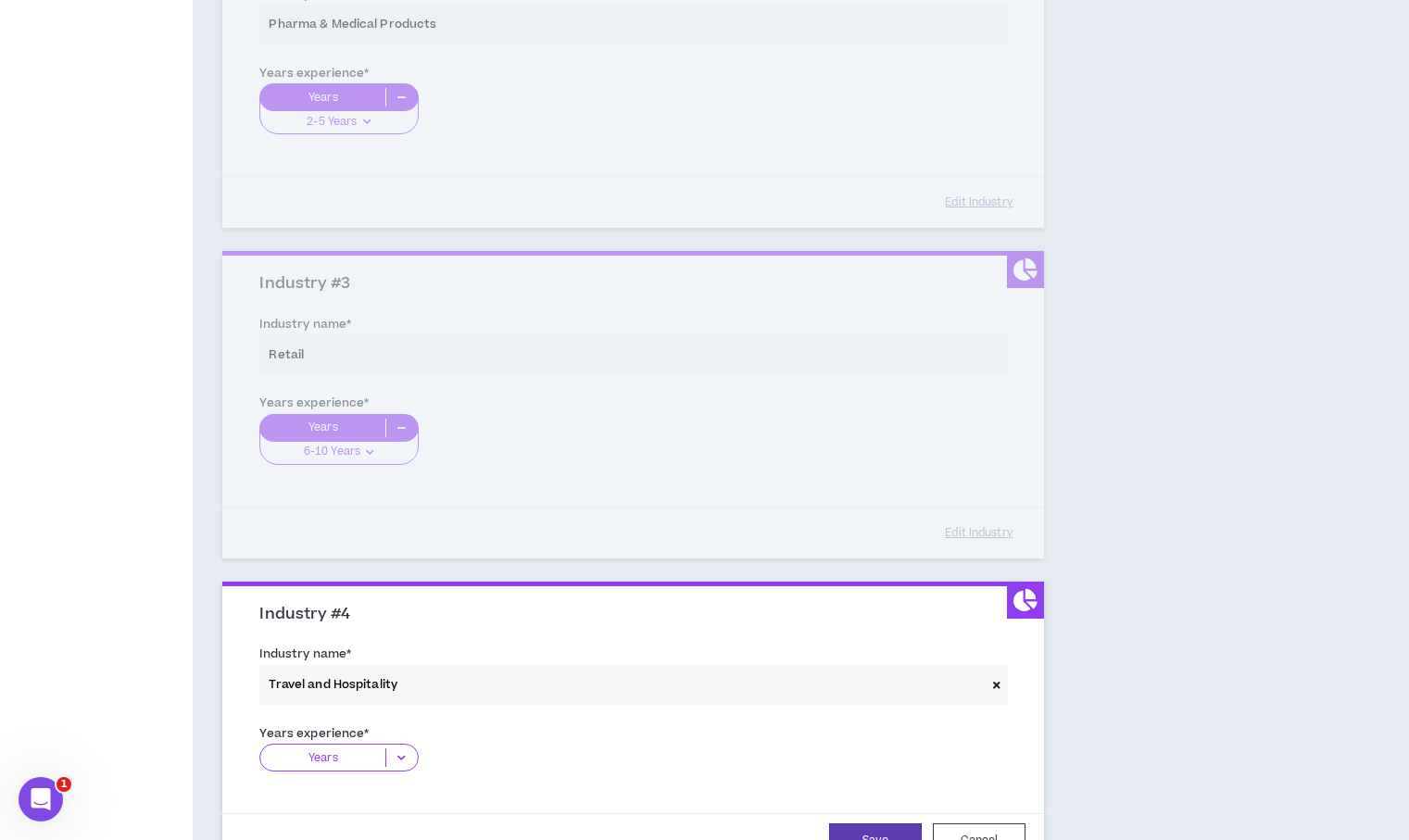
click at [410, 752] on icon at bounding box center [401, 758] width 30 height 19
click at [384, 815] on p "2-5 Years" at bounding box center [338, 815] width 158 height 21
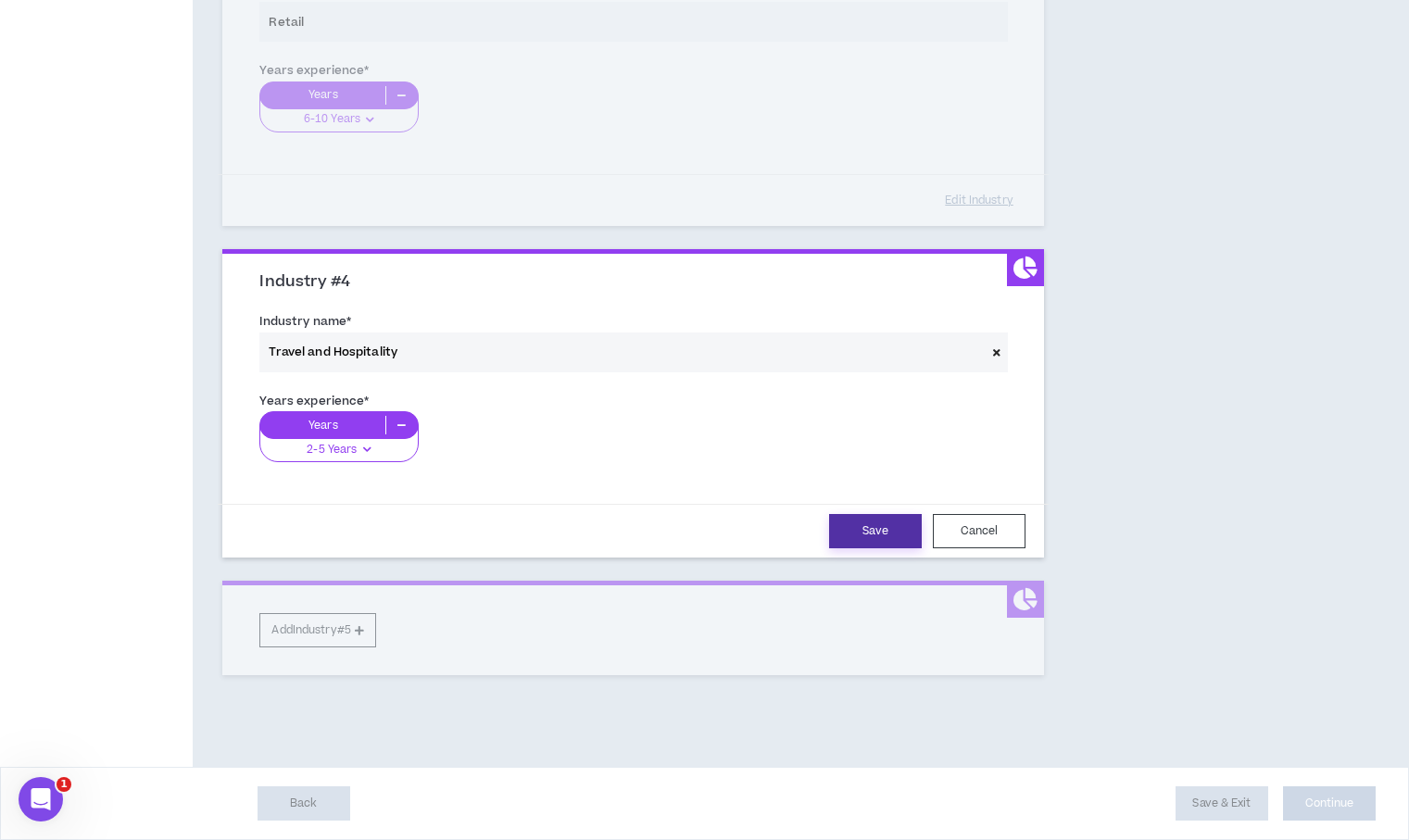
click at [887, 526] on button "Save" at bounding box center [875, 531] width 93 height 34
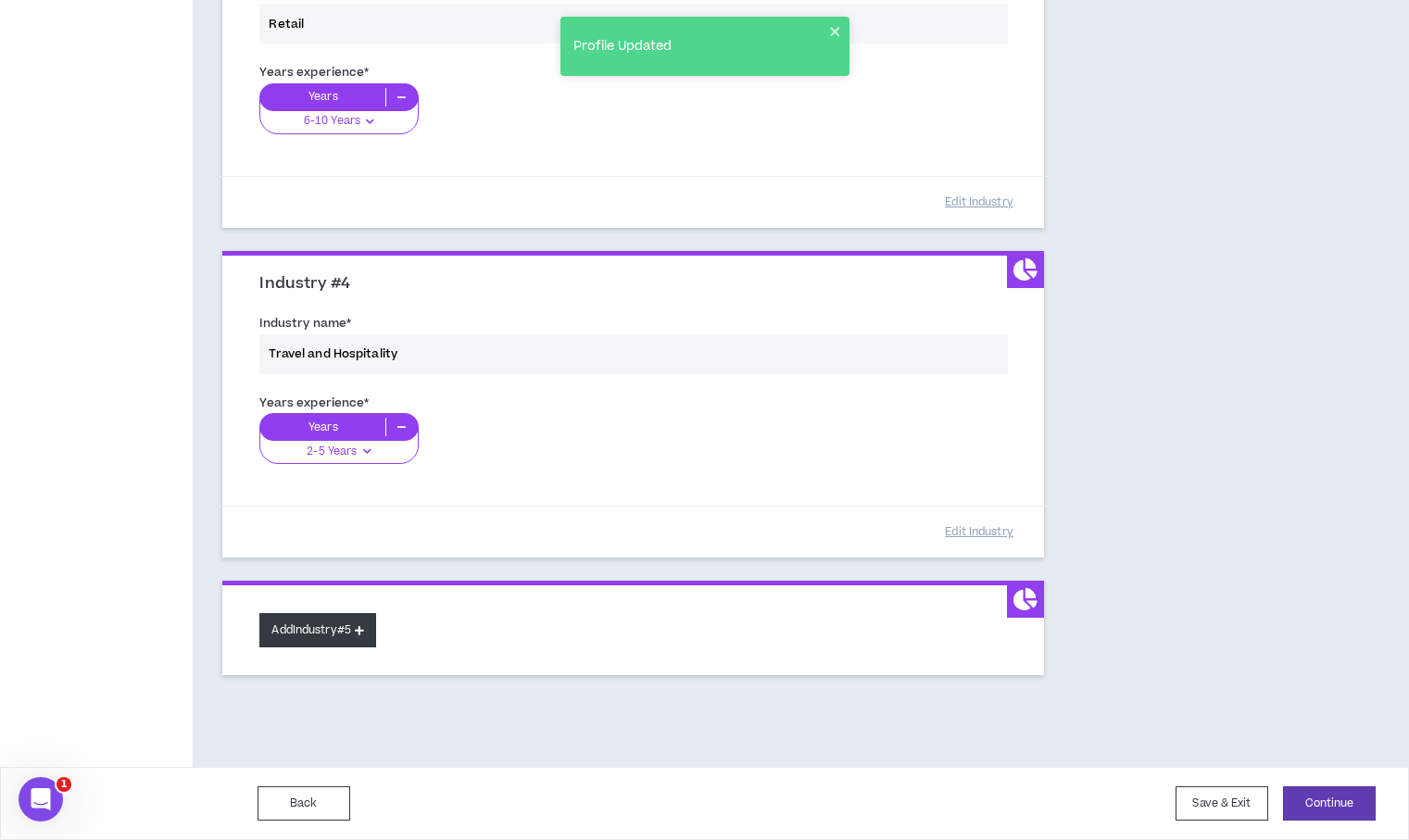
click at [330, 632] on button "Add Industry #5" at bounding box center [317, 630] width 116 height 34
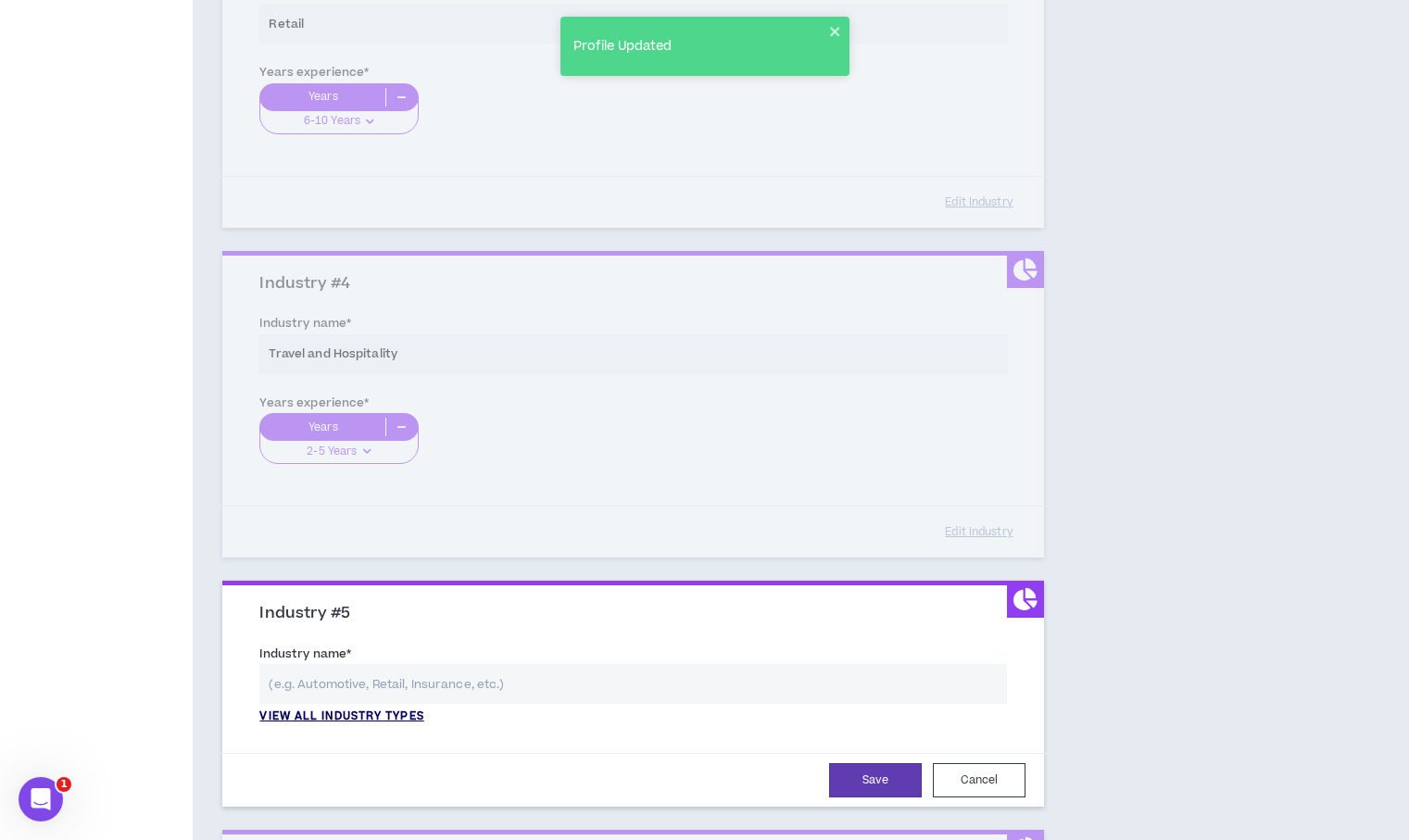
click at [345, 715] on p "View all industry types" at bounding box center [341, 717] width 164 height 17
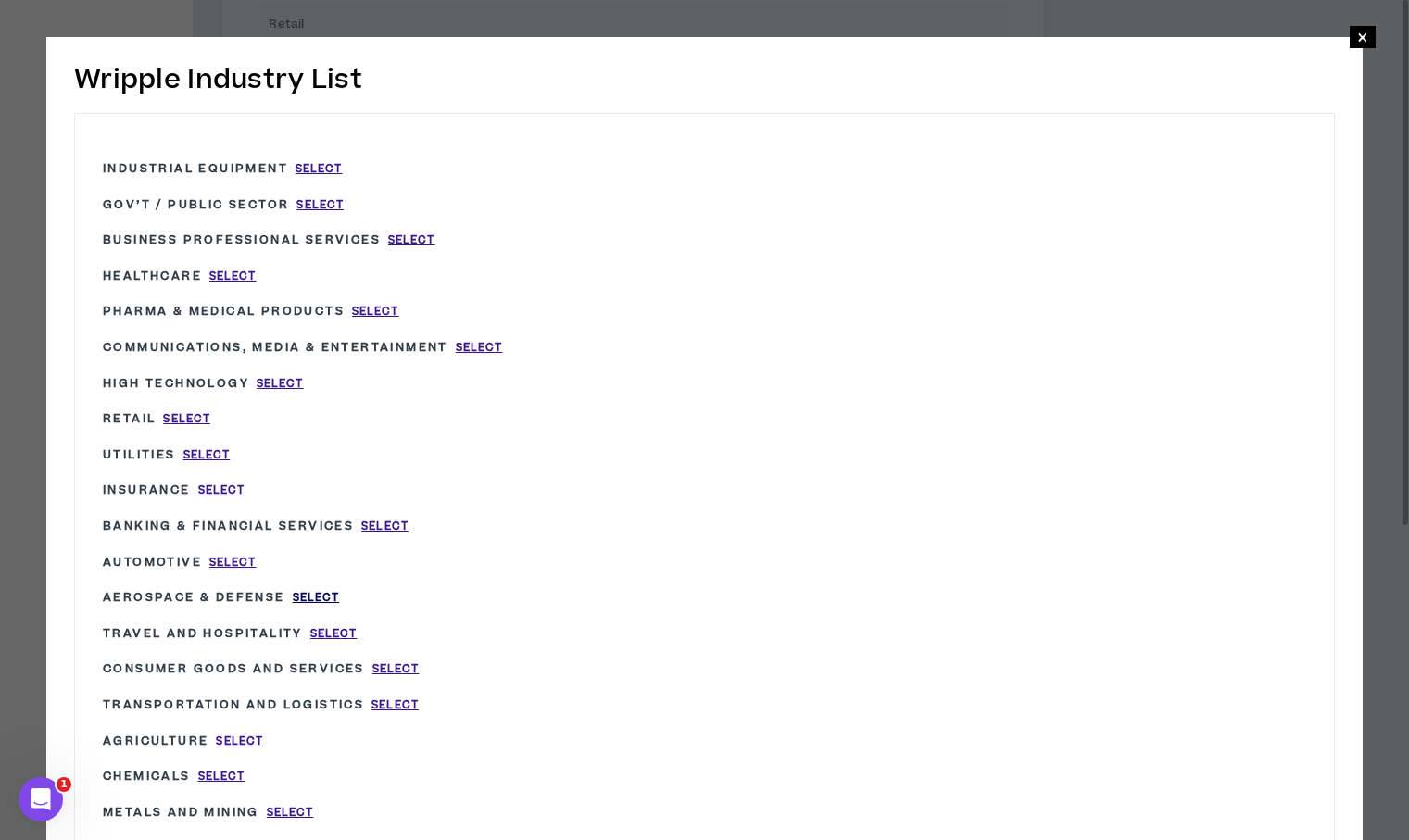
click at [313, 590] on span "Select" at bounding box center [316, 598] width 47 height 16
type input "Aerospace & Defense"
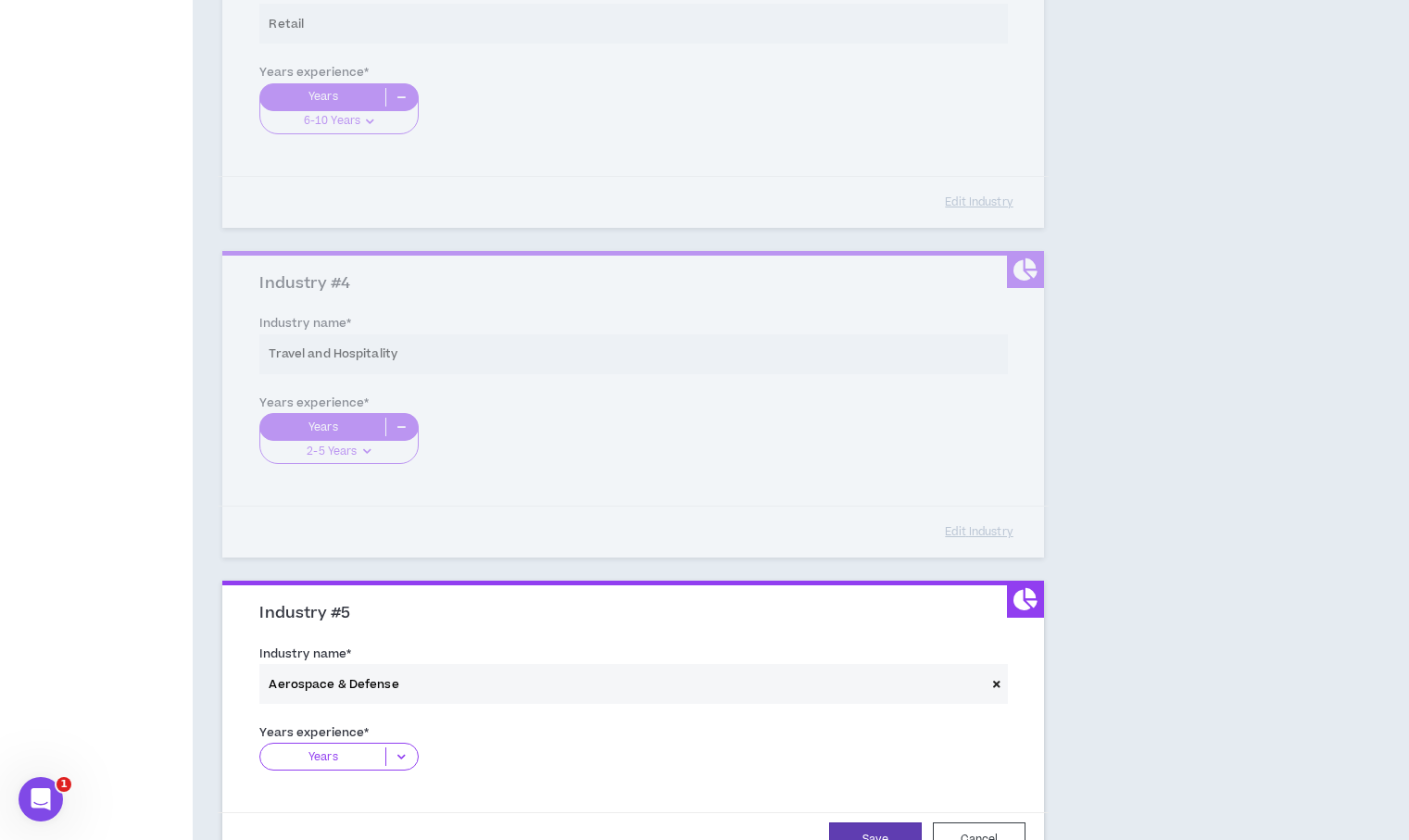
scroll to position [1117, 0]
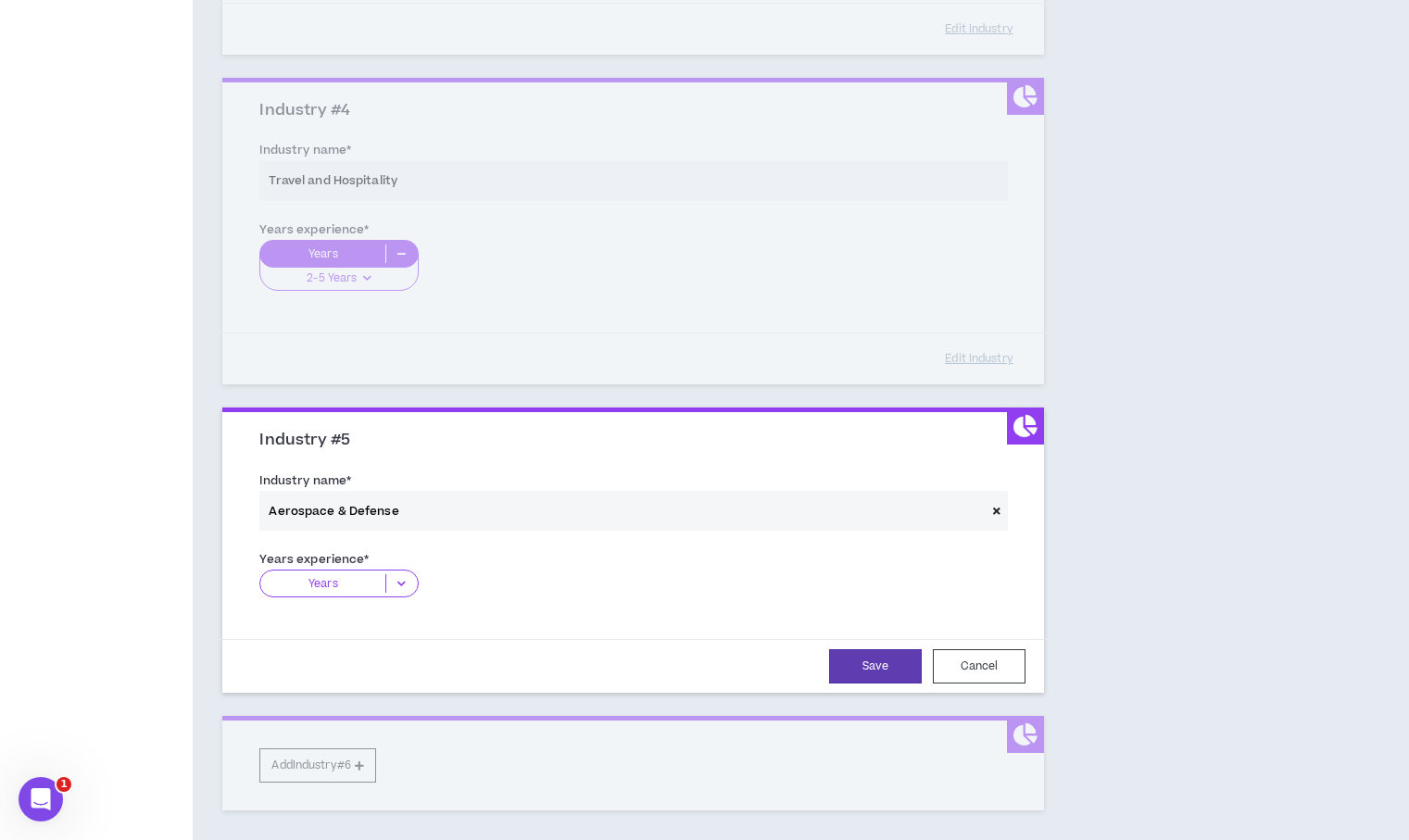
click at [394, 577] on icon at bounding box center [401, 584] width 30 height 19
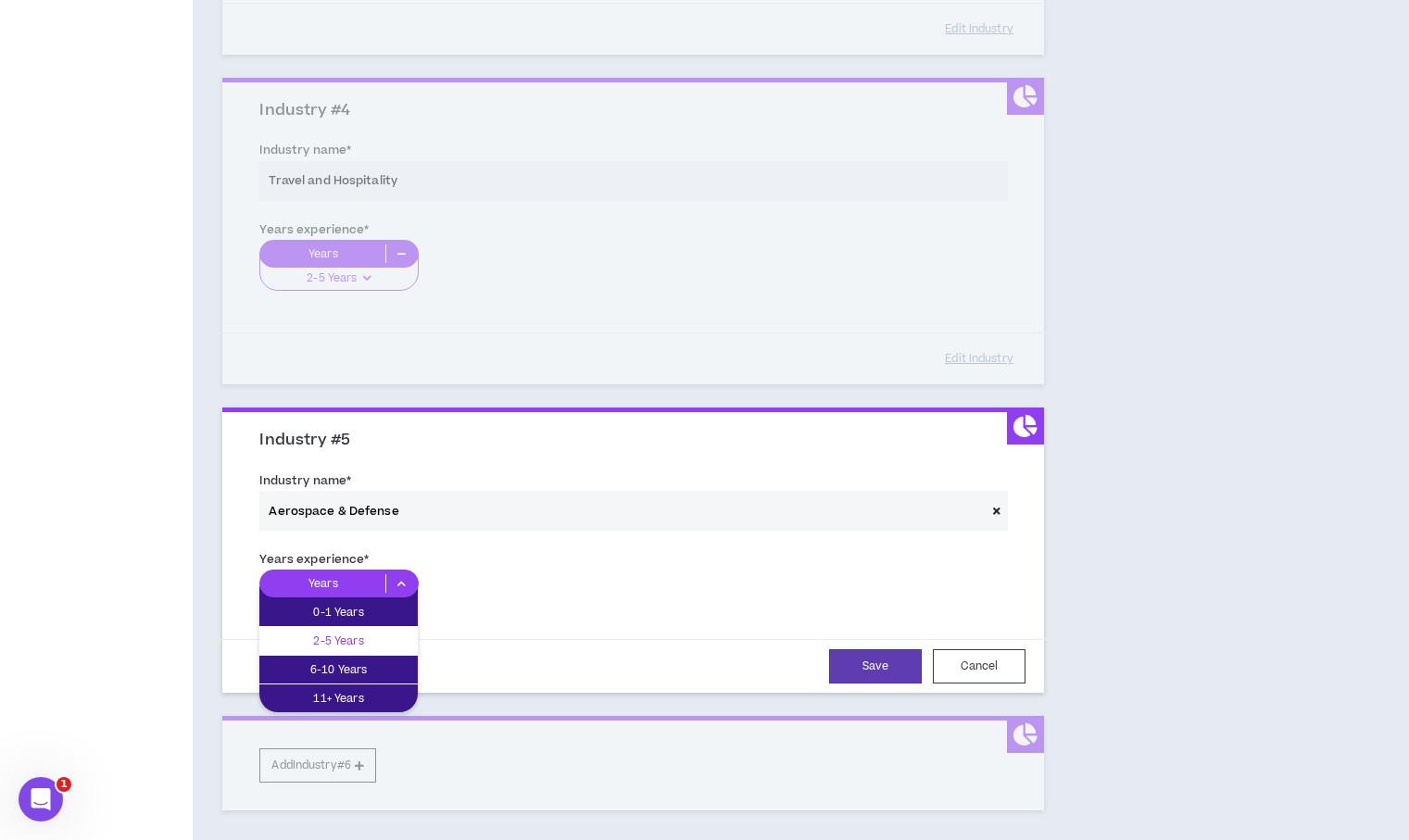
click at [380, 633] on p "2-5 Years" at bounding box center [338, 641] width 158 height 21
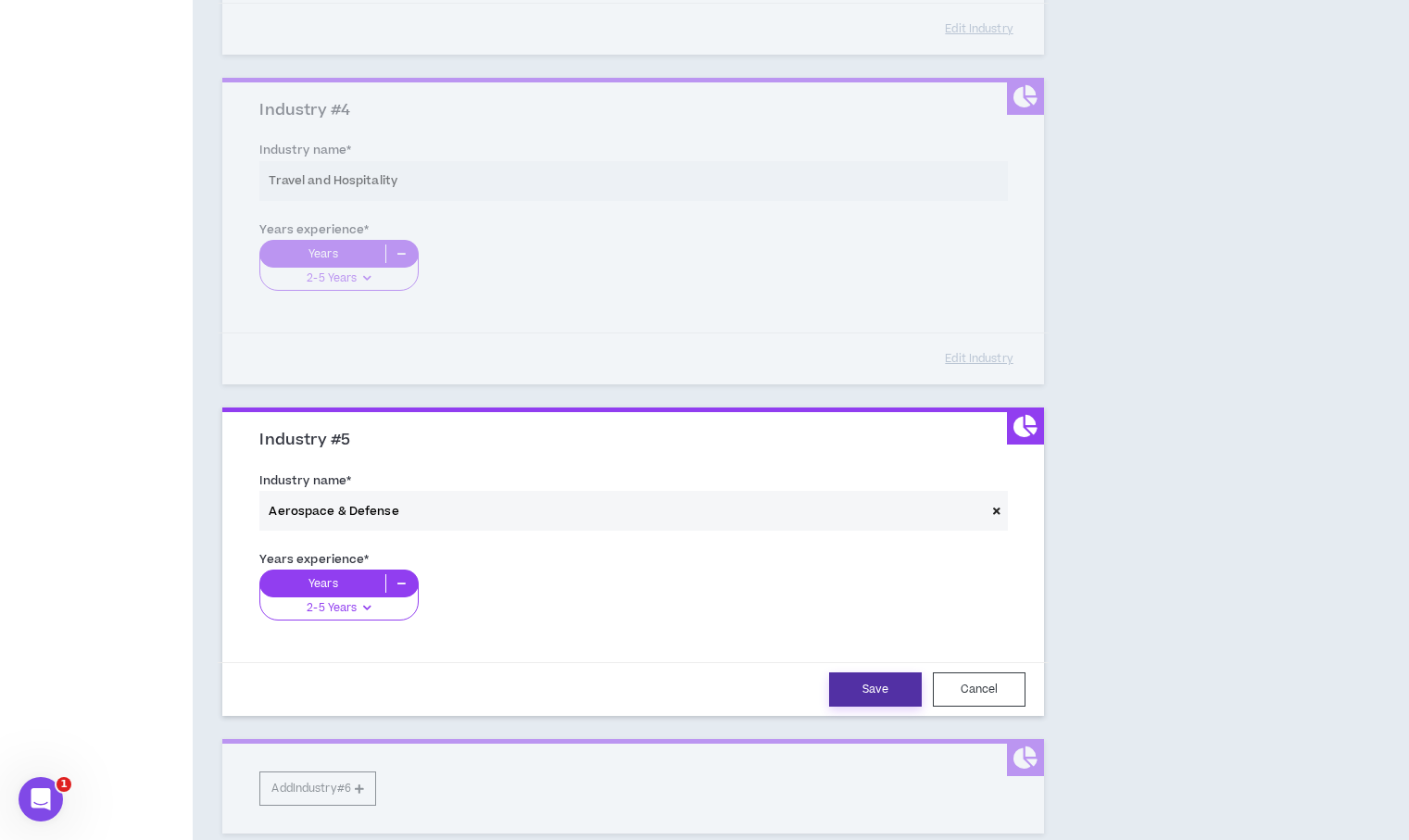
click at [904, 699] on button "Save" at bounding box center [875, 690] width 93 height 34
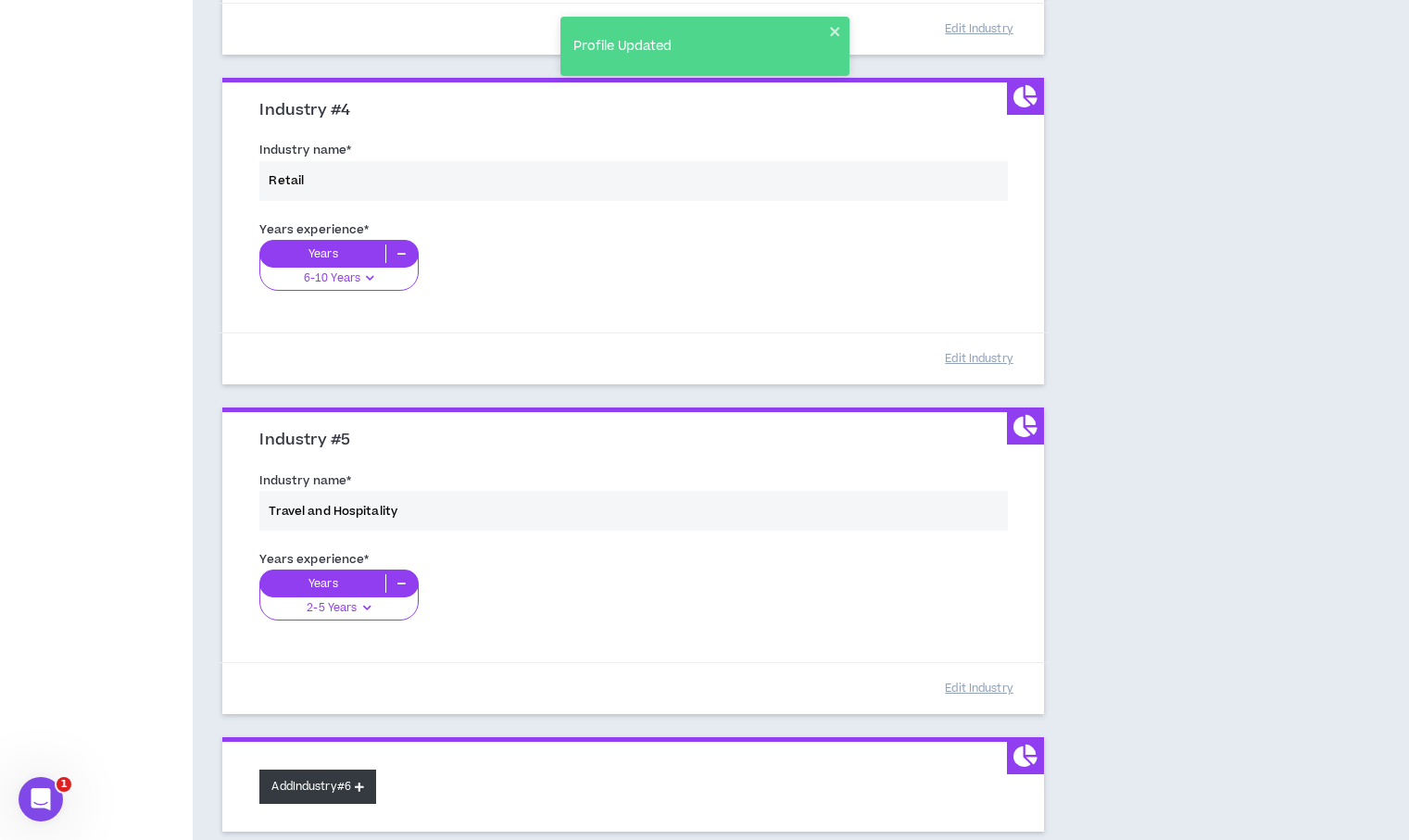
click at [307, 782] on button "Add Industry #6" at bounding box center [317, 786] width 116 height 34
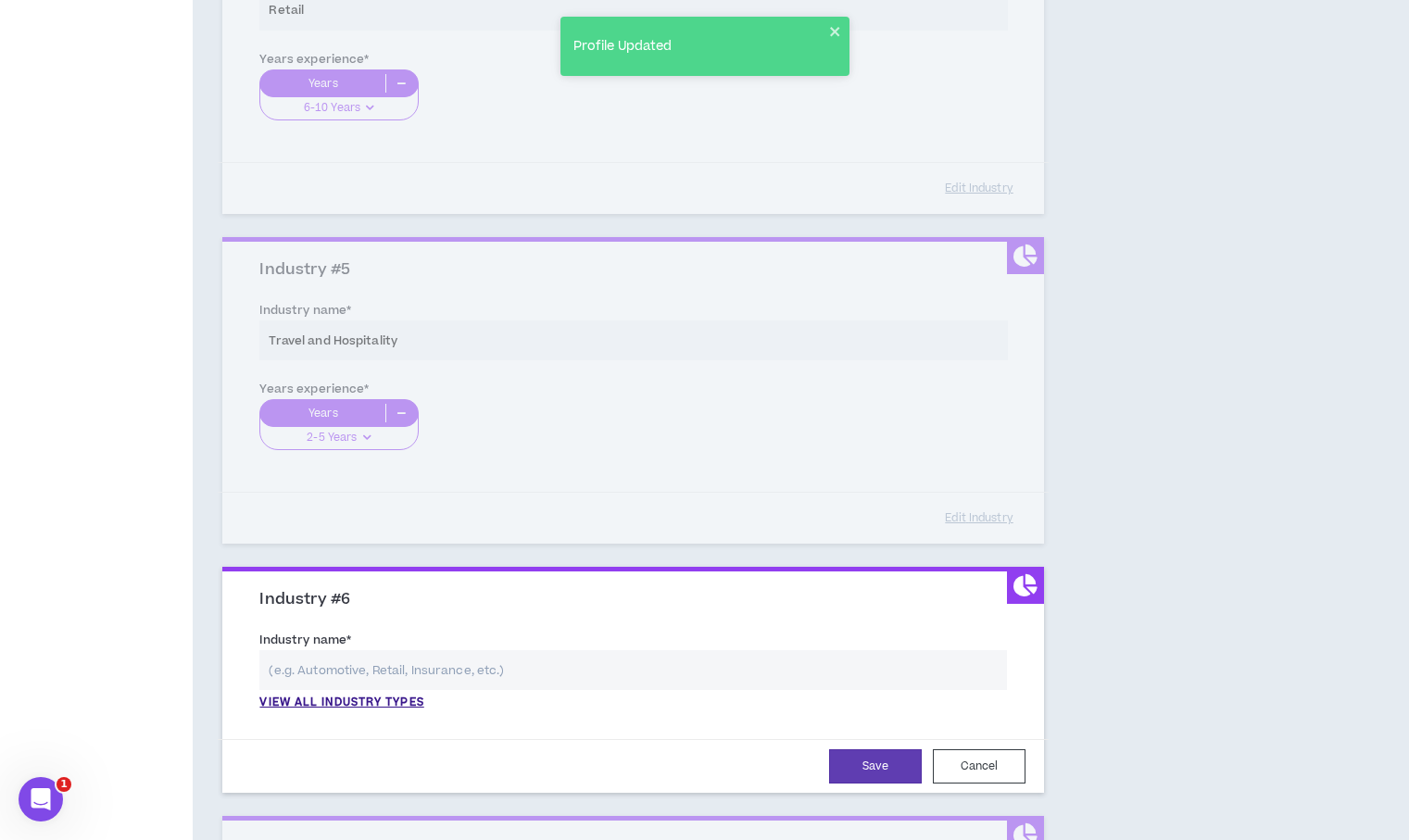
scroll to position [1523, 0]
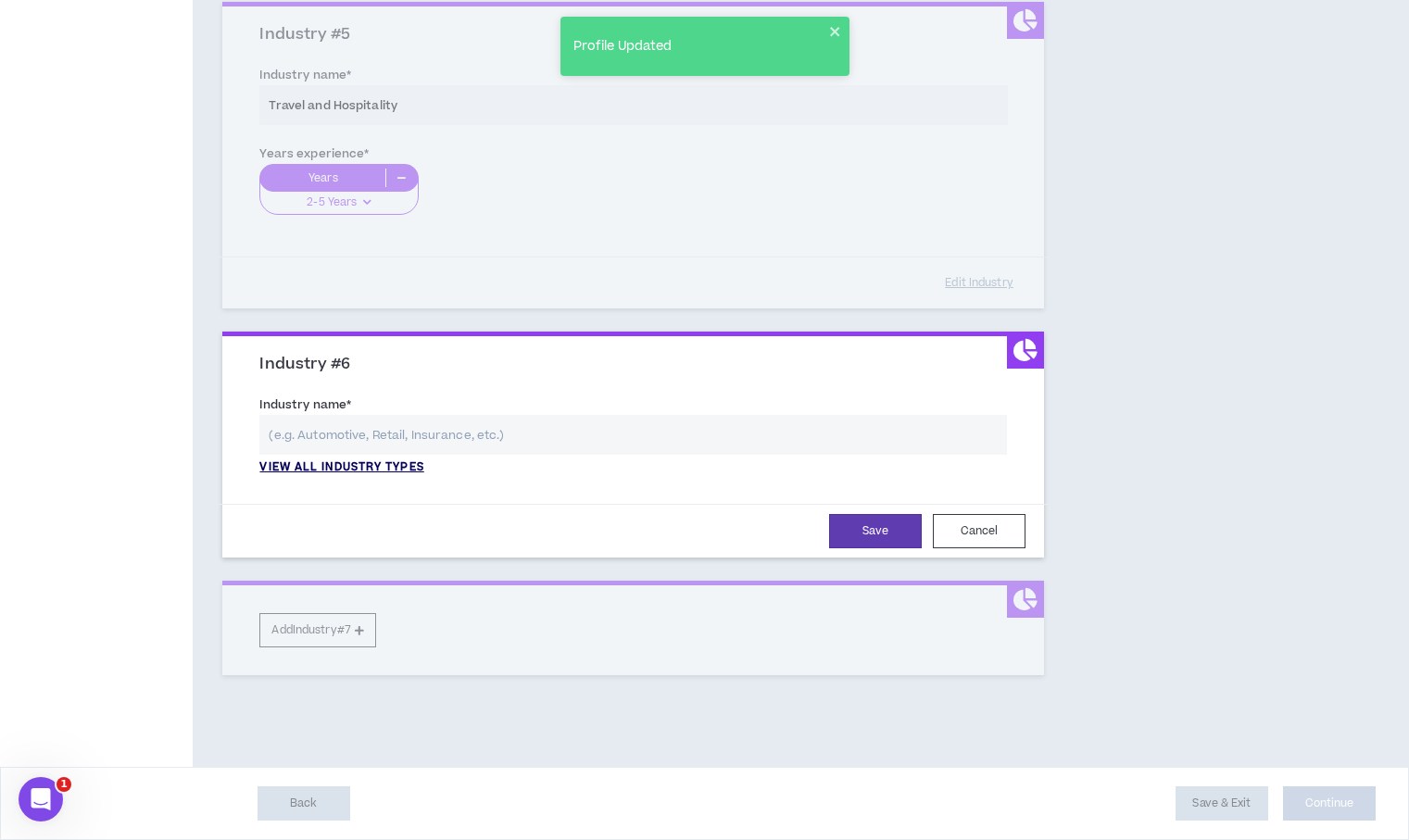
click at [357, 462] on p "View all industry types" at bounding box center [341, 467] width 164 height 17
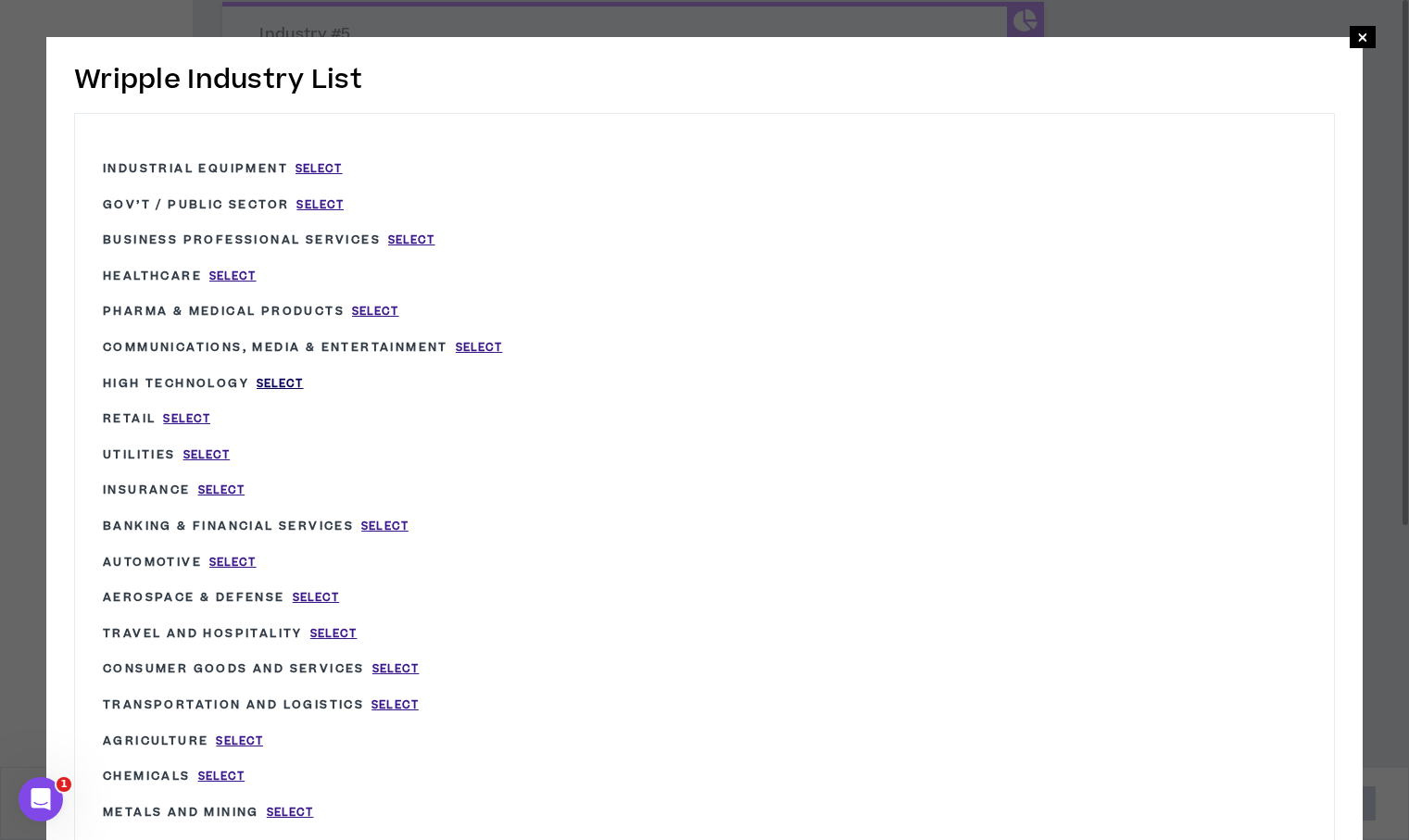
click at [293, 380] on span "Select" at bounding box center [280, 383] width 47 height 16
type input "High Technology"
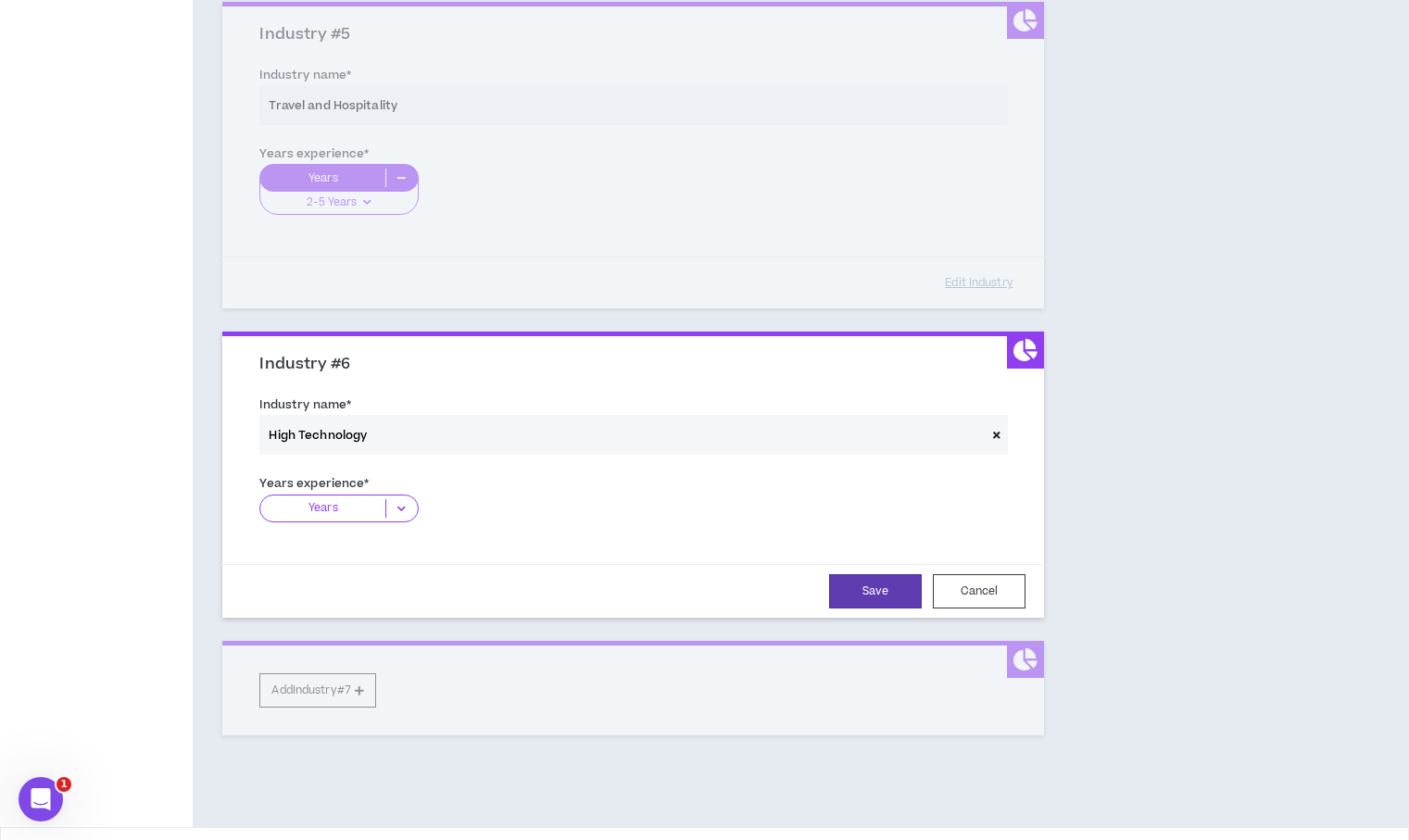
click at [394, 502] on icon at bounding box center [401, 509] width 30 height 19
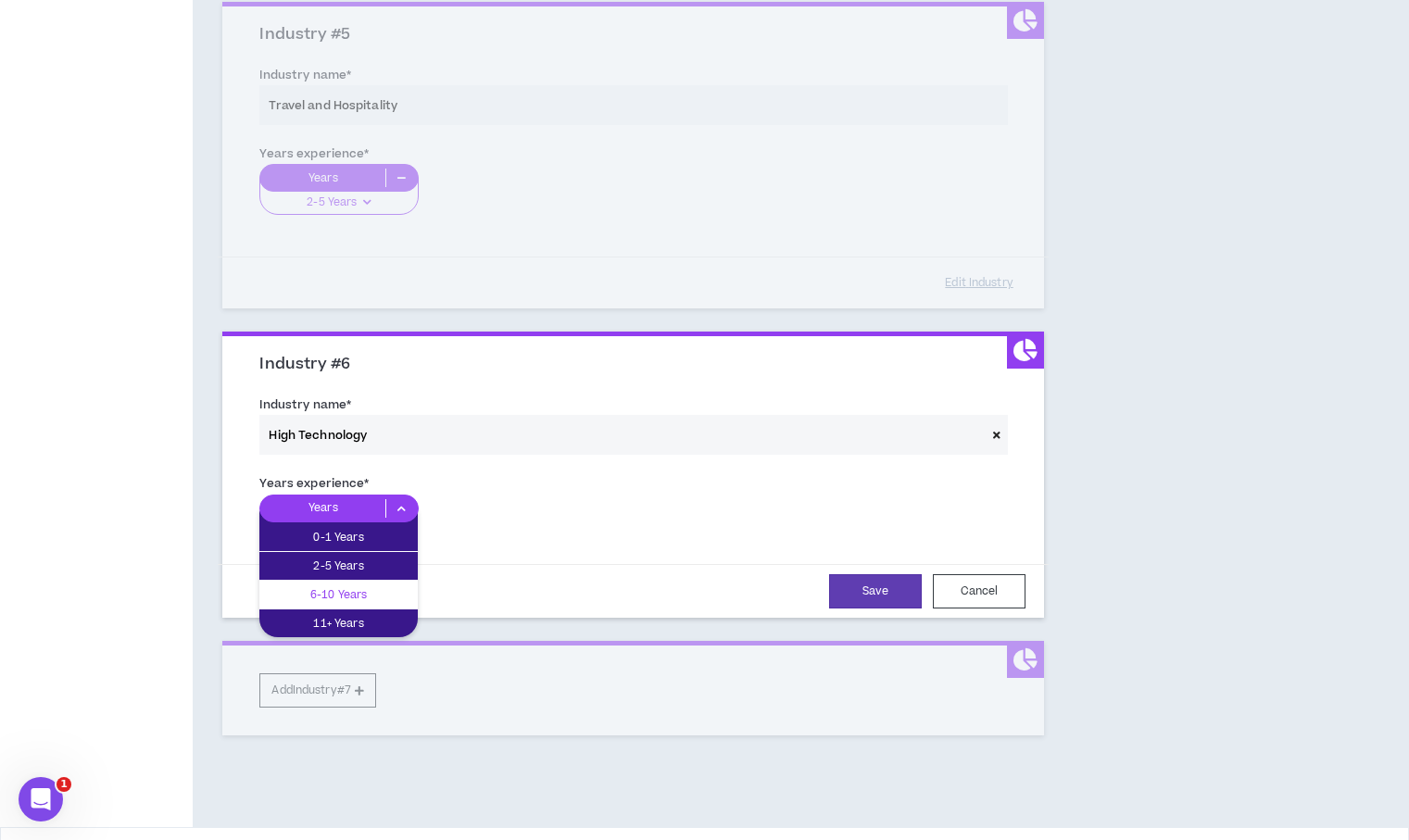
click at [376, 582] on div "6-10 Years" at bounding box center [338, 594] width 158 height 27
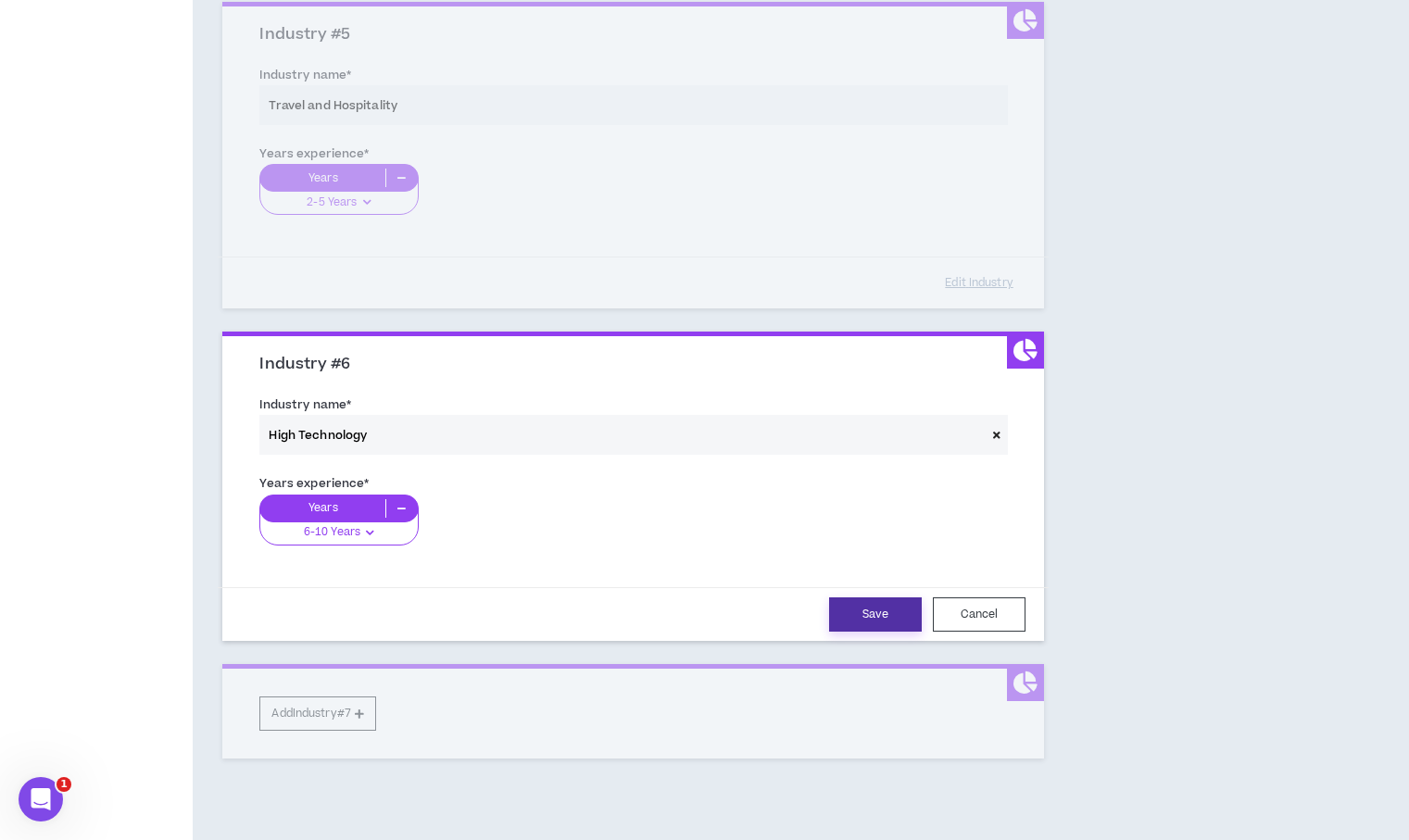
click at [872, 621] on button "Save" at bounding box center [875, 614] width 93 height 34
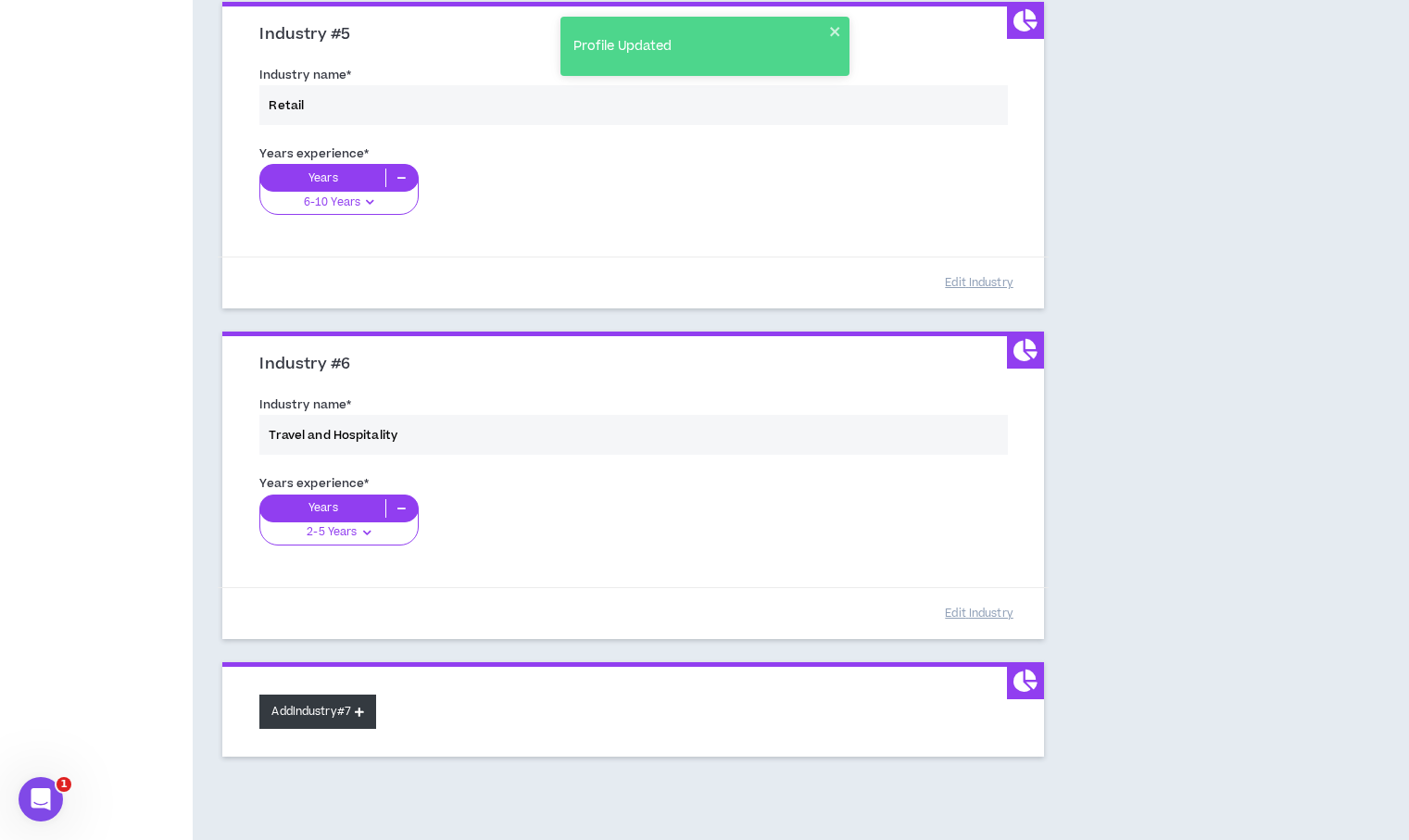
click at [354, 706] on button "Add Industry #7" at bounding box center [317, 711] width 116 height 34
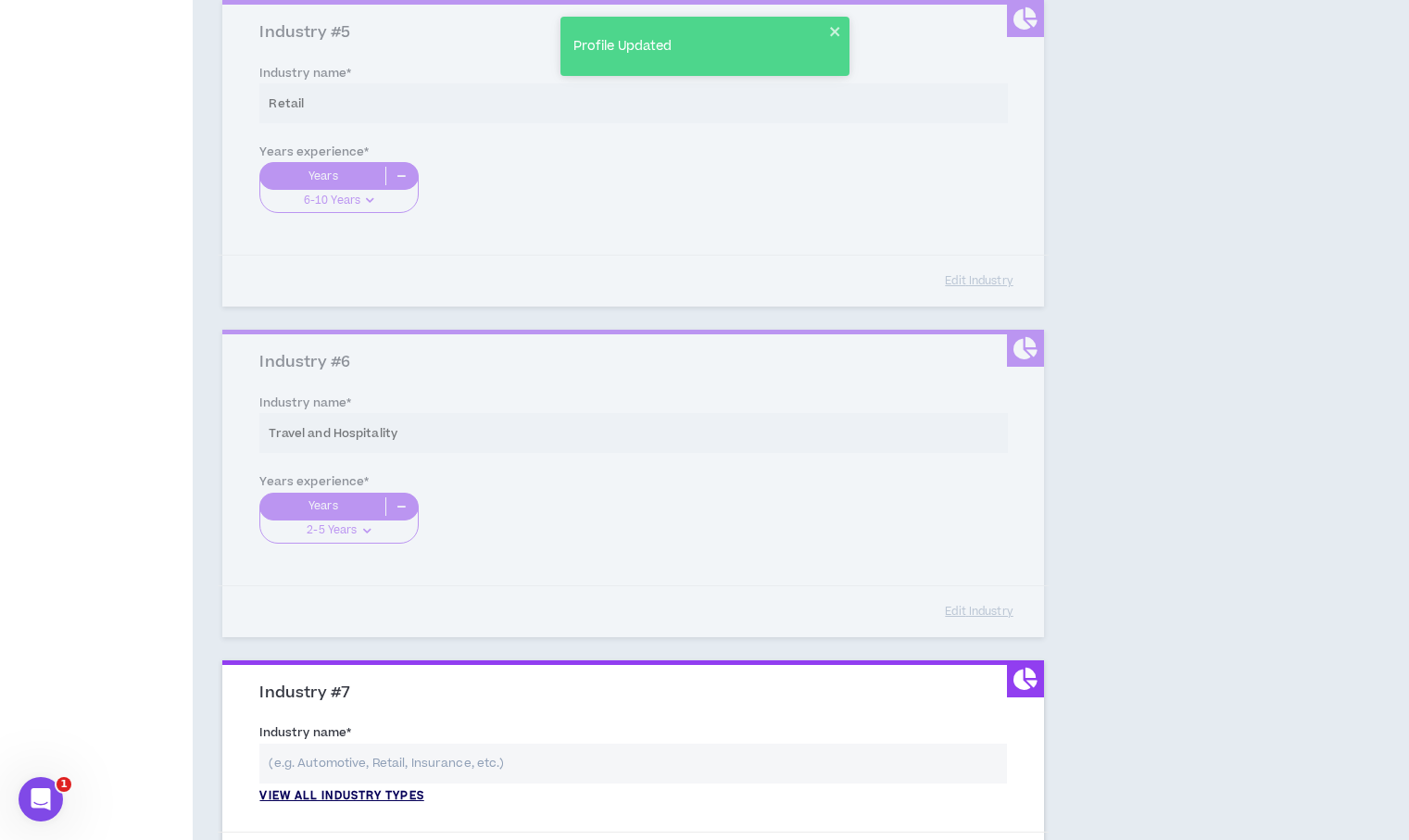
scroll to position [1527, 0]
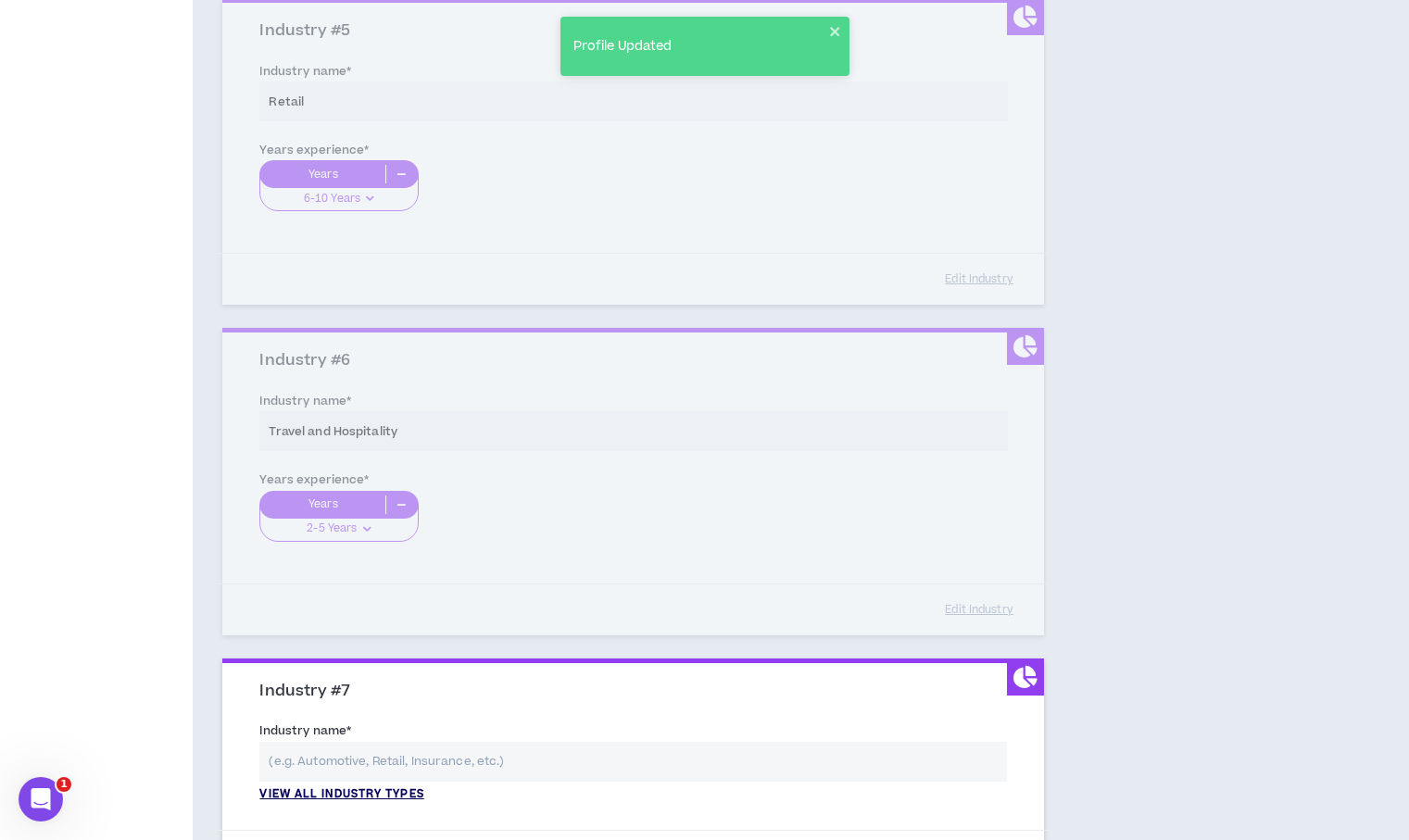
click at [362, 798] on p "View all industry types" at bounding box center [341, 795] width 164 height 17
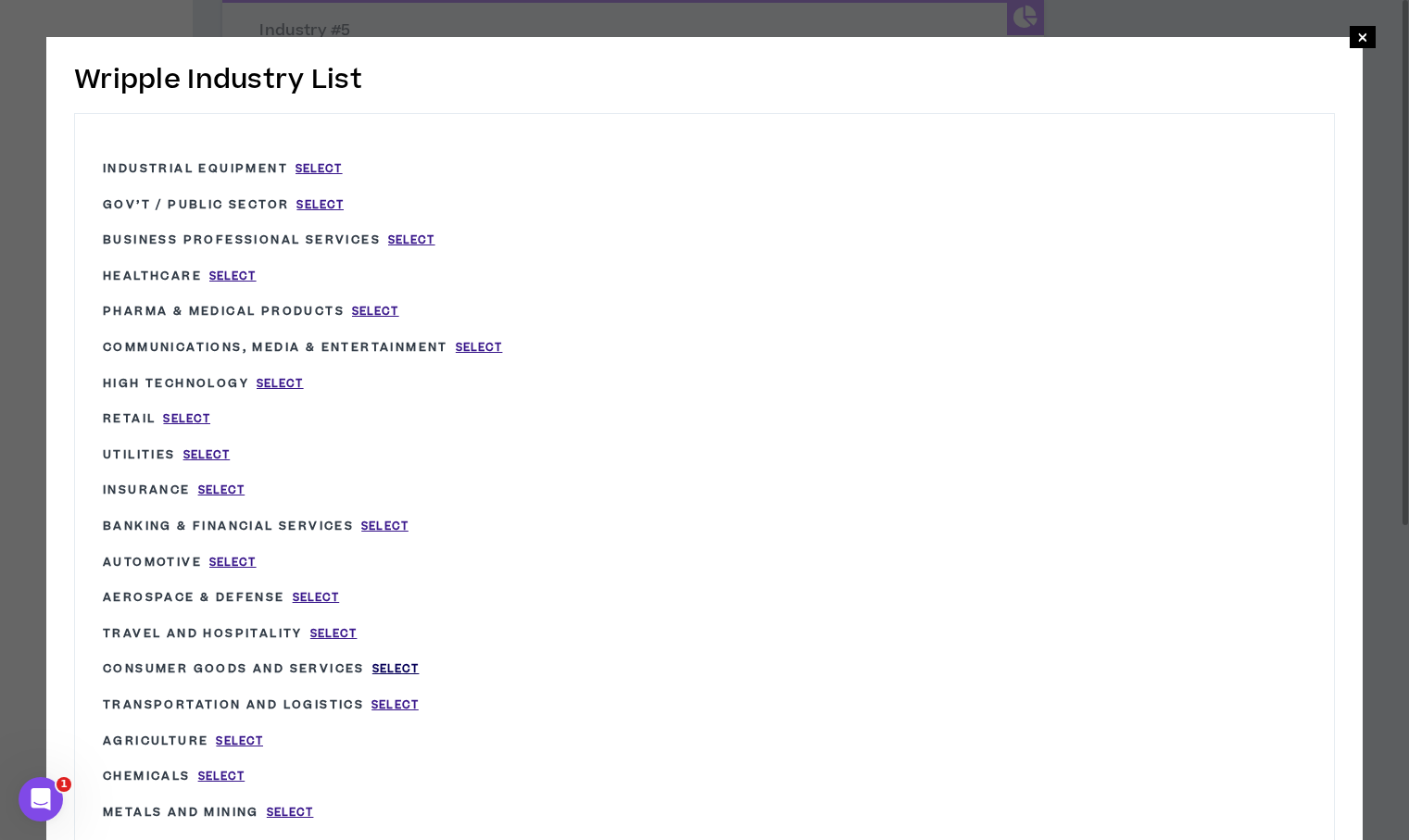
click at [379, 661] on span "Select" at bounding box center [396, 669] width 47 height 16
type input "Consumer Goods and Services"
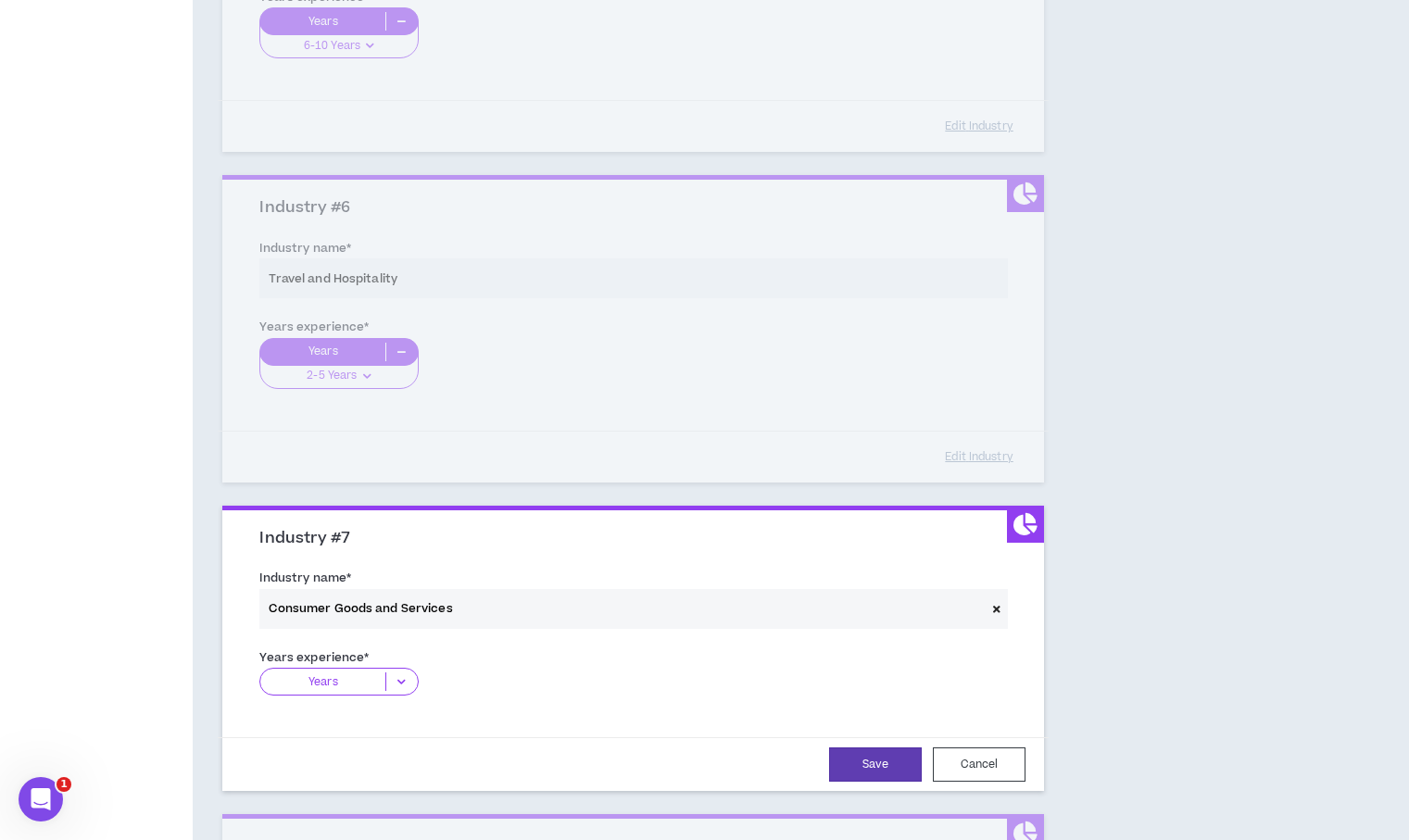
scroll to position [1683, 0]
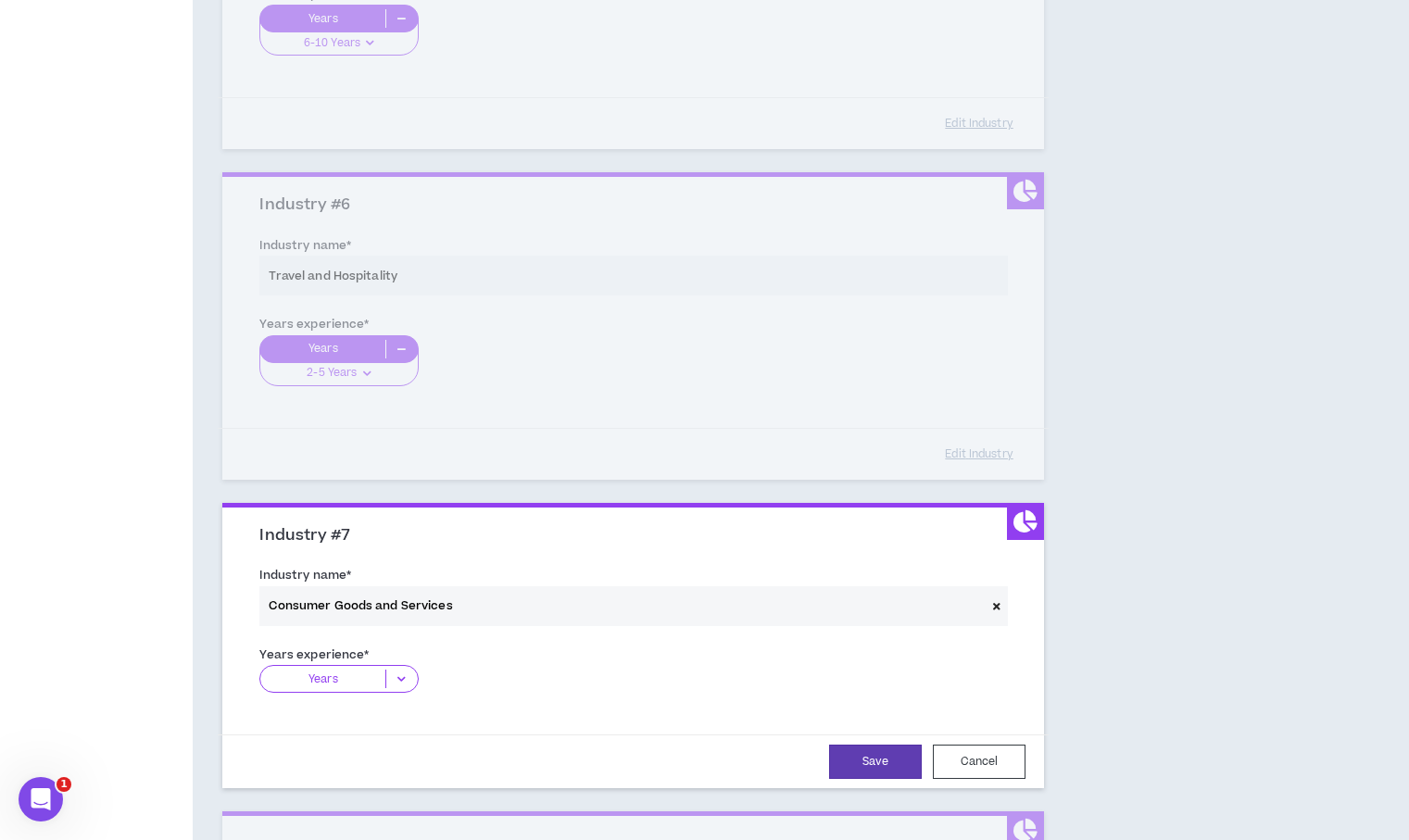
click at [403, 681] on icon at bounding box center [401, 679] width 30 height 19
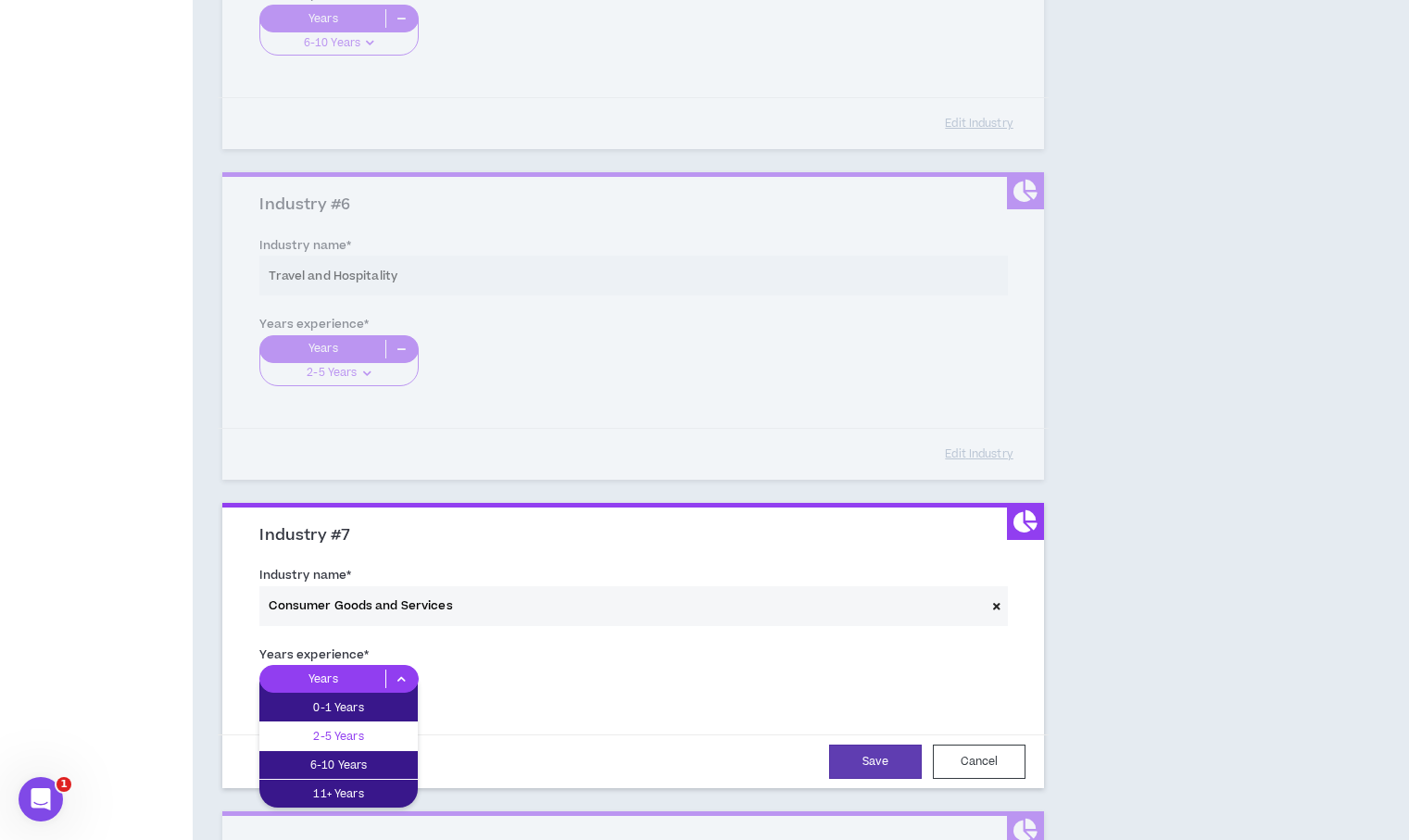
click at [391, 737] on p "2-5 Years" at bounding box center [338, 736] width 158 height 21
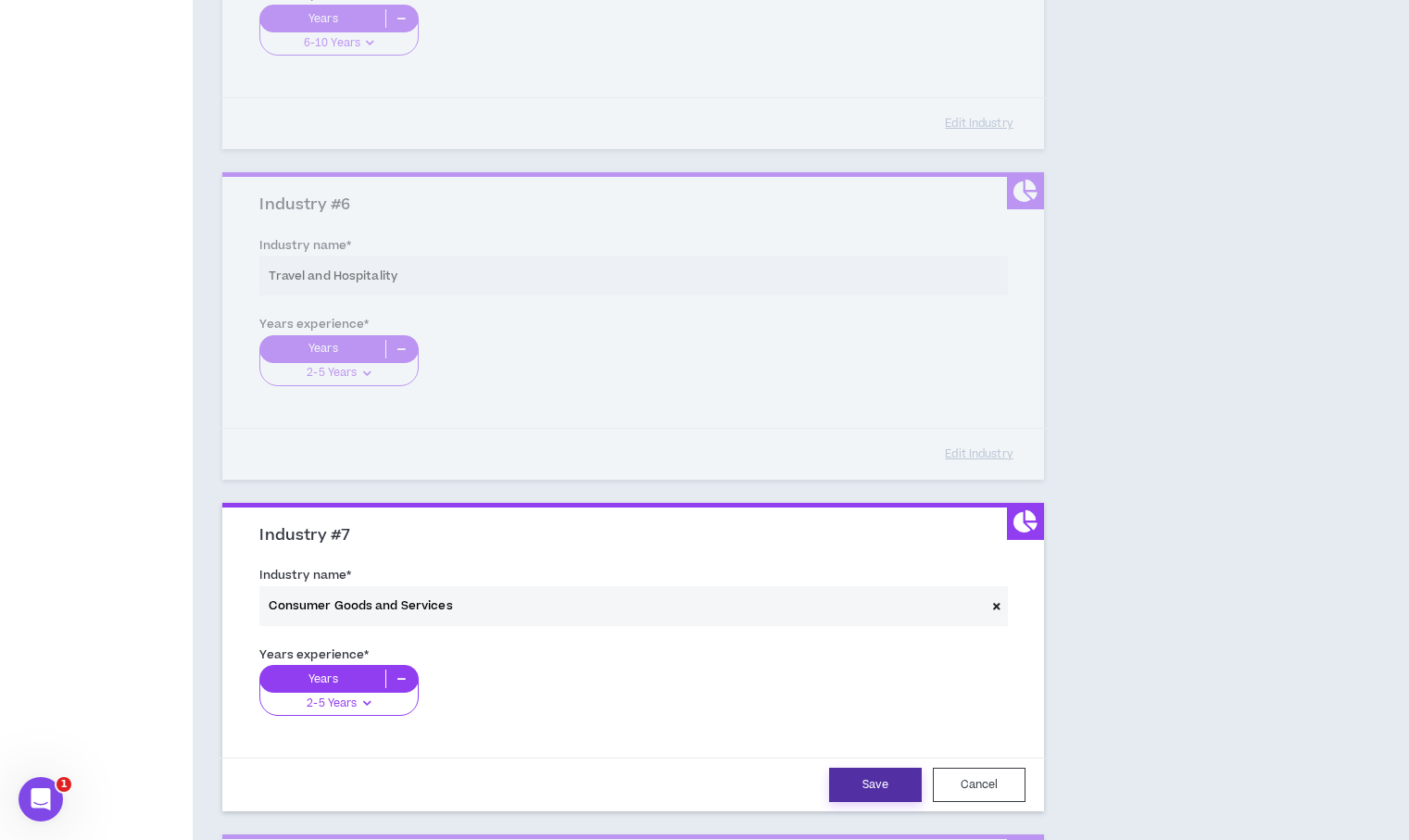
click at [875, 788] on button "Save" at bounding box center [875, 784] width 93 height 34
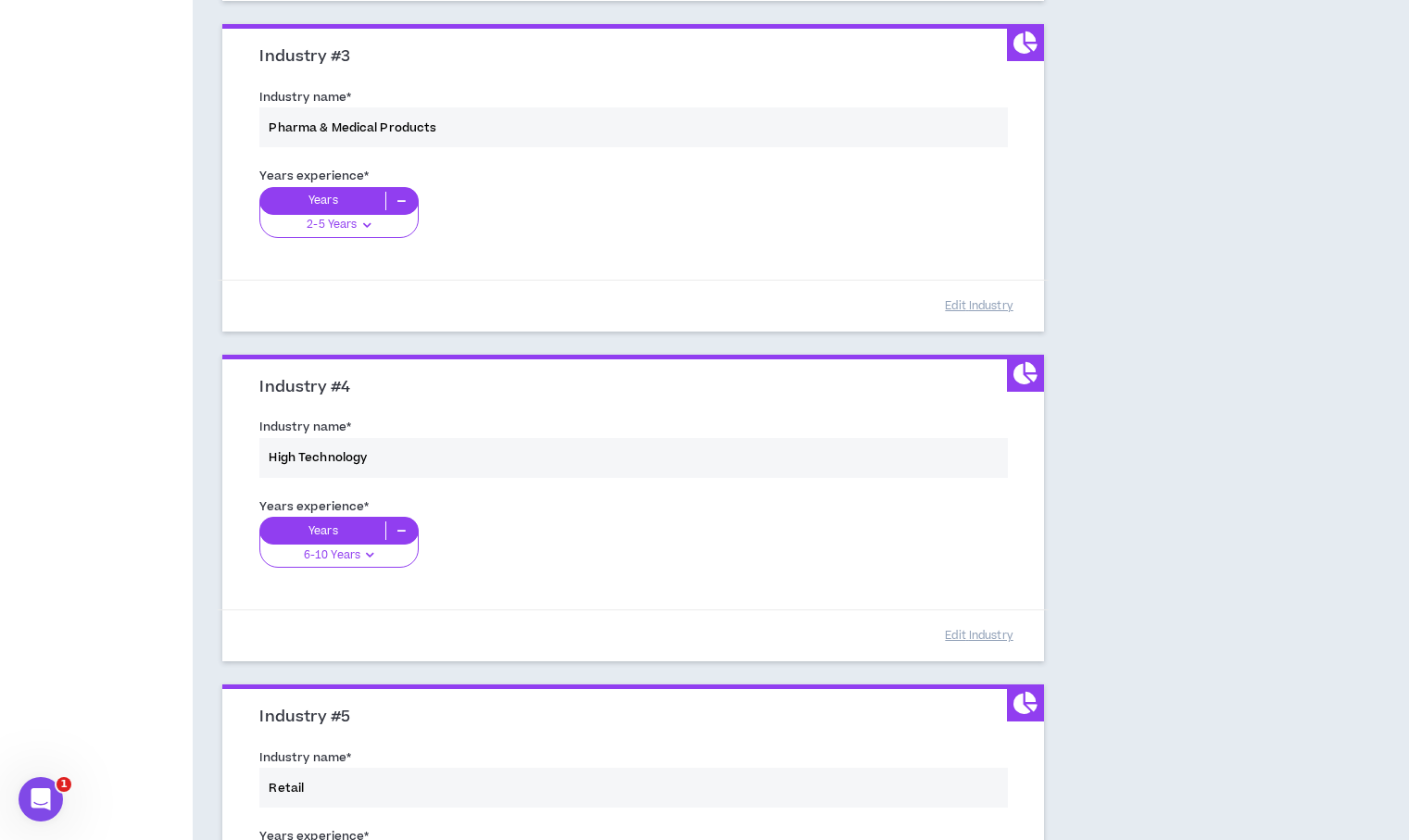
scroll to position [849, 0]
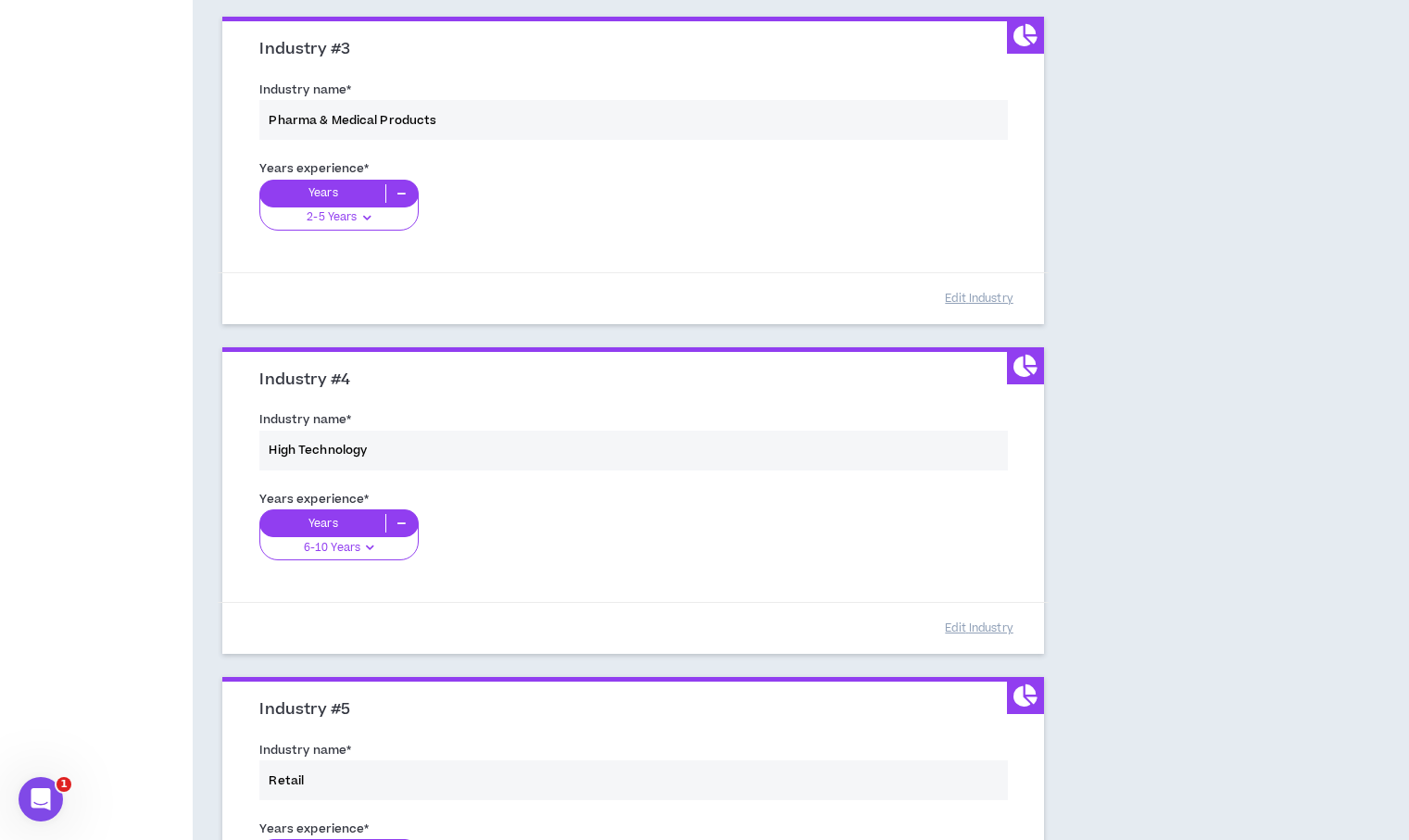
click at [391, 518] on div "Years experience * Years 6-10 Years 0-1 Years 2-5 Years 6-10 Years 11+ Years" at bounding box center [632, 536] width 775 height 104
click at [400, 525] on div "Years experience * Years 6-10 Years 0-1 Years 2-5 Years 6-10 Years 11+ Years" at bounding box center [632, 536] width 775 height 104
click at [318, 522] on div "Years experience * Years 6-10 Years 0-1 Years 2-5 Years 6-10 Years 11+ Years" at bounding box center [632, 536] width 775 height 104
click at [960, 623] on button "Edit Industry" at bounding box center [979, 628] width 93 height 32
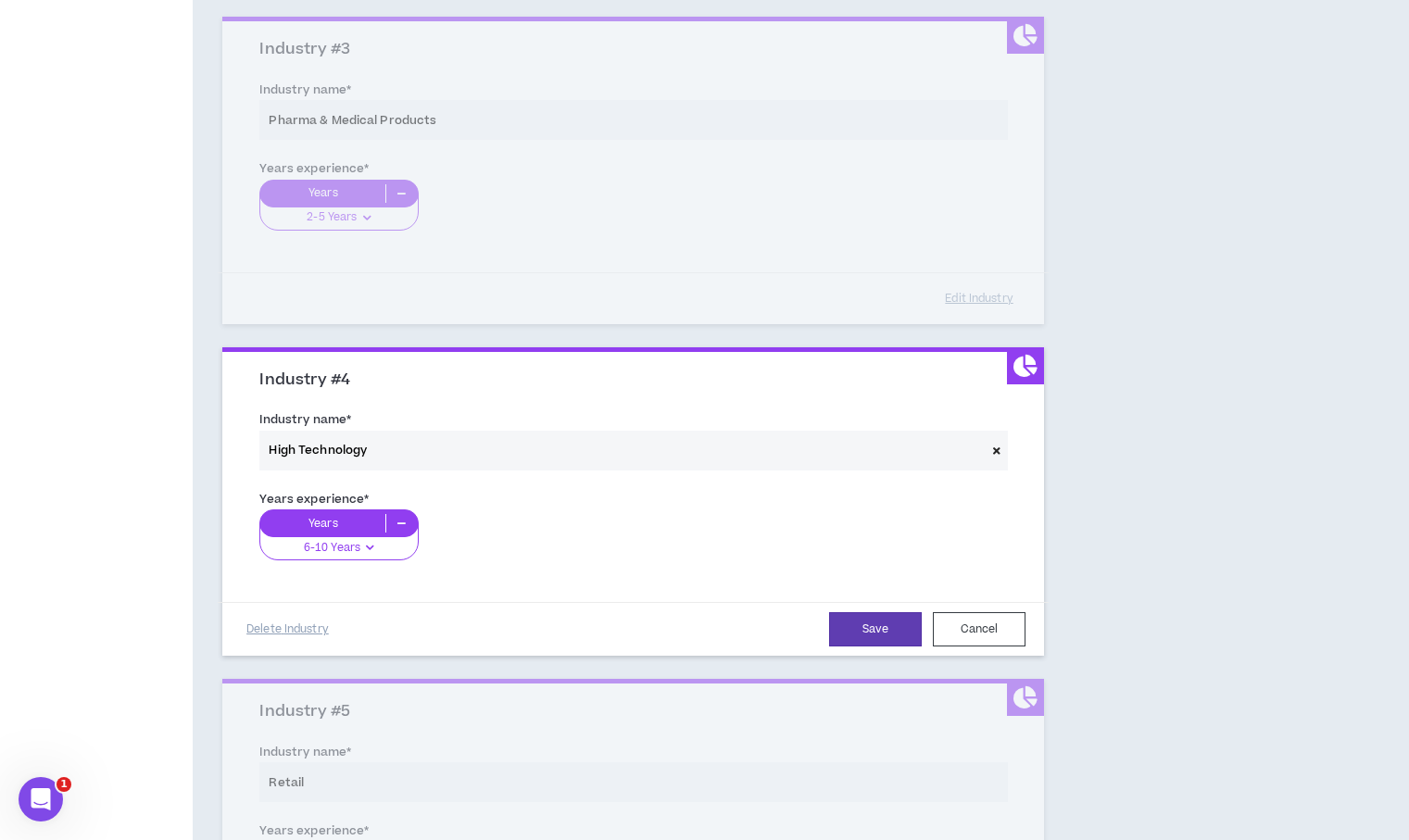
click at [408, 525] on icon at bounding box center [401, 523] width 30 height 19
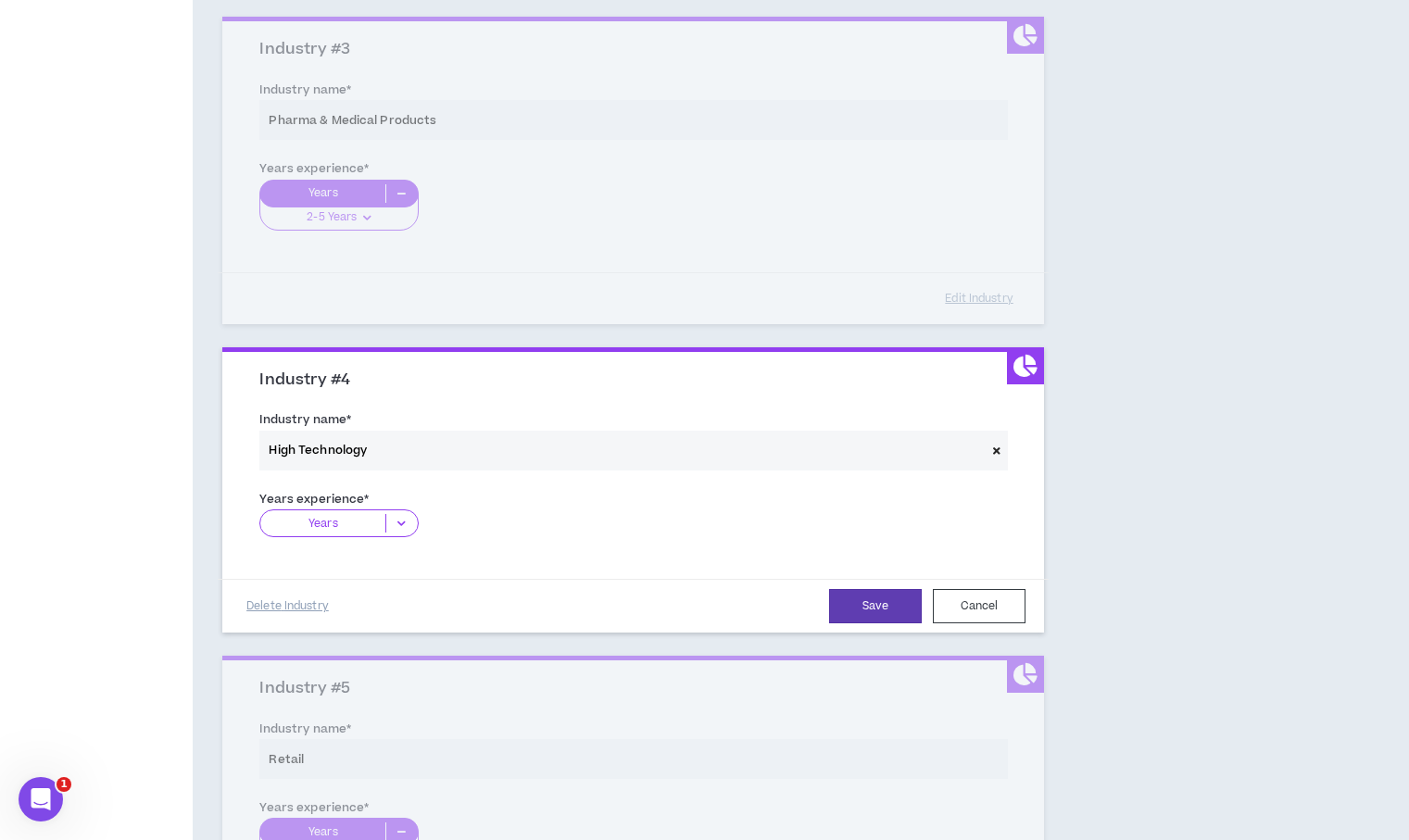
click at [407, 525] on icon at bounding box center [401, 523] width 30 height 19
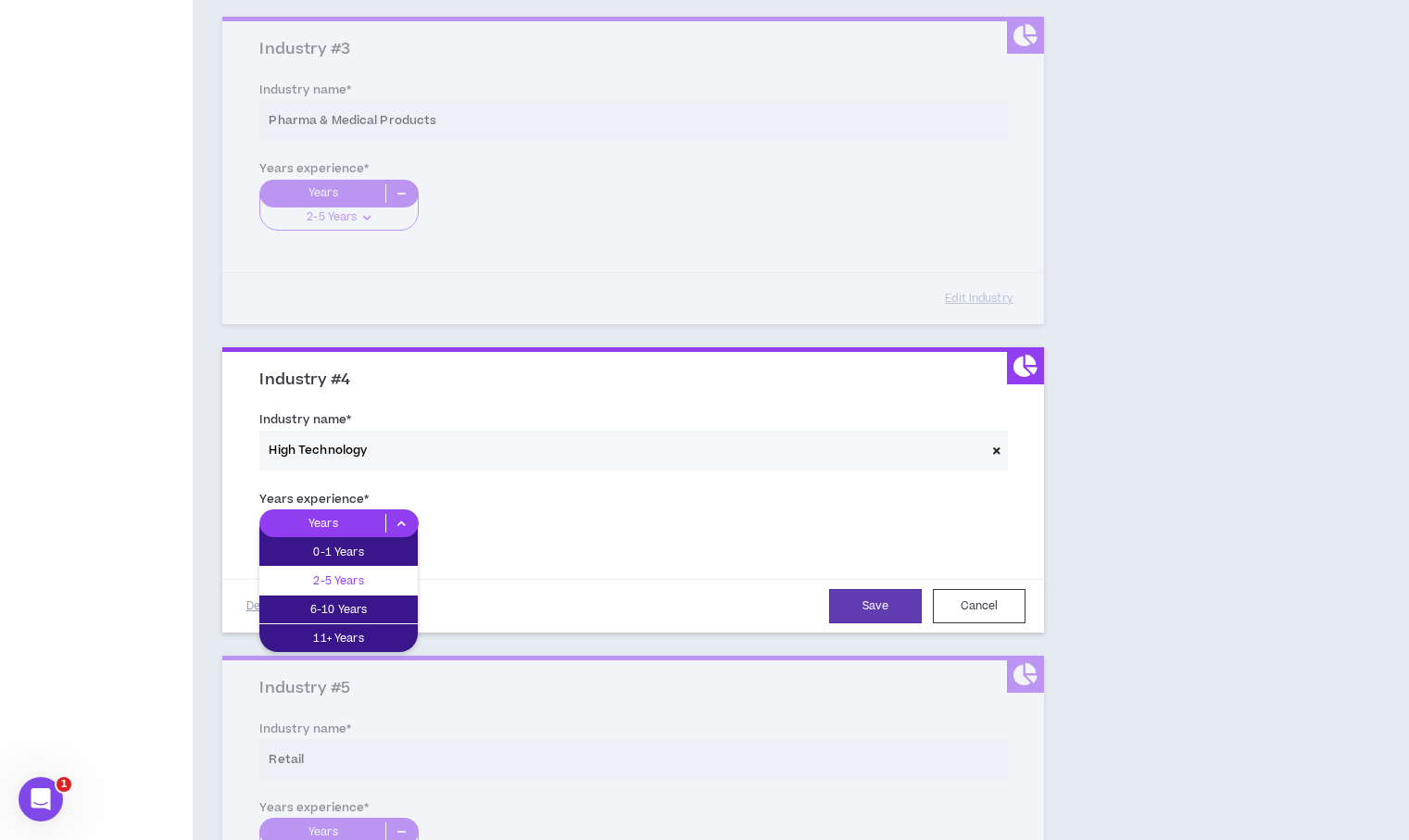
click at [375, 583] on p "2-5 Years" at bounding box center [338, 581] width 158 height 21
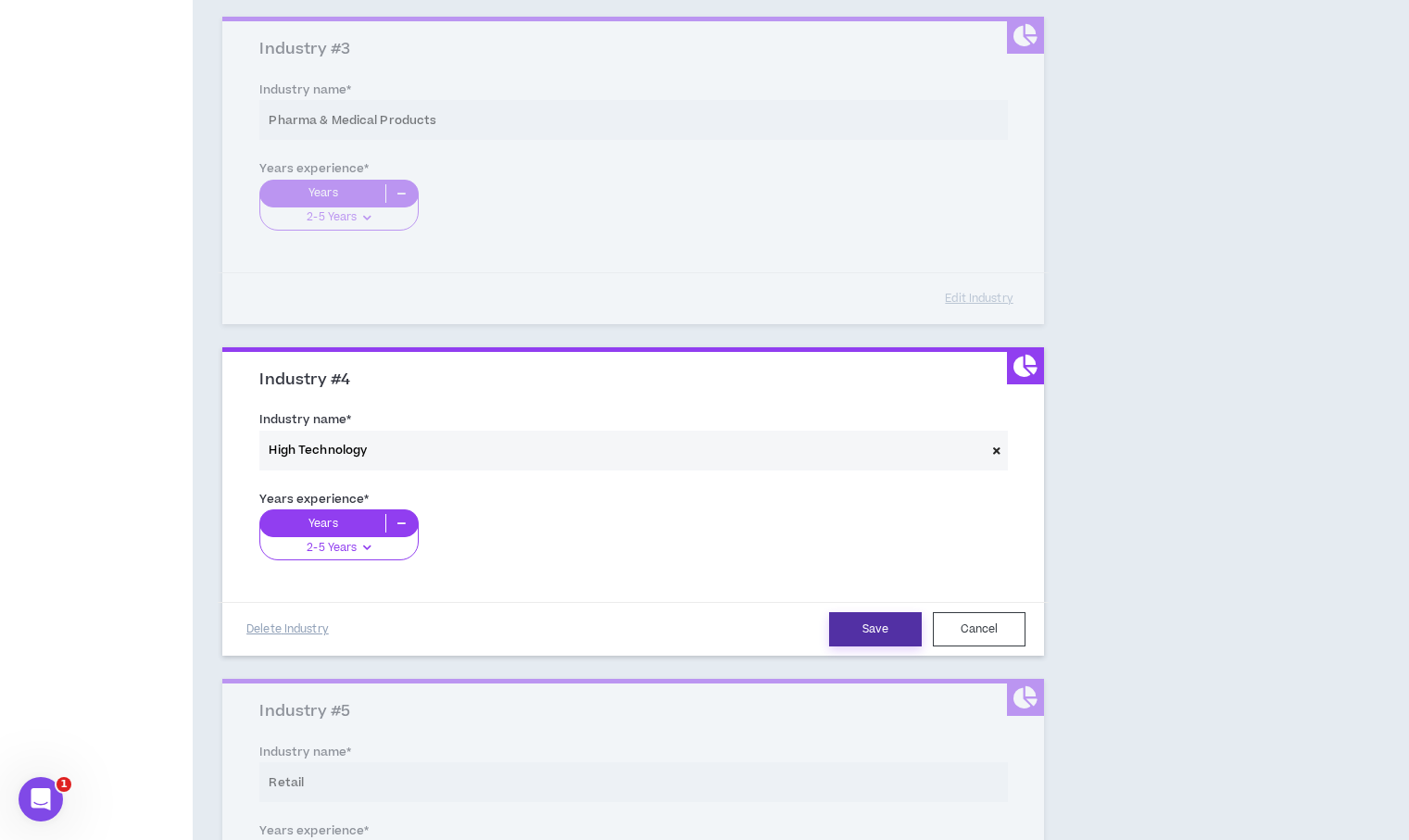
click at [868, 623] on button "Save" at bounding box center [875, 629] width 93 height 34
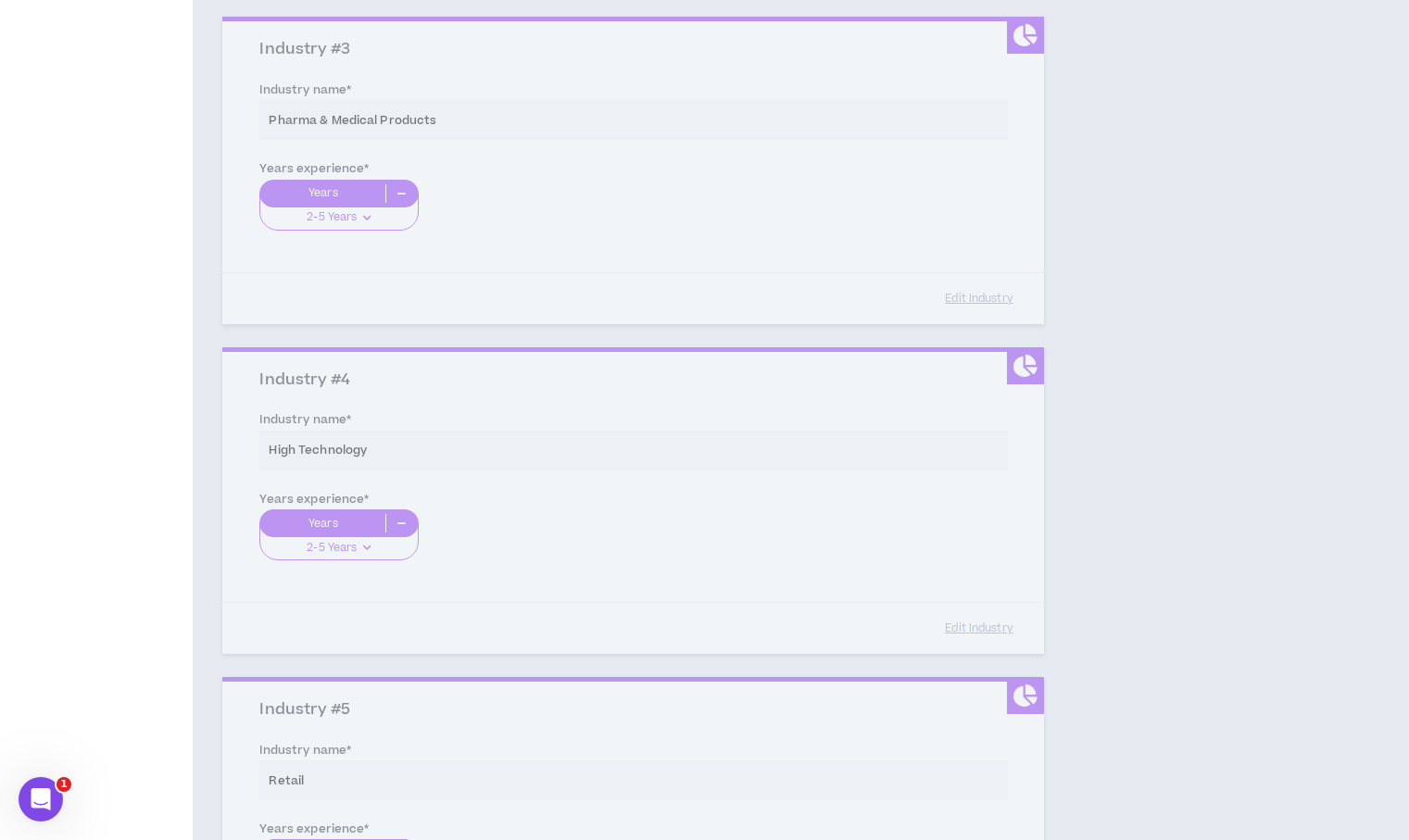
scroll to position [1218, 0]
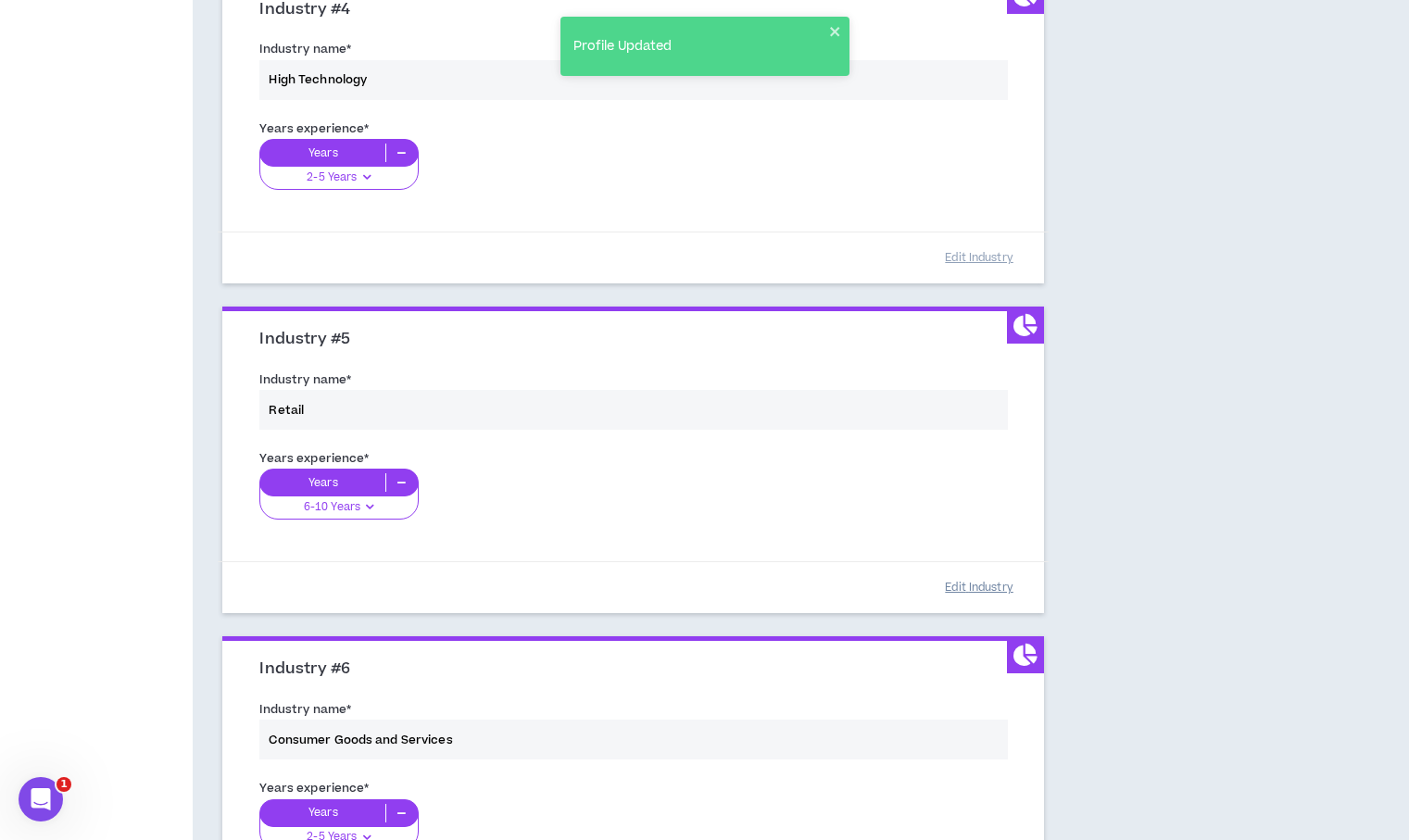
click at [984, 583] on button "Edit Industry" at bounding box center [979, 587] width 93 height 32
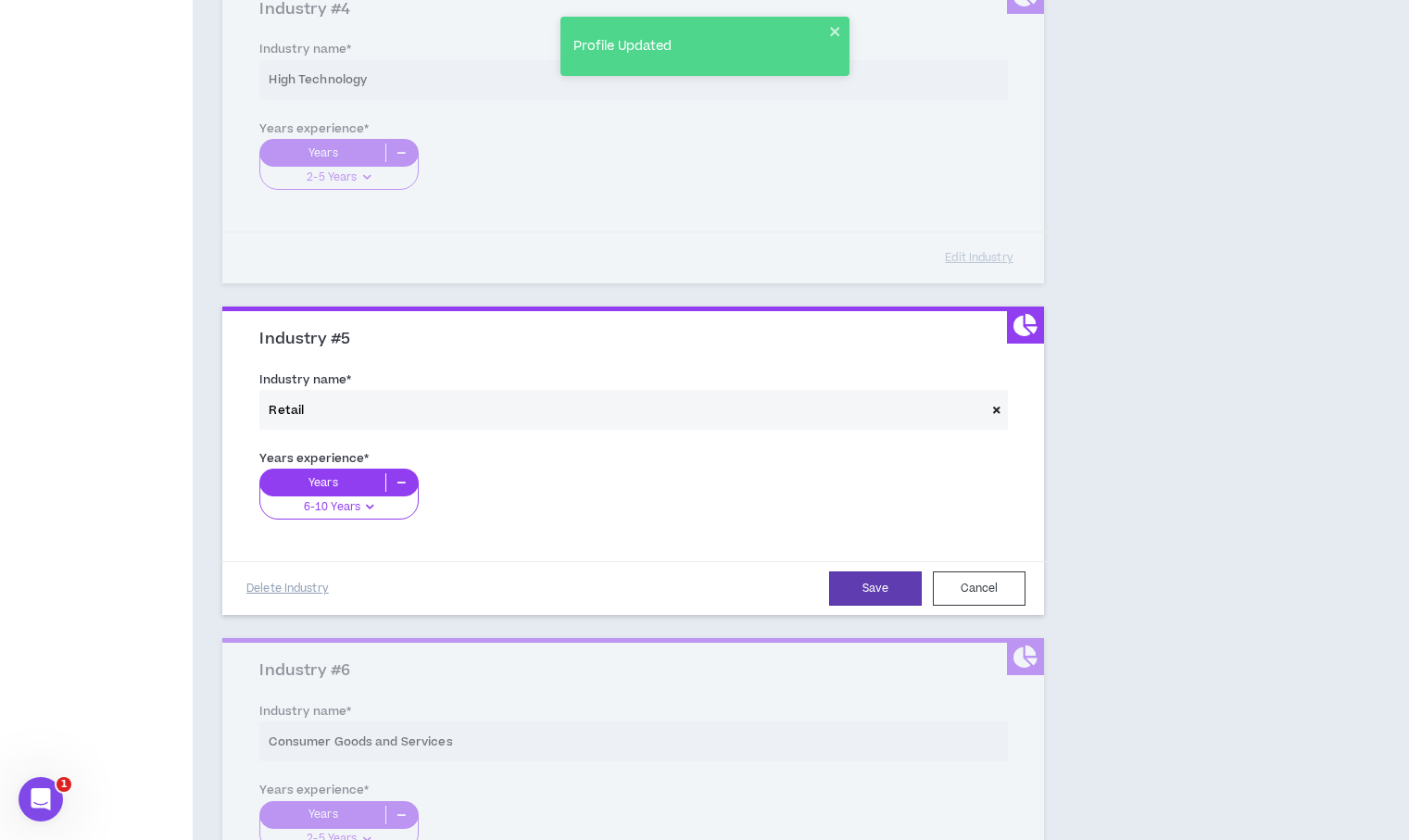
click at [404, 485] on icon at bounding box center [401, 482] width 30 height 19
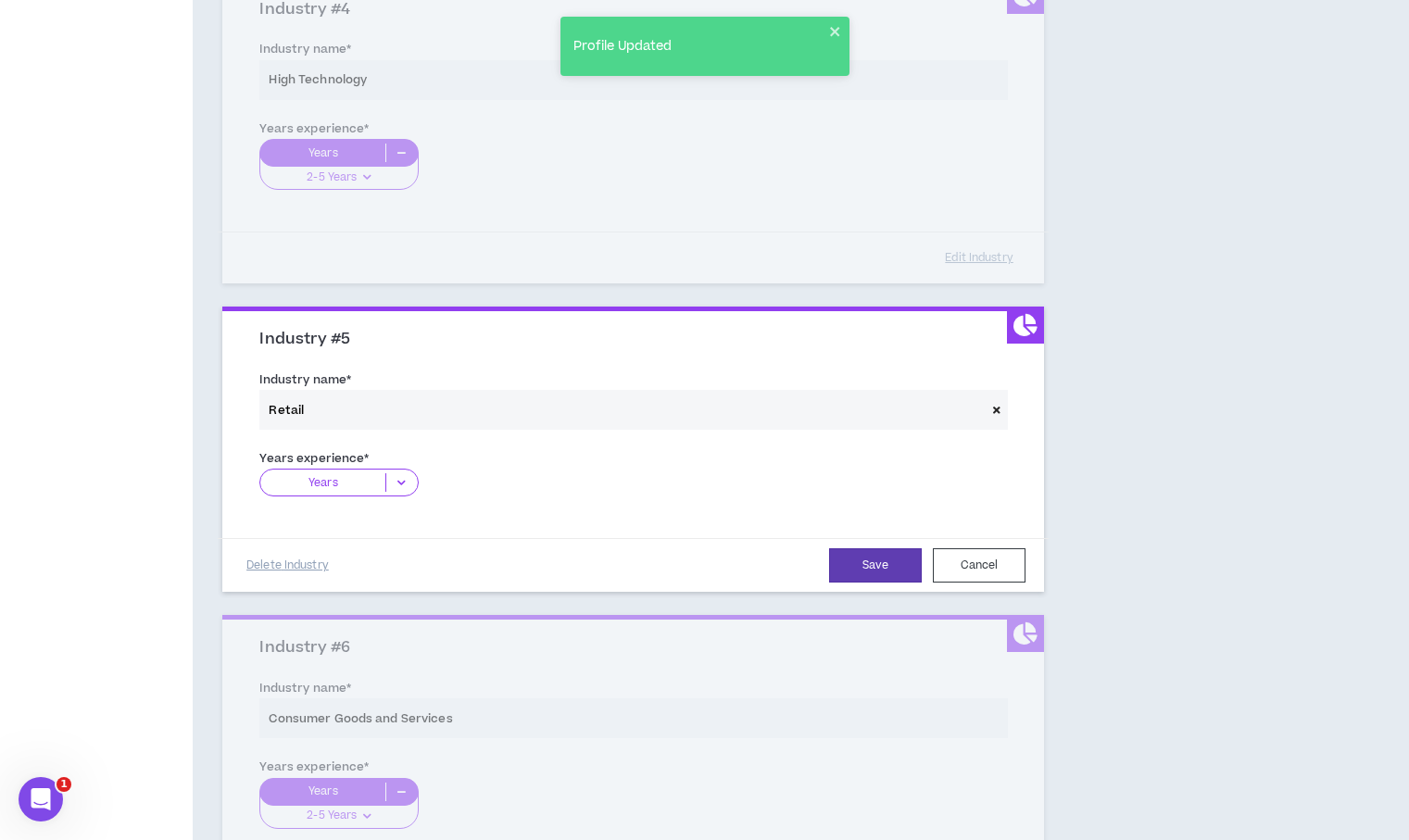
click at [393, 479] on icon at bounding box center [401, 482] width 30 height 19
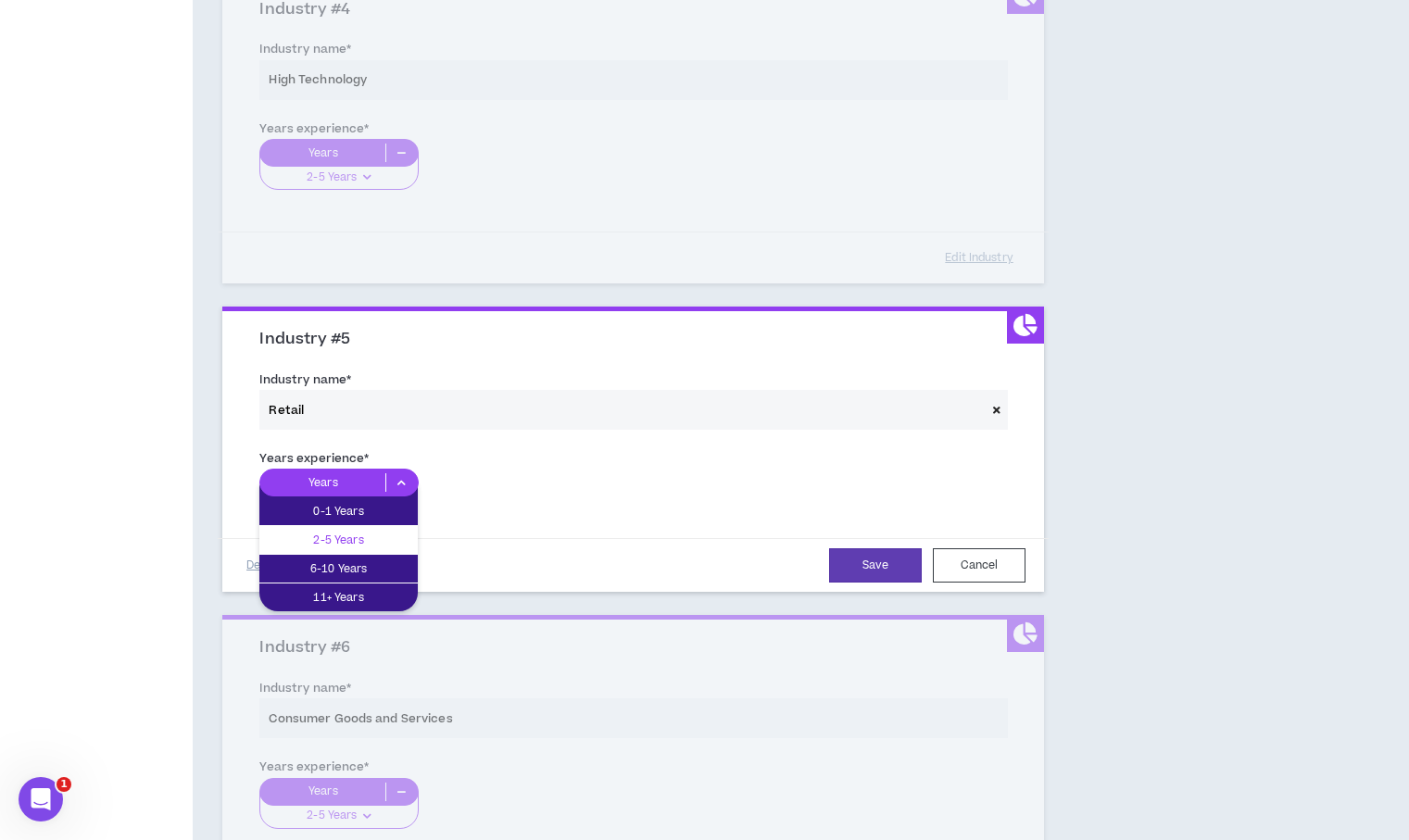
click at [363, 528] on div "2-5 Years" at bounding box center [338, 539] width 158 height 27
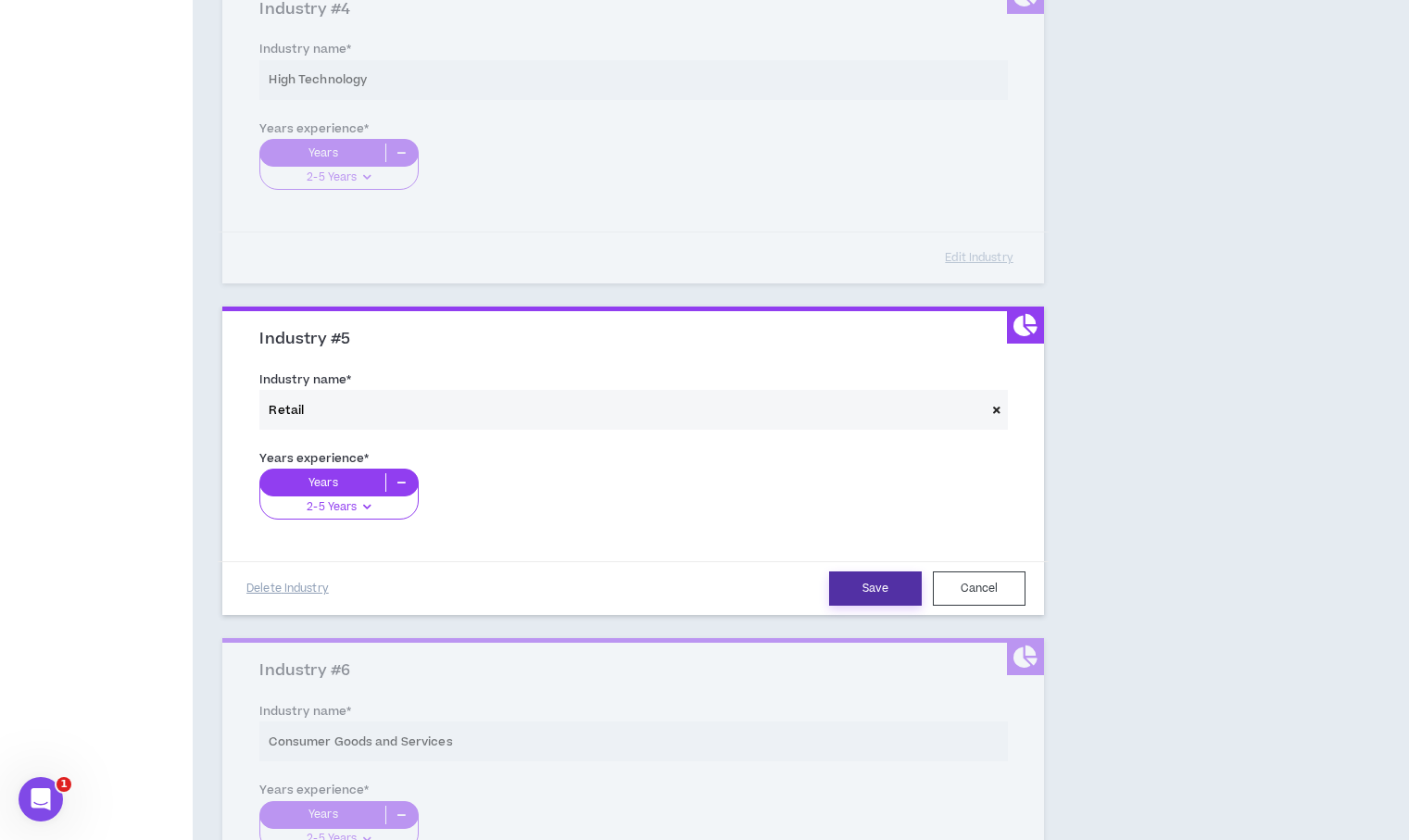
click at [866, 577] on button "Save" at bounding box center [875, 588] width 93 height 34
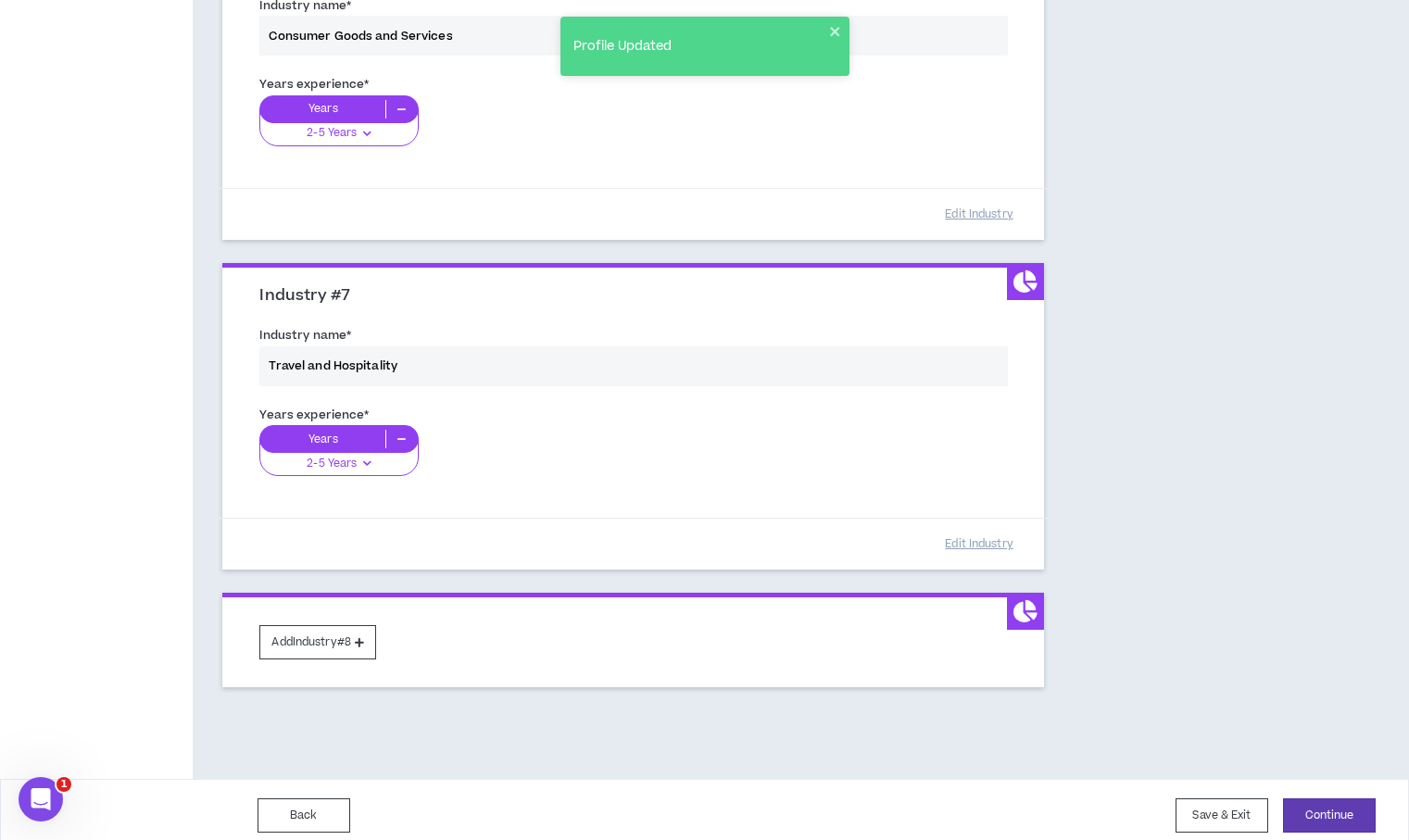
scroll to position [1934, 0]
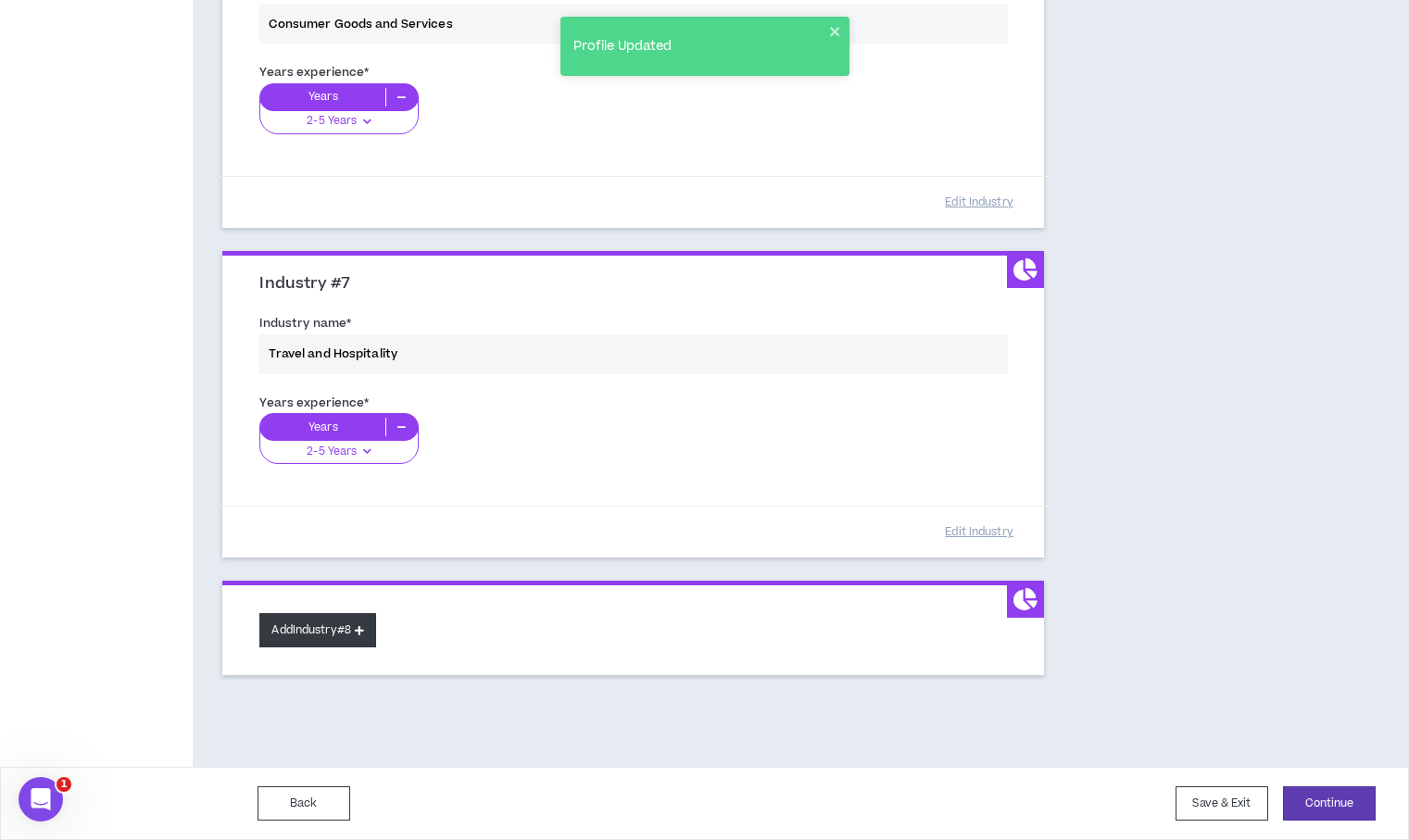
click at [328, 637] on button "Add Industry #8" at bounding box center [317, 630] width 116 height 34
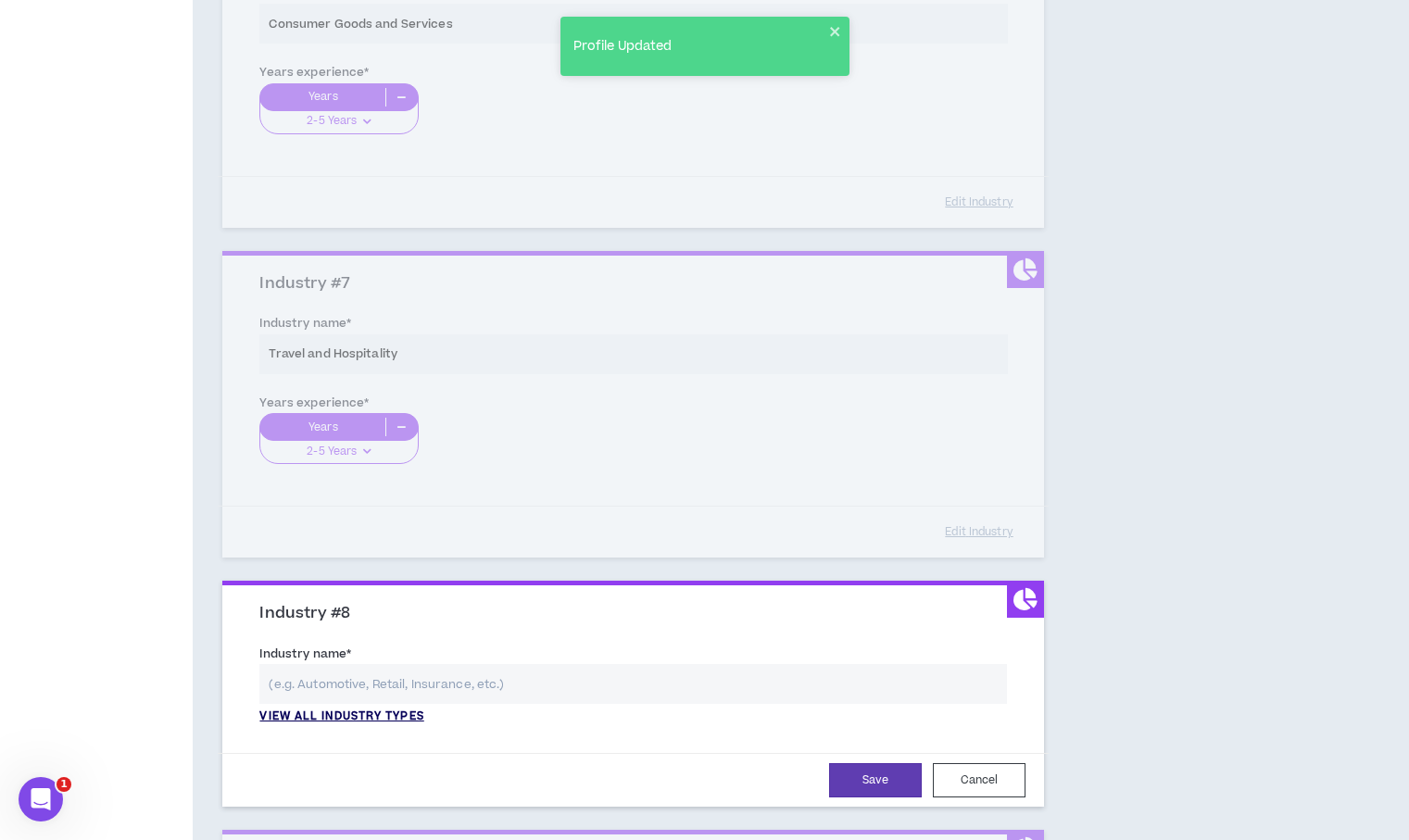
click at [339, 720] on p "View all industry types" at bounding box center [341, 717] width 164 height 17
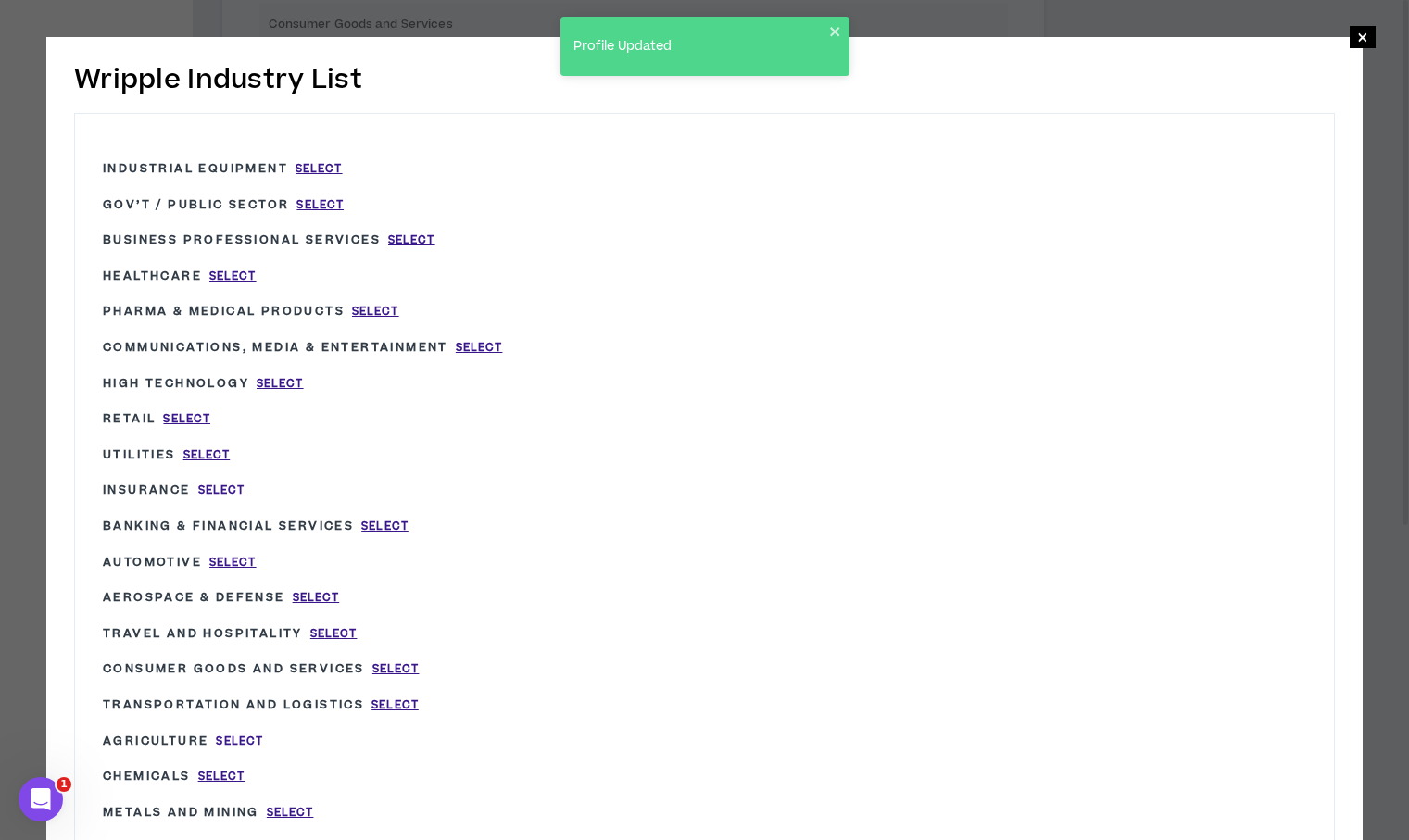
click at [339, 720] on p "View all industry types" at bounding box center [341, 717] width 164 height 17
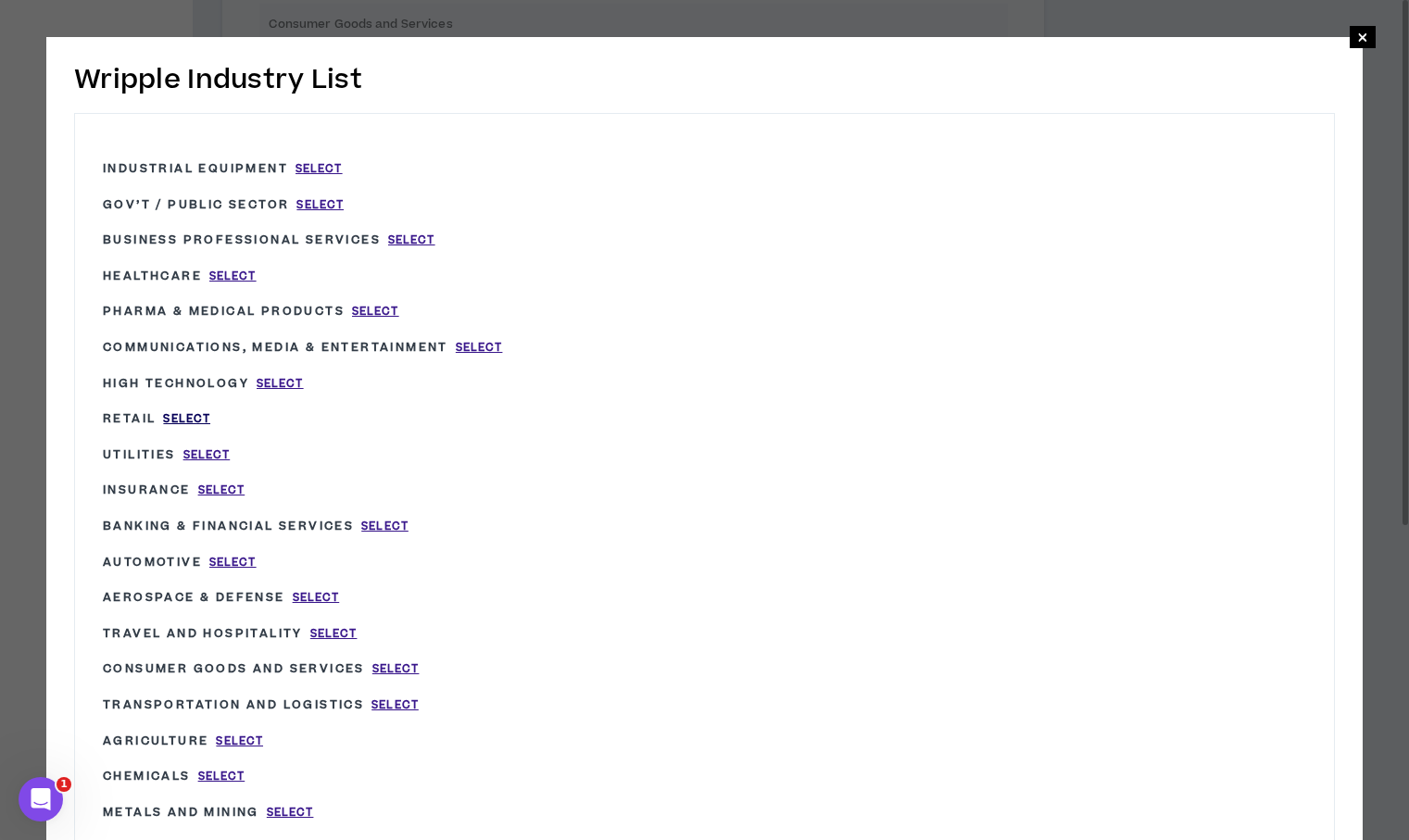
click at [188, 416] on span "Select" at bounding box center [186, 419] width 47 height 16
type input "Retail"
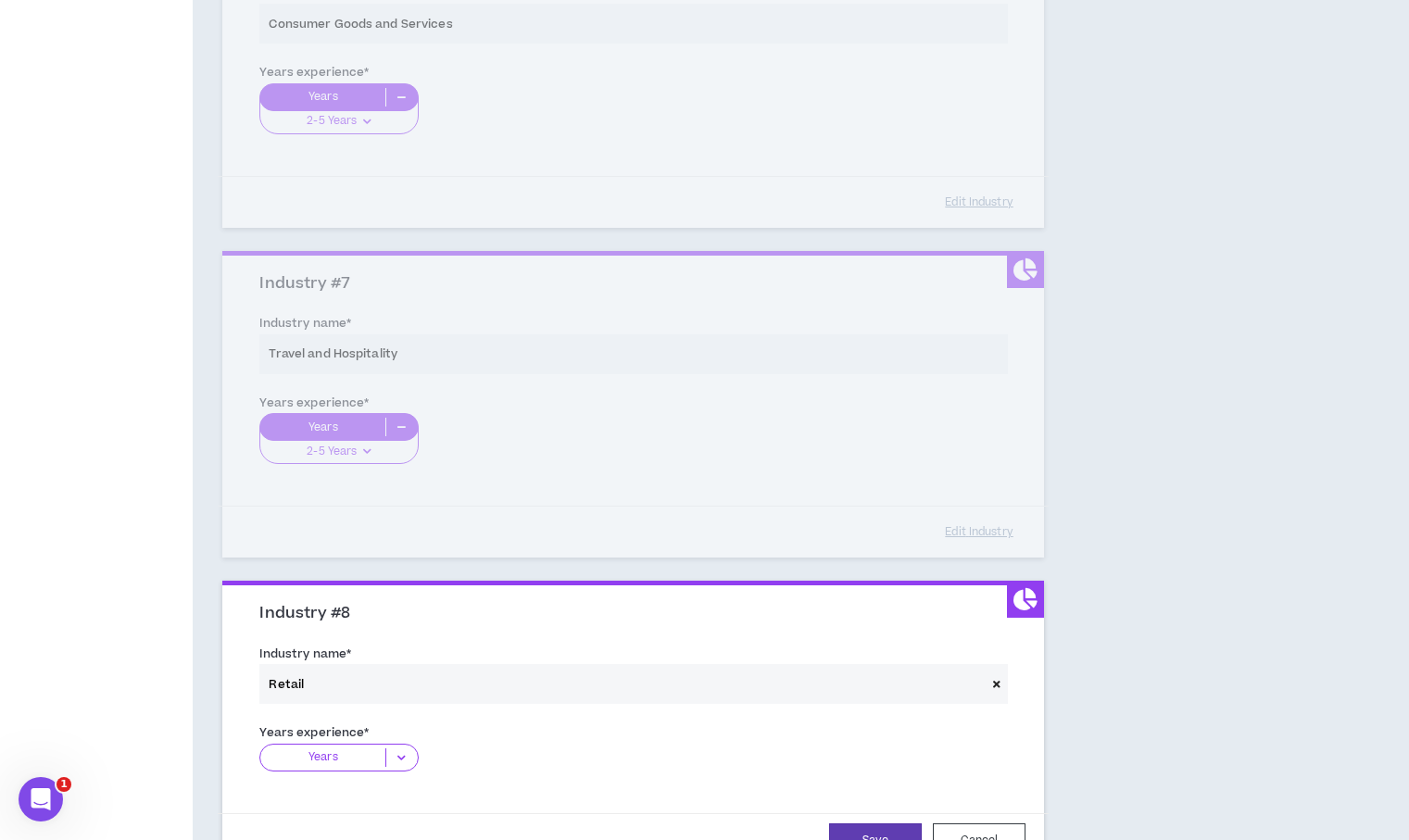
click at [406, 755] on icon at bounding box center [401, 758] width 30 height 19
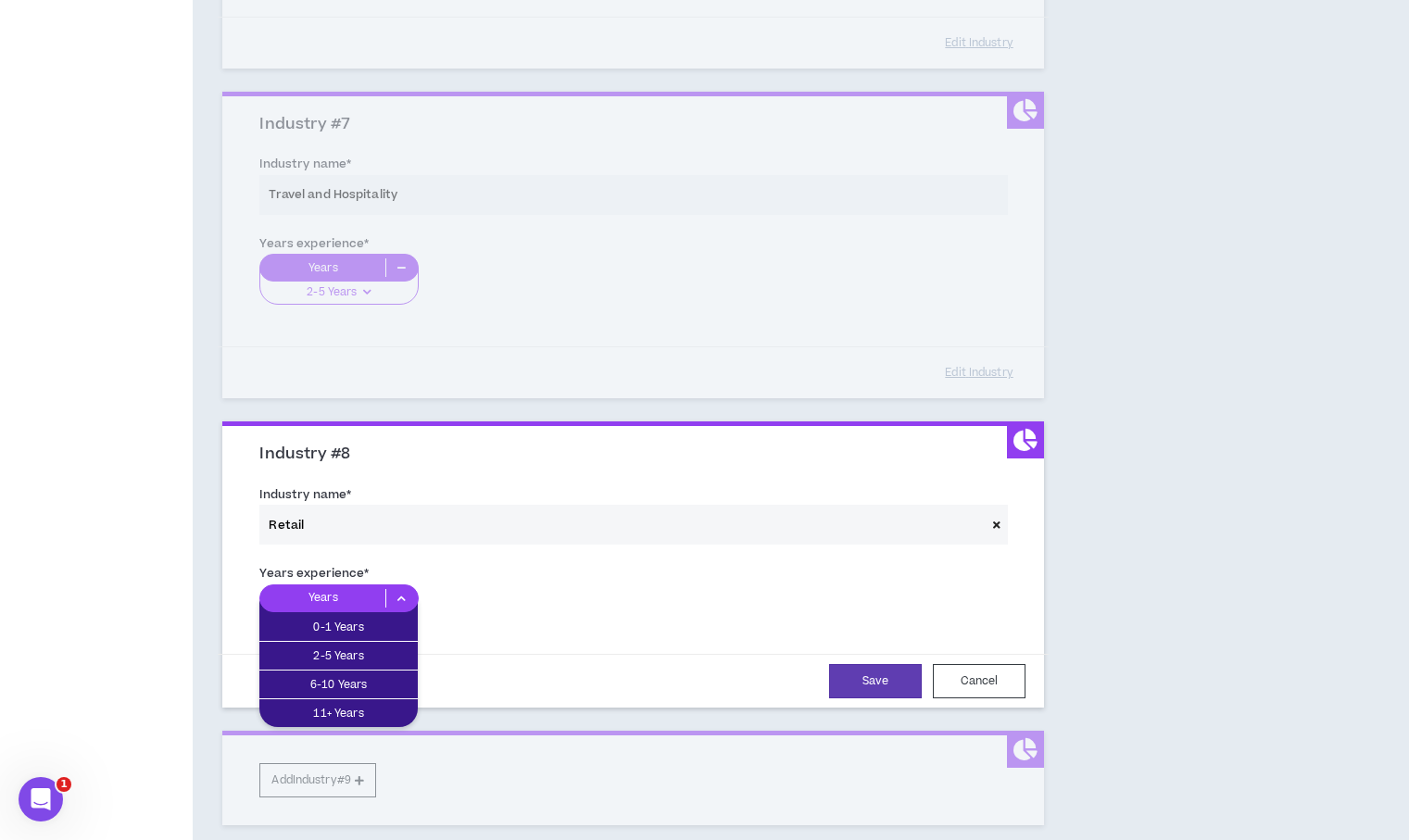
scroll to position [2097, 0]
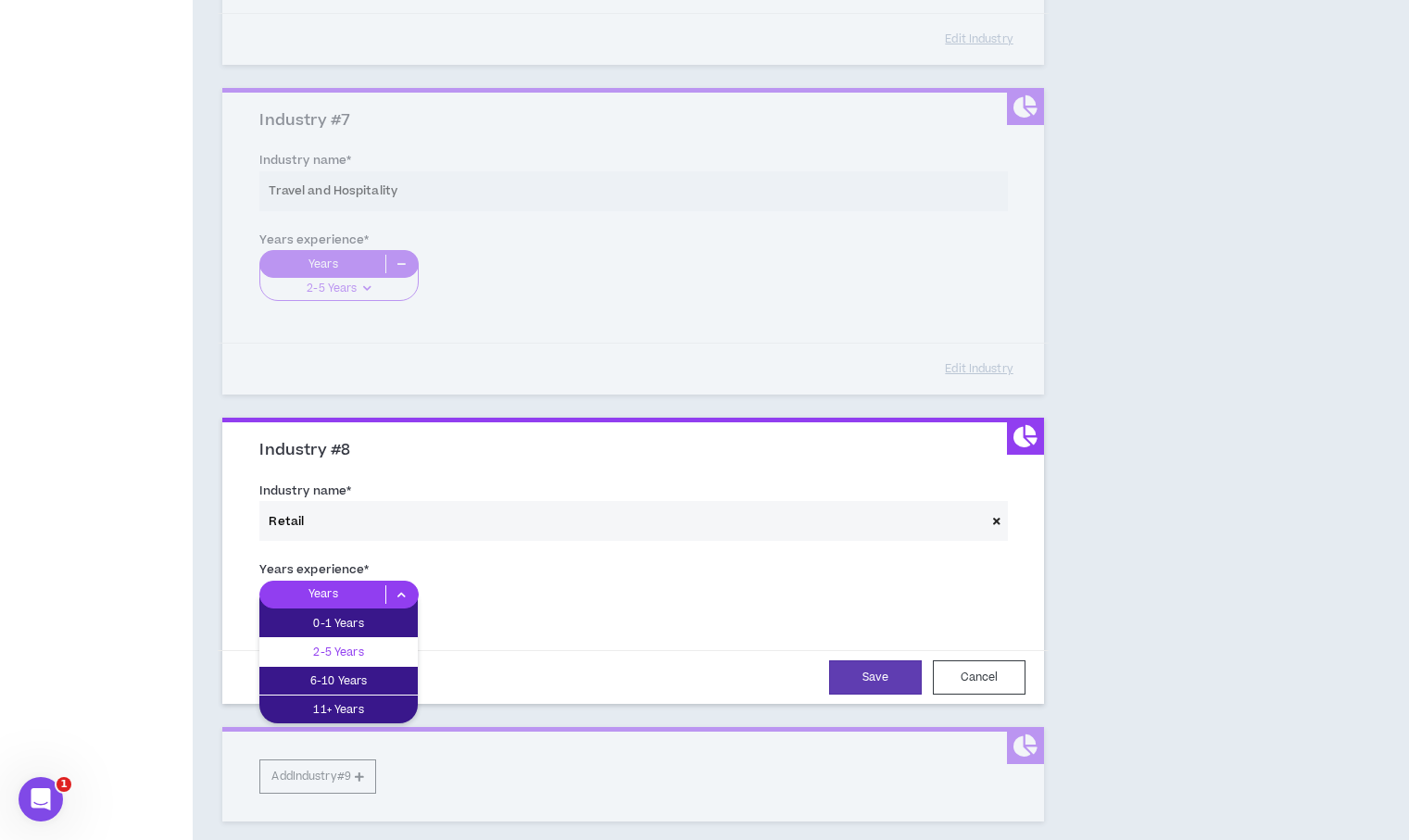
click at [362, 649] on p "2-5 Years" at bounding box center [338, 652] width 158 height 21
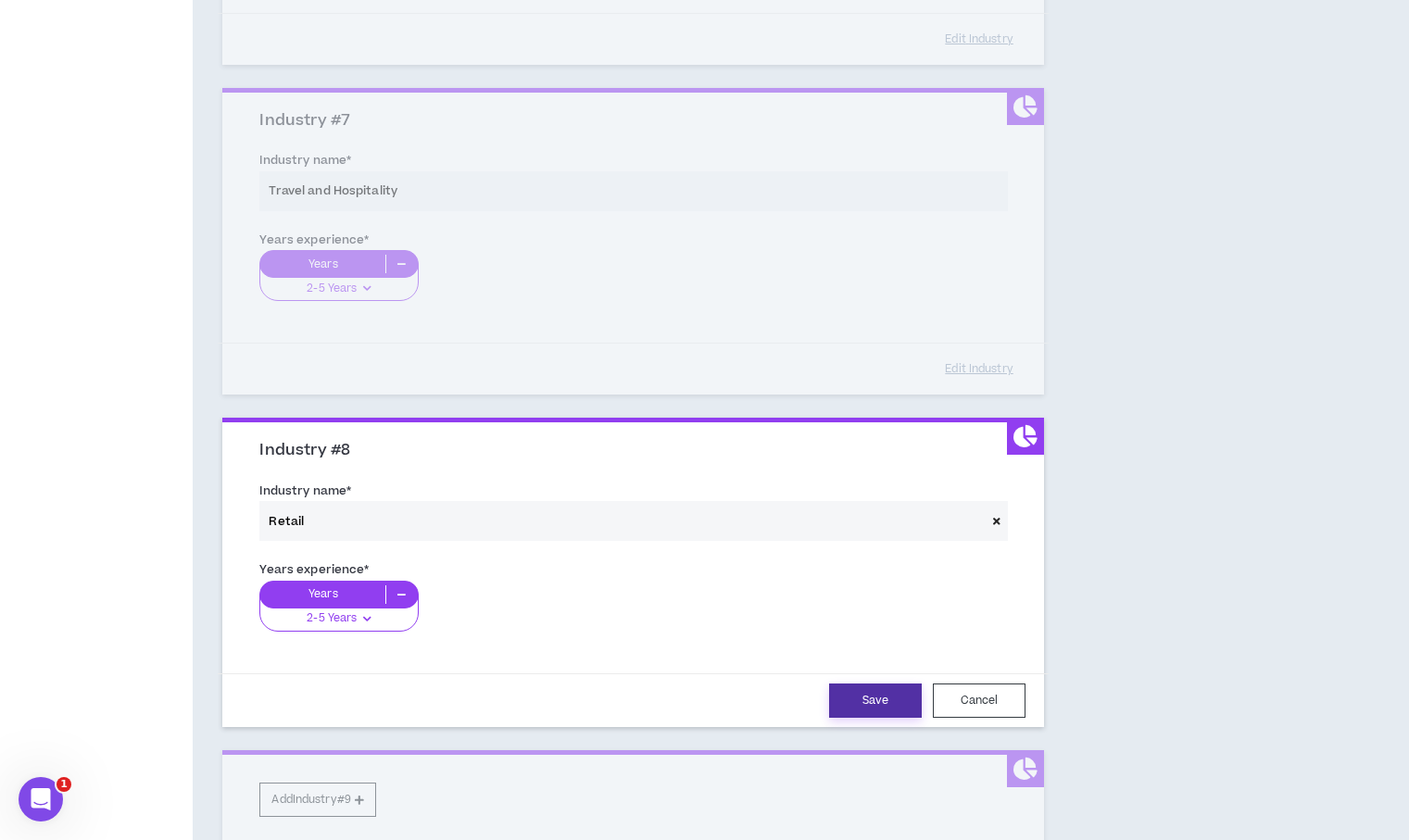
click at [877, 698] on button "Save" at bounding box center [875, 700] width 93 height 34
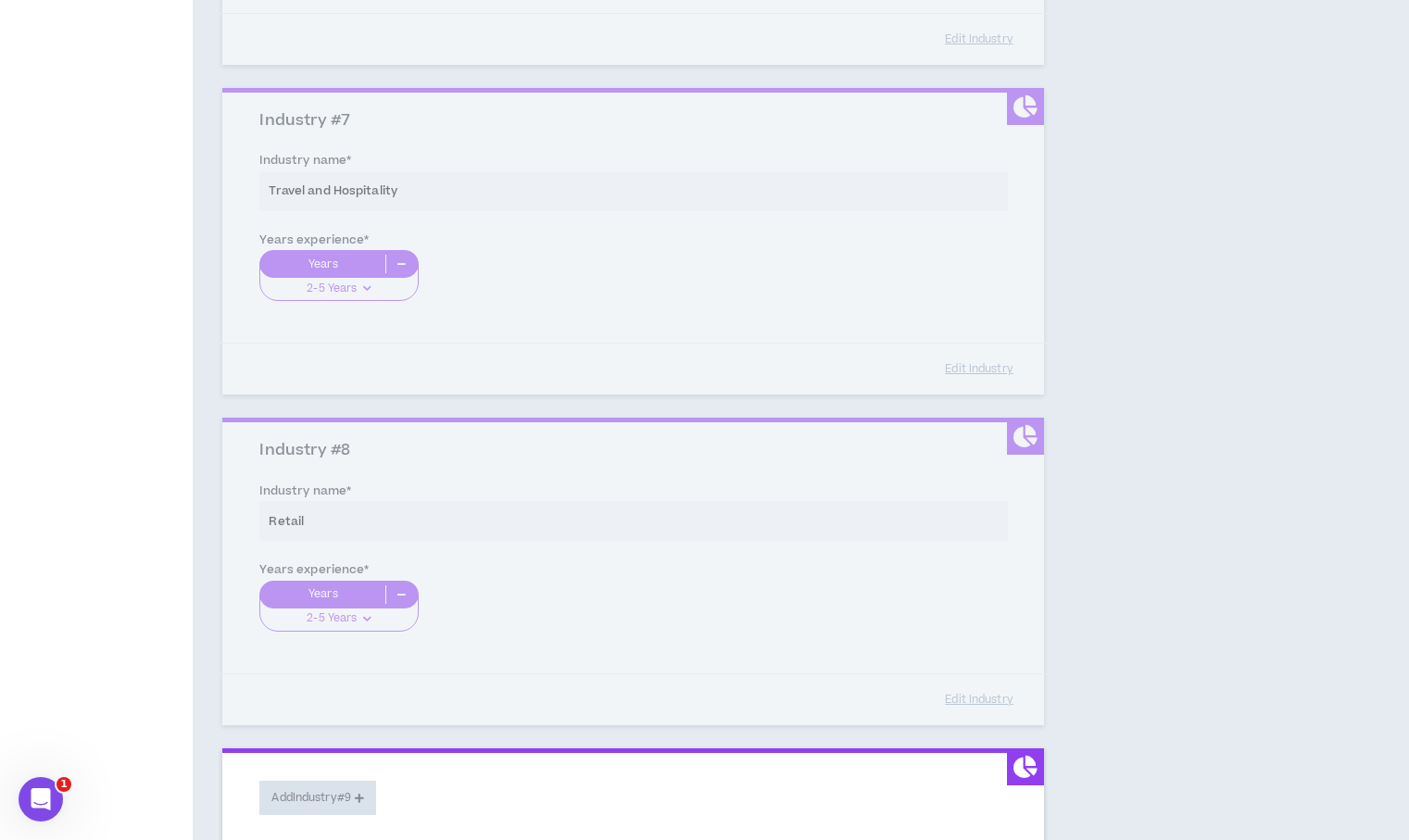
scroll to position [1934, 0]
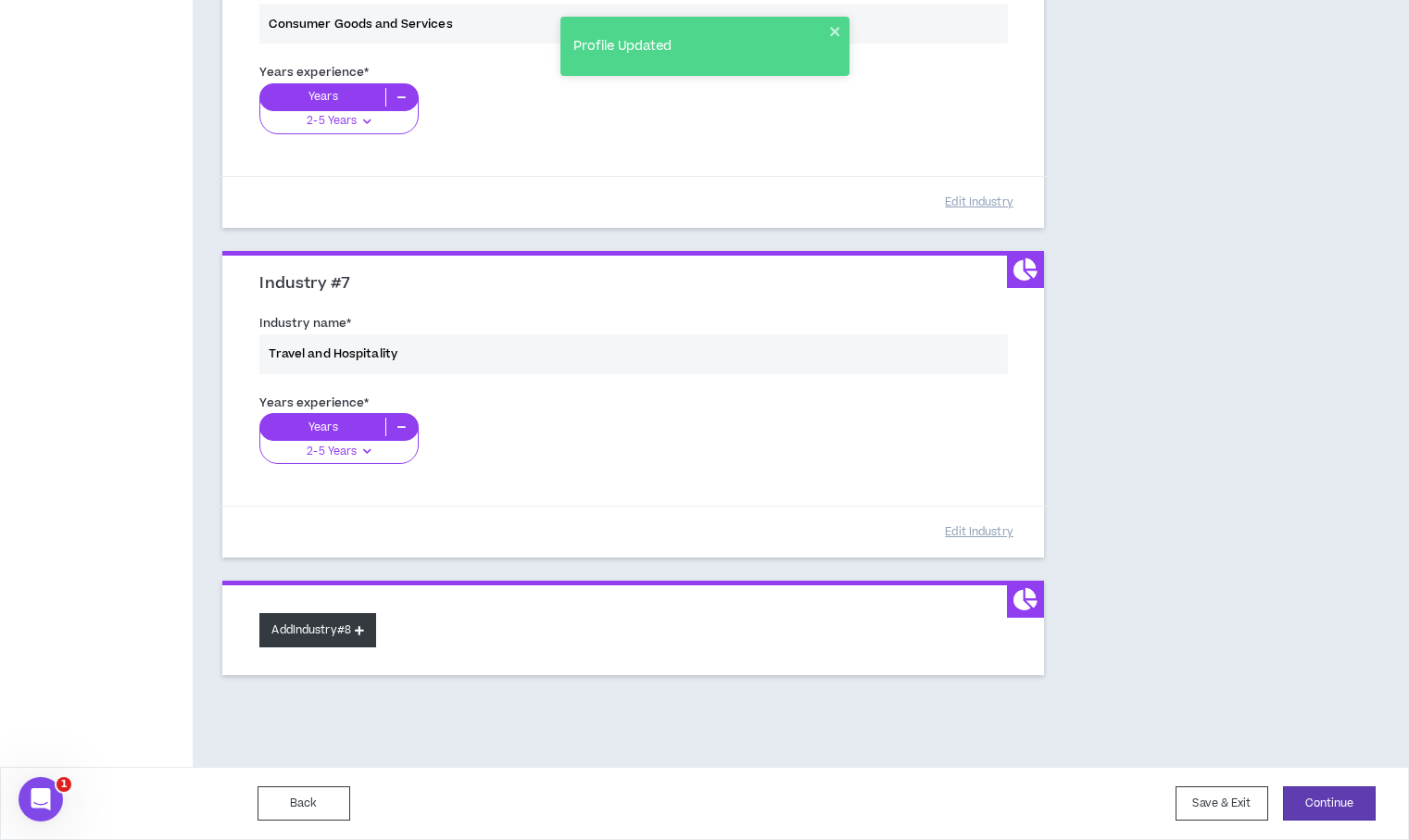
click at [317, 632] on button "Add Industry #8" at bounding box center [317, 630] width 116 height 34
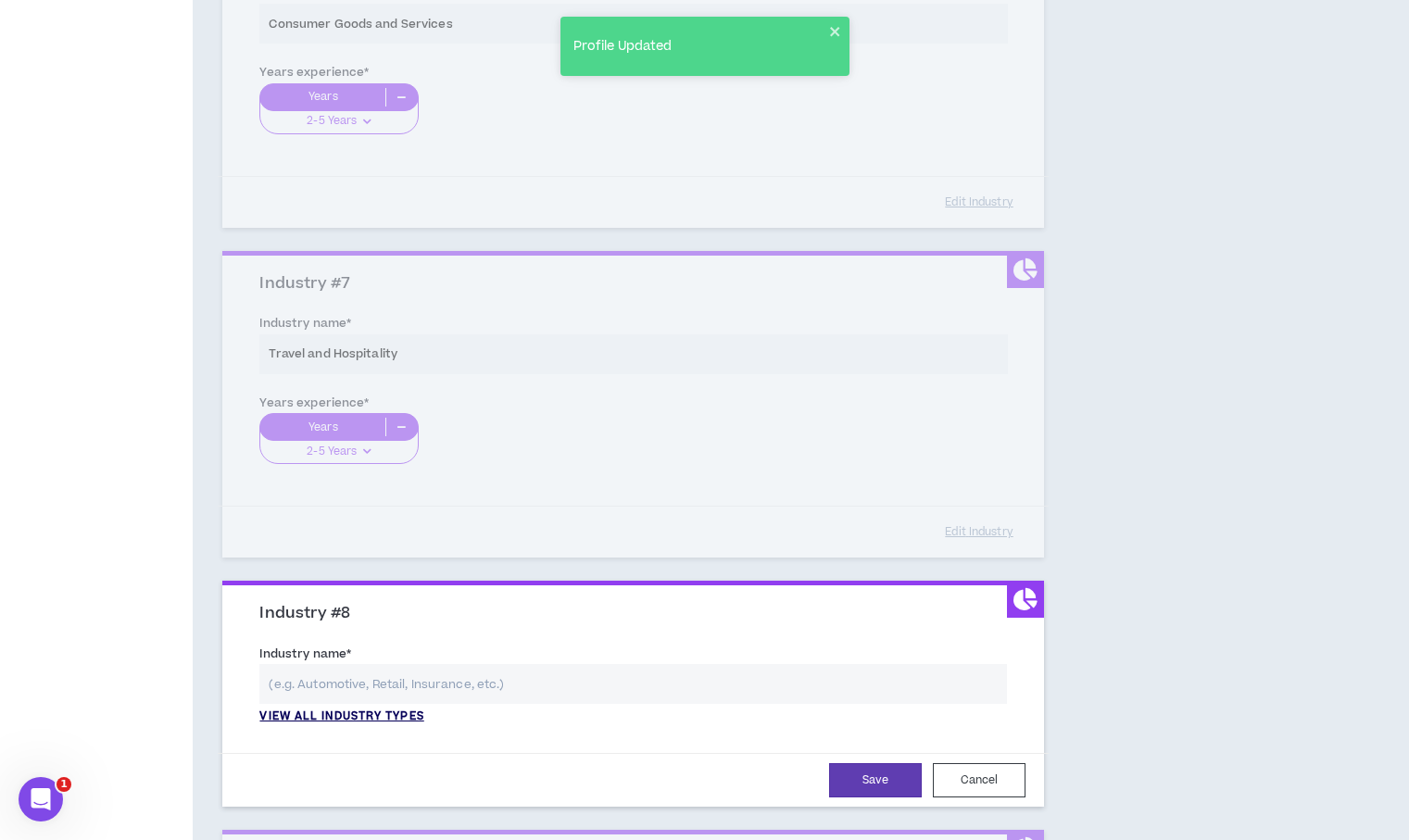
click at [365, 711] on p "View all industry types" at bounding box center [341, 717] width 164 height 17
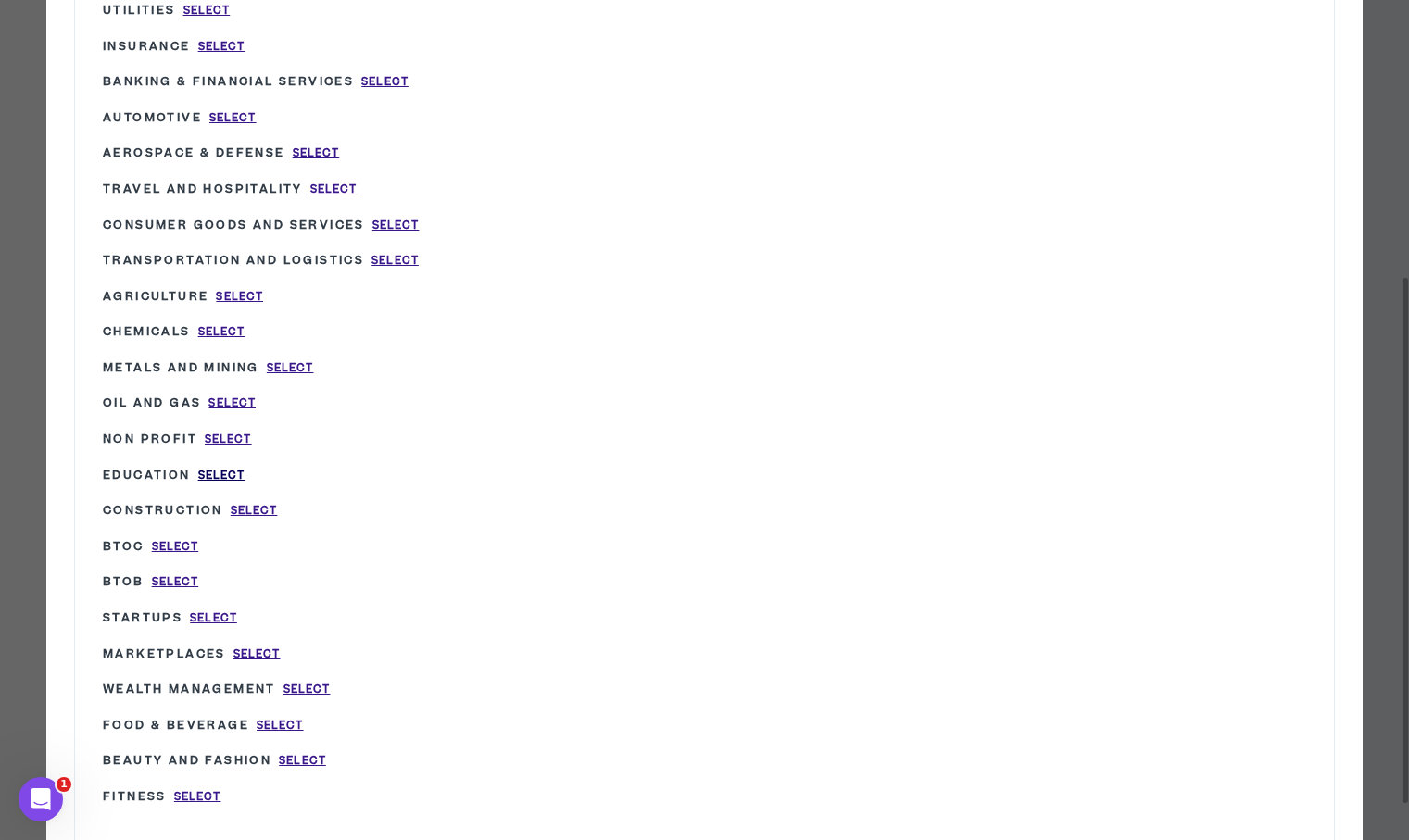
click at [216, 467] on span "Select" at bounding box center [221, 475] width 47 height 16
type input "Education"
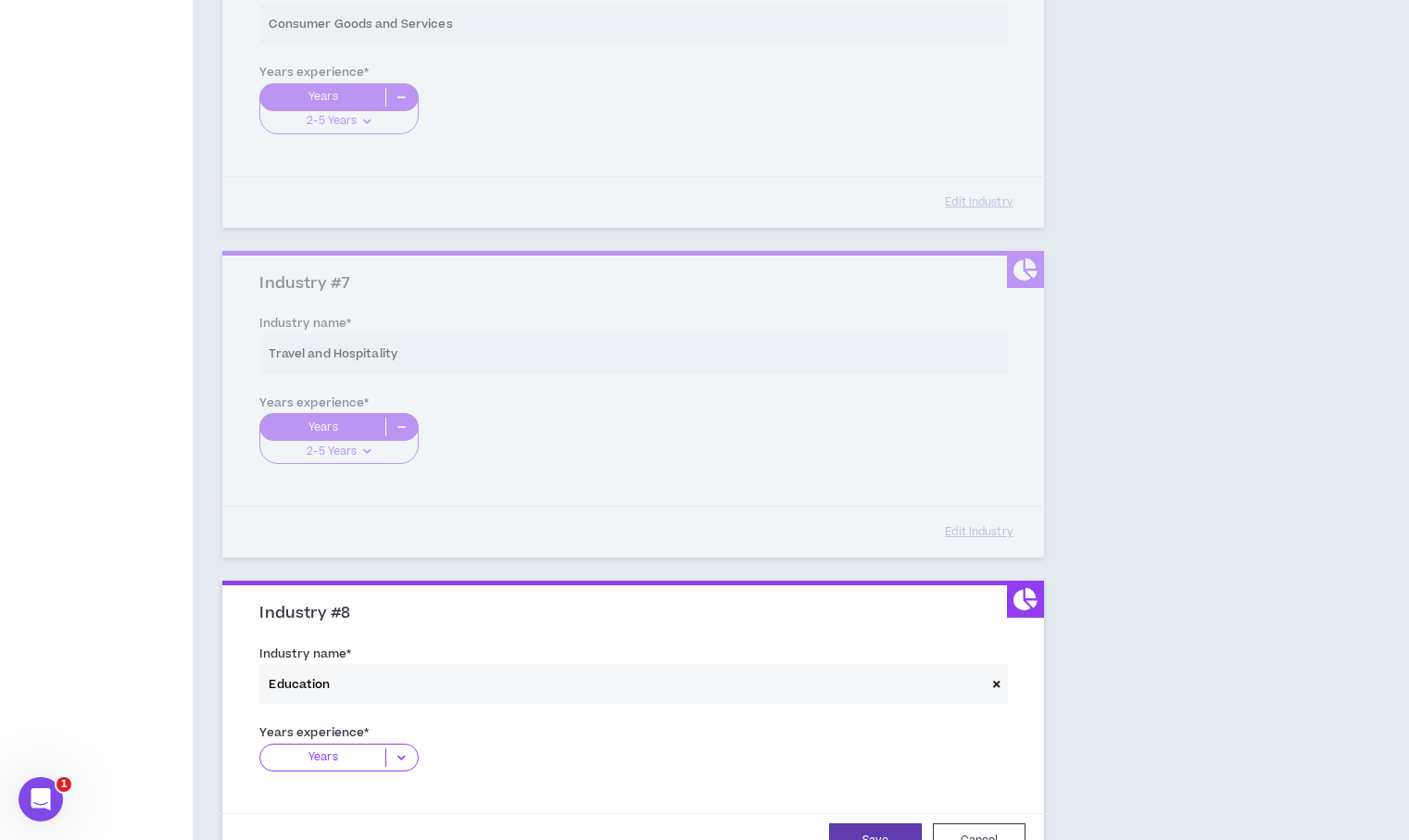
click at [373, 751] on p "Years" at bounding box center [323, 758] width 125 height 19
click at [363, 805] on p "2-5 Years" at bounding box center [338, 815] width 158 height 21
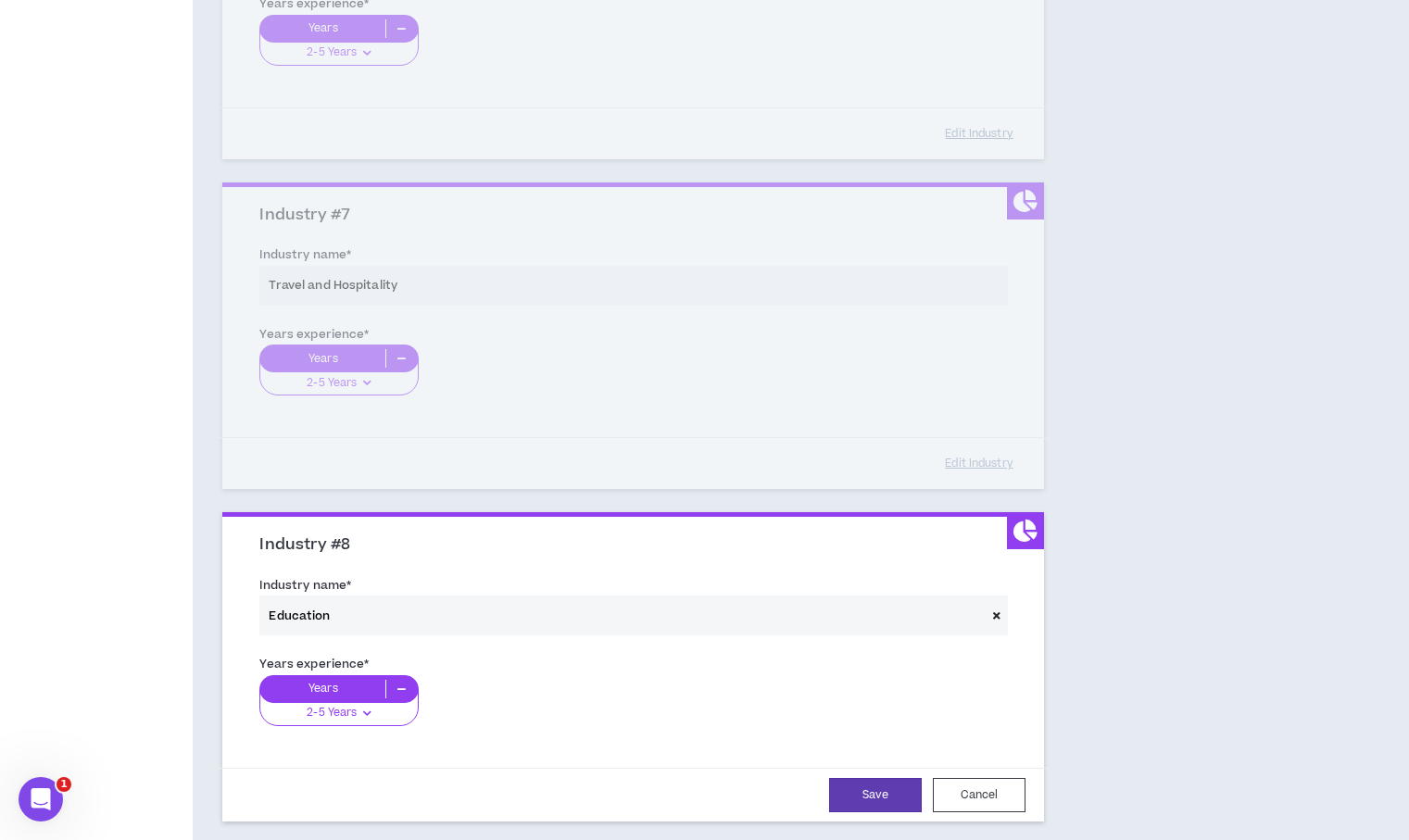
scroll to position [2109, 0]
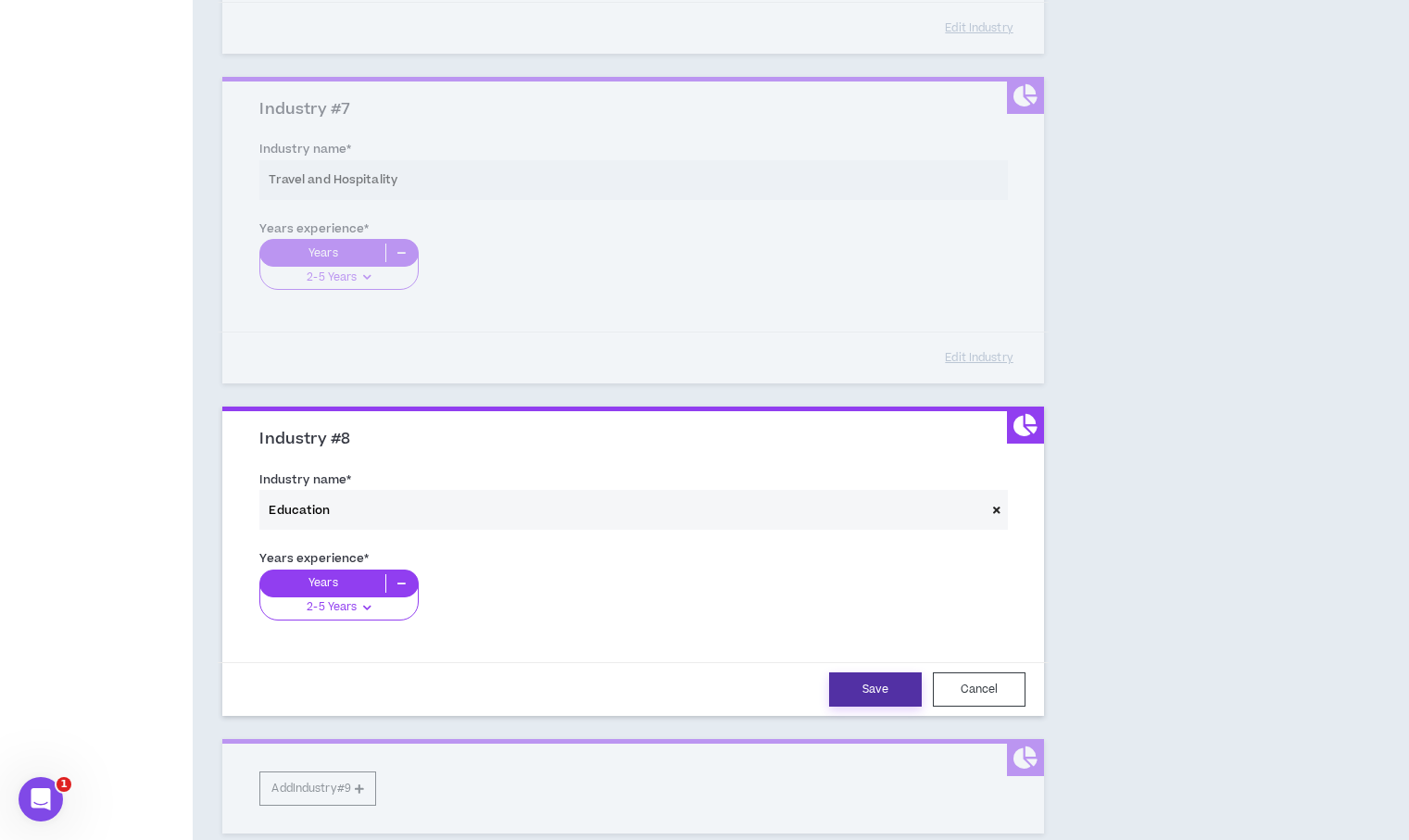
click at [886, 691] on button "Save" at bounding box center [875, 690] width 93 height 34
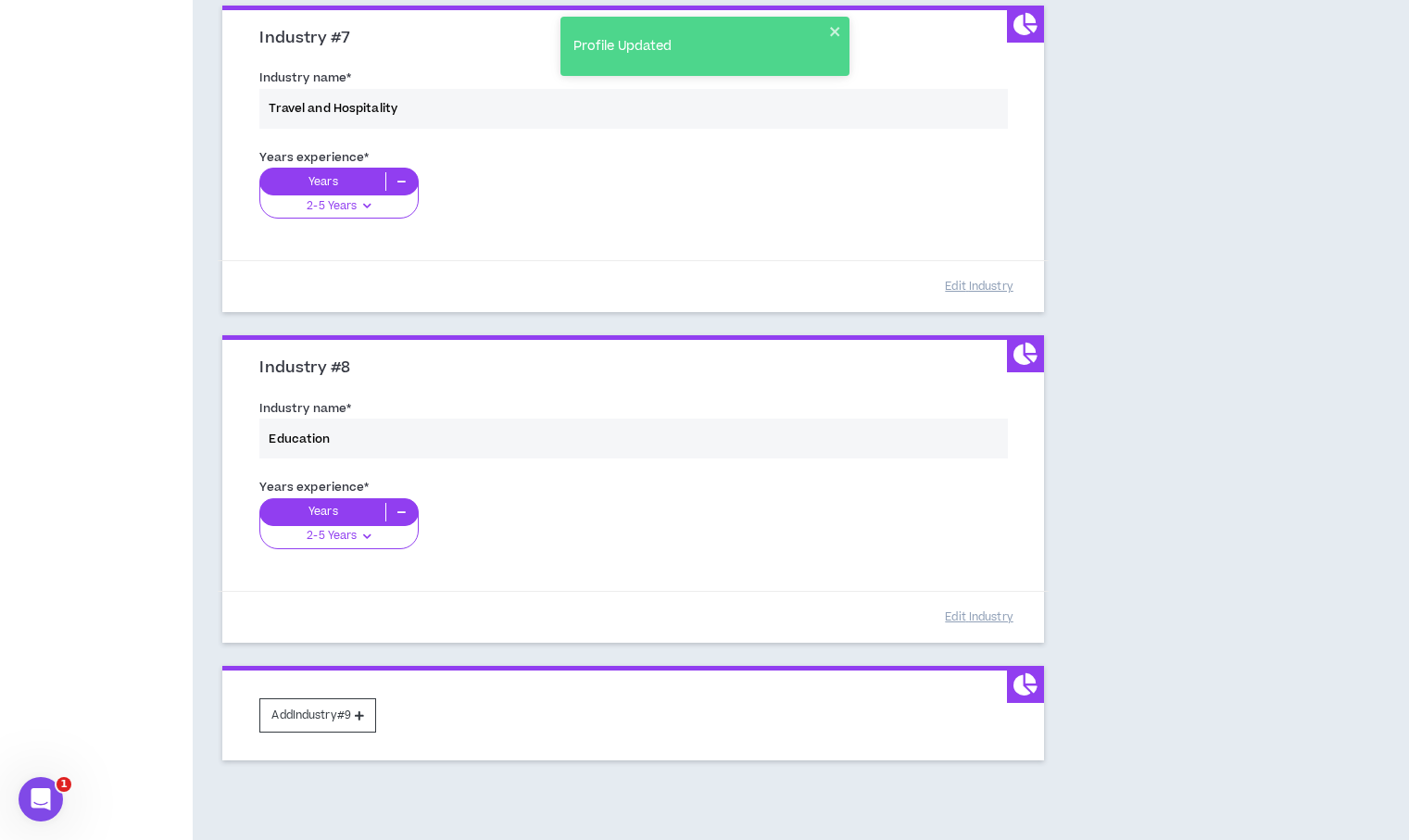
scroll to position [2264, 0]
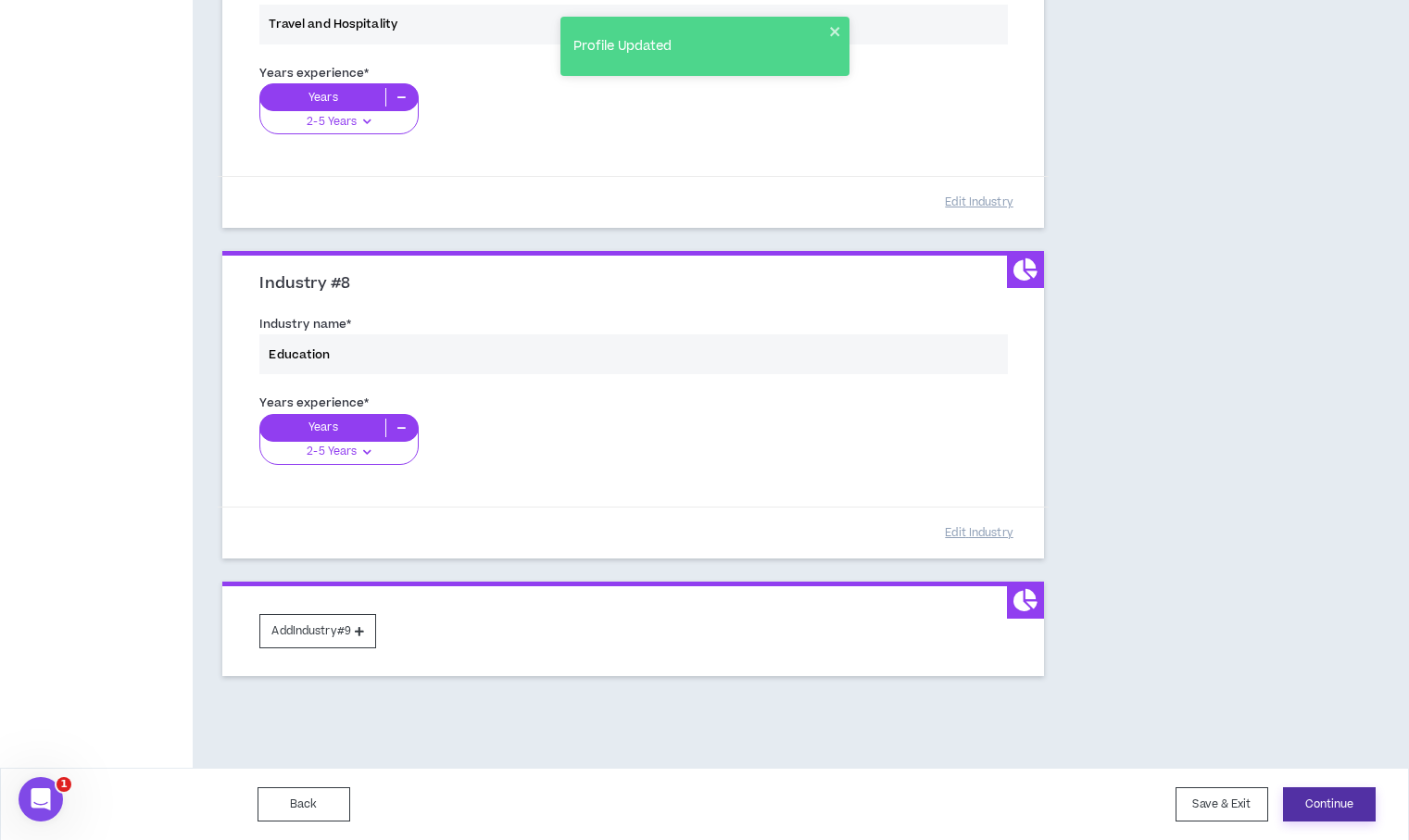
click at [1335, 809] on button "Continue" at bounding box center [1330, 804] width 93 height 34
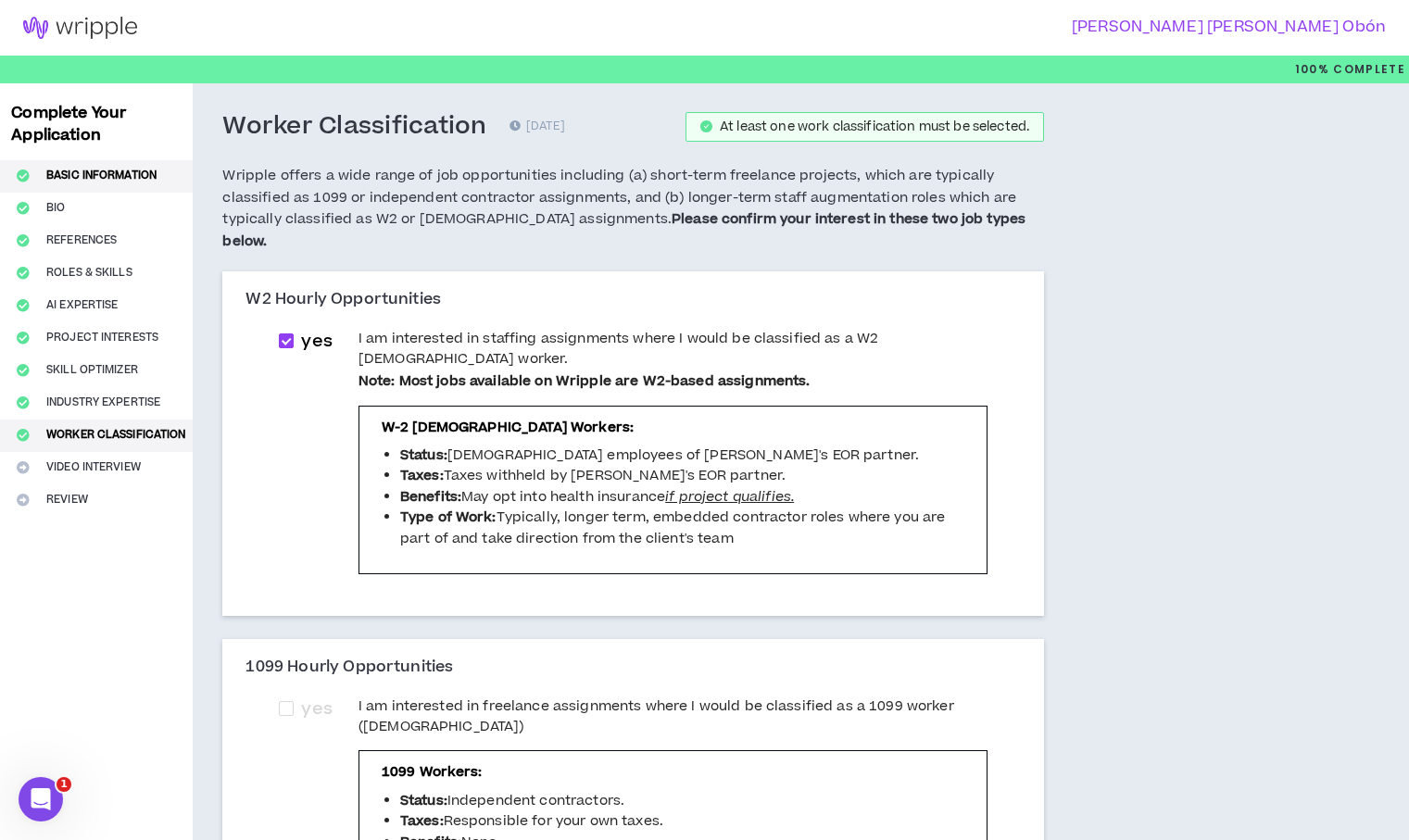
click at [69, 178] on button "Basic Information" at bounding box center [97, 176] width 193 height 32
select select "*"
select select "AR"
select select "*******"
select select "*"
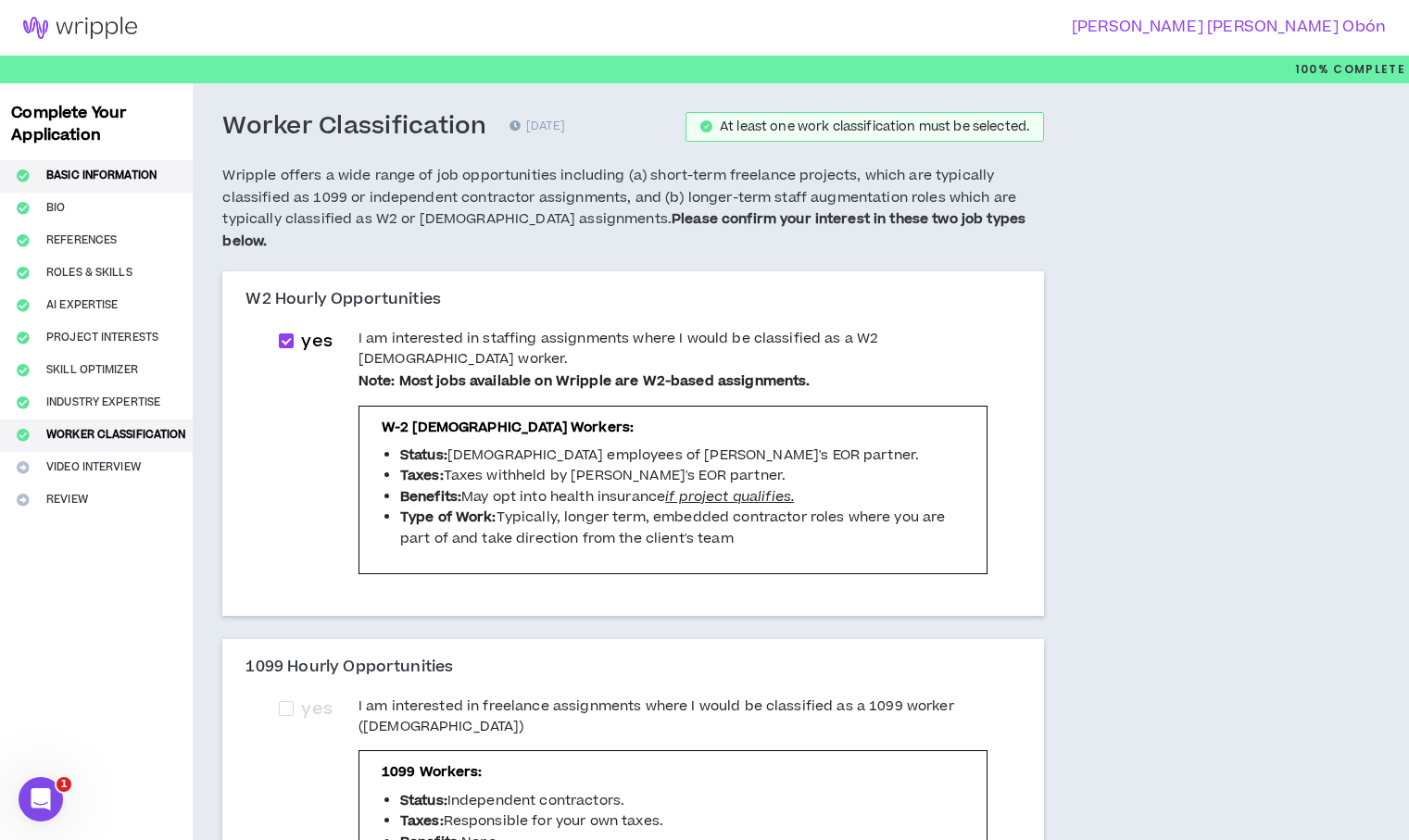
select select "**********"
select select "*****"
select select "**********"
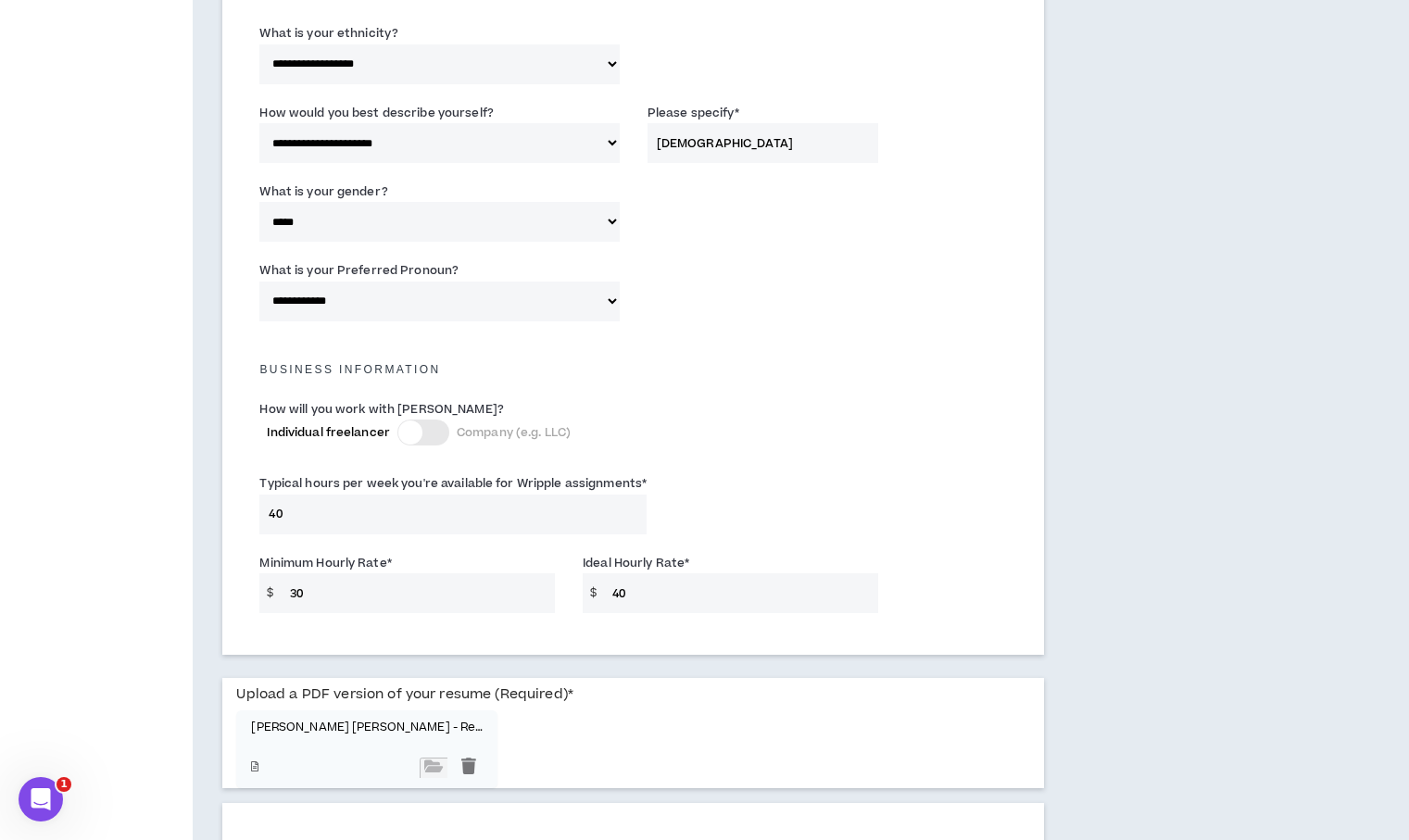
scroll to position [1020, 0]
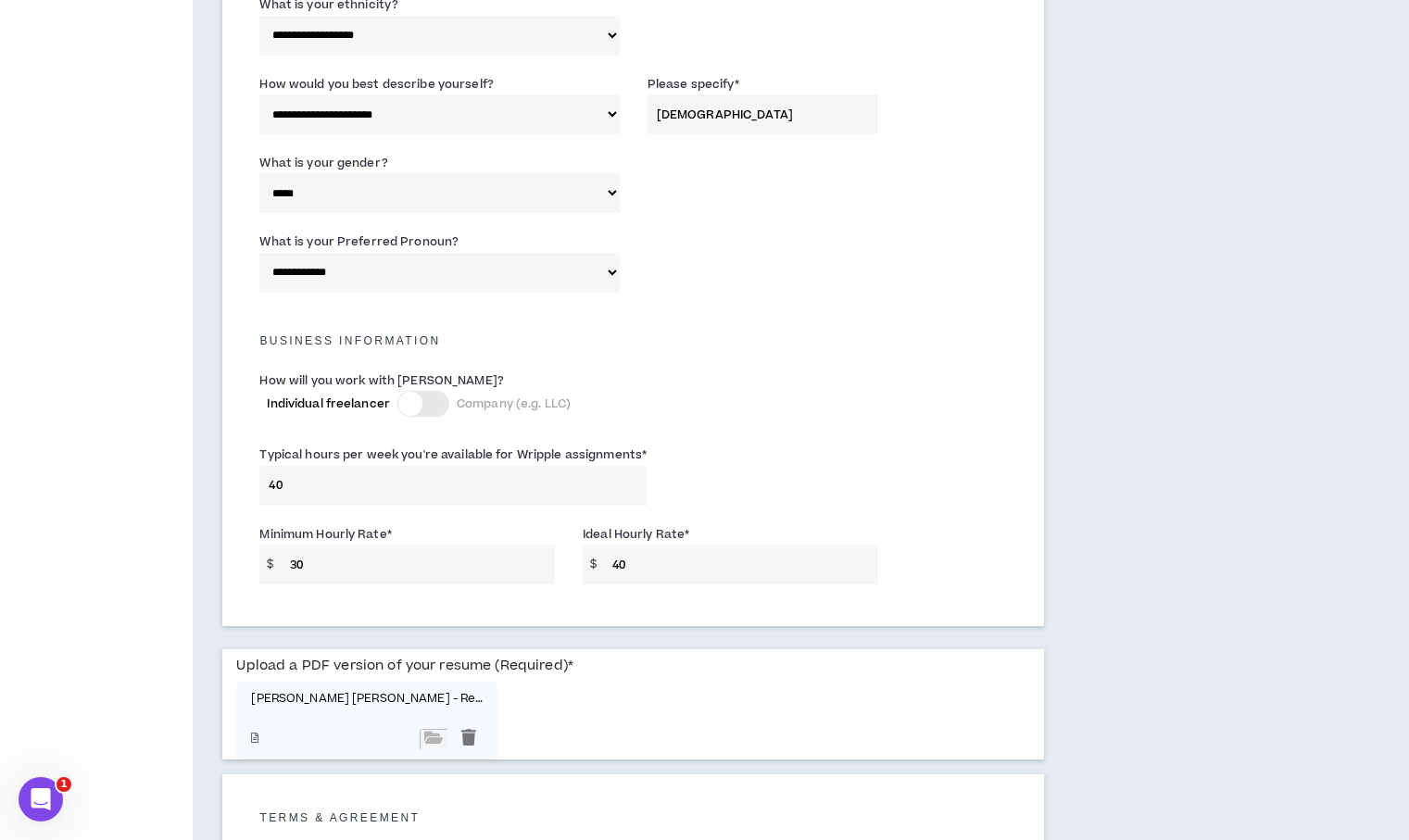
drag, startPoint x: 372, startPoint y: 554, endPoint x: 218, endPoint y: 537, distance: 154.9
click at [218, 537] on div "**********" at bounding box center [633, 9] width 881 height 1890
type input "40"
drag, startPoint x: 623, startPoint y: 542, endPoint x: 600, endPoint y: 541, distance: 23.0
click at [600, 545] on div "$ 40" at bounding box center [731, 565] width 295 height 40
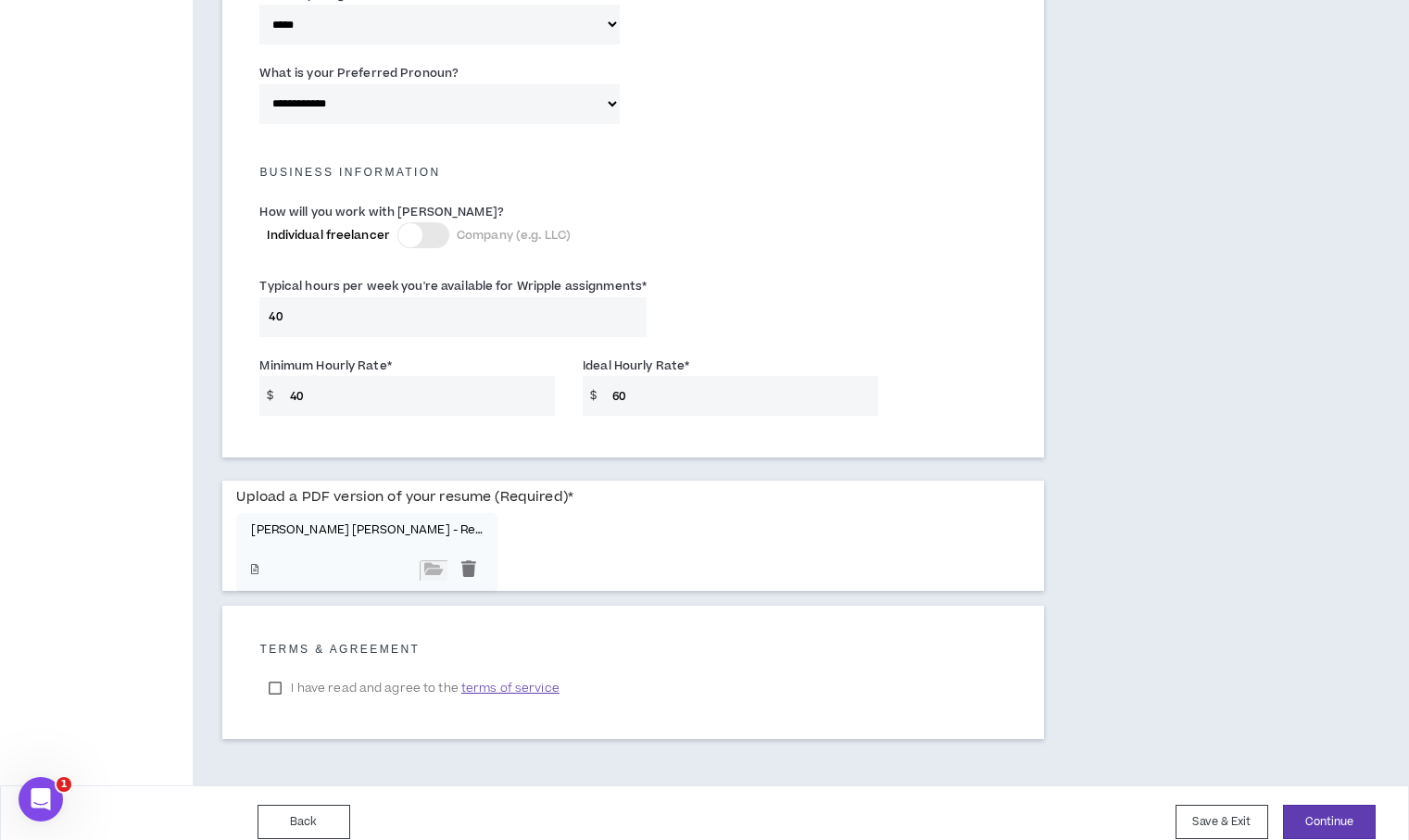
scroll to position [1189, 0]
type input "60"
click at [1341, 807] on button "Continue" at bounding box center [1330, 821] width 93 height 34
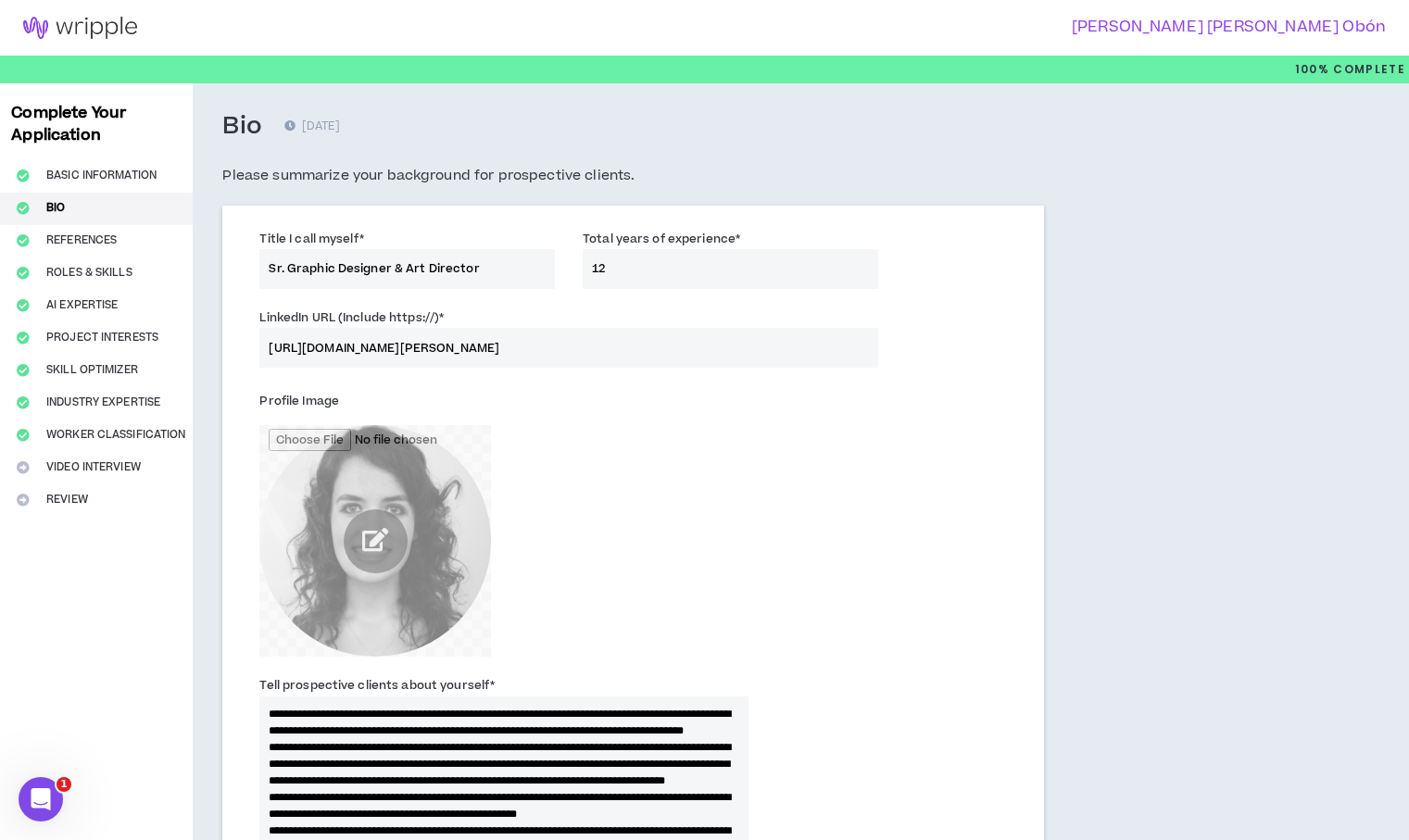
click at [88, 241] on div "Complete Your Application Basic Information Bio References Roles & Skills AI Ex…" at bounding box center [97, 847] width 193 height 1527
click at [90, 271] on div "Complete Your Application Basic Information Bio References Roles & Skills AI Ex…" at bounding box center [97, 847] width 193 height 1527
click at [23, 274] on div "Complete Your Application Basic Information Bio References Roles & Skills AI Ex…" at bounding box center [97, 847] width 193 height 1527
click at [58, 273] on div "Complete Your Application Basic Information Bio References Roles & Skills AI Ex…" at bounding box center [97, 847] width 193 height 1527
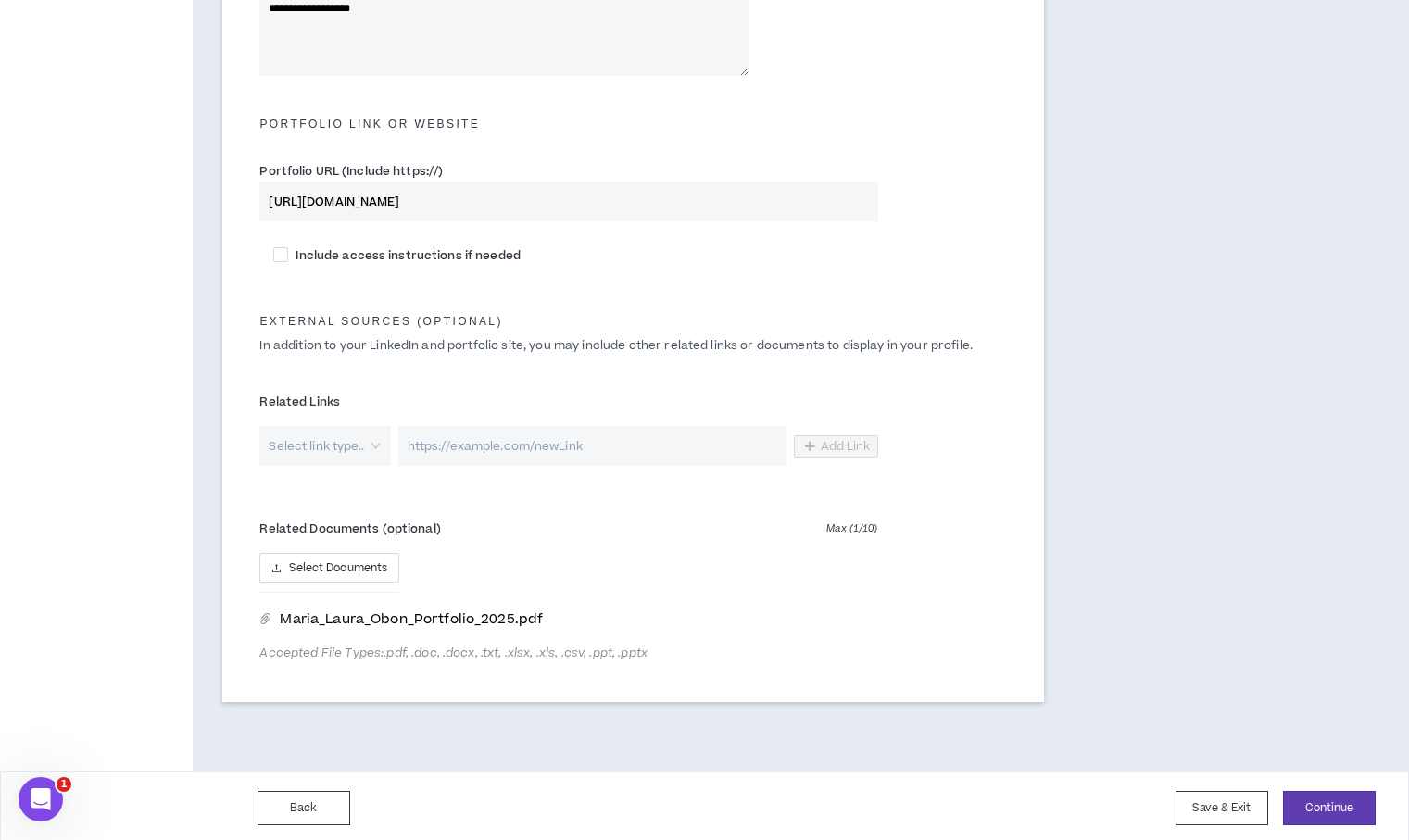
scroll to position [844, 0]
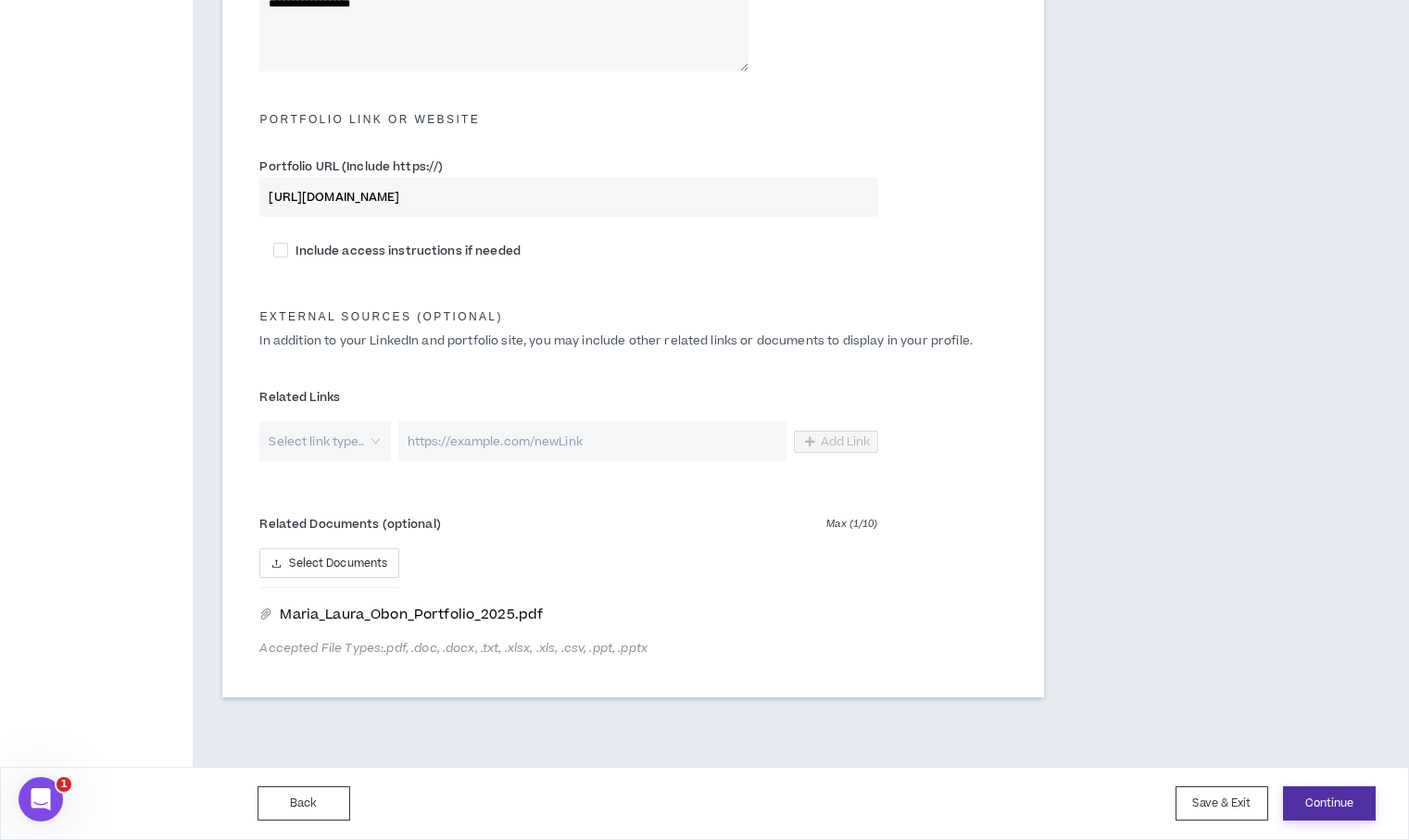
click at [1331, 809] on button "Continue" at bounding box center [1330, 803] width 93 height 34
type textarea "**********"
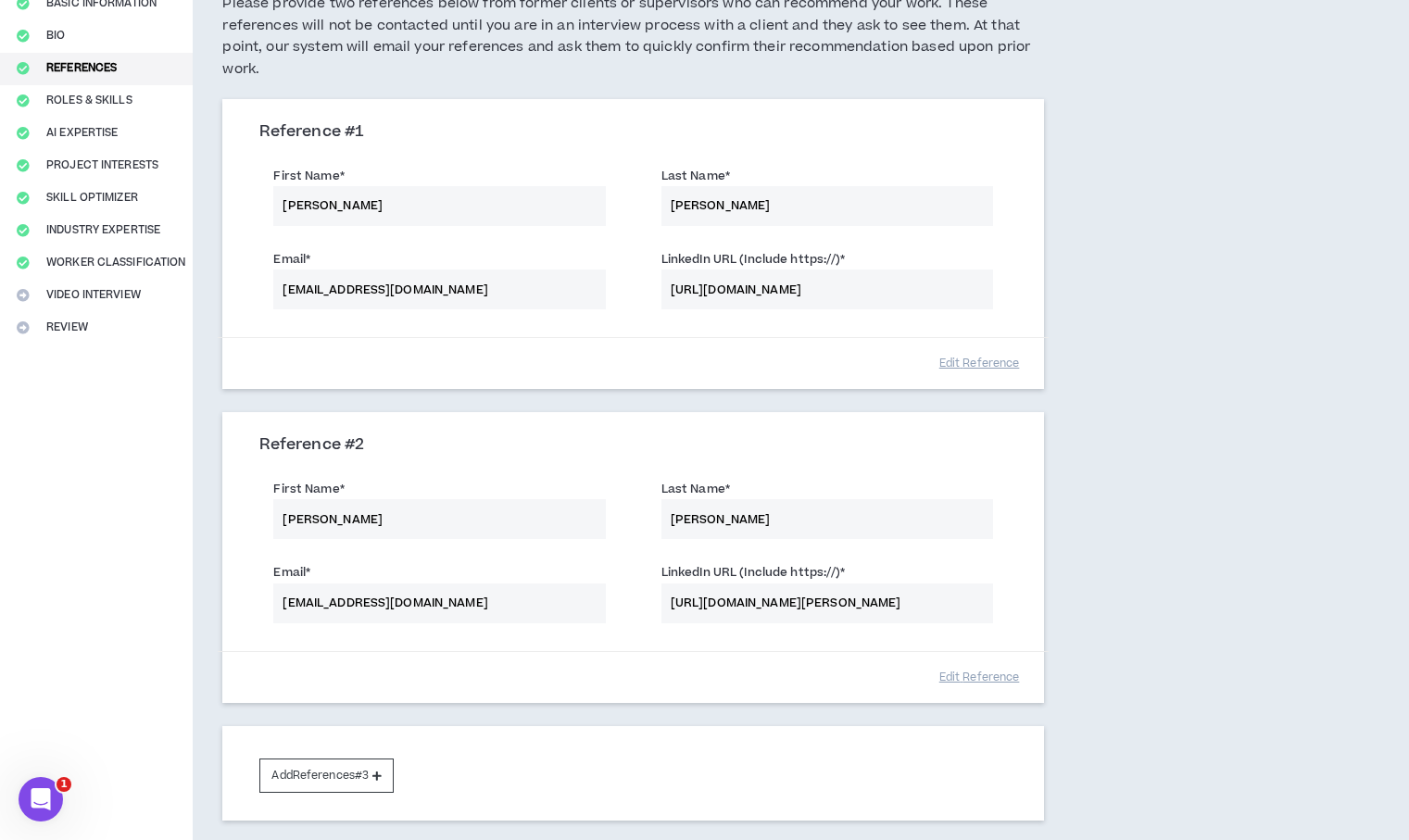
scroll to position [317, 0]
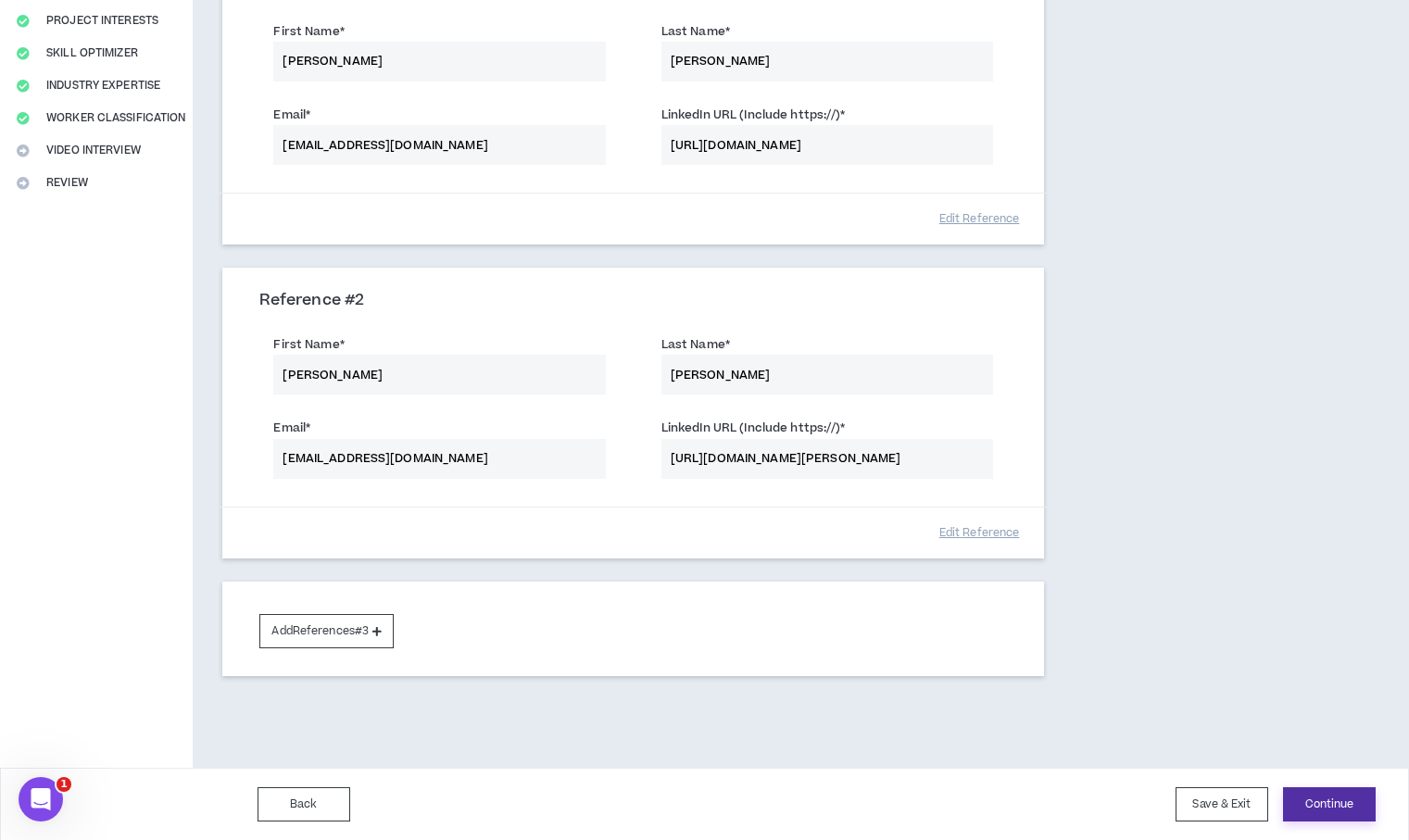
click at [1304, 792] on button "Continue" at bounding box center [1330, 804] width 93 height 34
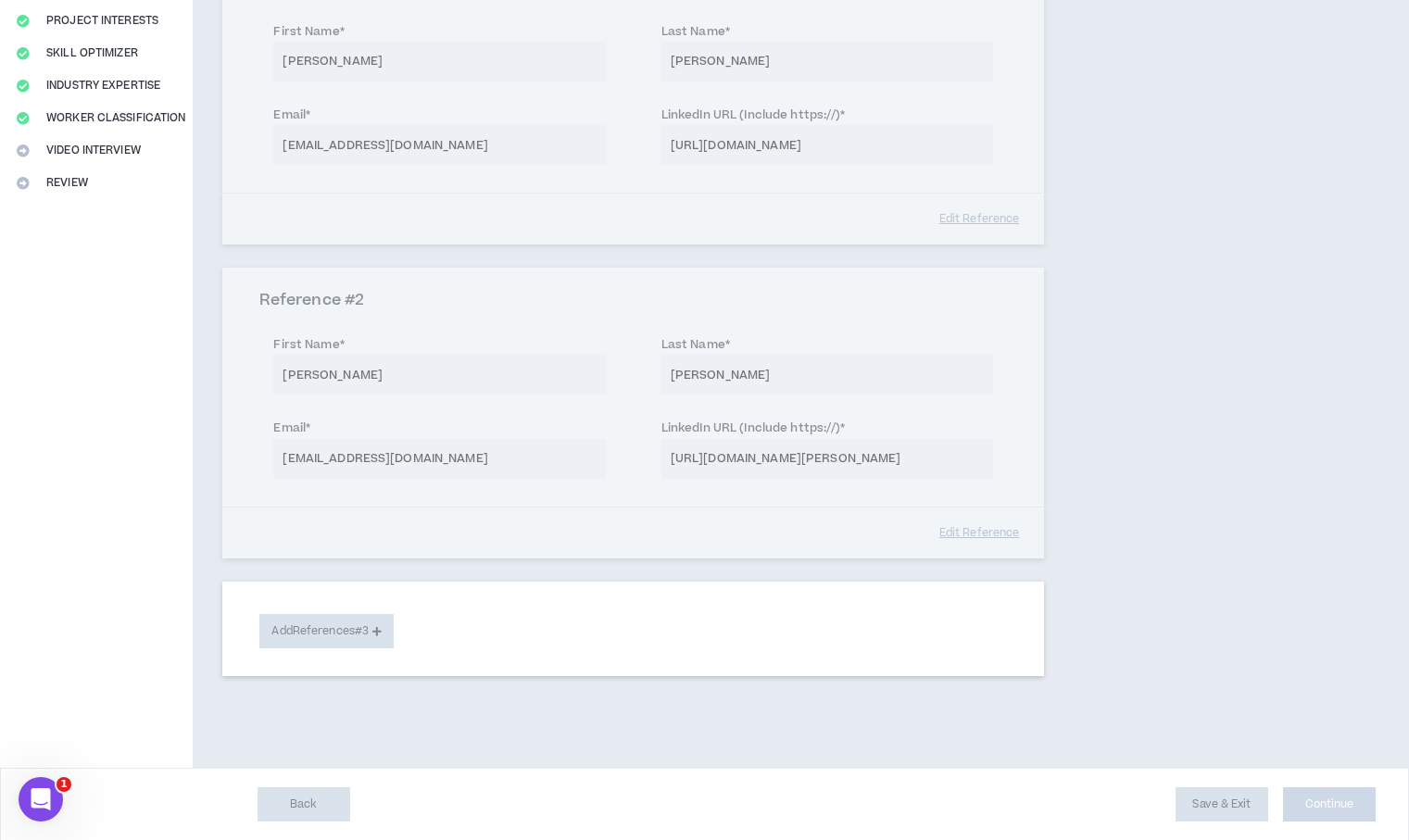
select select "***"
select select "**"
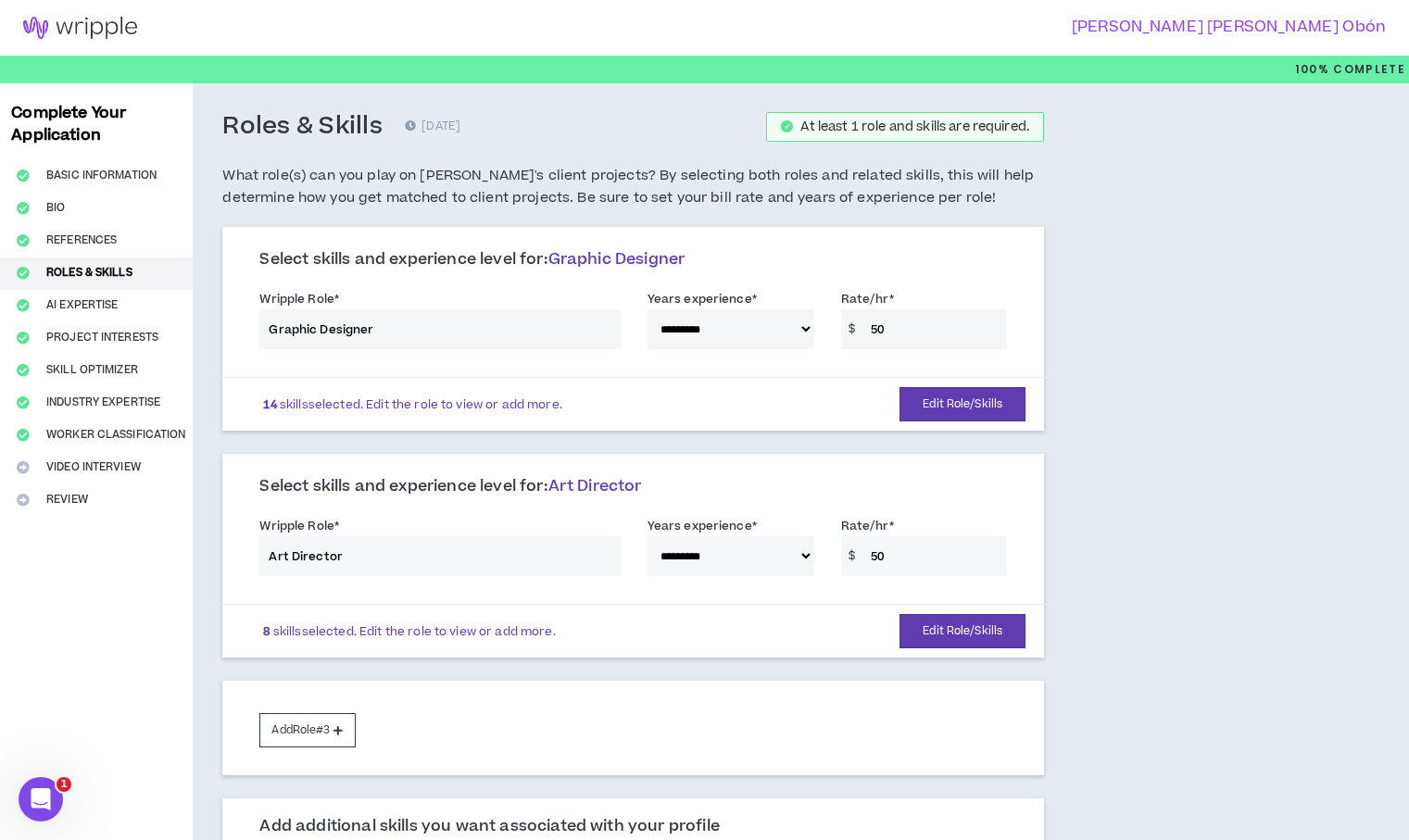
drag, startPoint x: 903, startPoint y: 333, endPoint x: 890, endPoint y: 328, distance: 13.9
click at [890, 328] on div "**********" at bounding box center [632, 323] width 775 height 79
click at [884, 325] on div "**********" at bounding box center [632, 323] width 775 height 79
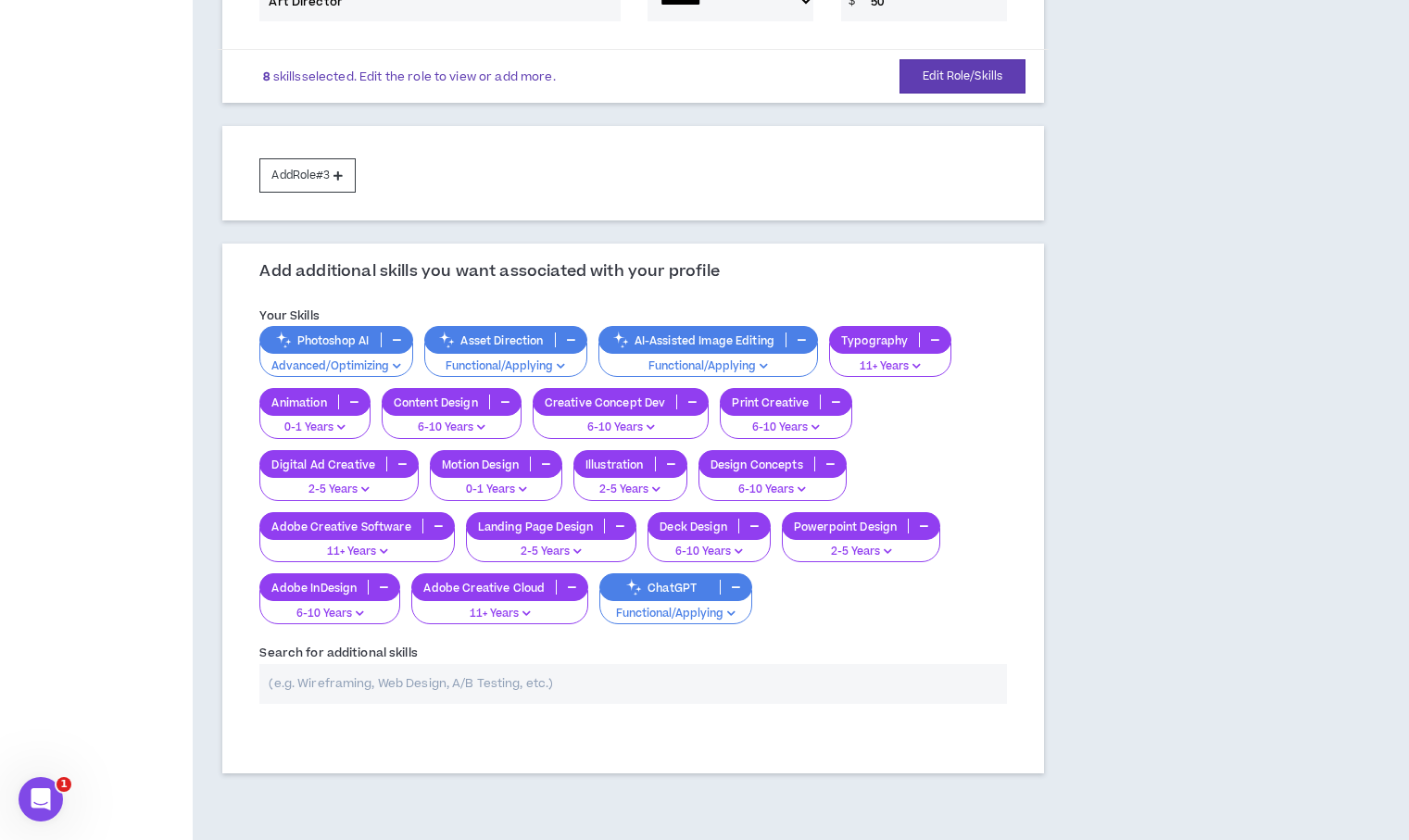
scroll to position [652, 0]
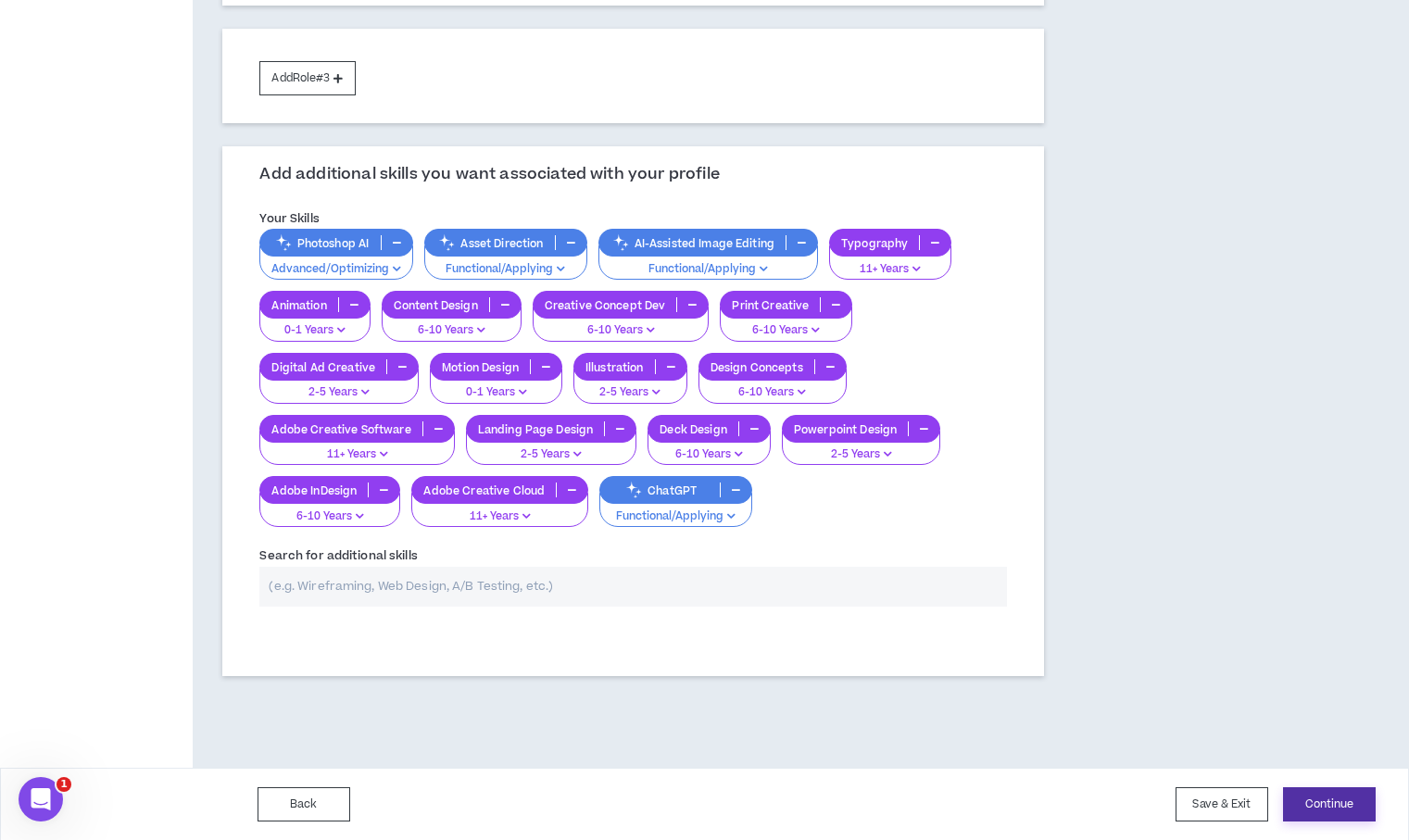
click at [1301, 793] on button "Continue" at bounding box center [1330, 804] width 93 height 34
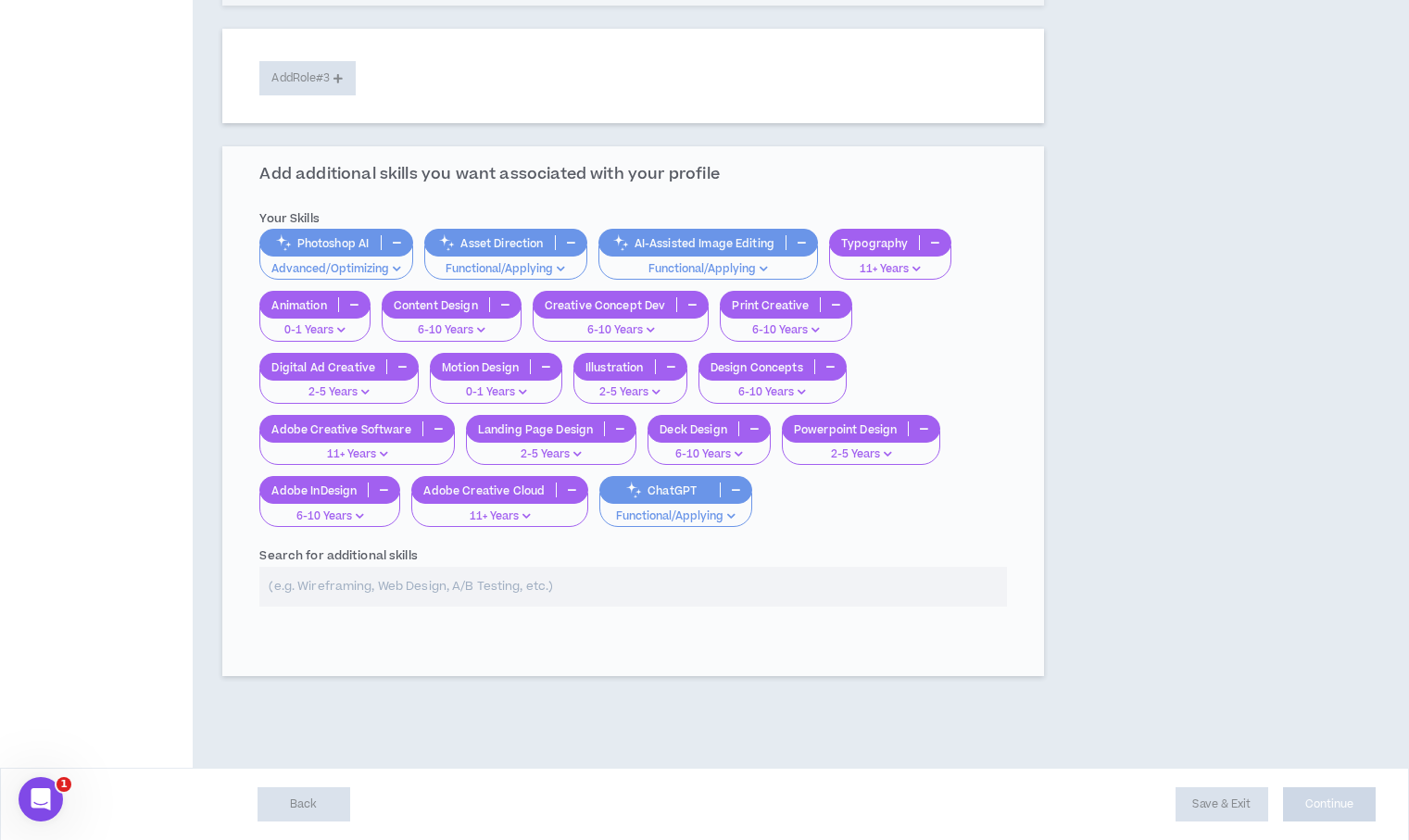
select select "*"
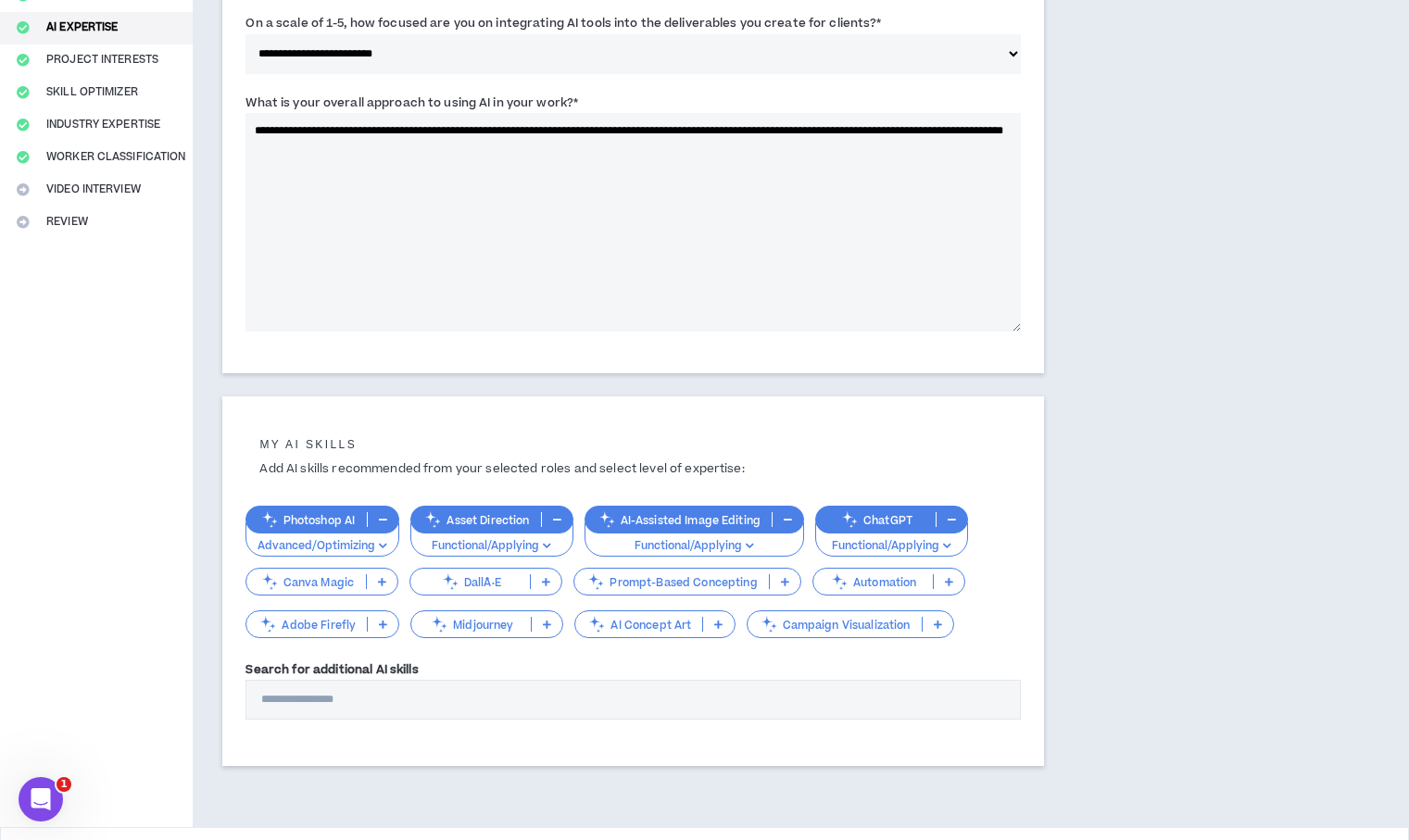
scroll to position [337, 0]
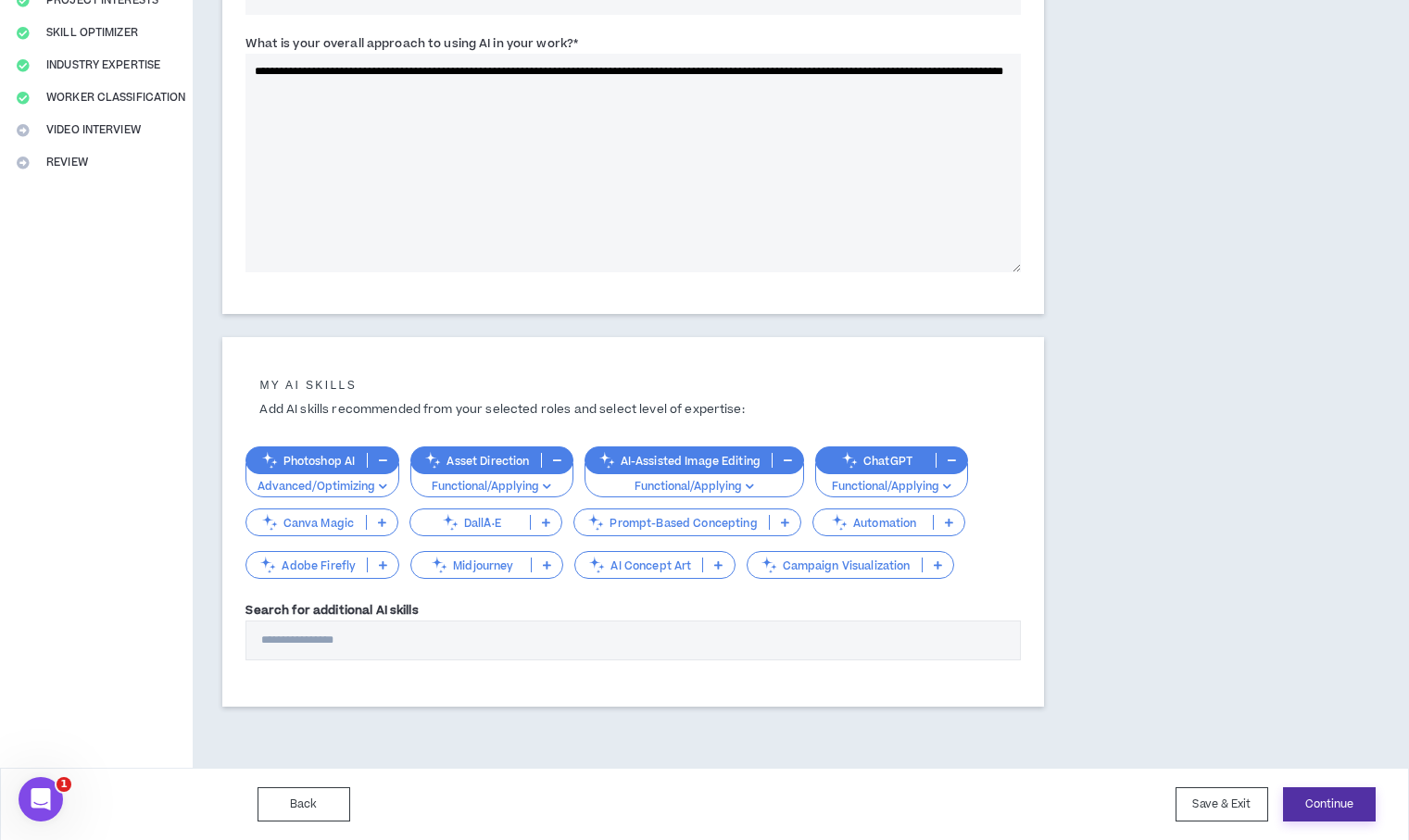
click at [1330, 796] on button "Continue" at bounding box center [1330, 804] width 93 height 34
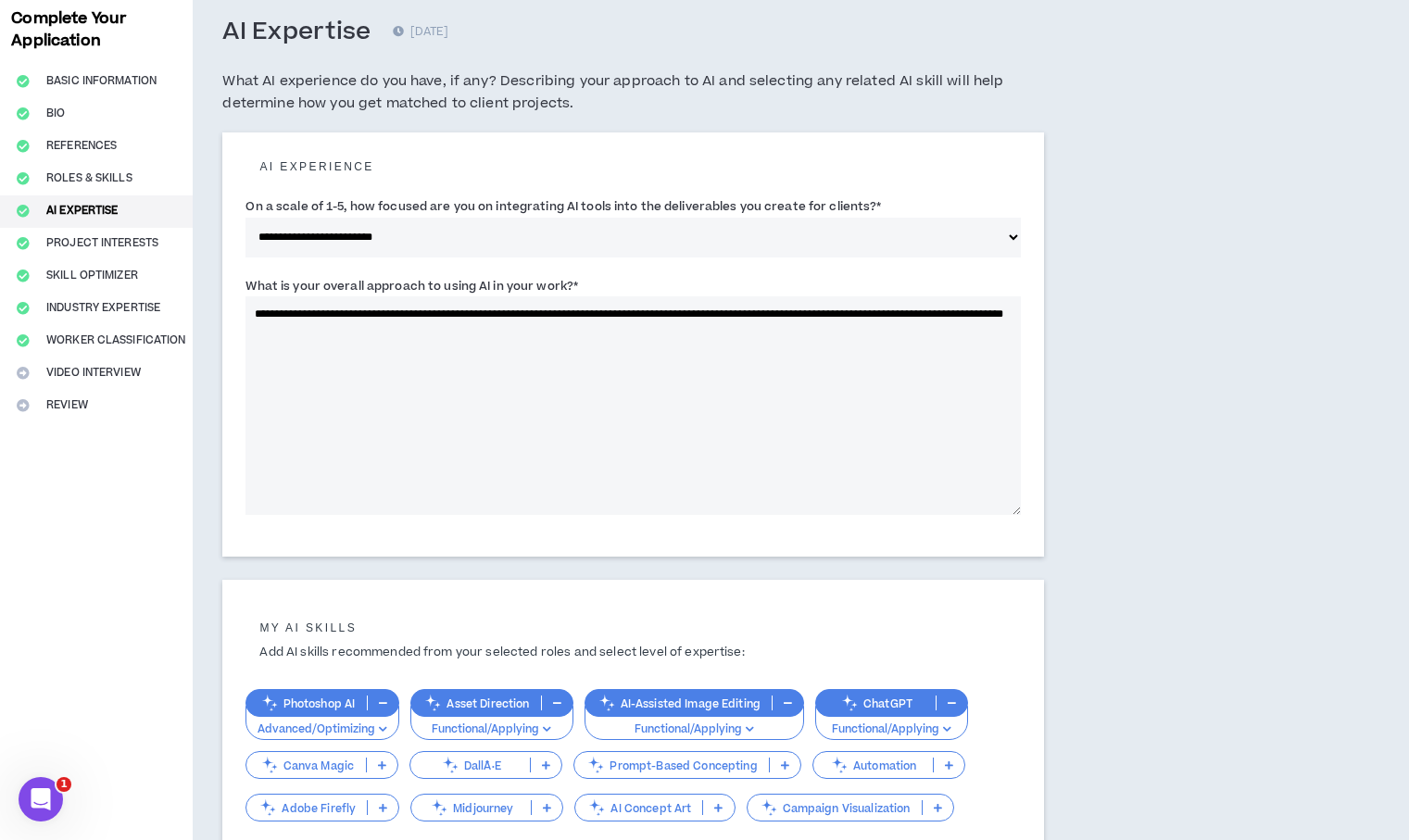
select select "*"
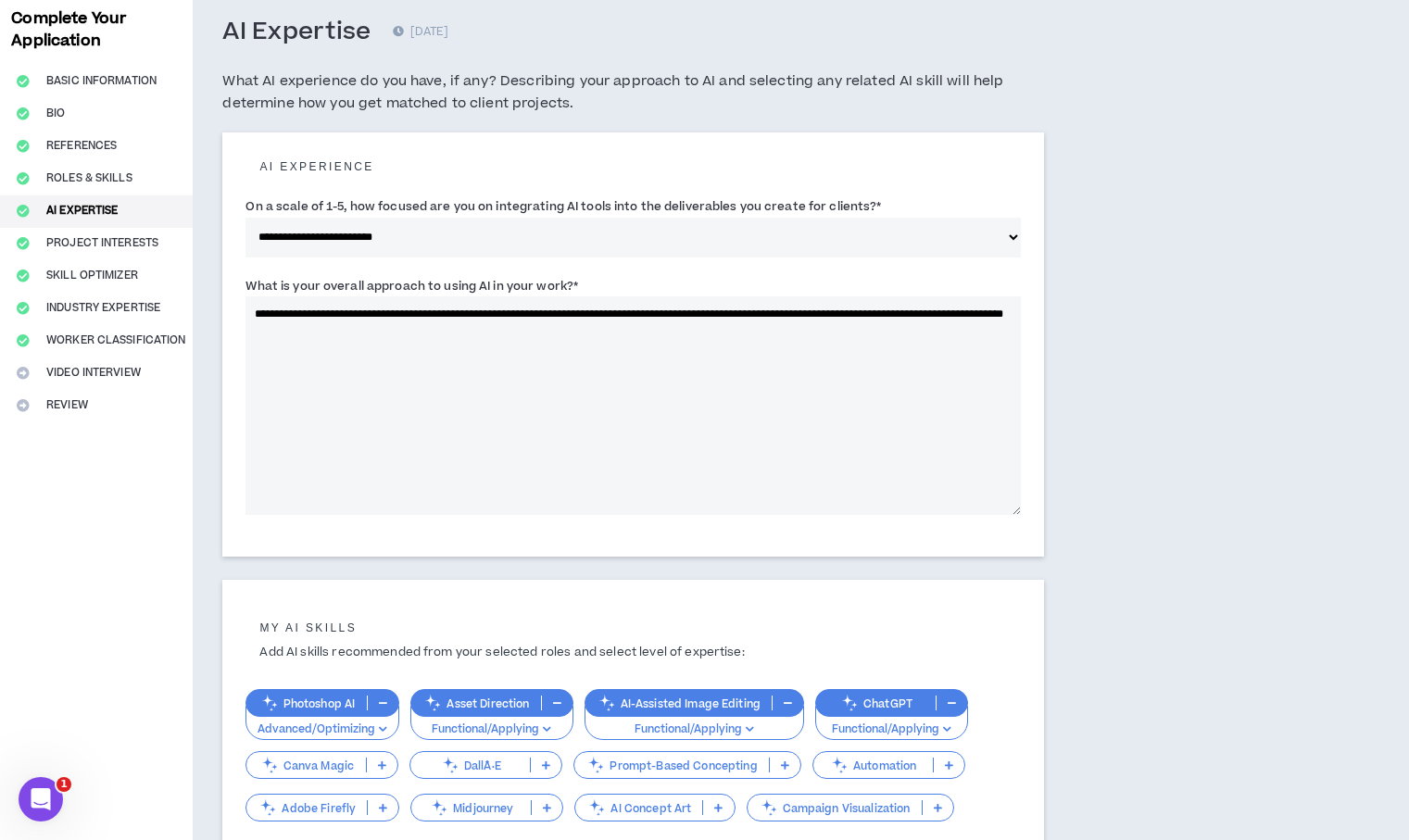
select select "*"
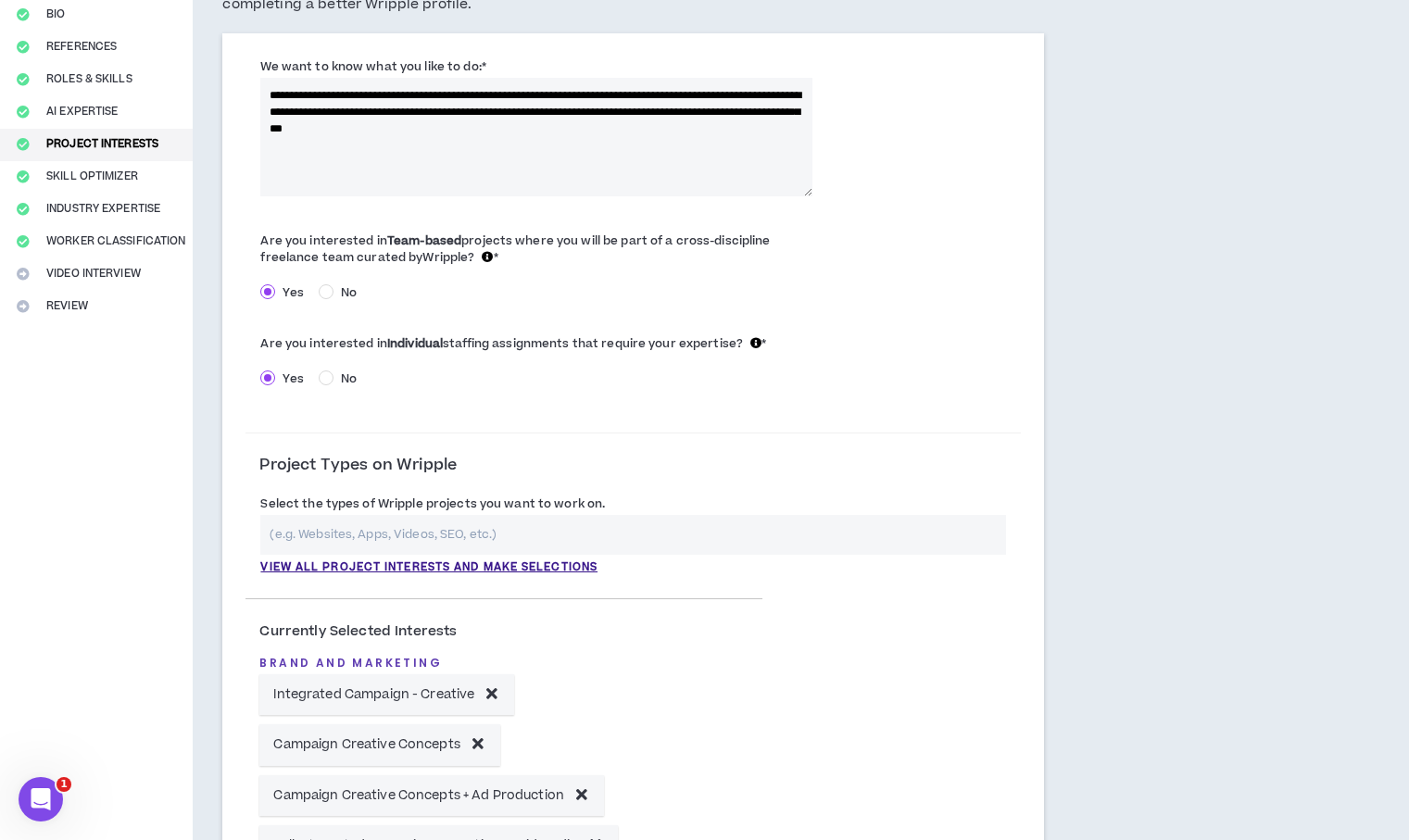
scroll to position [1096, 0]
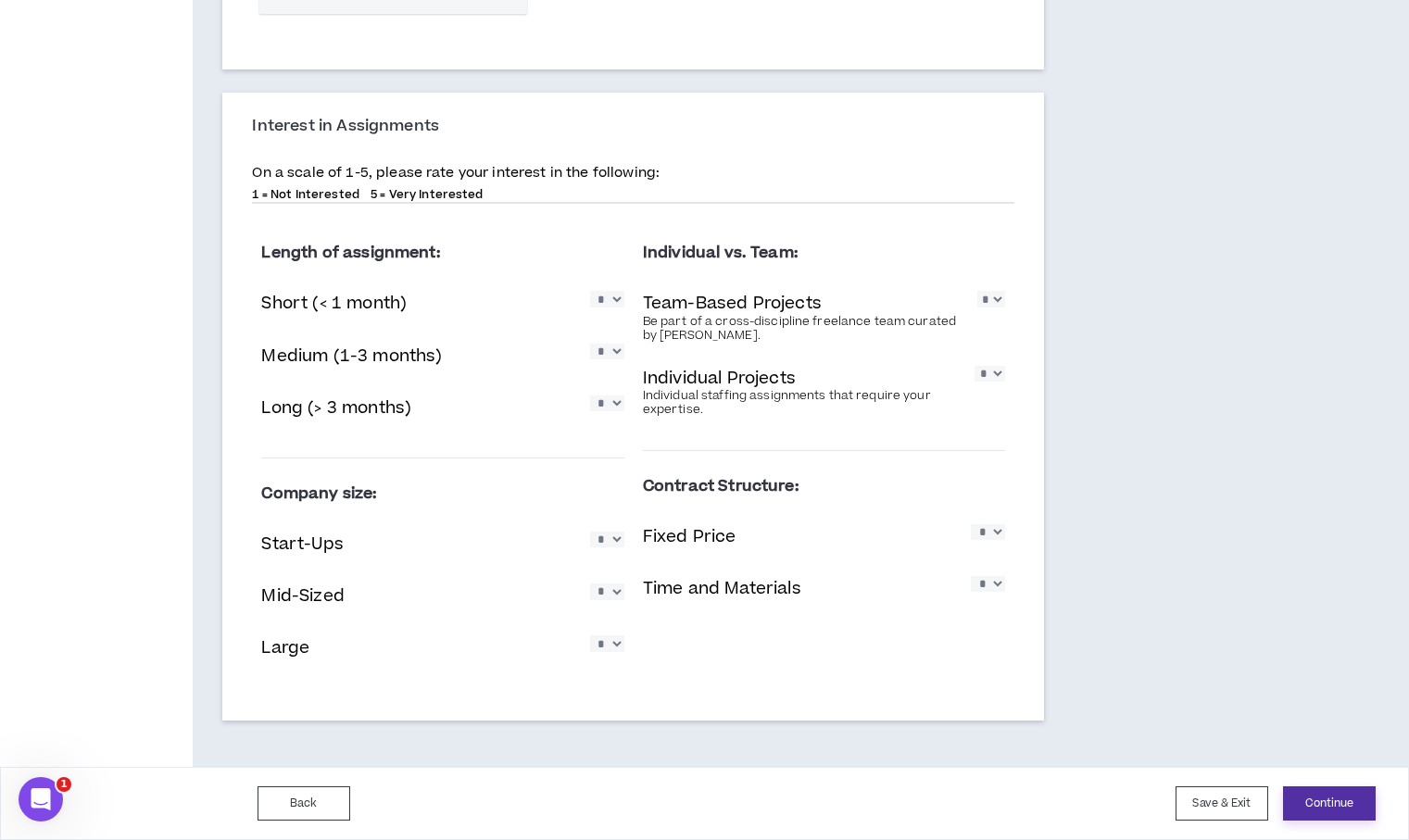
click at [1336, 798] on button "Continue" at bounding box center [1330, 803] width 93 height 34
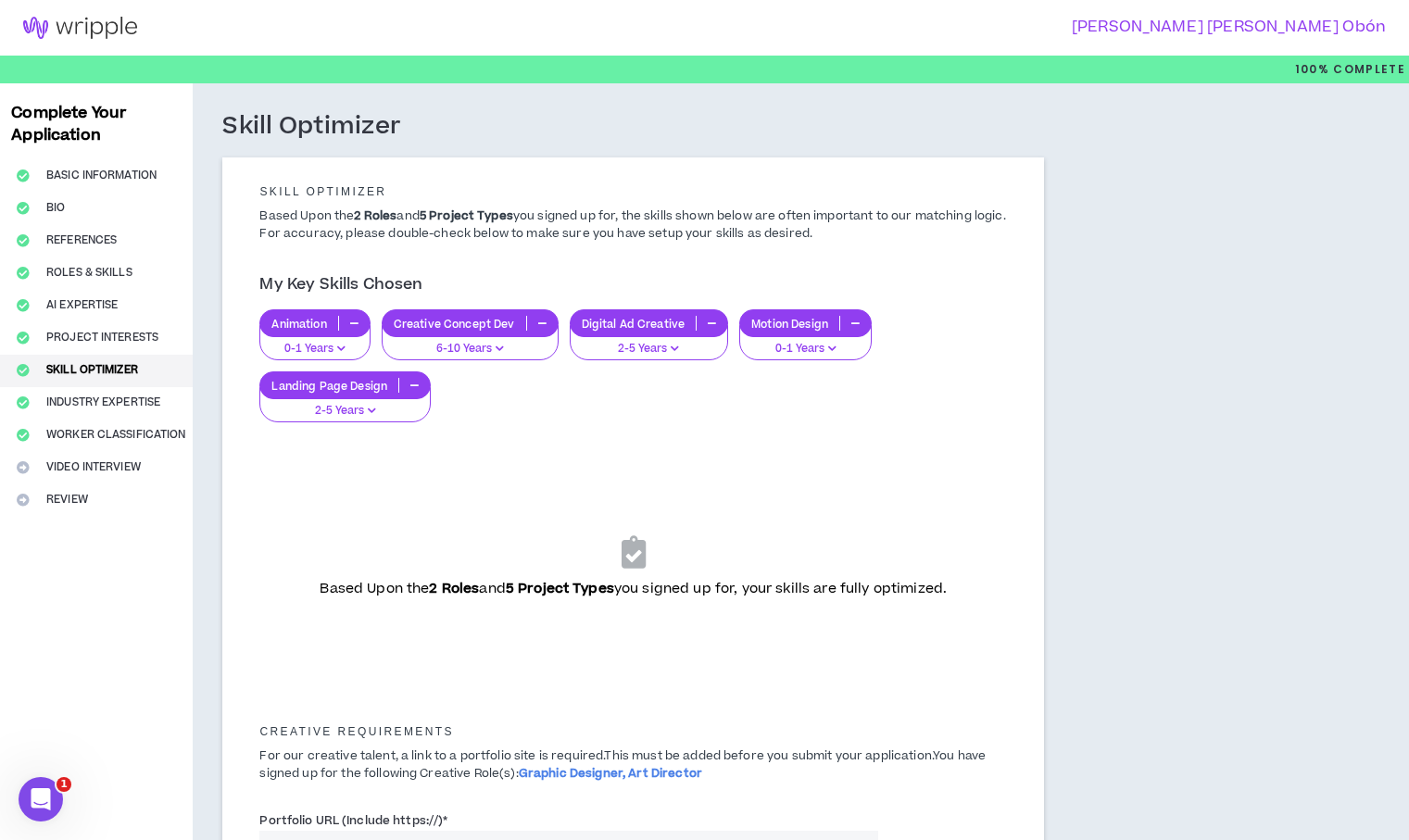
scroll to position [268, 0]
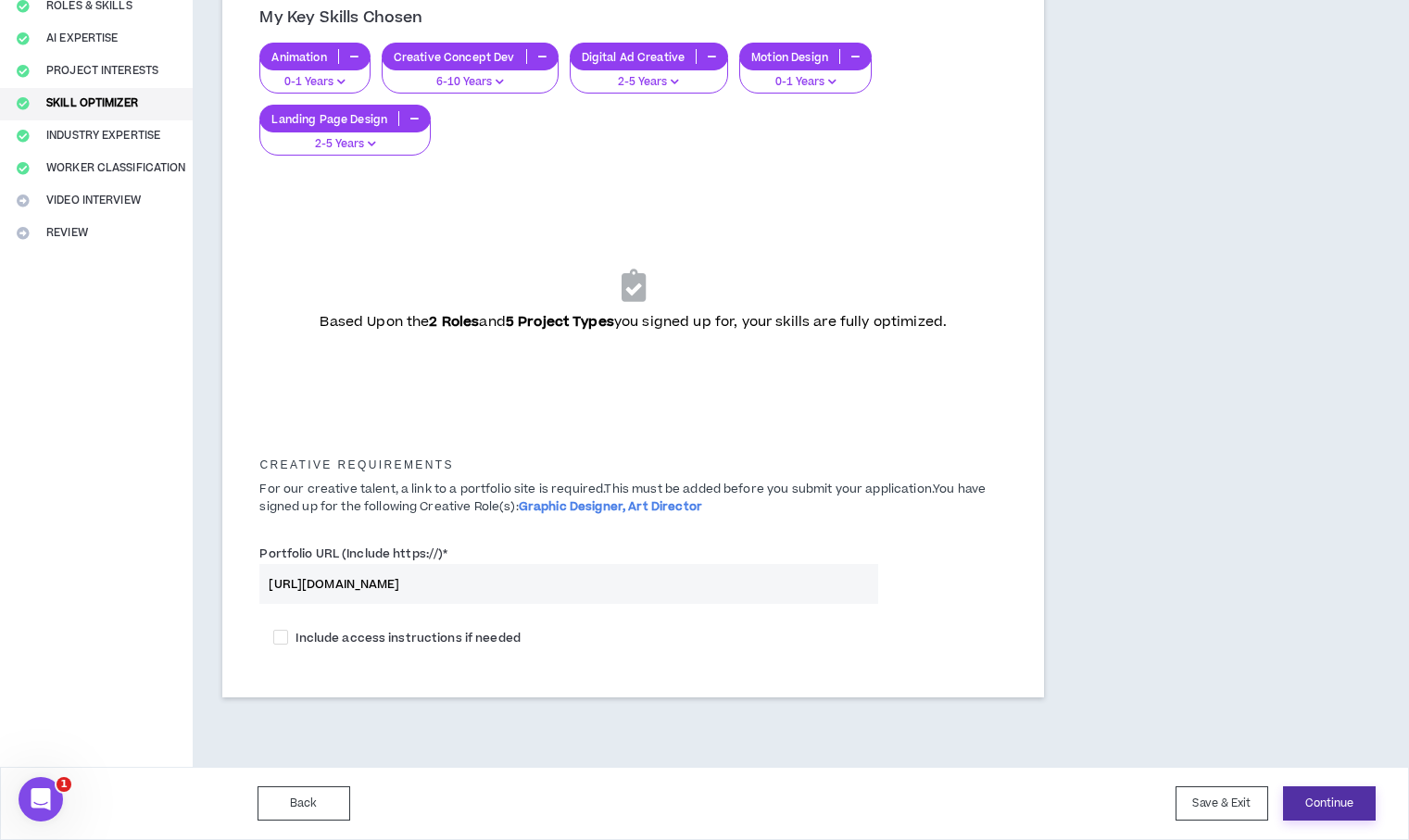
click at [1309, 801] on button "Continue" at bounding box center [1330, 803] width 93 height 34
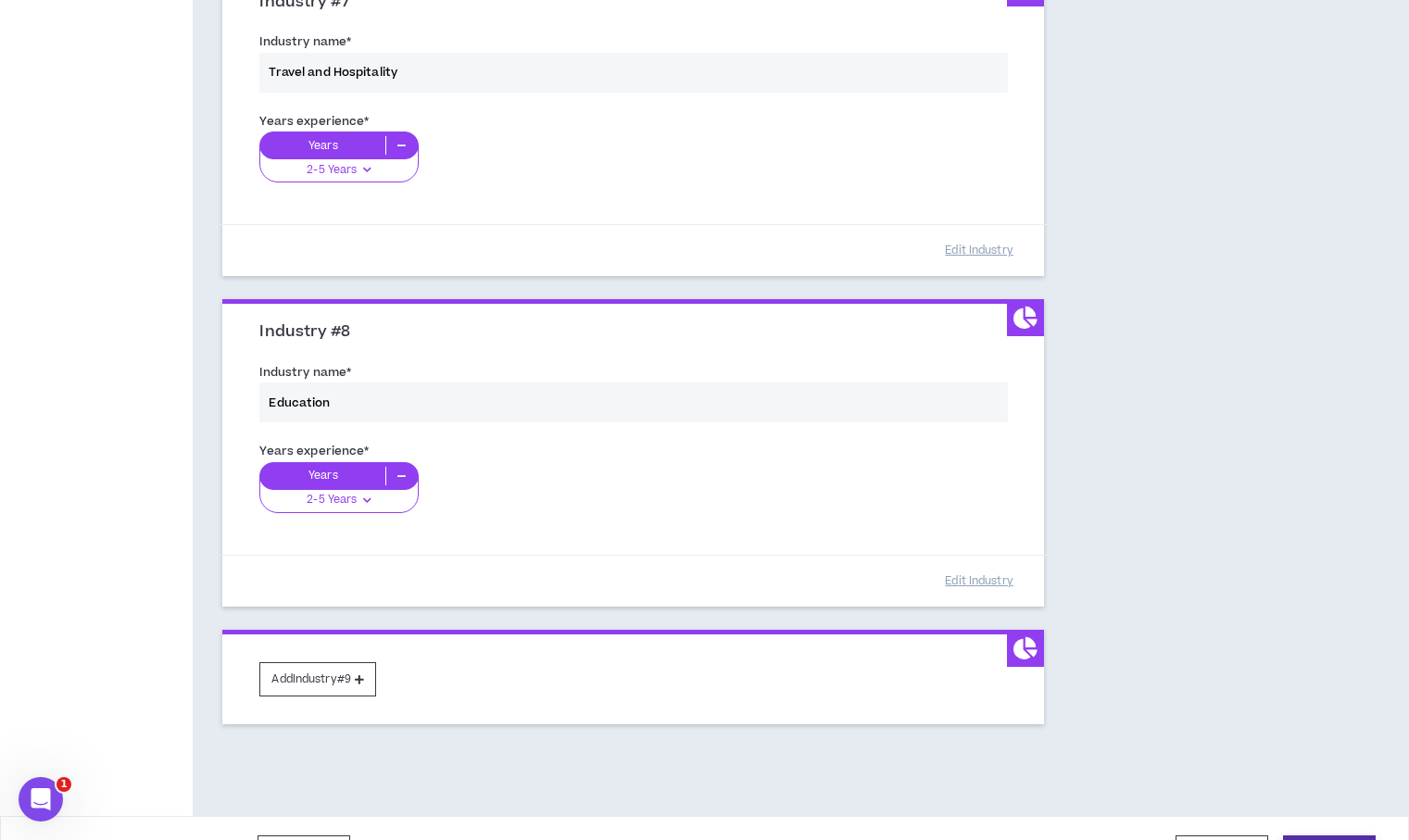
scroll to position [2264, 0]
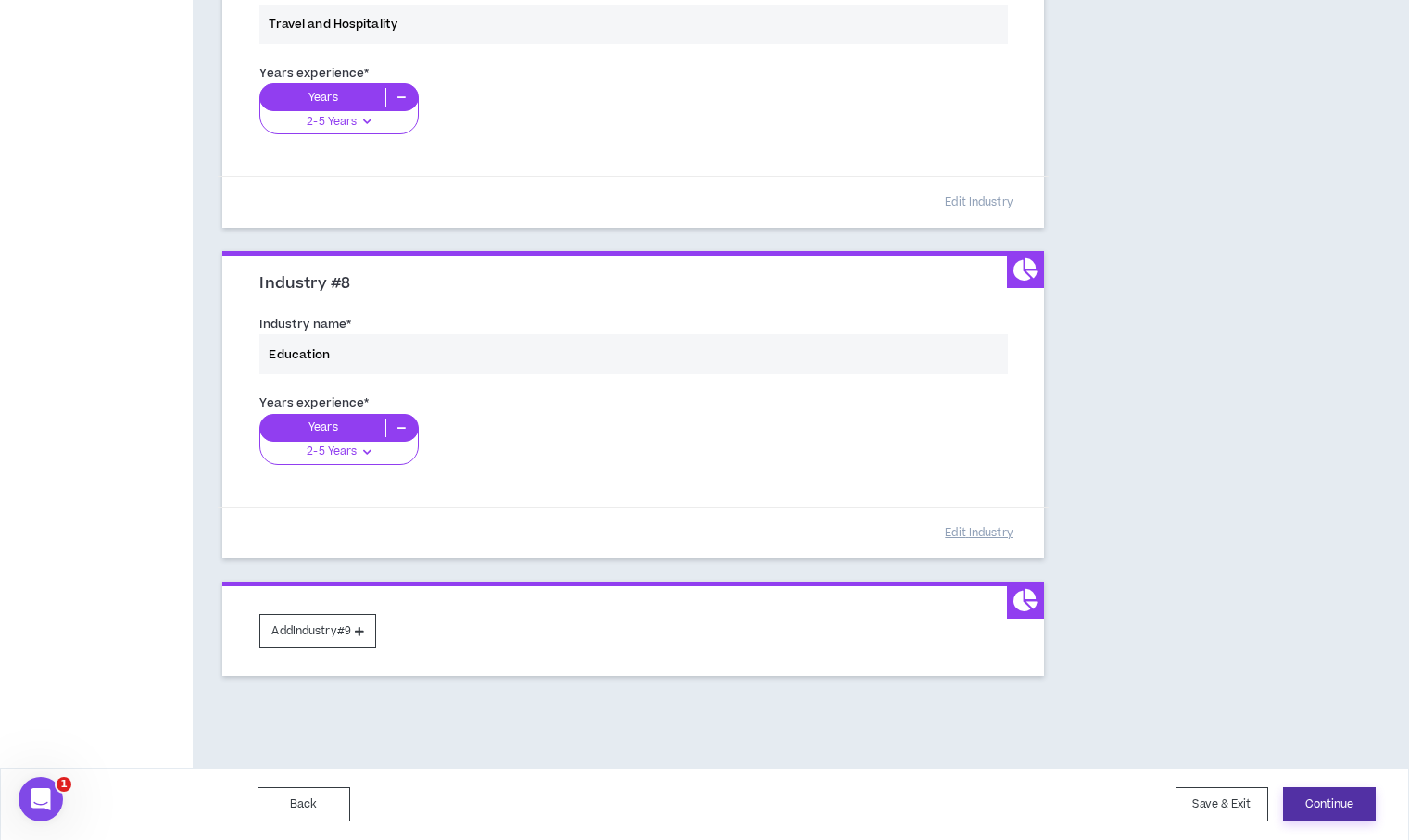
click at [1328, 796] on button "Continue" at bounding box center [1330, 804] width 93 height 34
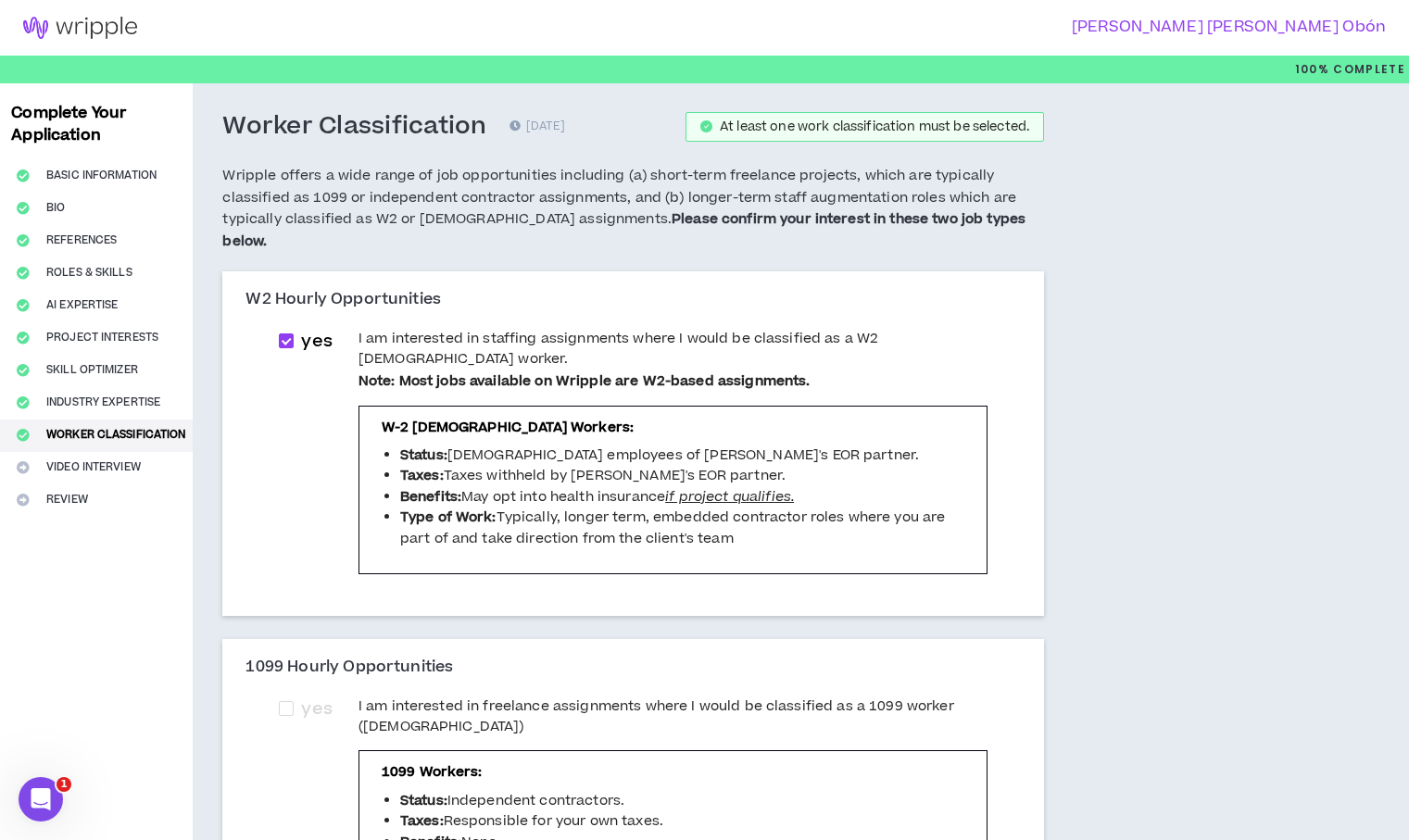
click at [729, 487] on icon "if project qualifies." at bounding box center [730, 497] width 129 height 20
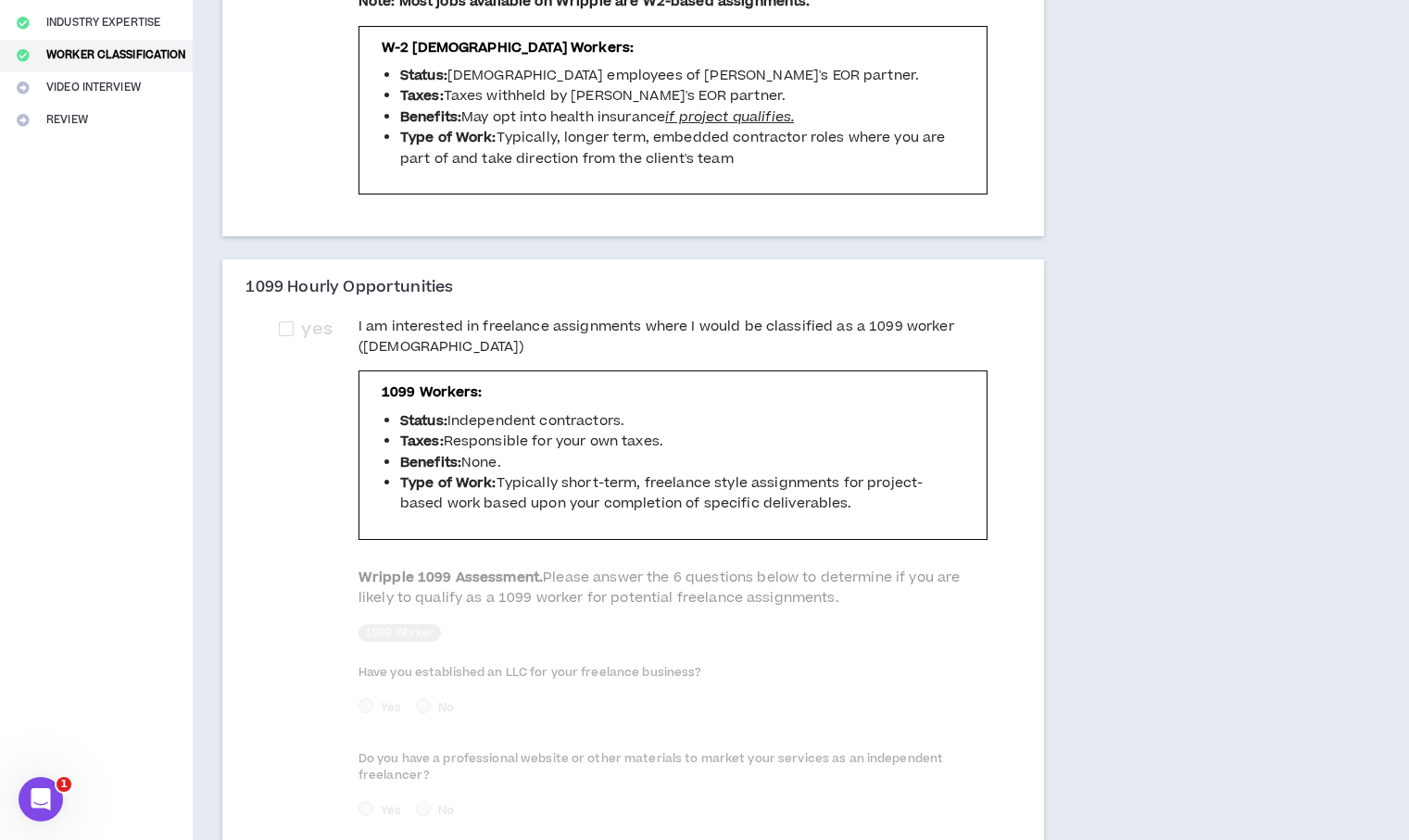
scroll to position [281, 0]
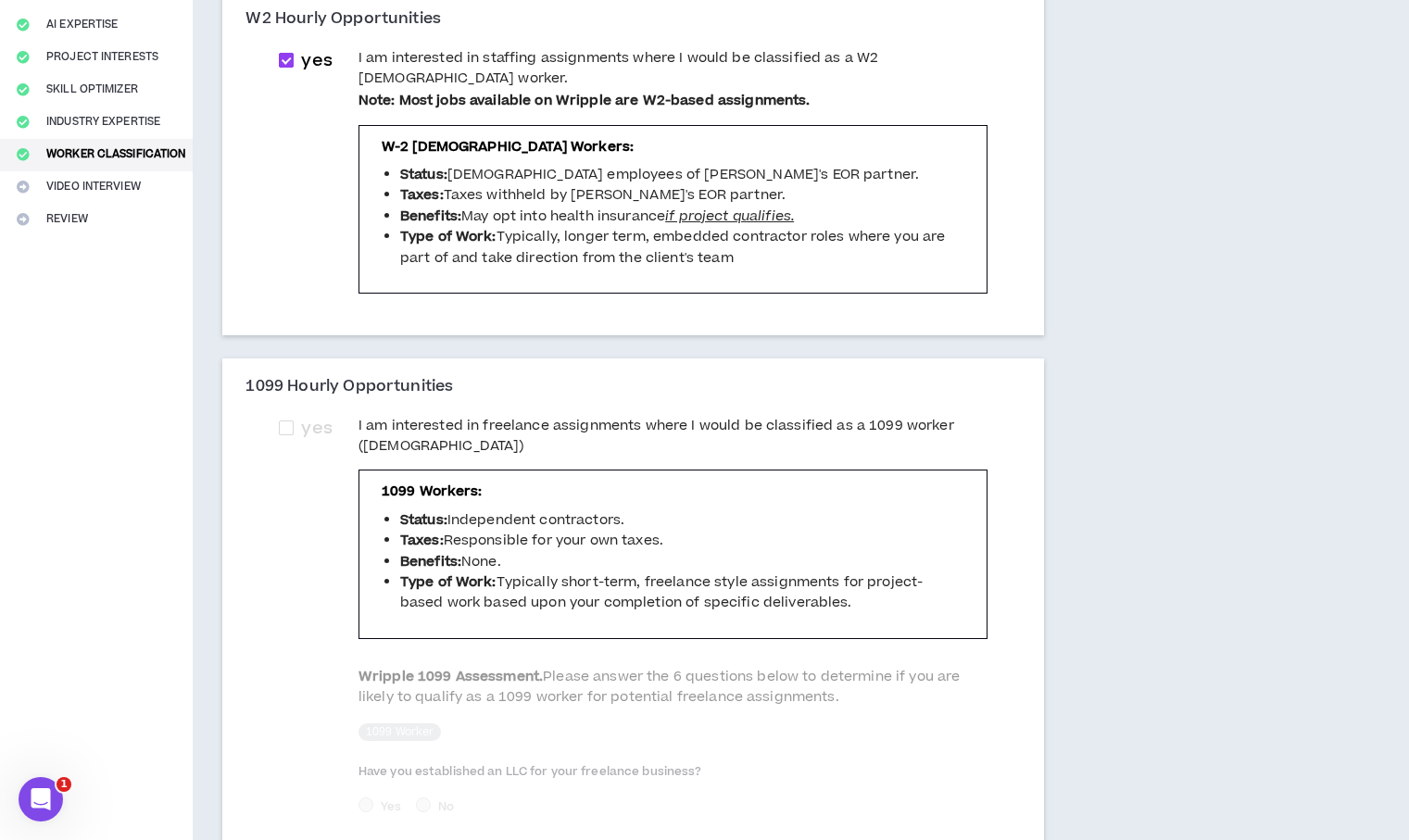
click at [285, 53] on span at bounding box center [287, 61] width 15 height 15
checkbox input "*****"
click at [282, 415] on label "yes" at bounding box center [309, 428] width 61 height 26
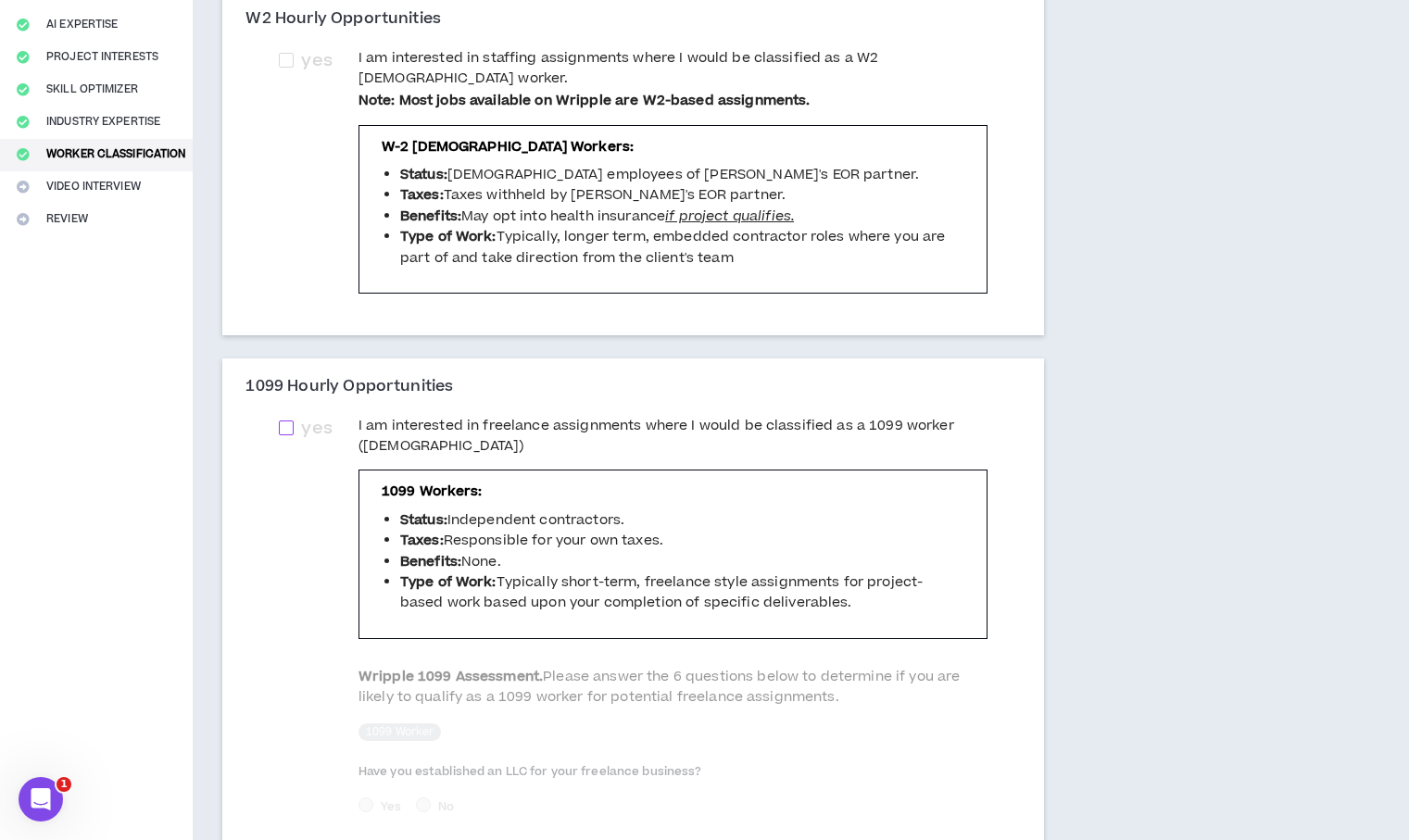
checkbox input "****"
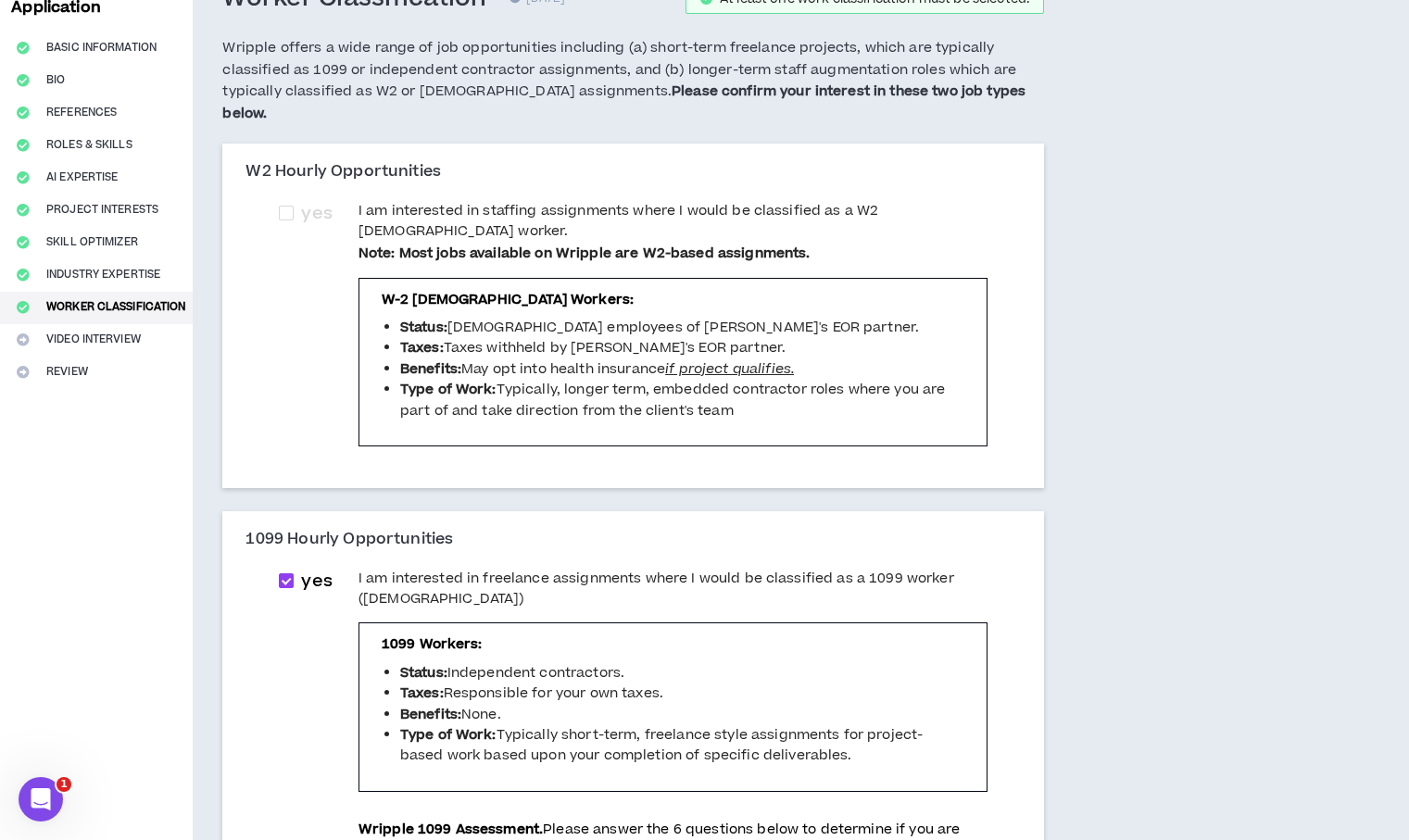
scroll to position [124, 0]
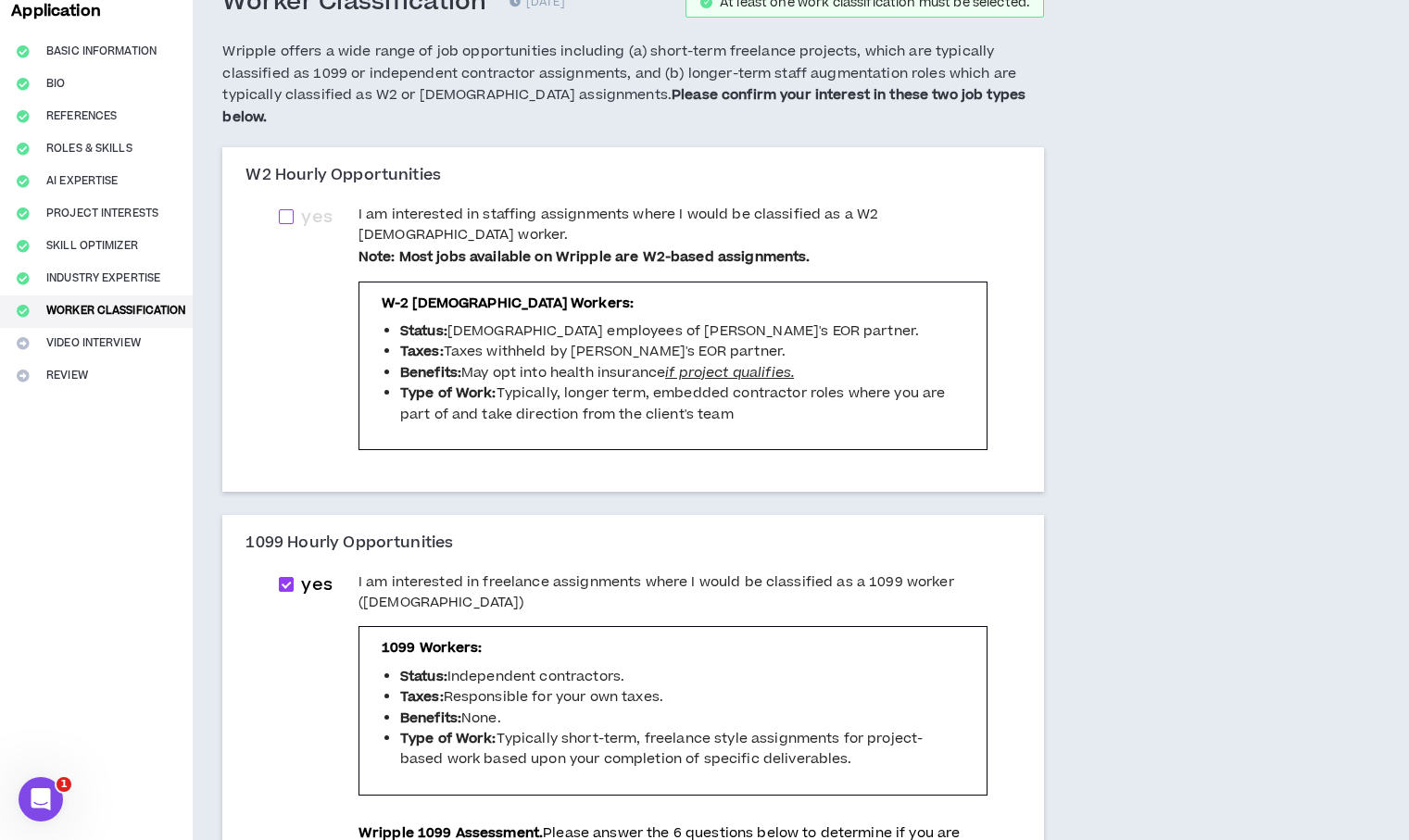
click at [284, 209] on span at bounding box center [287, 217] width 15 height 15
checkbox input "****"
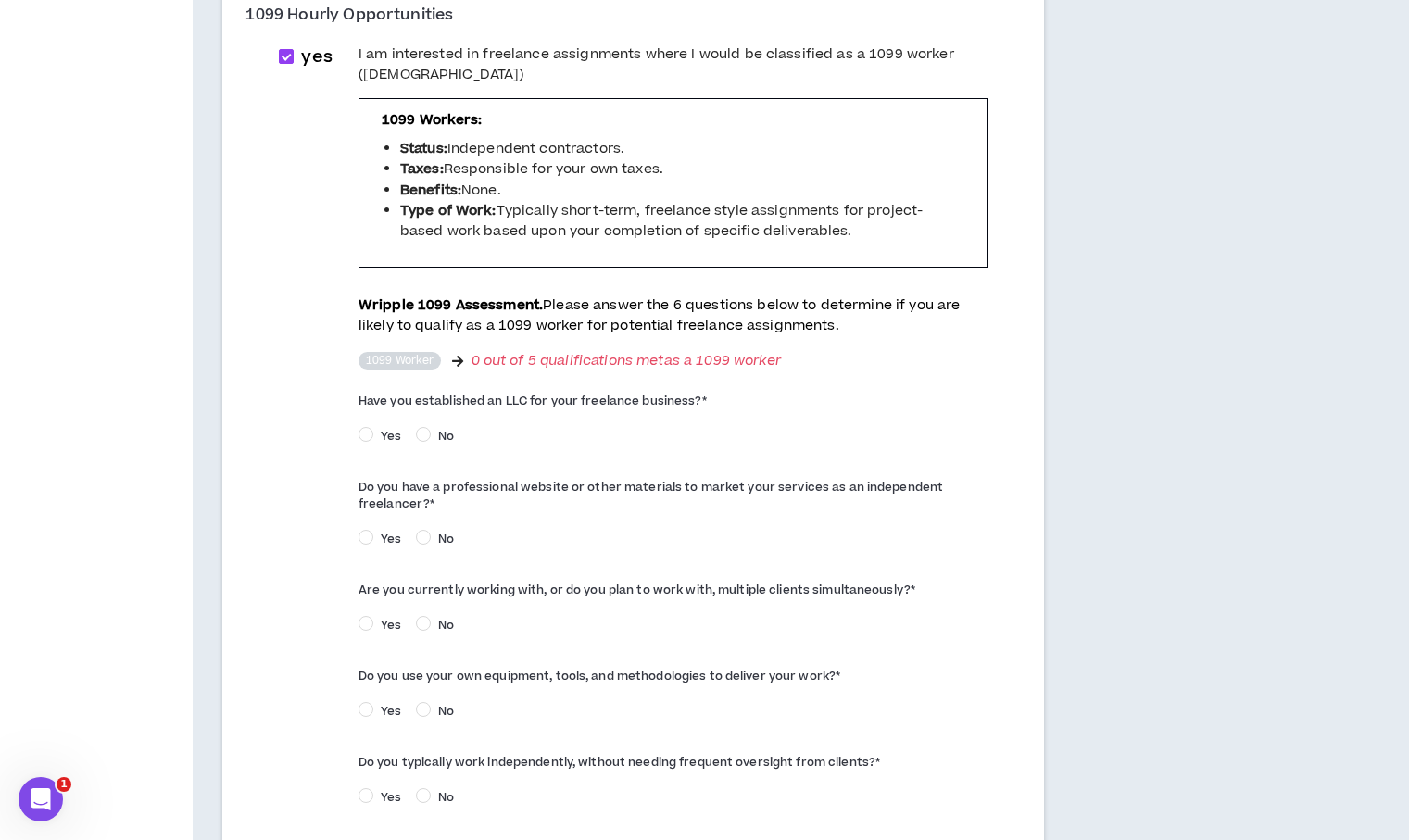
scroll to position [637, 0]
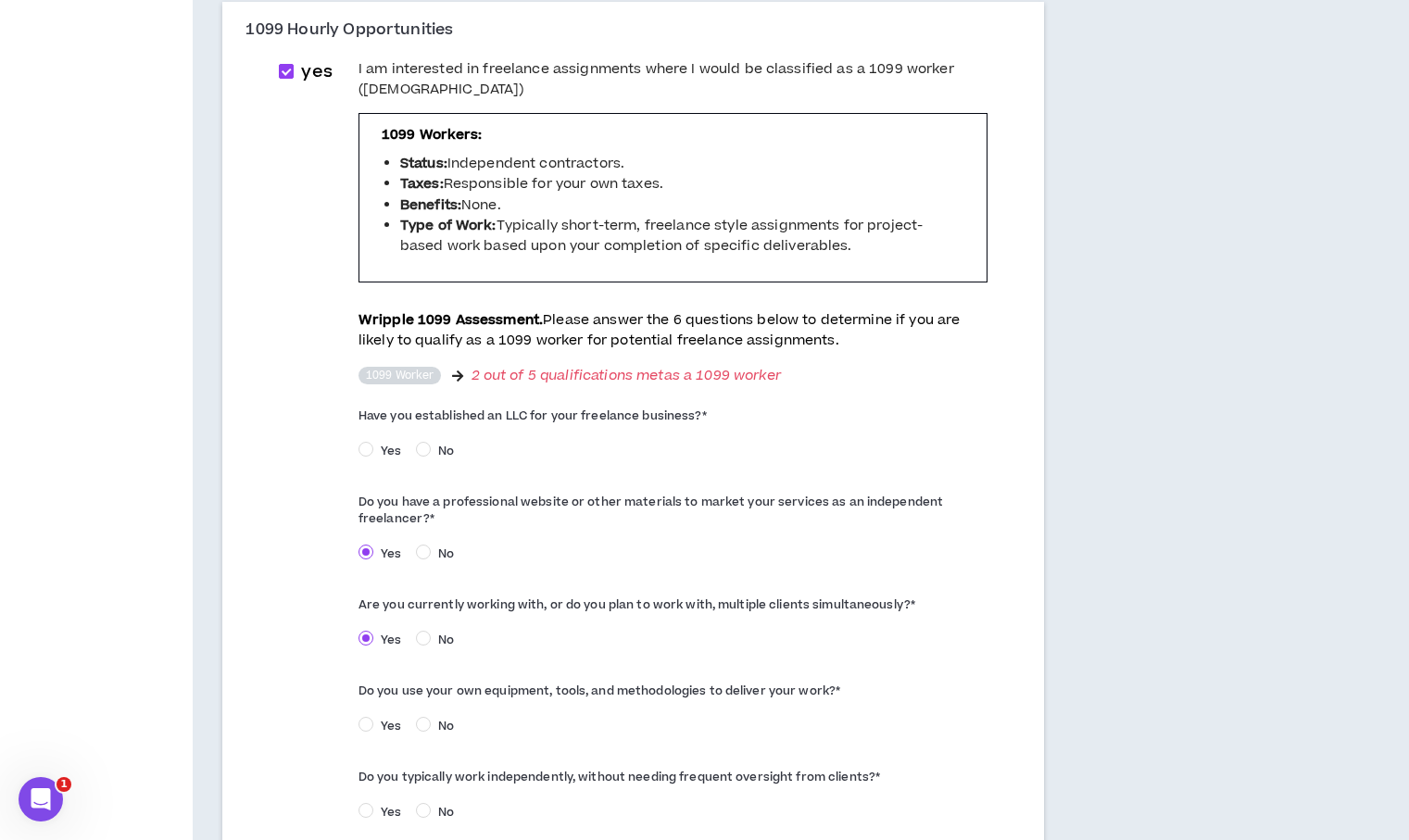
click at [373, 718] on span "Yes" at bounding box center [390, 726] width 35 height 17
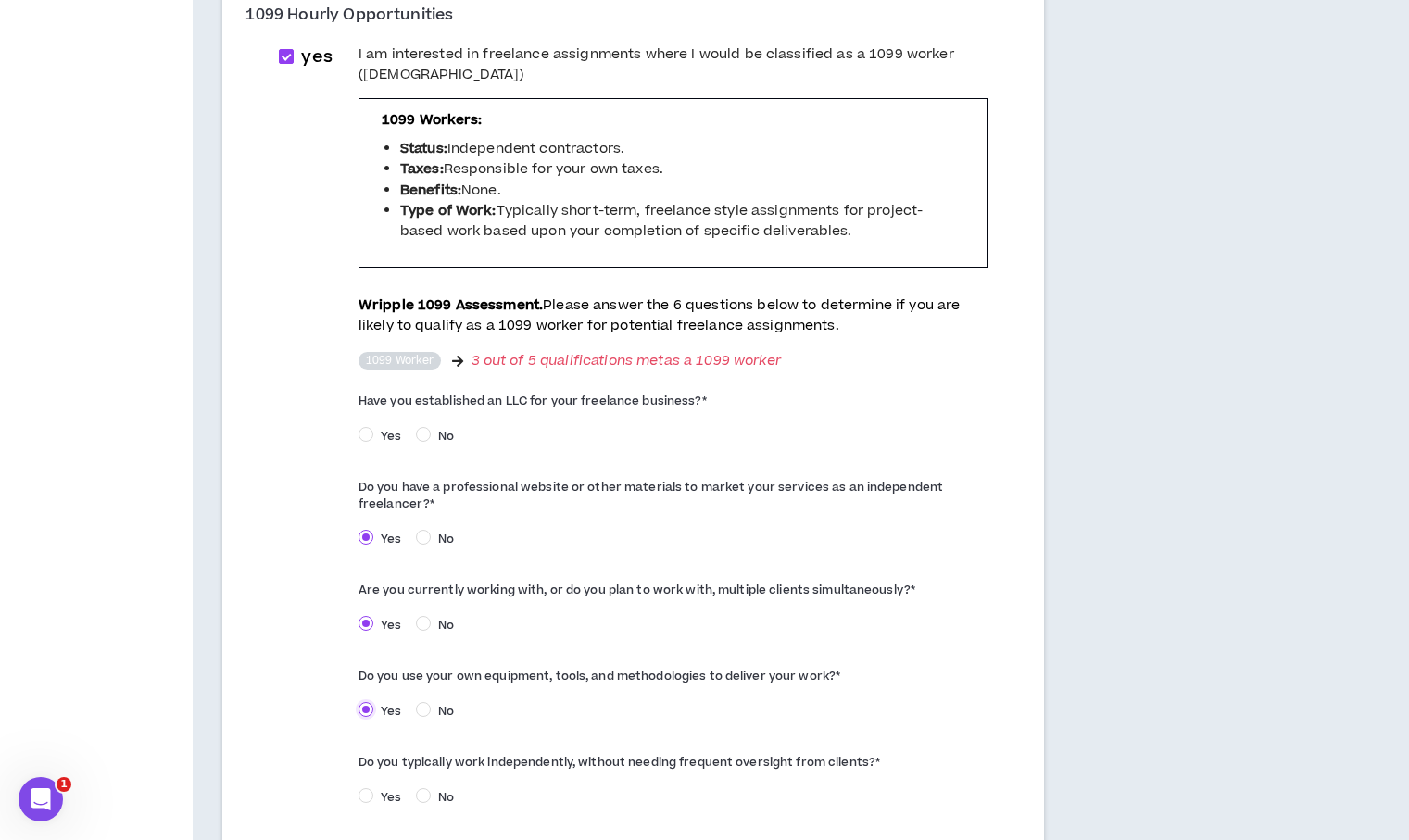
scroll to position [662, 0]
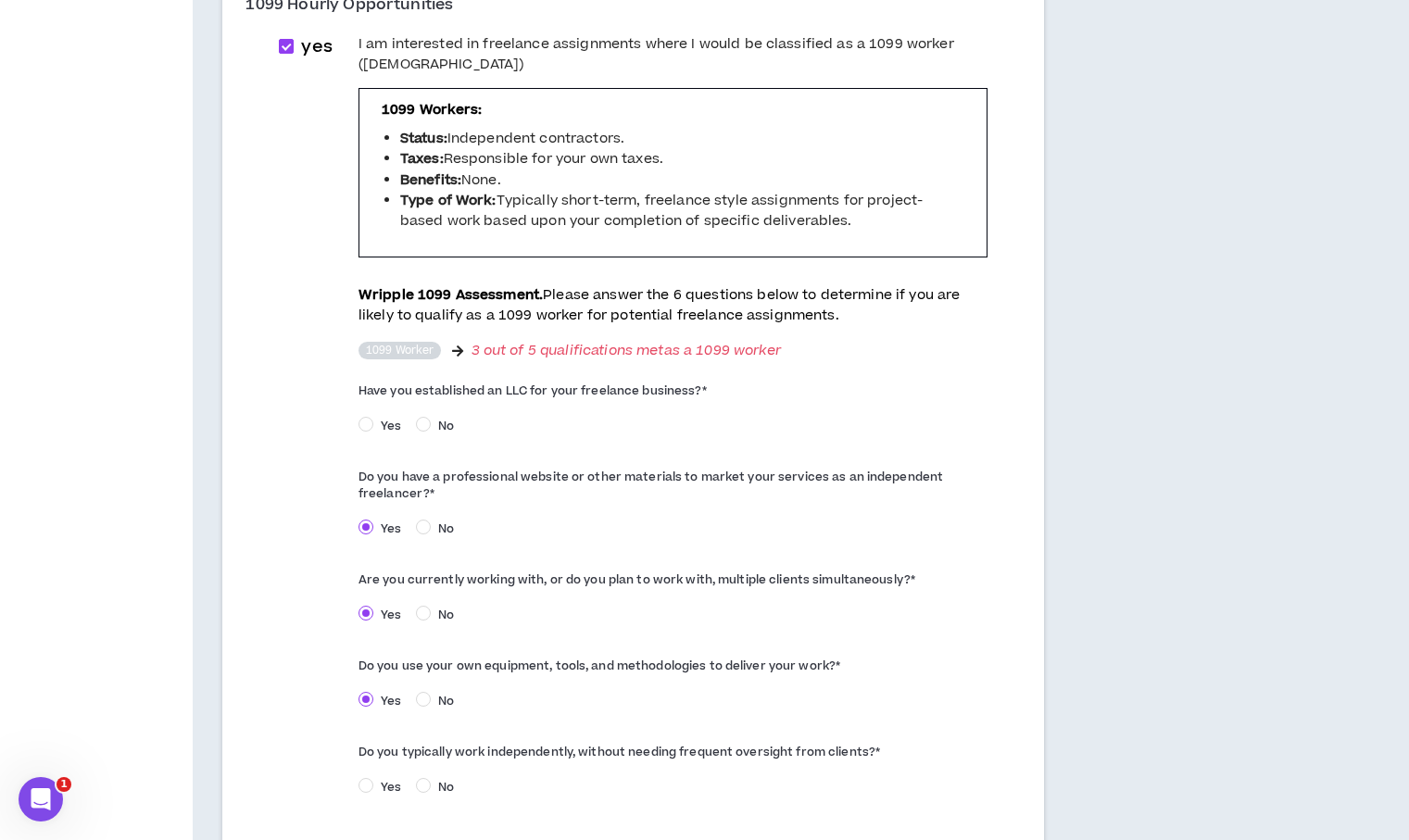
click at [373, 779] on span "Yes" at bounding box center [390, 787] width 35 height 17
drag, startPoint x: 716, startPoint y: 347, endPoint x: 350, endPoint y: 346, distance: 366.0
click at [350, 346] on div "yes I am interested in freelance assignments where I would be classified as a 1…" at bounding box center [633, 426] width 738 height 784
copy label "Have you established an LLC for your freelance business? *"
click at [432, 415] on div "Yes No" at bounding box center [673, 429] width 629 height 28
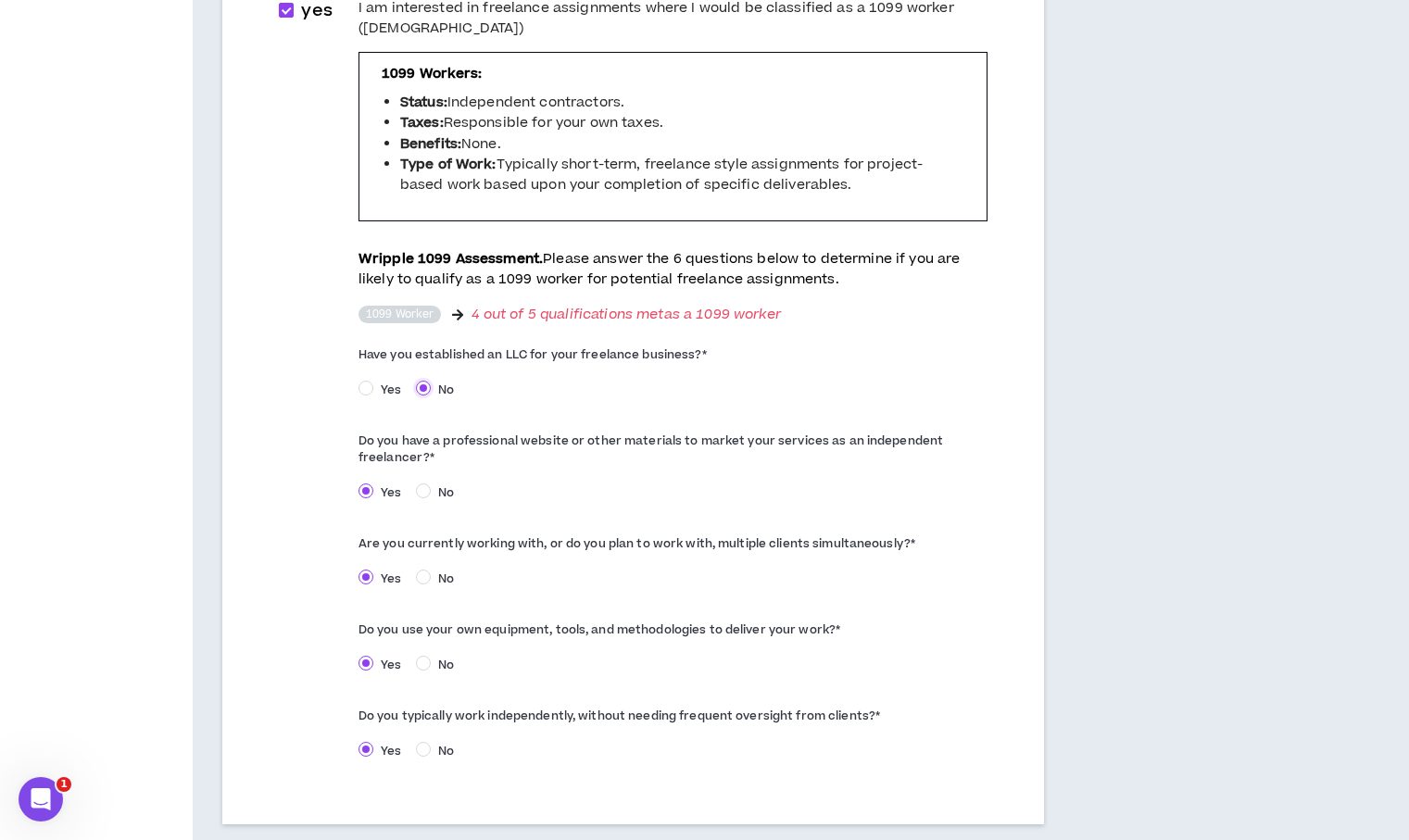
scroll to position [784, 0]
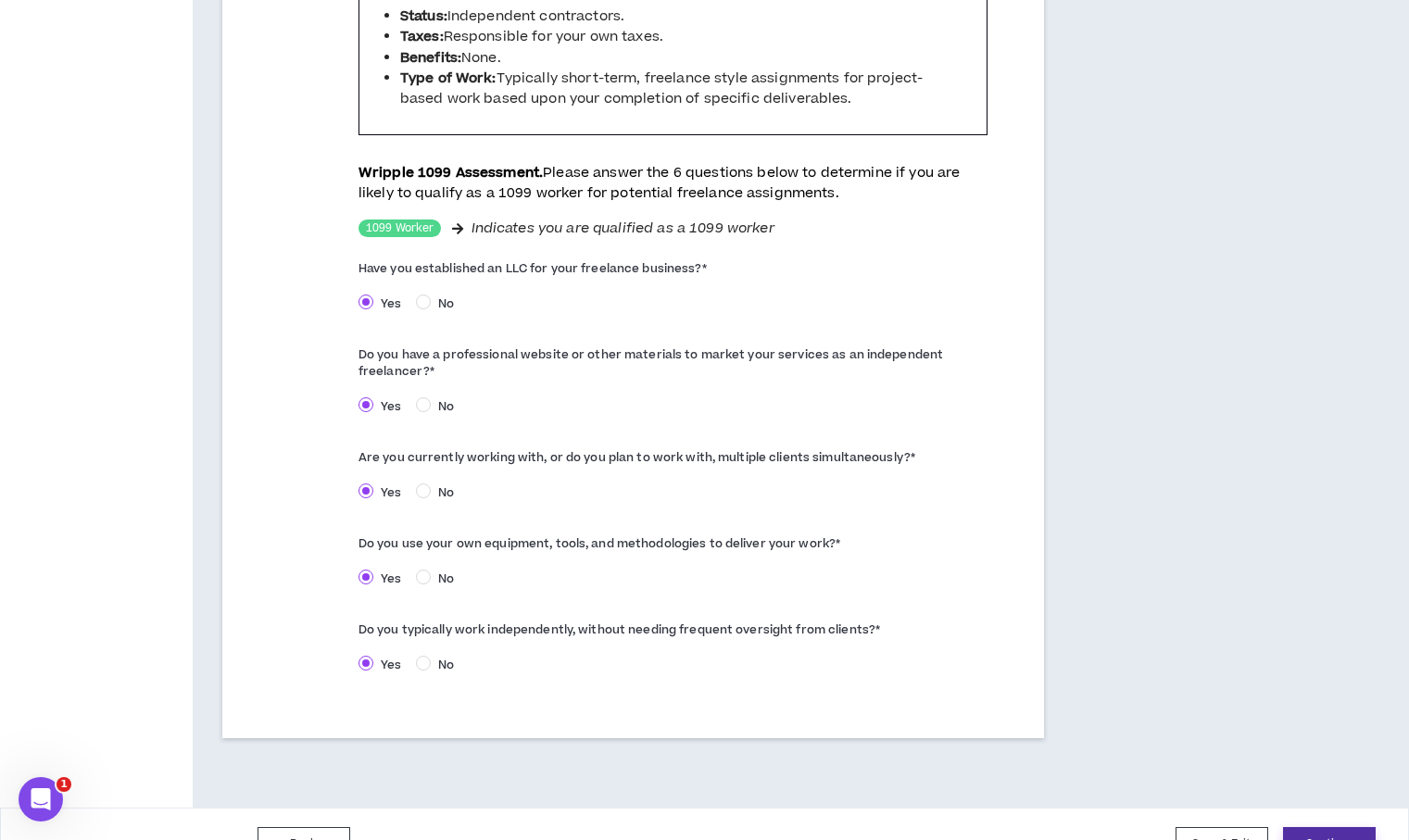
click at [1361, 827] on button "Continue" at bounding box center [1330, 844] width 93 height 34
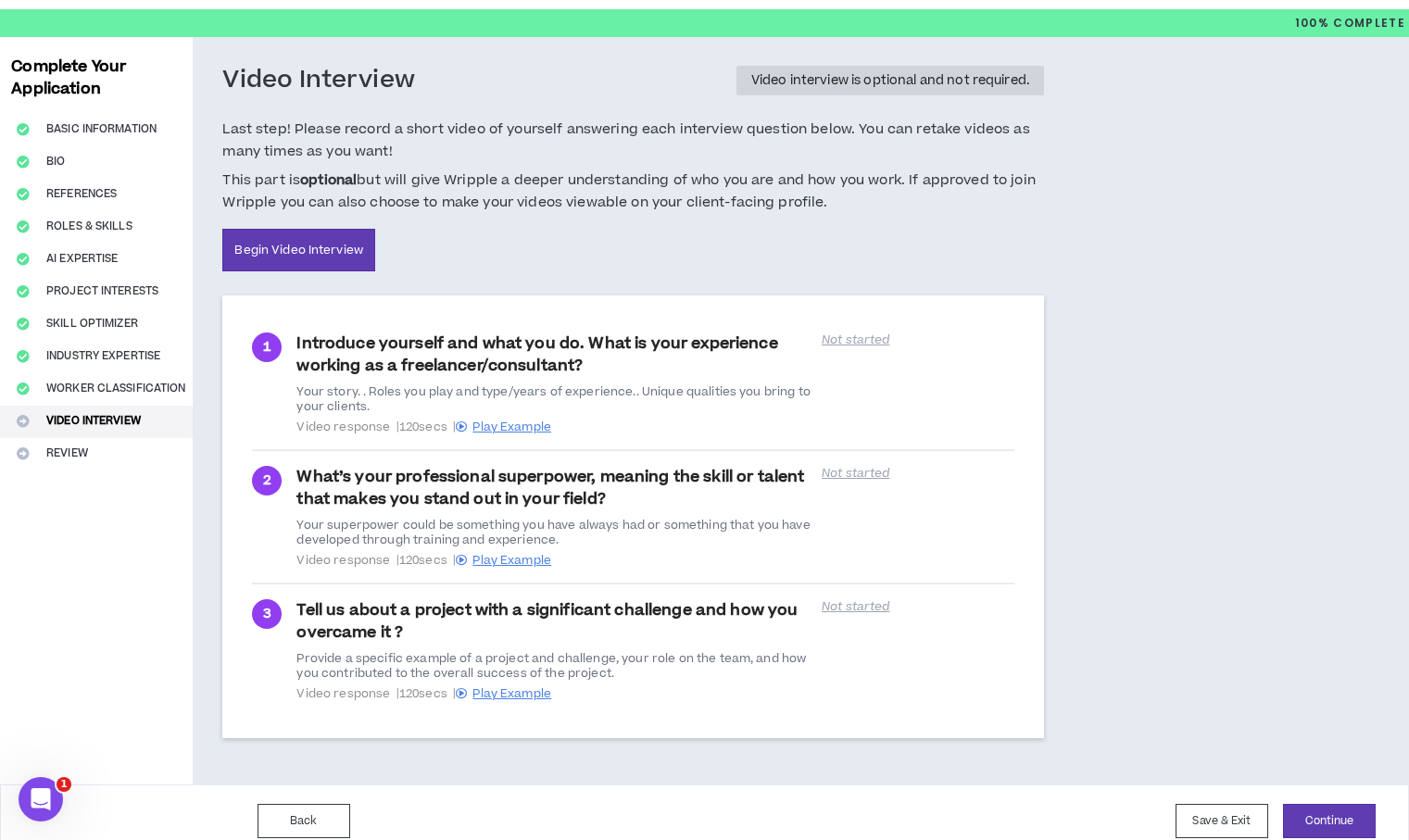
scroll to position [64, 0]
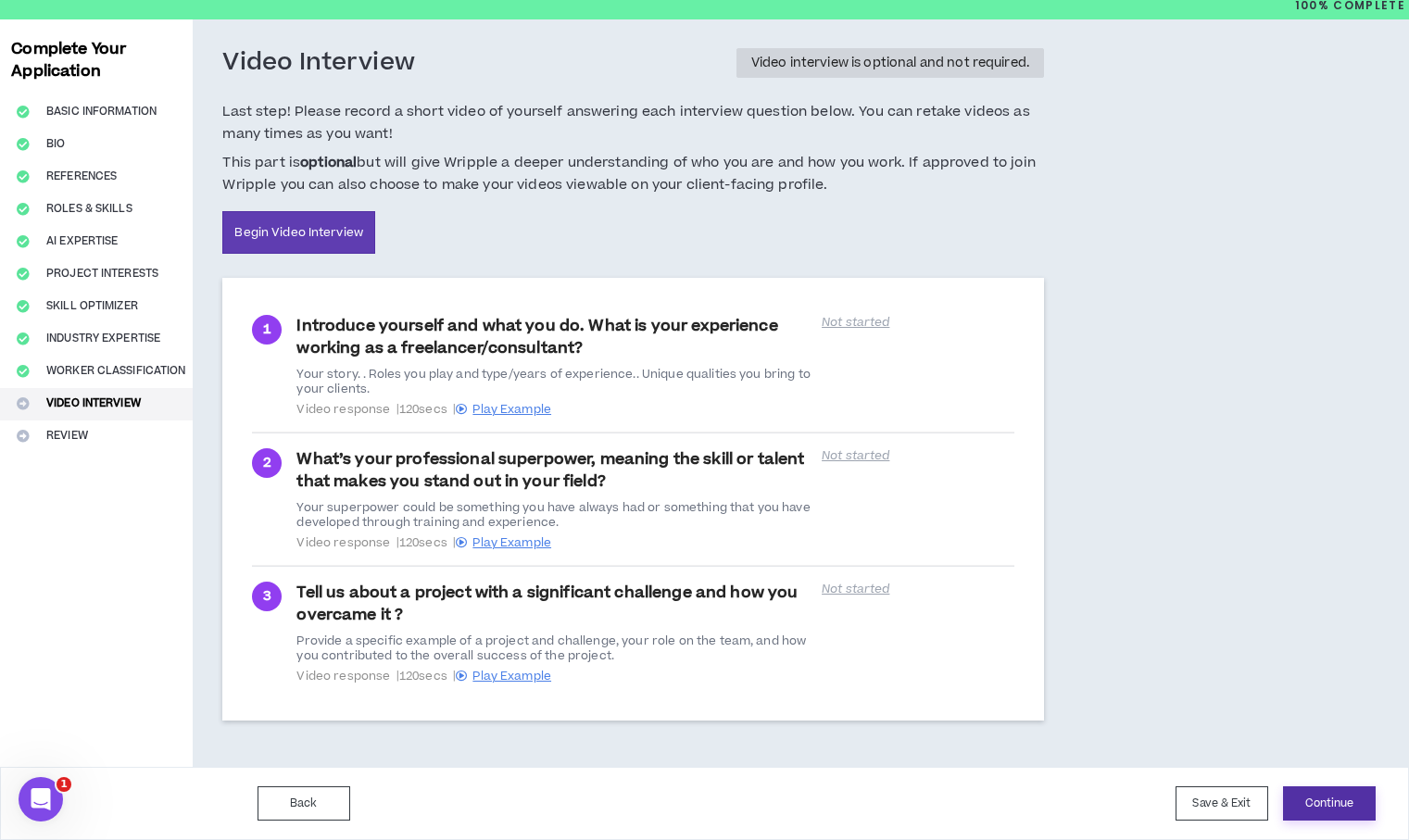
click at [1312, 813] on button "Continue" at bounding box center [1330, 803] width 93 height 34
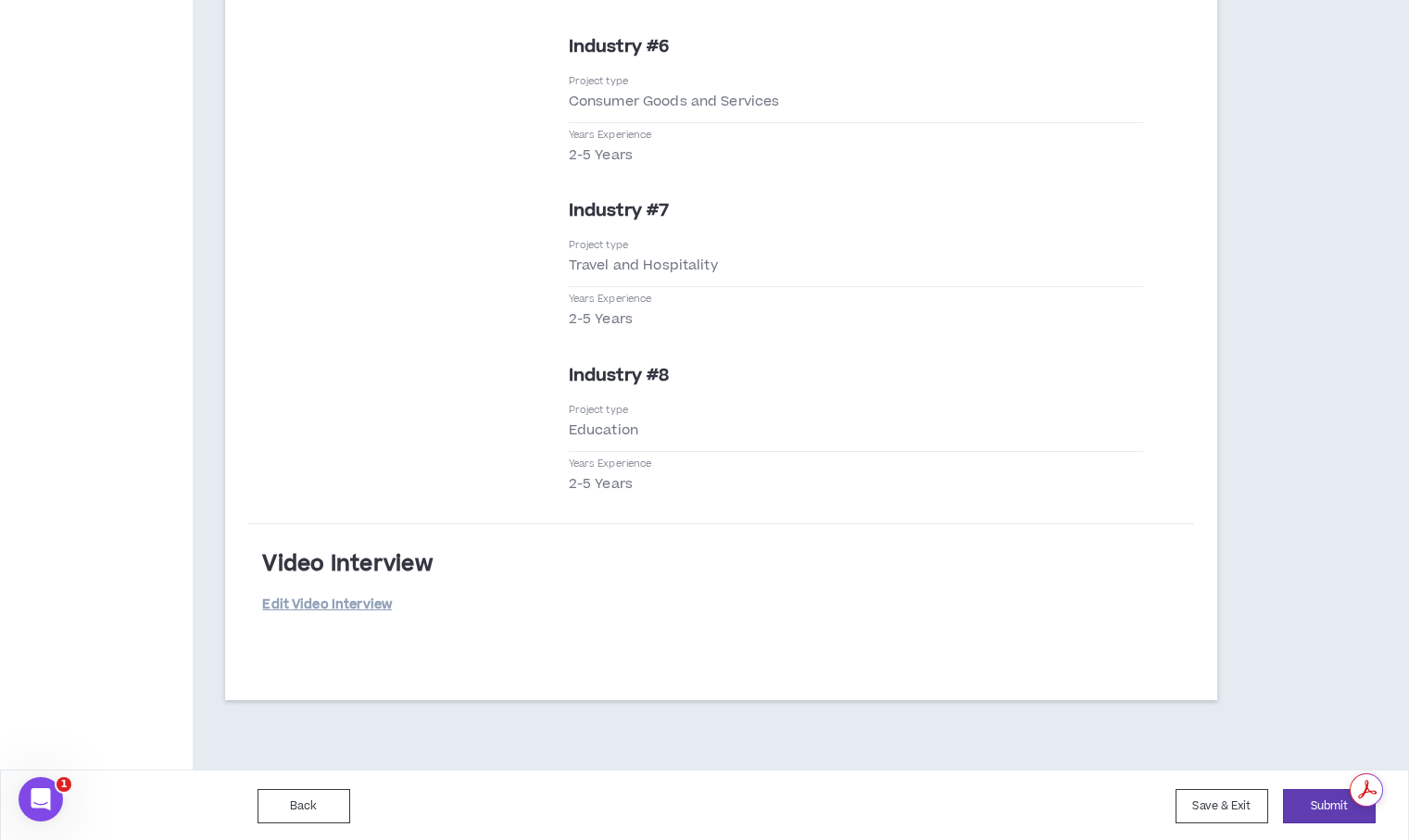
scroll to position [4609, 0]
click at [1323, 801] on button "Submit" at bounding box center [1330, 803] width 93 height 34
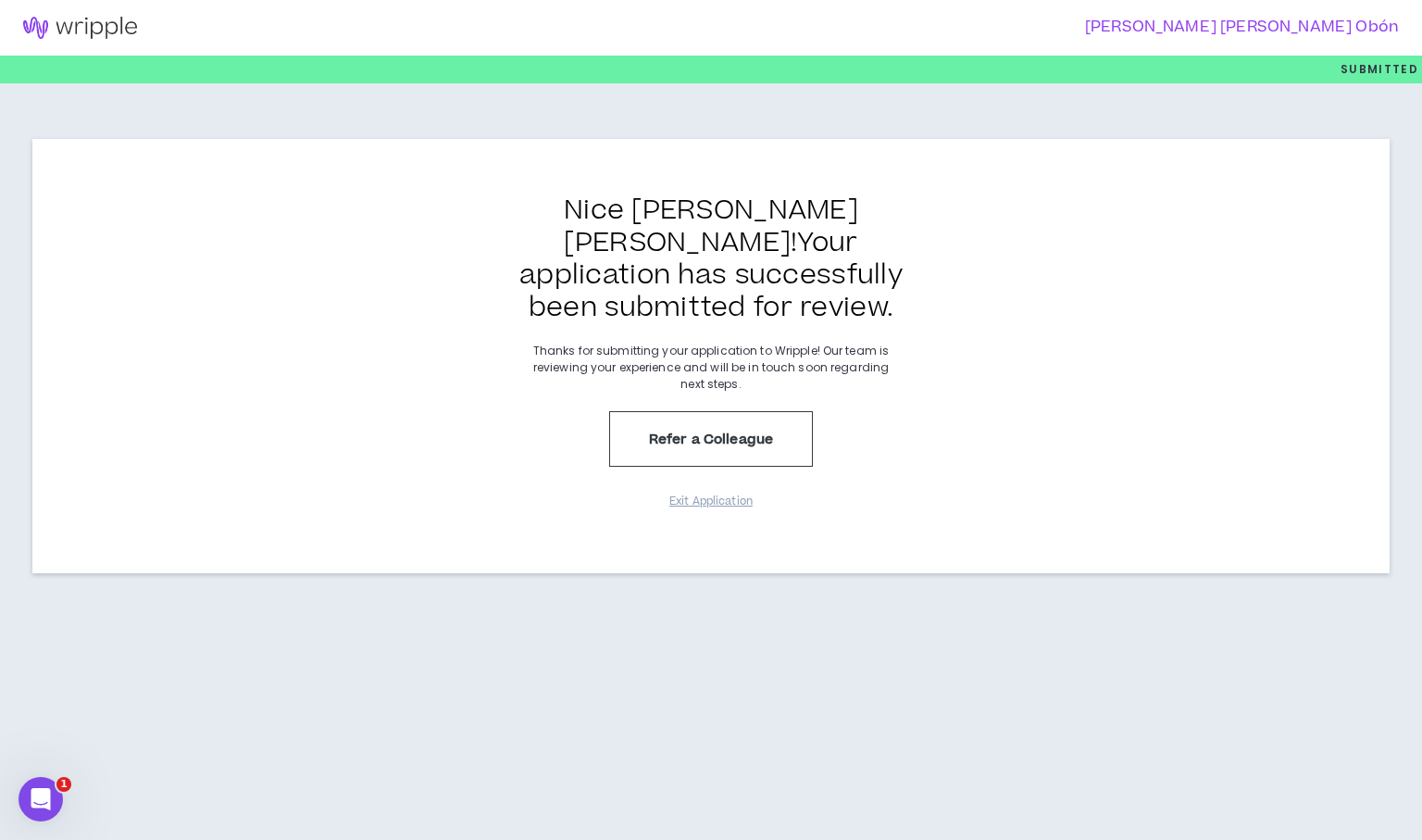
click at [1326, 28] on h3 "[PERSON_NAME] [PERSON_NAME] Obón" at bounding box center [1050, 27] width 700 height 18
